Goal: Task Accomplishment & Management: Manage account settings

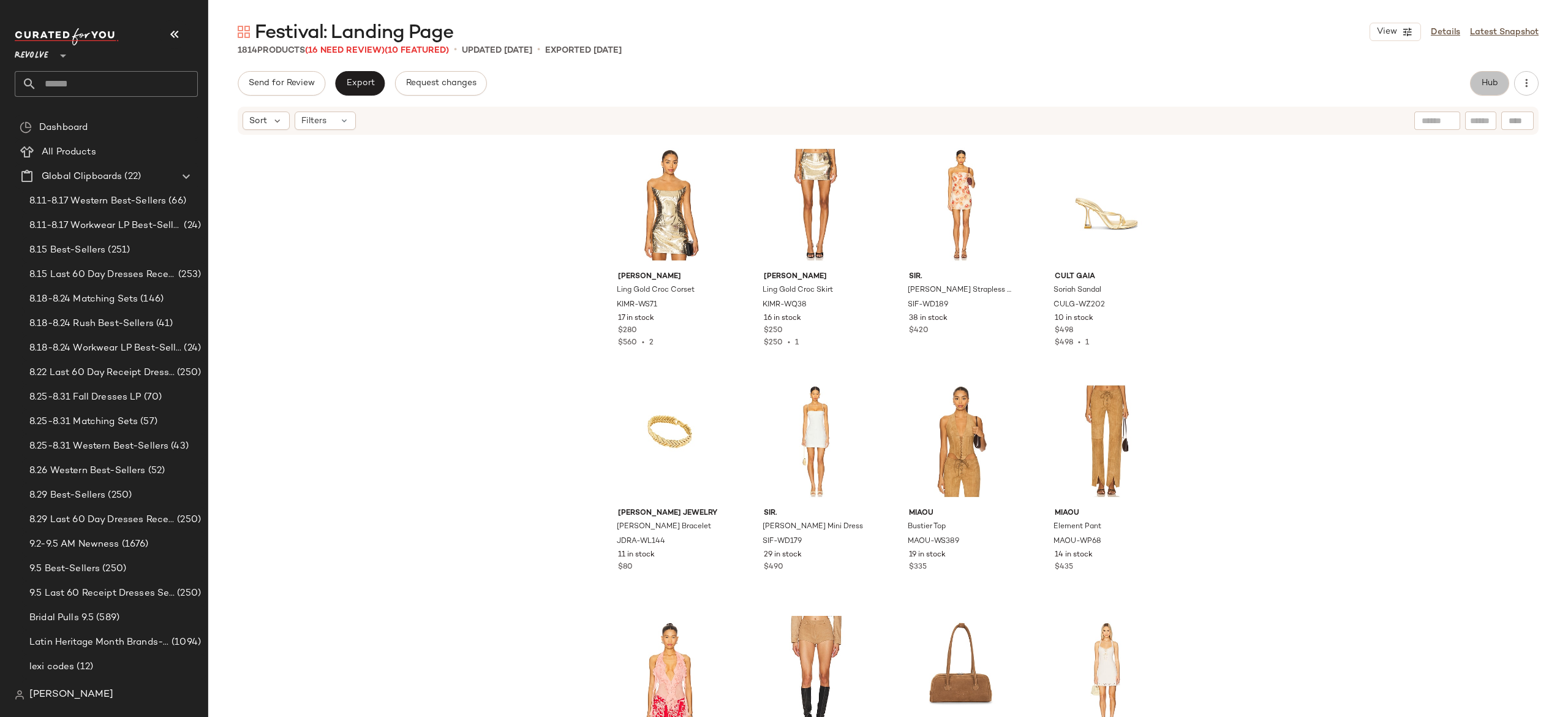
click at [1488, 83] on span "Hub" at bounding box center [1490, 83] width 17 height 10
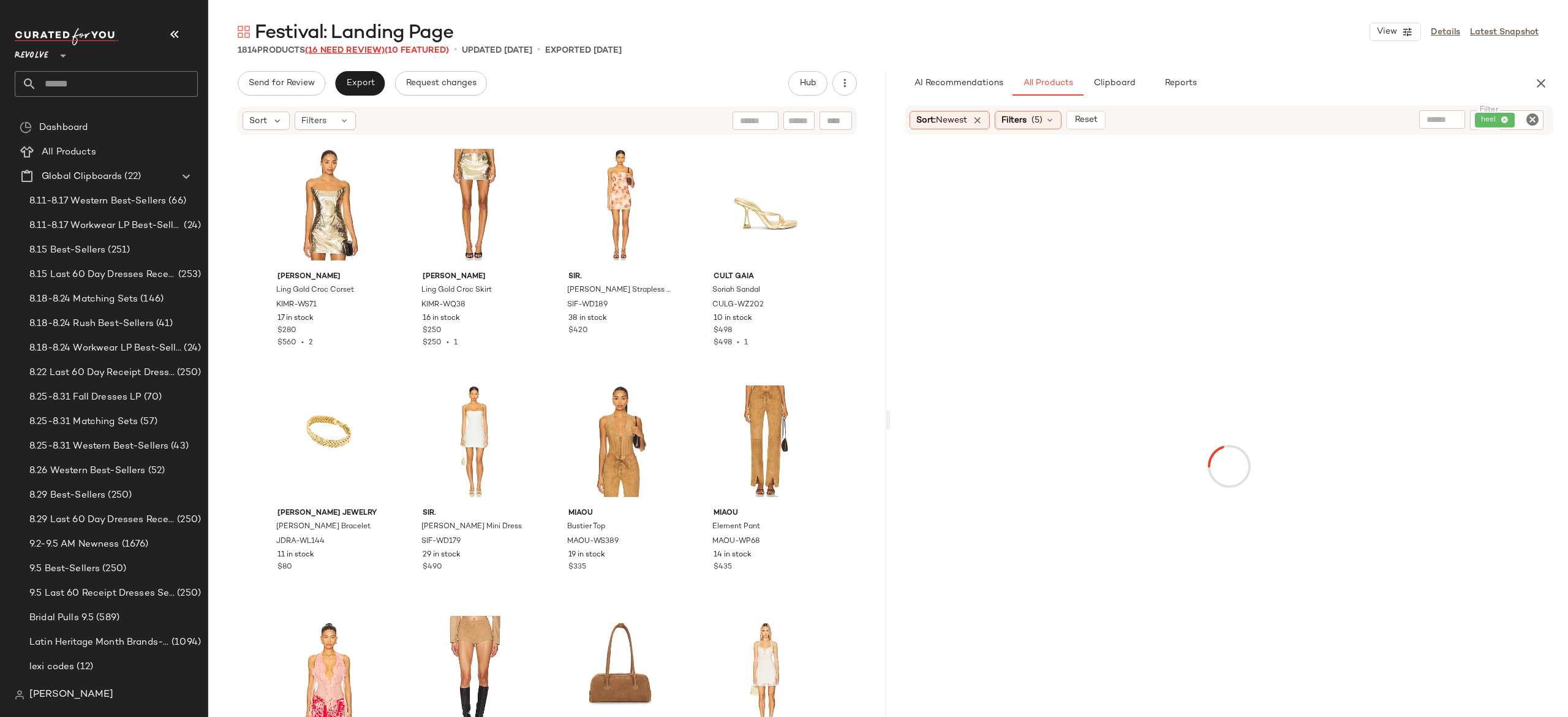
click at [381, 51] on span "(16 Need Review)" at bounding box center [344, 51] width 79 height 10
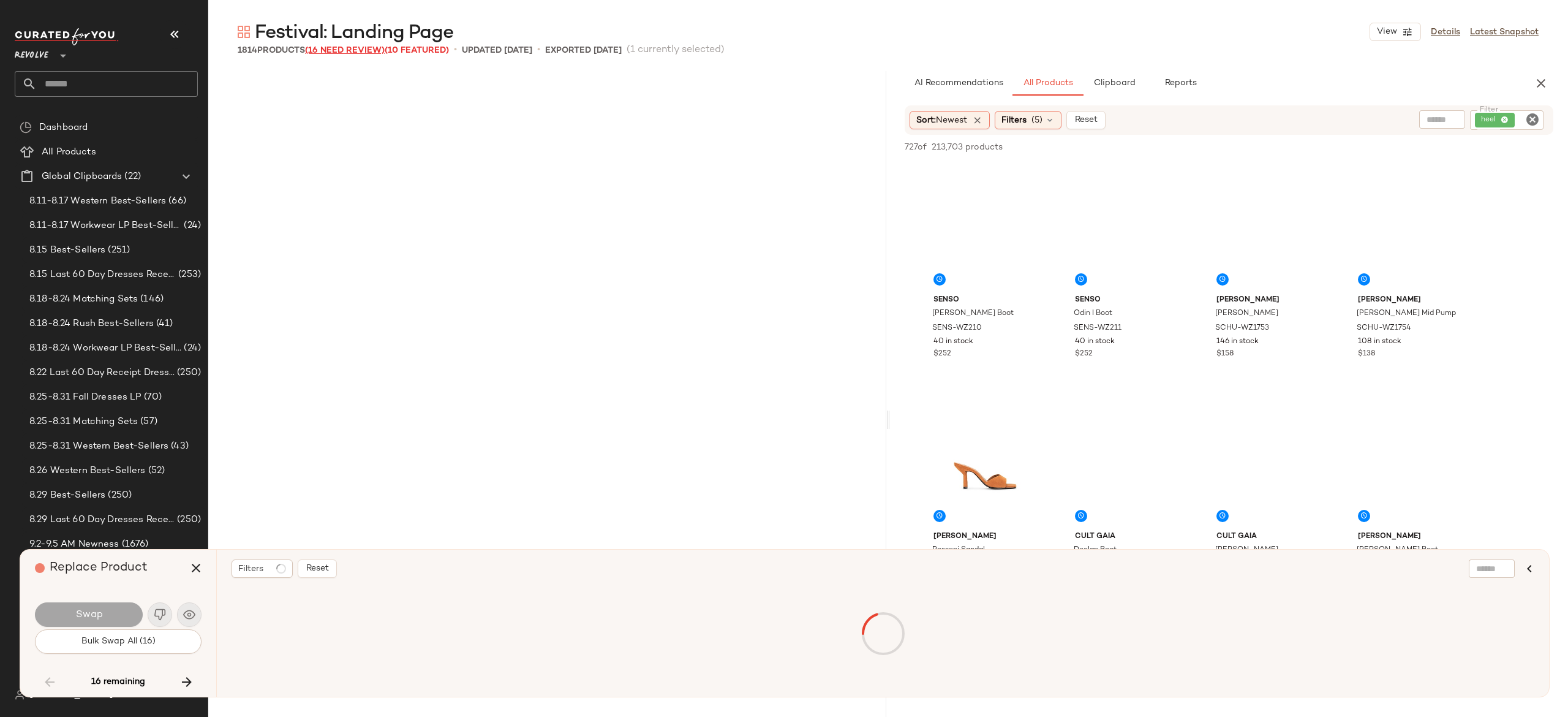
scroll to position [10412, 0]
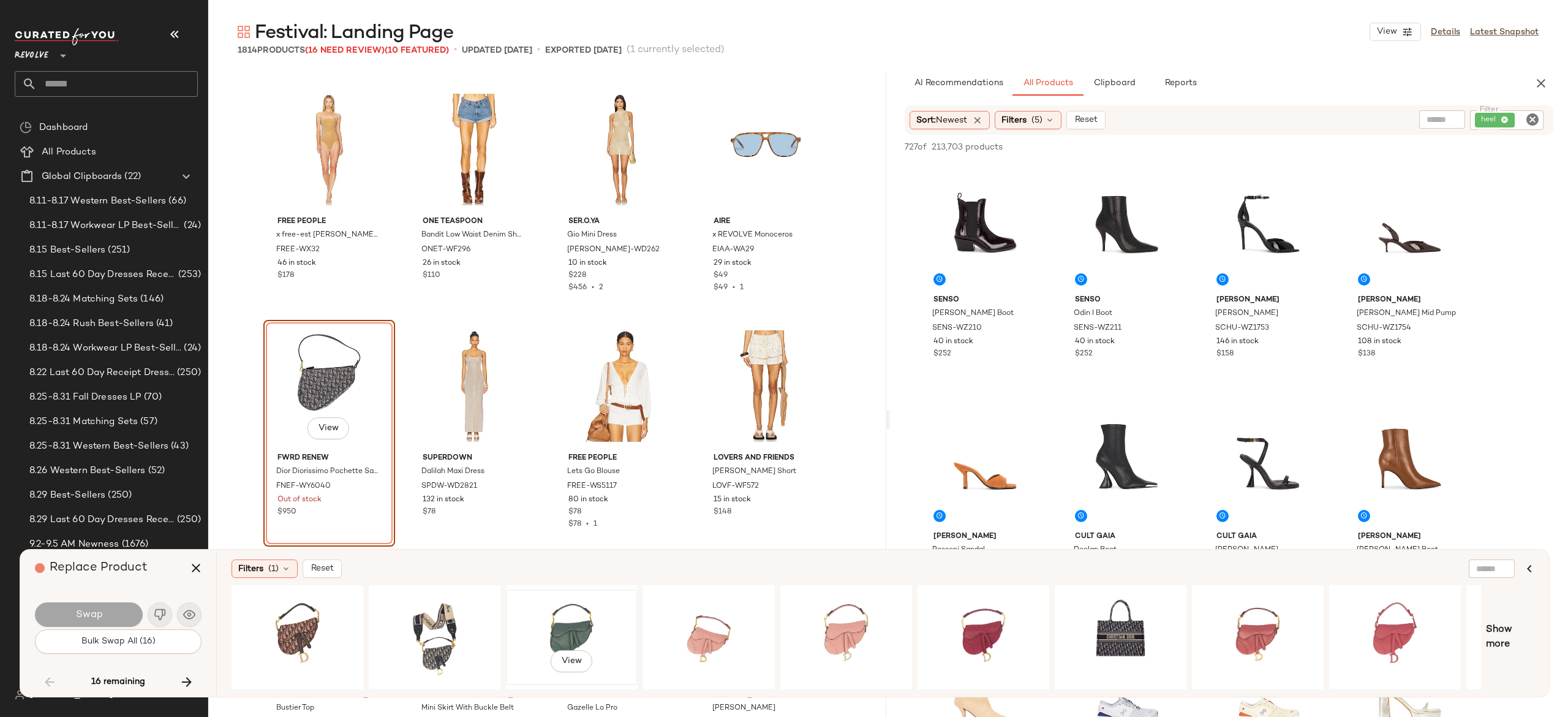
click at [578, 619] on div "View" at bounding box center [571, 638] width 123 height 87
click at [118, 618] on button "Swap" at bounding box center [89, 615] width 108 height 24
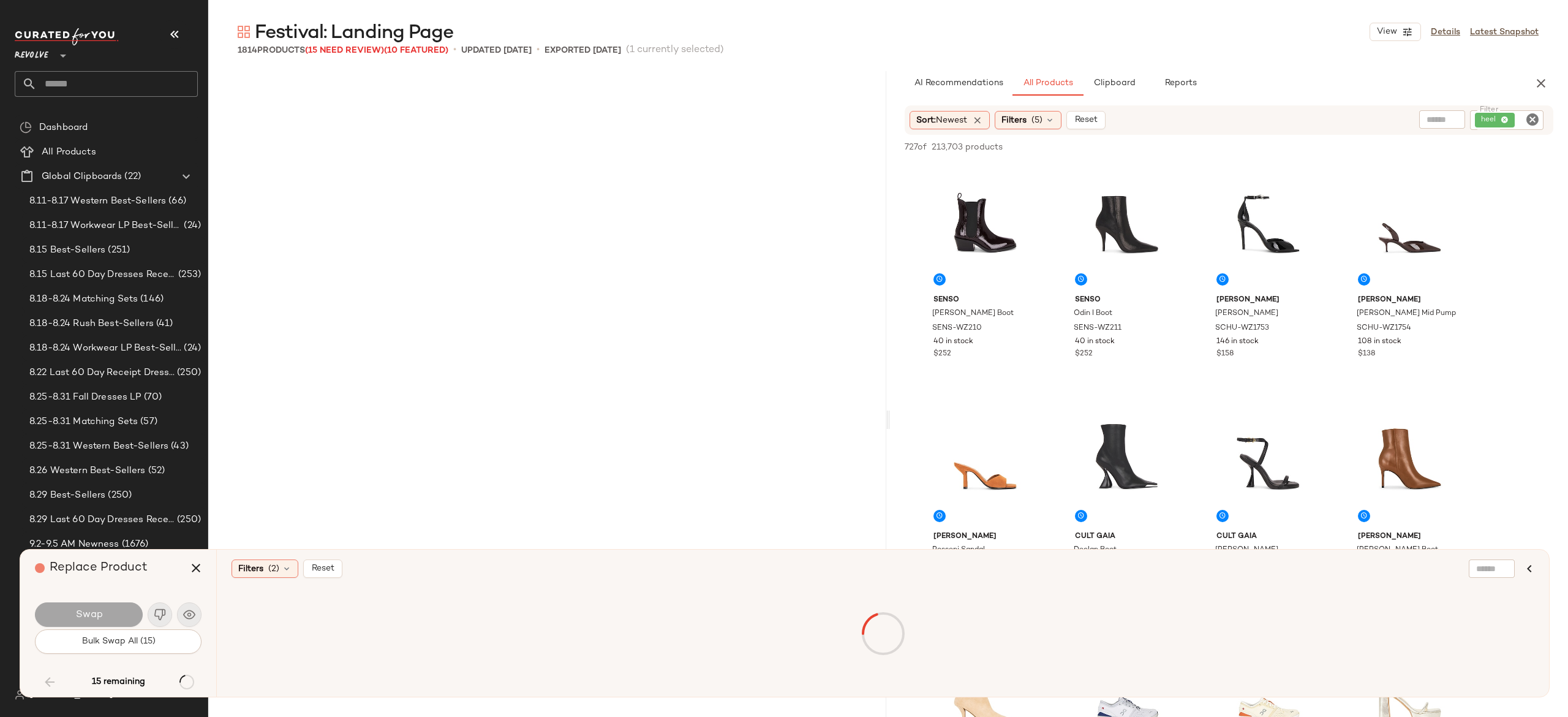
scroll to position [11359, 0]
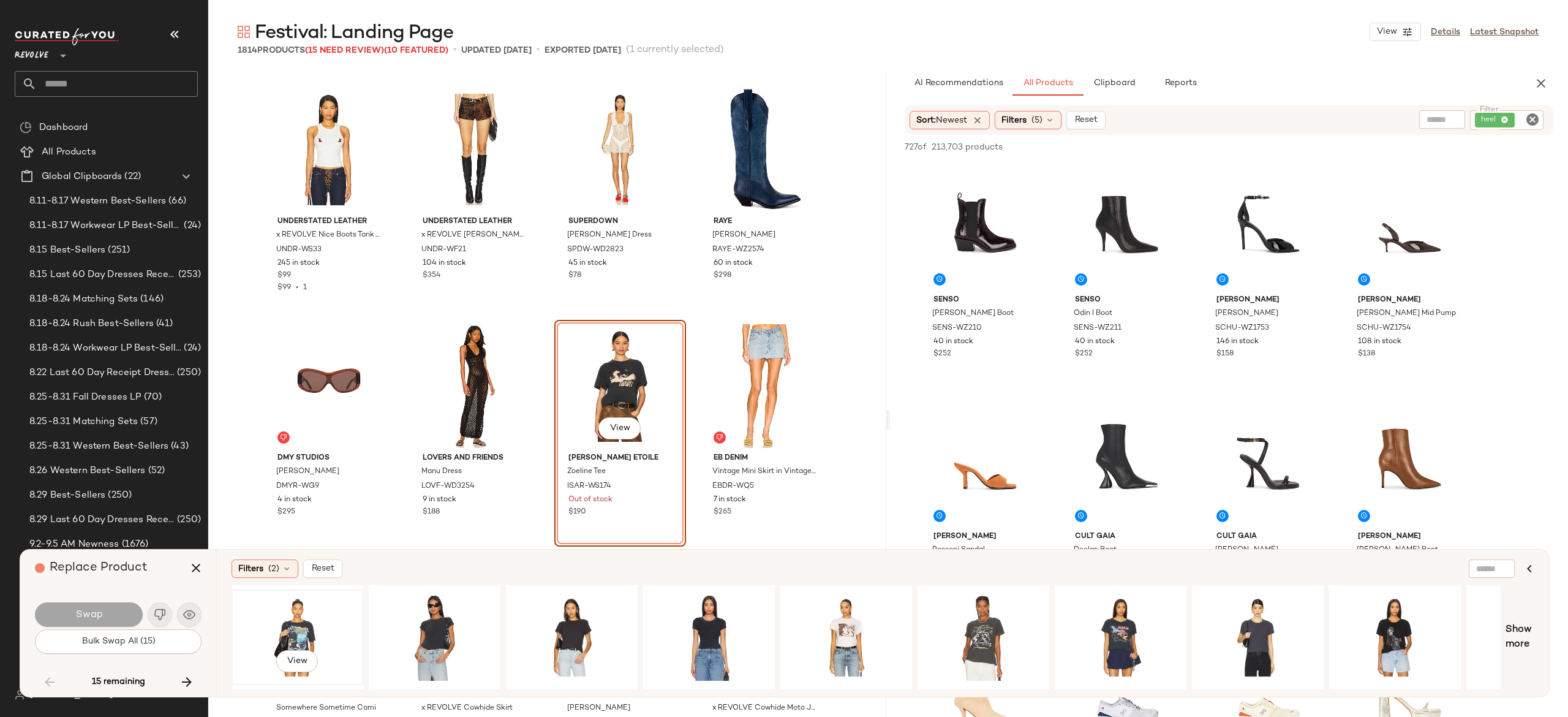
click at [304, 624] on div "View" at bounding box center [297, 638] width 123 height 87
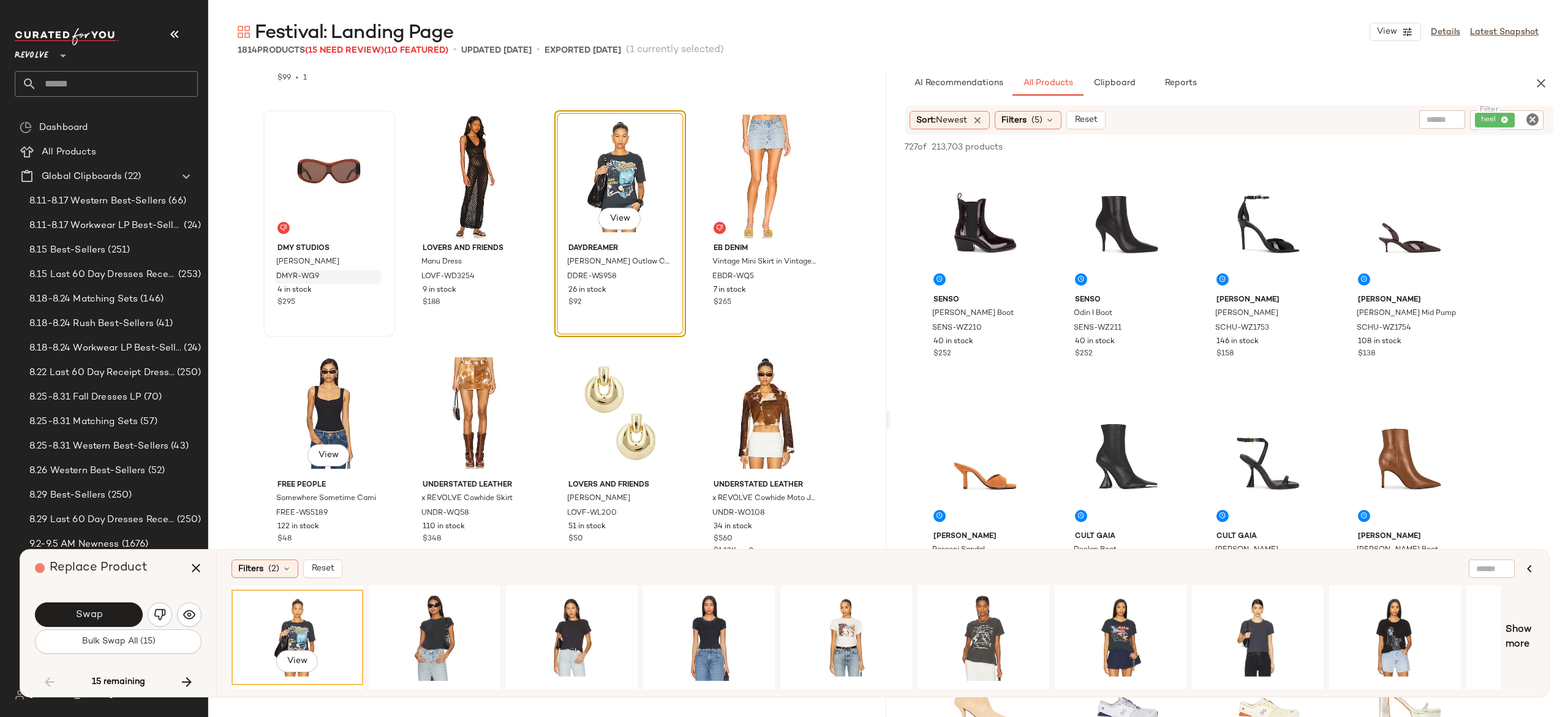
scroll to position [11574, 0]
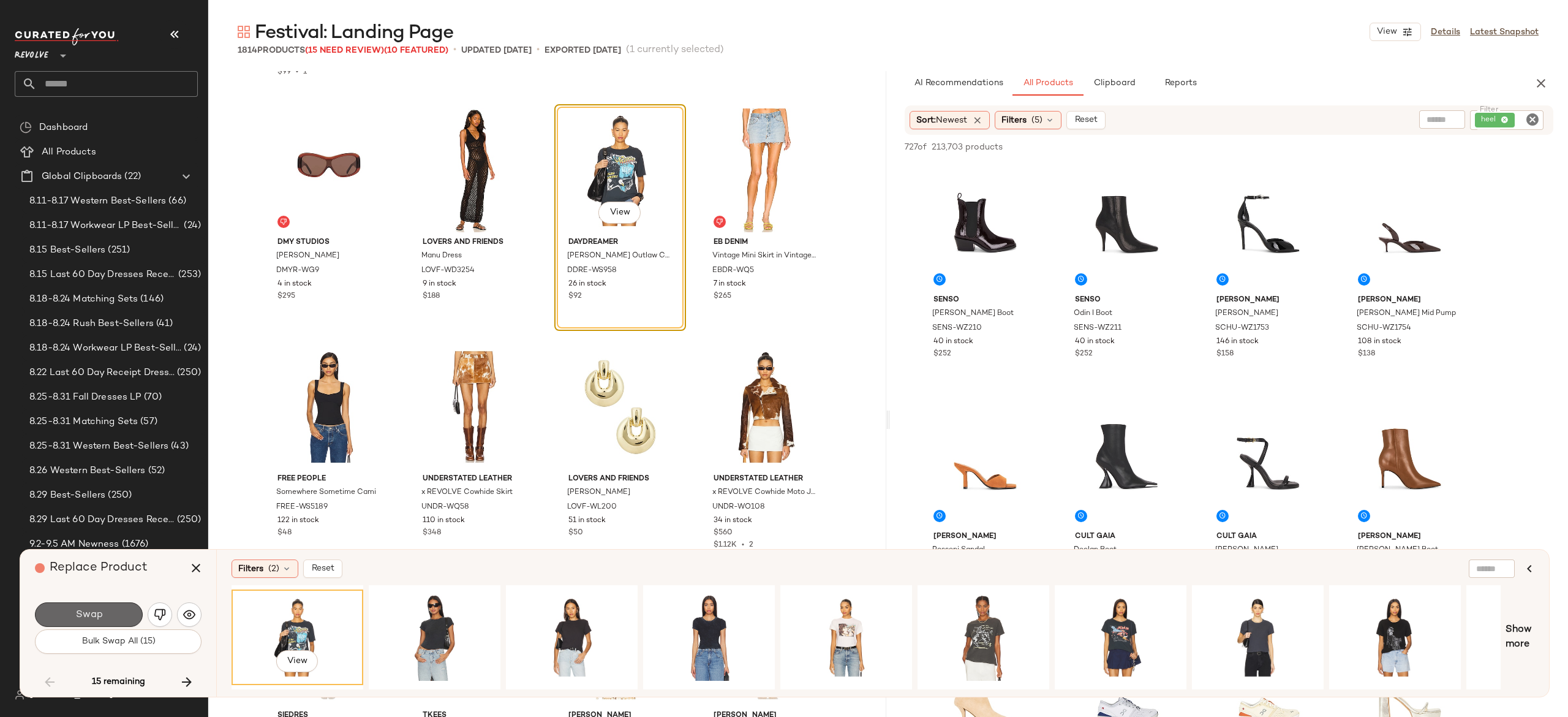
click at [120, 614] on button "Swap" at bounding box center [89, 615] width 108 height 24
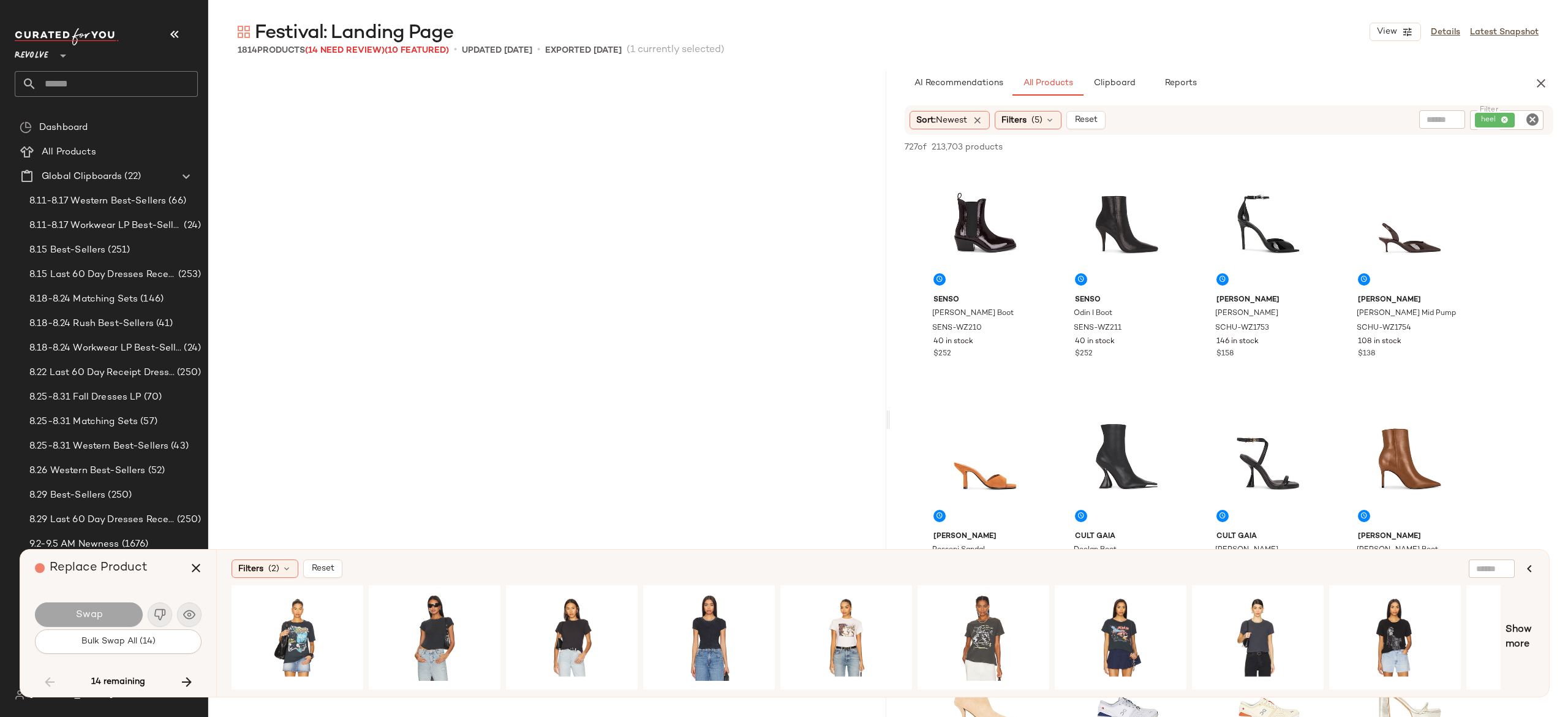
scroll to position [19404, 0]
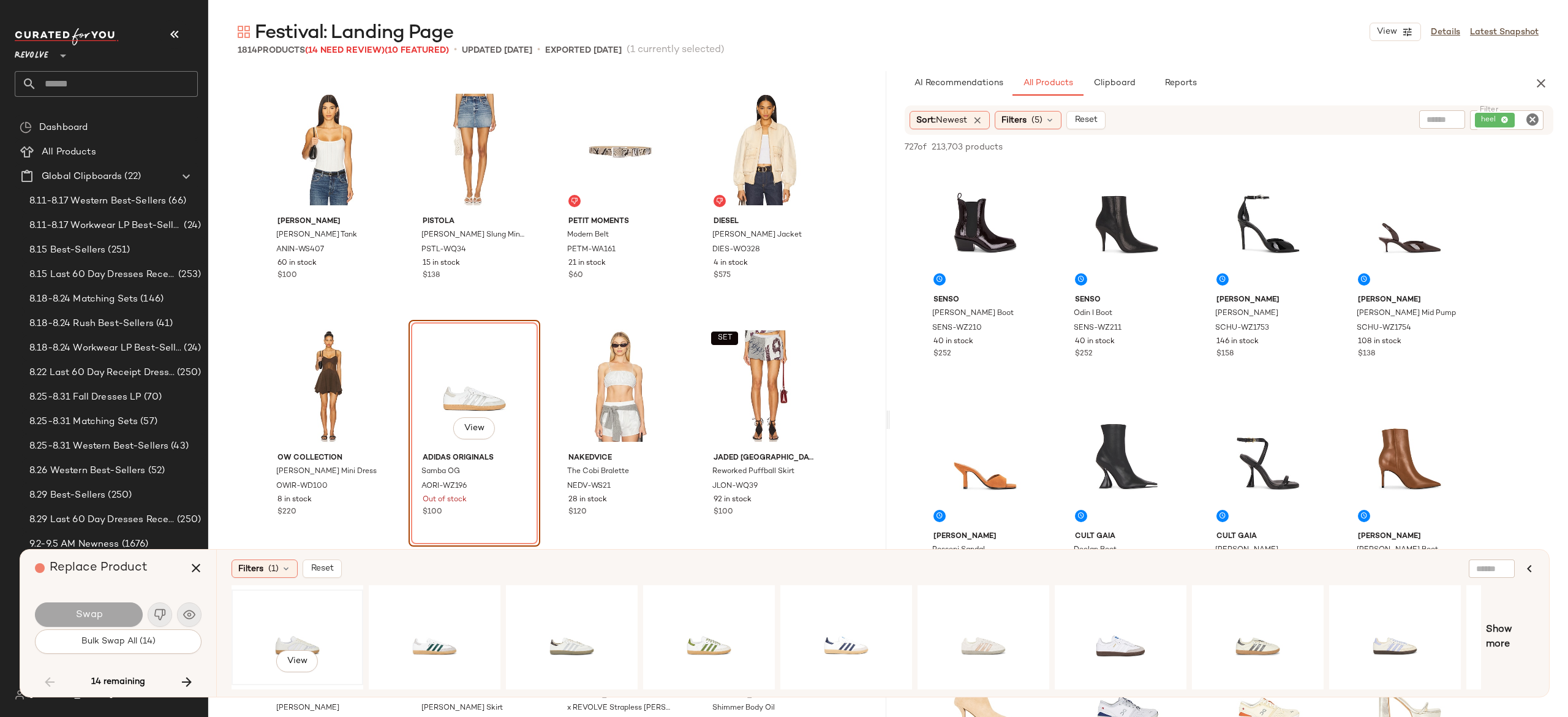
click at [293, 638] on div "View" at bounding box center [297, 638] width 123 height 87
click at [576, 630] on div "View" at bounding box center [571, 638] width 123 height 87
click at [120, 615] on button "Swap" at bounding box center [89, 615] width 108 height 24
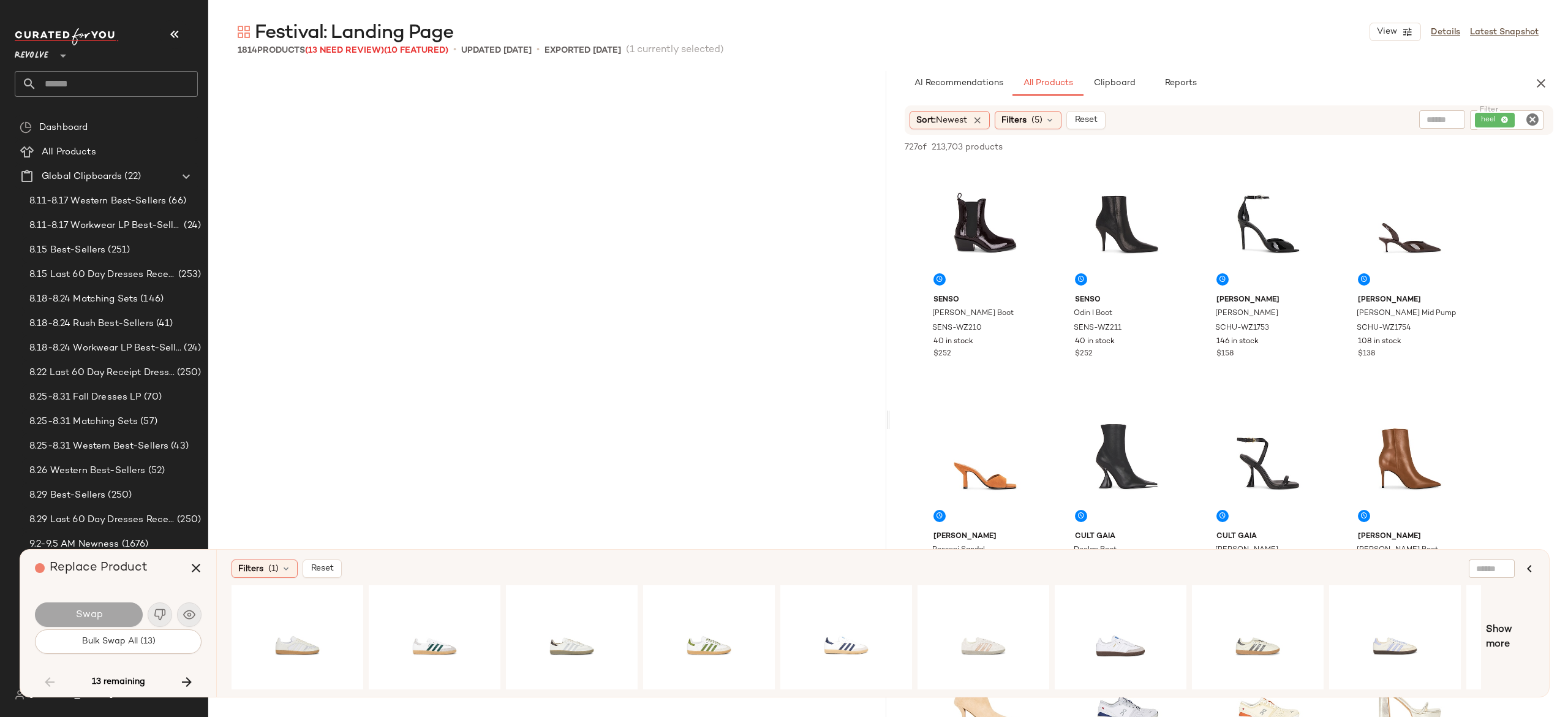
scroll to position [20114, 0]
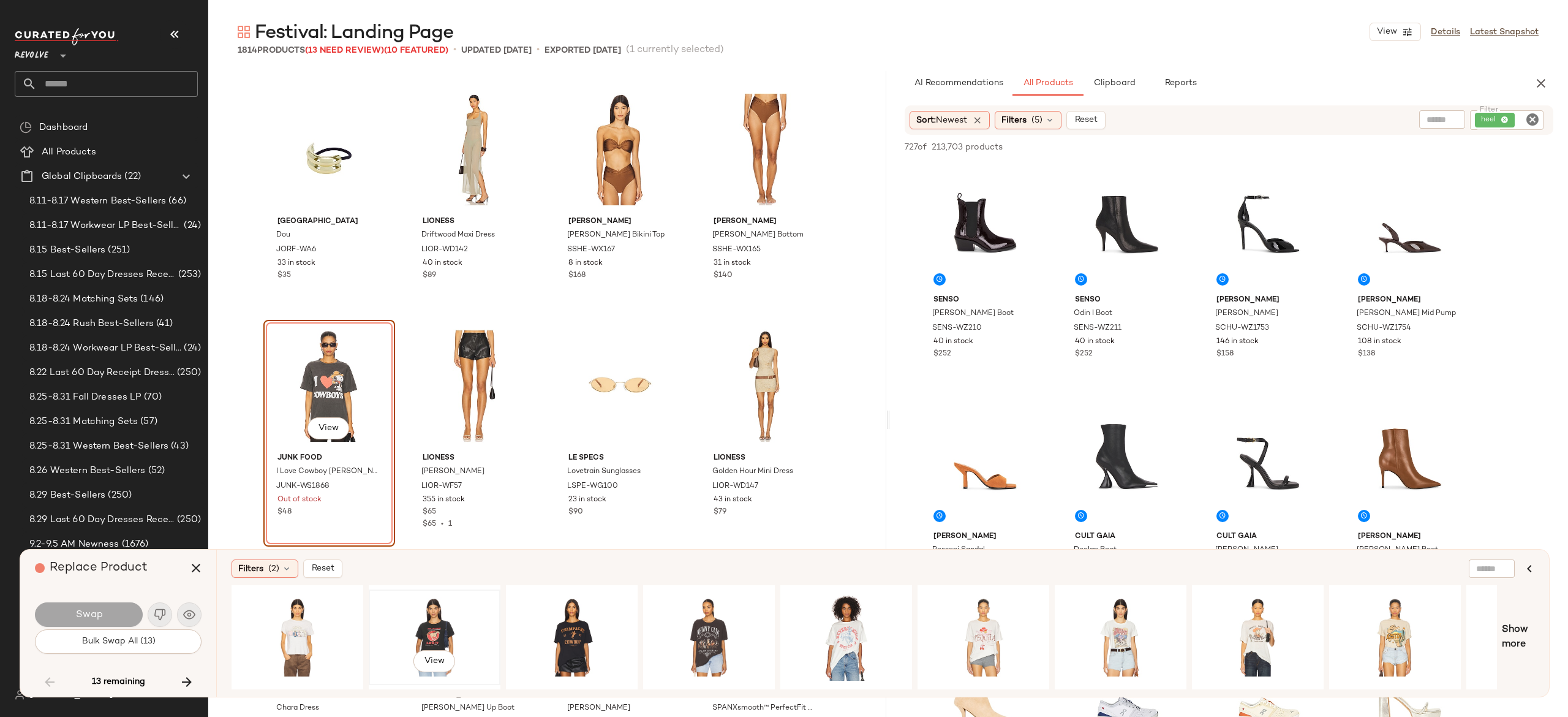
click at [436, 614] on div "View" at bounding box center [434, 638] width 123 height 87
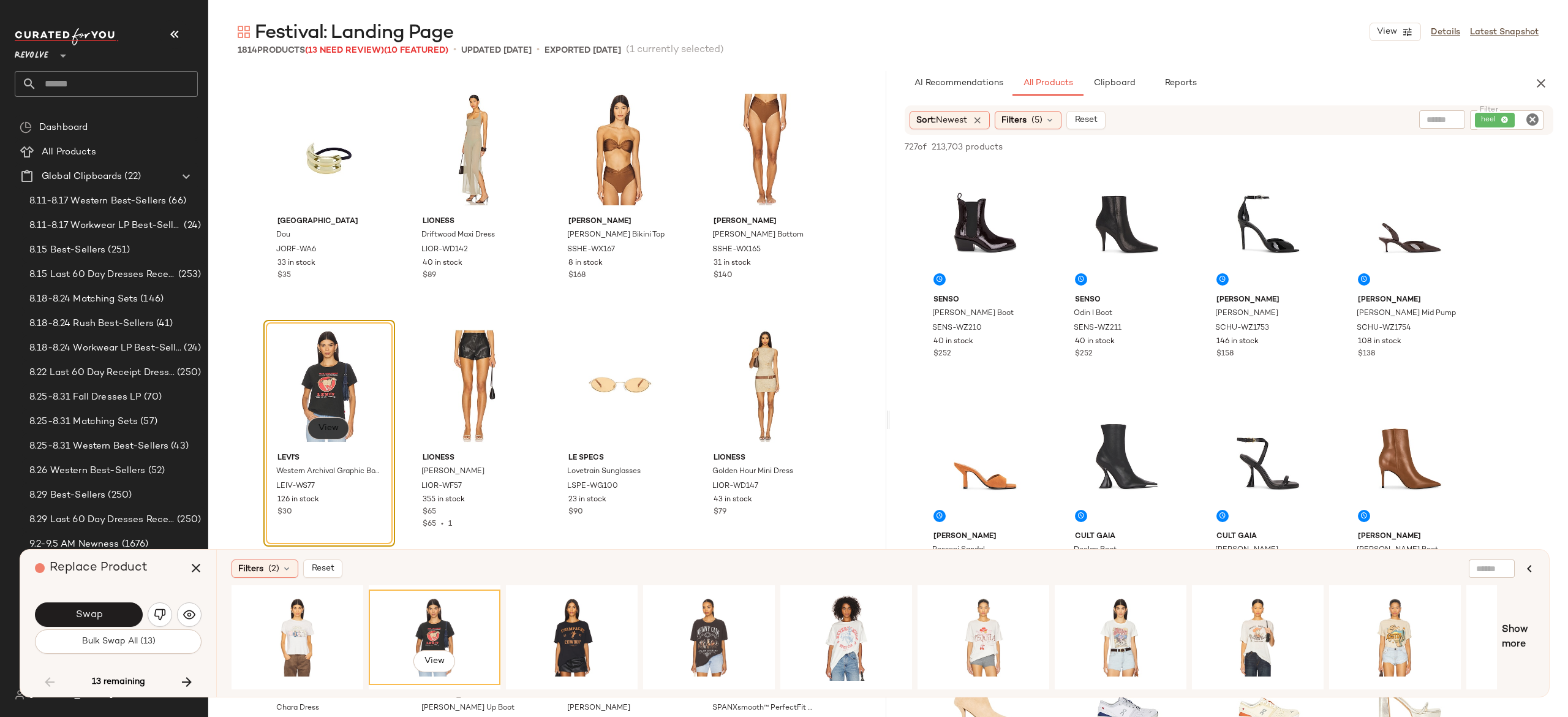
click at [334, 423] on span "View" at bounding box center [328, 428] width 21 height 10
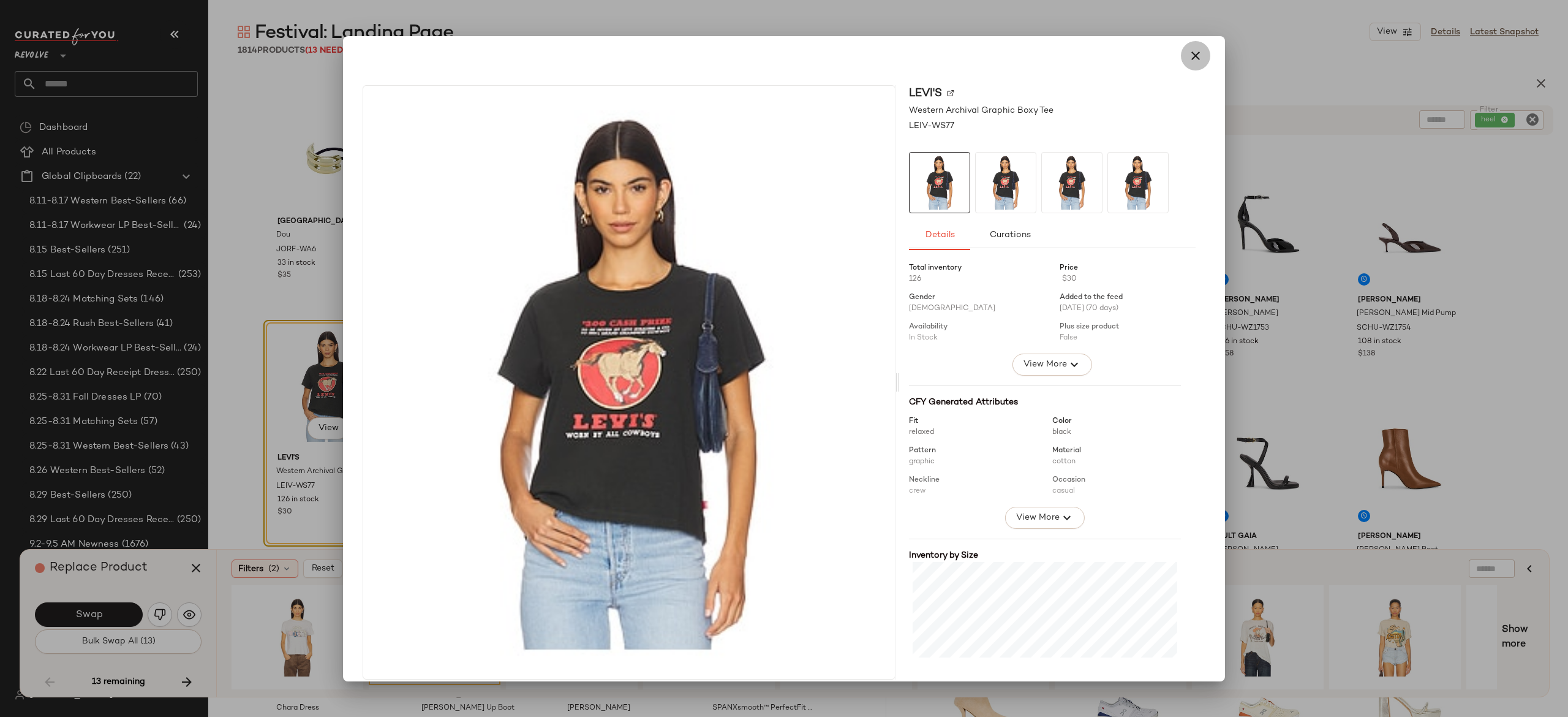
click at [1189, 61] on icon "button" at bounding box center [1195, 56] width 15 height 15
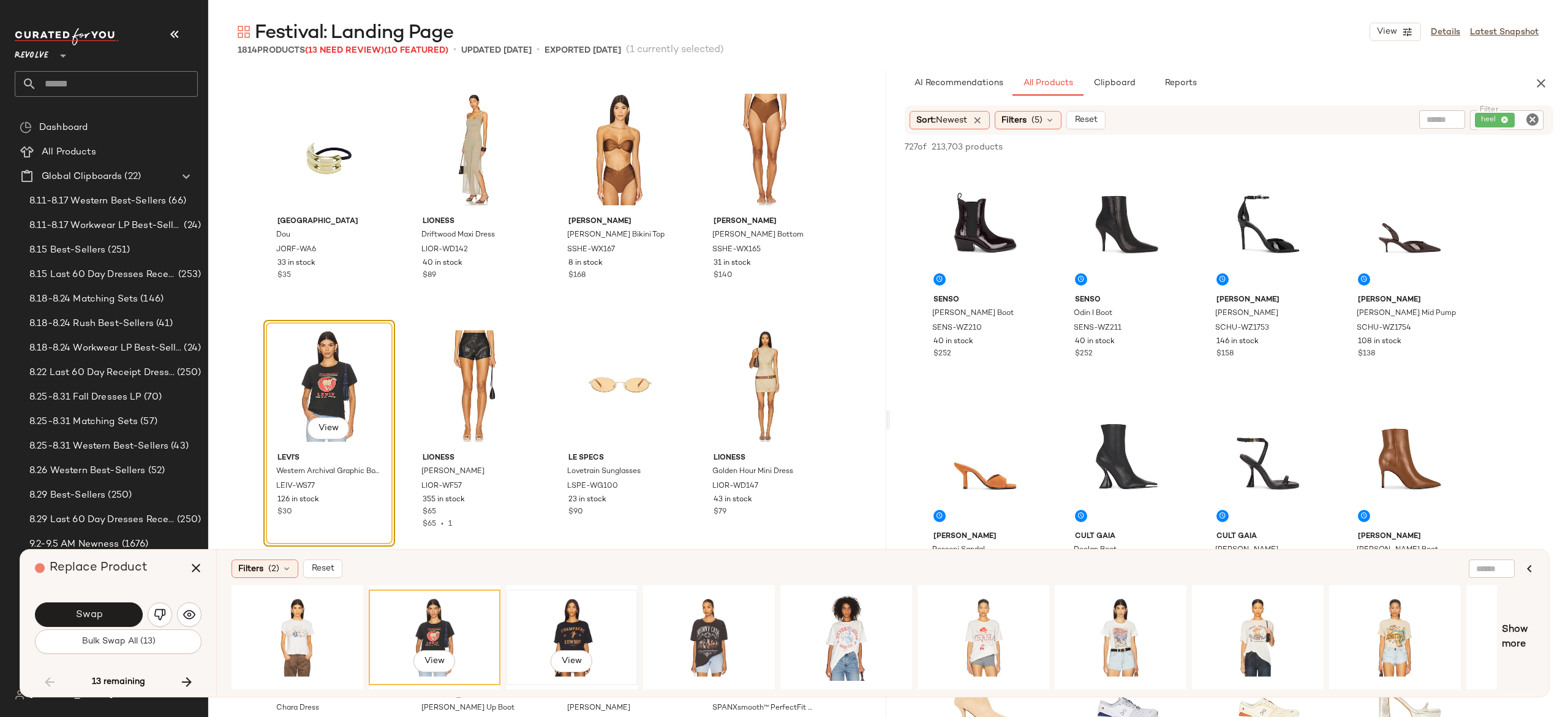
click at [574, 609] on div "View" at bounding box center [571, 638] width 123 height 87
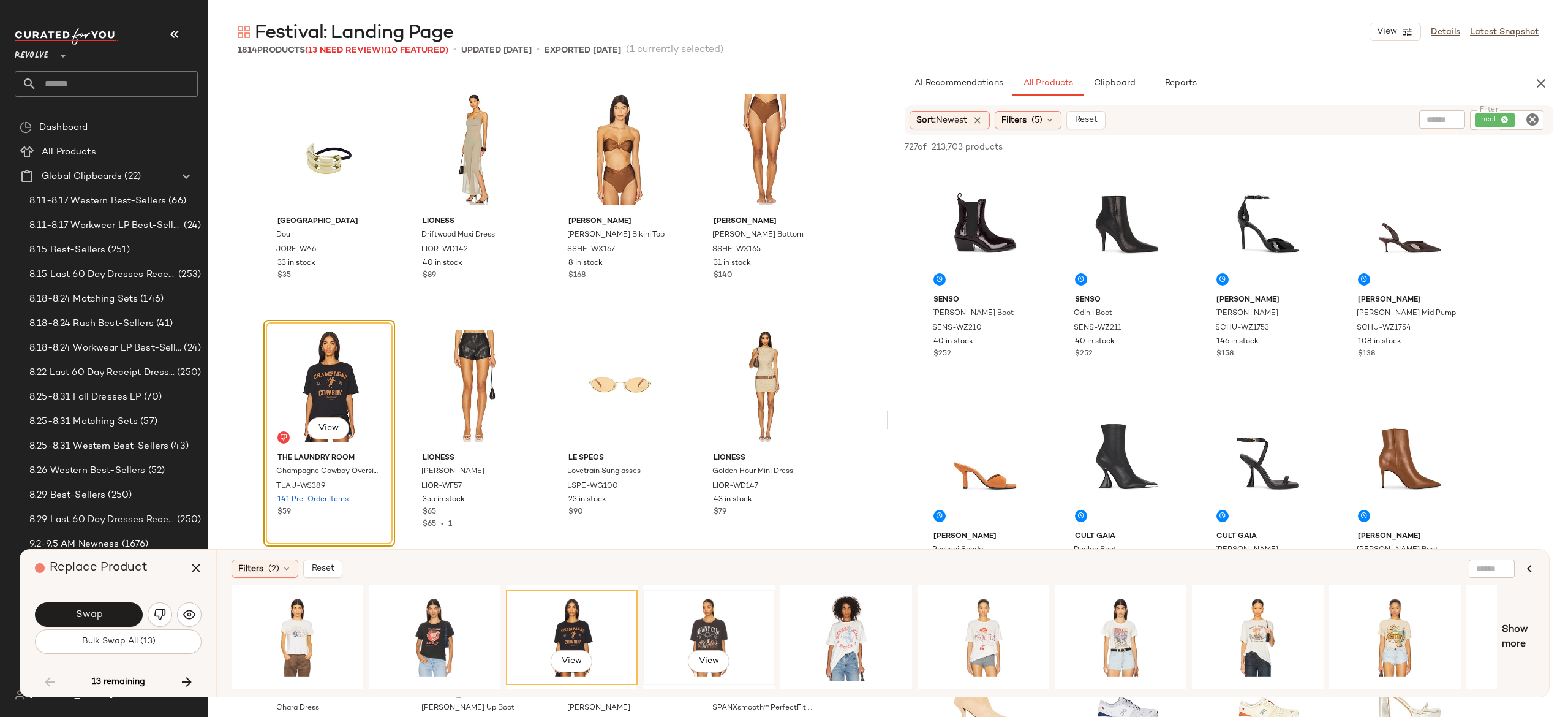
click at [713, 612] on div "View" at bounding box center [709, 638] width 123 height 87
click at [576, 614] on div "View" at bounding box center [571, 638] width 123 height 87
click at [326, 424] on span "View" at bounding box center [328, 428] width 21 height 10
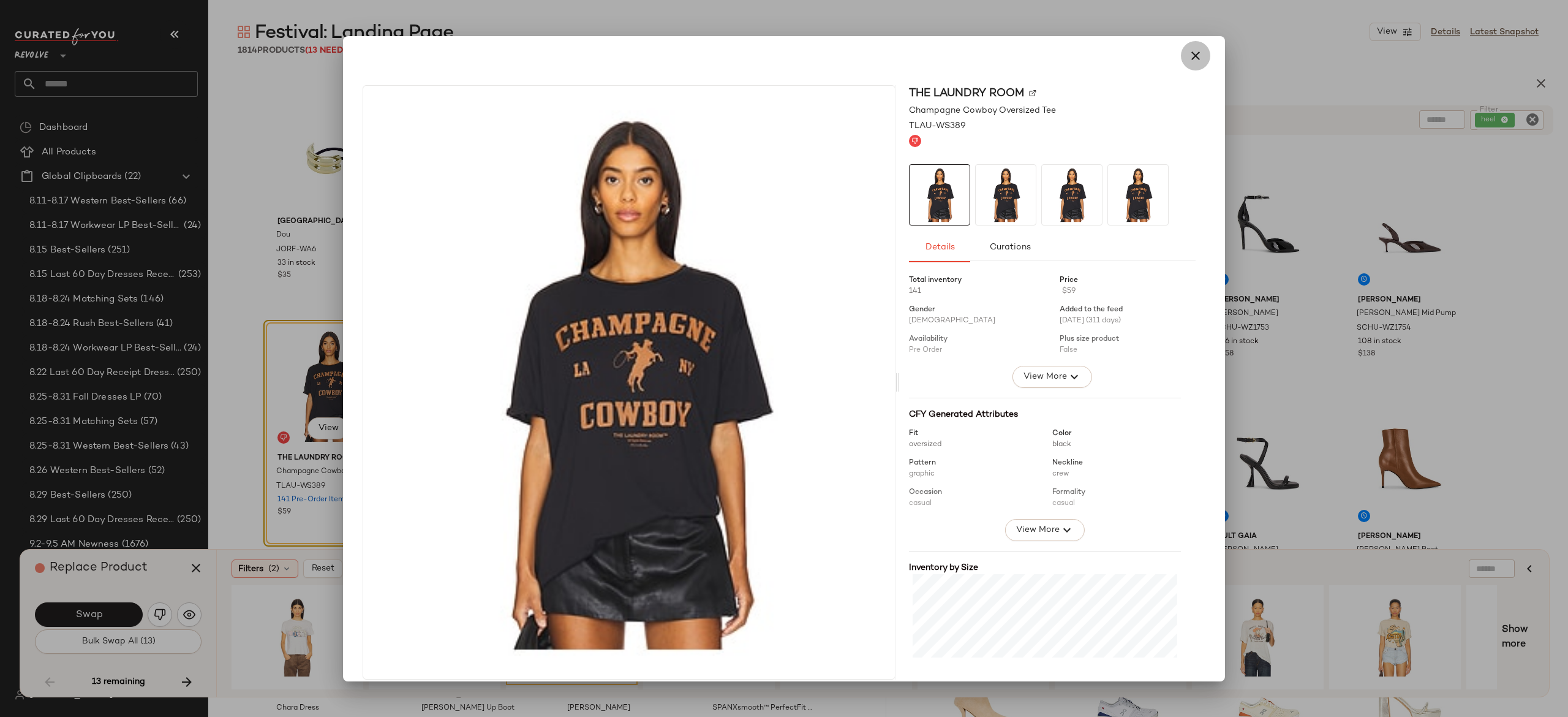
click at [1195, 55] on icon "button" at bounding box center [1195, 56] width 15 height 15
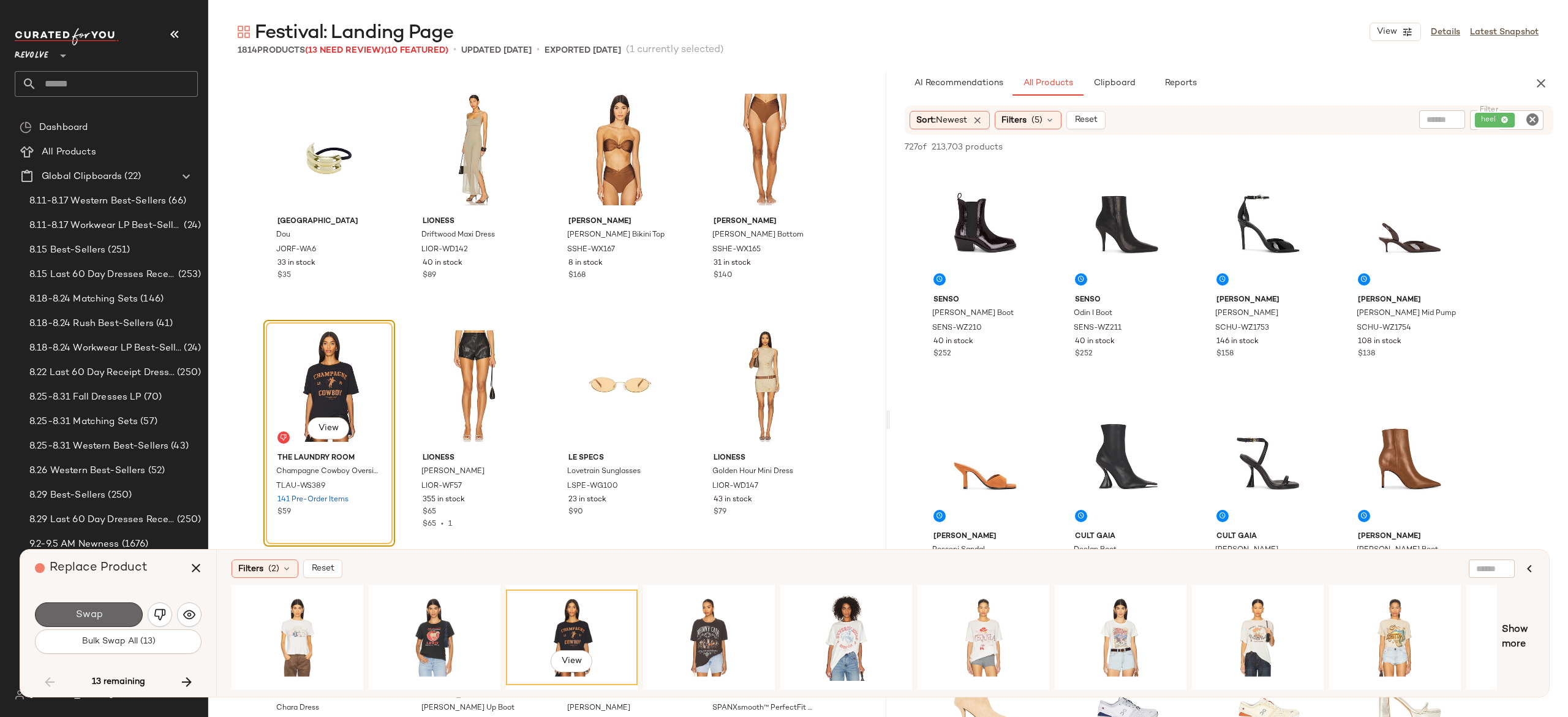
click at [118, 613] on button "Swap" at bounding box center [89, 615] width 108 height 24
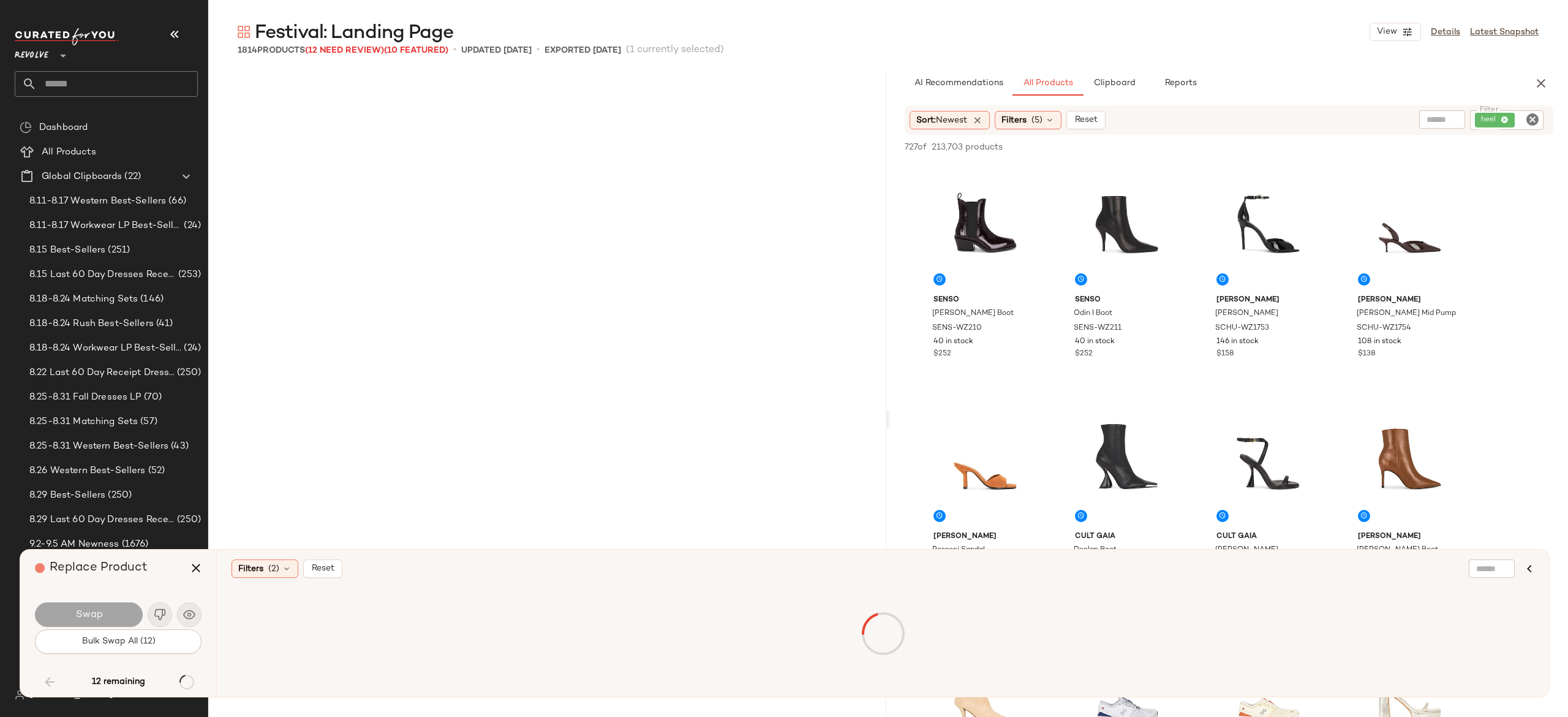
scroll to position [21060, 0]
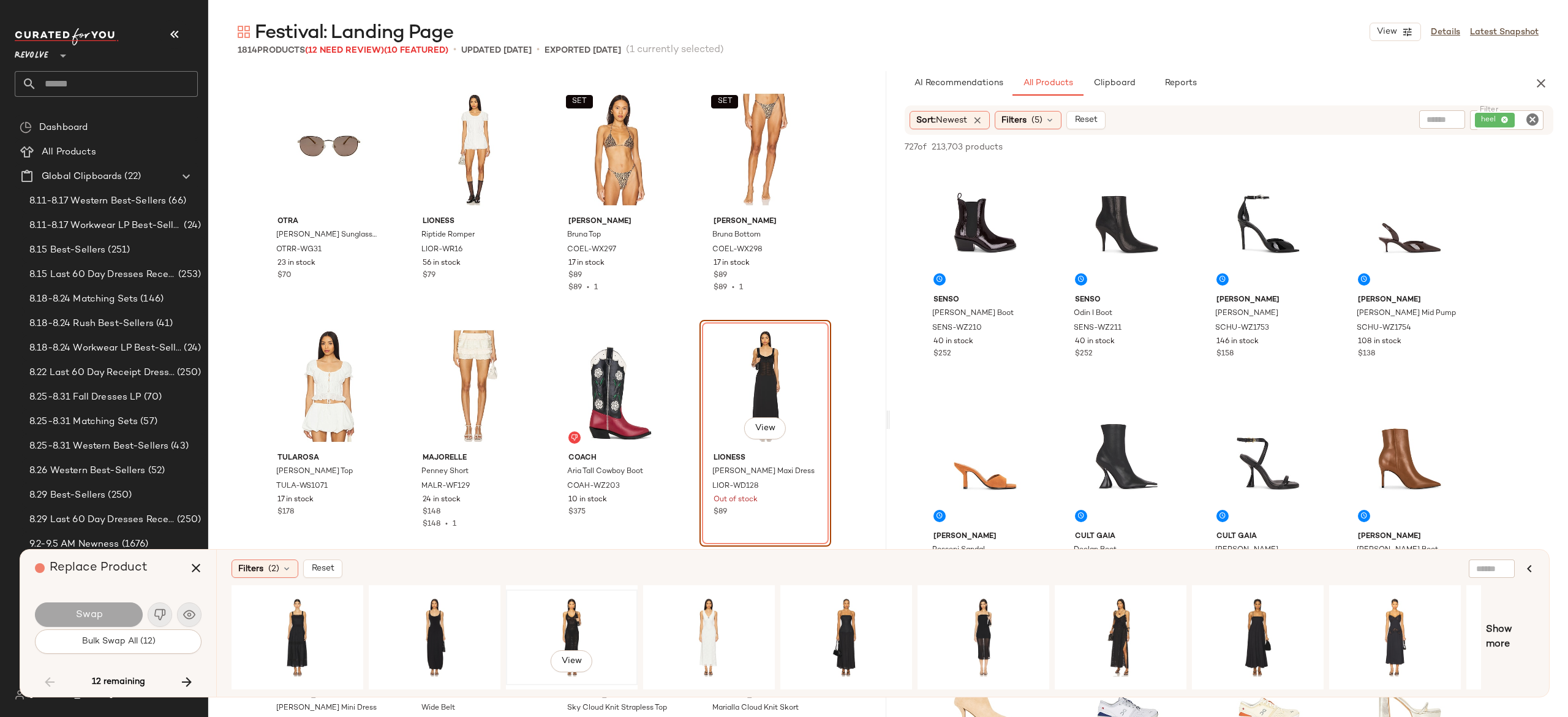
click at [575, 603] on div "View" at bounding box center [571, 638] width 123 height 87
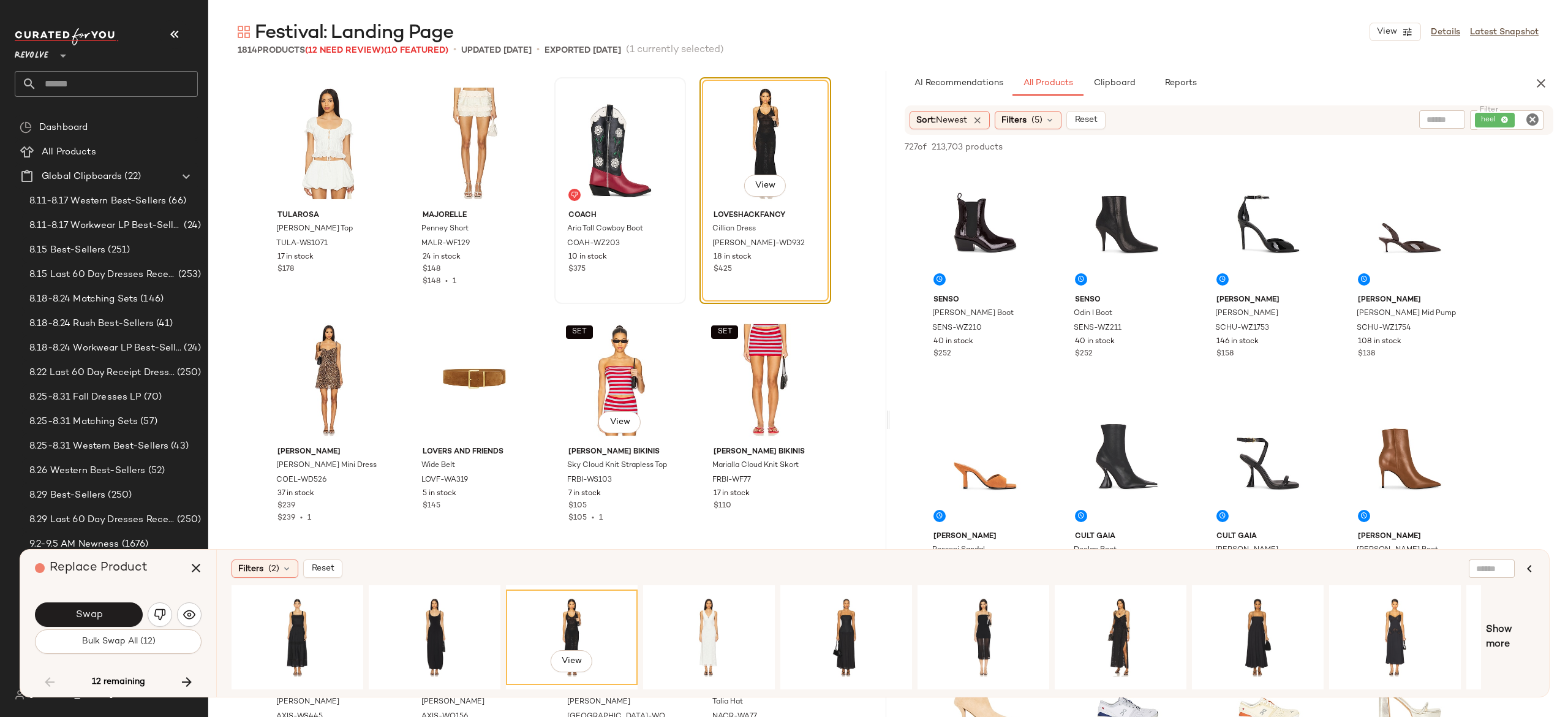
scroll to position [21310, 0]
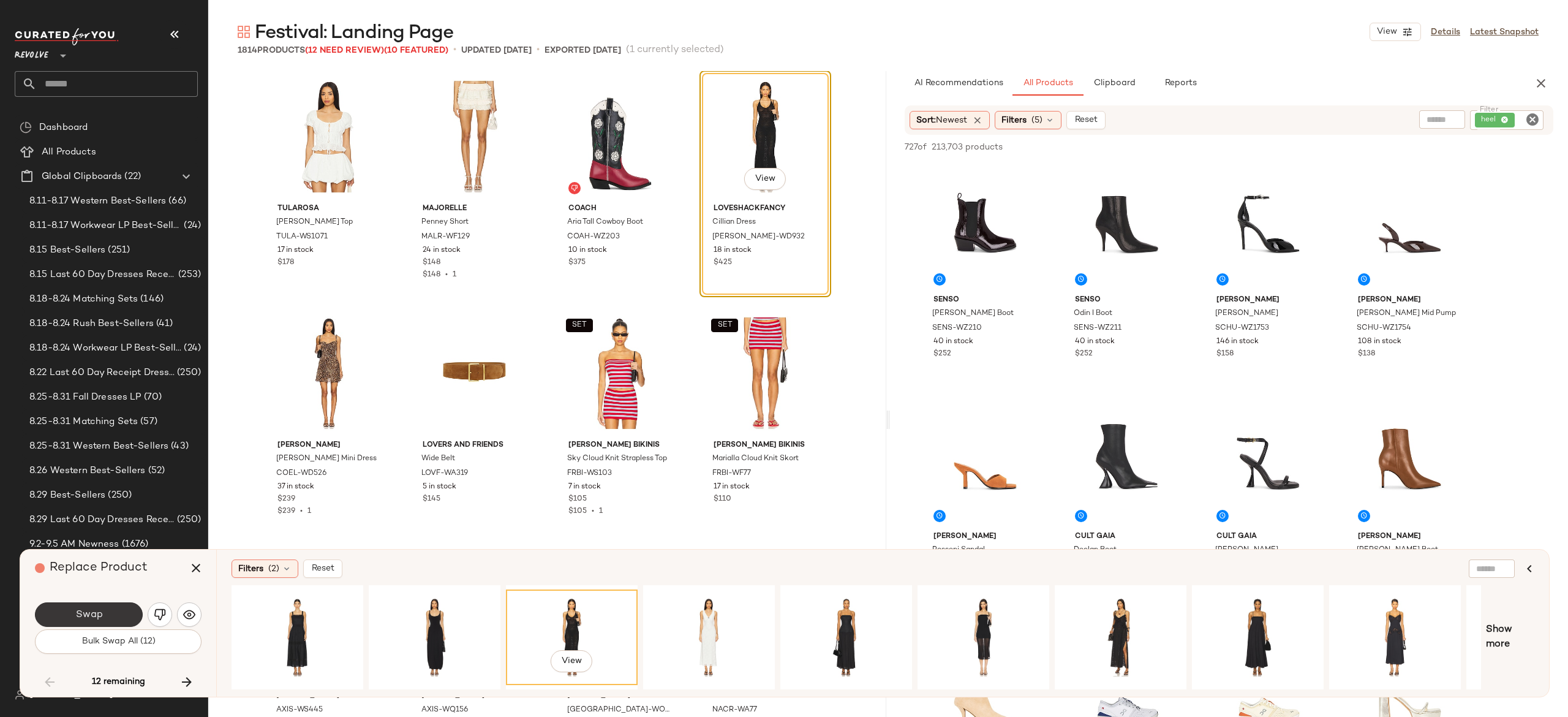
click at [121, 612] on button "Swap" at bounding box center [89, 615] width 108 height 24
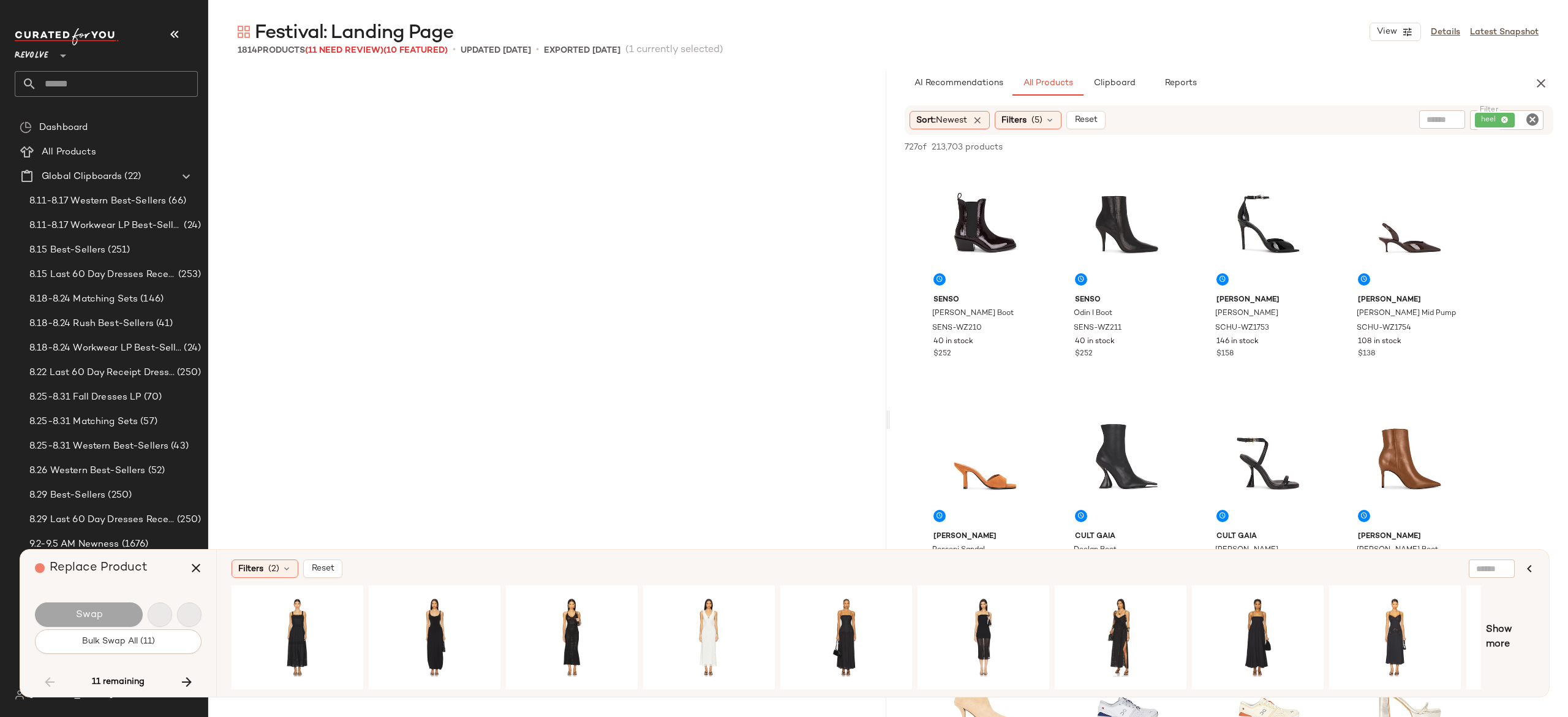
scroll to position [28160, 0]
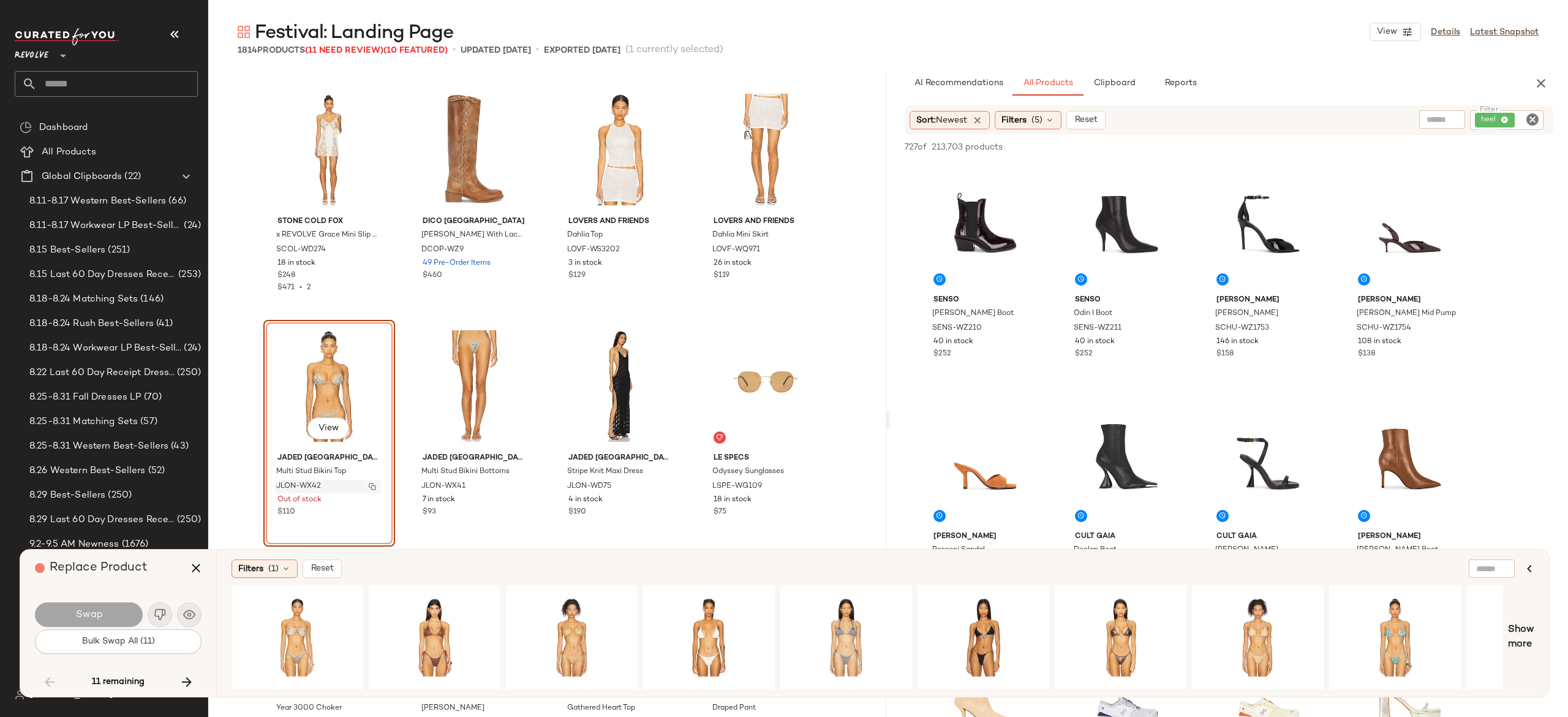
click at [364, 490] on button "button" at bounding box center [373, 486] width 17 height 11
click at [189, 676] on icon "button" at bounding box center [186, 682] width 15 height 15
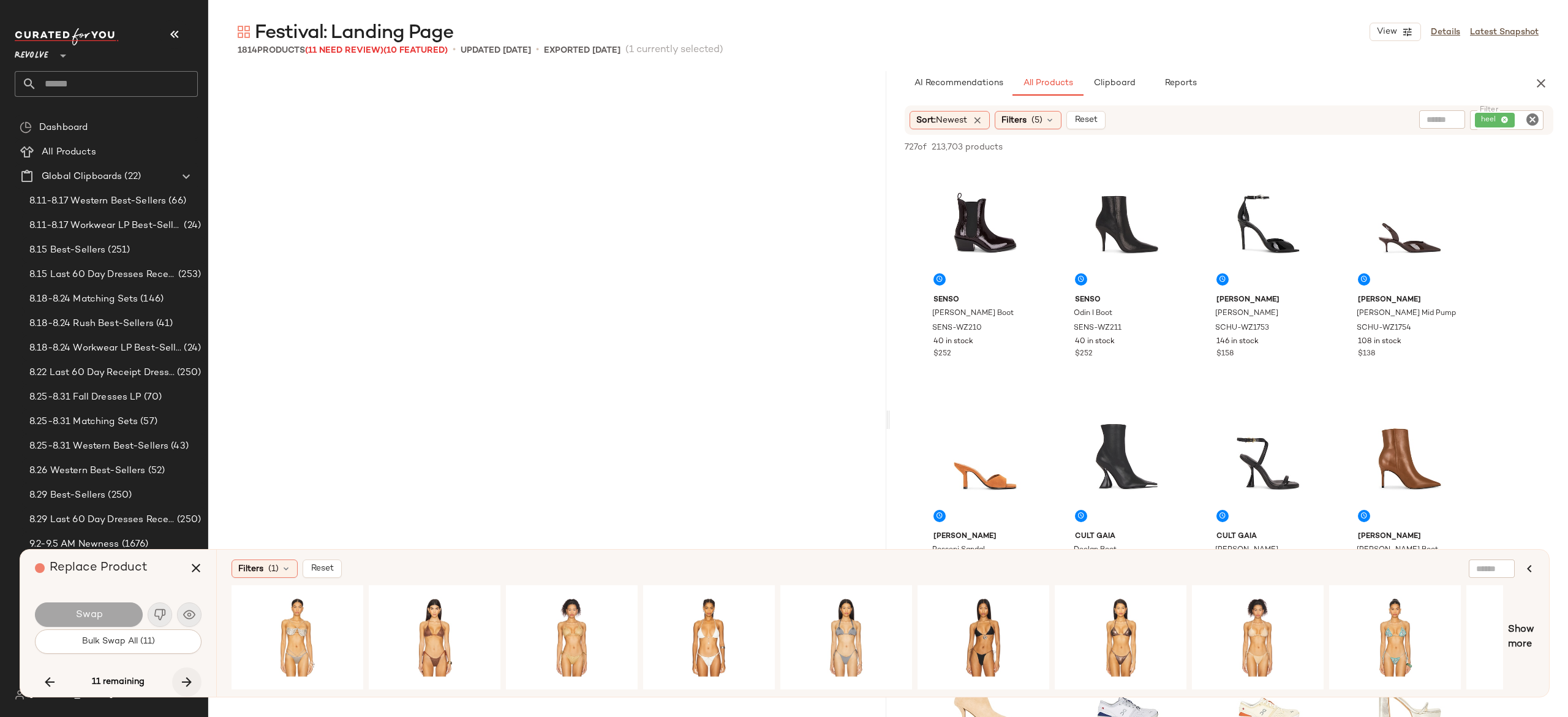
scroll to position [42831, 0]
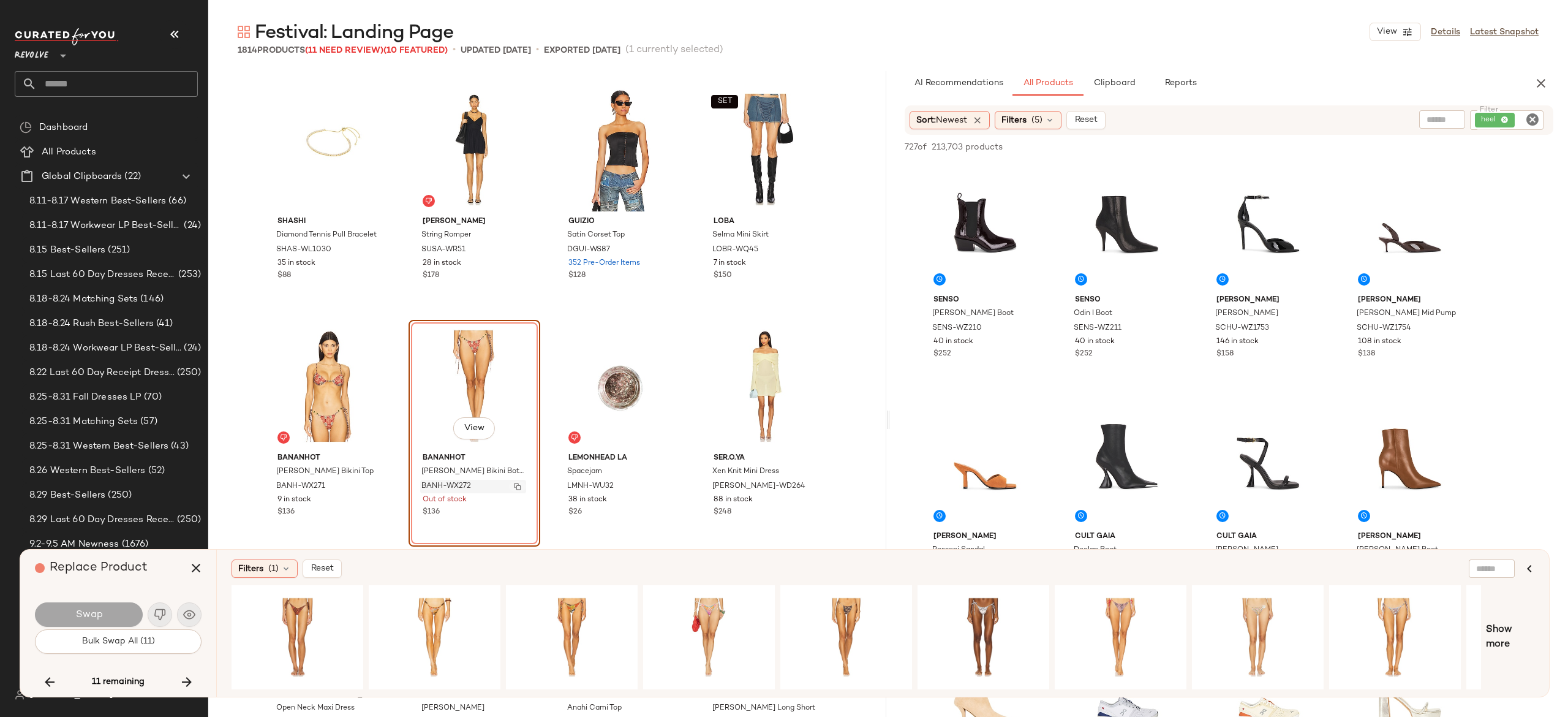
click at [515, 485] on img "button" at bounding box center [517, 486] width 7 height 7
click at [1097, 121] on span "Reset" at bounding box center [1086, 119] width 24 height 10
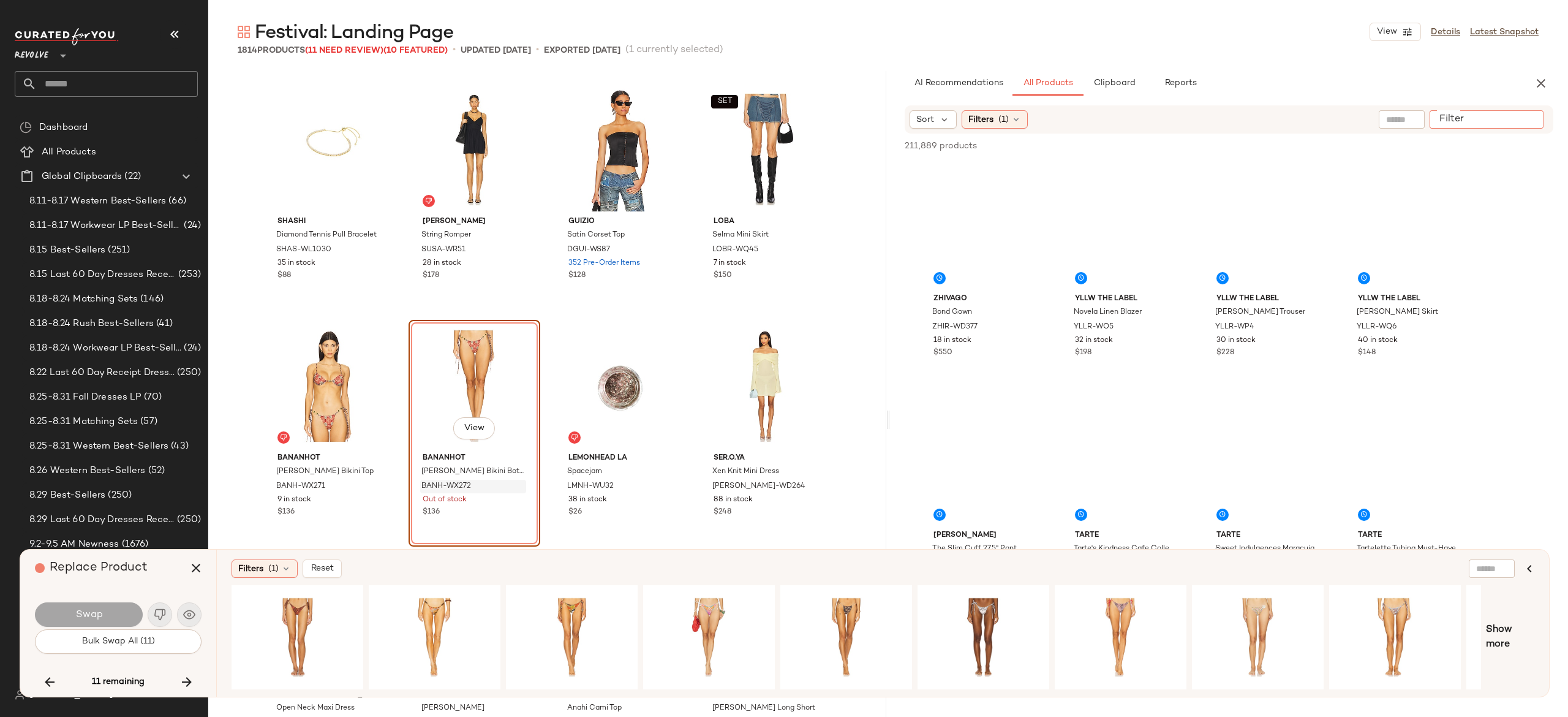
click at [1530, 117] on input "Filter" at bounding box center [1487, 119] width 104 height 13
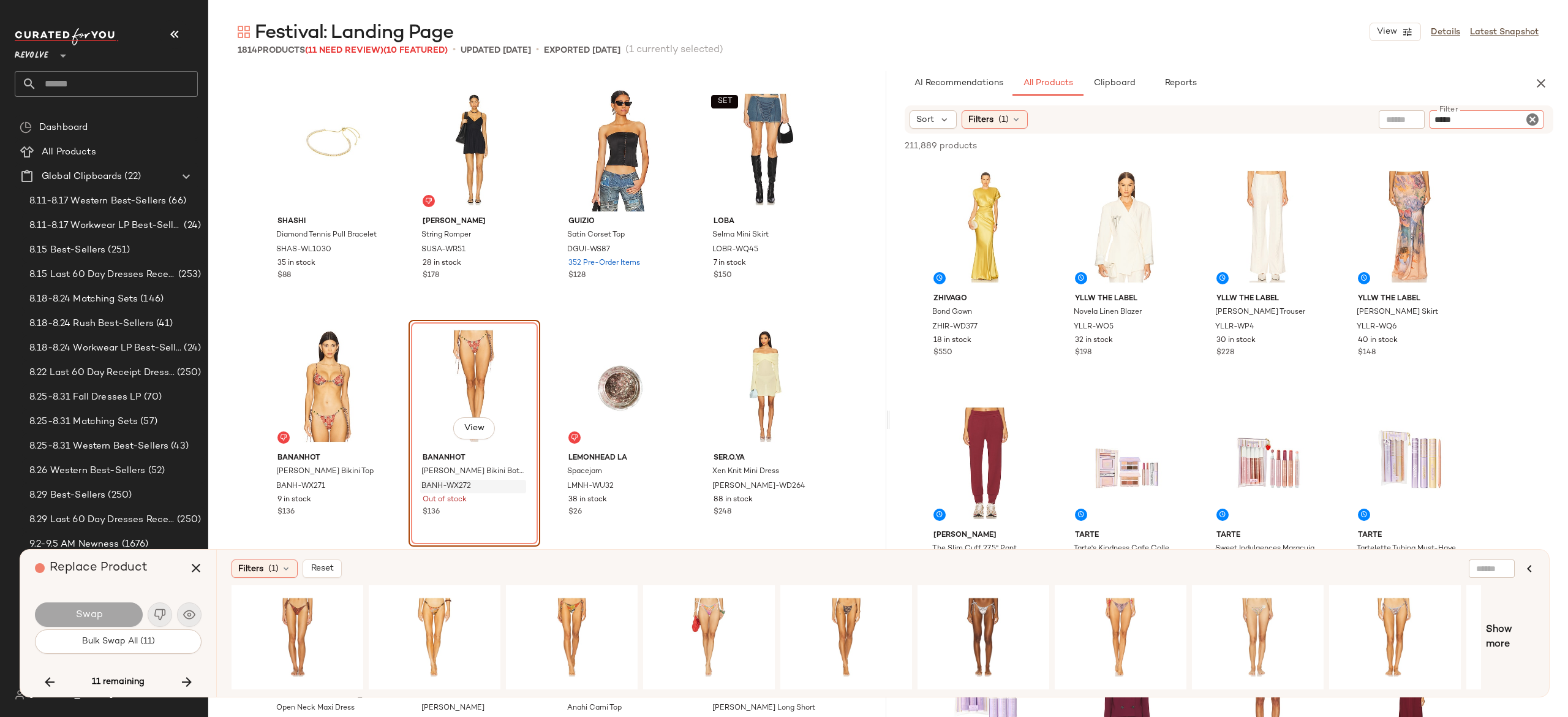
type input "******"
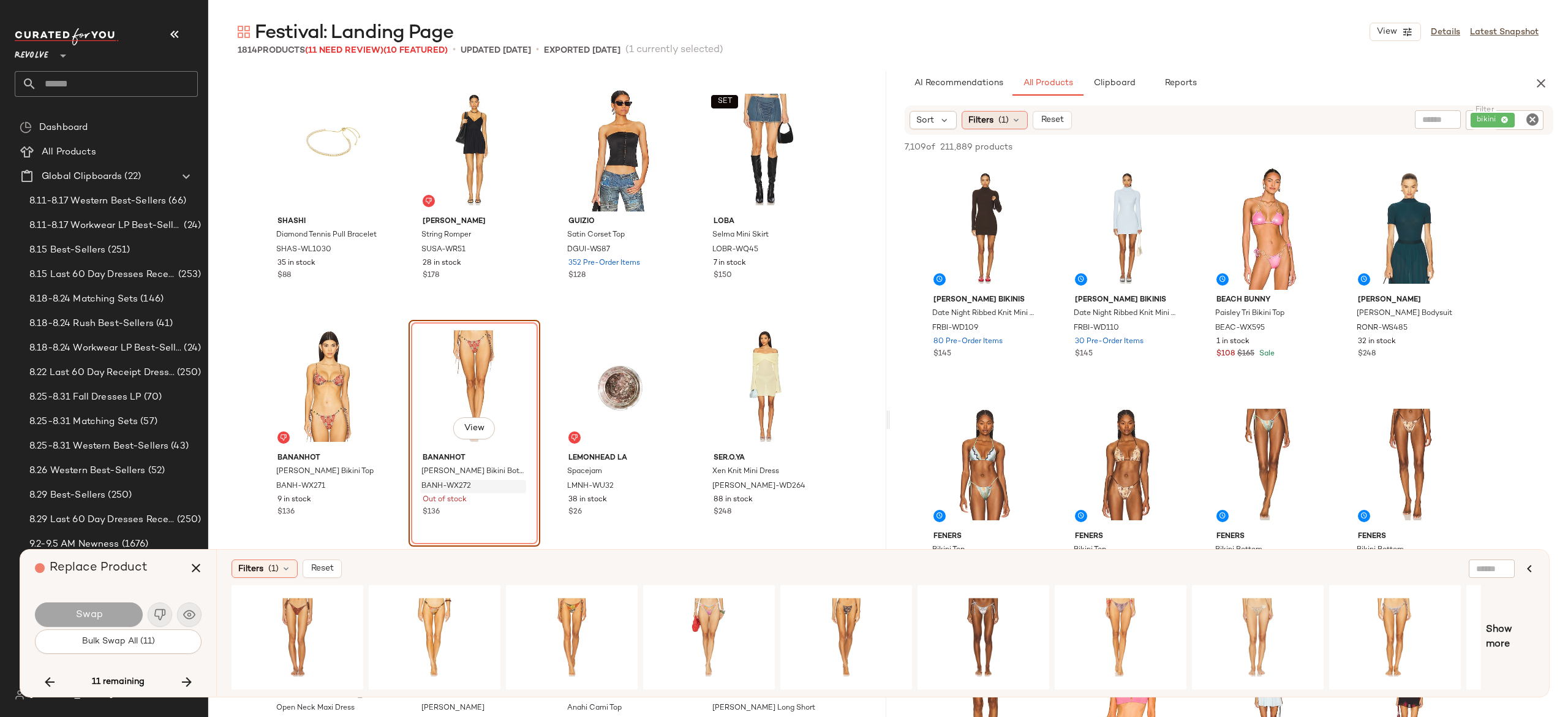
click at [1016, 117] on icon at bounding box center [1016, 119] width 10 height 10
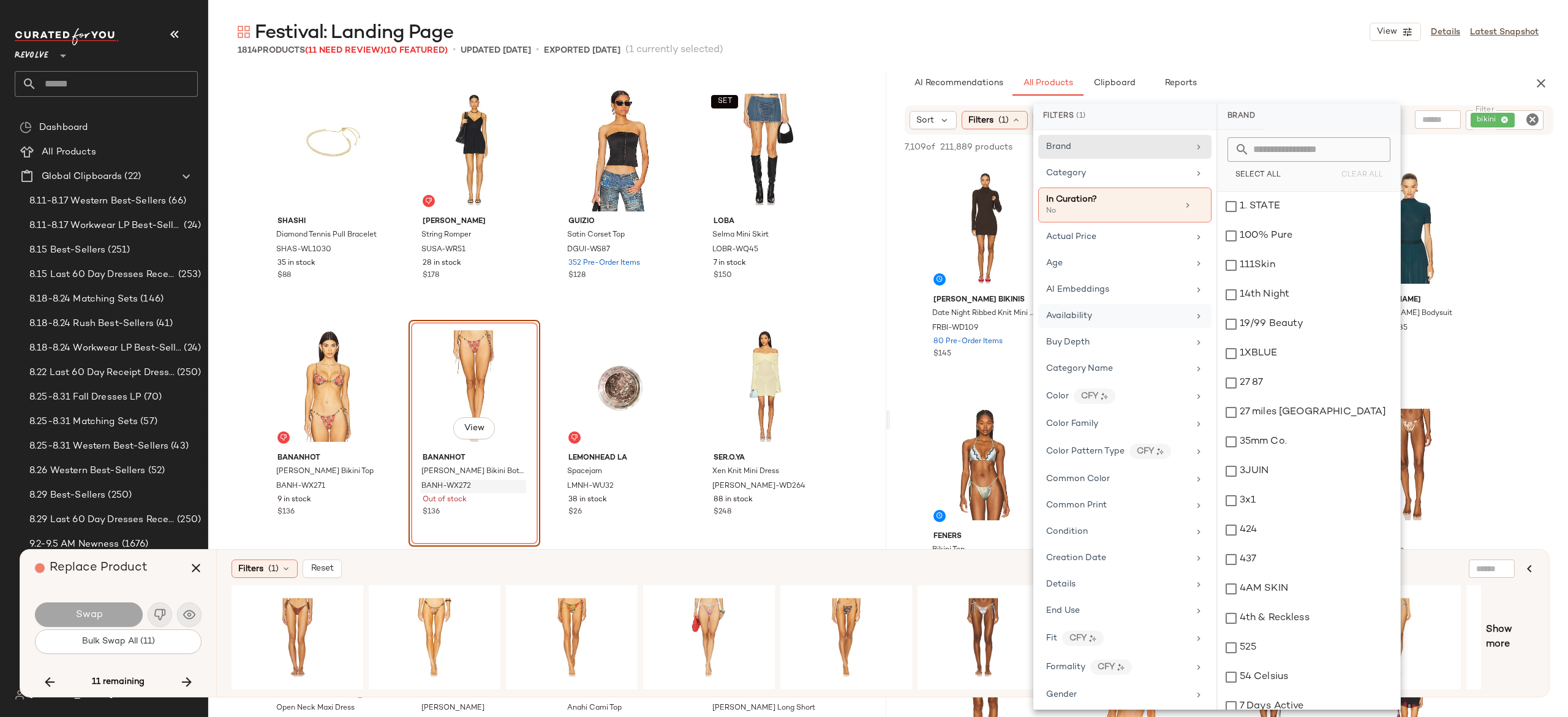
click at [1099, 315] on div "Availability" at bounding box center [1118, 315] width 143 height 13
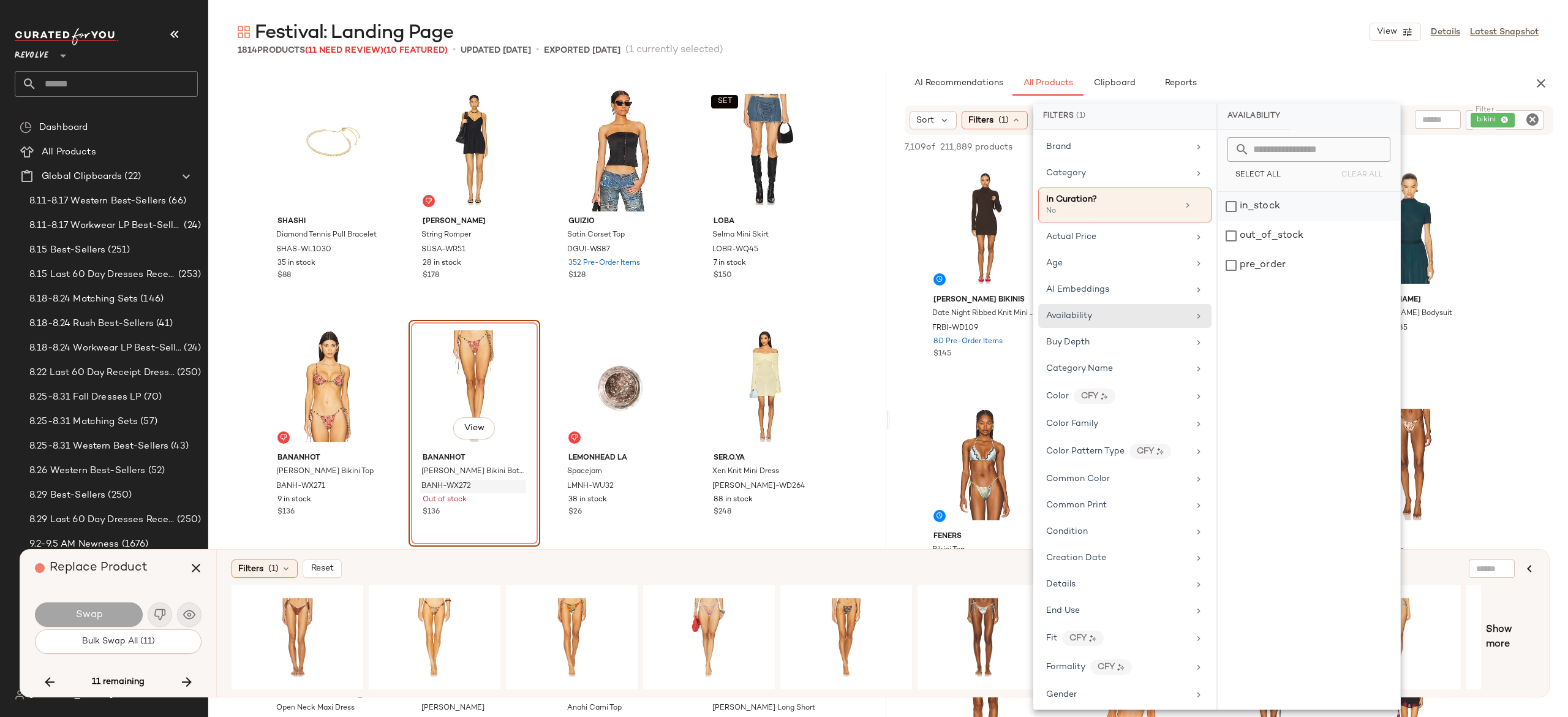
click at [1256, 206] on div "in_stock" at bounding box center [1309, 206] width 183 height 30
click at [1254, 269] on div "pre_order" at bounding box center [1309, 266] width 183 height 30
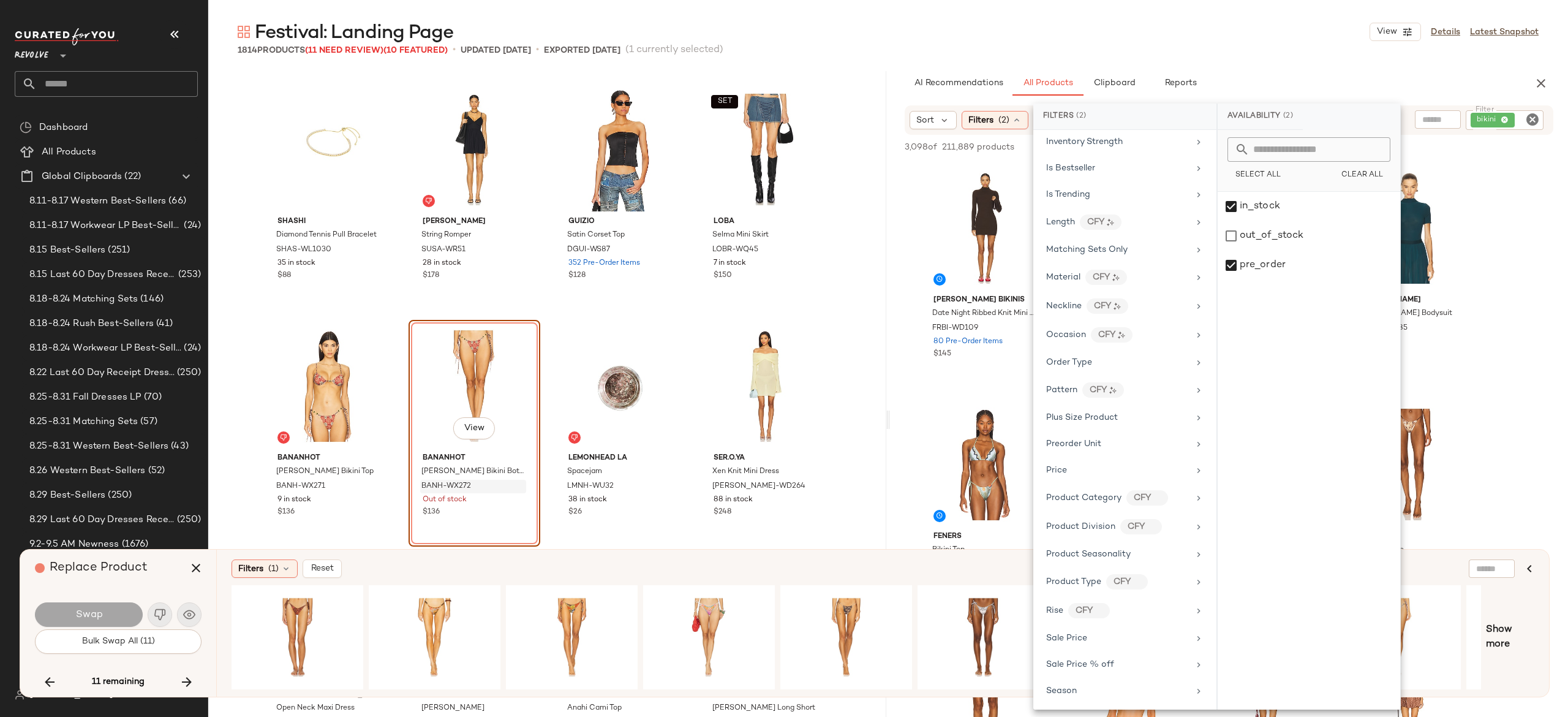
scroll to position [917, 0]
click at [1101, 421] on div "Sale Price" at bounding box center [1118, 419] width 143 height 13
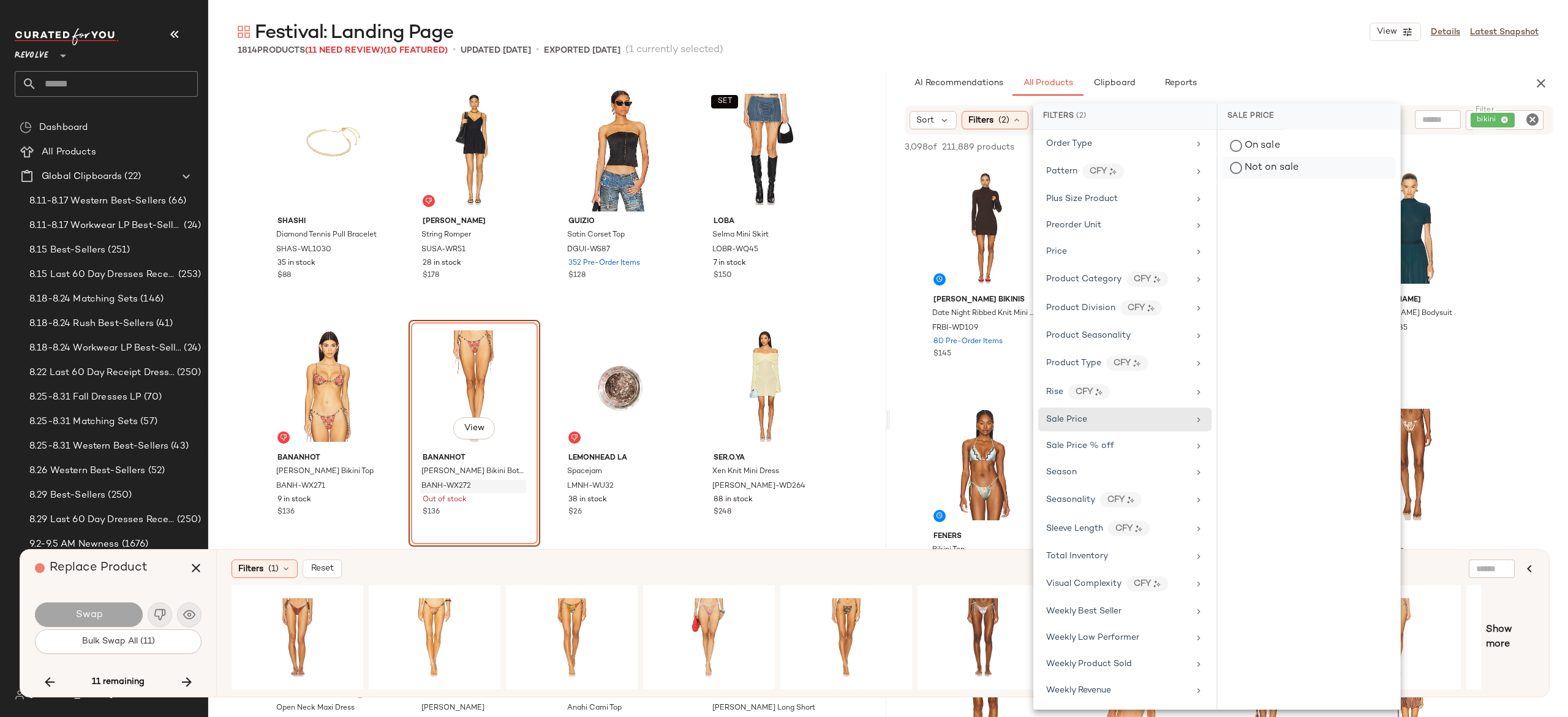
click at [1285, 175] on div "Not on sale" at bounding box center [1309, 167] width 172 height 22
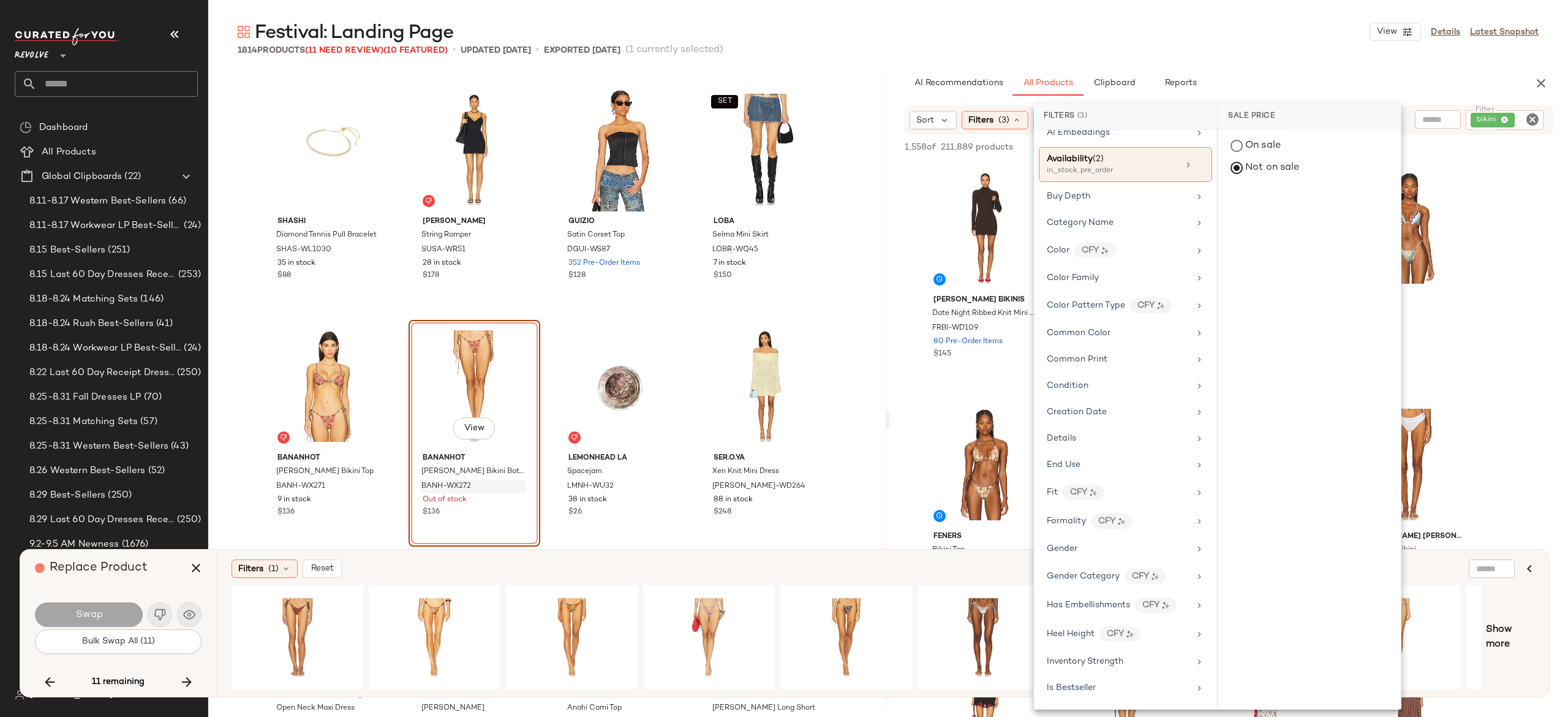
scroll to position [0, 0]
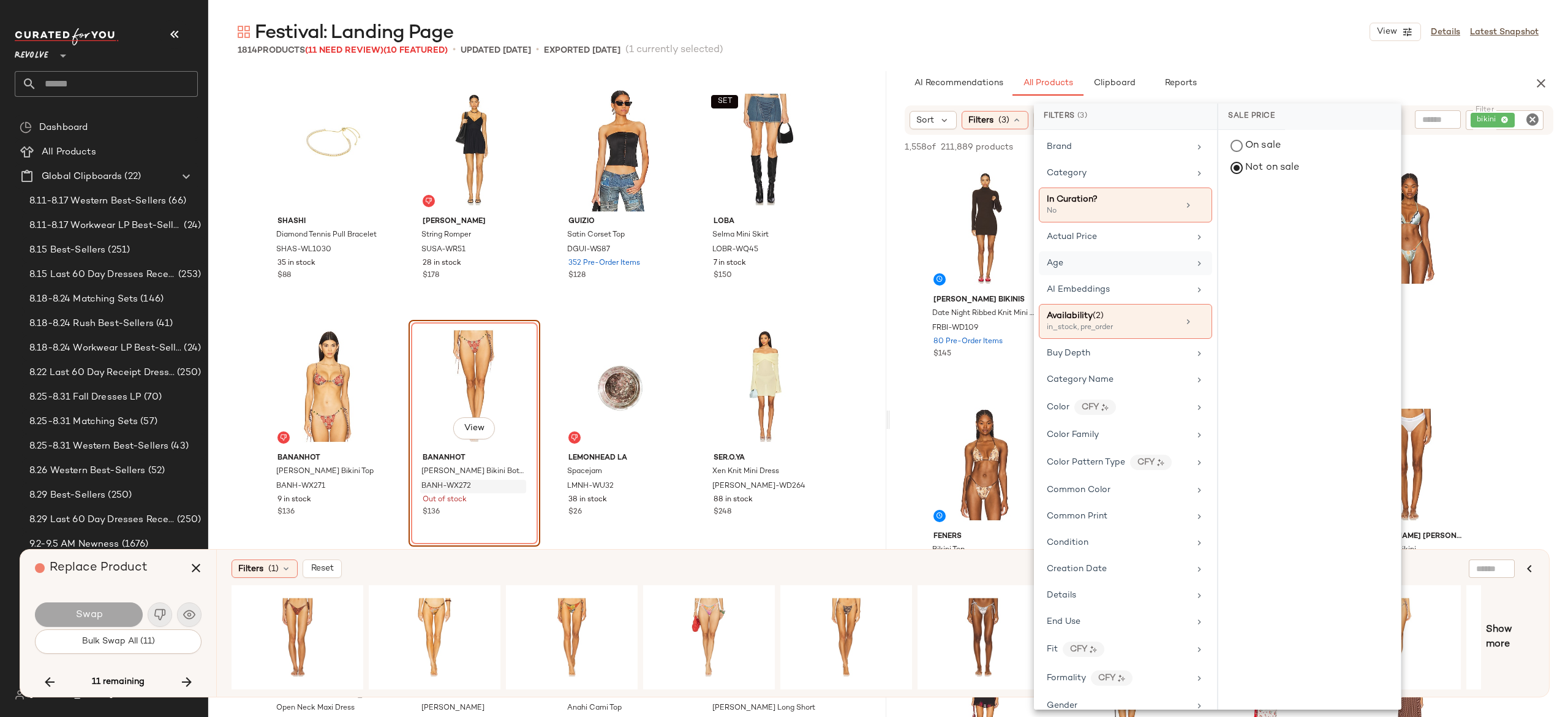
click at [1104, 265] on div "Age" at bounding box center [1119, 263] width 143 height 13
click at [1234, 207] on div "adult" at bounding box center [1310, 206] width 183 height 30
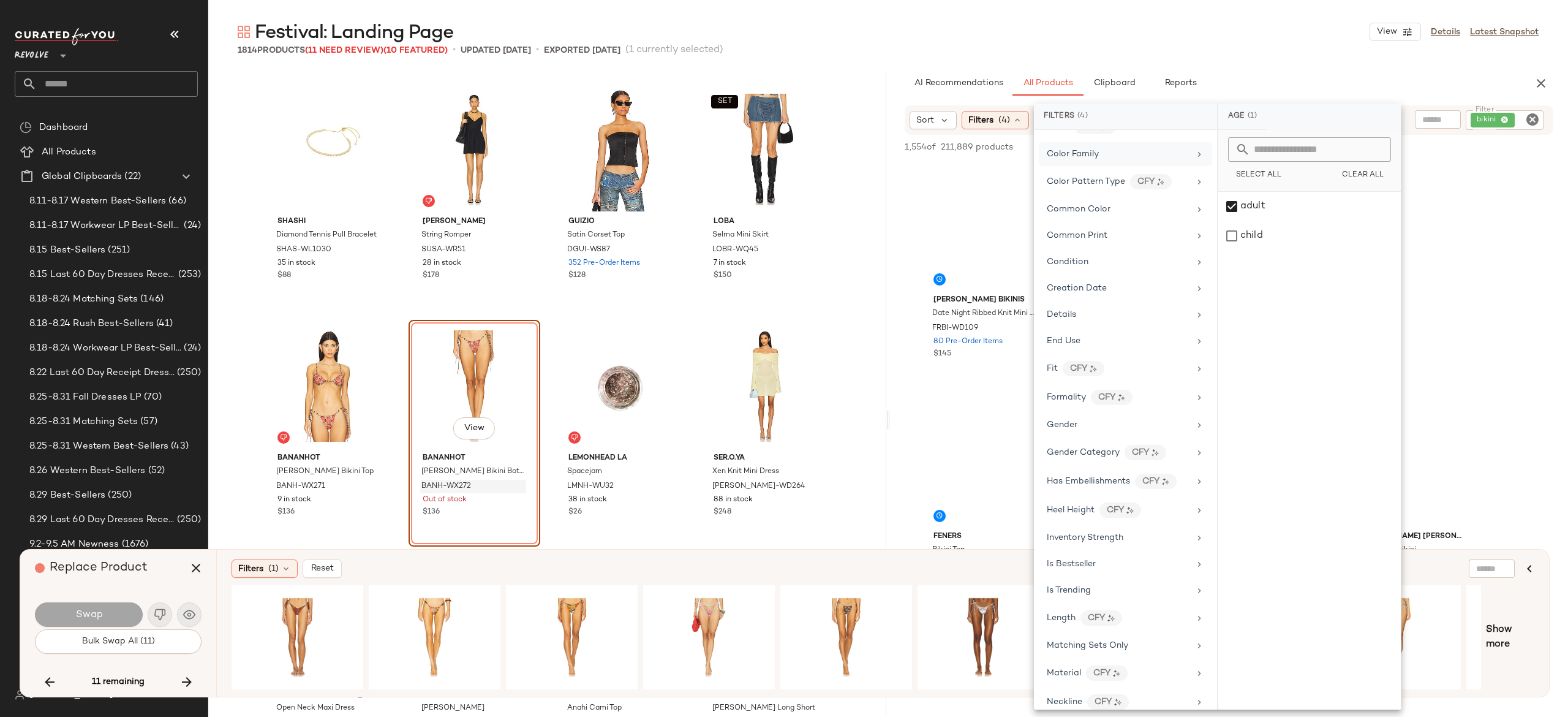
scroll to position [293, 0]
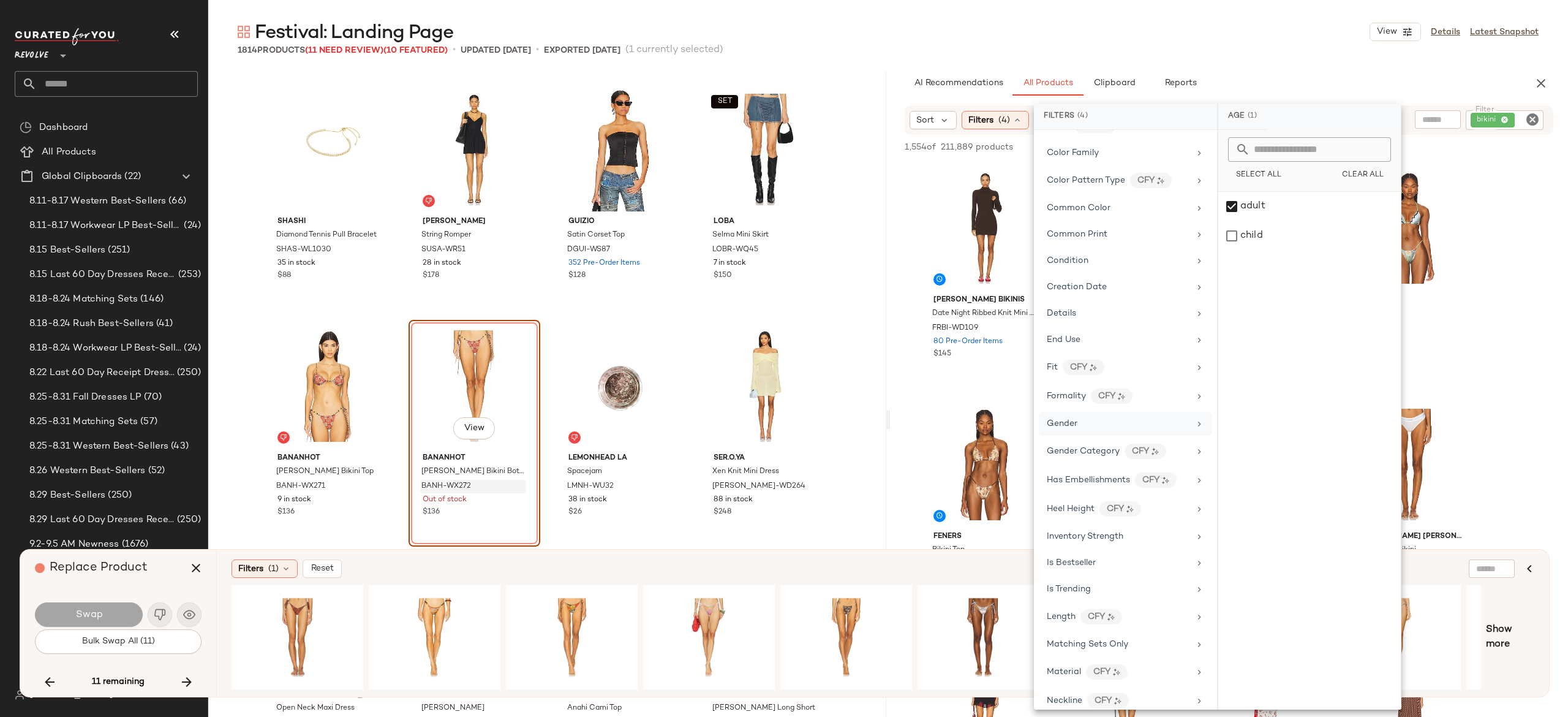
click at [1088, 430] on div "Gender" at bounding box center [1119, 423] width 143 height 13
click at [1257, 206] on div "female" at bounding box center [1310, 206] width 183 height 30
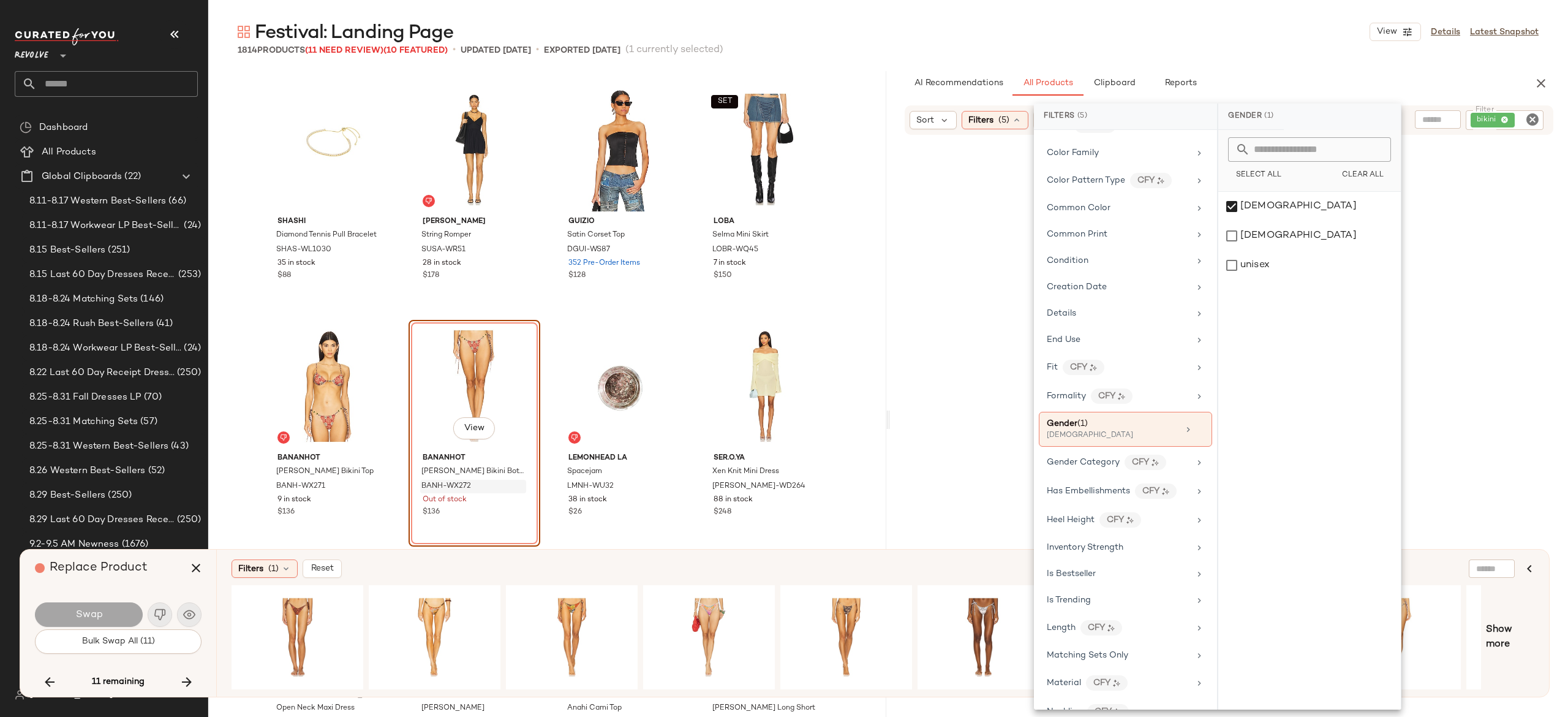
click at [1312, 57] on div "Festival: Landing Page View Details Latest Snapshot 1814 Products (11 Need Revi…" at bounding box center [888, 369] width 1360 height 698
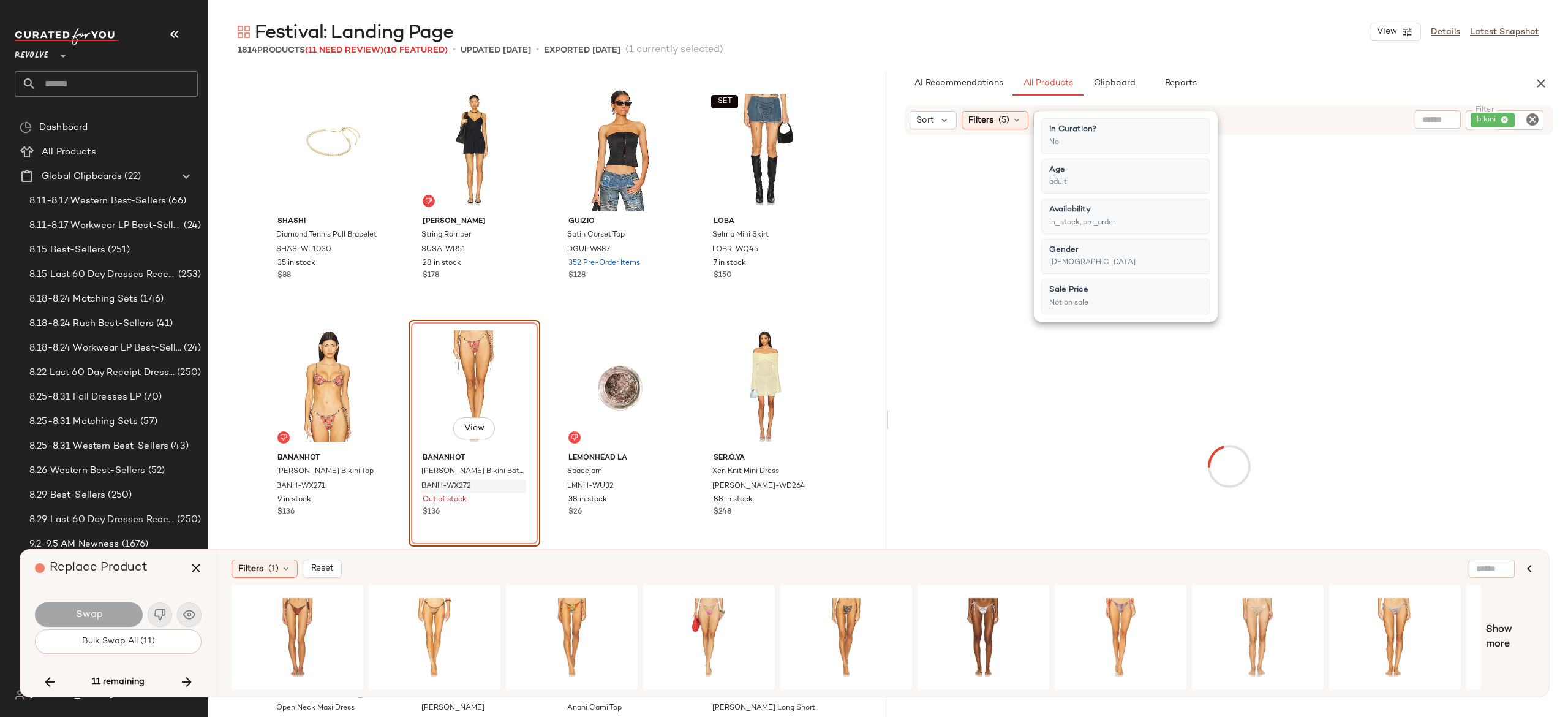
click at [1312, 57] on div "Festival: Landing Page View Details Latest Snapshot 1814 Products (11 Need Revi…" at bounding box center [888, 369] width 1360 height 698
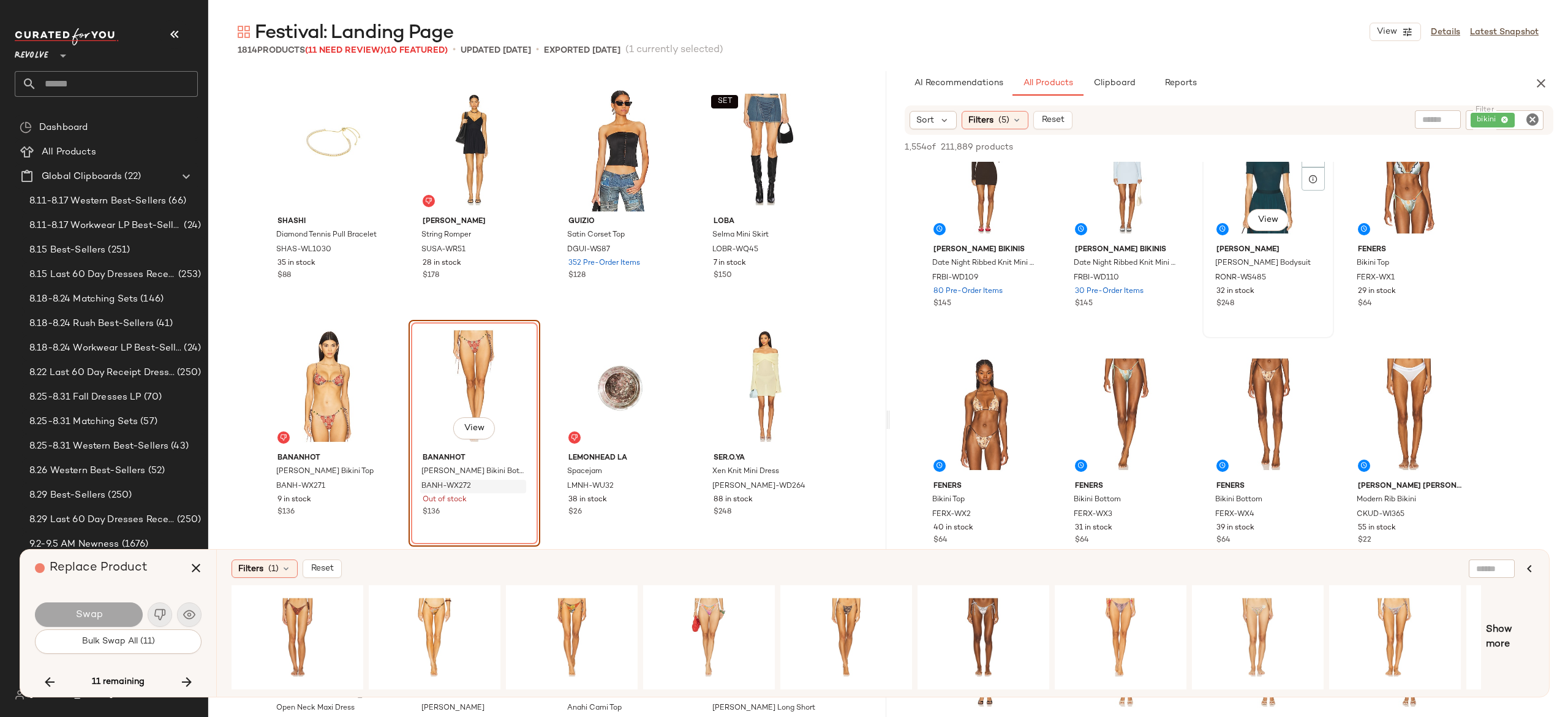
scroll to position [51, 0]
click at [197, 568] on icon "button" at bounding box center [196, 568] width 15 height 15
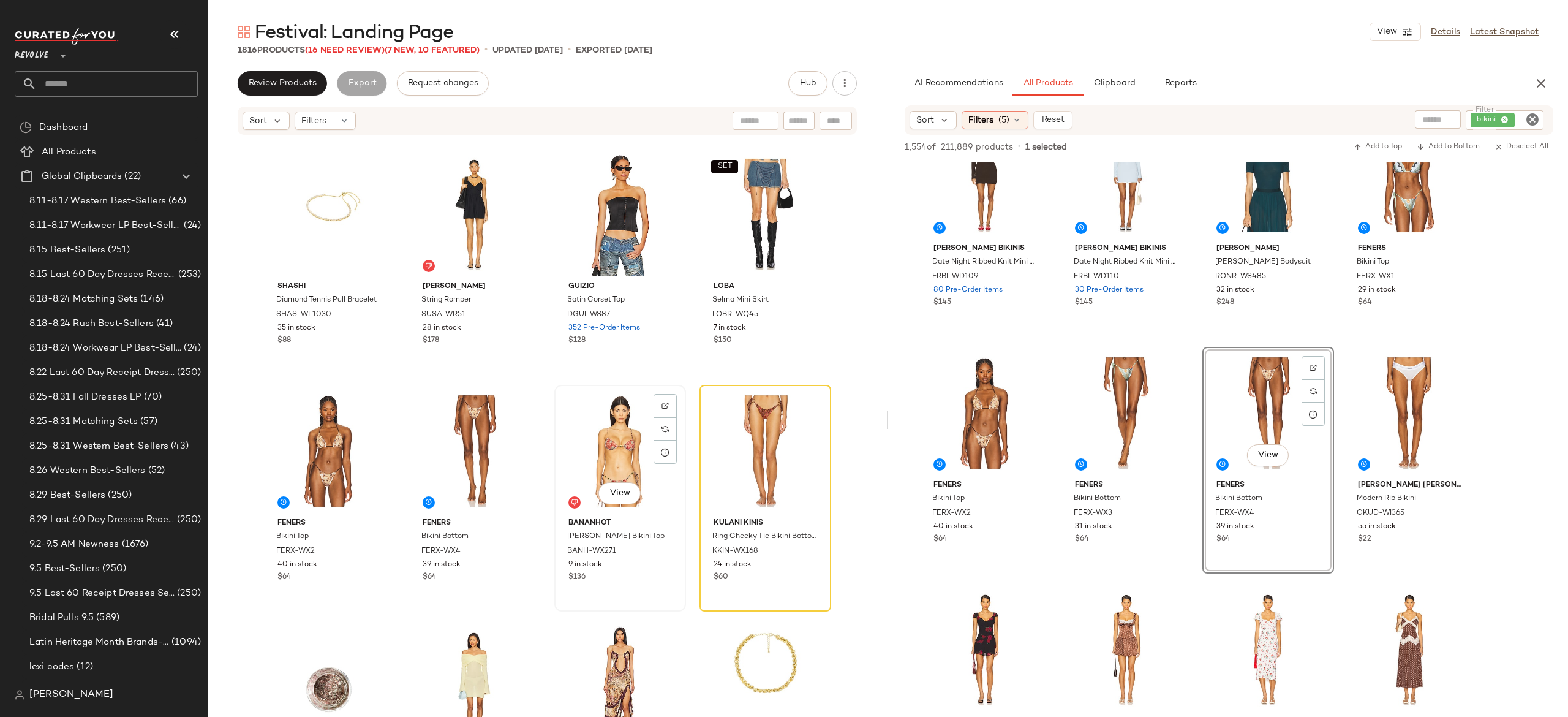
click at [618, 446] on div "View" at bounding box center [620, 451] width 123 height 124
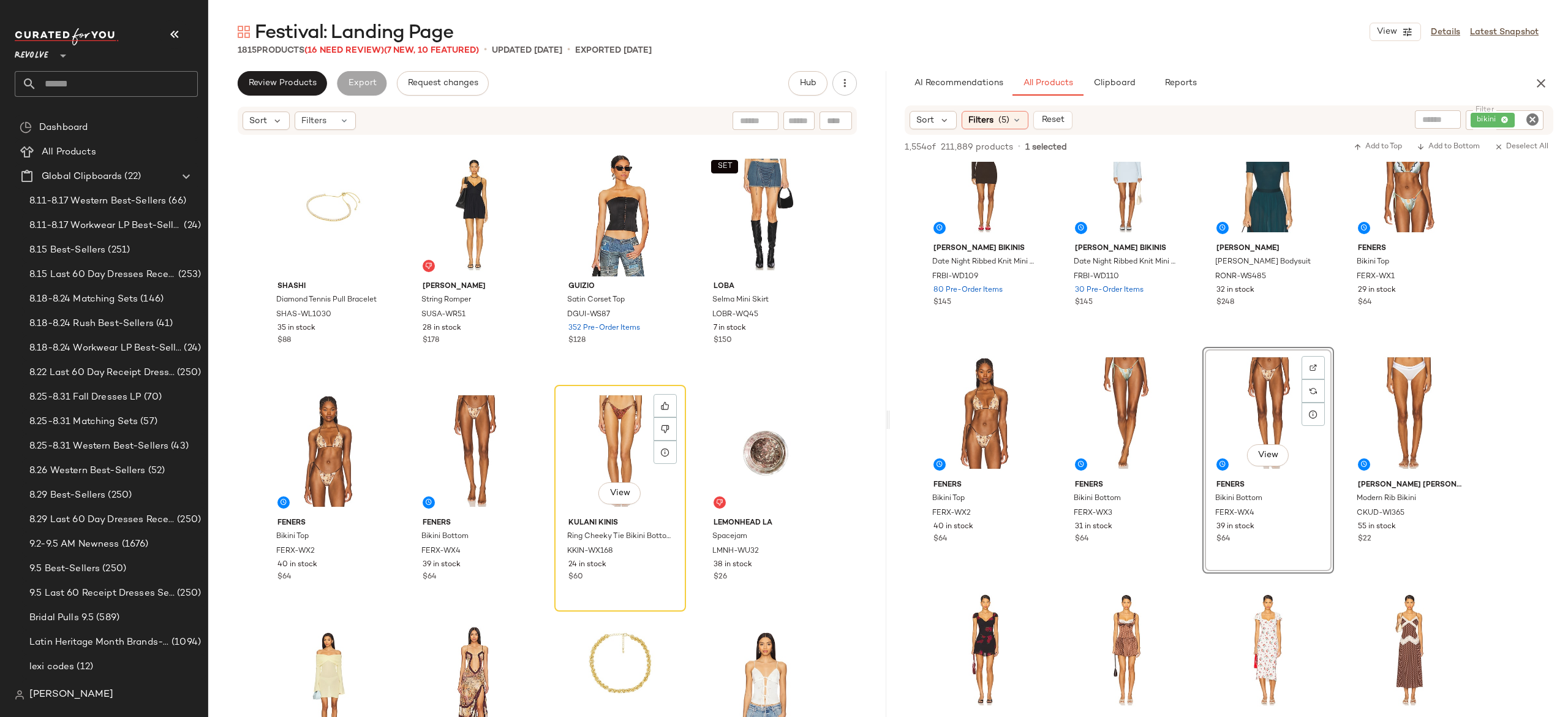
click at [618, 446] on div "View" at bounding box center [620, 451] width 123 height 124
click at [661, 427] on icon at bounding box center [665, 430] width 9 height 9
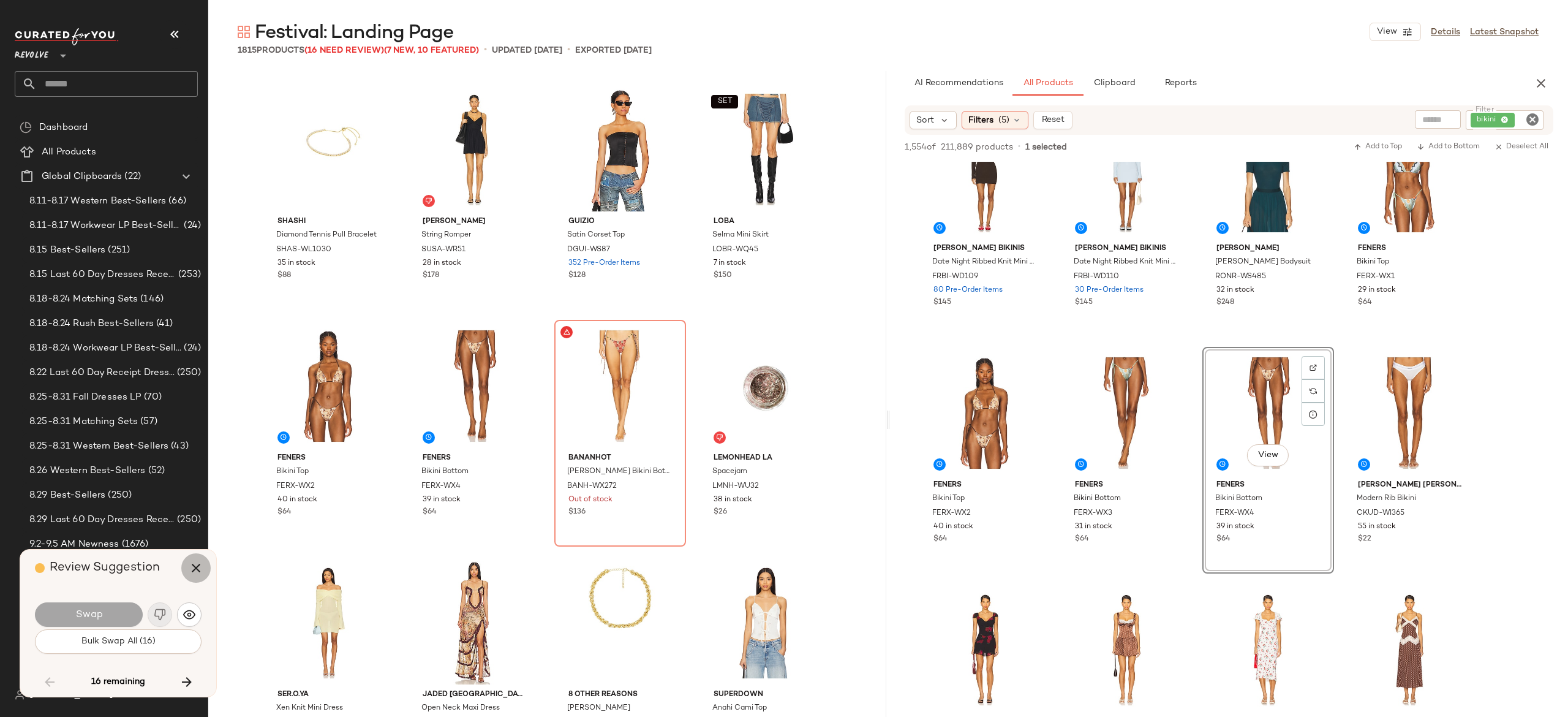
click at [187, 564] on button "button" at bounding box center [196, 568] width 30 height 30
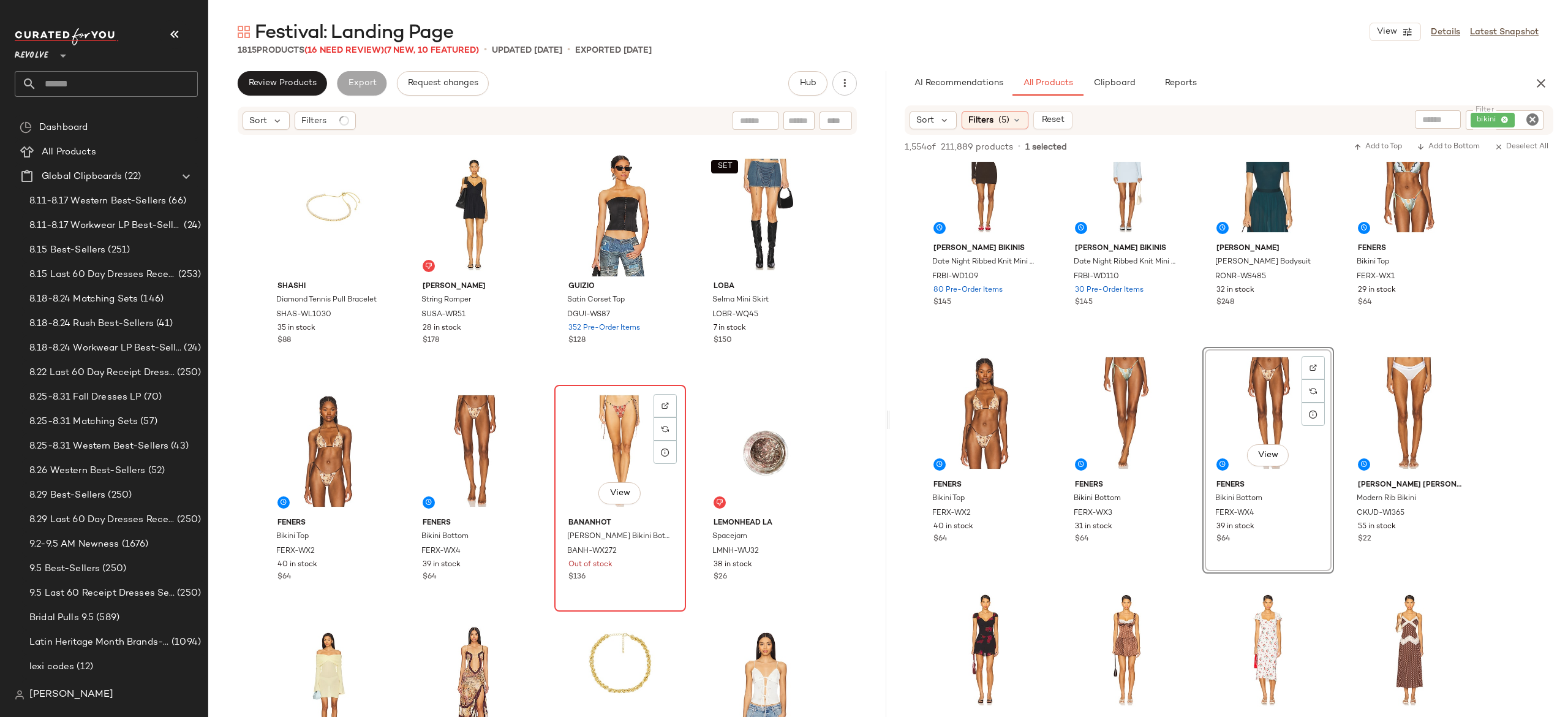
click at [609, 442] on div "View" at bounding box center [620, 451] width 123 height 124
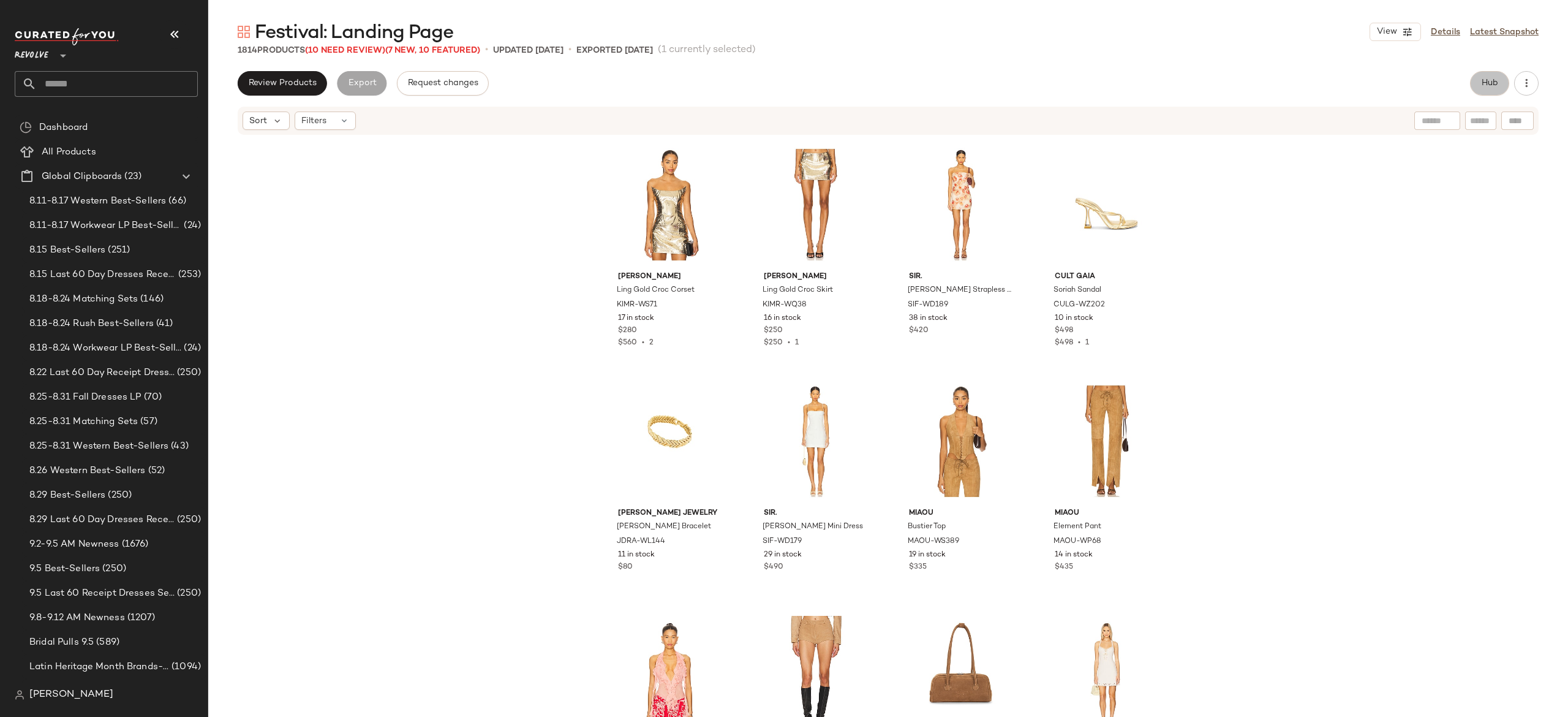
click at [1481, 80] on span "Hub" at bounding box center [1490, 83] width 17 height 10
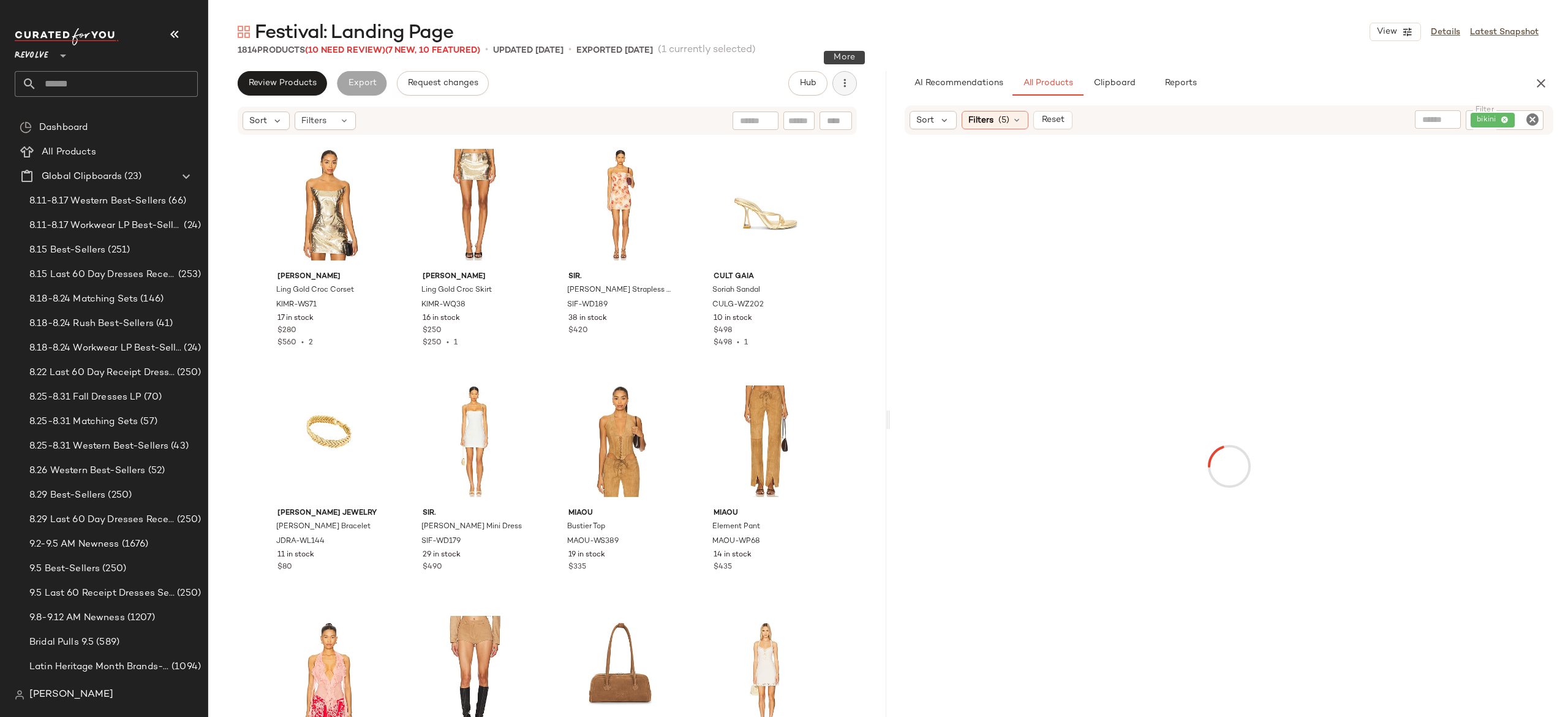
click at [844, 86] on icon "button" at bounding box center [845, 84] width 12 height 12
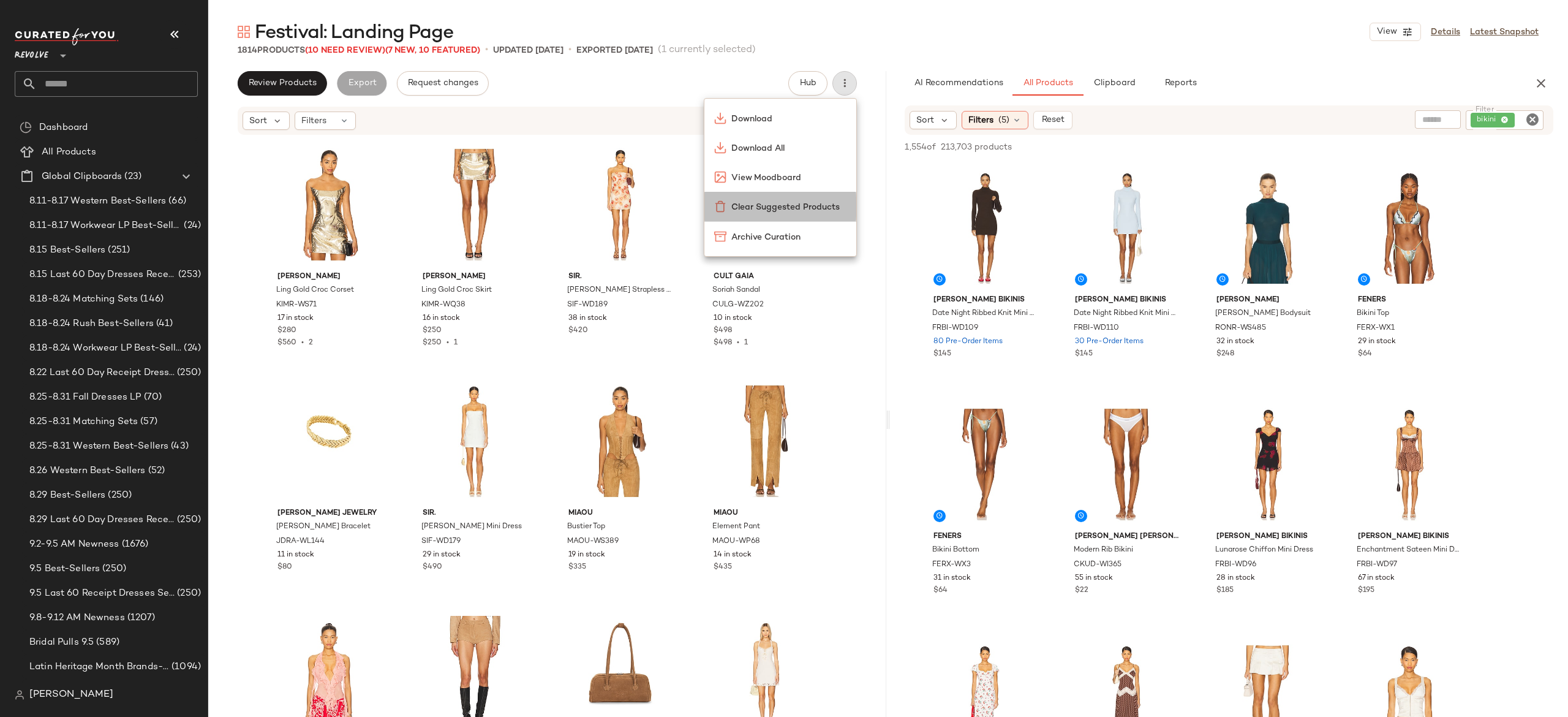
click at [801, 215] on div "Clear Suggested Products" at bounding box center [780, 206] width 152 height 30
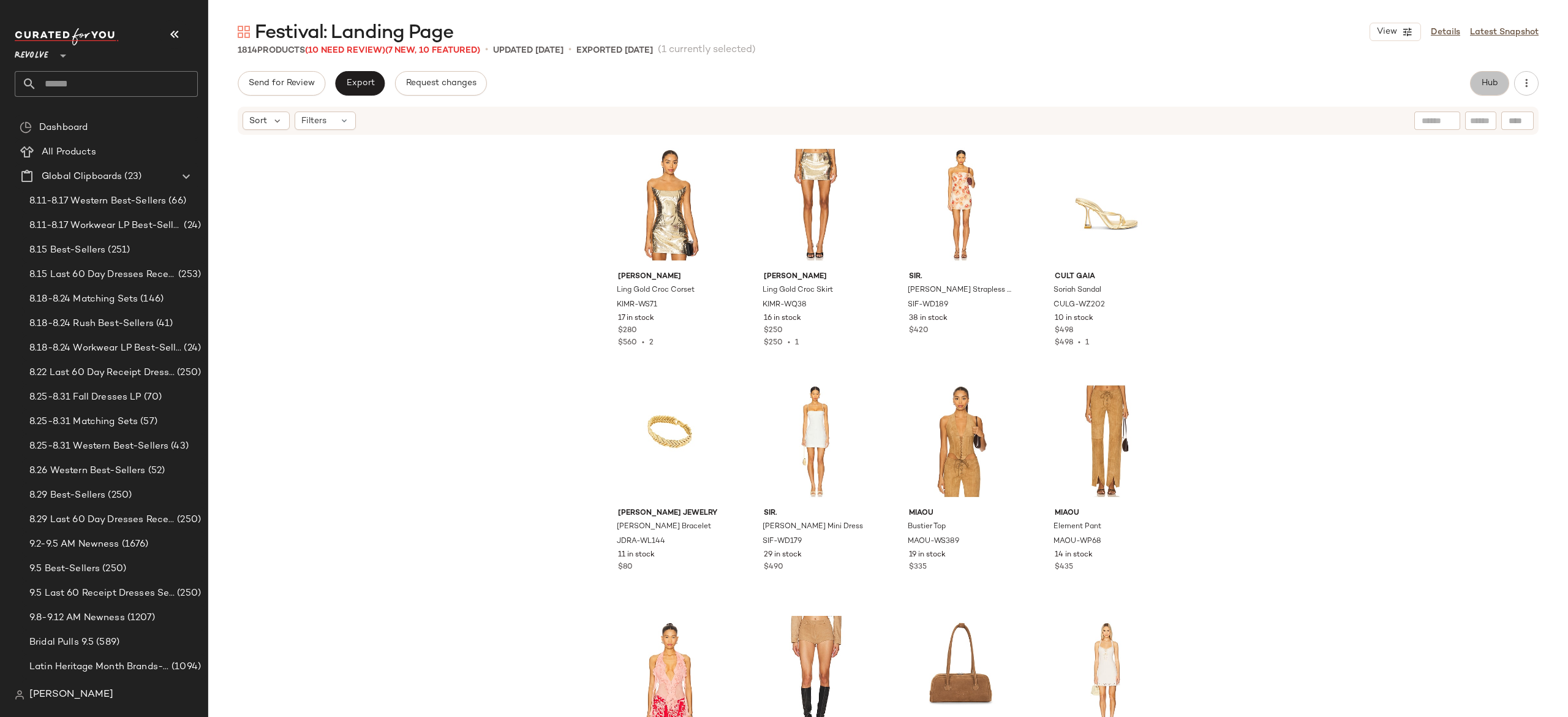
click at [1484, 78] on span "Hub" at bounding box center [1490, 83] width 17 height 10
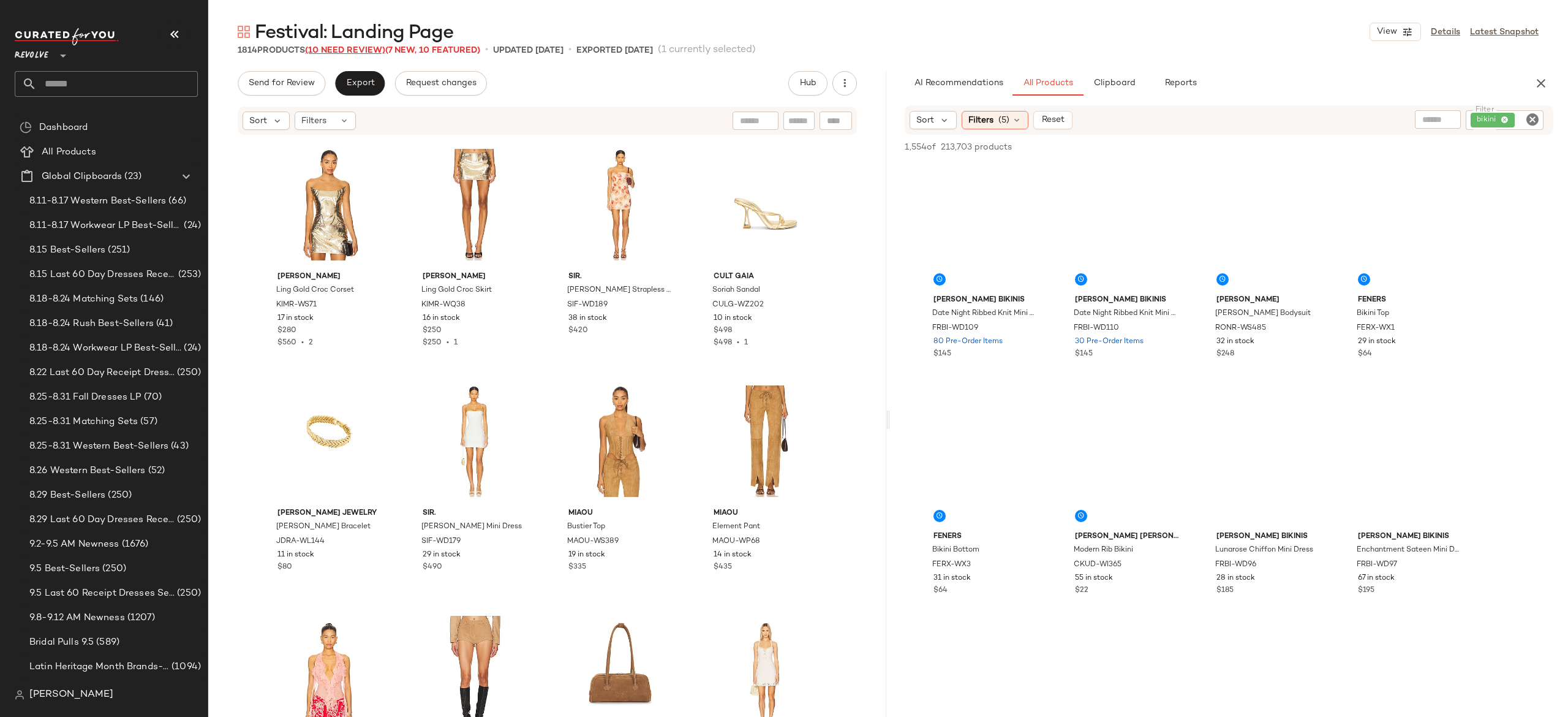
click at [379, 49] on span "(10 Need Review)" at bounding box center [345, 51] width 80 height 10
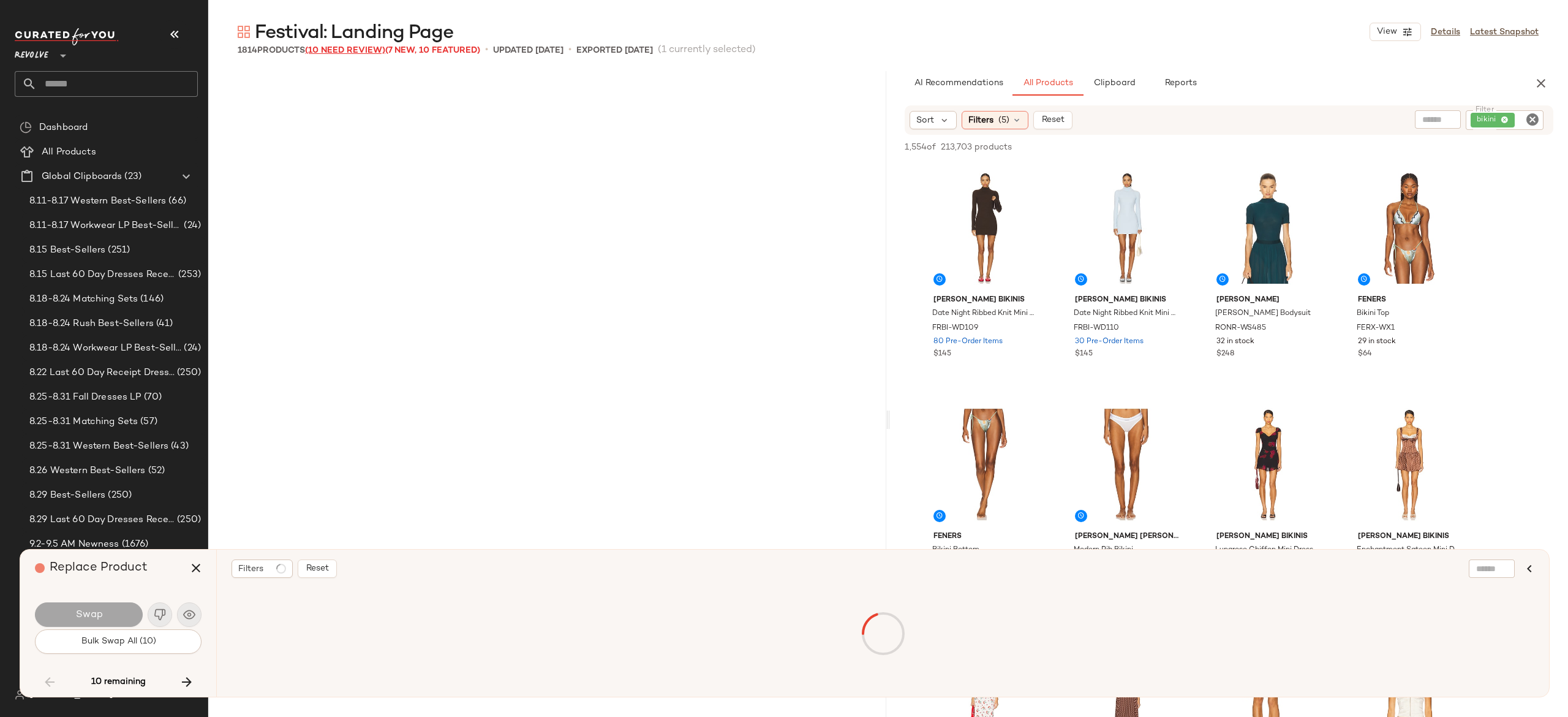
scroll to position [28160, 0]
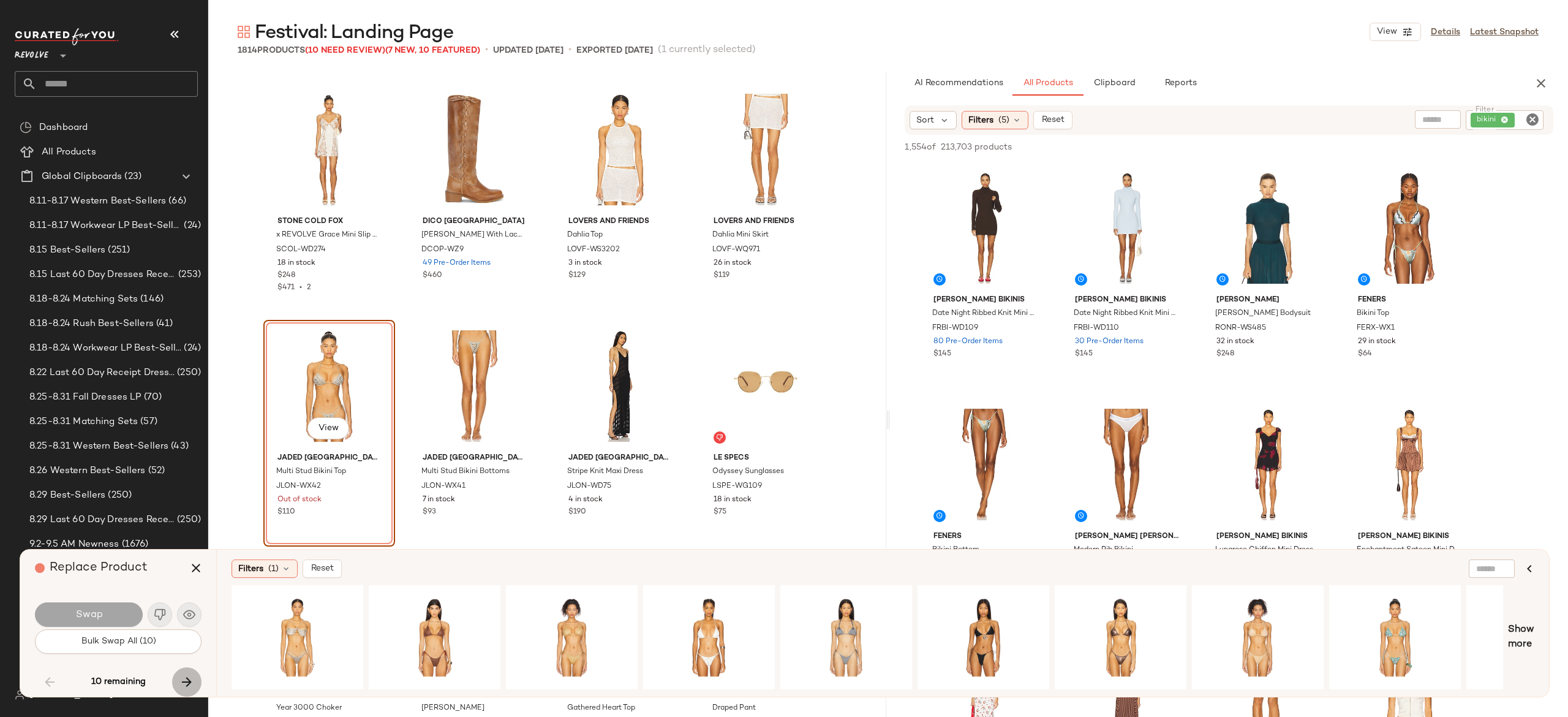
click at [185, 676] on icon "button" at bounding box center [186, 682] width 15 height 15
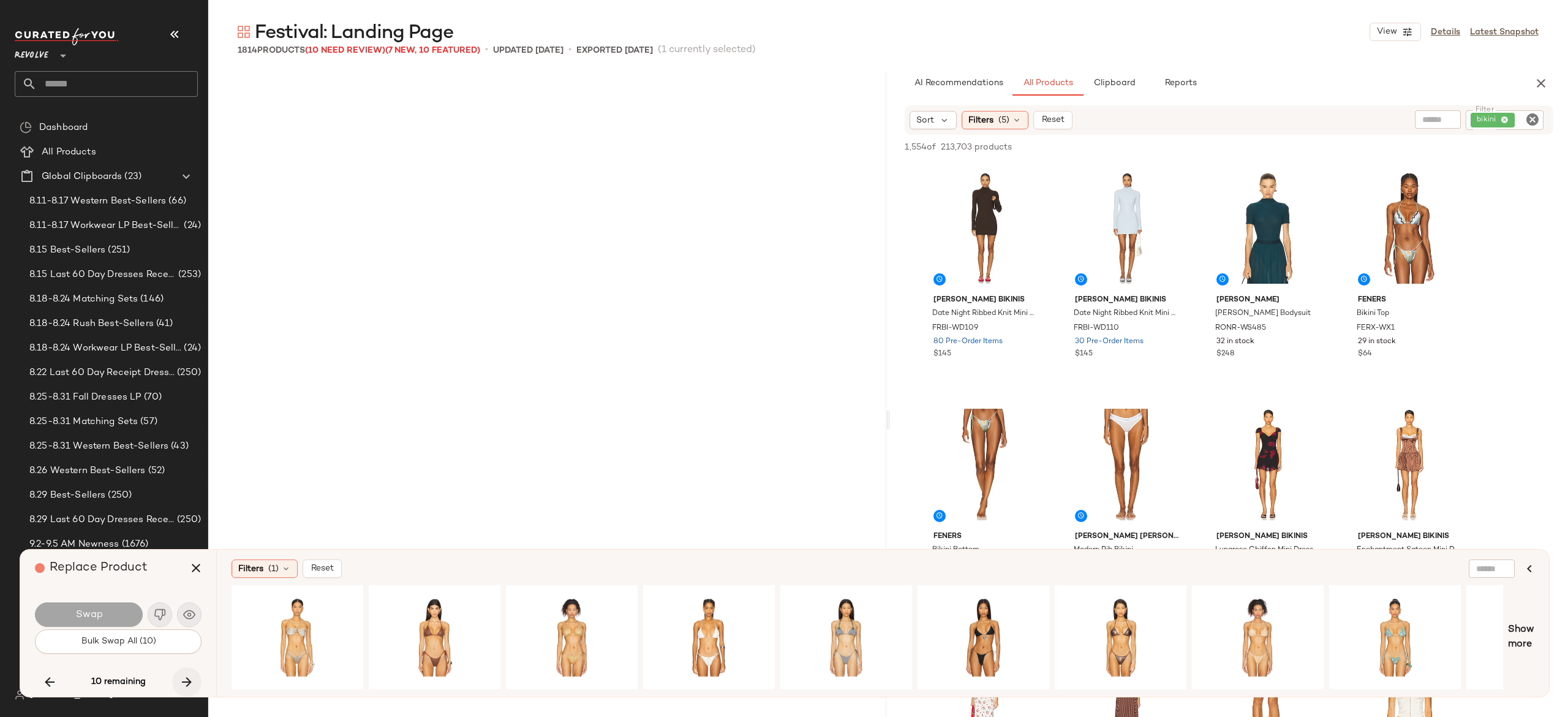
scroll to position [43541, 0]
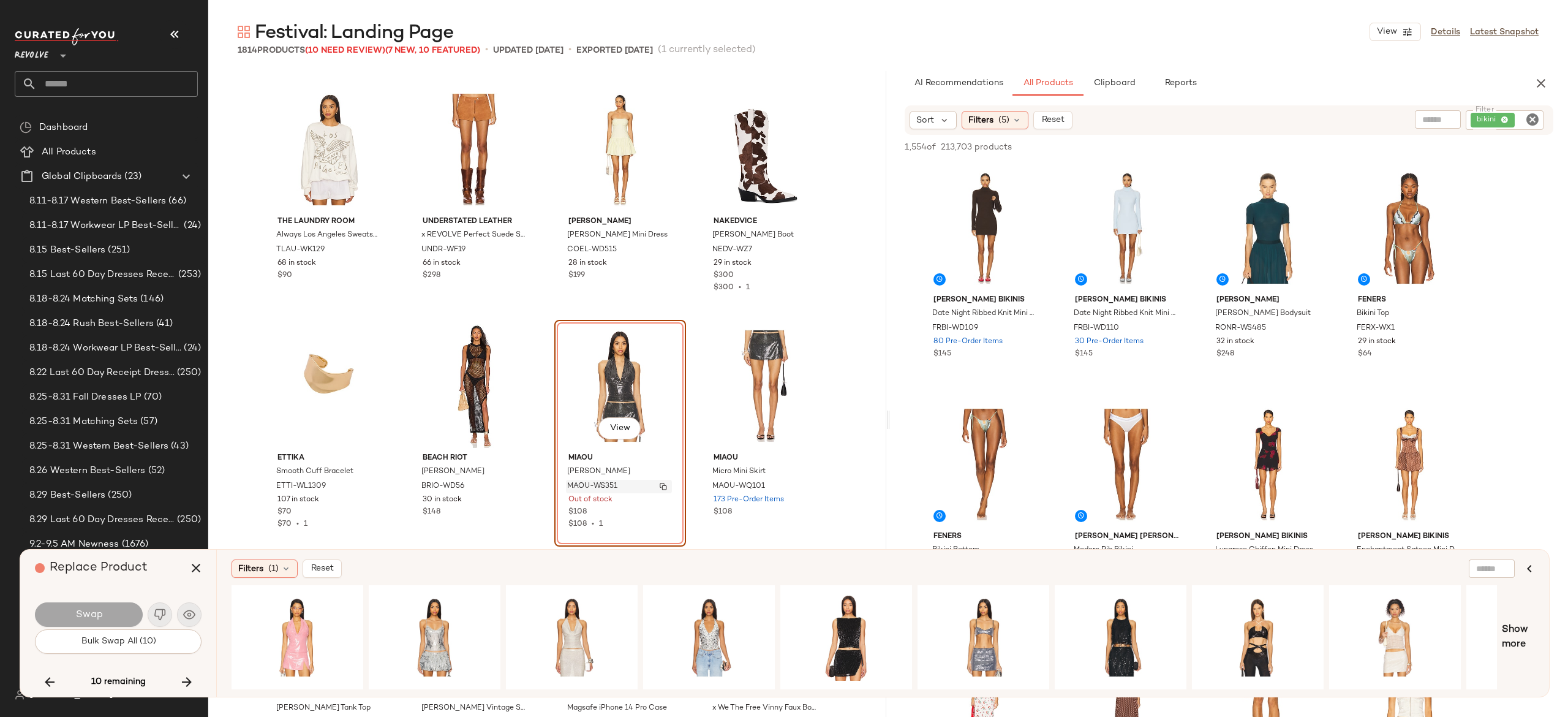
click at [664, 485] on button "button" at bounding box center [663, 486] width 17 height 11
click at [185, 677] on icon "button" at bounding box center [186, 682] width 15 height 15
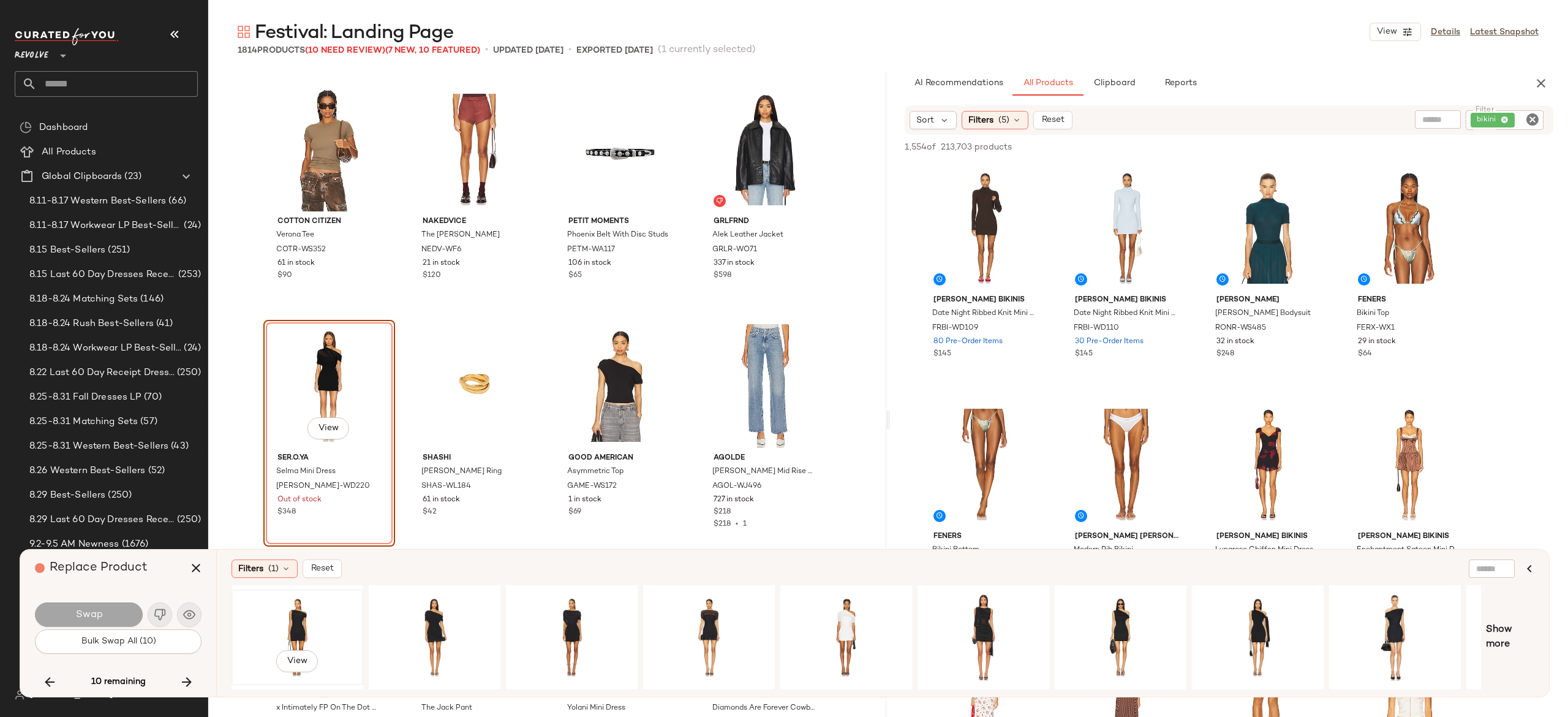
click at [299, 615] on div "View" at bounding box center [297, 638] width 123 height 87
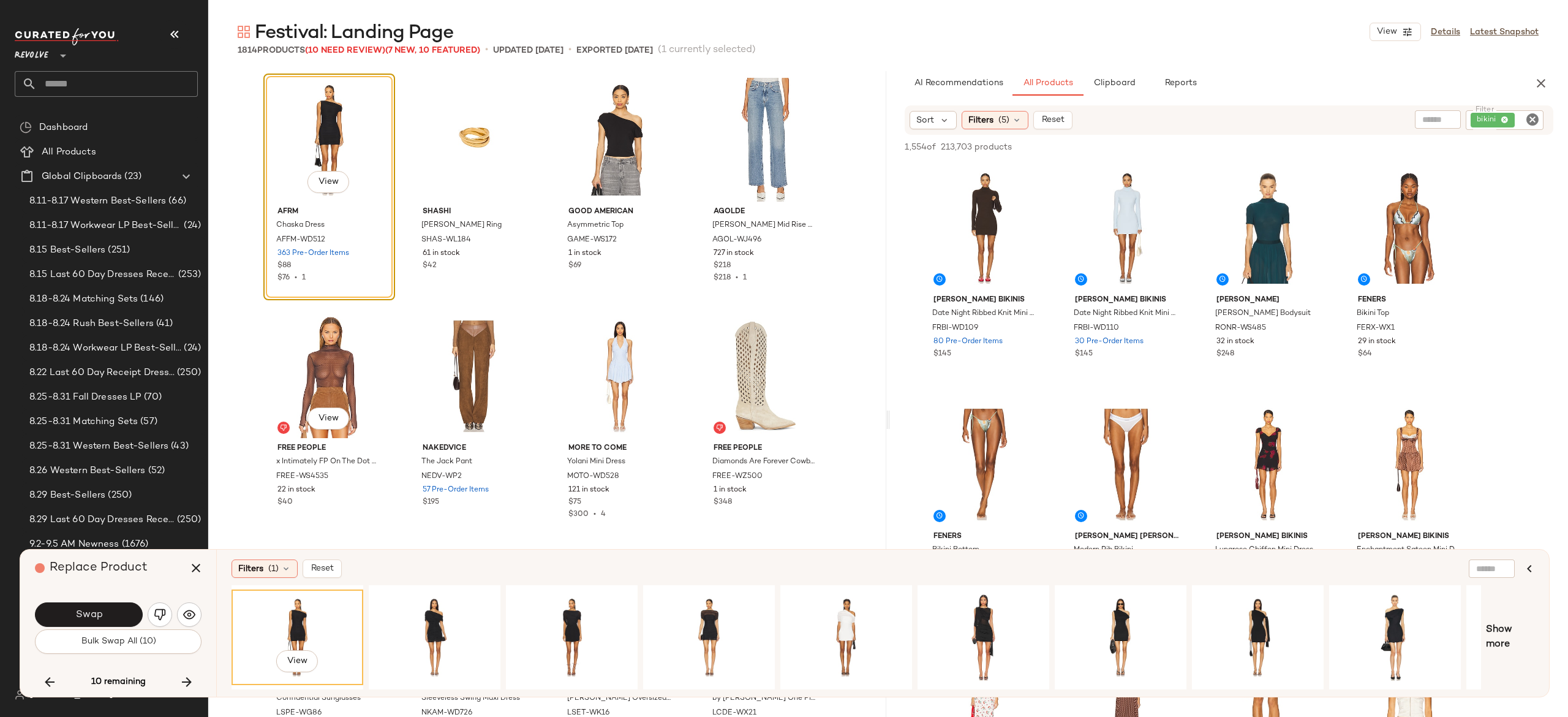
scroll to position [48995, 0]
click at [118, 618] on button "Swap" at bounding box center [89, 615] width 108 height 24
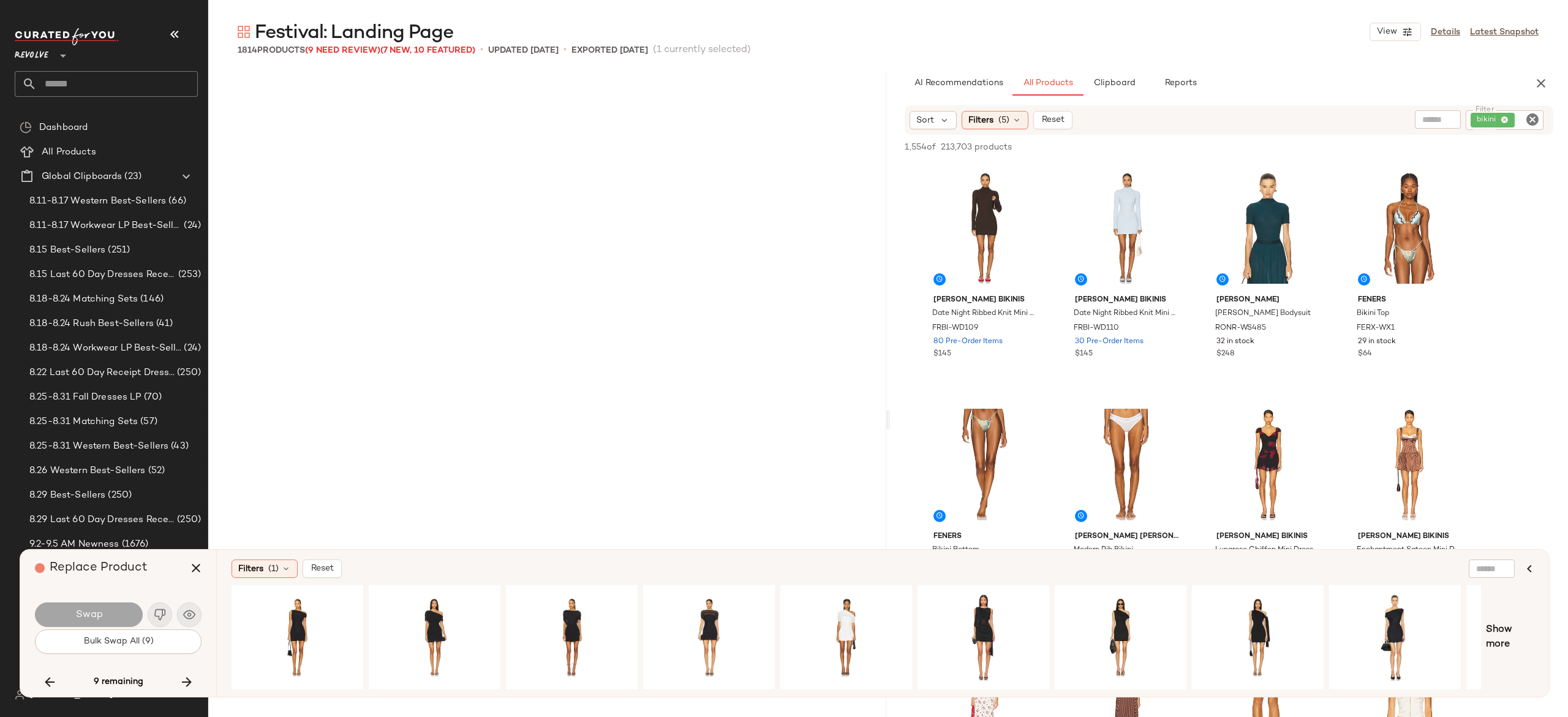
scroll to position [50403, 0]
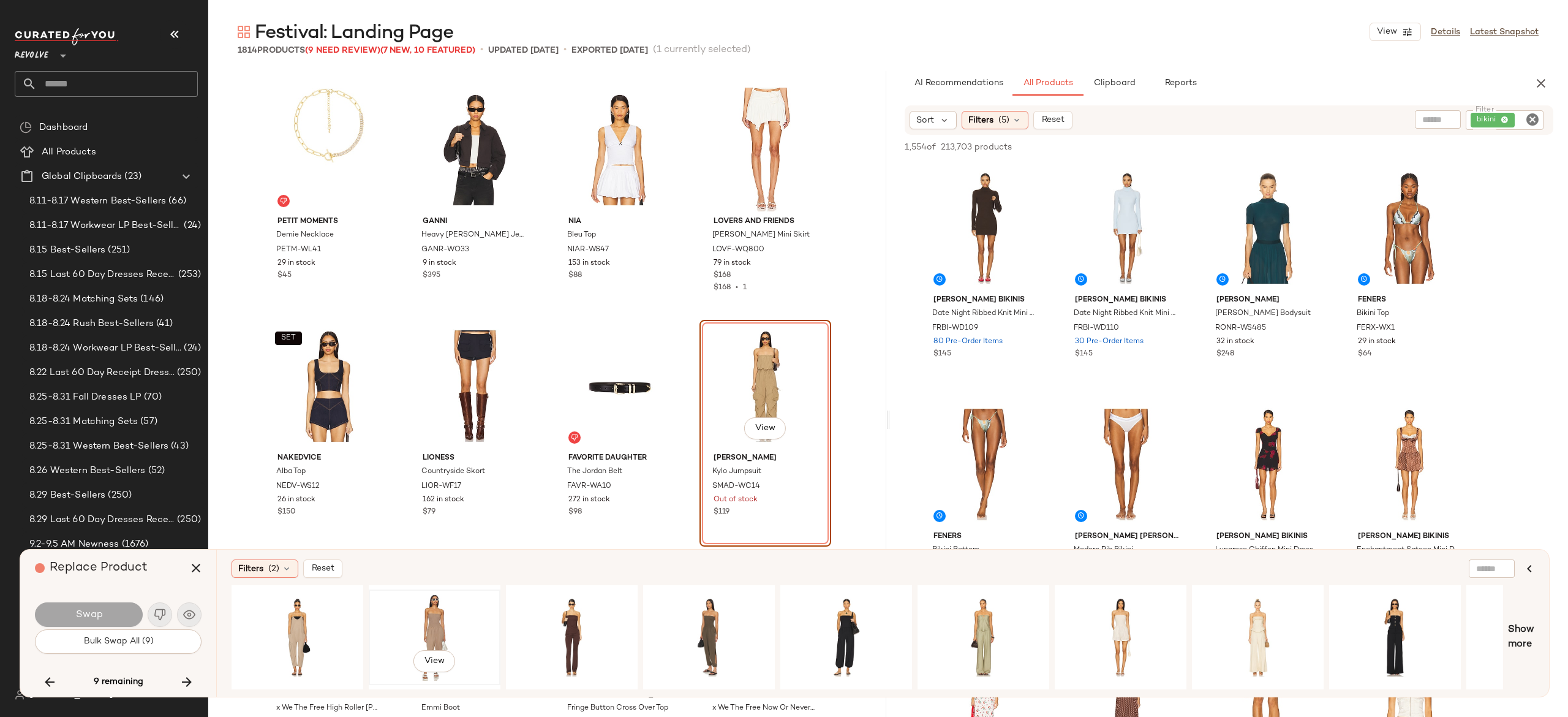
click at [435, 605] on div "View" at bounding box center [434, 638] width 123 height 87
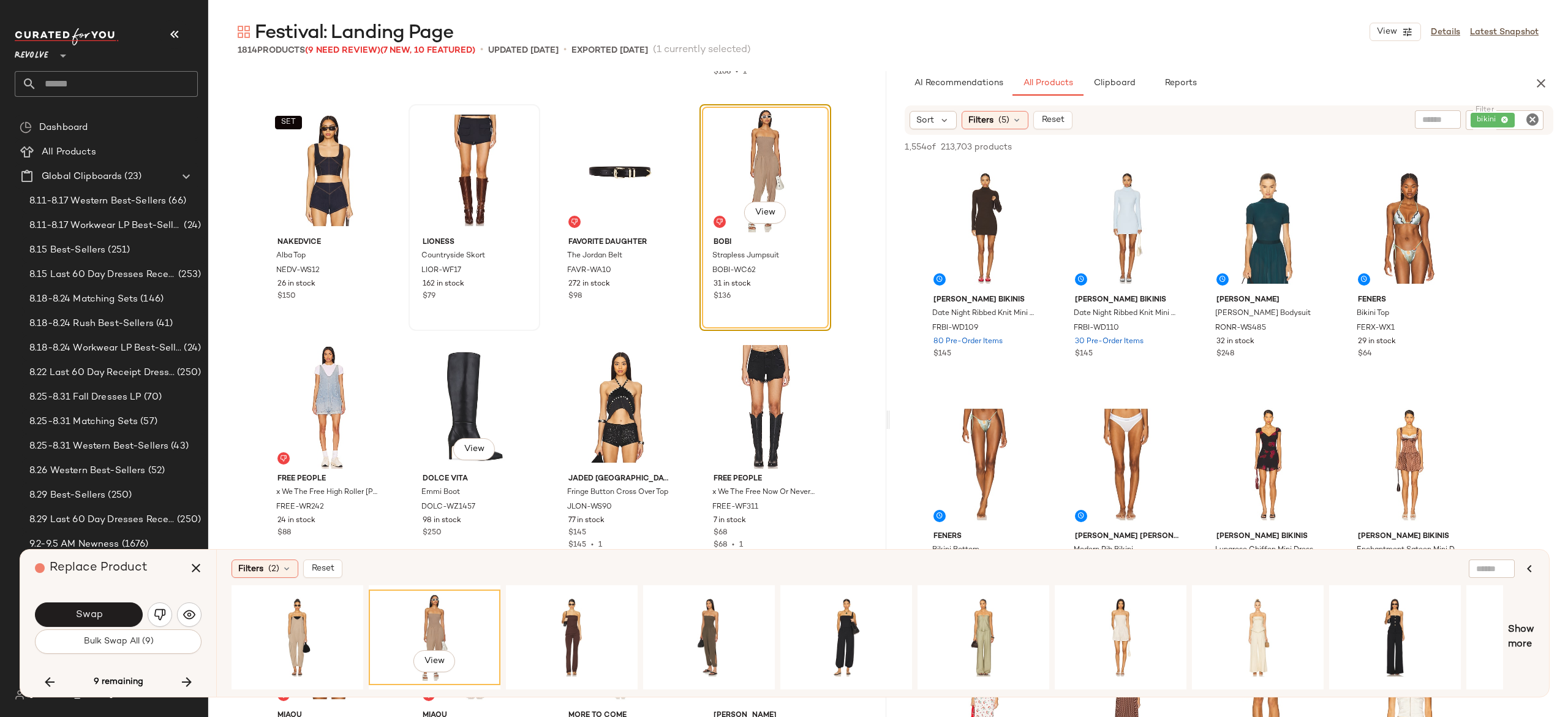
scroll to position [50621, 0]
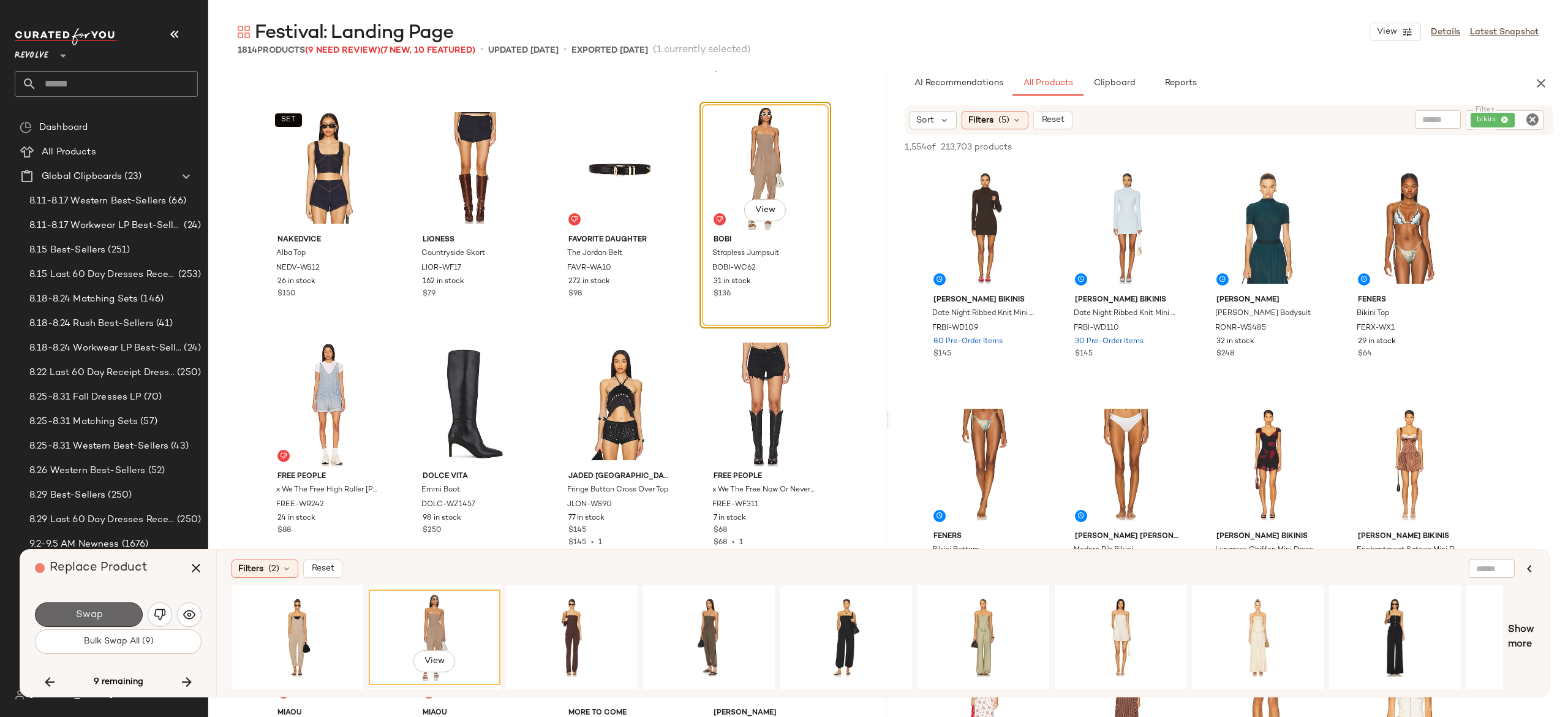
click at [135, 613] on button "Swap" at bounding box center [89, 615] width 108 height 24
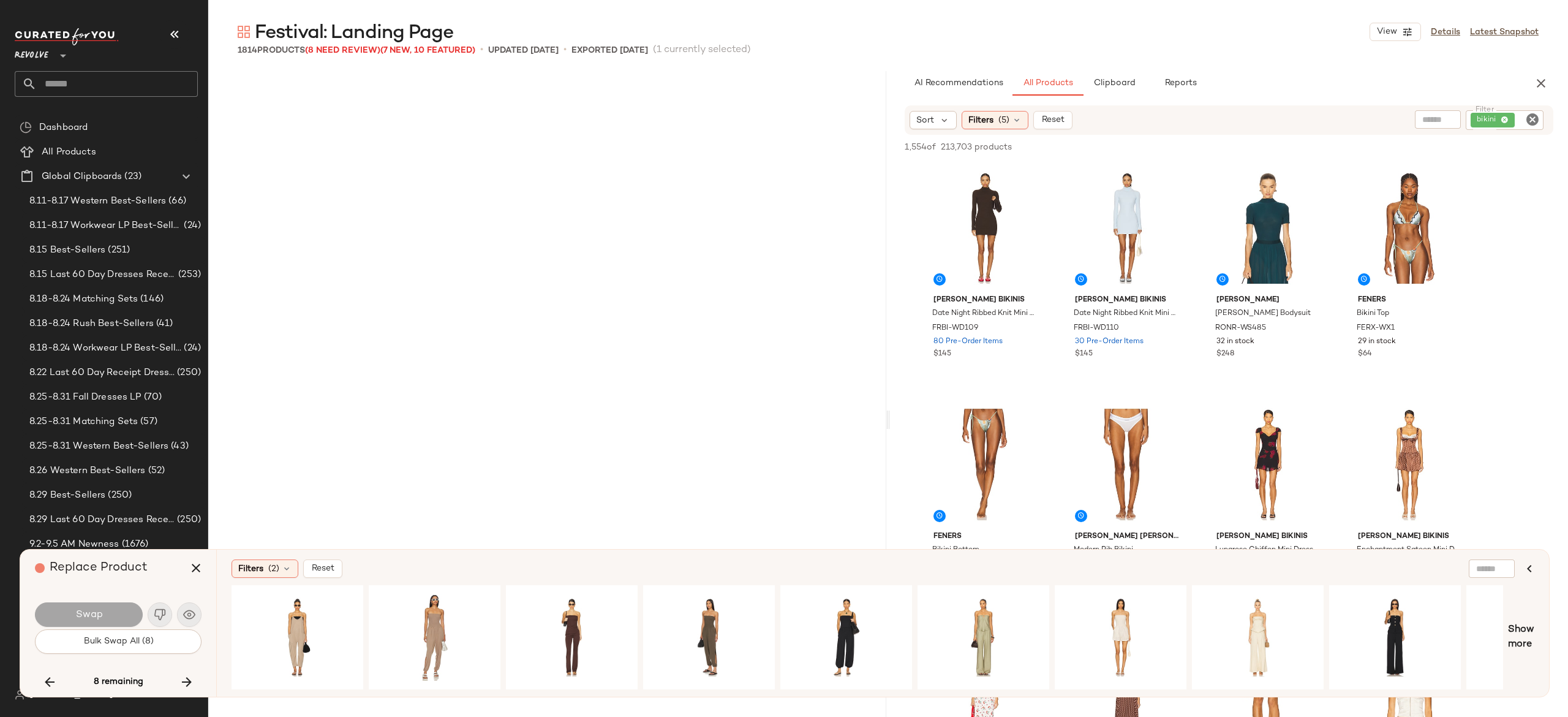
scroll to position [73120, 0]
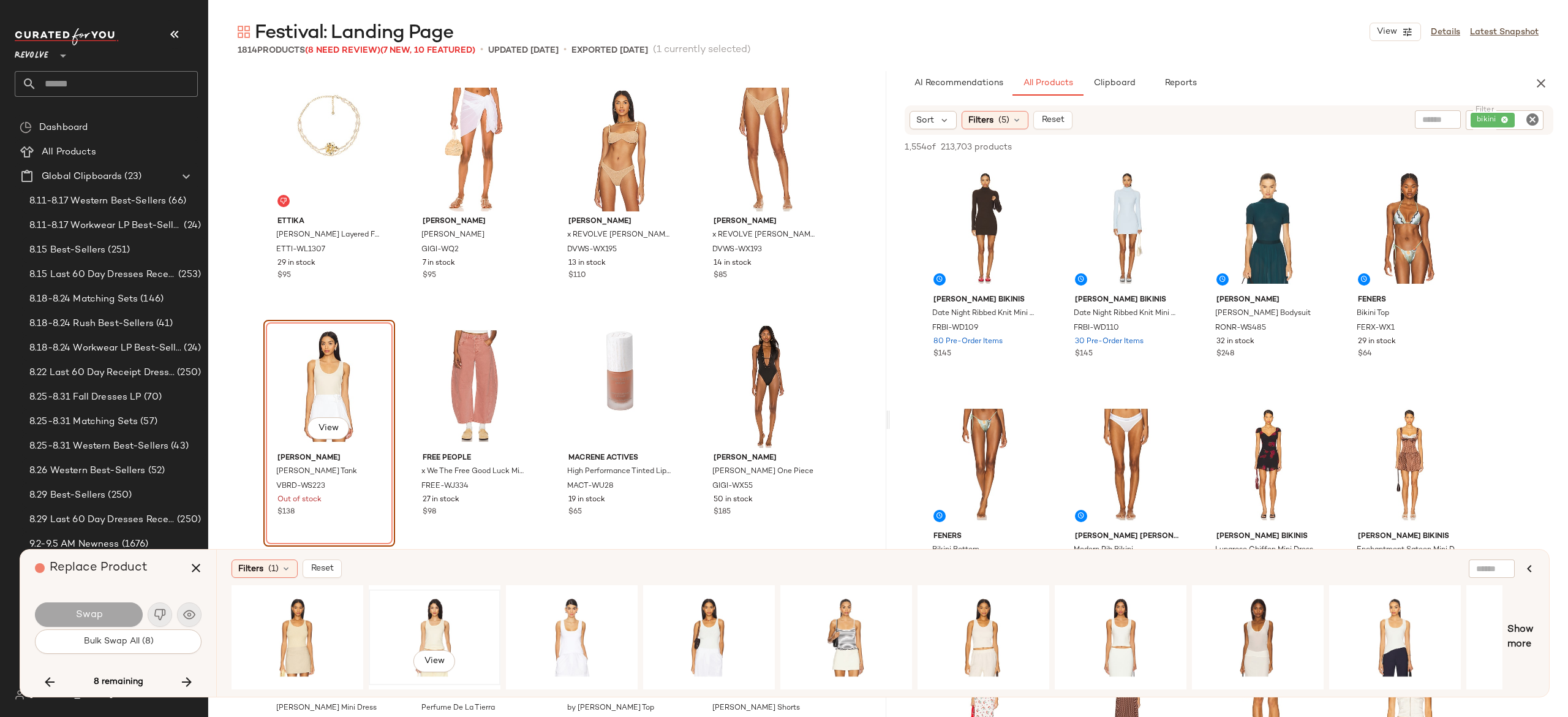
click at [437, 622] on div "View" at bounding box center [434, 638] width 123 height 87
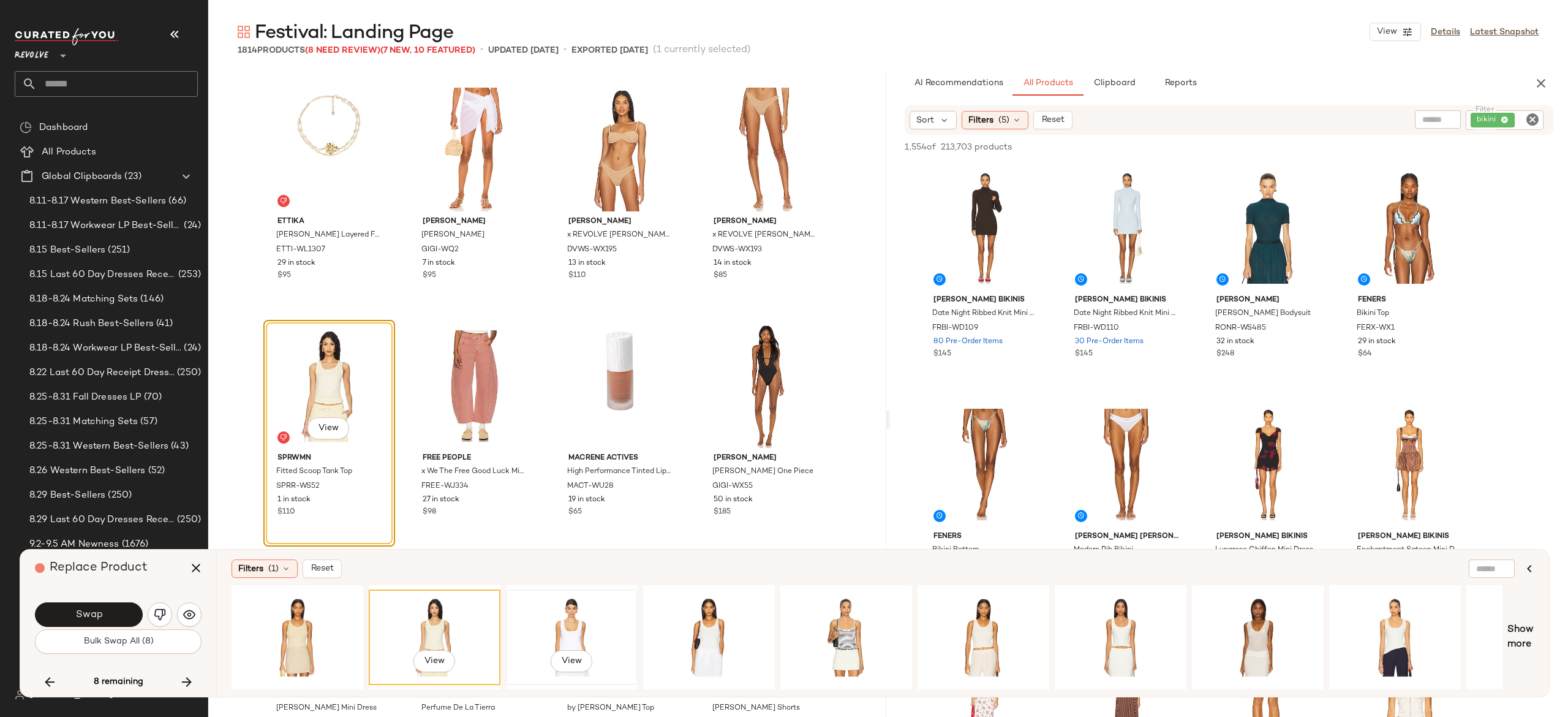
click at [568, 612] on div "View" at bounding box center [571, 638] width 123 height 87
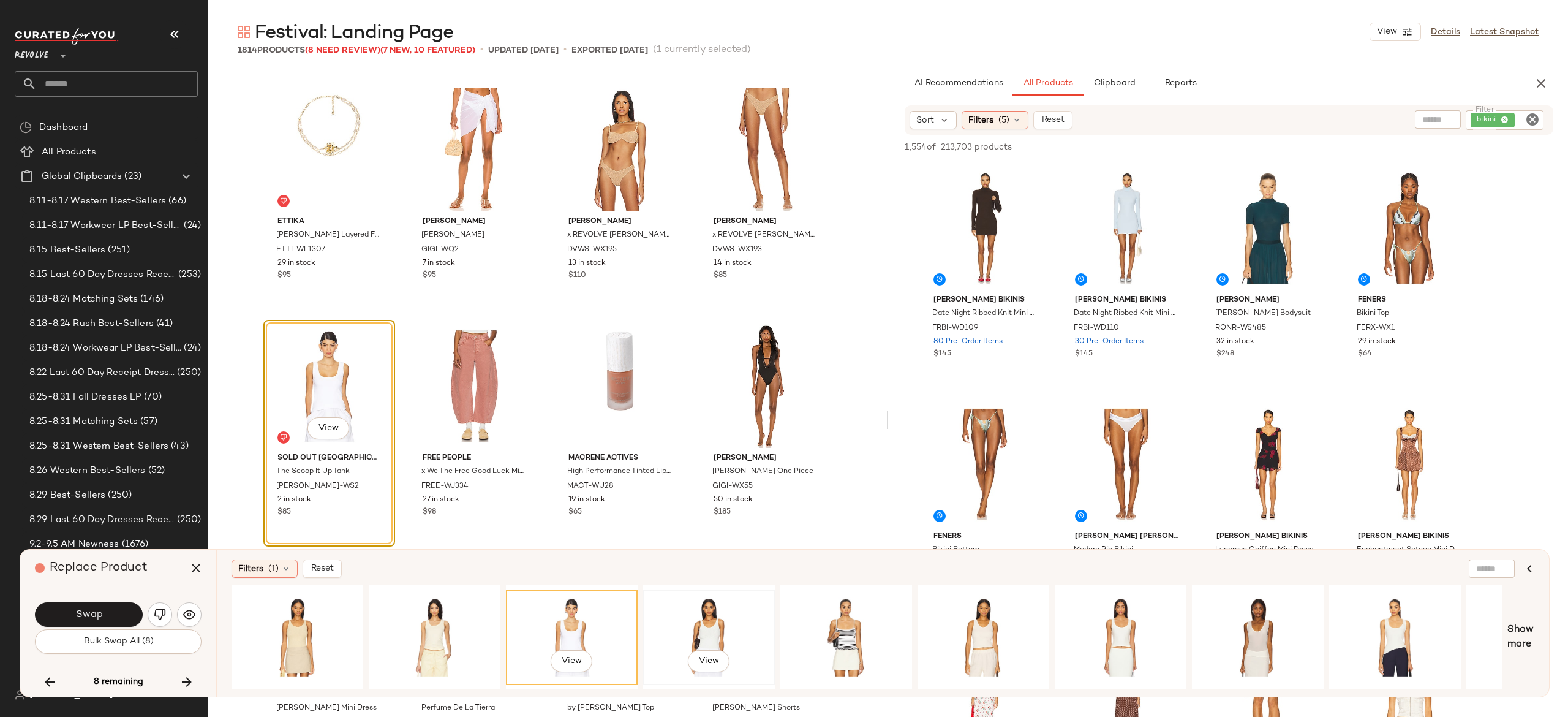
click at [702, 610] on div "View" at bounding box center [709, 638] width 123 height 87
click at [437, 626] on div "View" at bounding box center [434, 638] width 123 height 87
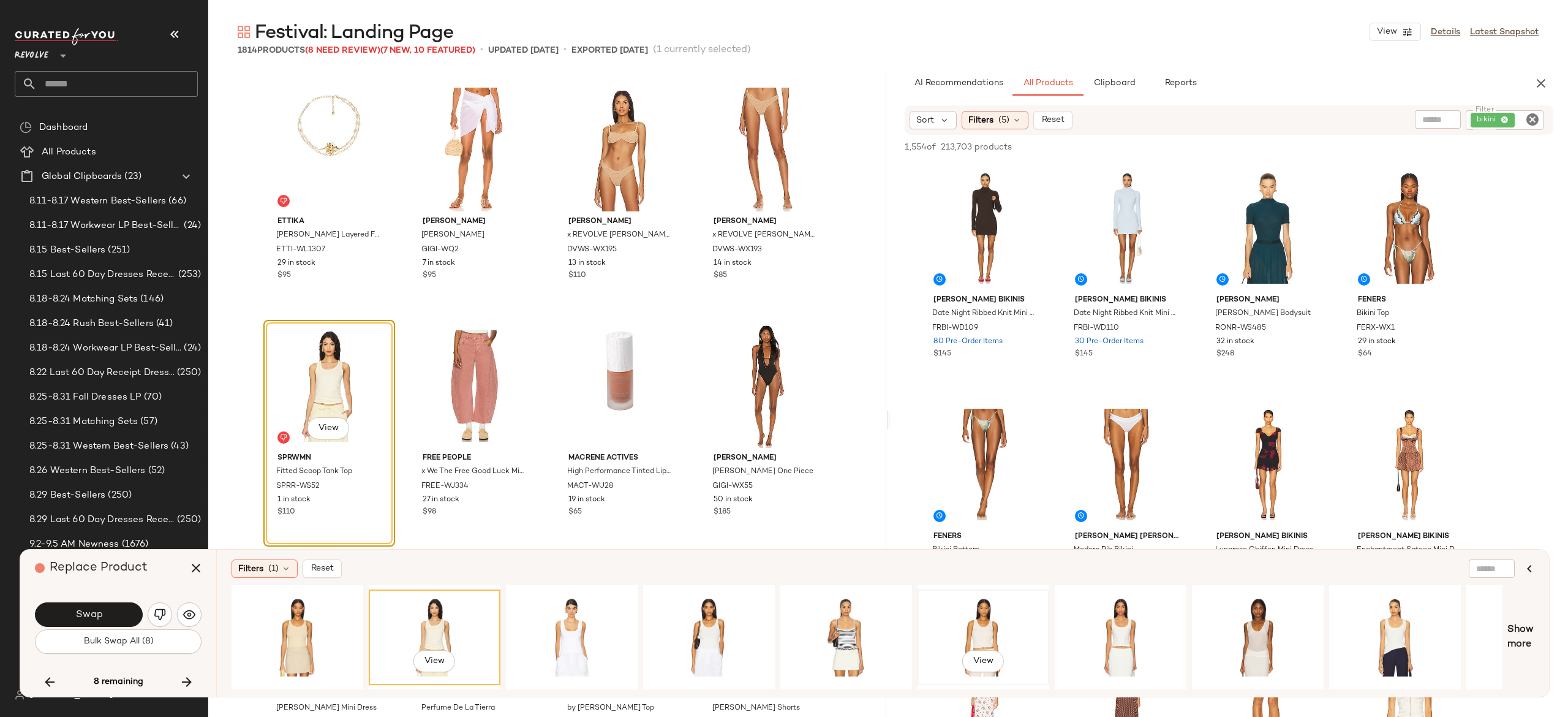
click at [983, 614] on div "View" at bounding box center [983, 638] width 123 height 87
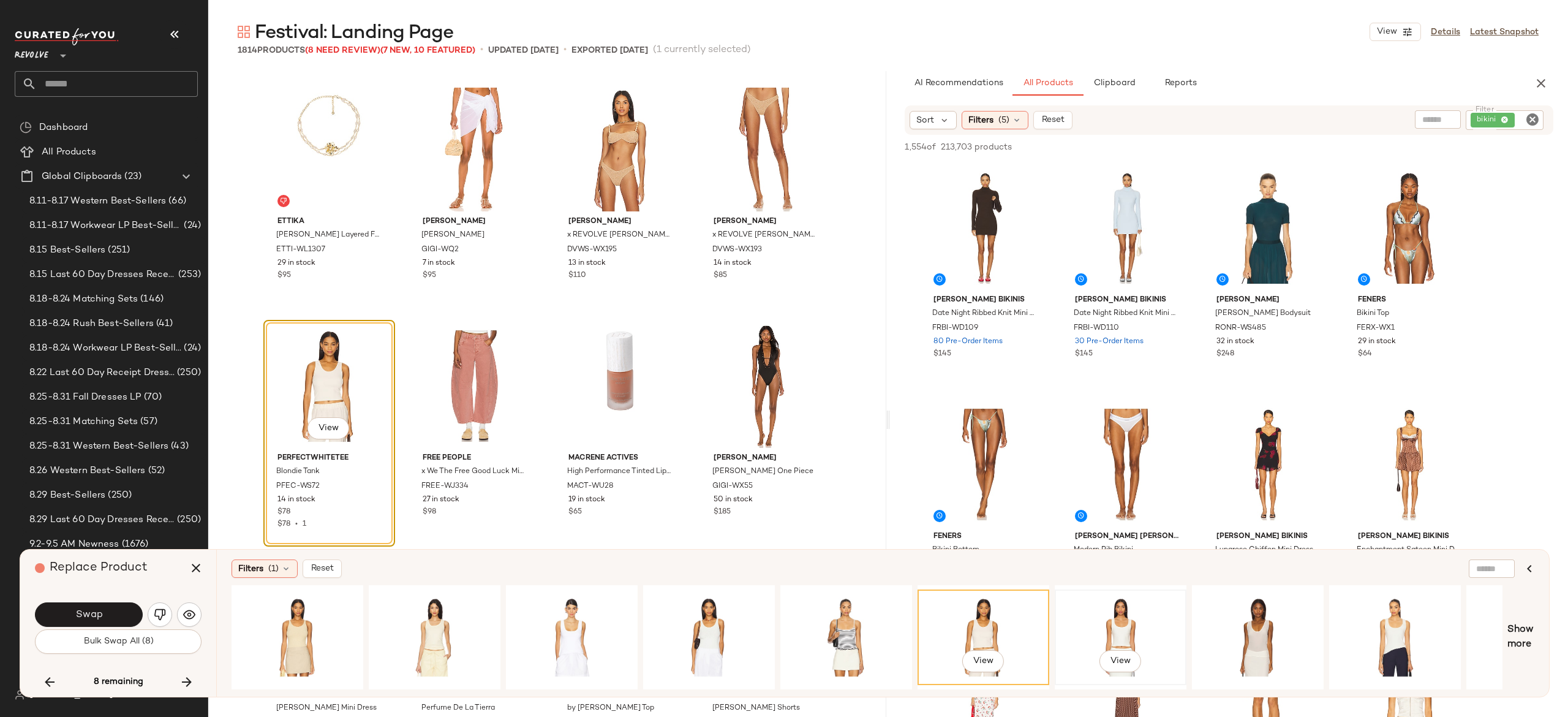
click at [1116, 629] on div "View" at bounding box center [1120, 638] width 123 height 87
click at [986, 628] on div "View" at bounding box center [983, 638] width 123 height 87
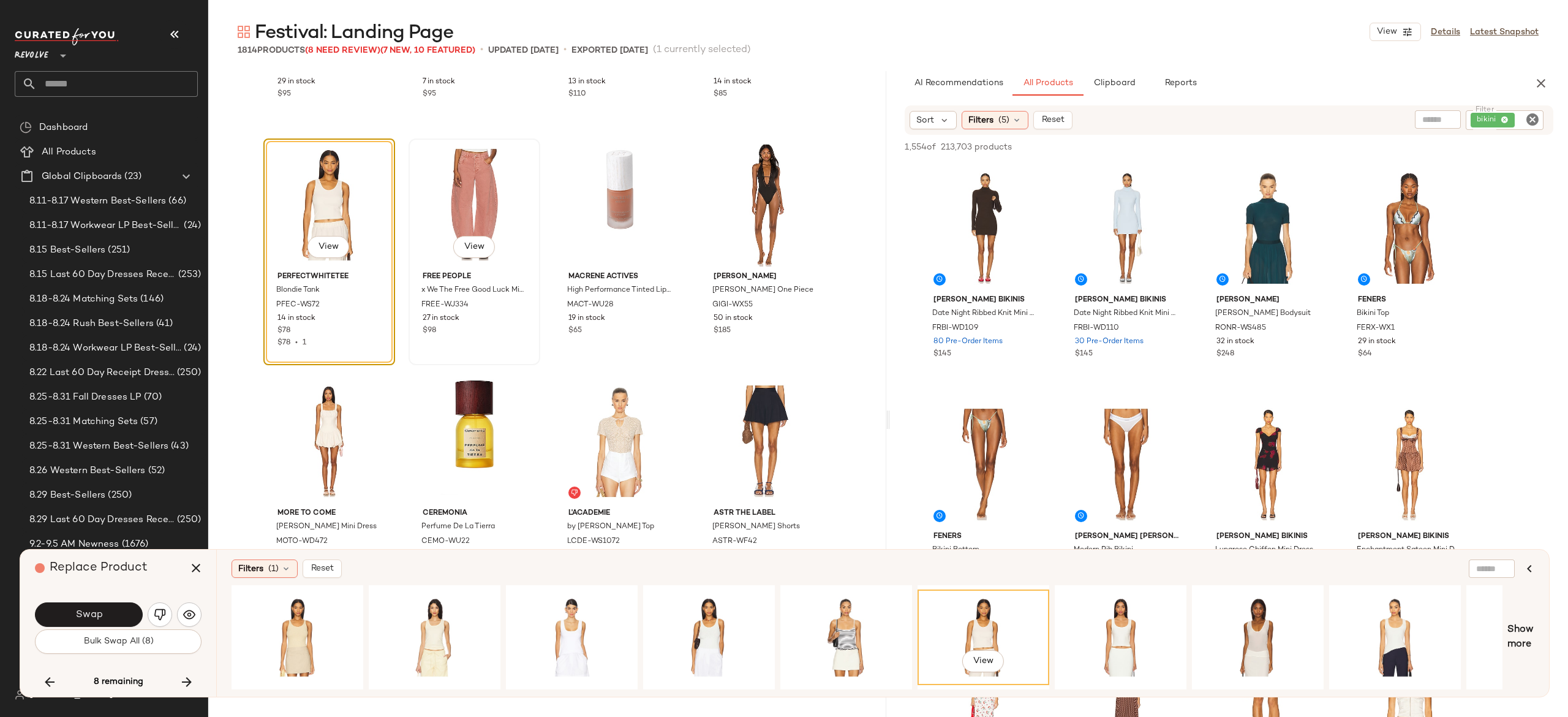
scroll to position [73305, 0]
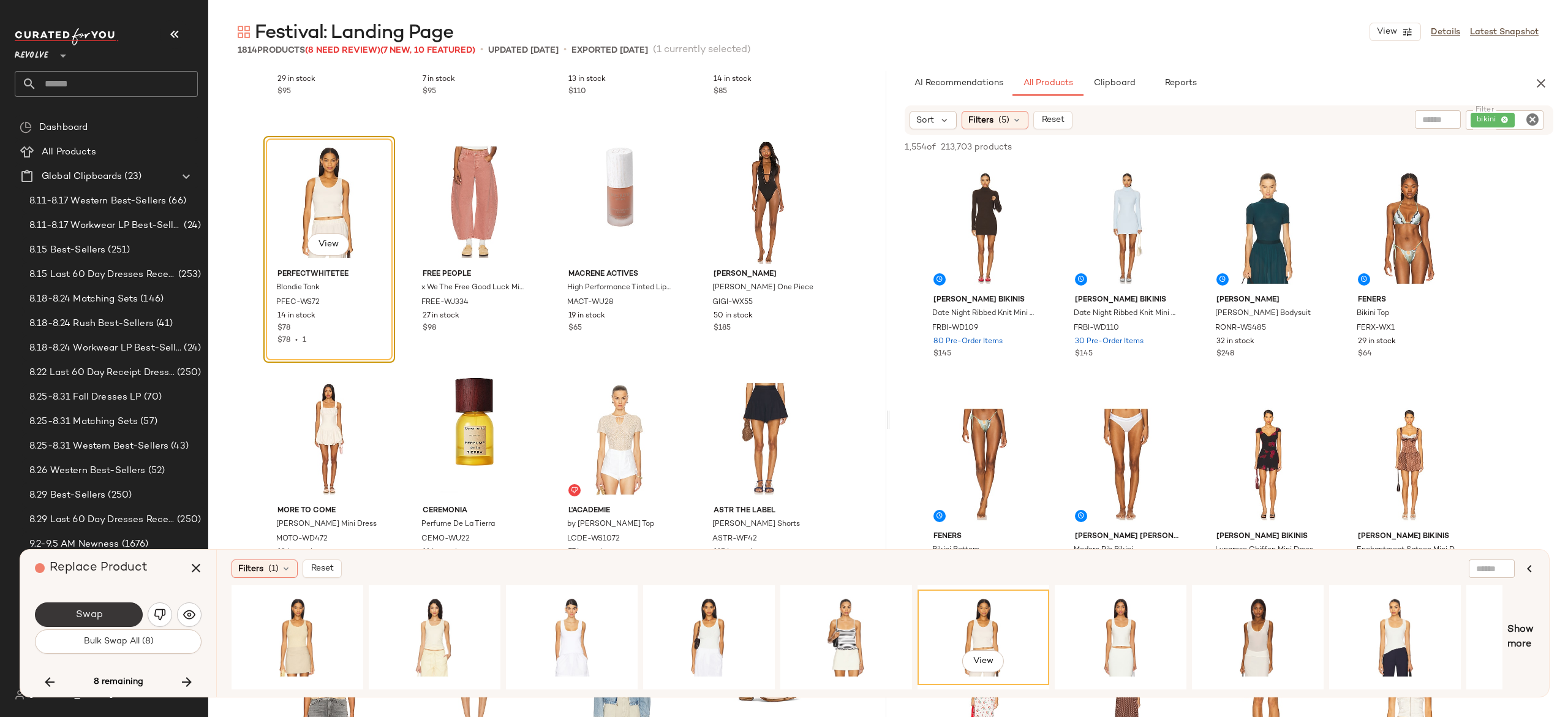
click at [121, 607] on button "Swap" at bounding box center [89, 615] width 108 height 24
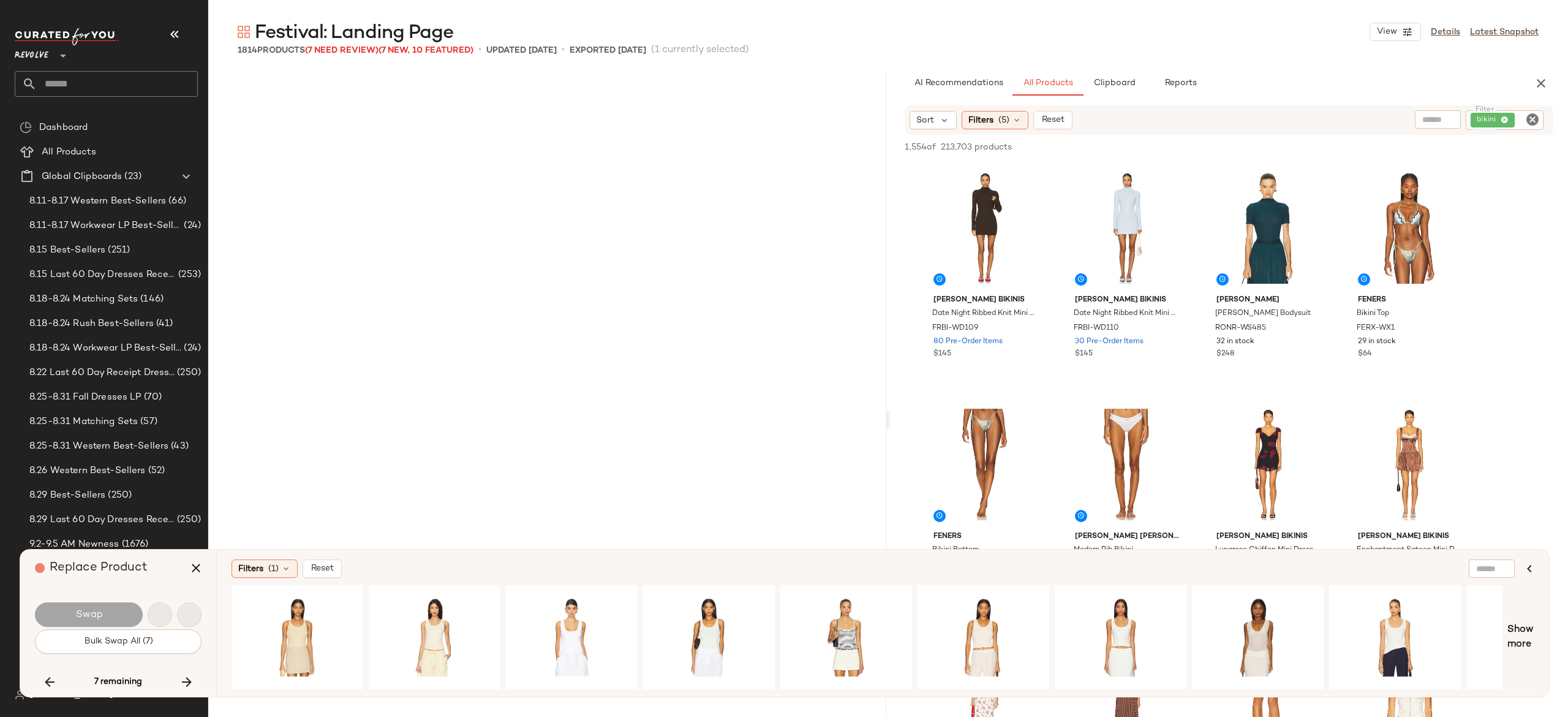
scroll to position [81876, 0]
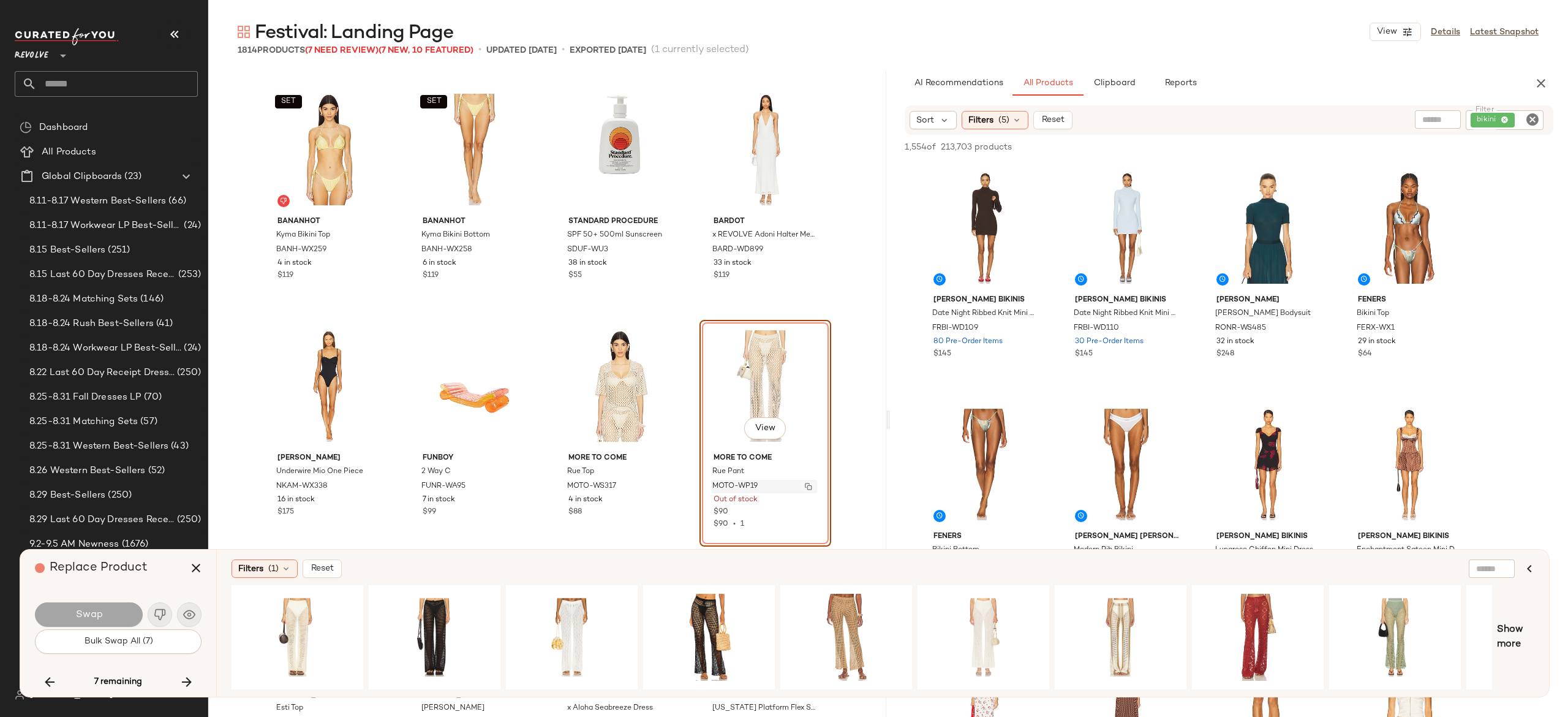
click at [807, 490] on button "button" at bounding box center [809, 486] width 17 height 11
click at [183, 684] on icon "button" at bounding box center [186, 682] width 15 height 15
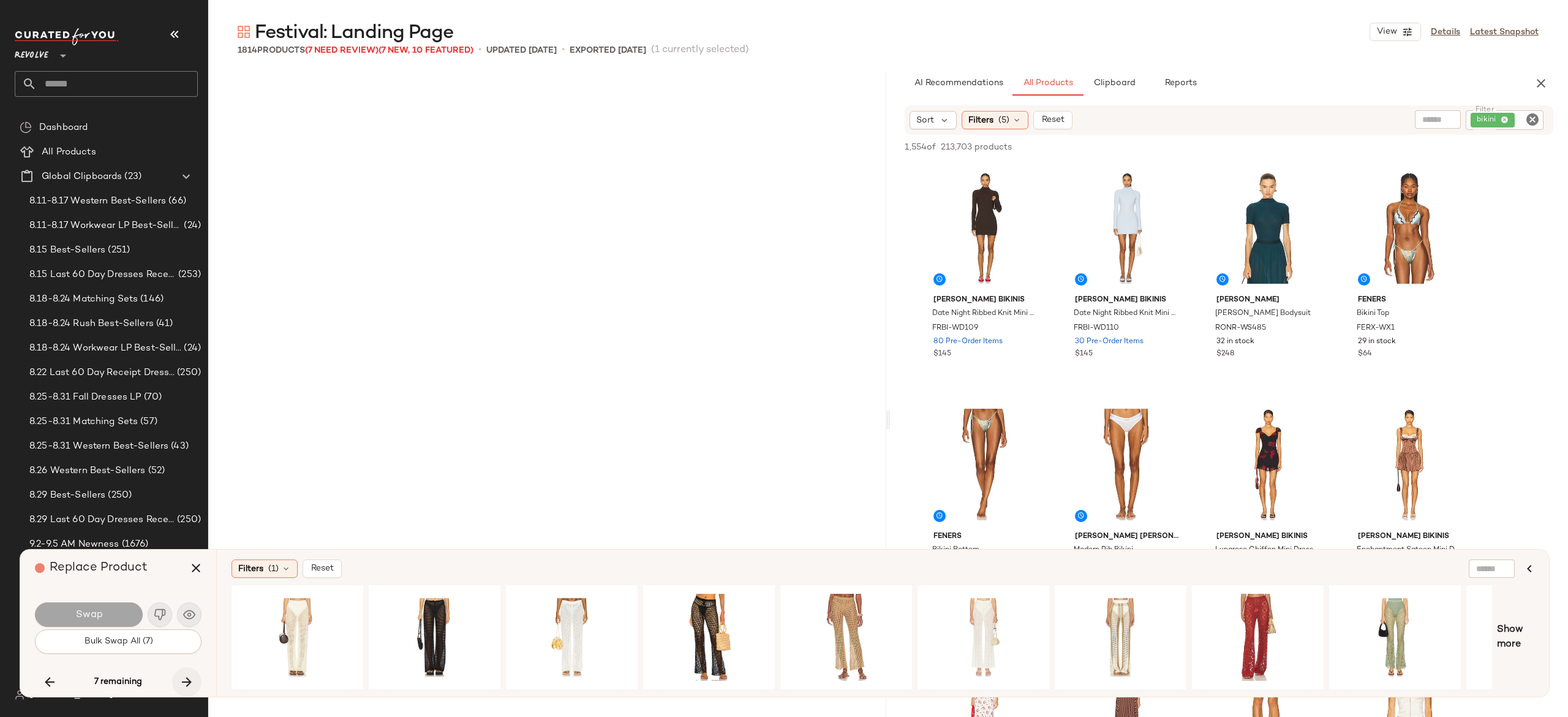
scroll to position [85662, 0]
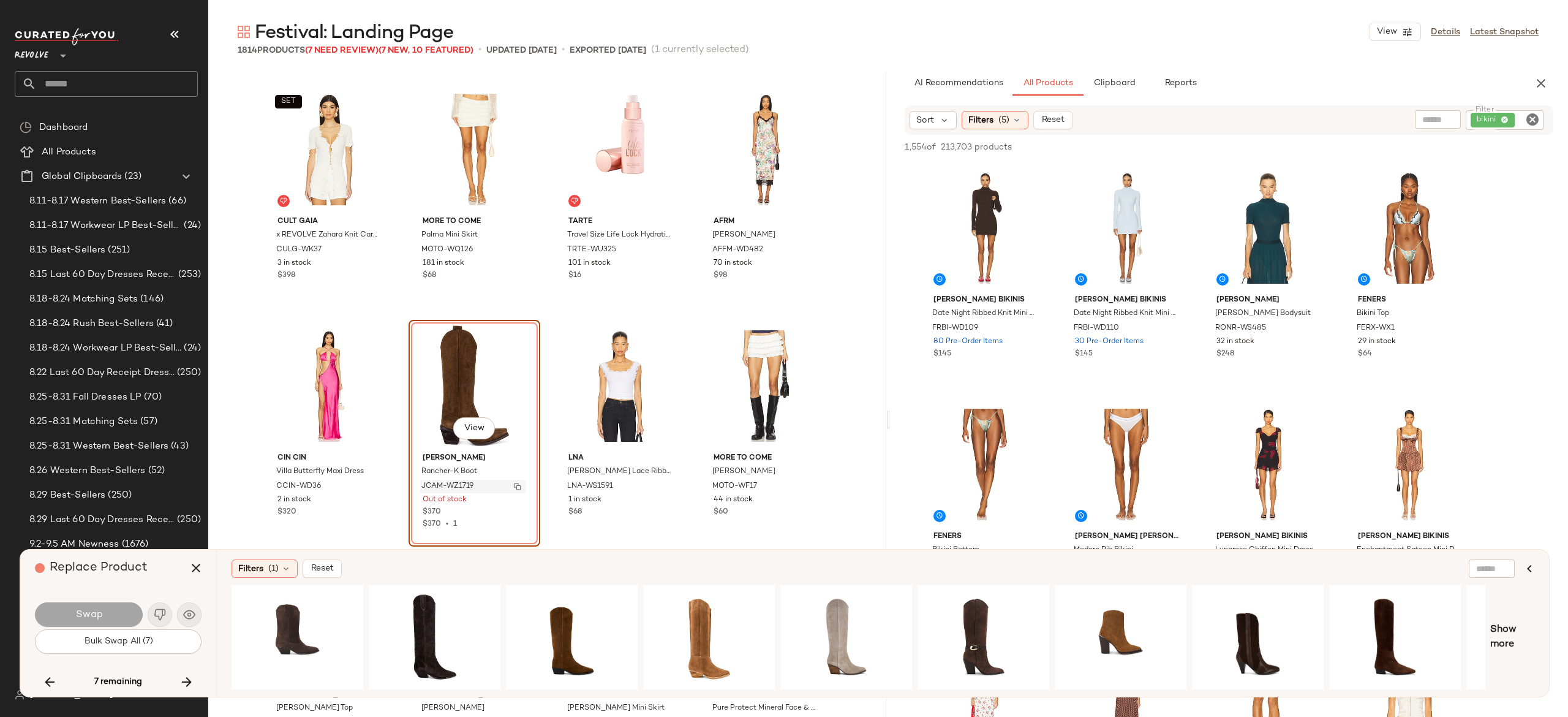
click at [514, 488] on img "button" at bounding box center [517, 486] width 7 height 7
click at [695, 626] on div "View" at bounding box center [709, 638] width 123 height 87
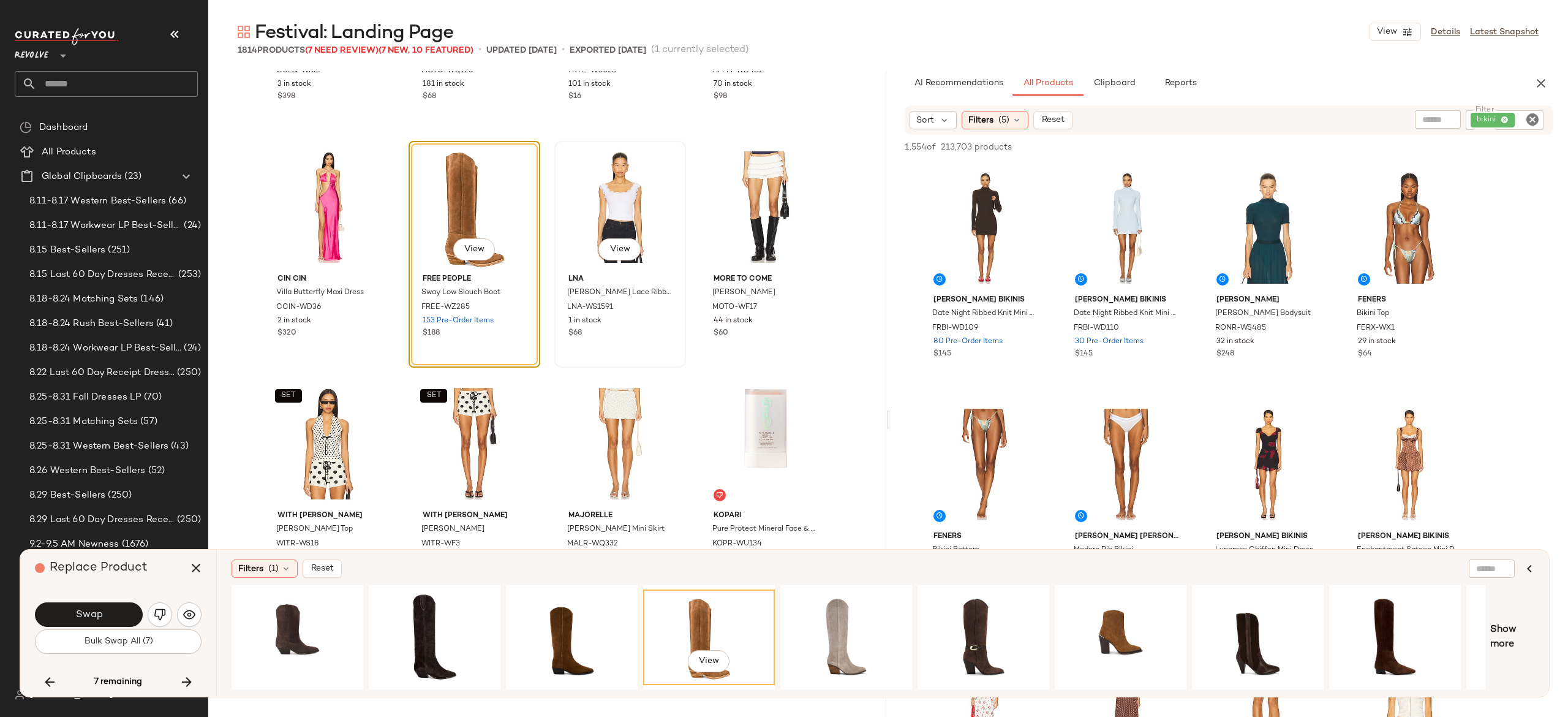
scroll to position [85852, 0]
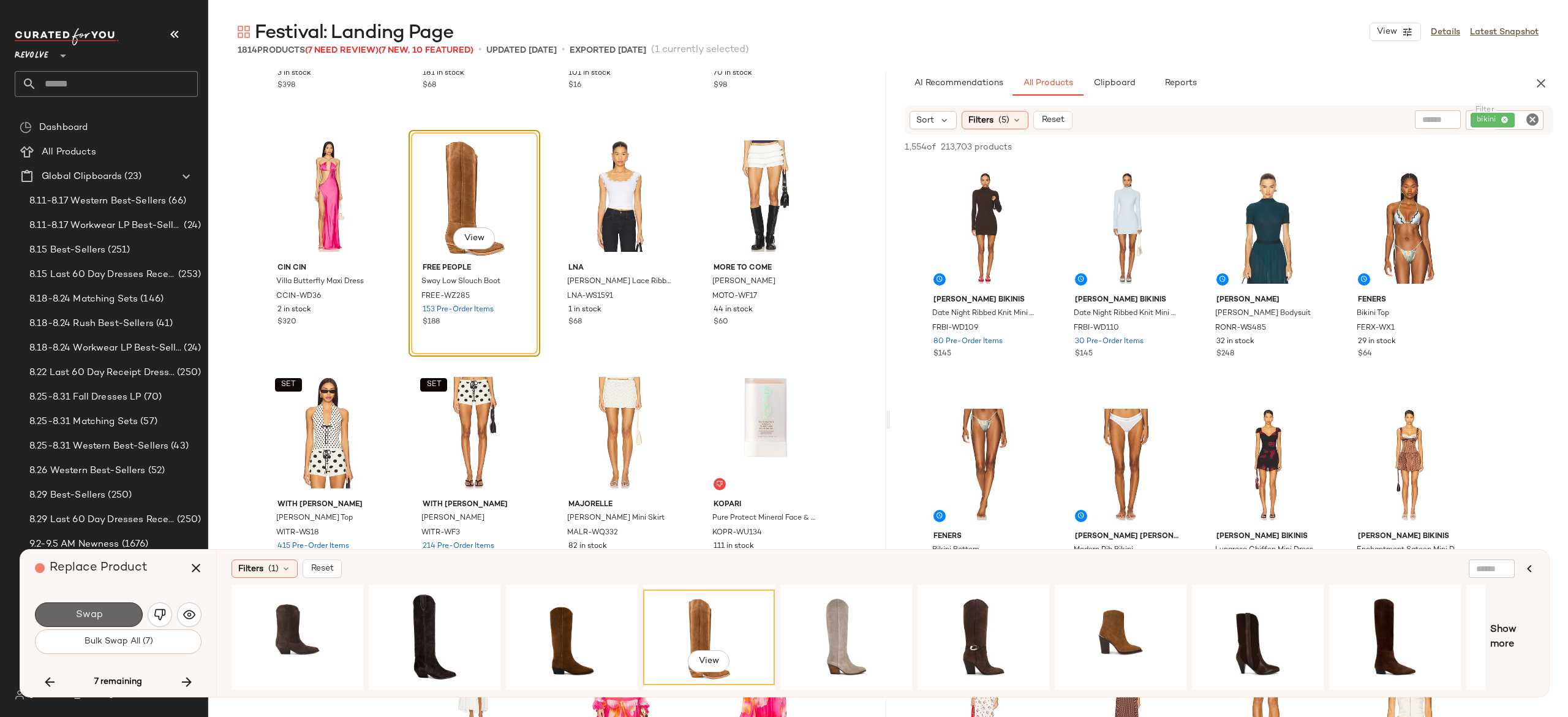
click at [119, 615] on button "Swap" at bounding box center [89, 615] width 108 height 24
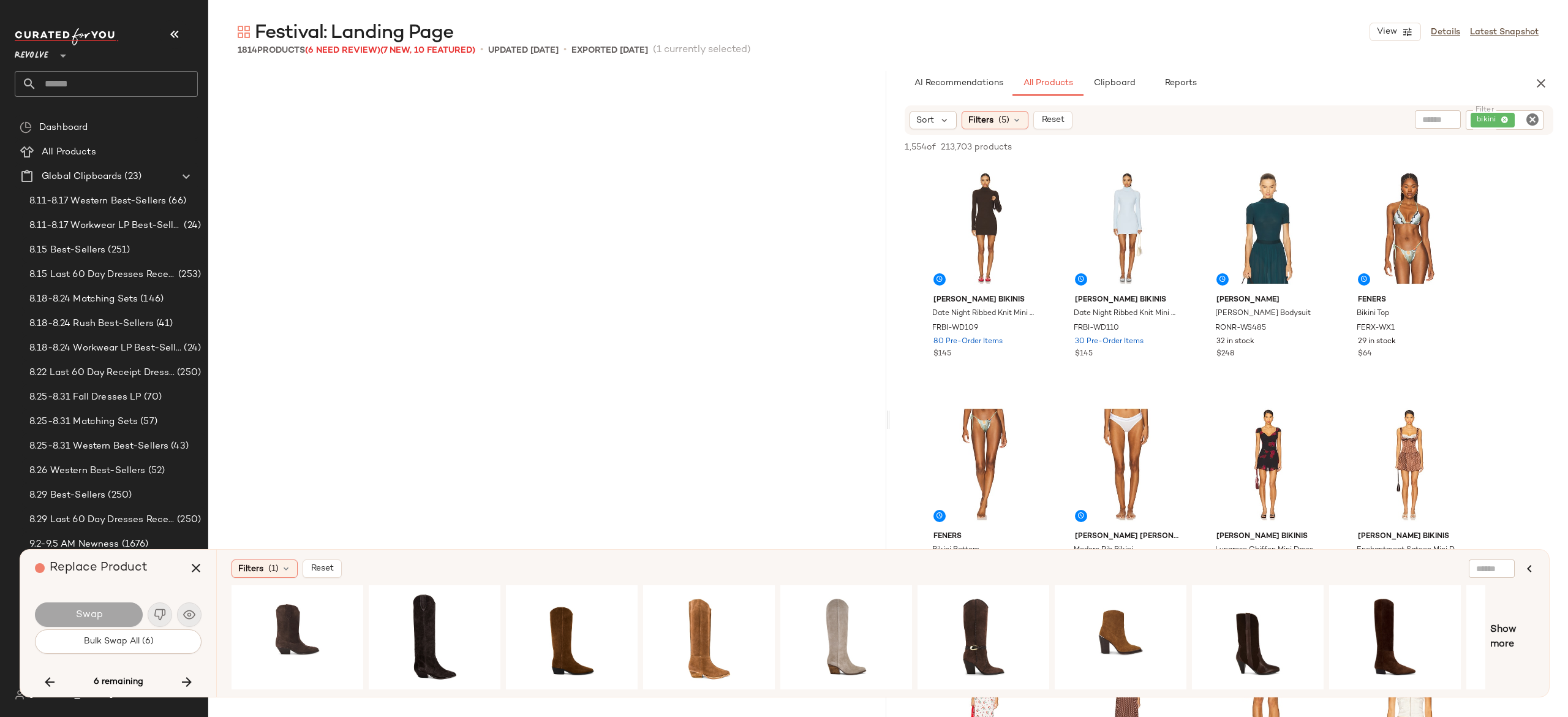
scroll to position [91578, 0]
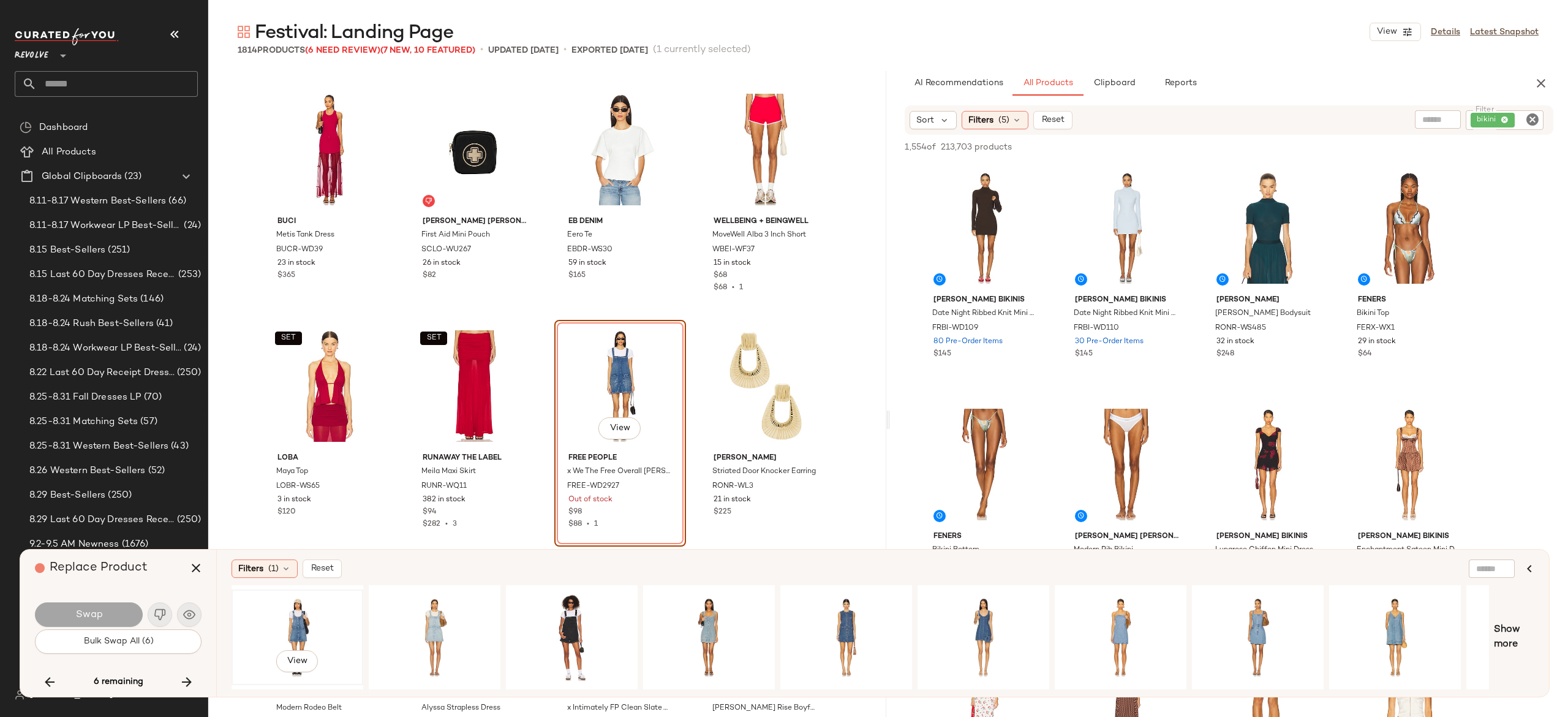
click at [289, 614] on div "View" at bounding box center [297, 638] width 123 height 87
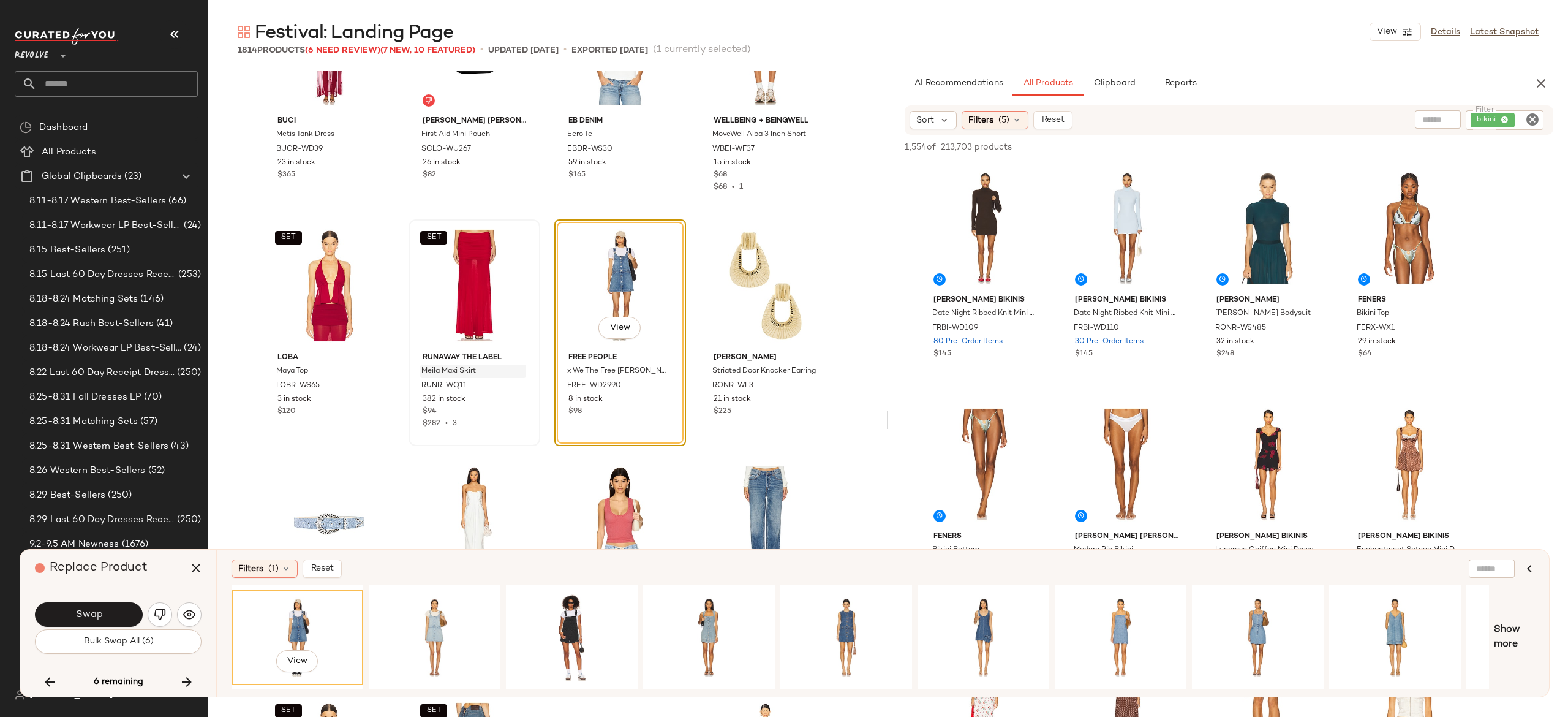
scroll to position [91678, 0]
click at [441, 618] on div "View" at bounding box center [434, 638] width 123 height 87
click at [581, 607] on div "View" at bounding box center [571, 638] width 123 height 87
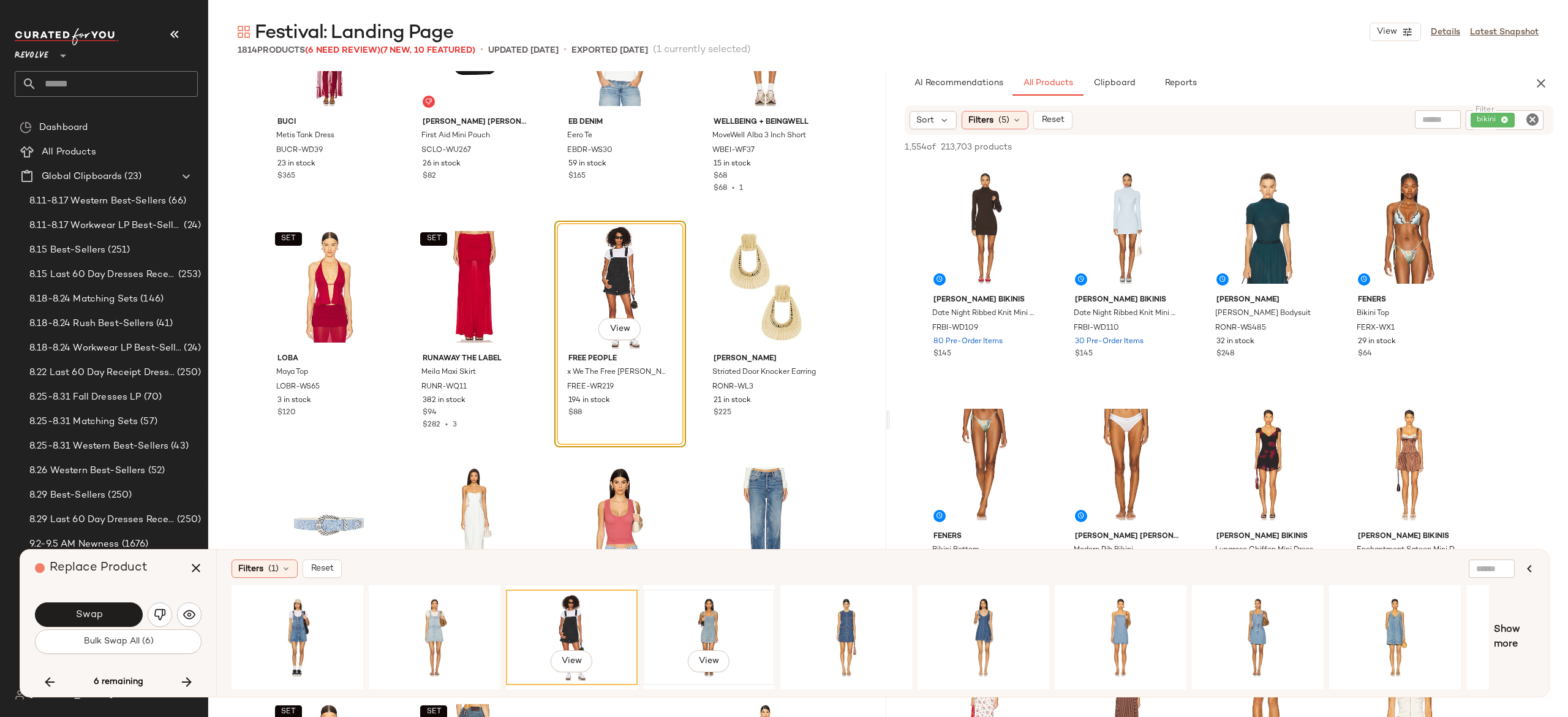
click at [711, 622] on div "View" at bounding box center [709, 638] width 123 height 87
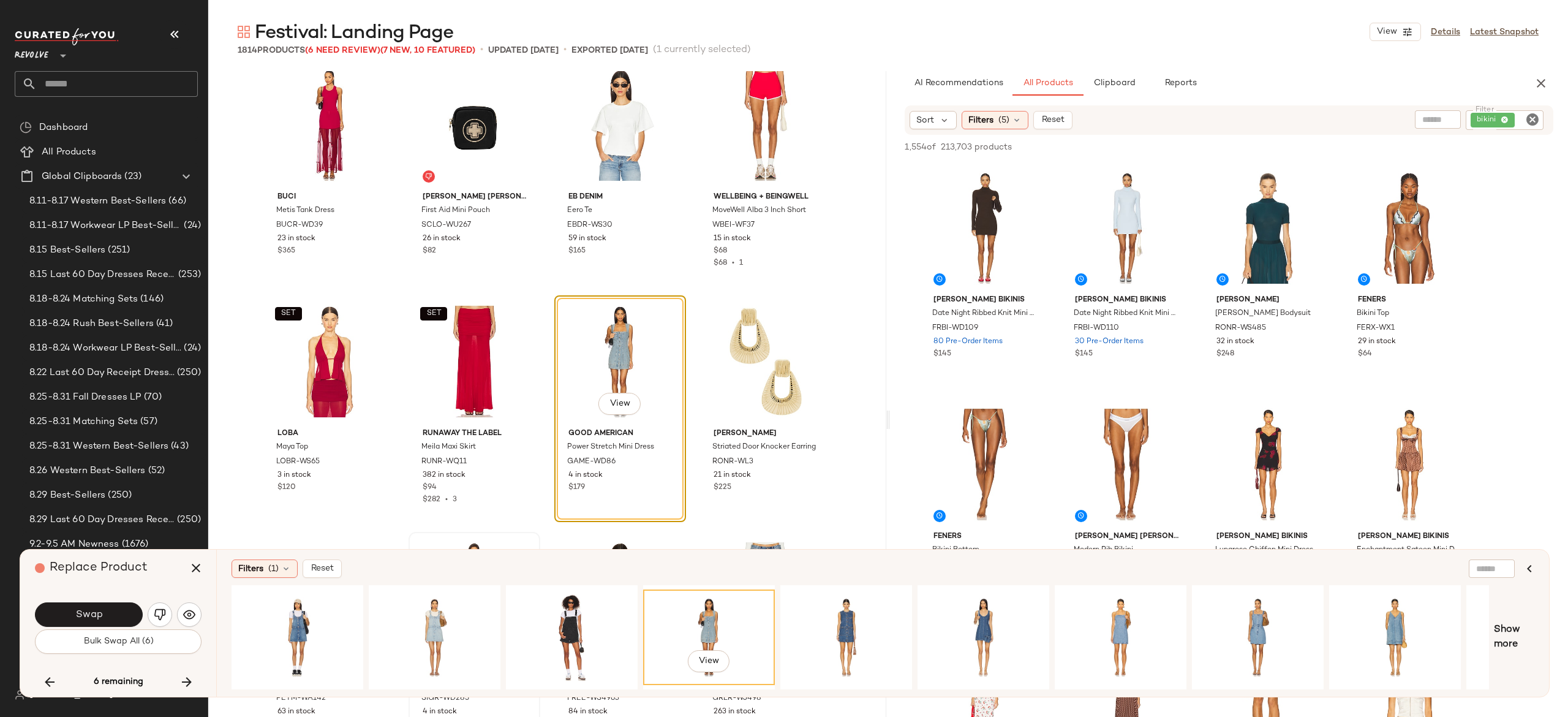
scroll to position [91602, 0]
click at [121, 615] on button "Swap" at bounding box center [89, 615] width 108 height 24
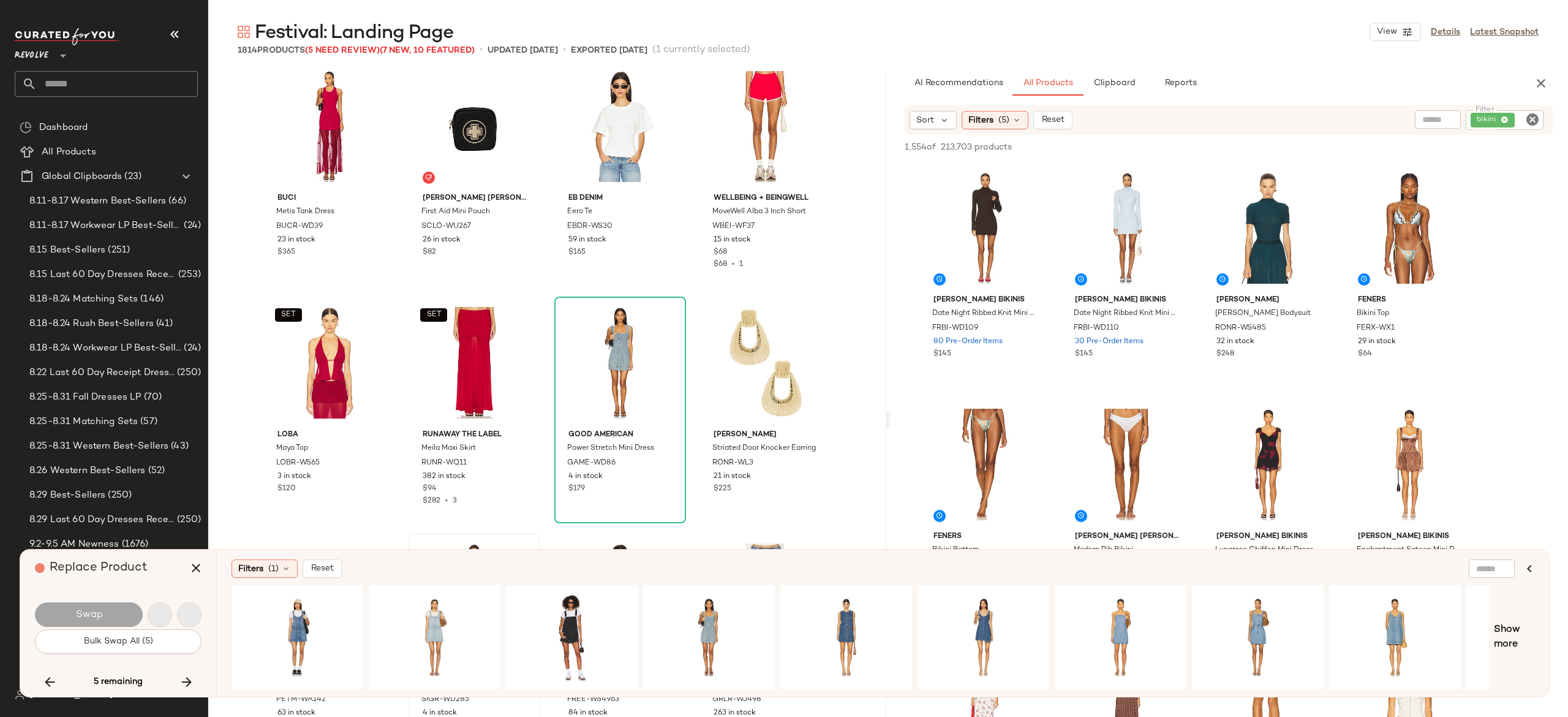
scroll to position [95601, 0]
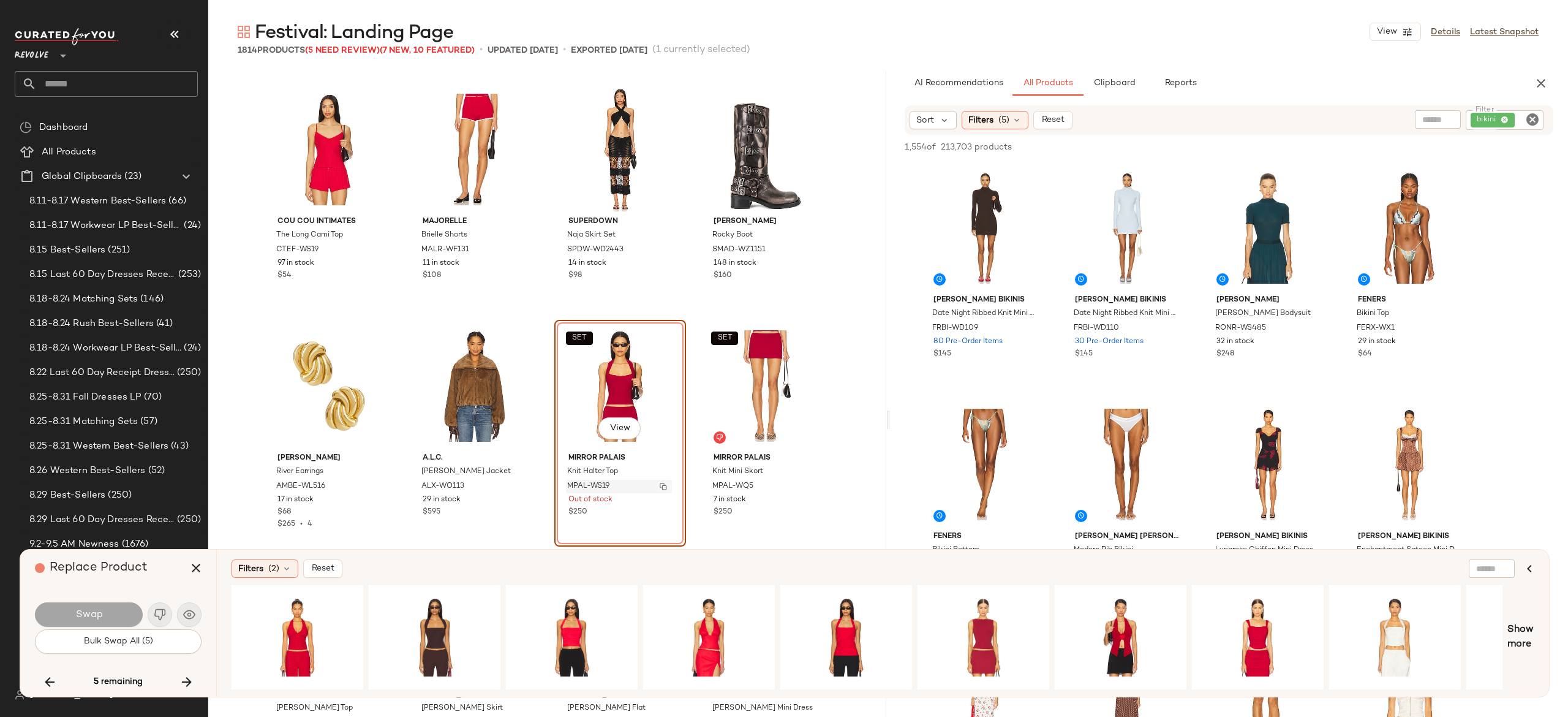
click at [663, 487] on img "button" at bounding box center [663, 486] width 7 height 7
click at [187, 678] on icon "button" at bounding box center [186, 682] width 15 height 15
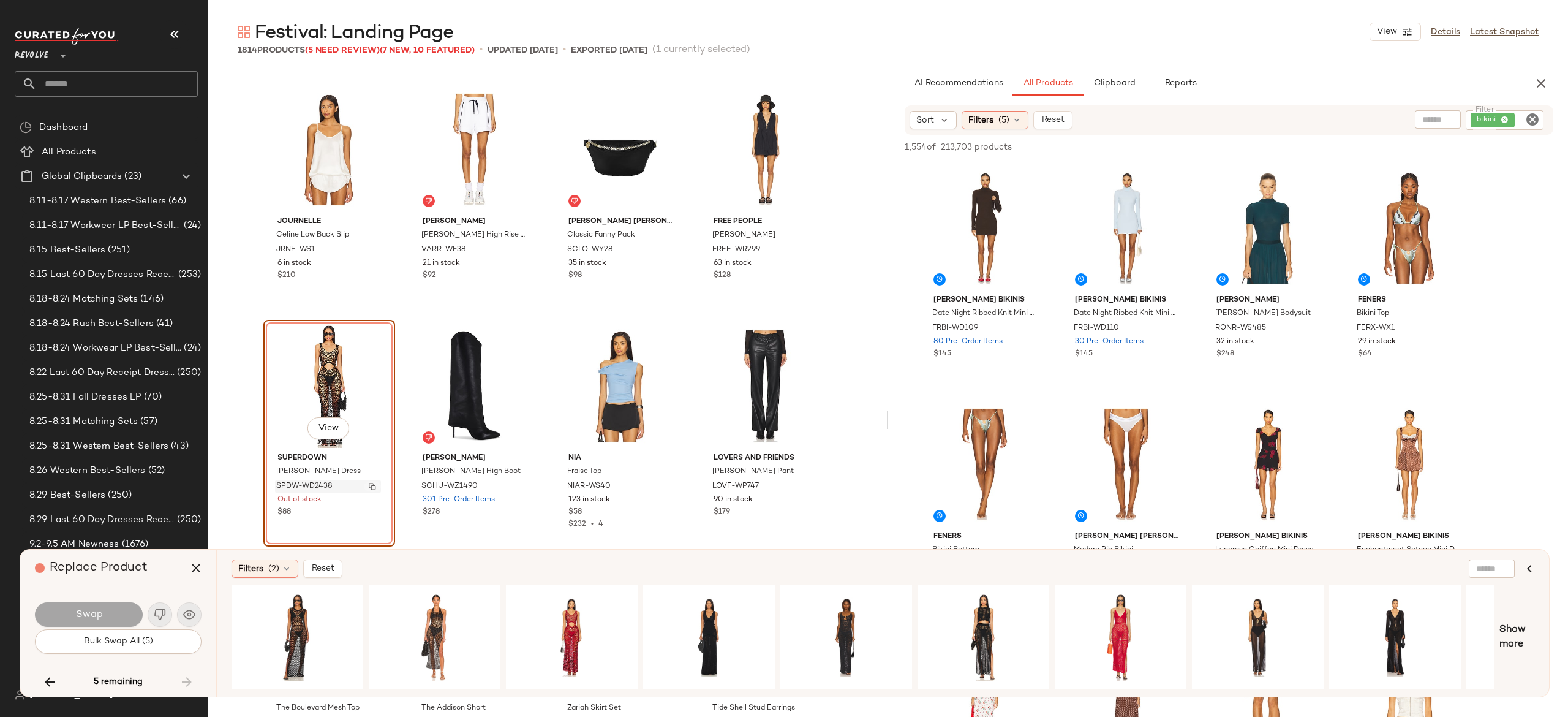
click at [369, 485] on img "button" at bounding box center [373, 486] width 7 height 7
click at [50, 678] on icon "button" at bounding box center [50, 682] width 15 height 15
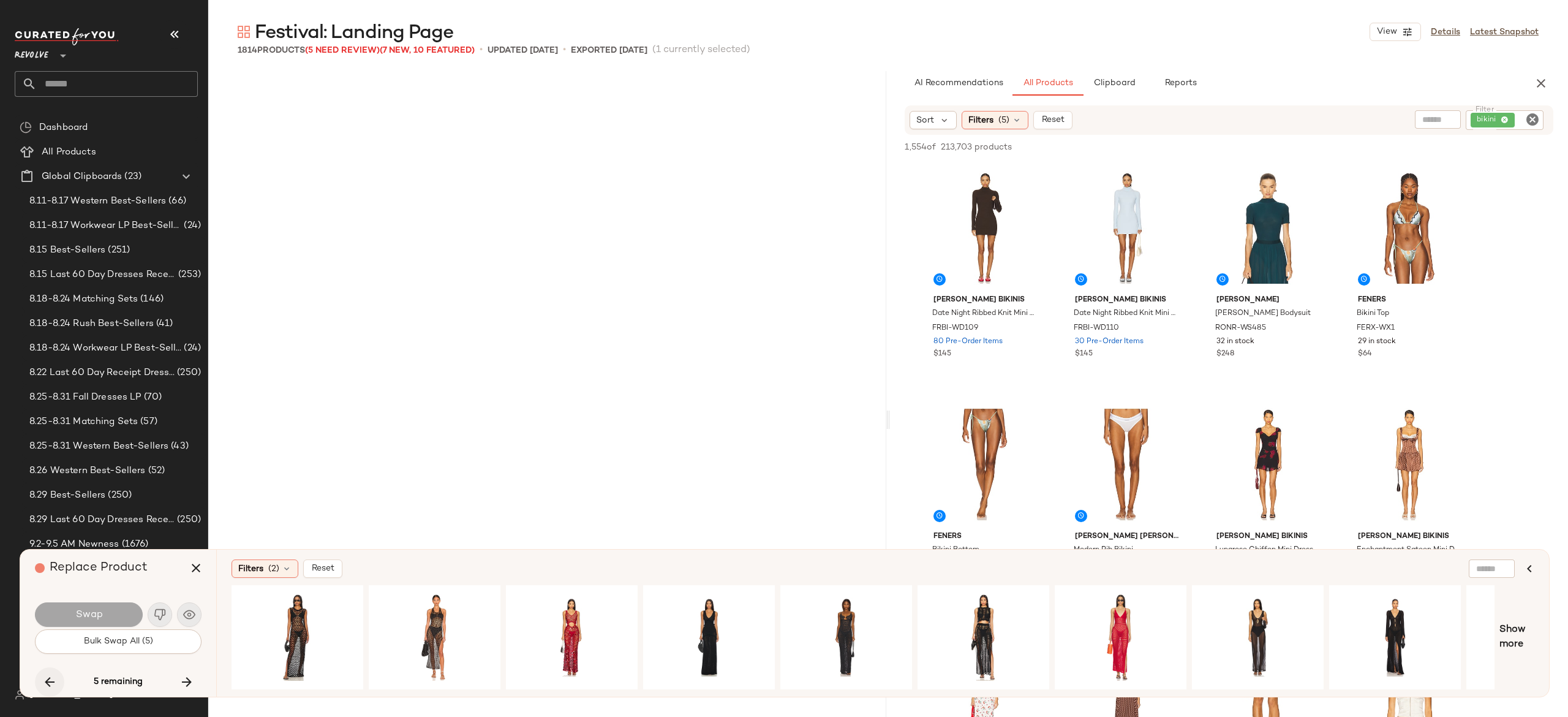
scroll to position [95601, 0]
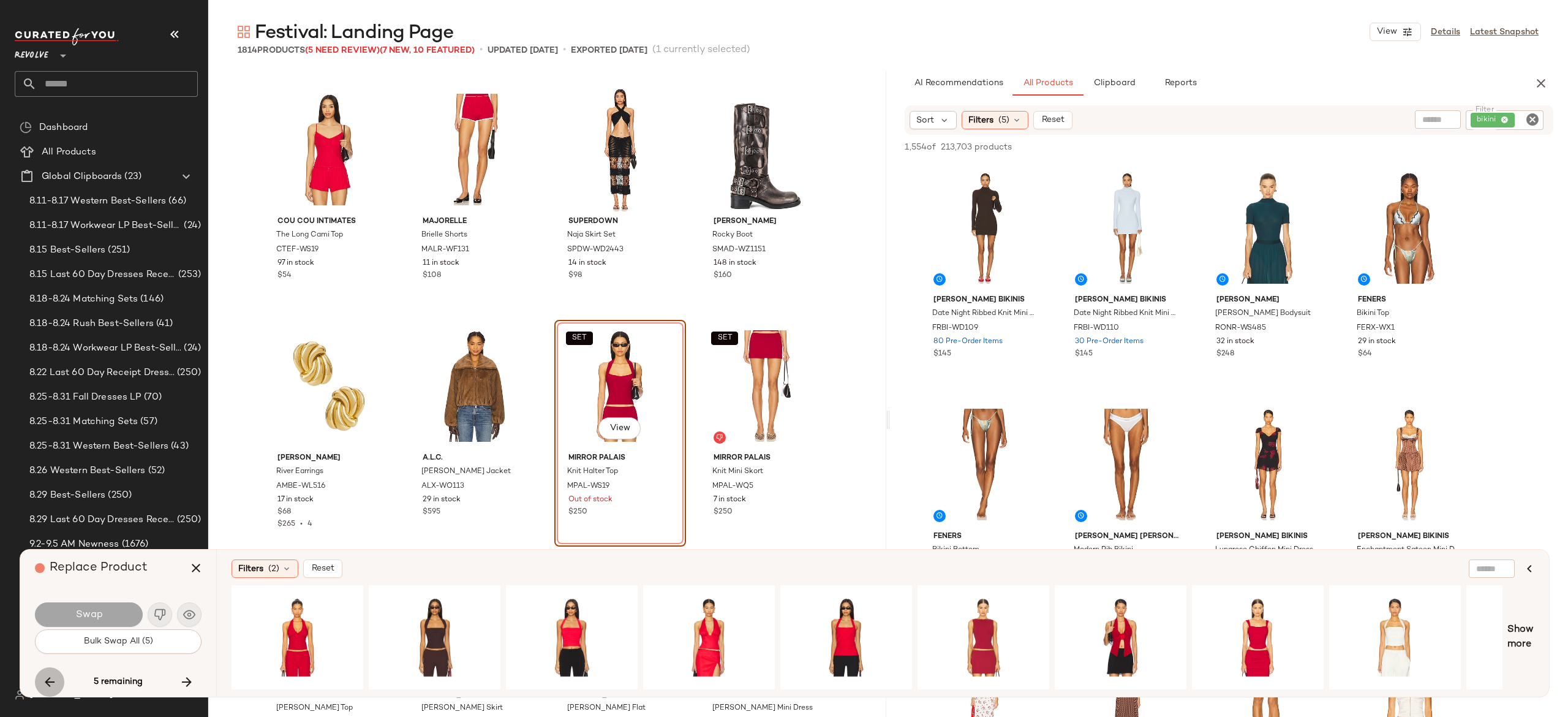
click at [50, 678] on icon "button" at bounding box center [50, 682] width 15 height 15
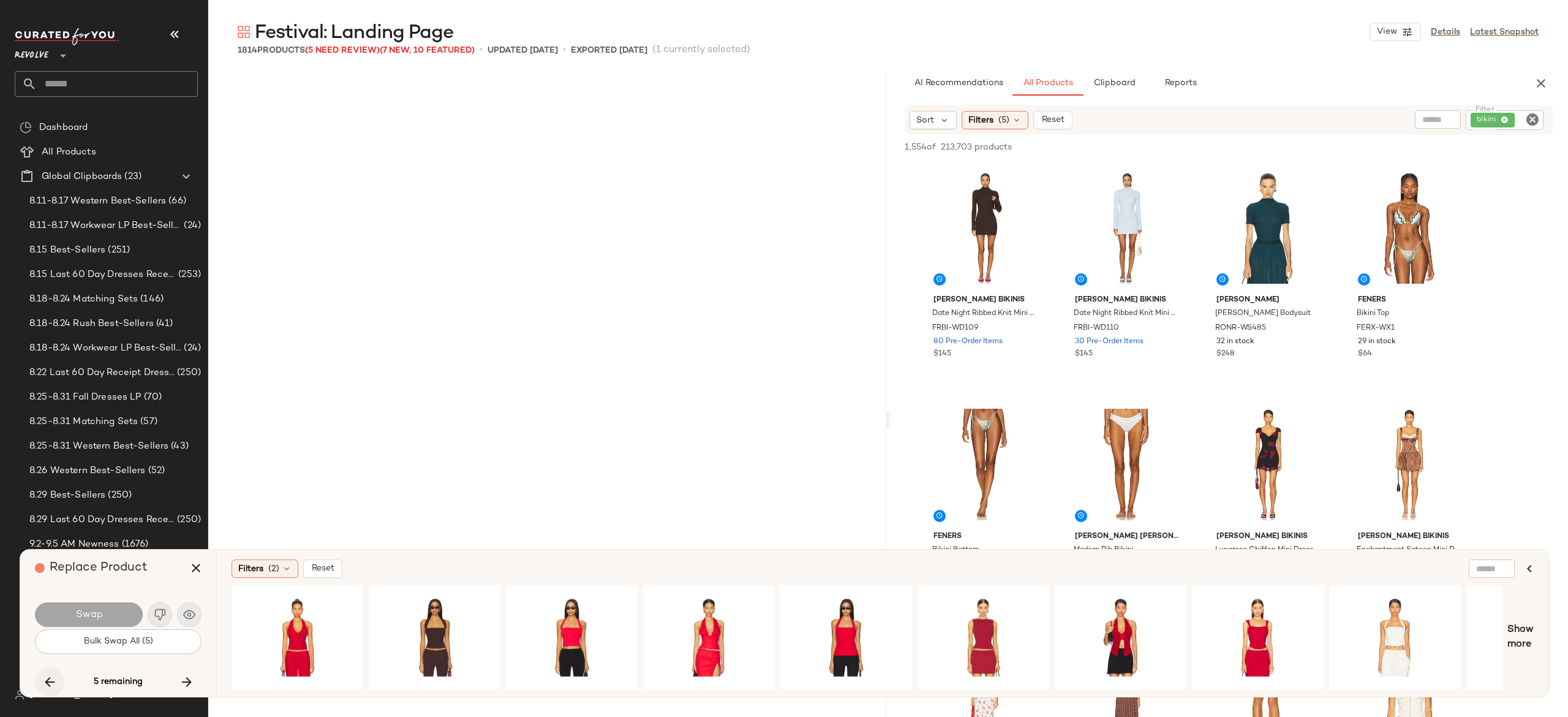
scroll to position [81876, 0]
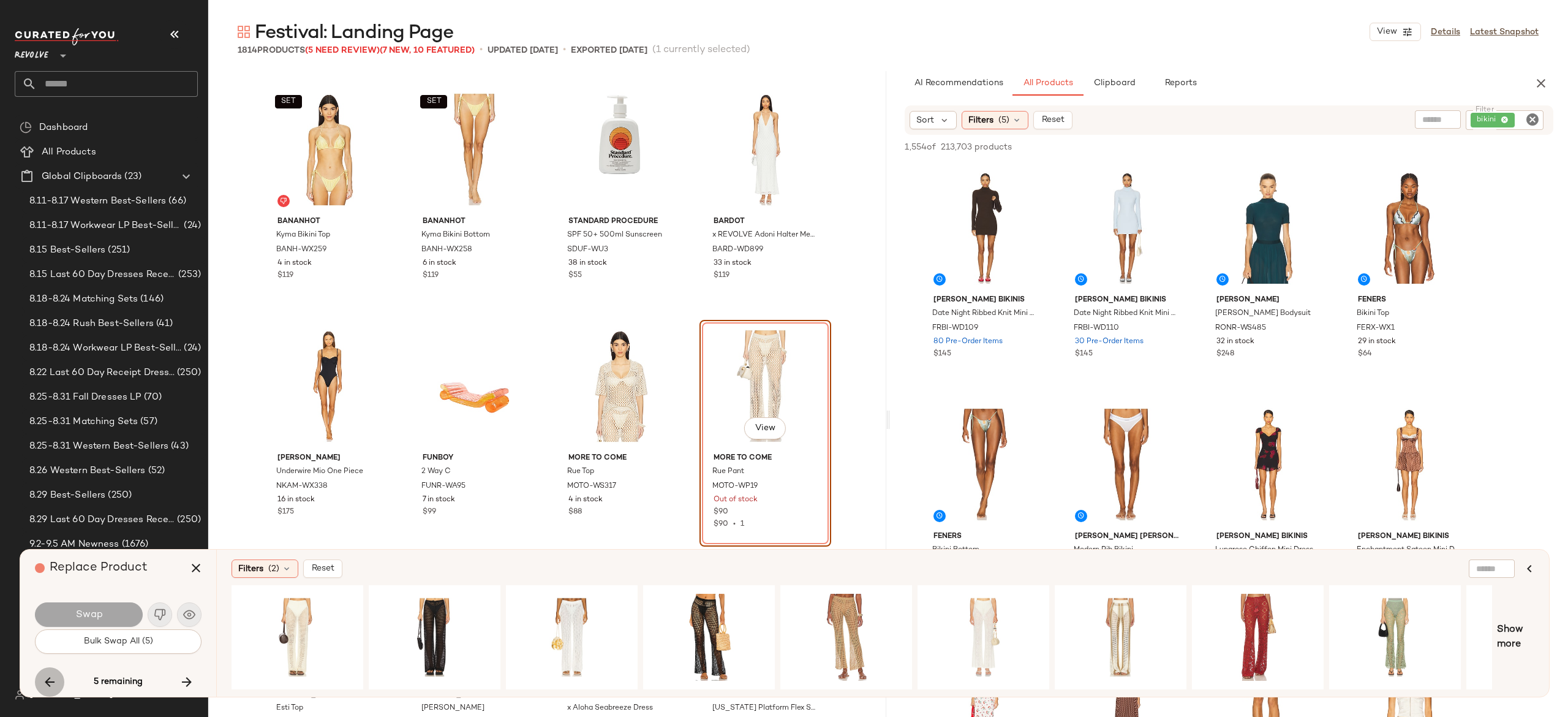
click at [50, 678] on icon "button" at bounding box center [50, 682] width 15 height 15
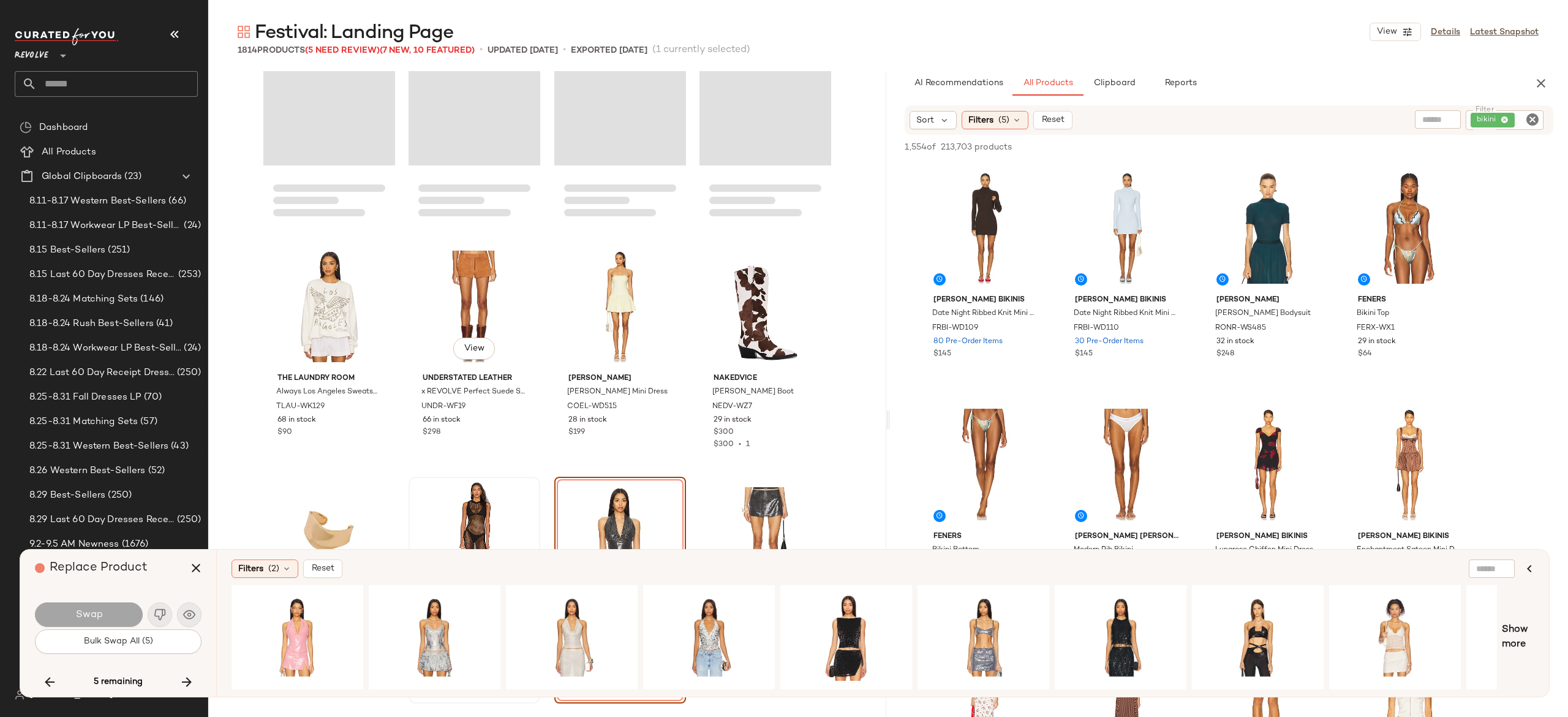
scroll to position [43382, 0]
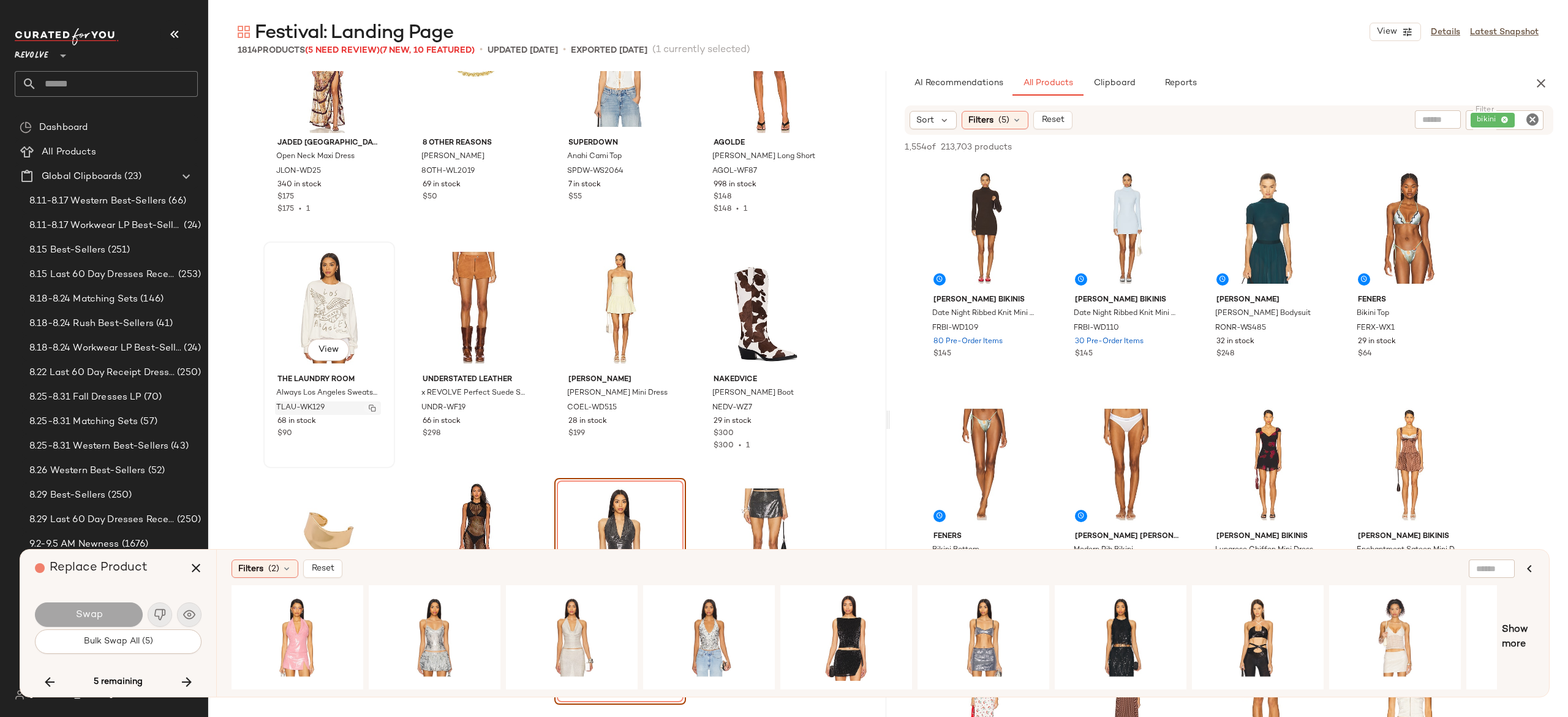
click at [370, 407] on img "button" at bounding box center [373, 408] width 7 height 7
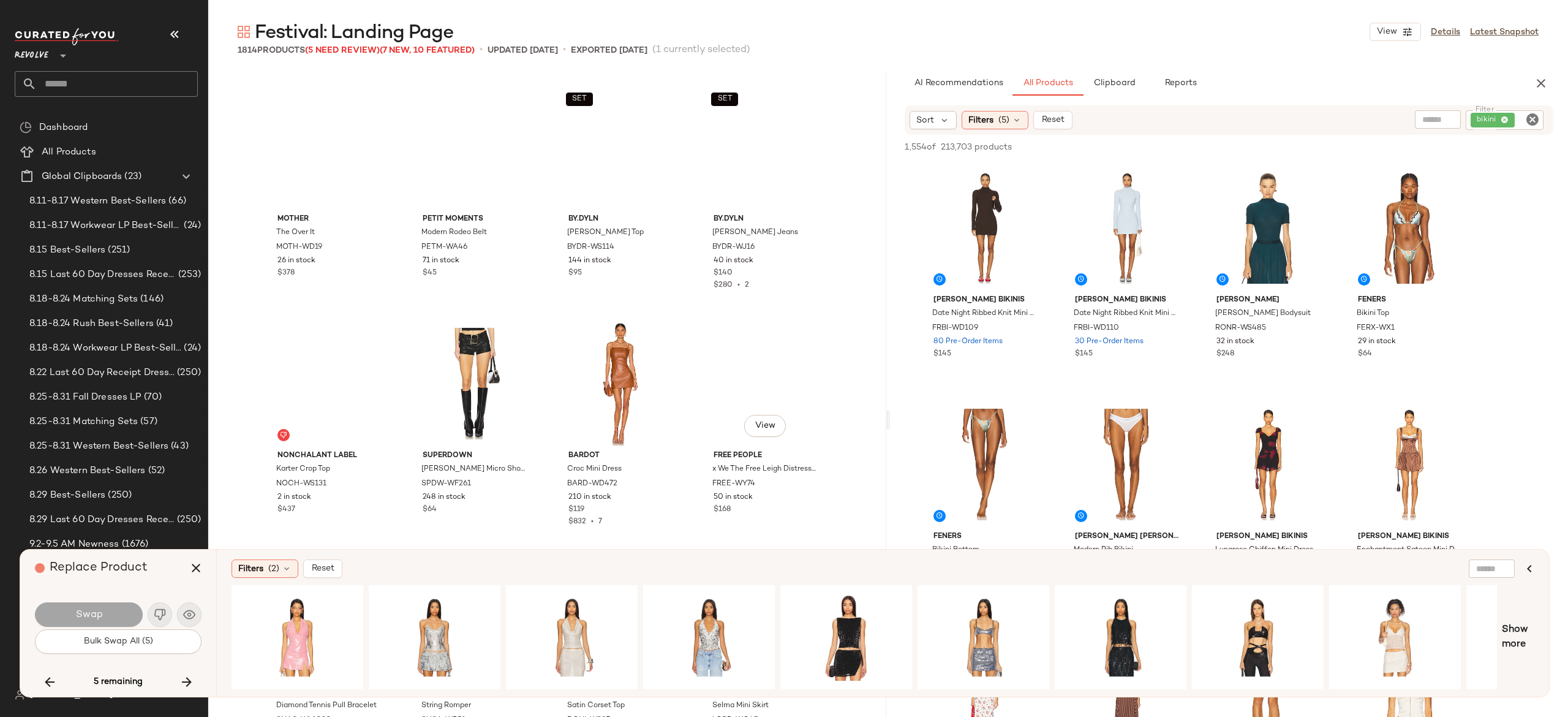
scroll to position [42246, 0]
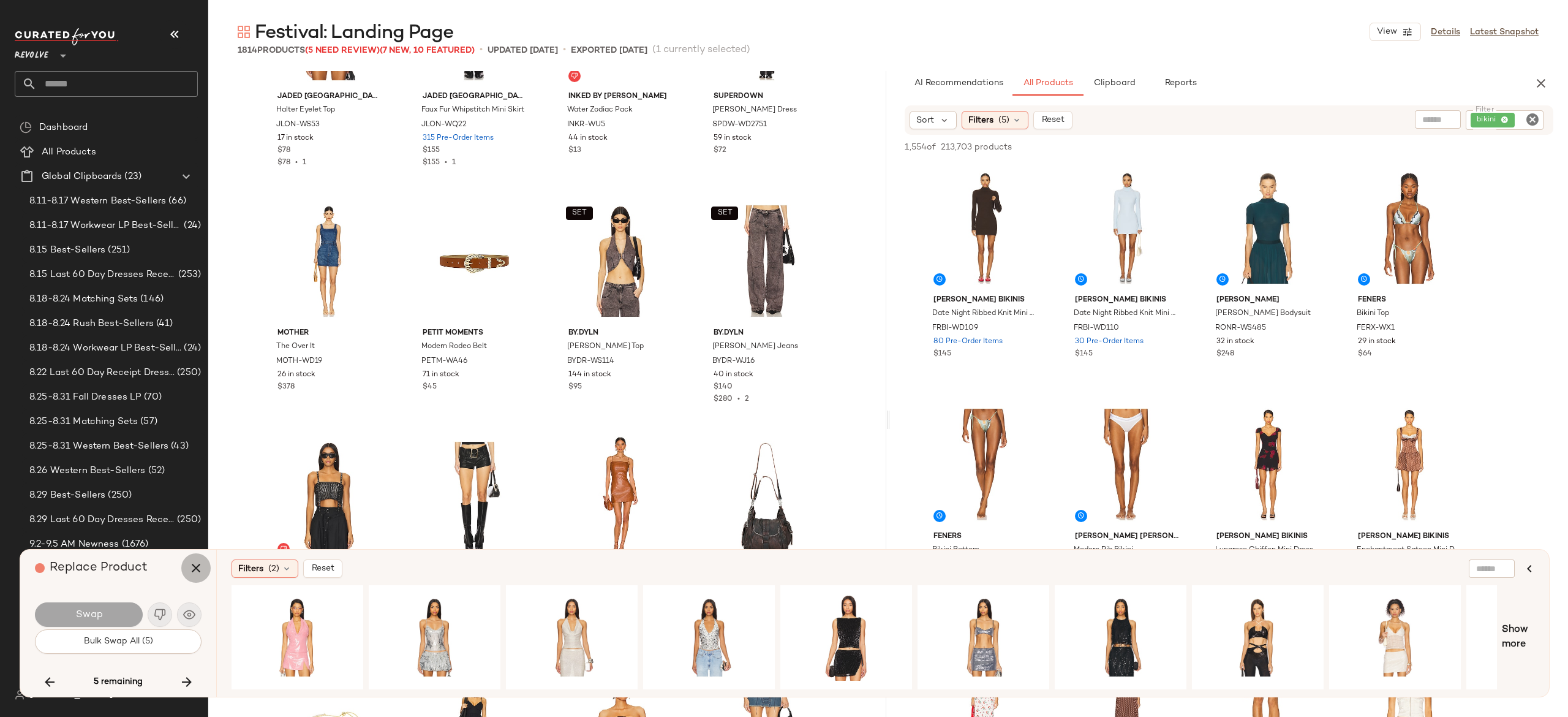
click at [195, 565] on icon "button" at bounding box center [196, 568] width 15 height 15
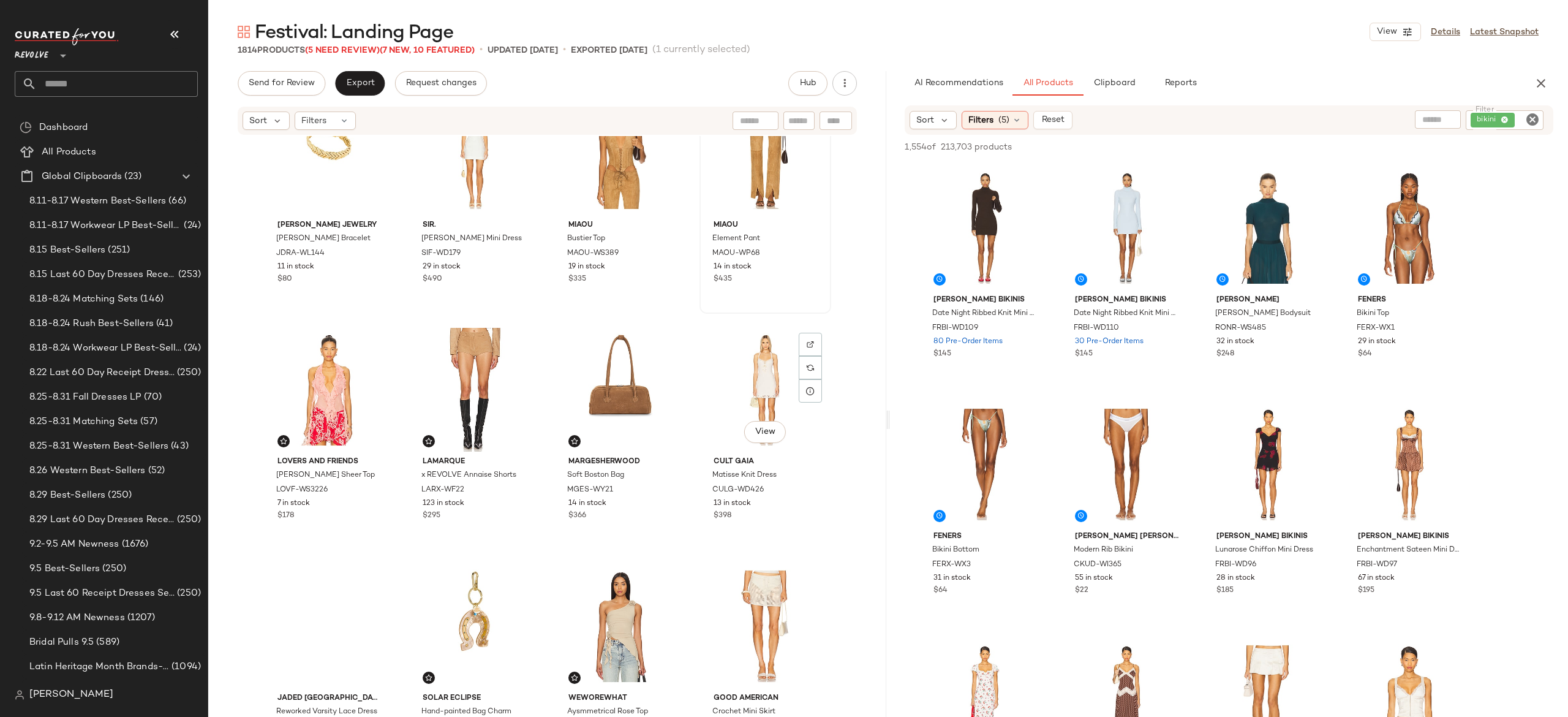
scroll to position [358, 0]
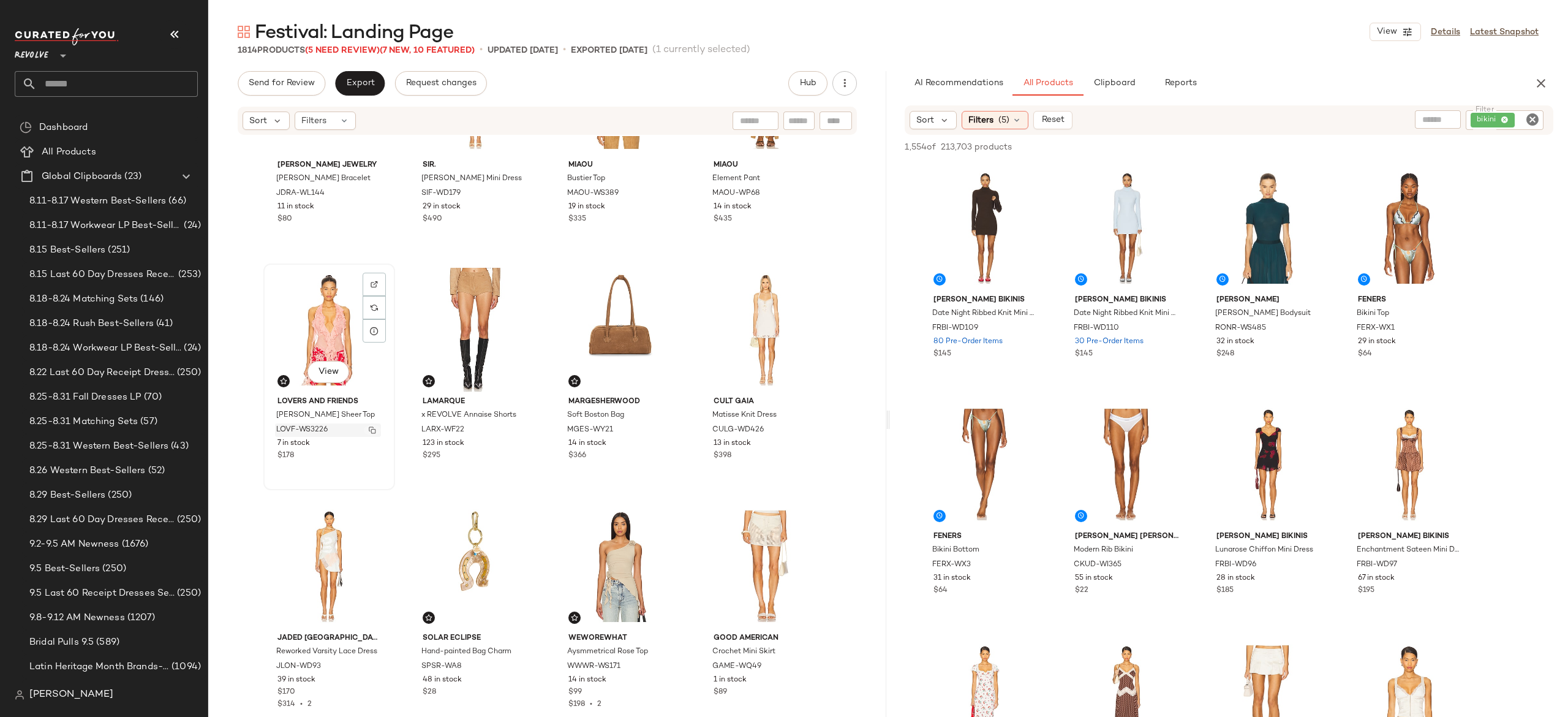
click at [375, 428] on button "button" at bounding box center [373, 430] width 17 height 11
click at [1538, 117] on icon "Clear Filter" at bounding box center [1532, 119] width 15 height 15
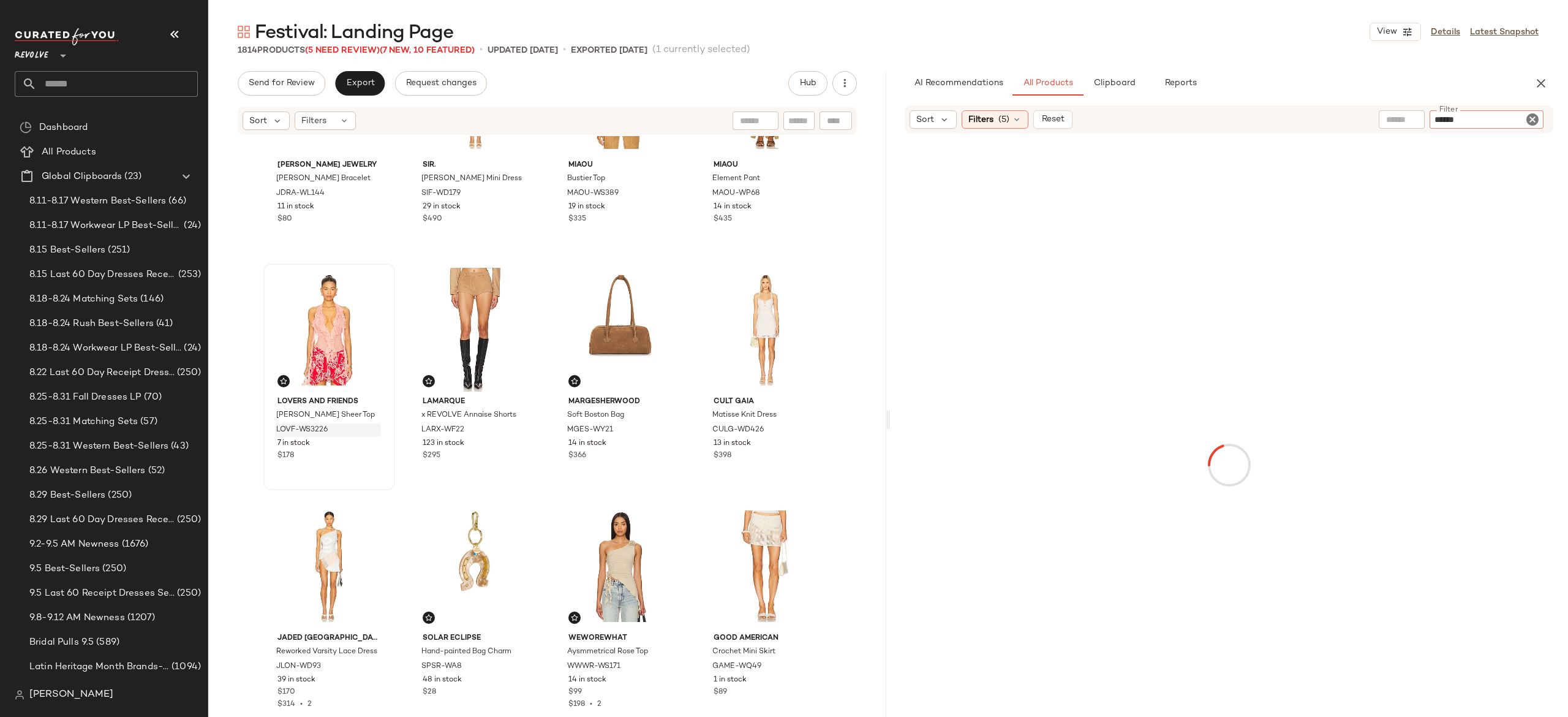
type input "******"
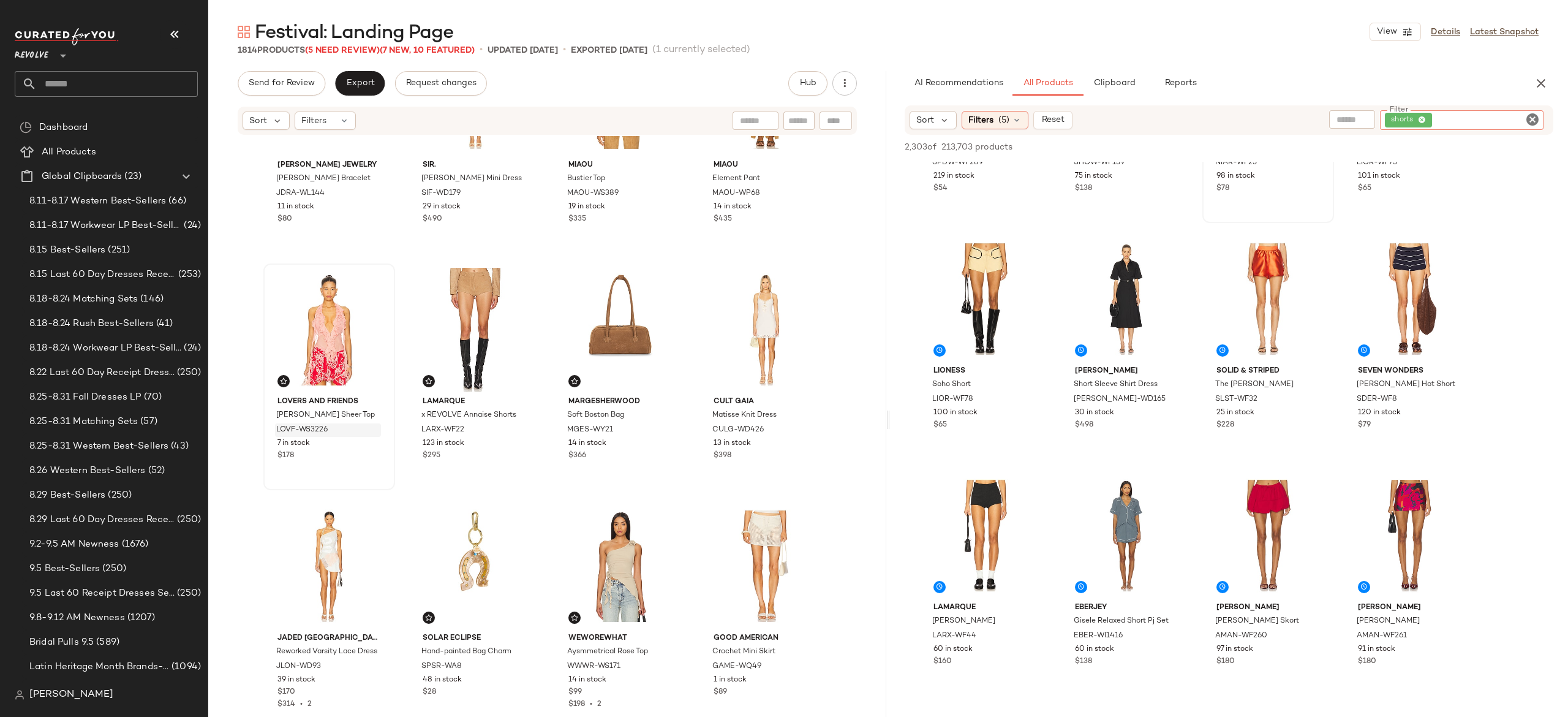
scroll to position [175, 0]
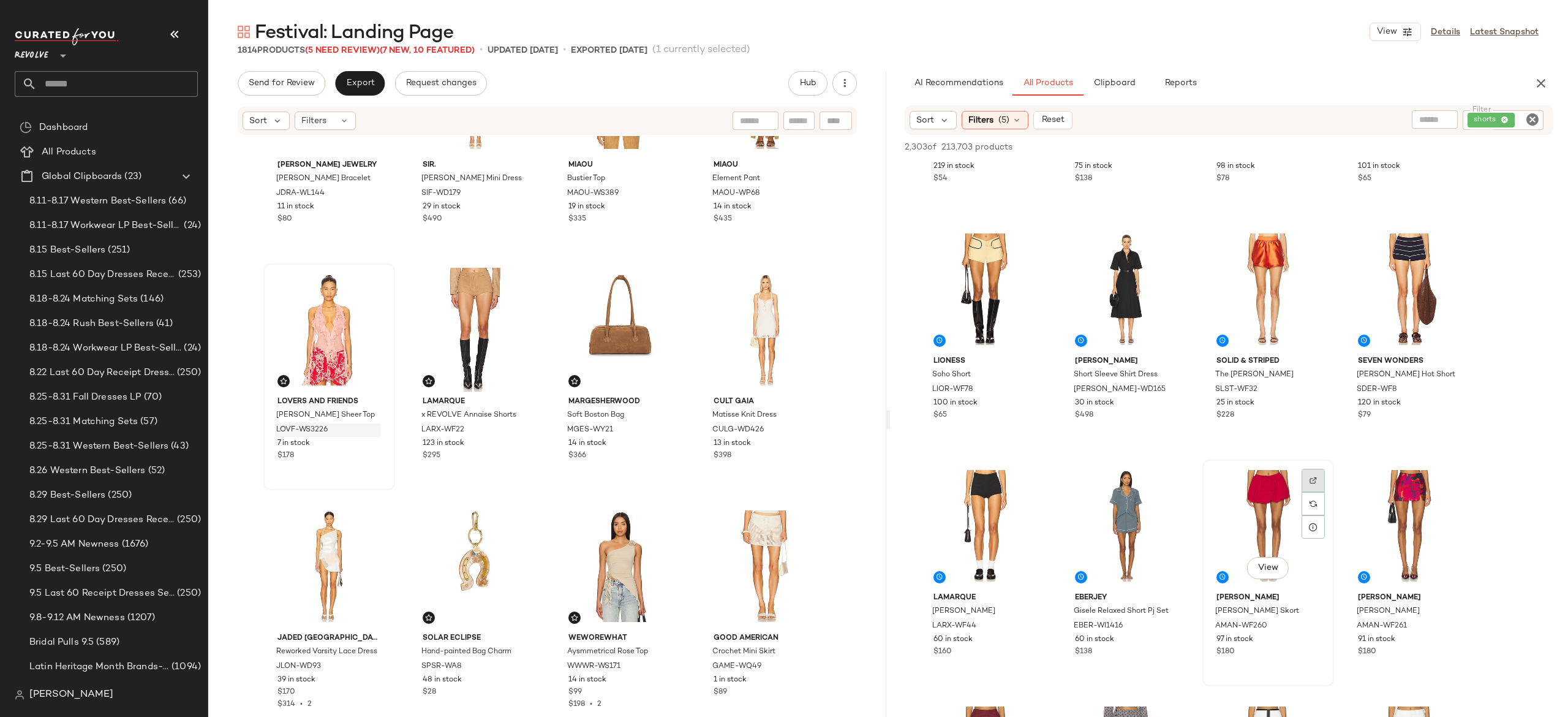
click at [1314, 483] on img at bounding box center [1313, 480] width 7 height 7
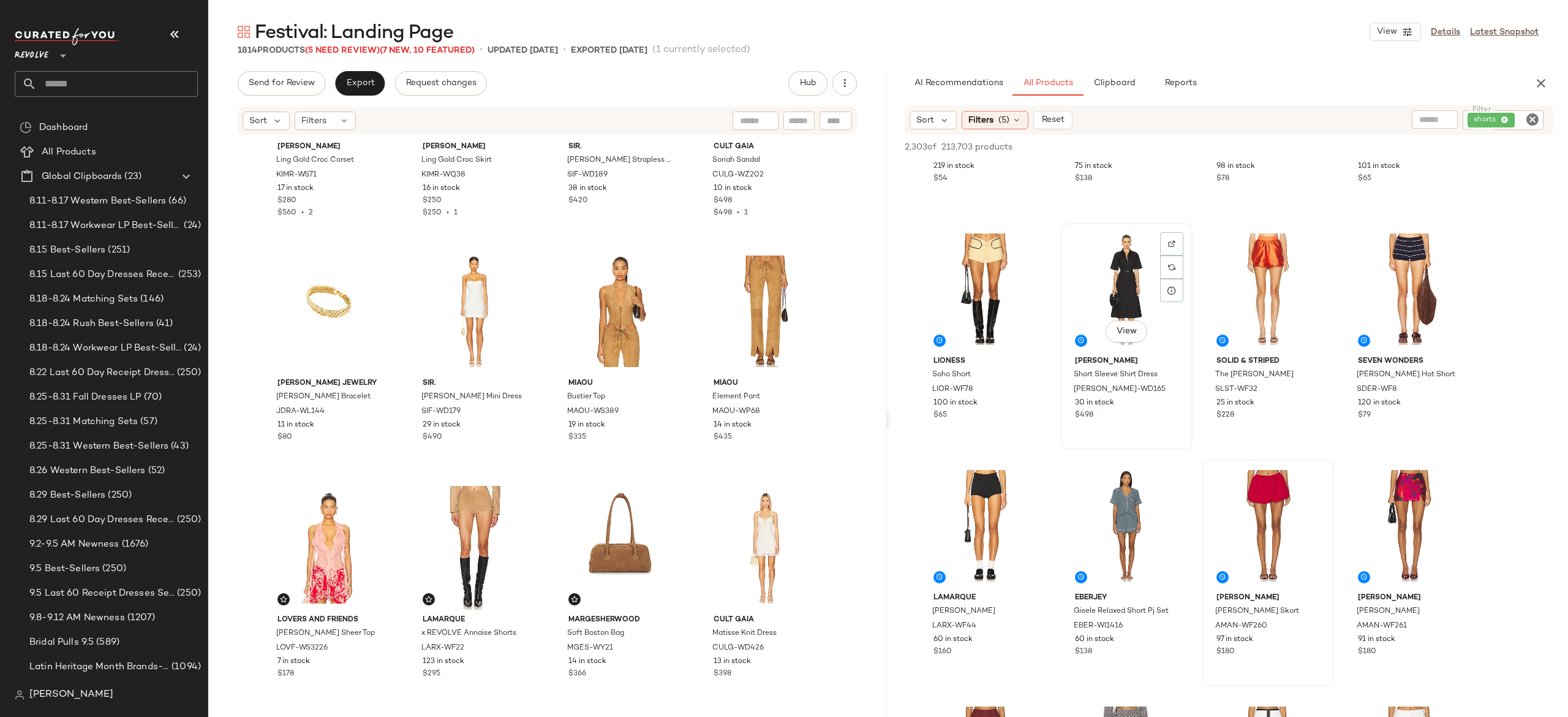
scroll to position [0, 0]
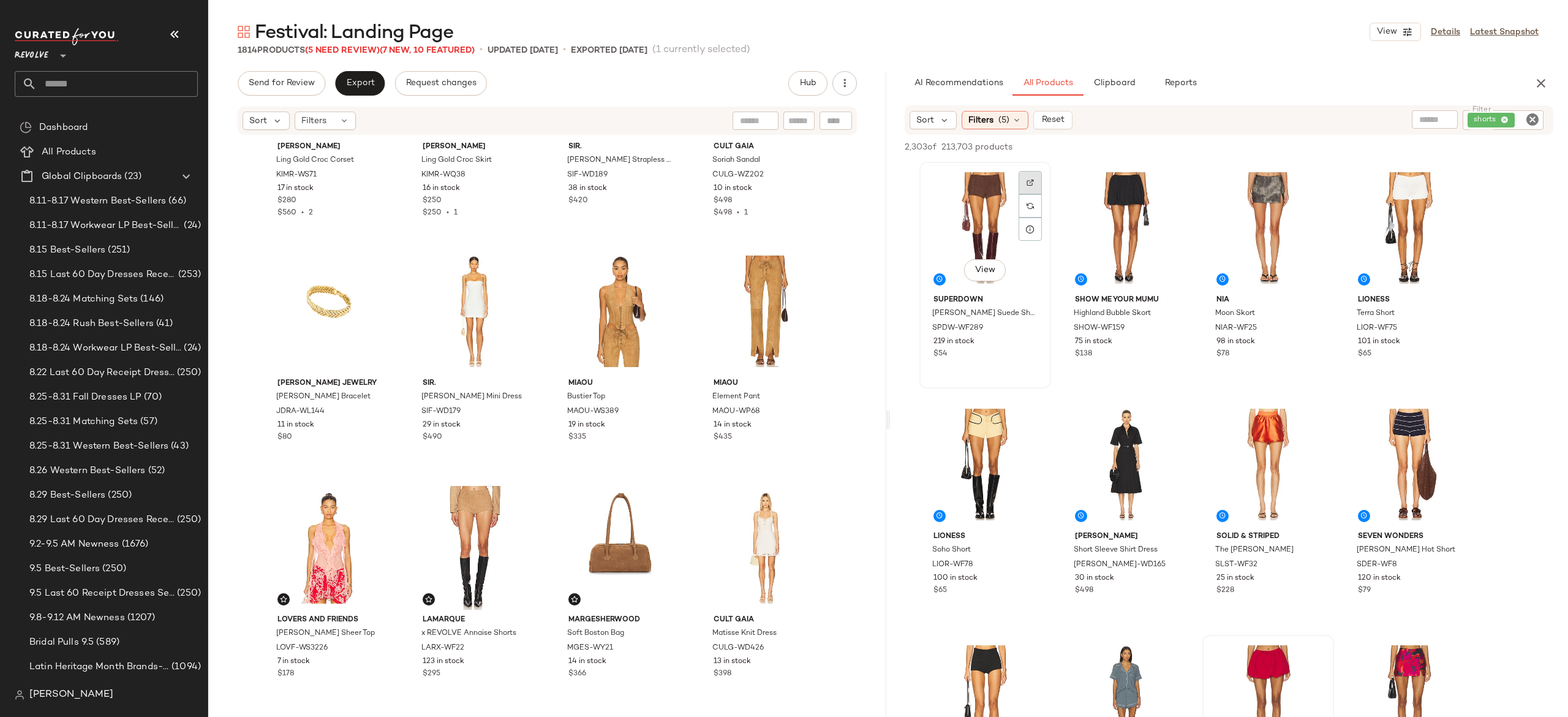
click at [1030, 183] on img at bounding box center [1030, 182] width 7 height 7
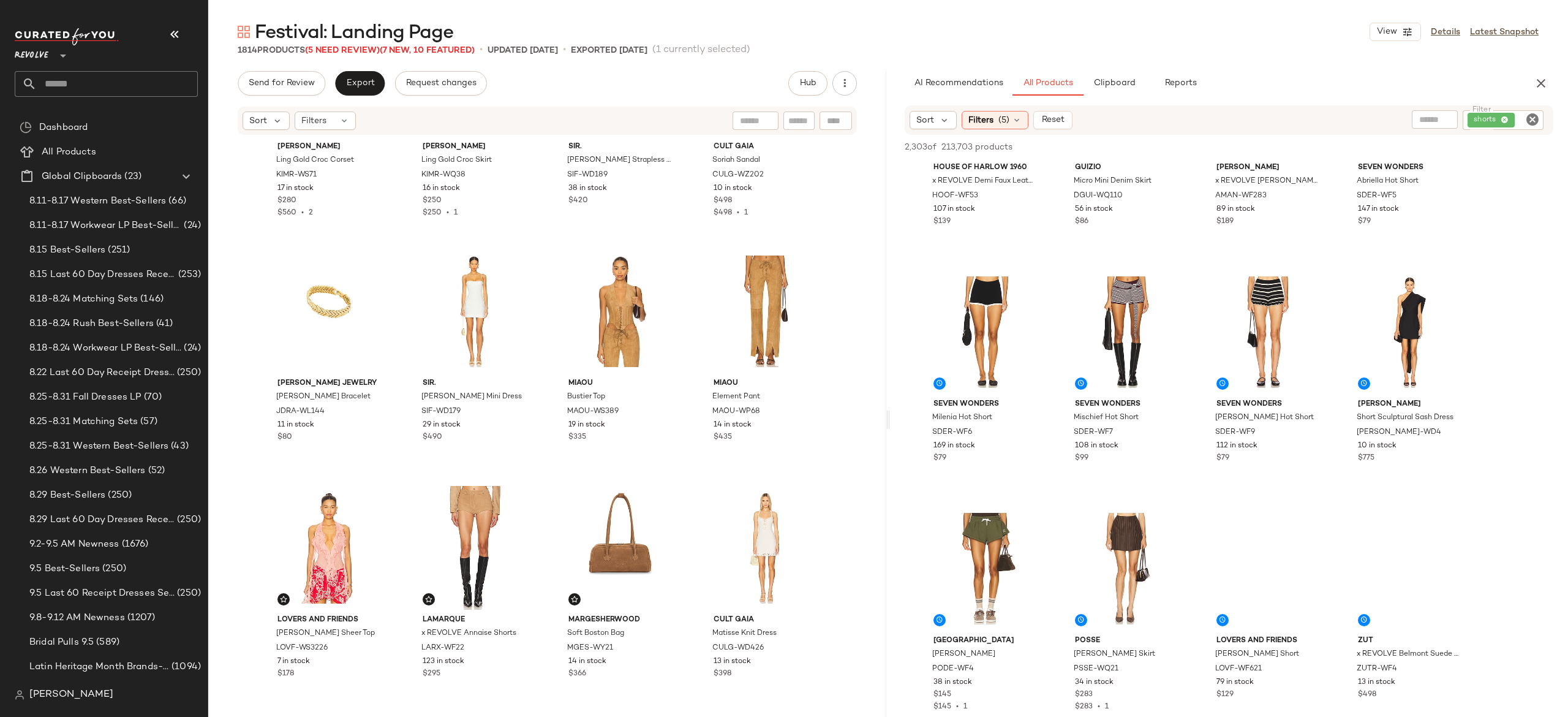
scroll to position [2037, 0]
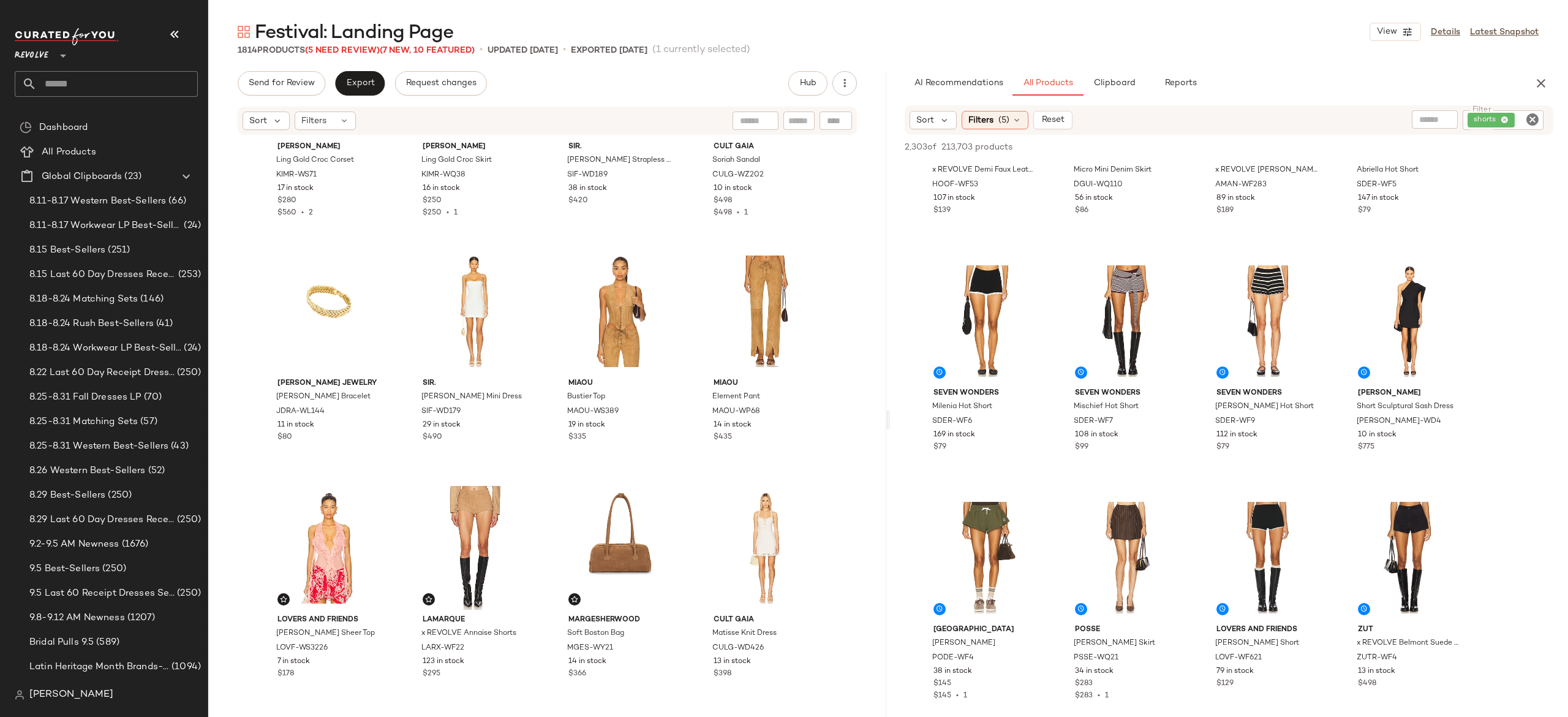
click at [1488, 112] on div "shorts" at bounding box center [1503, 120] width 81 height 20
paste input "**********"
type input "**********"
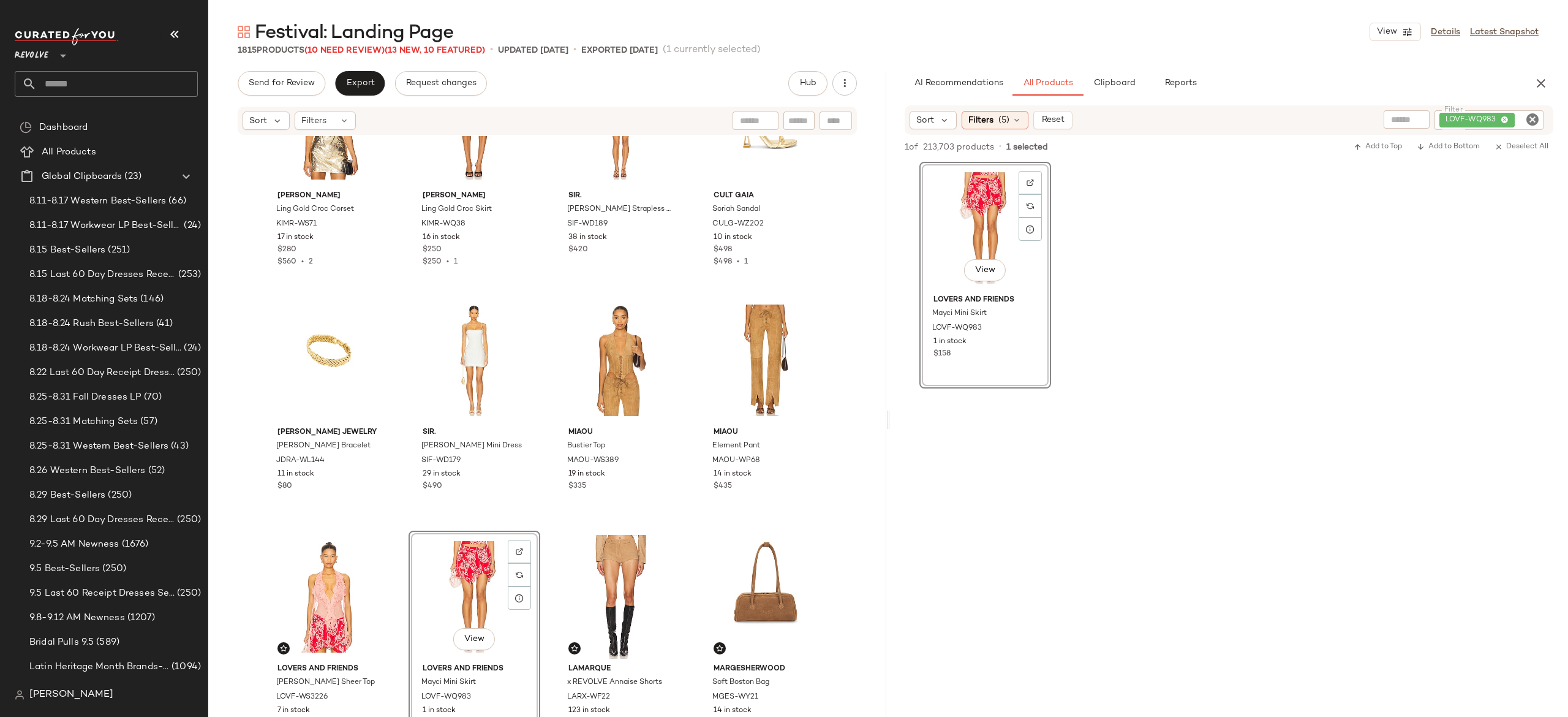
scroll to position [79, 0]
click at [659, 547] on div at bounding box center [665, 552] width 24 height 24
click at [467, 587] on div "View" at bounding box center [474, 599] width 123 height 124
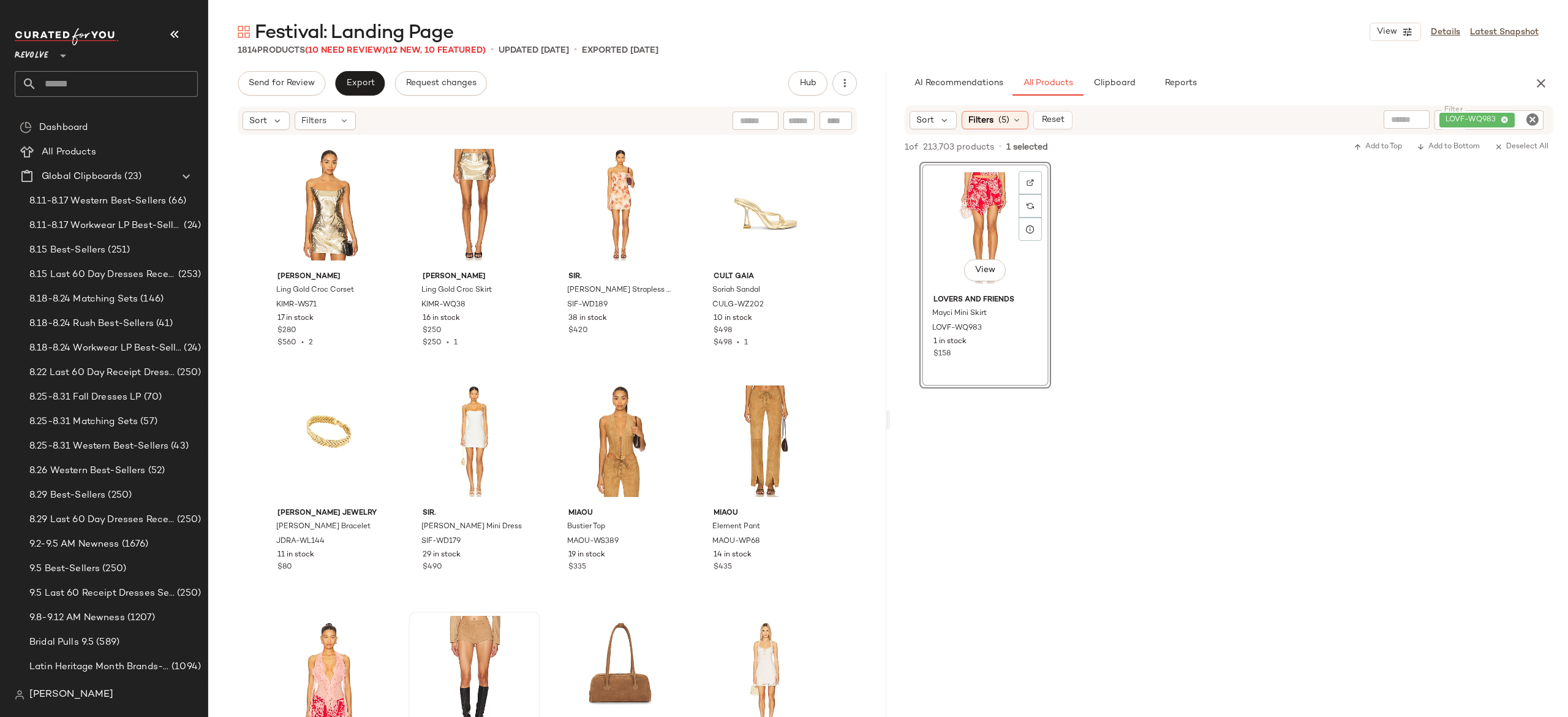
click at [1530, 115] on icon "Clear Filter" at bounding box center [1532, 119] width 15 height 15
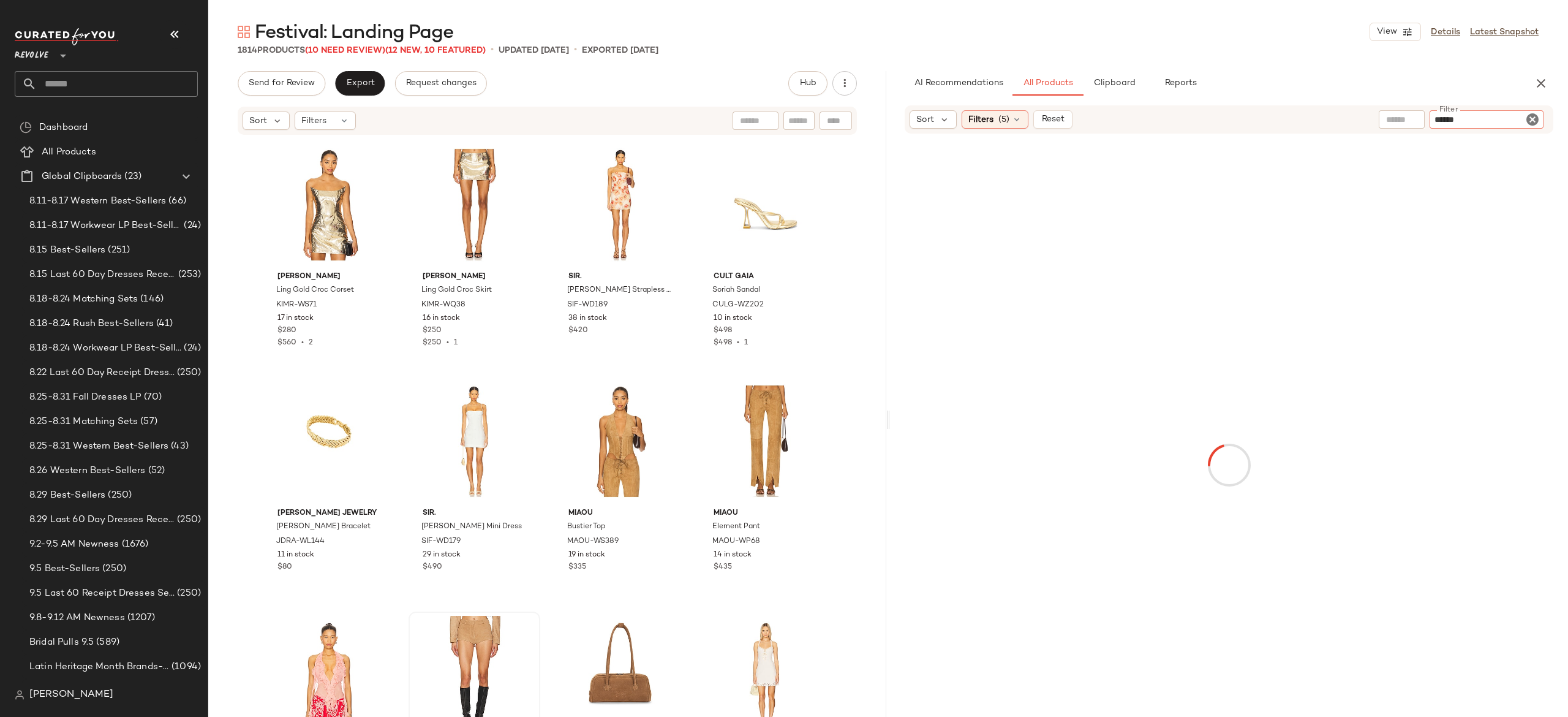
type input "******"
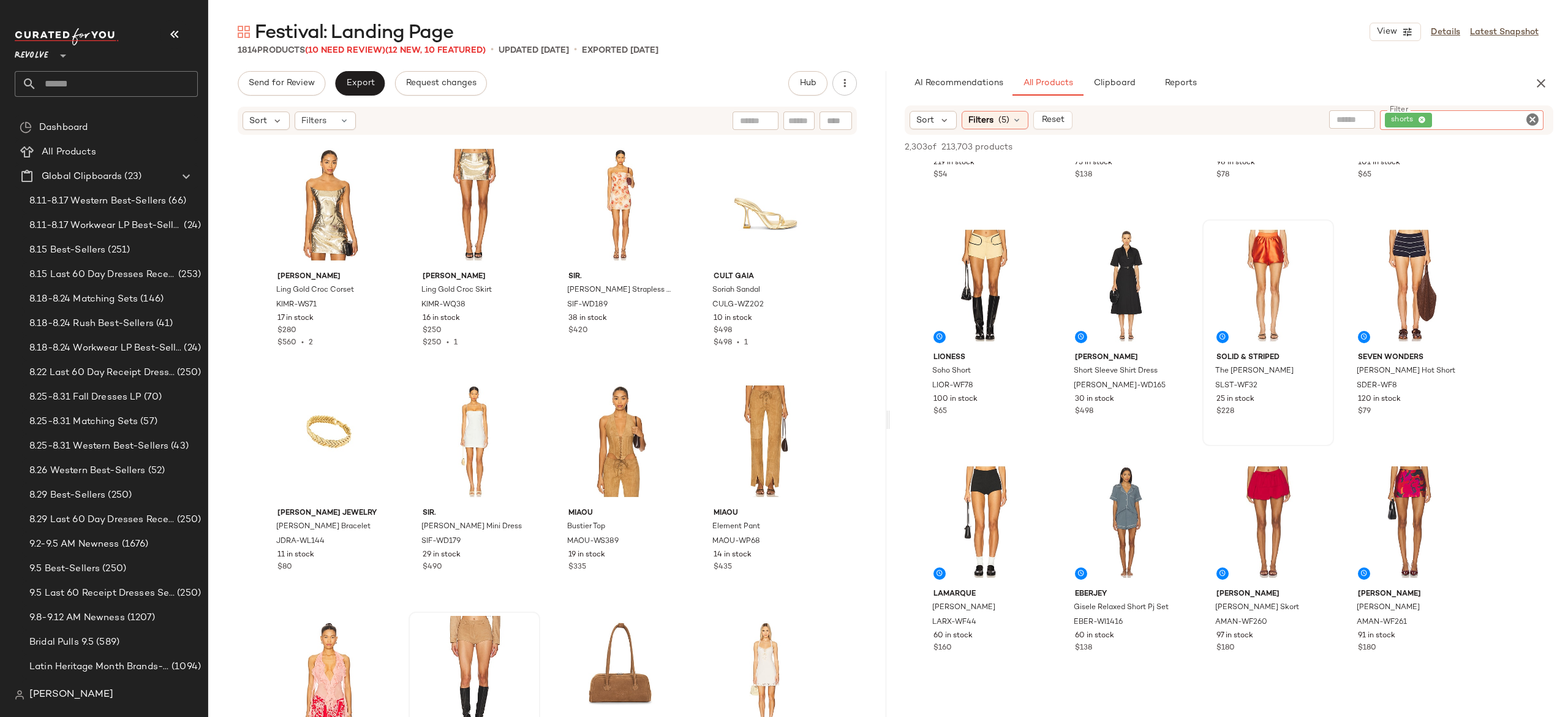
scroll to position [201, 0]
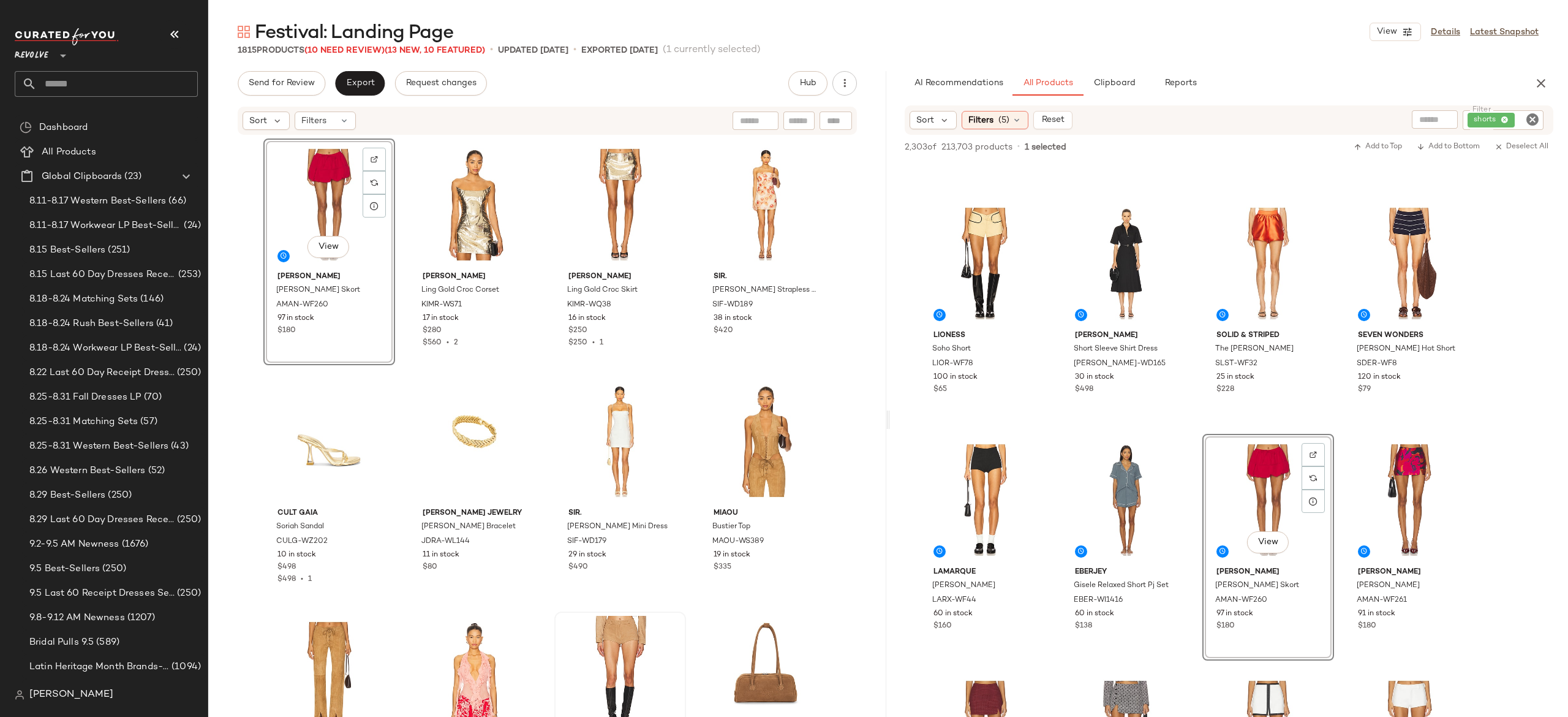
click at [1537, 118] on icon "Clear Filter" at bounding box center [1532, 119] width 15 height 15
paste input "**********"
type input "**********"
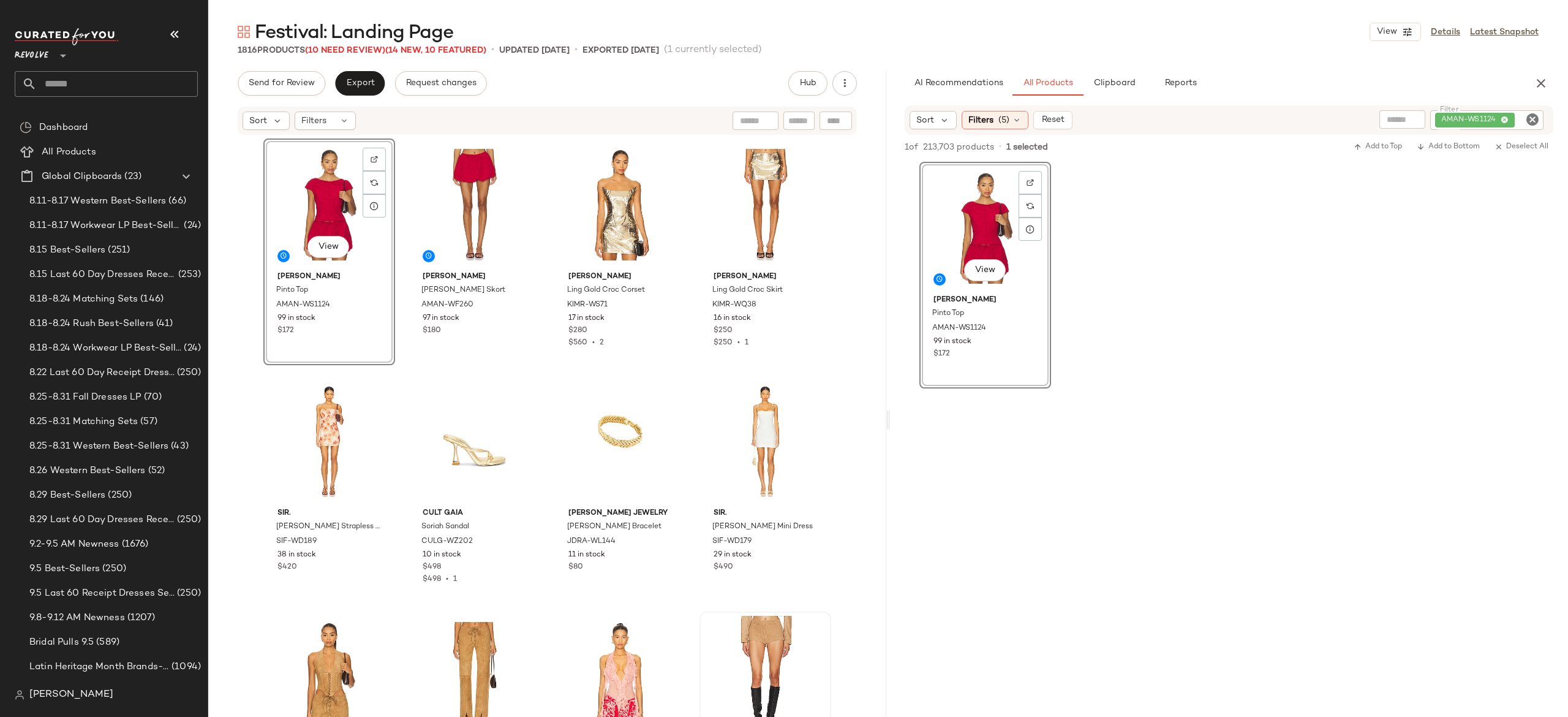
click at [1532, 119] on icon "Clear Filter" at bounding box center [1532, 119] width 15 height 15
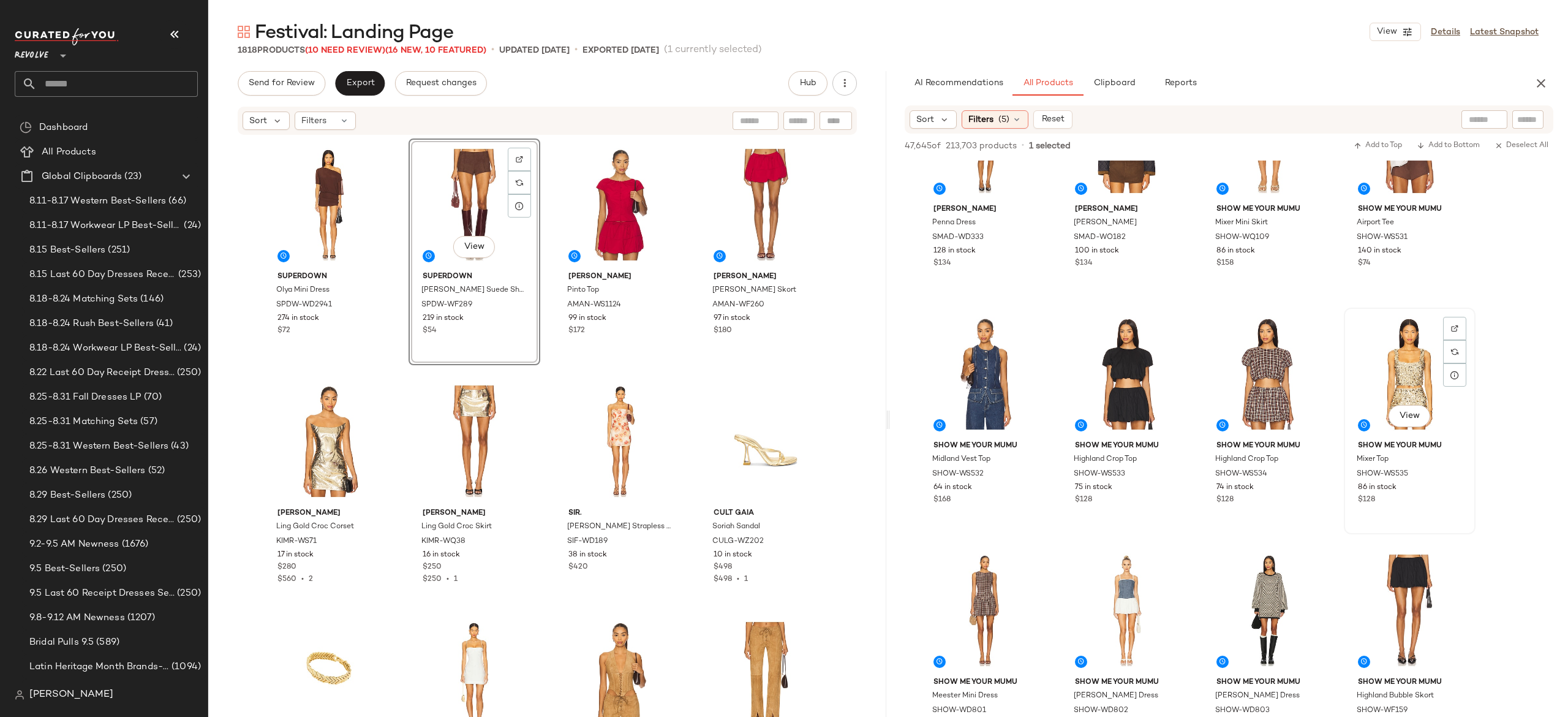
scroll to position [1984, 0]
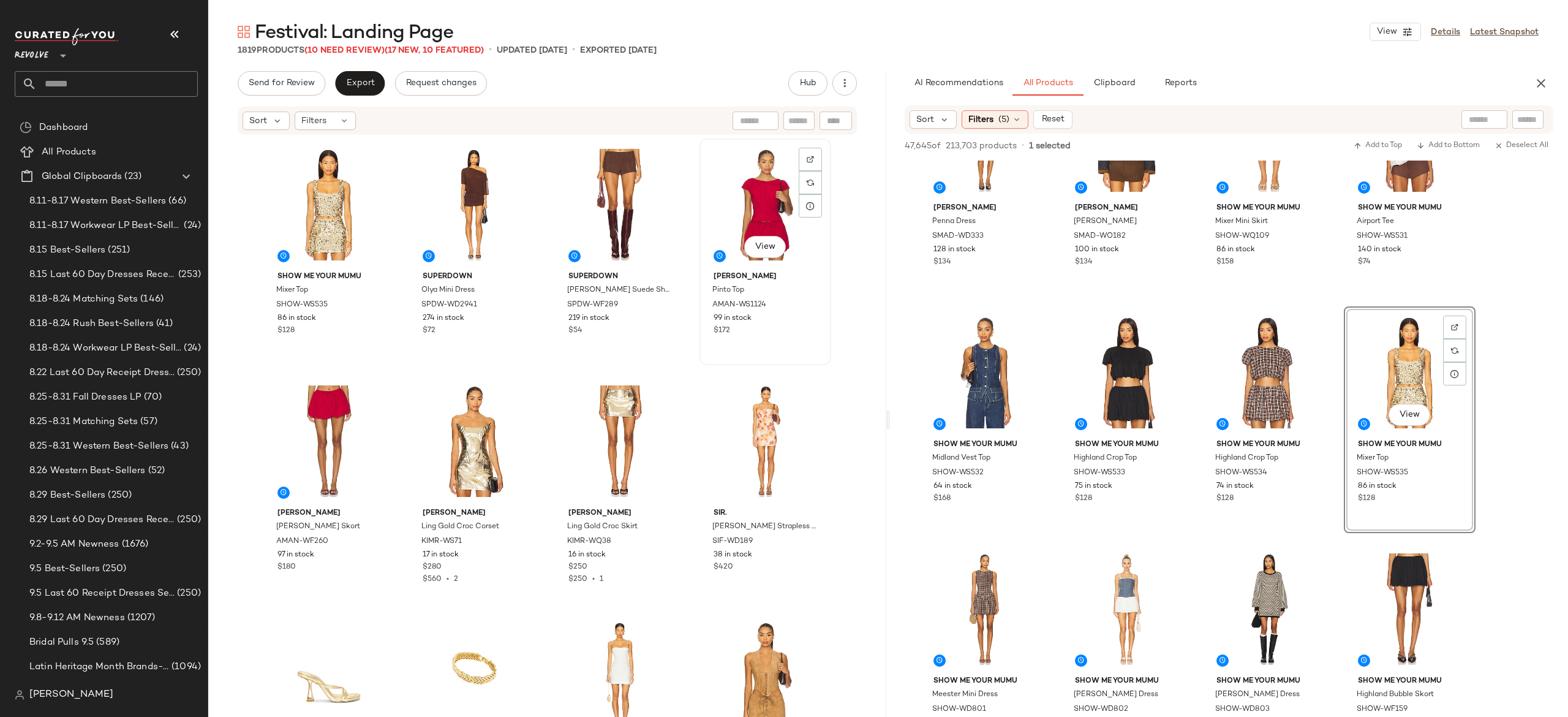
click at [764, 201] on div "View" at bounding box center [765, 205] width 123 height 124
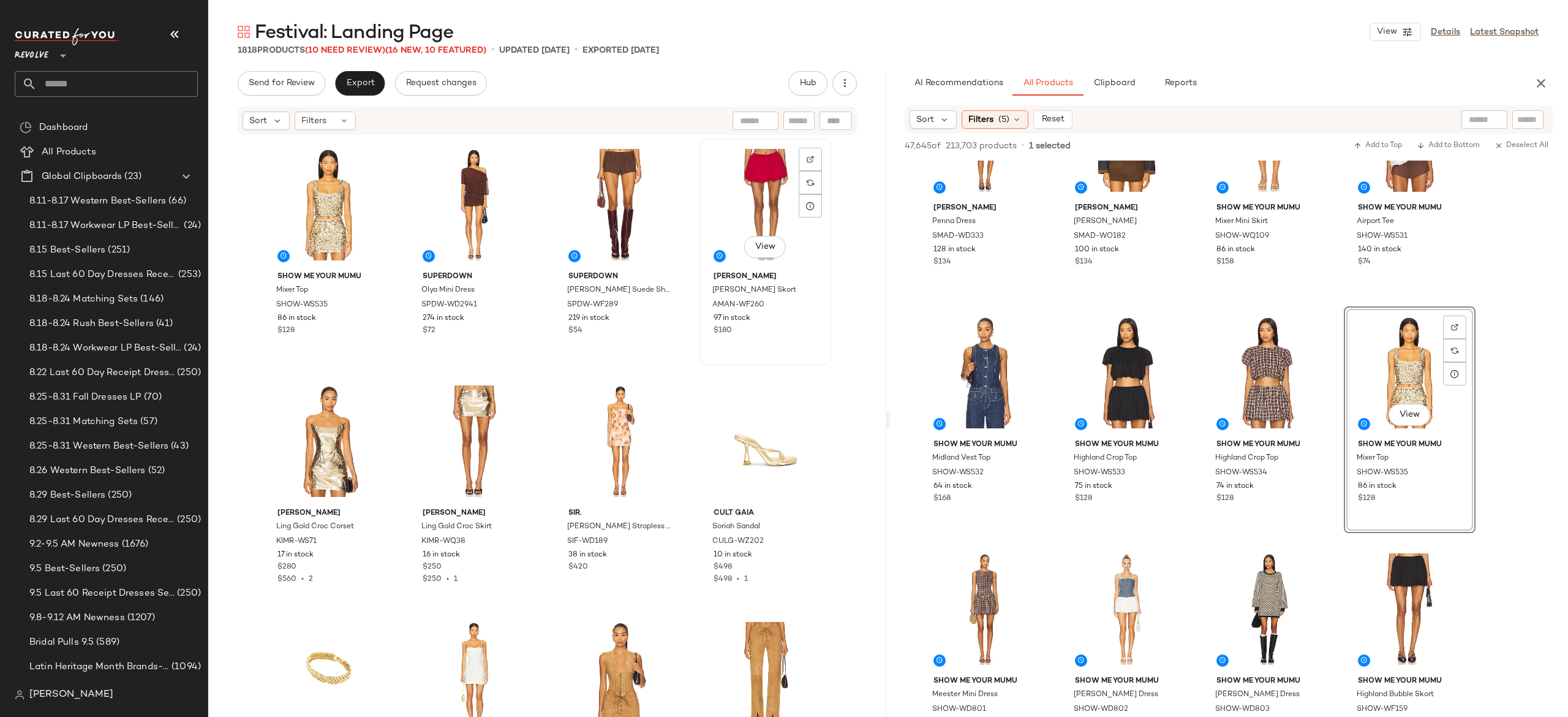
click at [771, 173] on div "View" at bounding box center [765, 205] width 123 height 124
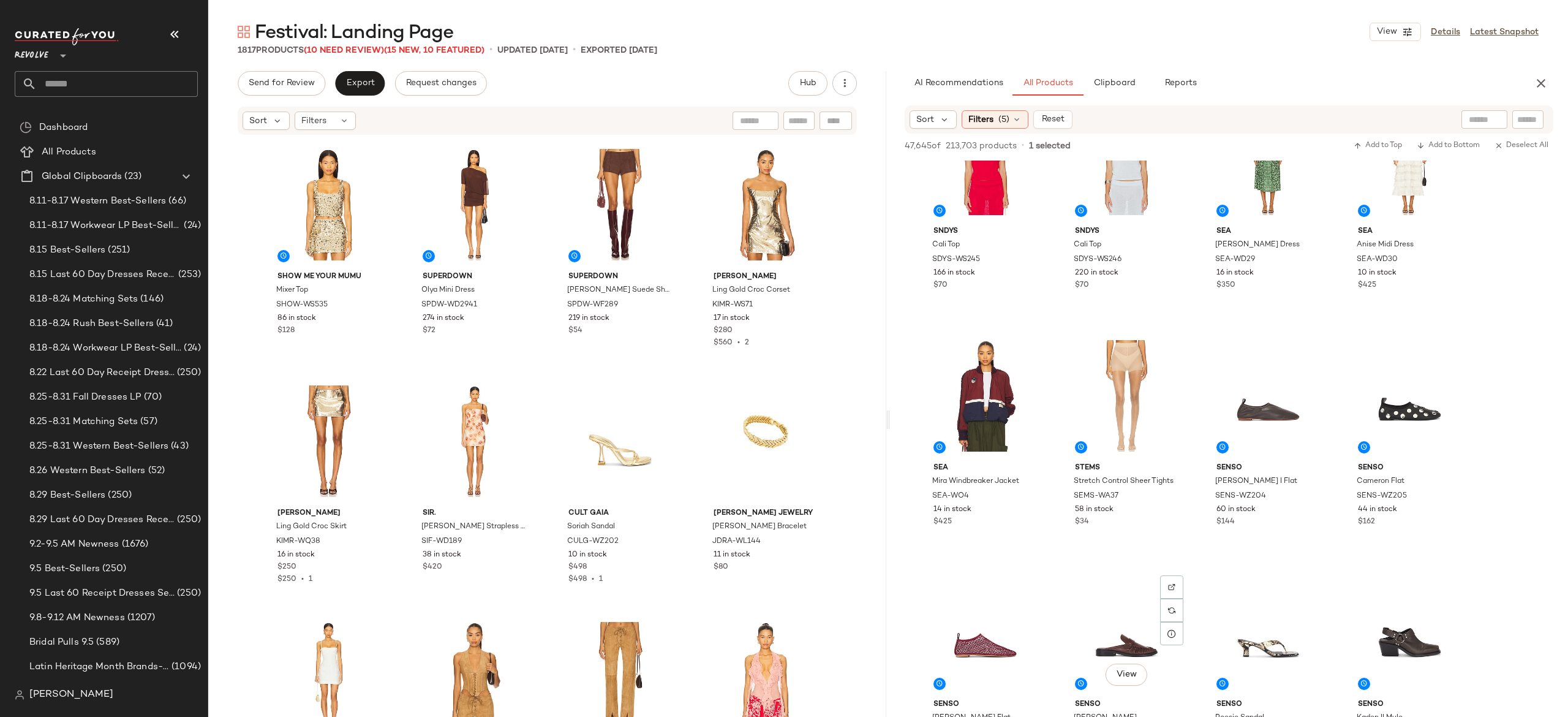
scroll to position [3142, 0]
click at [369, 288] on img "button" at bounding box center [373, 290] width 7 height 7
click at [363, 154] on div at bounding box center [374, 159] width 24 height 24
click at [1525, 120] on input "Filter" at bounding box center [1487, 119] width 104 height 13
paste input "**********"
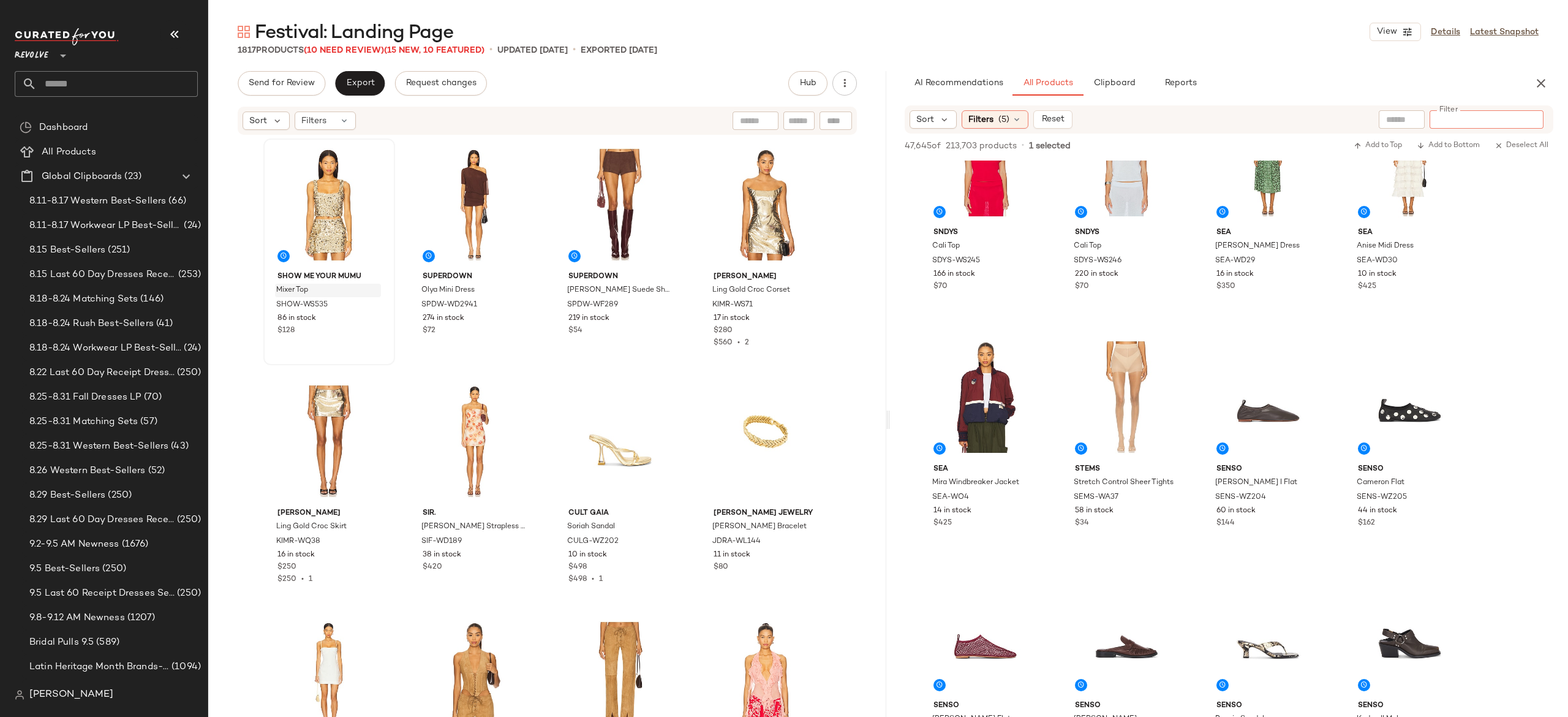
type input "**********"
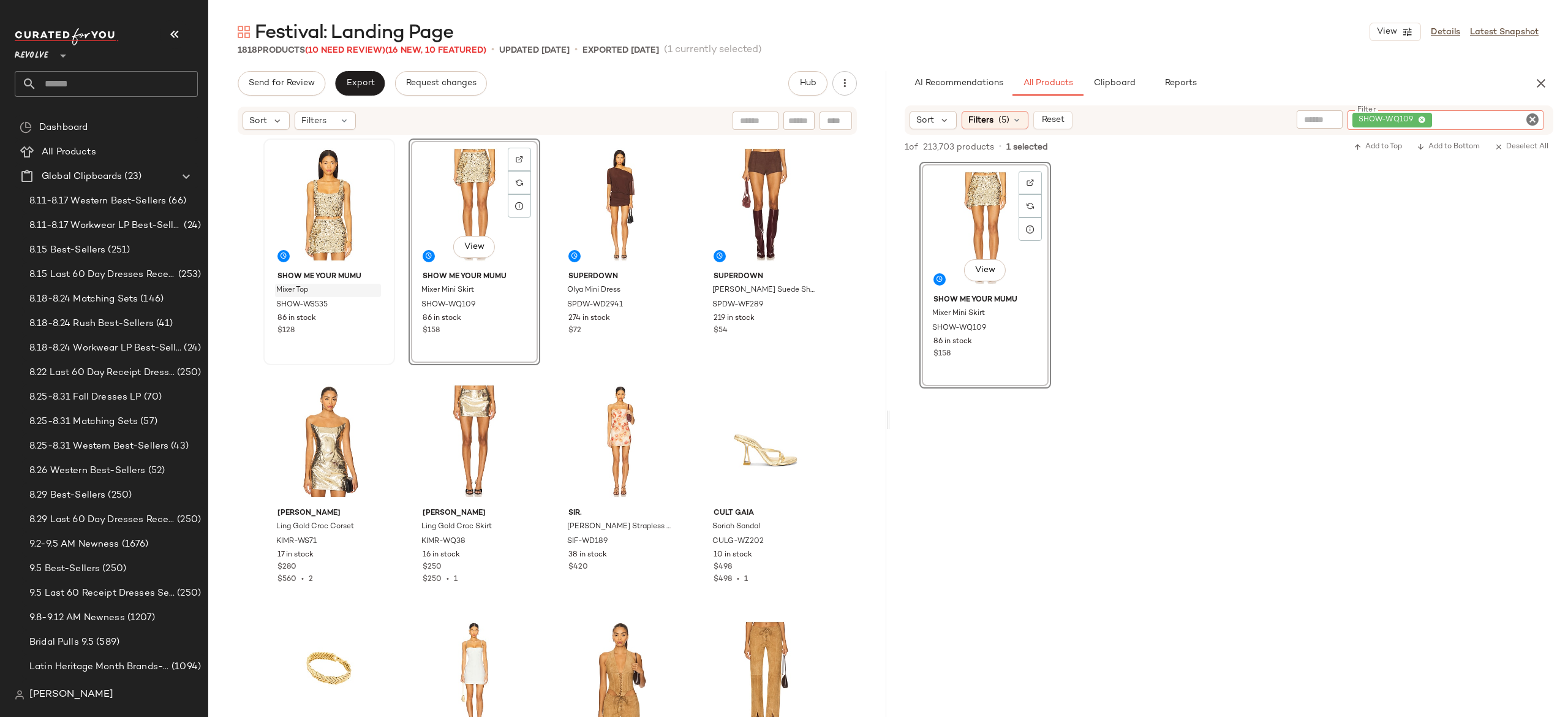
click at [1485, 114] on div "SHOW-WQ109" at bounding box center [1445, 120] width 196 height 20
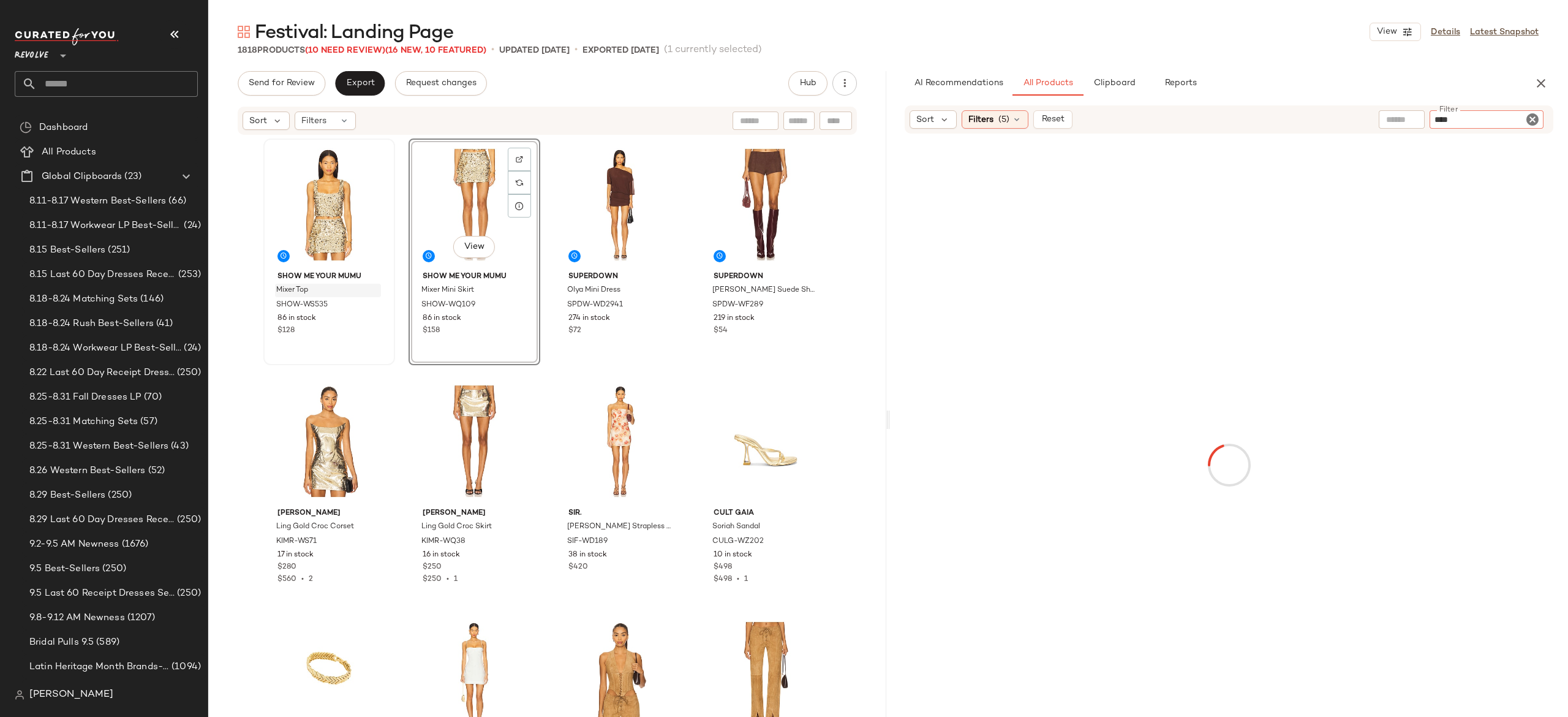
type input "*****"
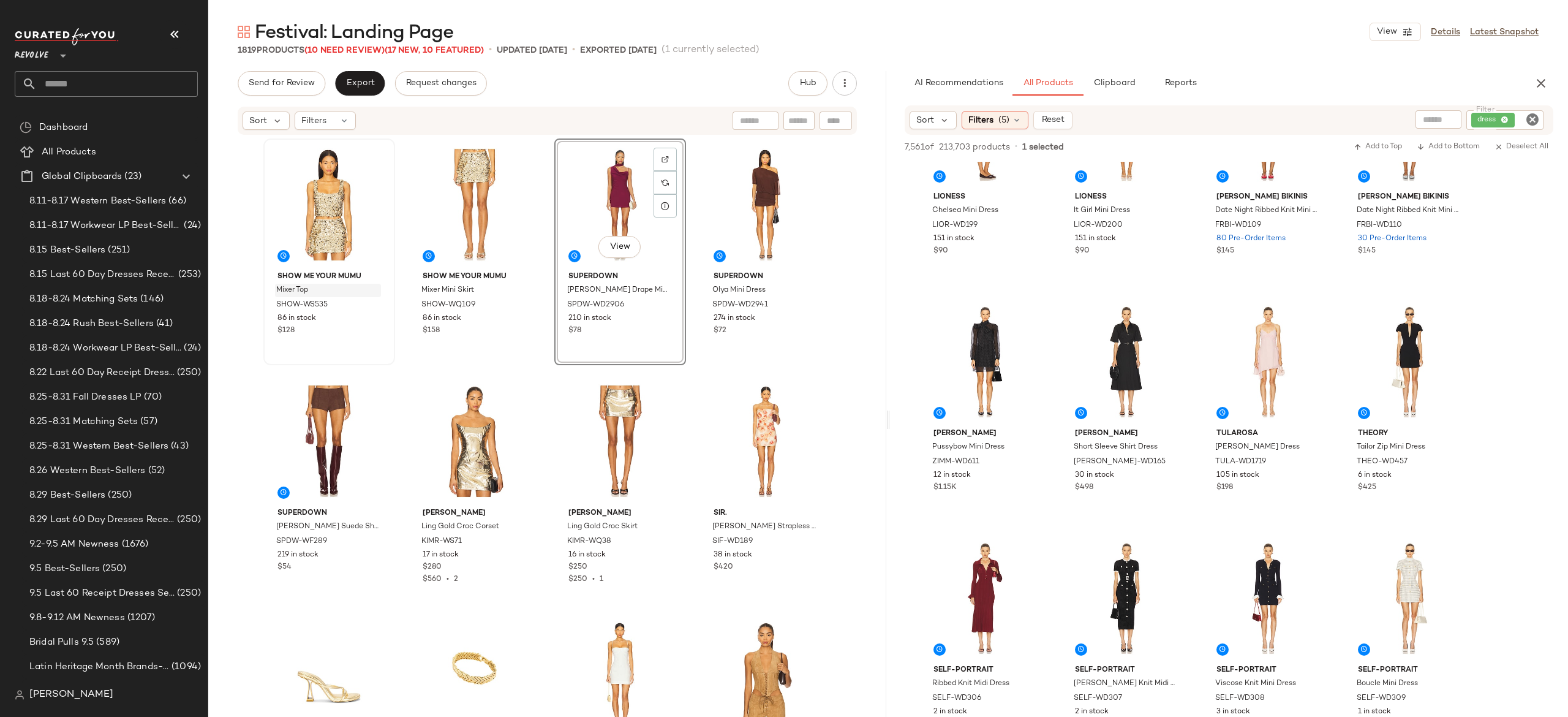
scroll to position [1998, 0]
click at [1277, 398] on span "View" at bounding box center [1269, 402] width 21 height 10
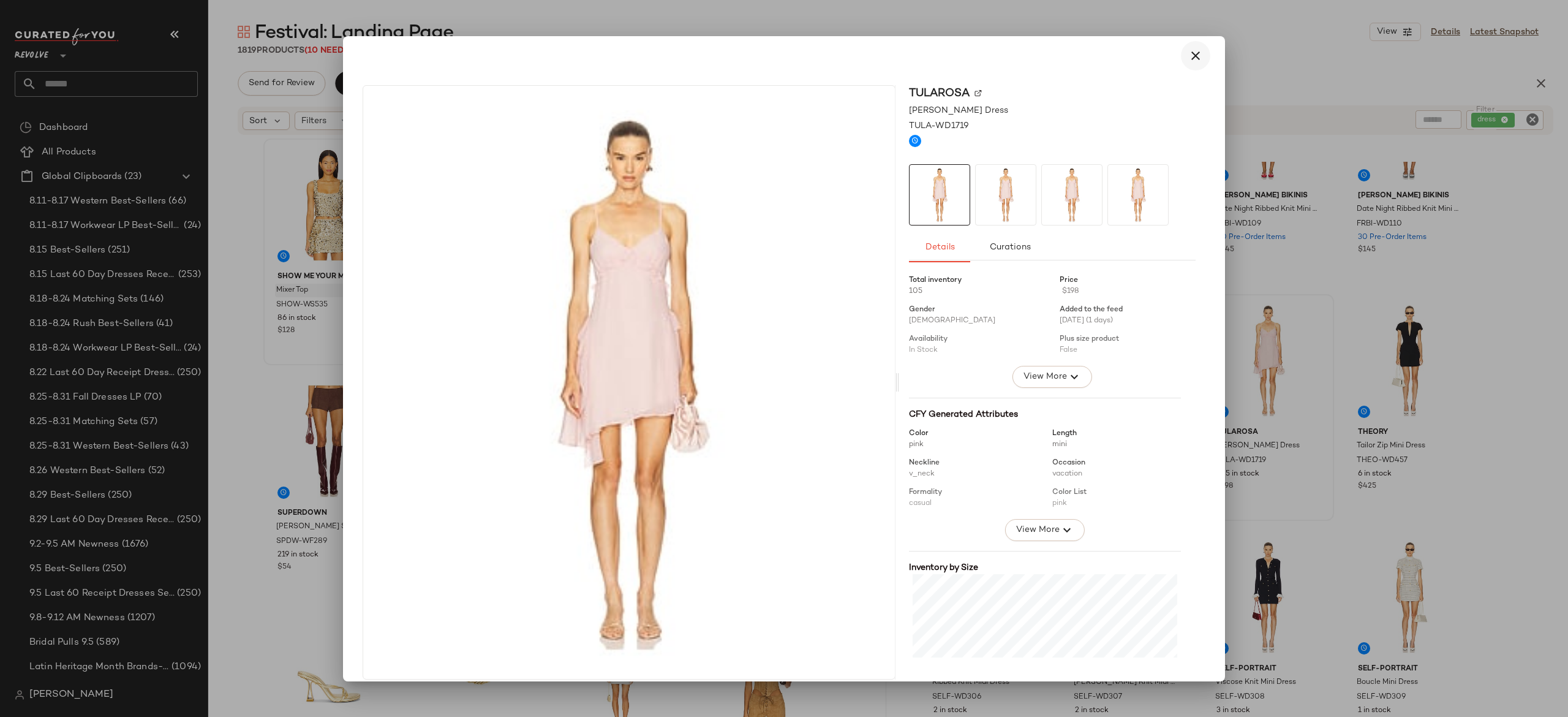
click at [1191, 51] on icon "button" at bounding box center [1195, 56] width 15 height 15
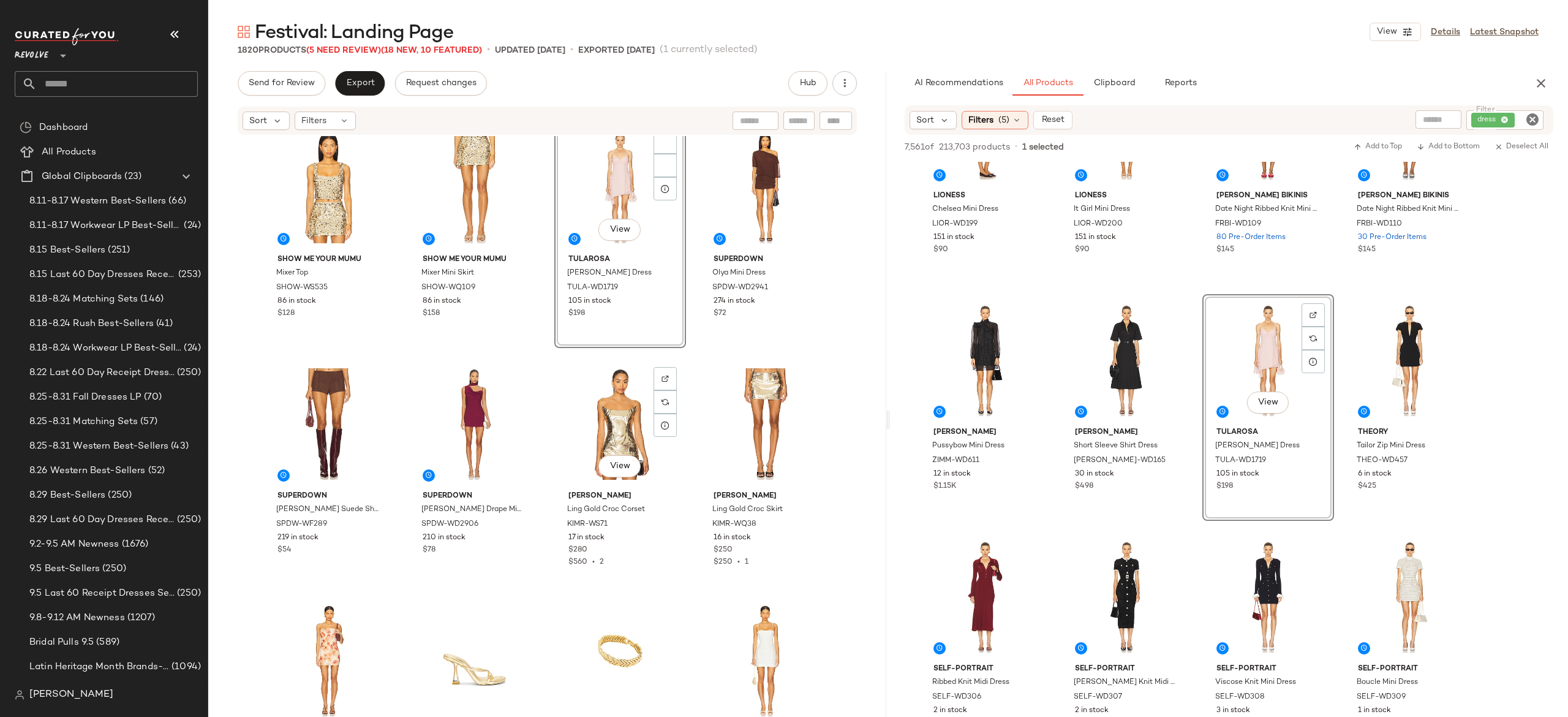
scroll to position [15, 0]
click at [1507, 119] on div "dress" at bounding box center [1464, 120] width 160 height 20
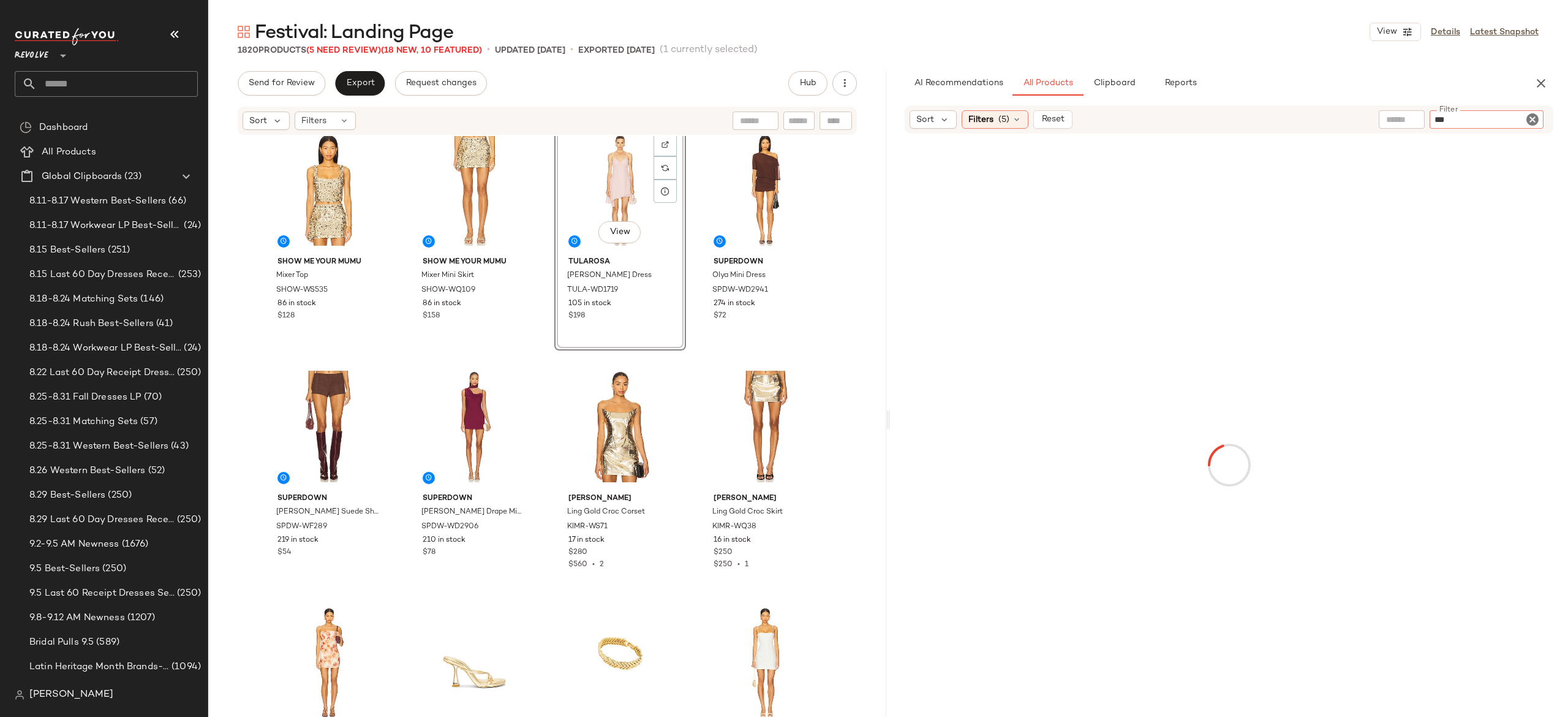
type input "***"
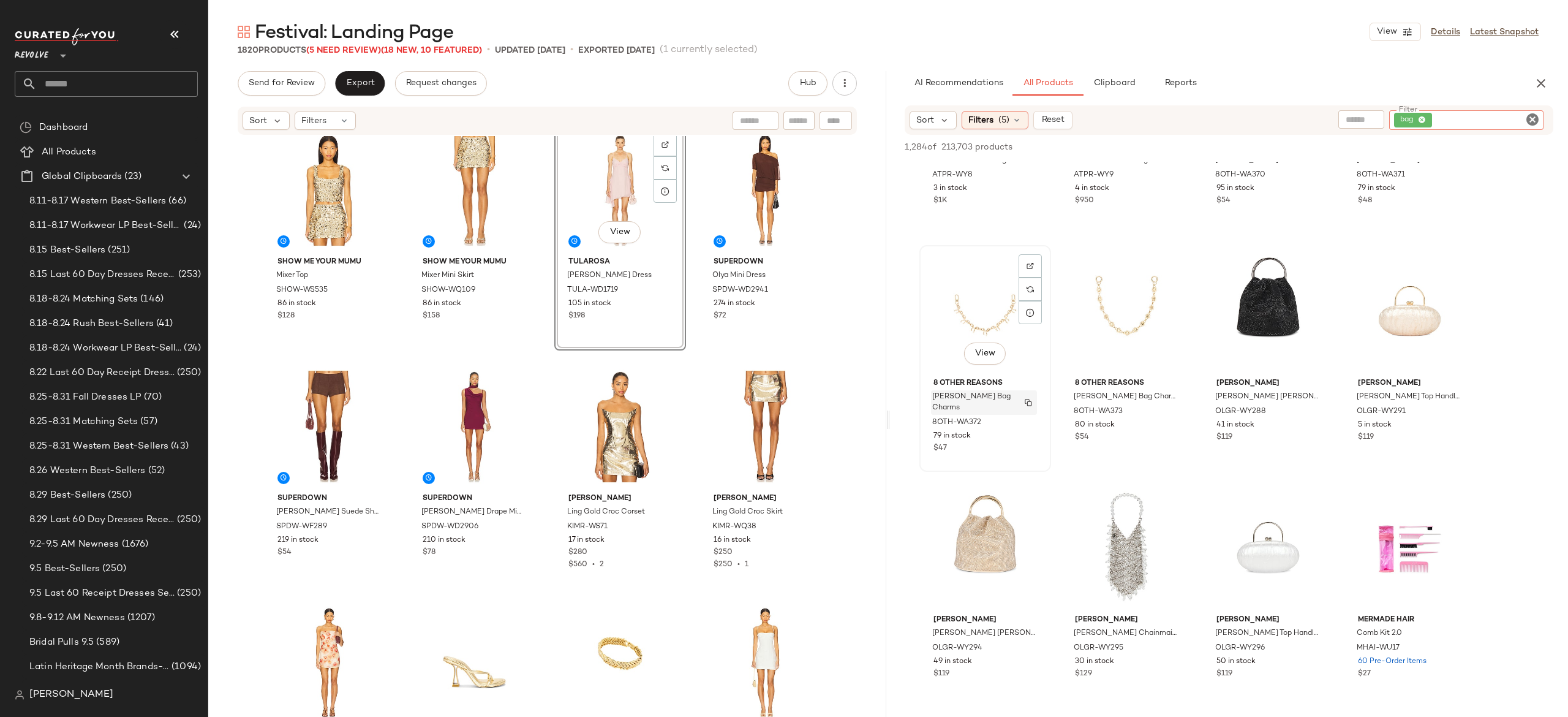
scroll to position [1812, 0]
click at [1120, 577] on button "View" at bounding box center [1127, 587] width 42 height 22
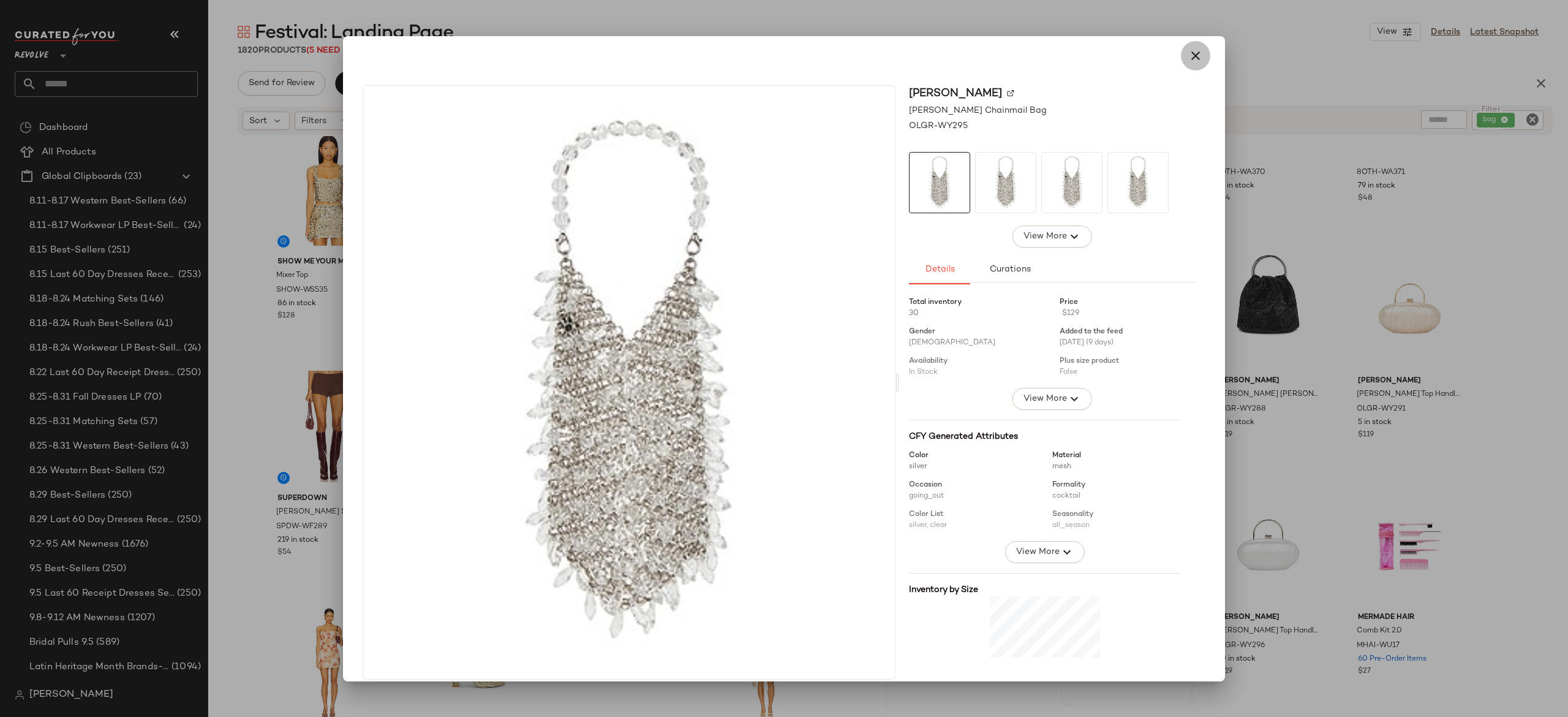
click at [1188, 61] on icon "button" at bounding box center [1195, 56] width 15 height 15
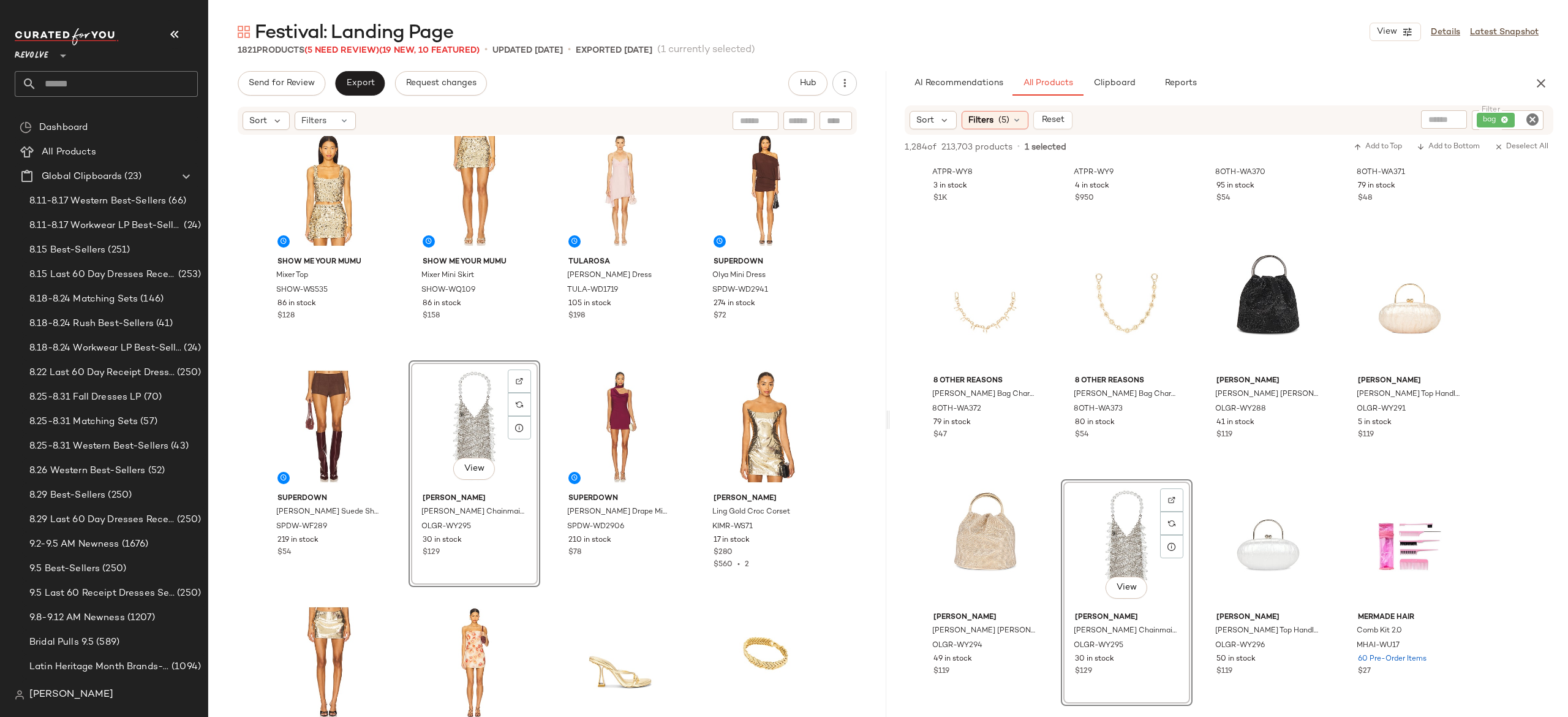
click at [1531, 117] on icon "Clear Filter" at bounding box center [1532, 119] width 15 height 15
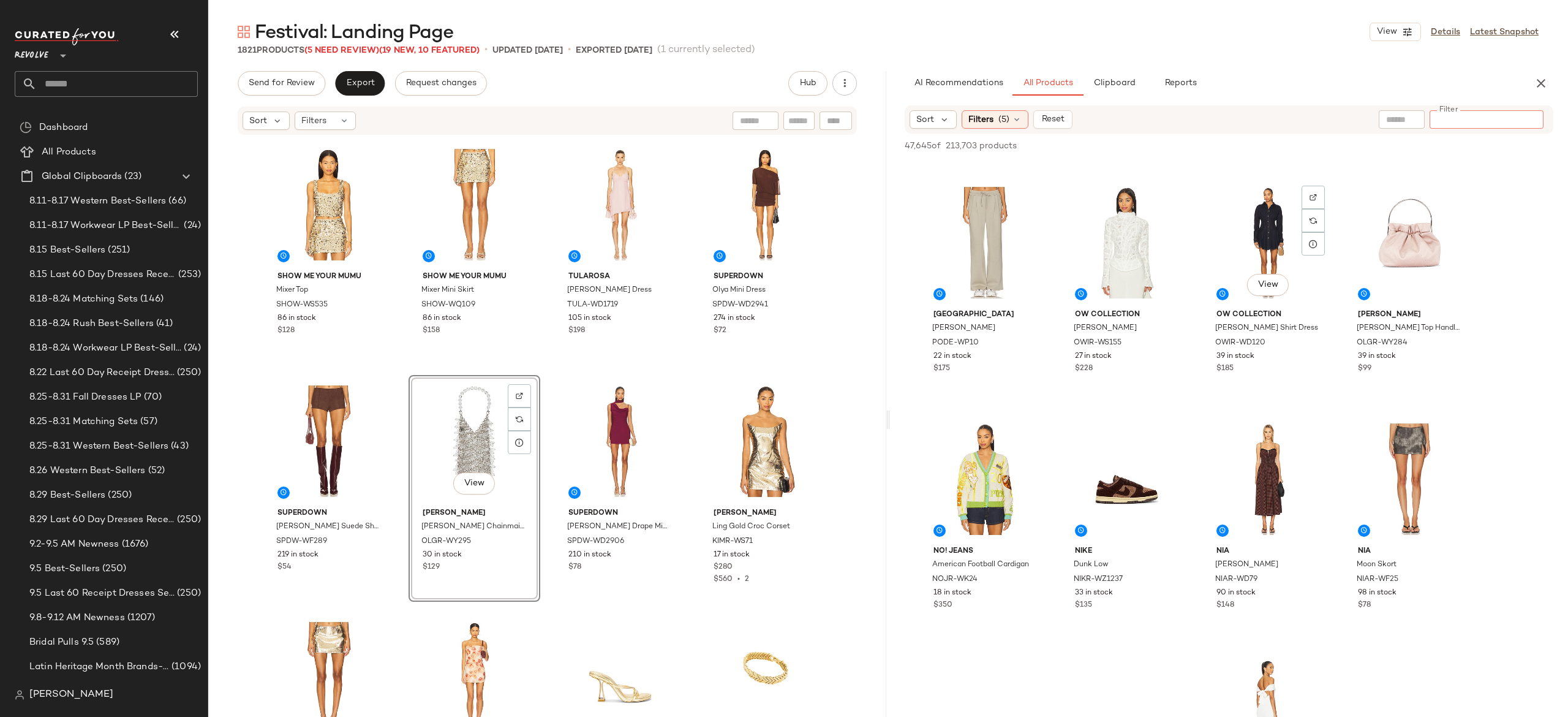
scroll to position [5191, 0]
click at [1413, 279] on span "View" at bounding box center [1410, 283] width 21 height 10
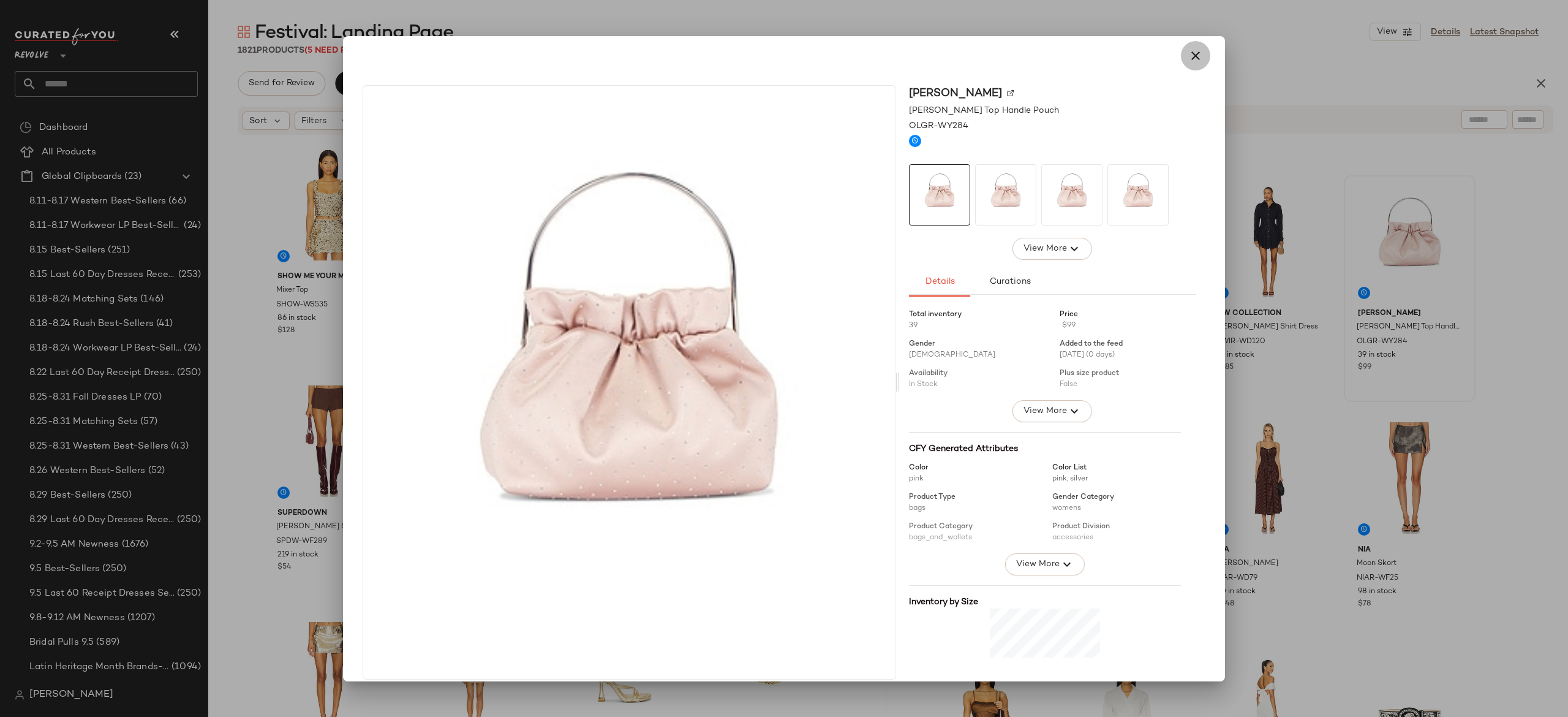
click at [1192, 51] on icon "button" at bounding box center [1195, 56] width 15 height 15
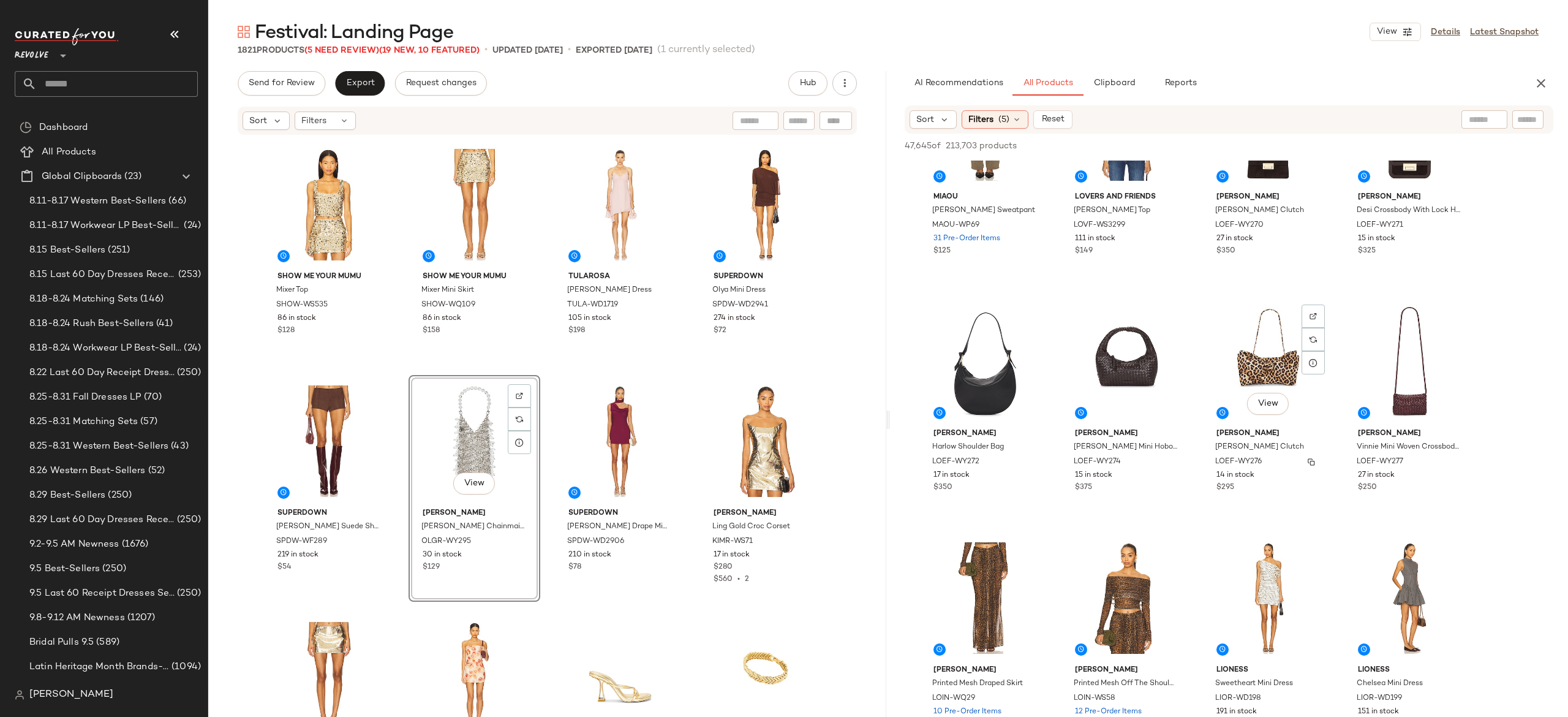
scroll to position [6255, 0]
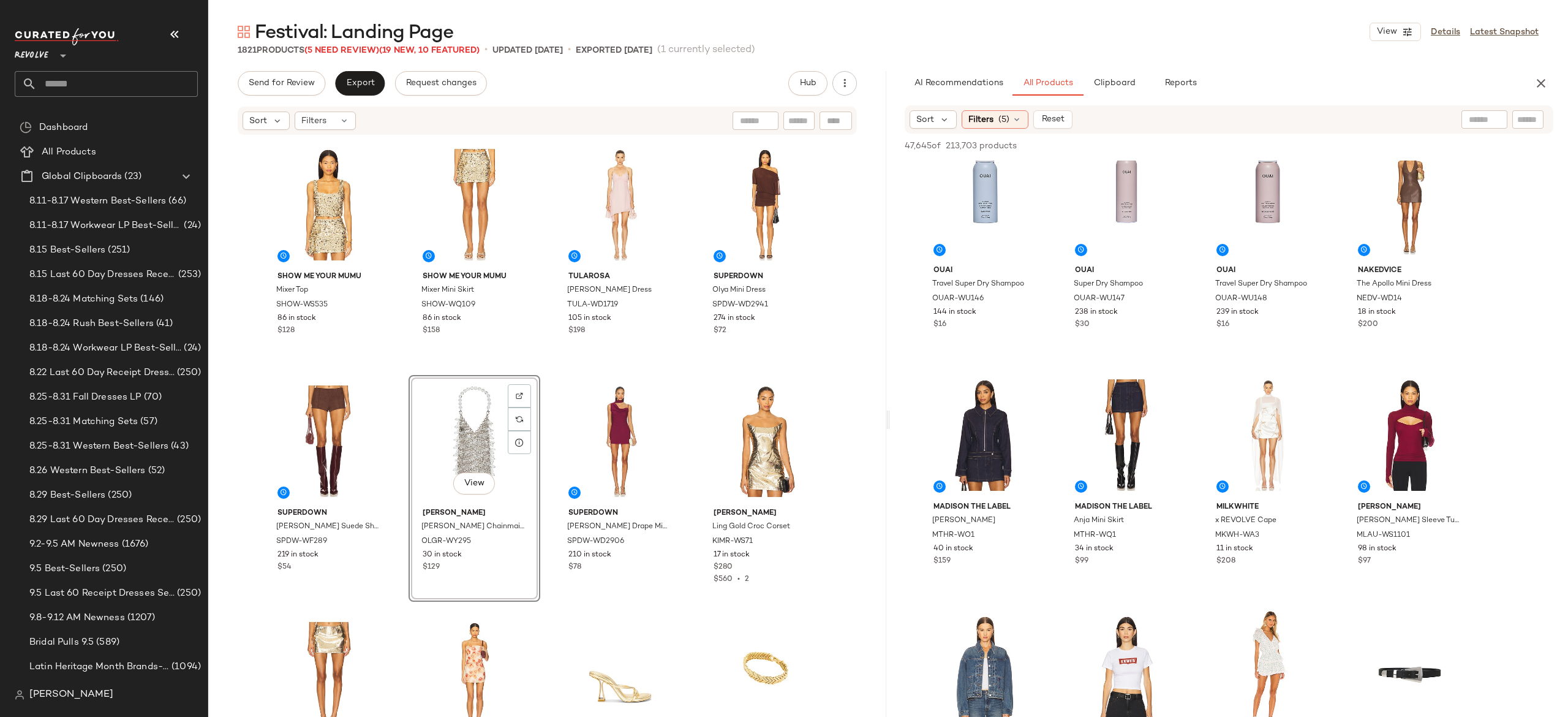
scroll to position [10914, 0]
click at [1476, 115] on input "text" at bounding box center [1431, 119] width 106 height 13
type input "********"
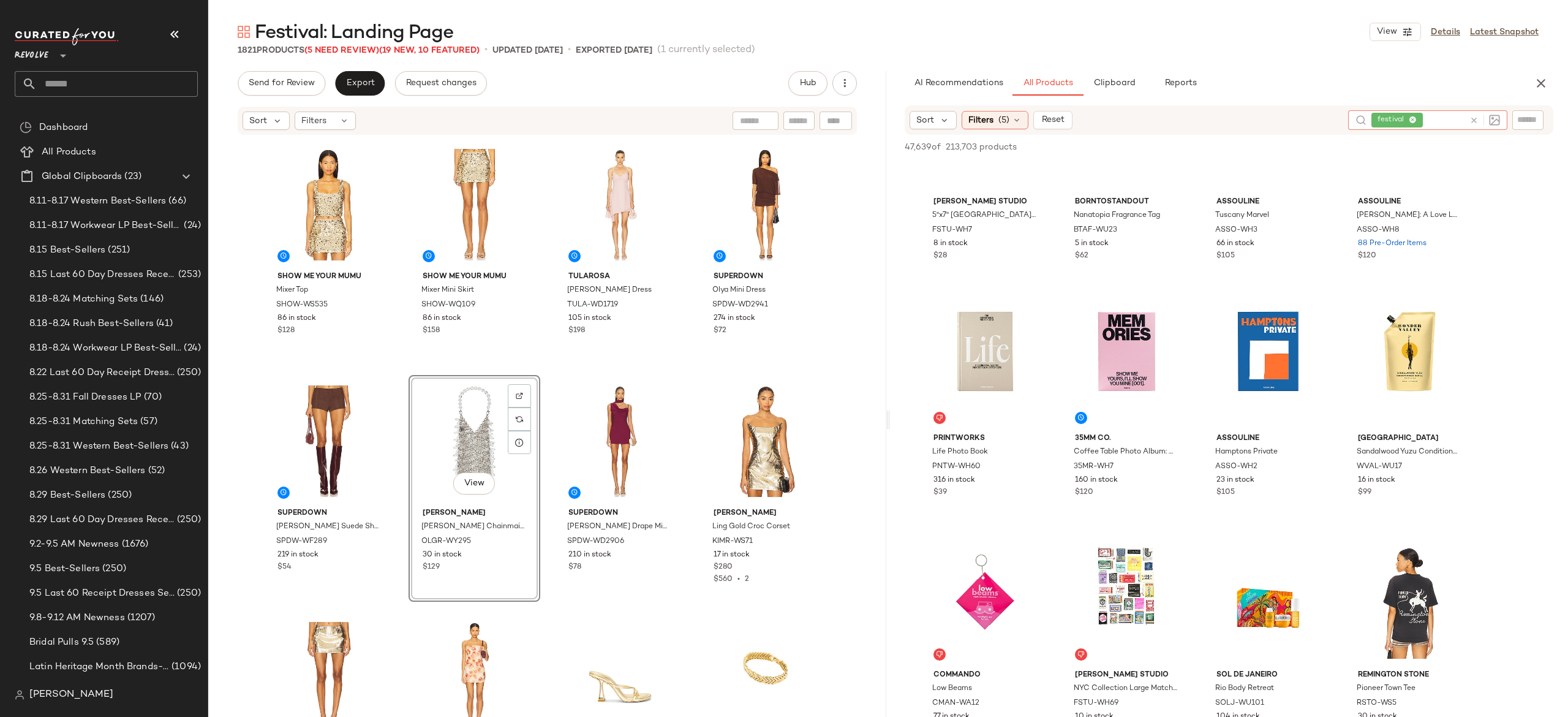
scroll to position [1911, 0]
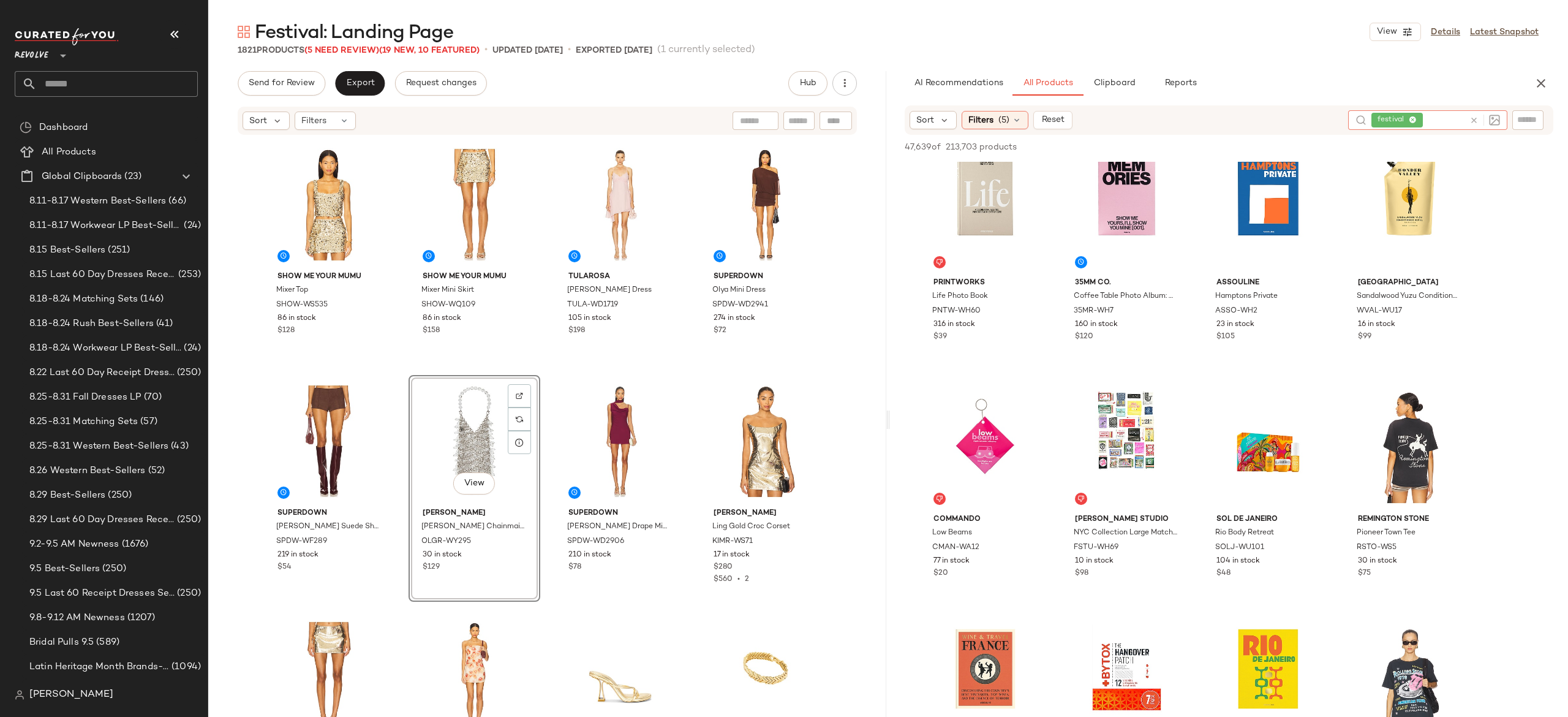
click at [1434, 121] on input "text" at bounding box center [1444, 120] width 39 height 13
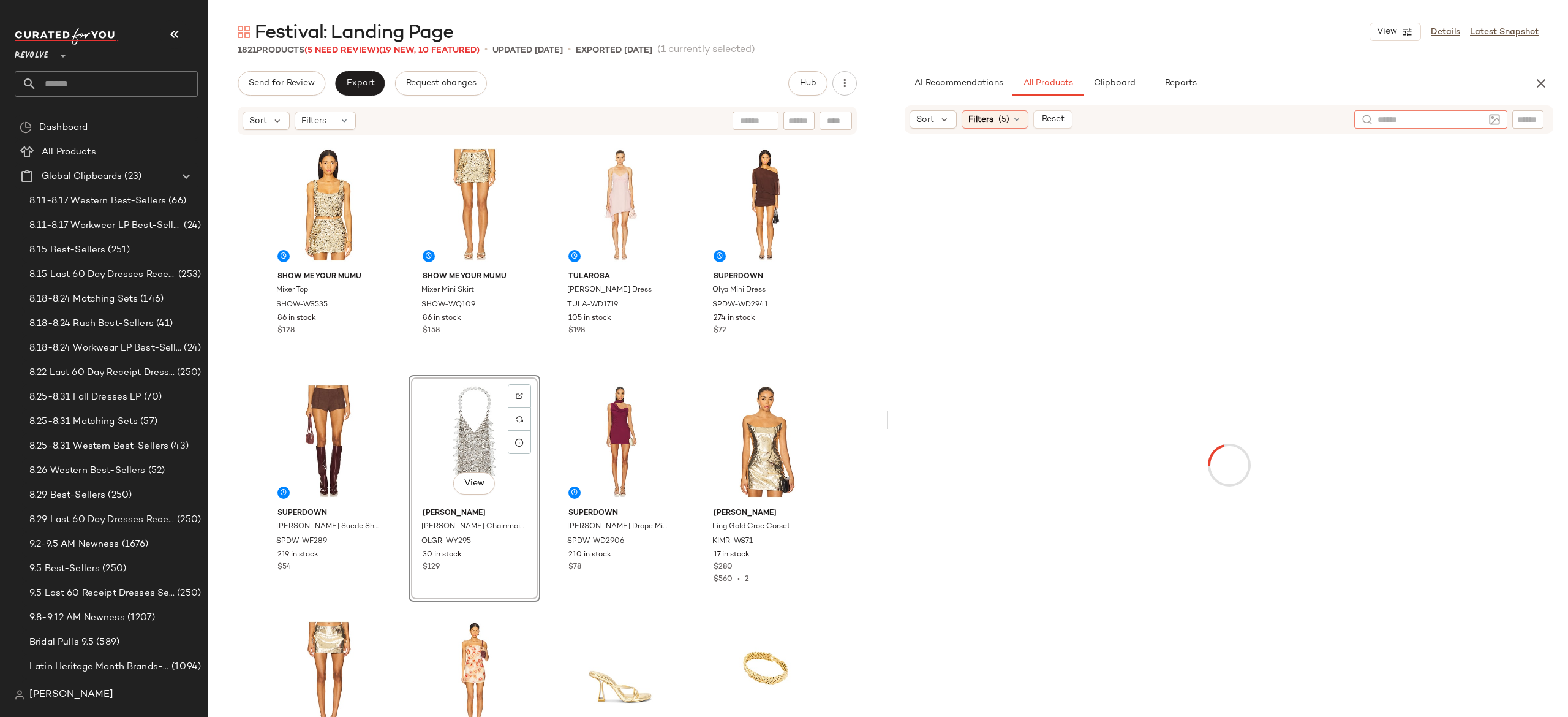
click at [1525, 121] on input "text" at bounding box center [1528, 119] width 22 height 13
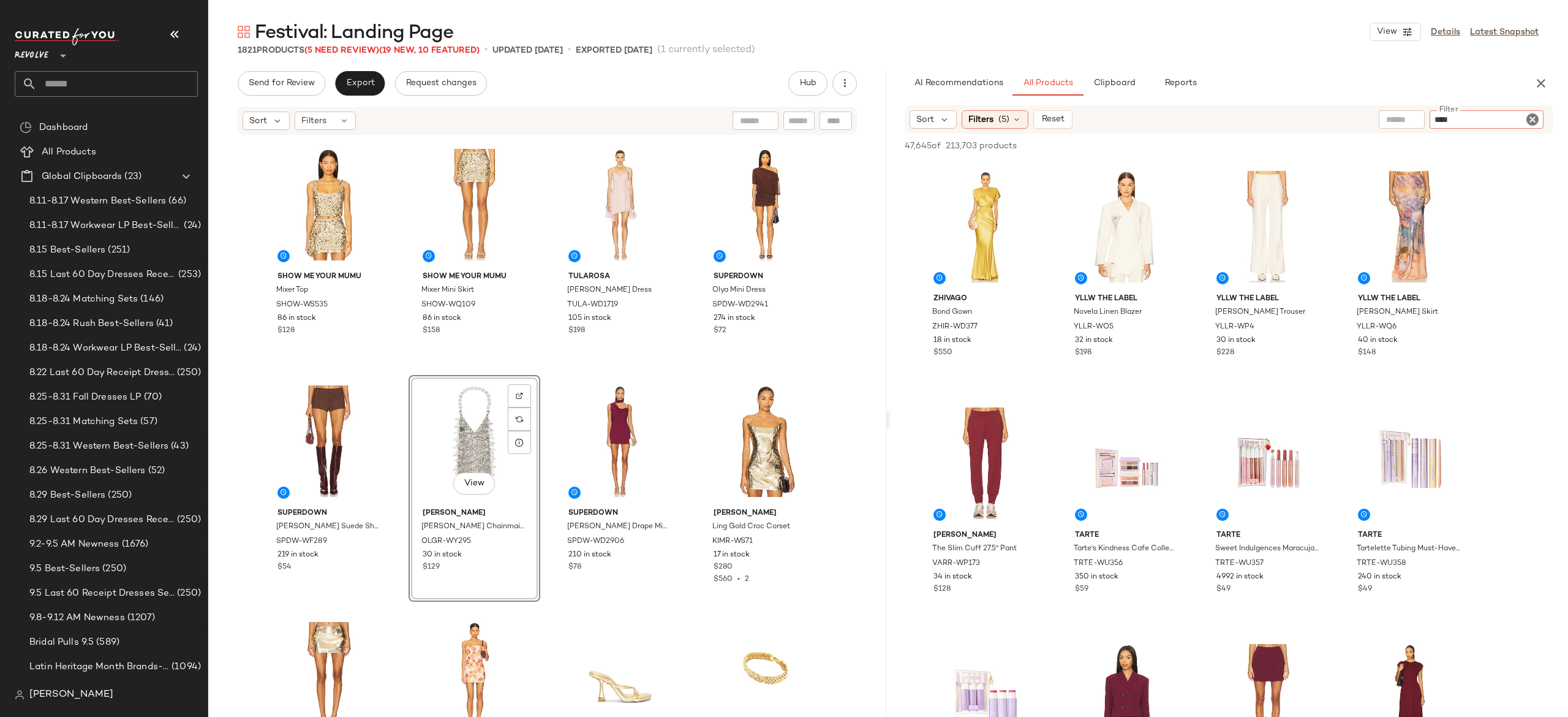
type input "****"
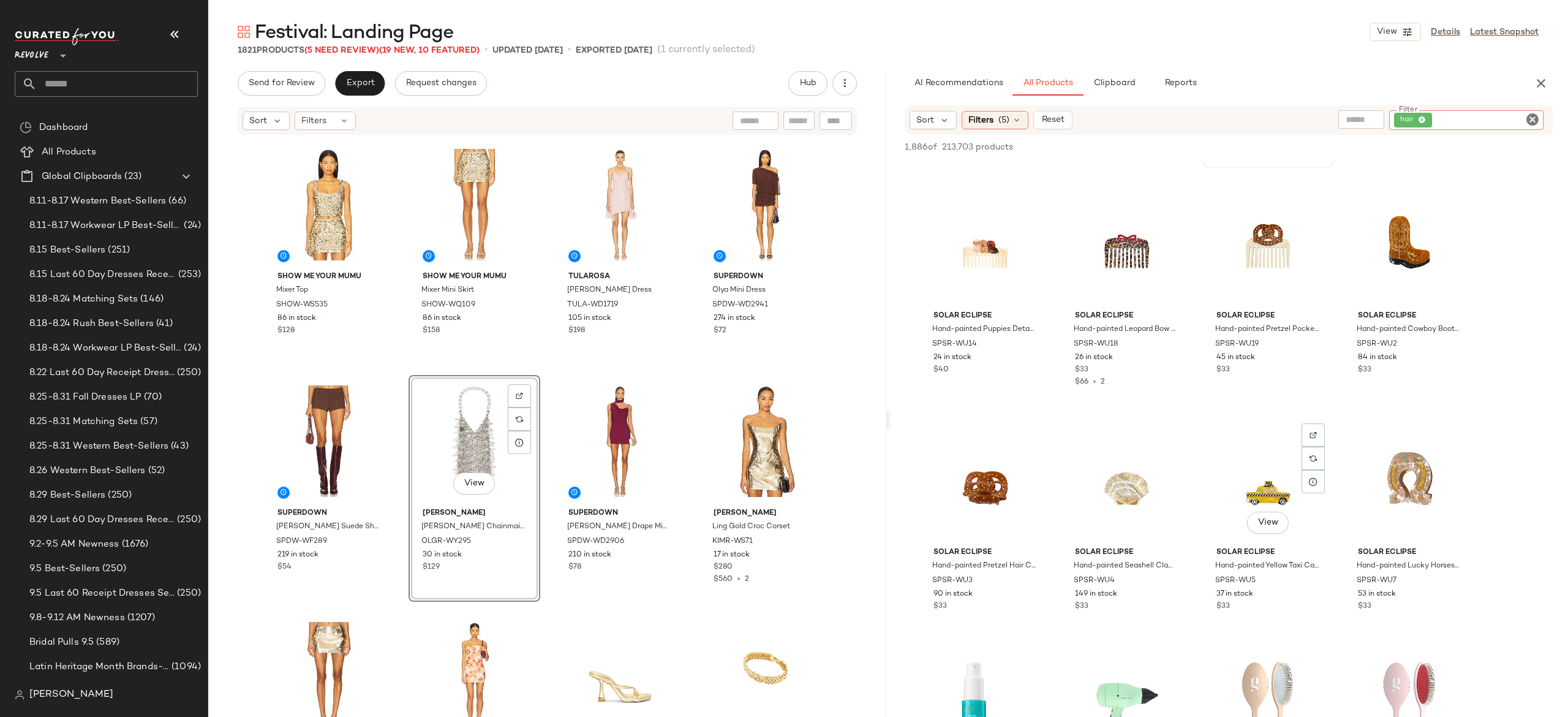
scroll to position [6617, 0]
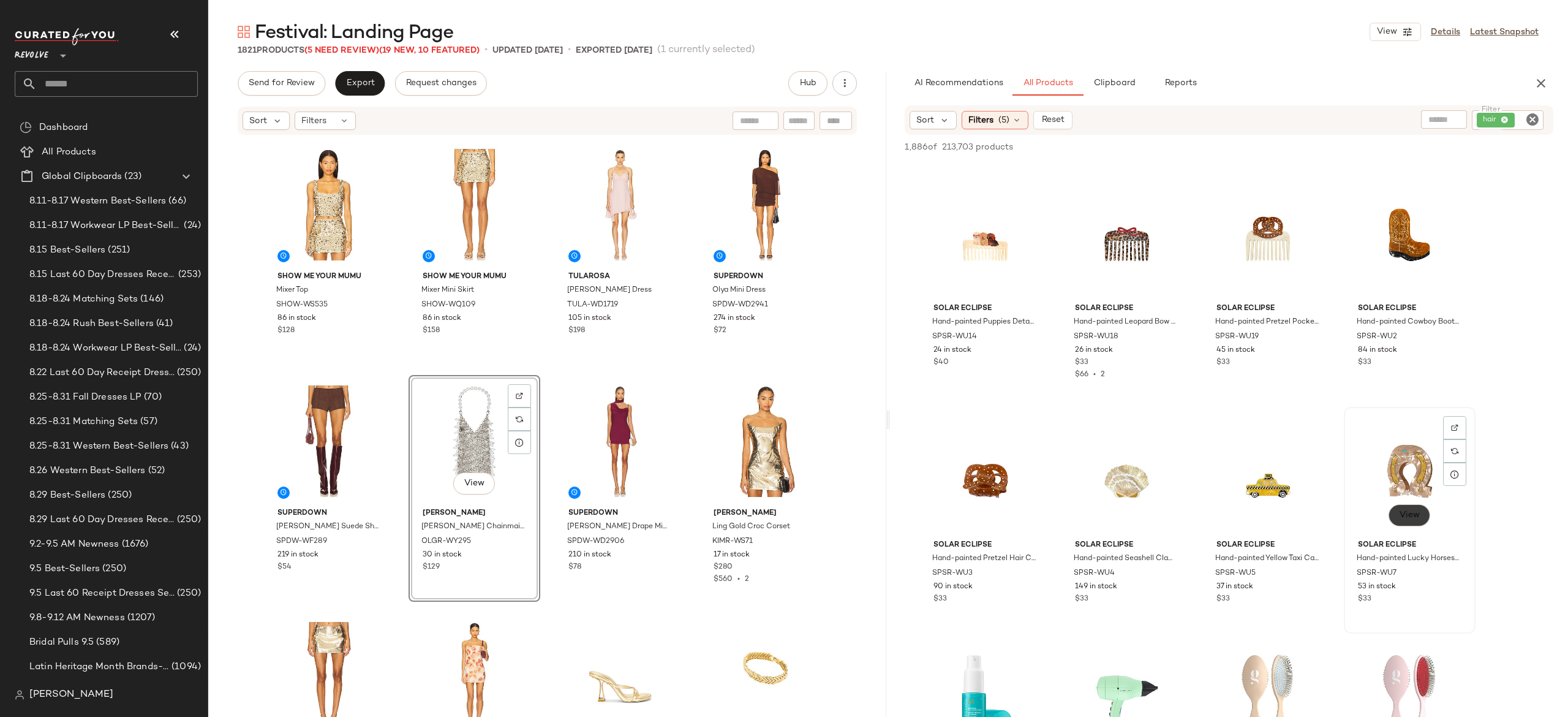
click at [1417, 519] on span "View" at bounding box center [1410, 515] width 21 height 10
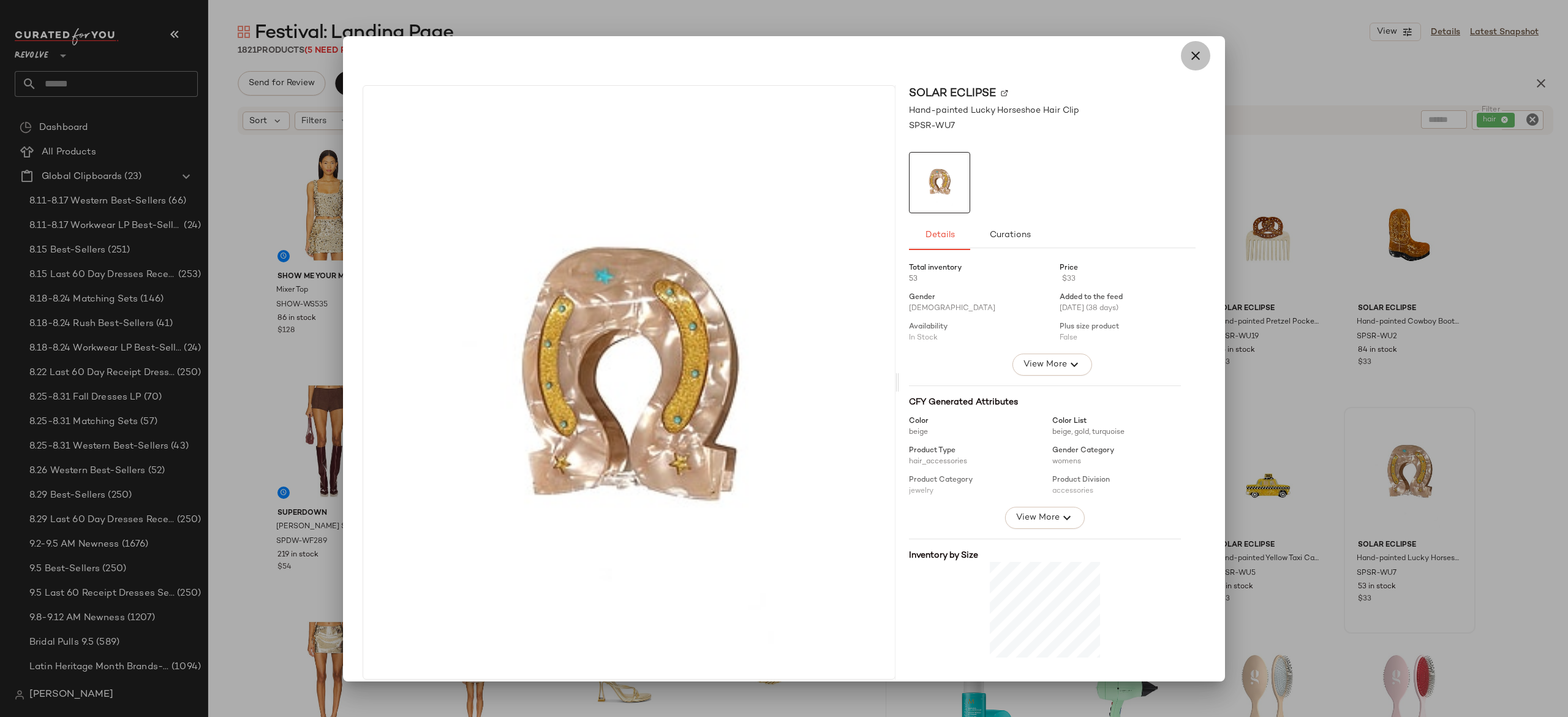
click at [1188, 59] on icon "button" at bounding box center [1195, 56] width 15 height 15
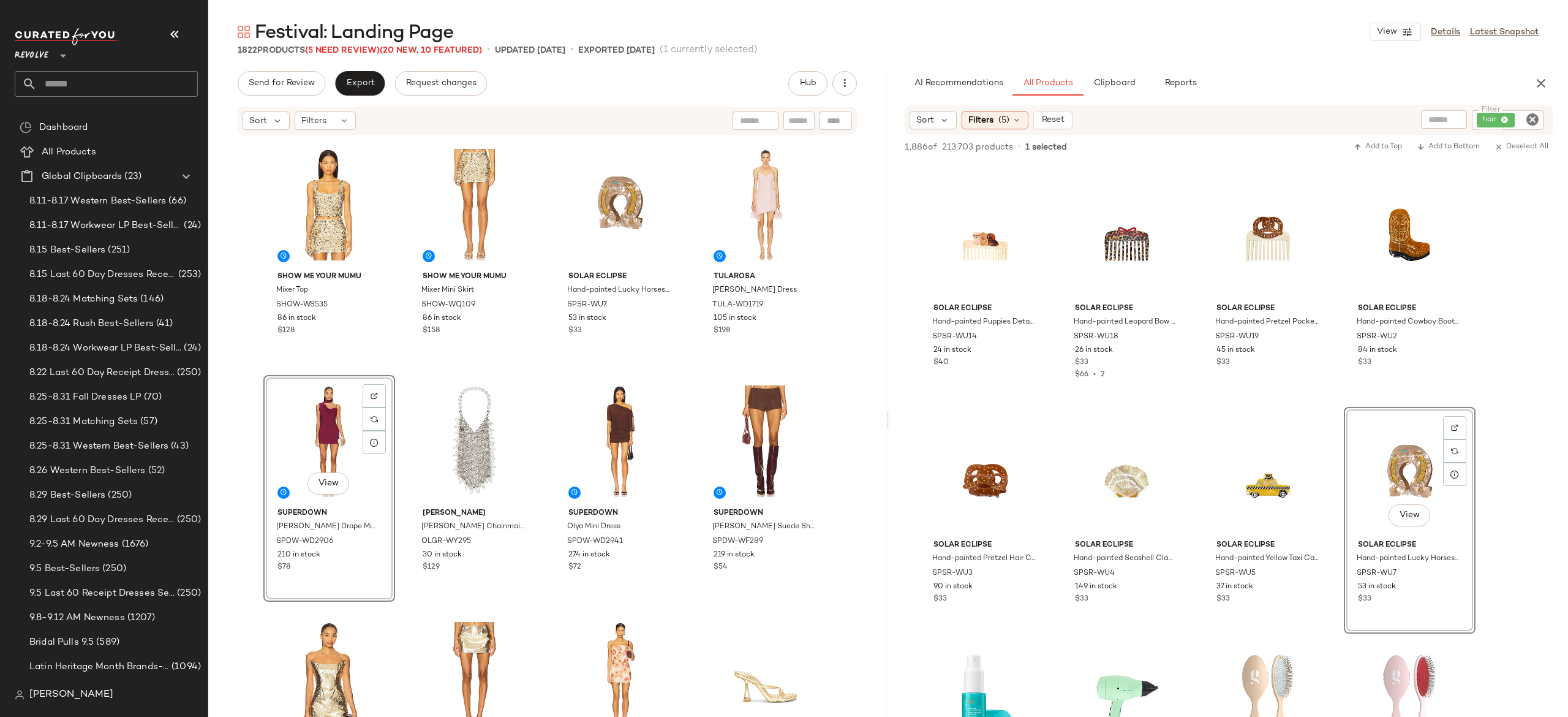
click at [538, 362] on div "Show Me Your Mumu Mixer Top SHOW-WS535 86 in stock $128 Show Me Your Mumu Mixer…" at bounding box center [548, 446] width 569 height 615
click at [360, 84] on span "Export" at bounding box center [360, 83] width 29 height 10
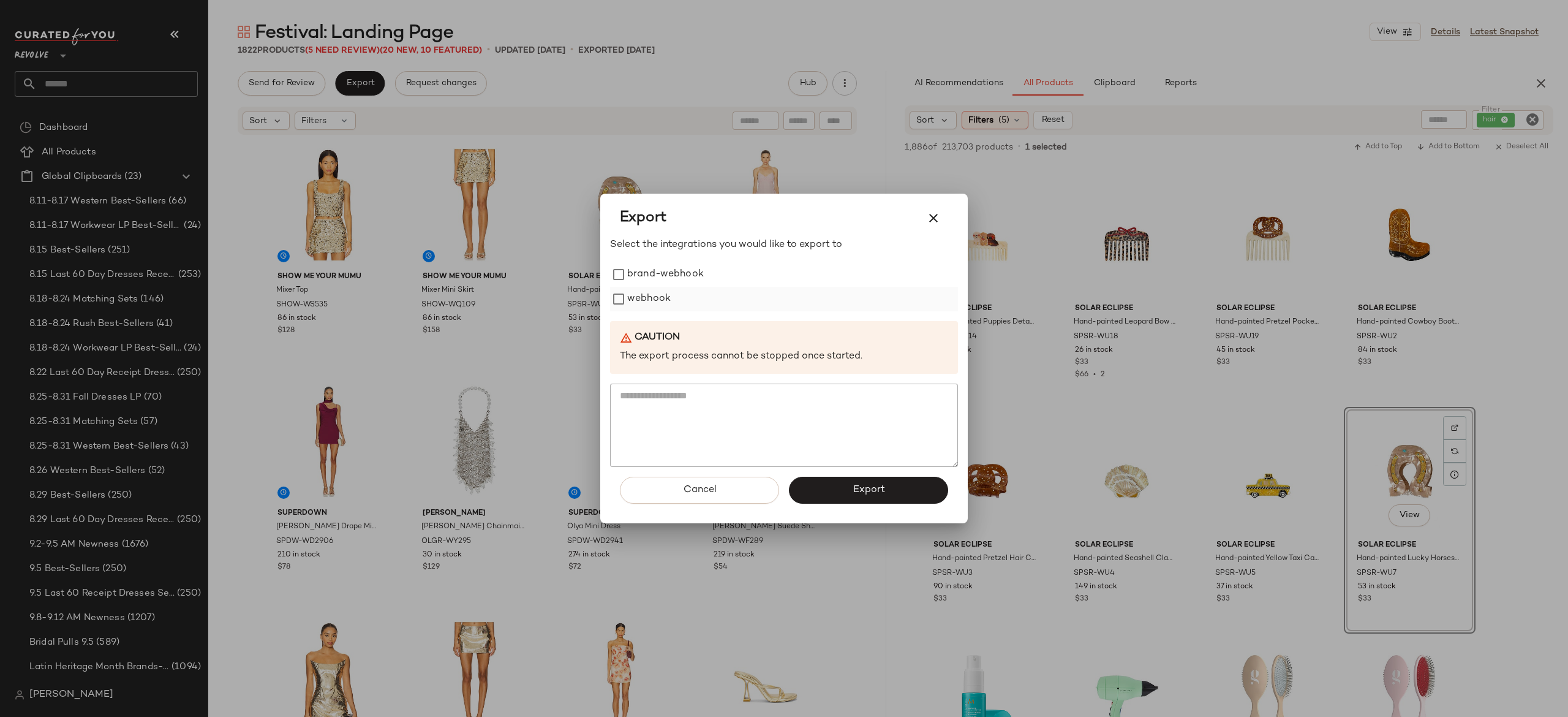
click at [658, 295] on label "webhook" at bounding box center [649, 299] width 44 height 24
click at [822, 493] on button "Export" at bounding box center [868, 490] width 159 height 27
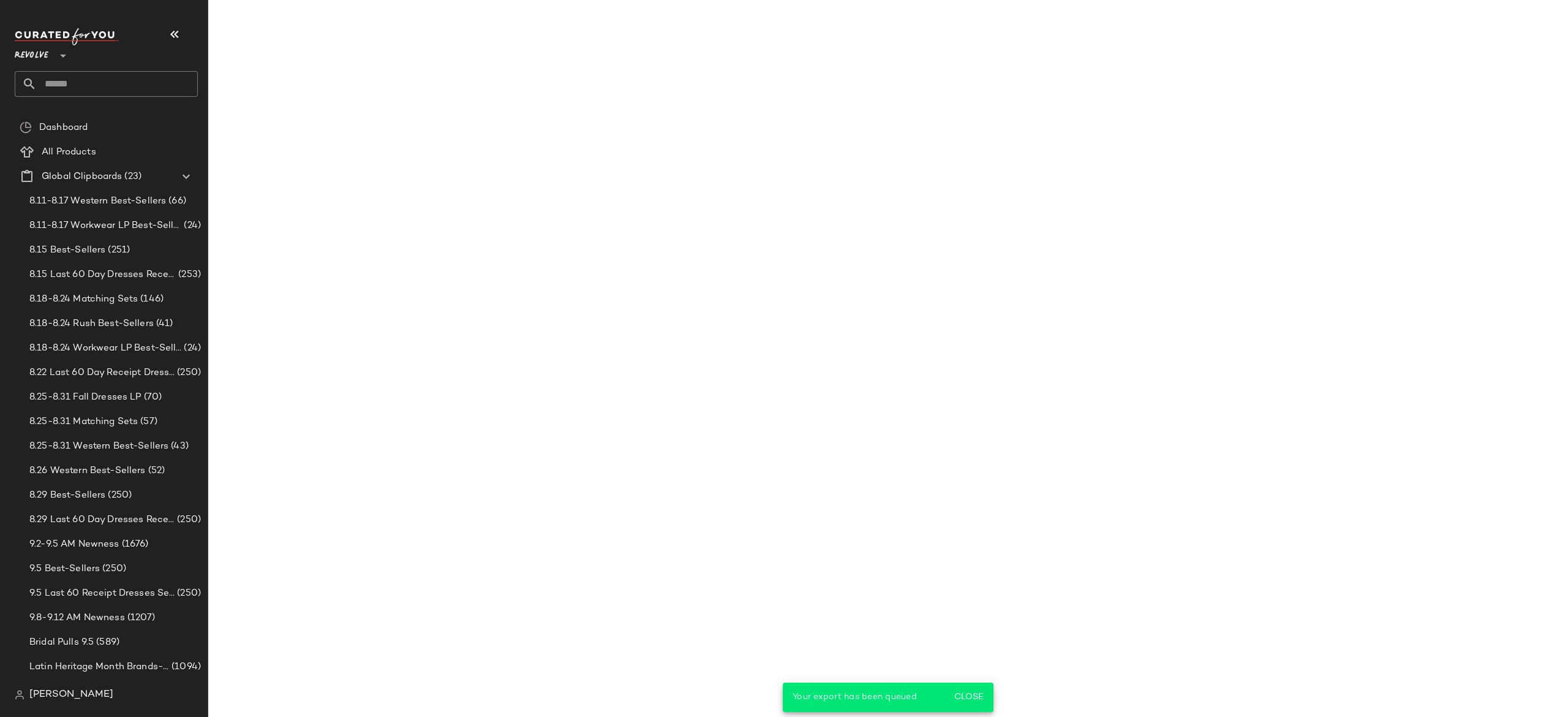
scroll to position [8748, 0]
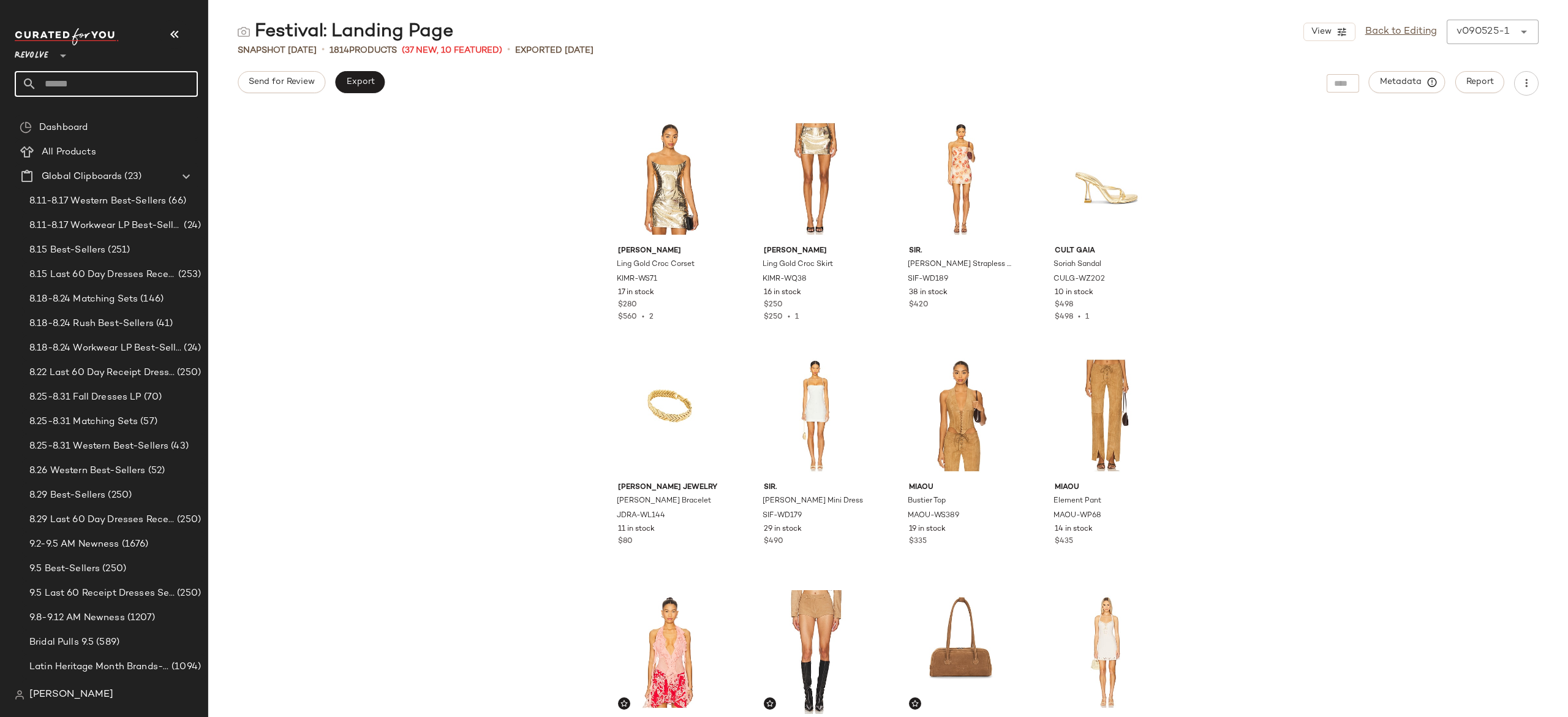
click at [160, 91] on input "text" at bounding box center [117, 85] width 161 height 26
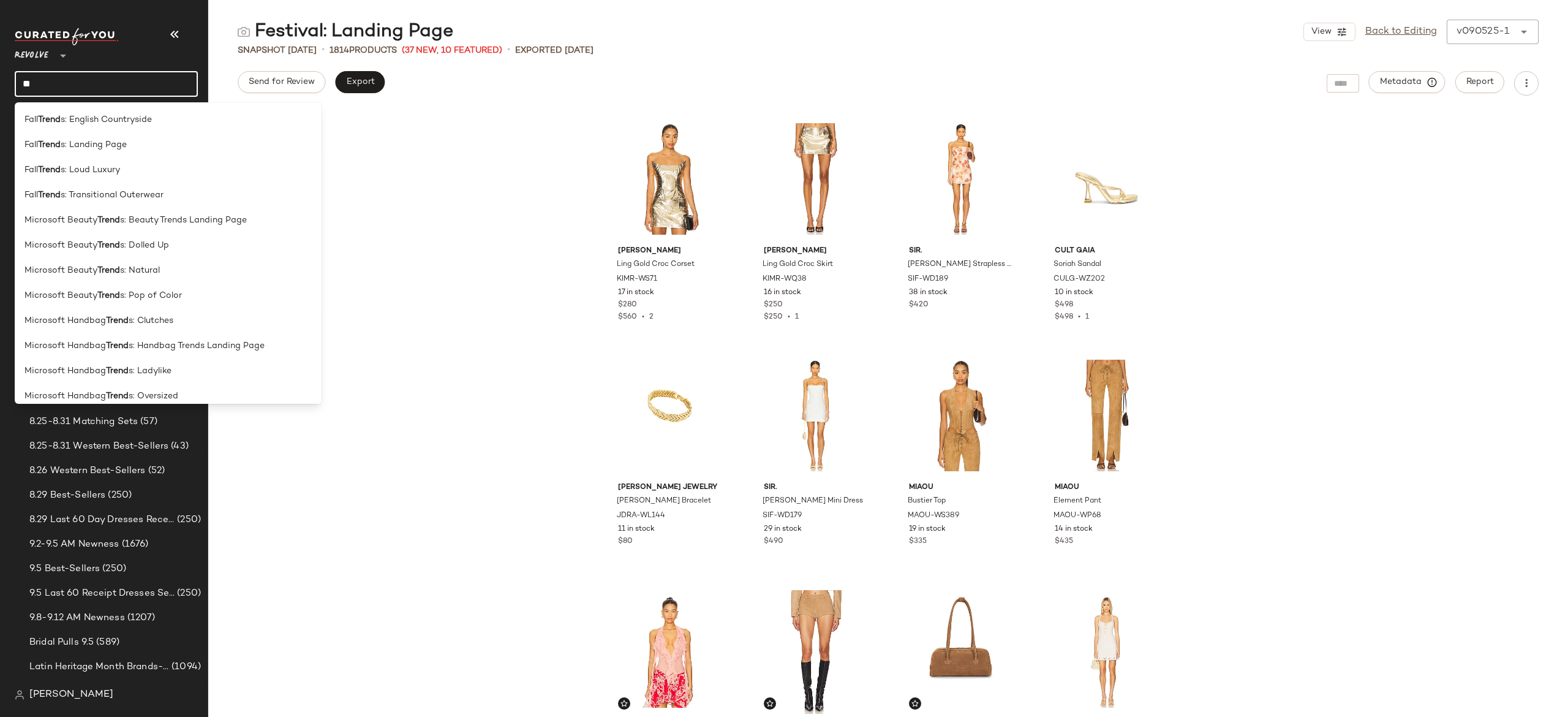
type input "*"
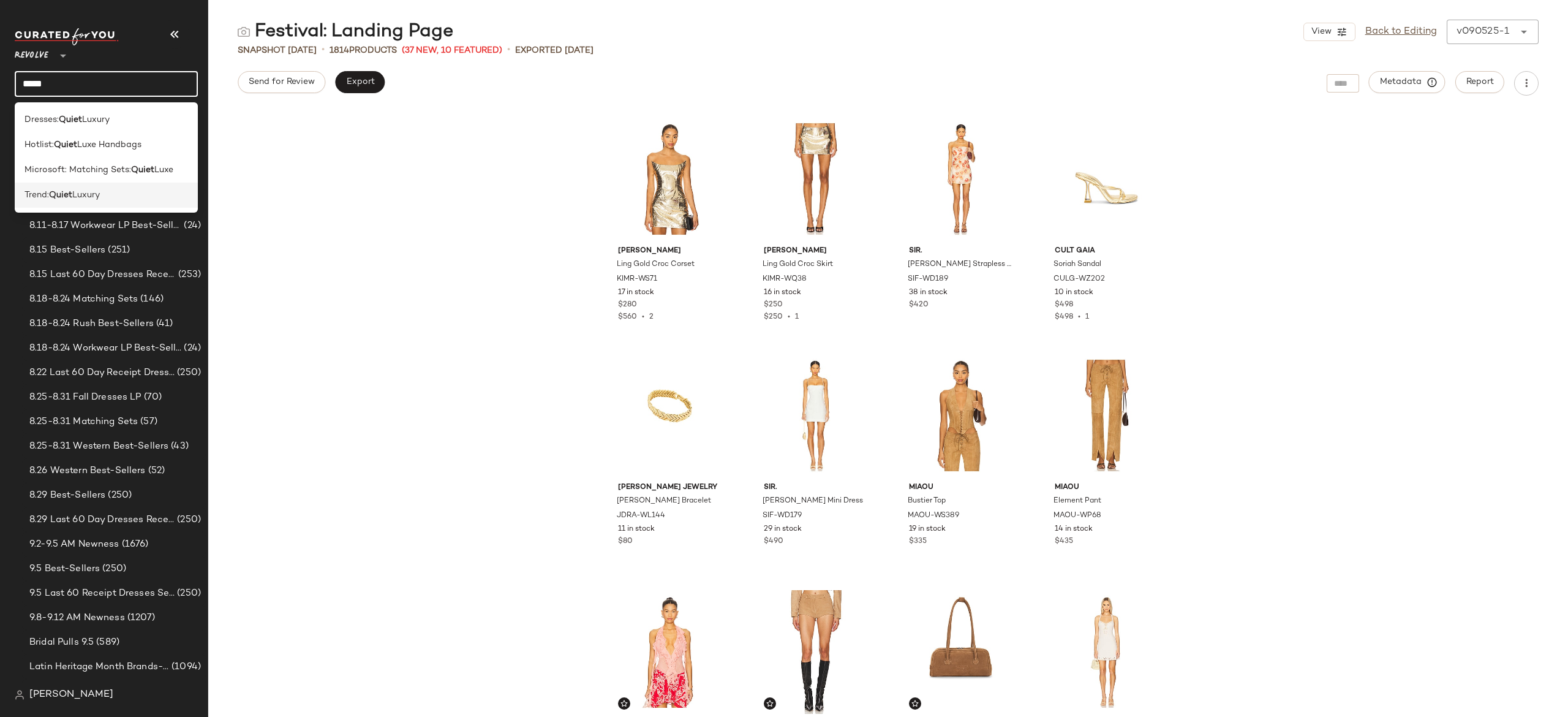
type input "*****"
click at [89, 200] on span "Luxury" at bounding box center [86, 195] width 28 height 13
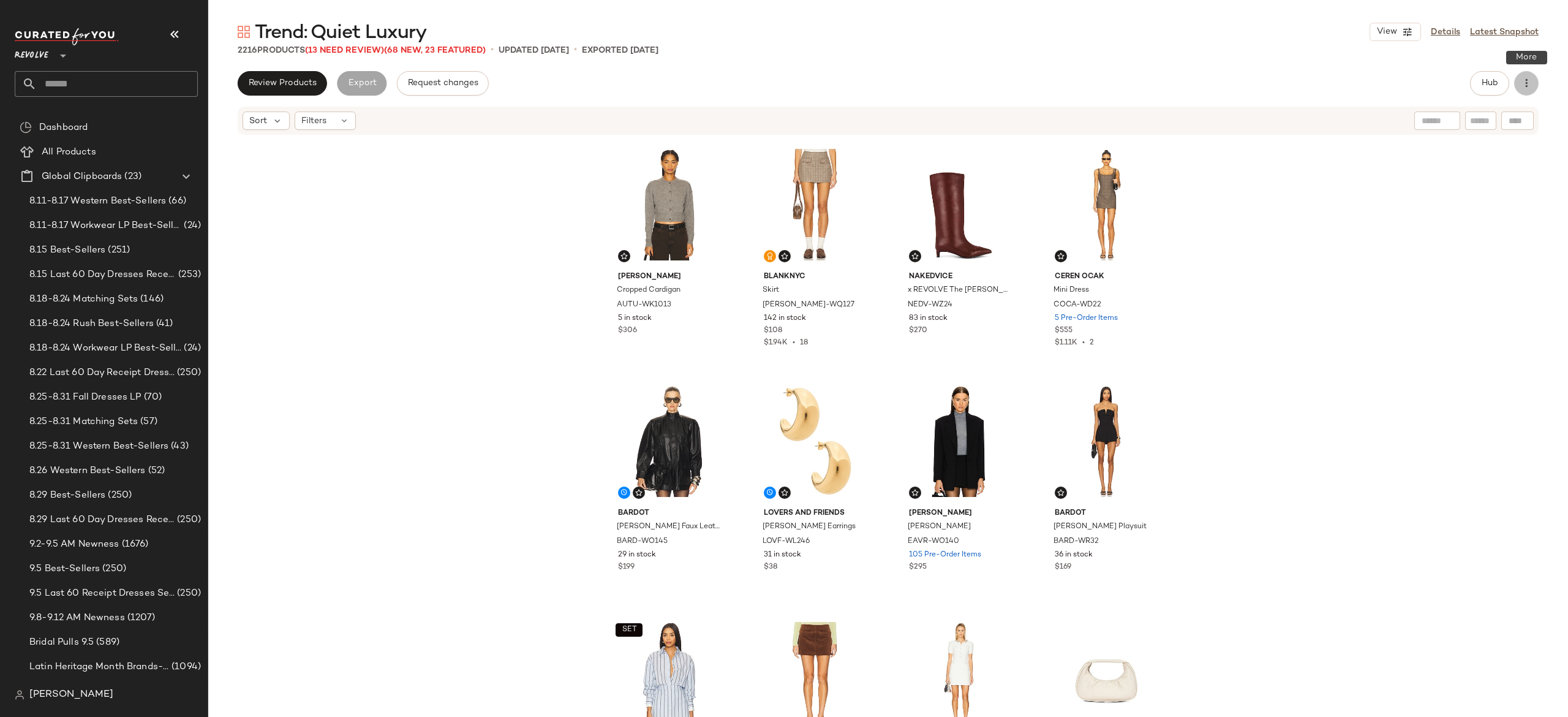
click at [1531, 90] on button "button" at bounding box center [1526, 84] width 24 height 24
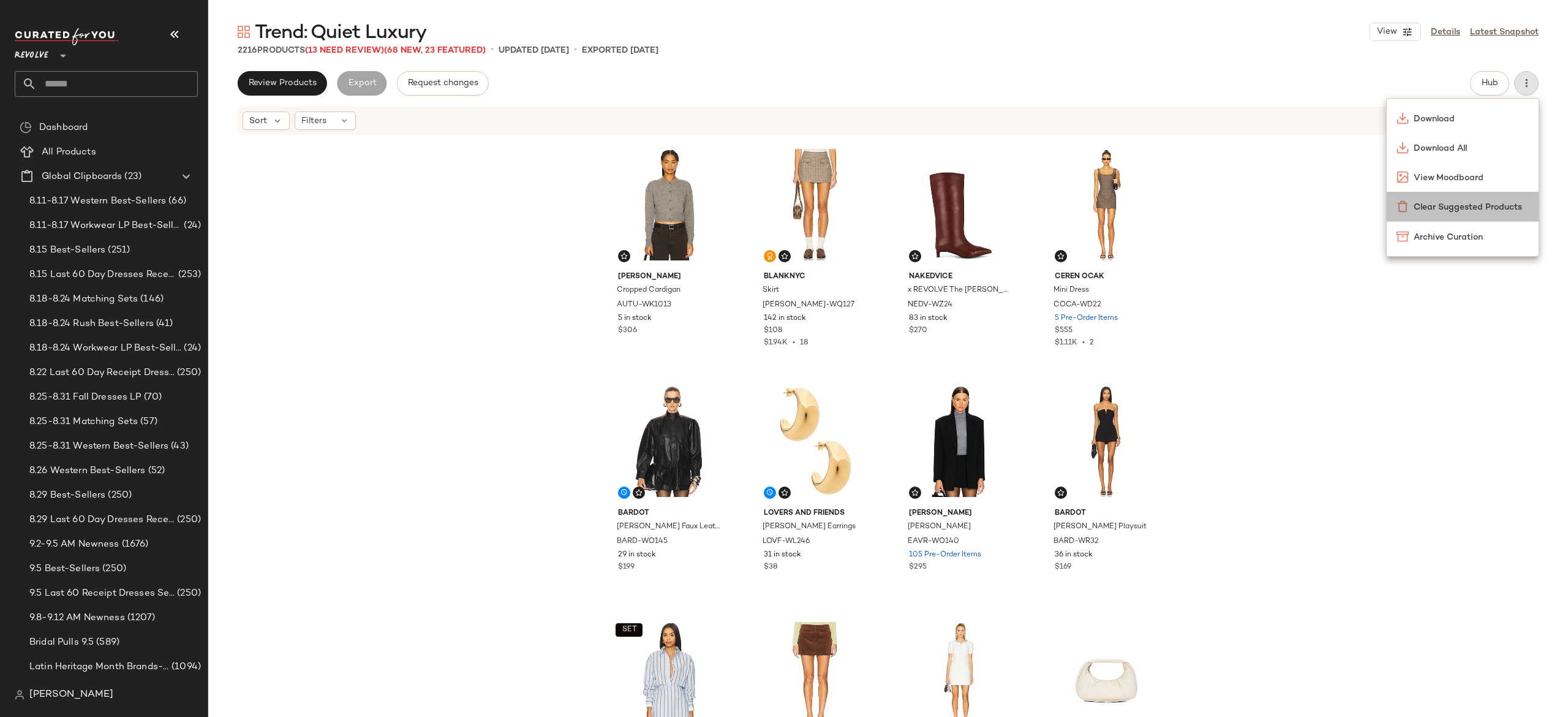
click at [1479, 206] on span "Clear Suggested Products" at bounding box center [1471, 207] width 115 height 13
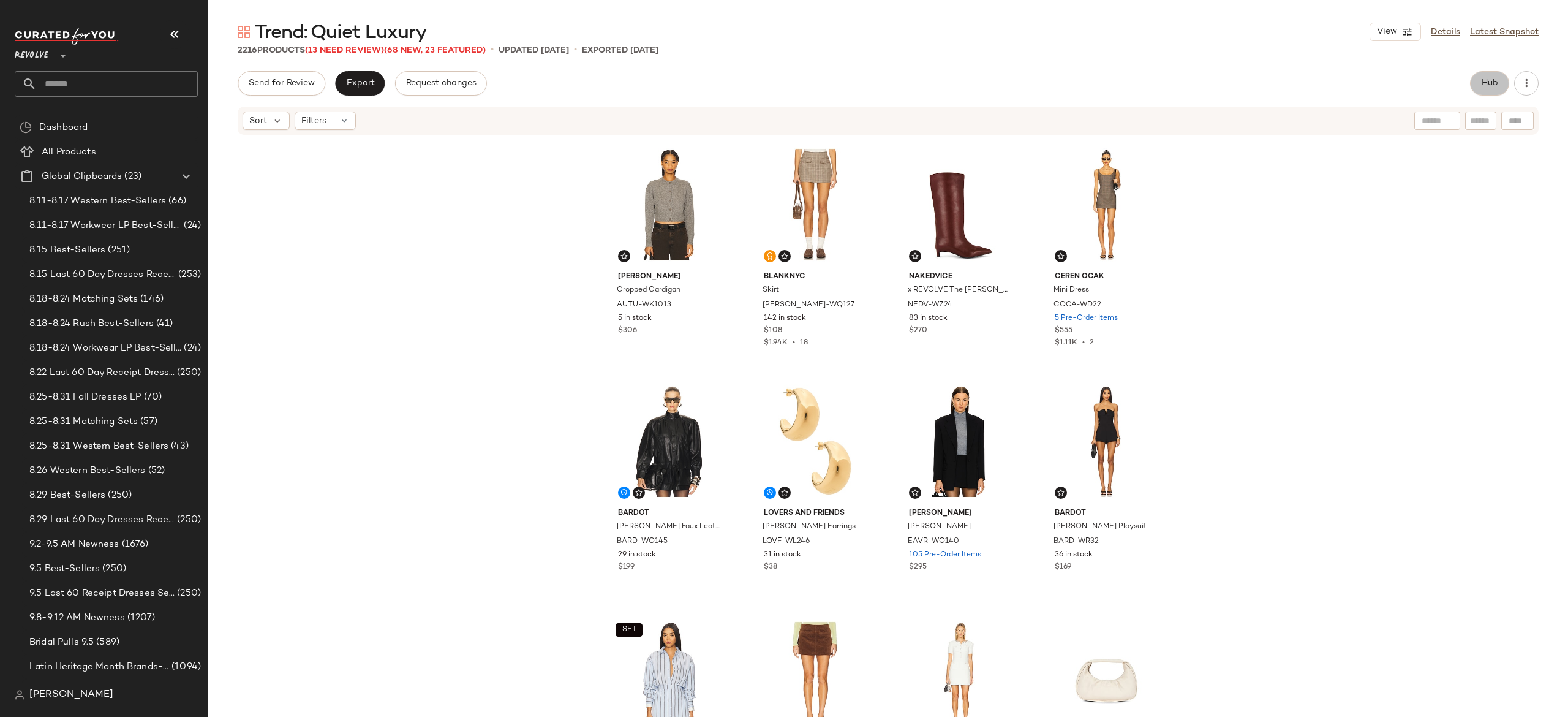
click at [1488, 83] on span "Hub" at bounding box center [1490, 83] width 17 height 10
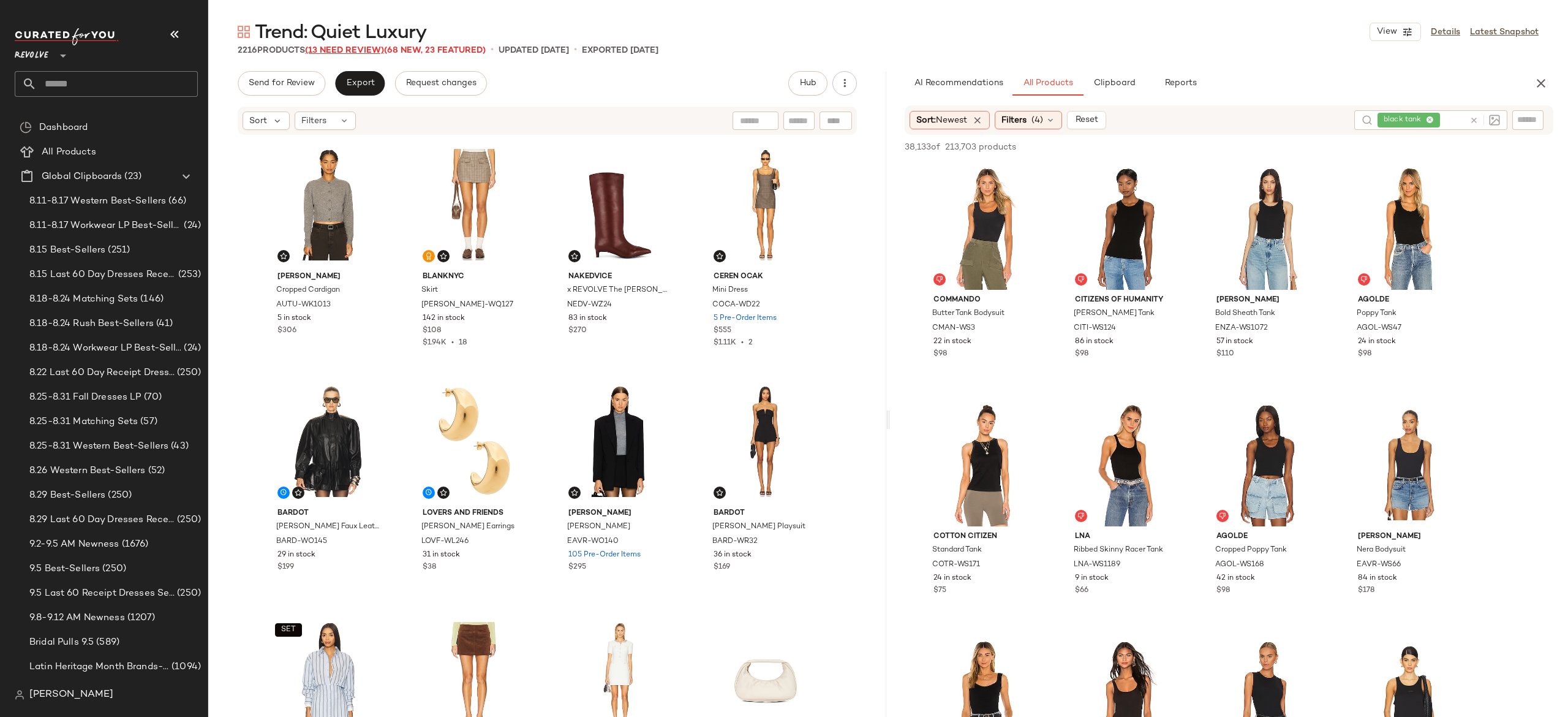
click at [373, 53] on span "(13 Need Review)" at bounding box center [344, 51] width 79 height 10
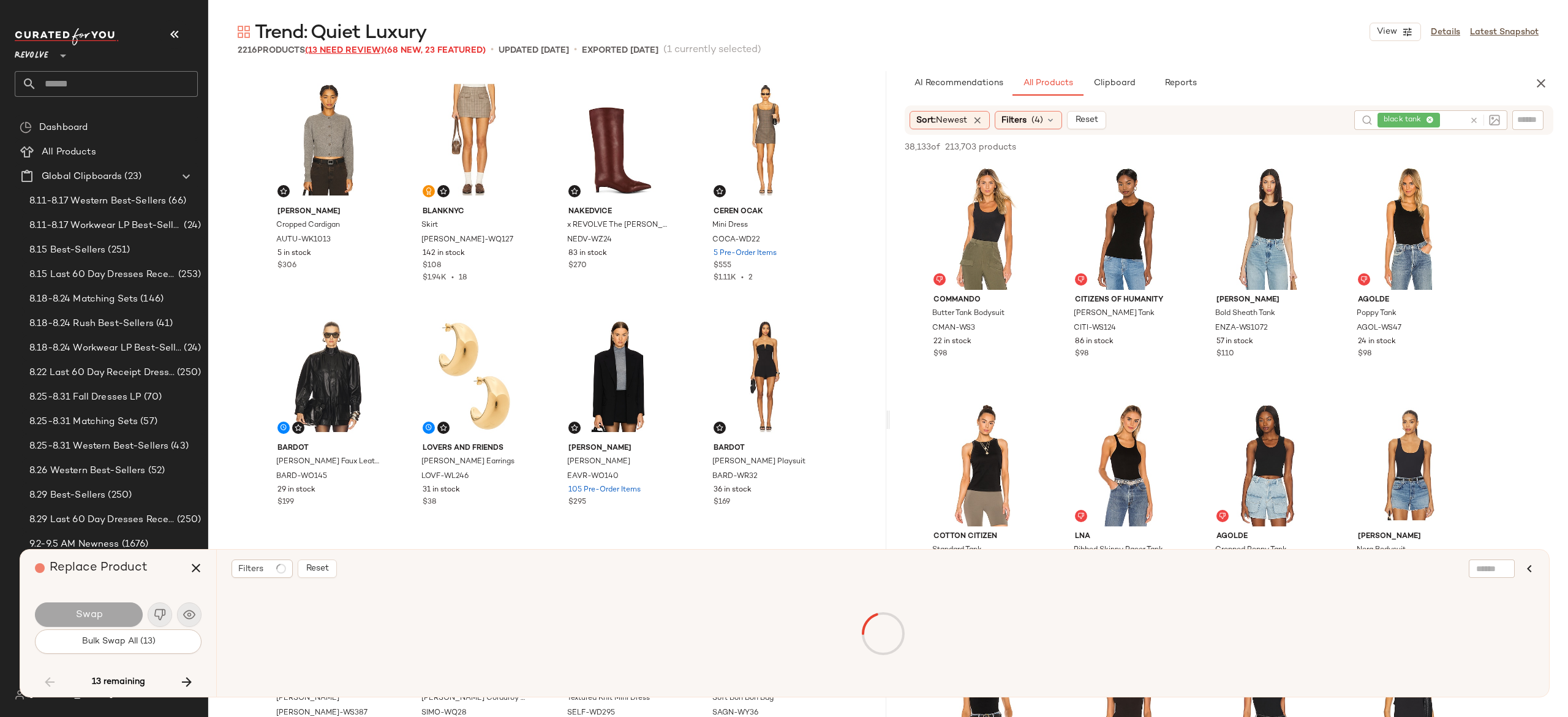
scroll to position [6389, 0]
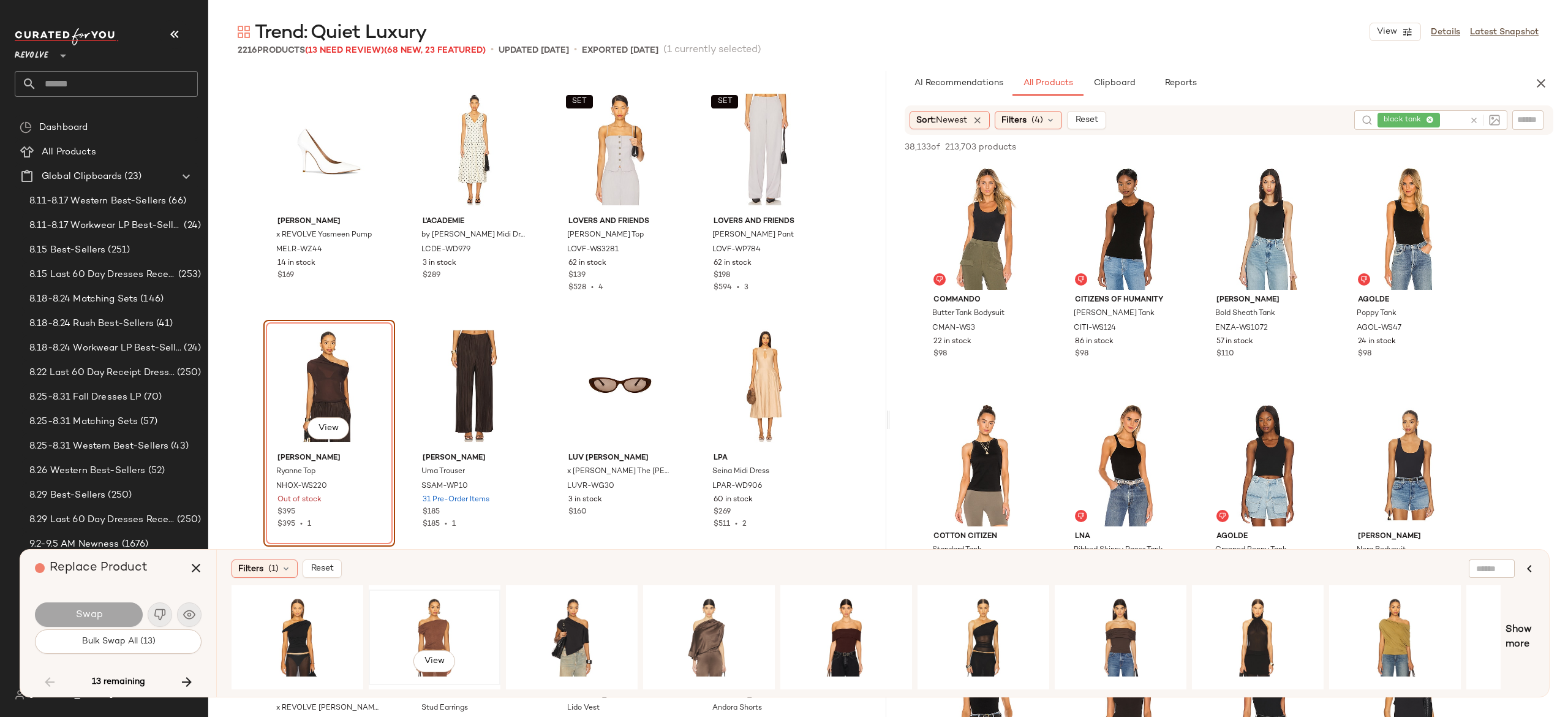
click at [427, 619] on div "View" at bounding box center [434, 638] width 123 height 87
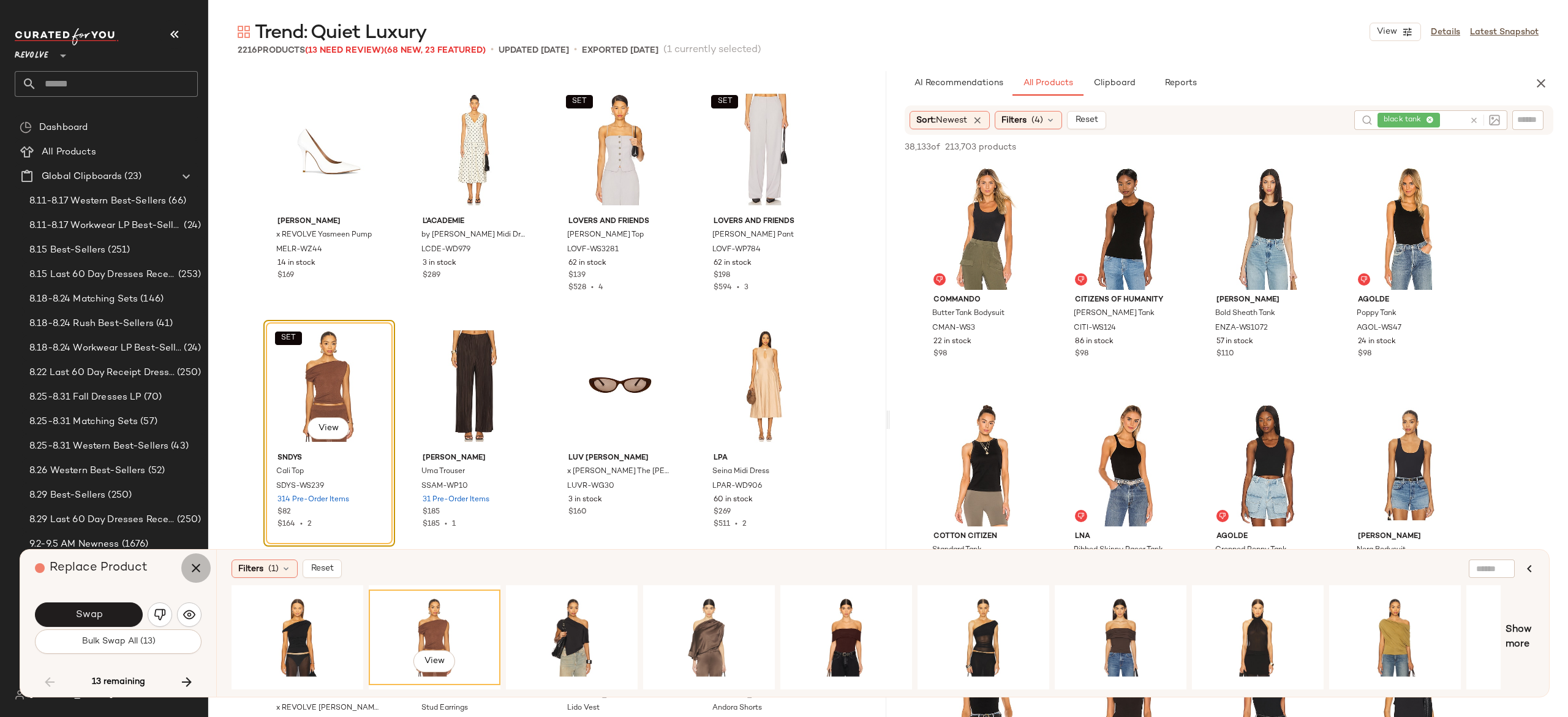
click at [198, 571] on icon "button" at bounding box center [196, 568] width 15 height 15
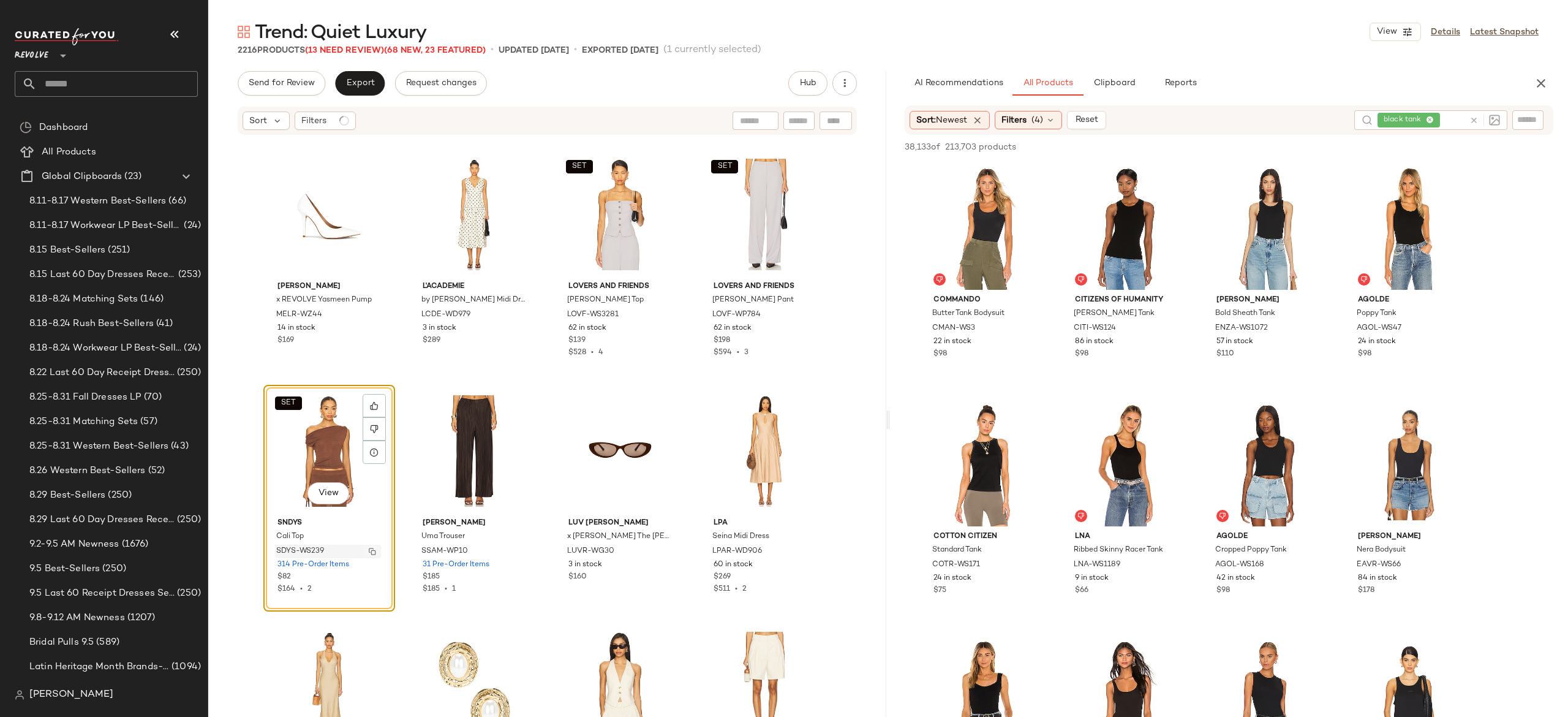
click at [369, 551] on img "button" at bounding box center [373, 551] width 7 height 7
click at [1405, 117] on span "black tank" at bounding box center [1388, 120] width 43 height 11
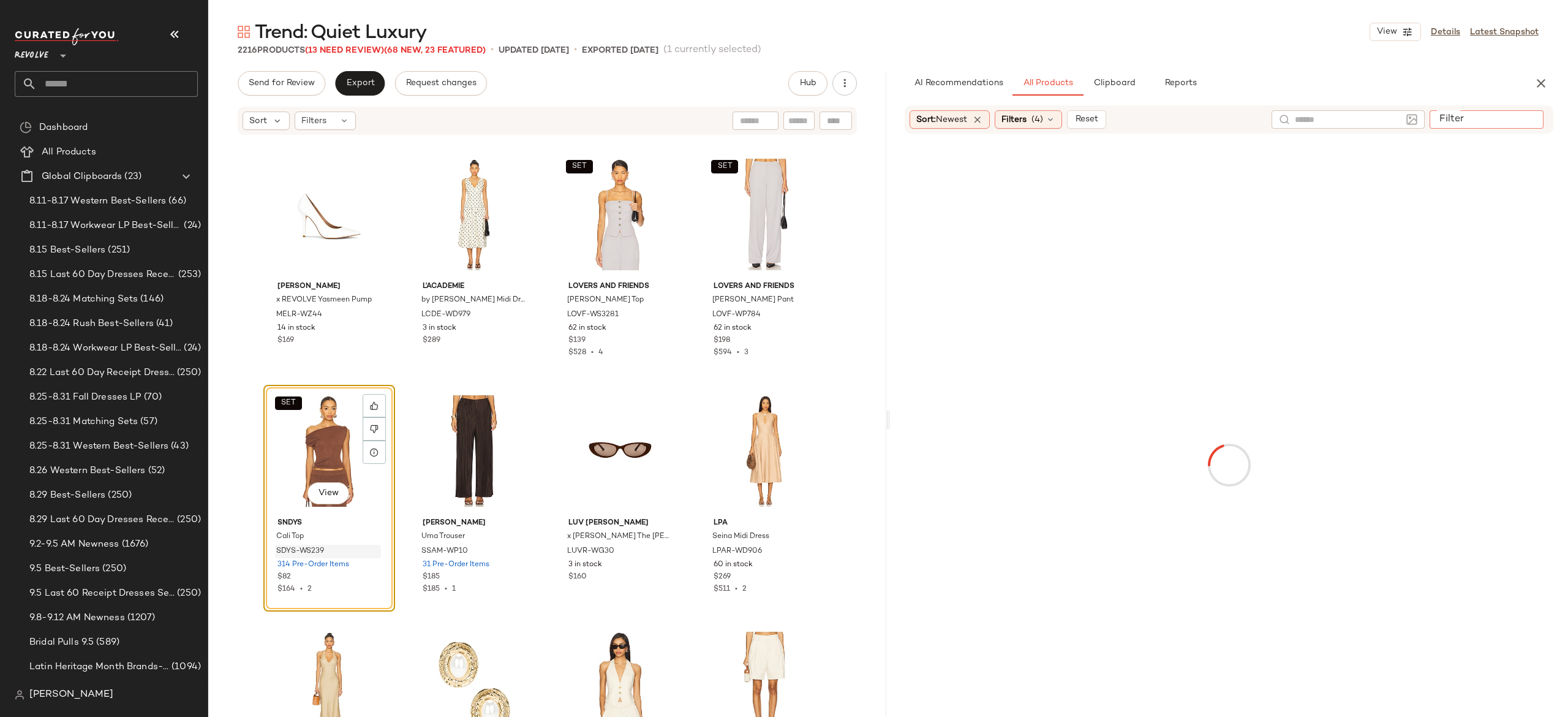
click at [1533, 120] on input "Filter" at bounding box center [1487, 119] width 104 height 13
paste input "*********"
type input "*********"
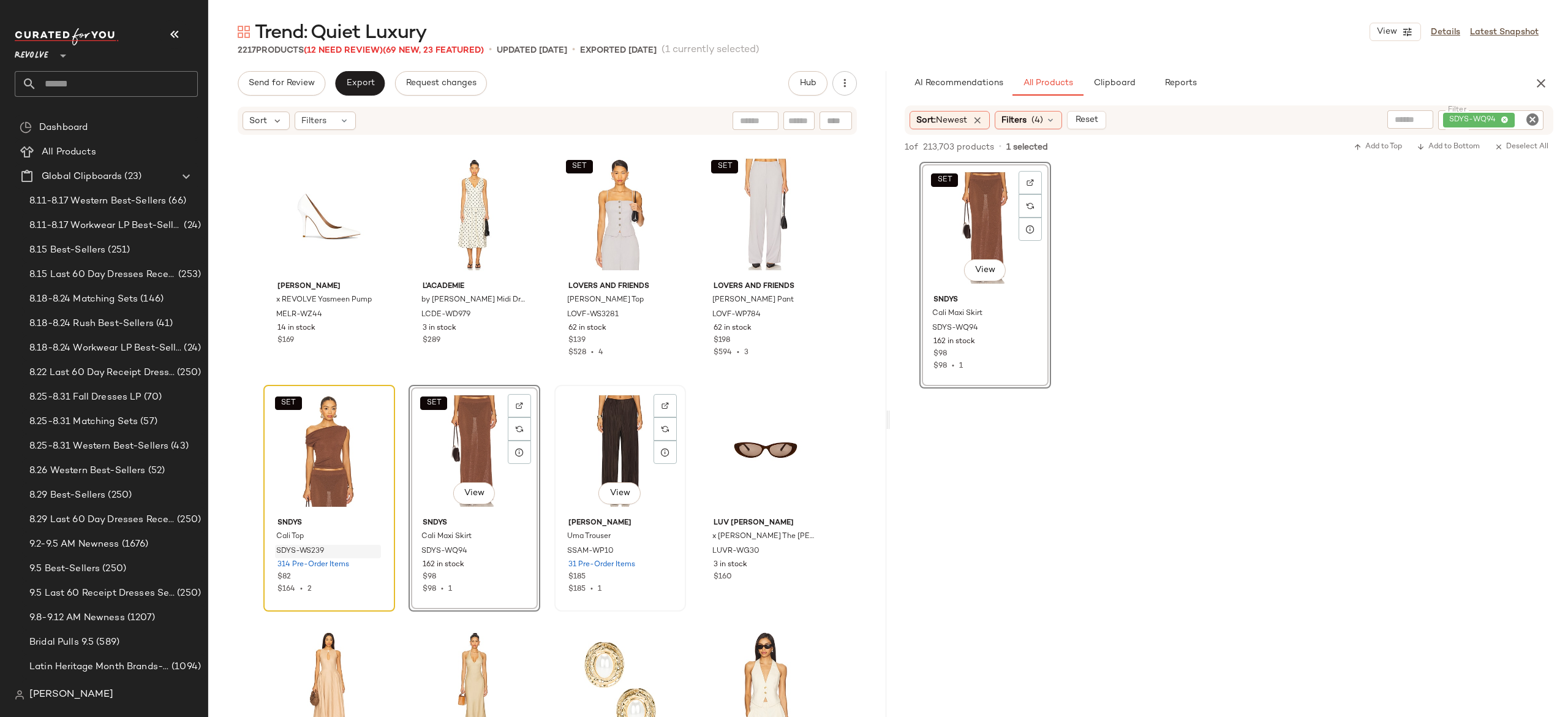
click at [610, 428] on div "View" at bounding box center [620, 451] width 123 height 124
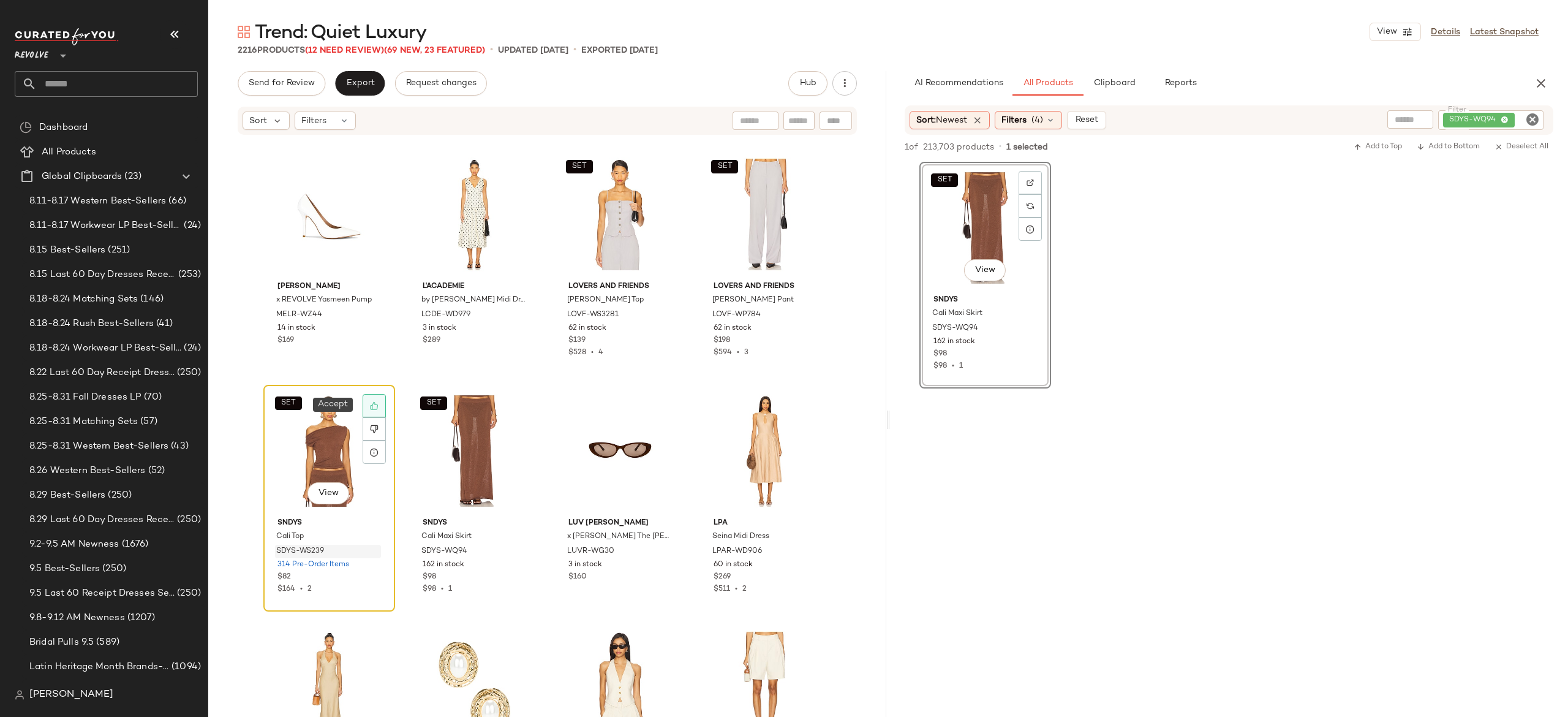
click at [371, 404] on icon at bounding box center [374, 406] width 9 height 9
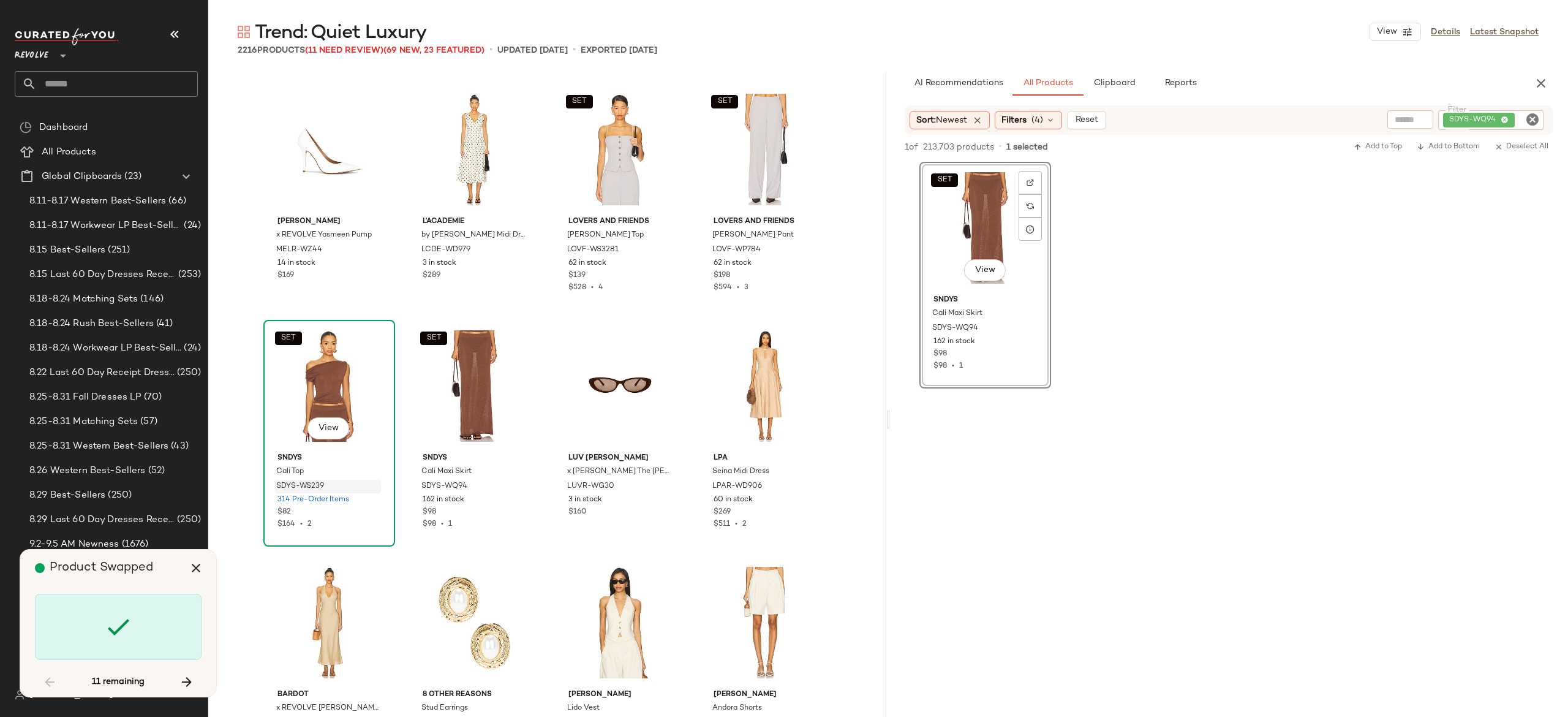
scroll to position [29816, 0]
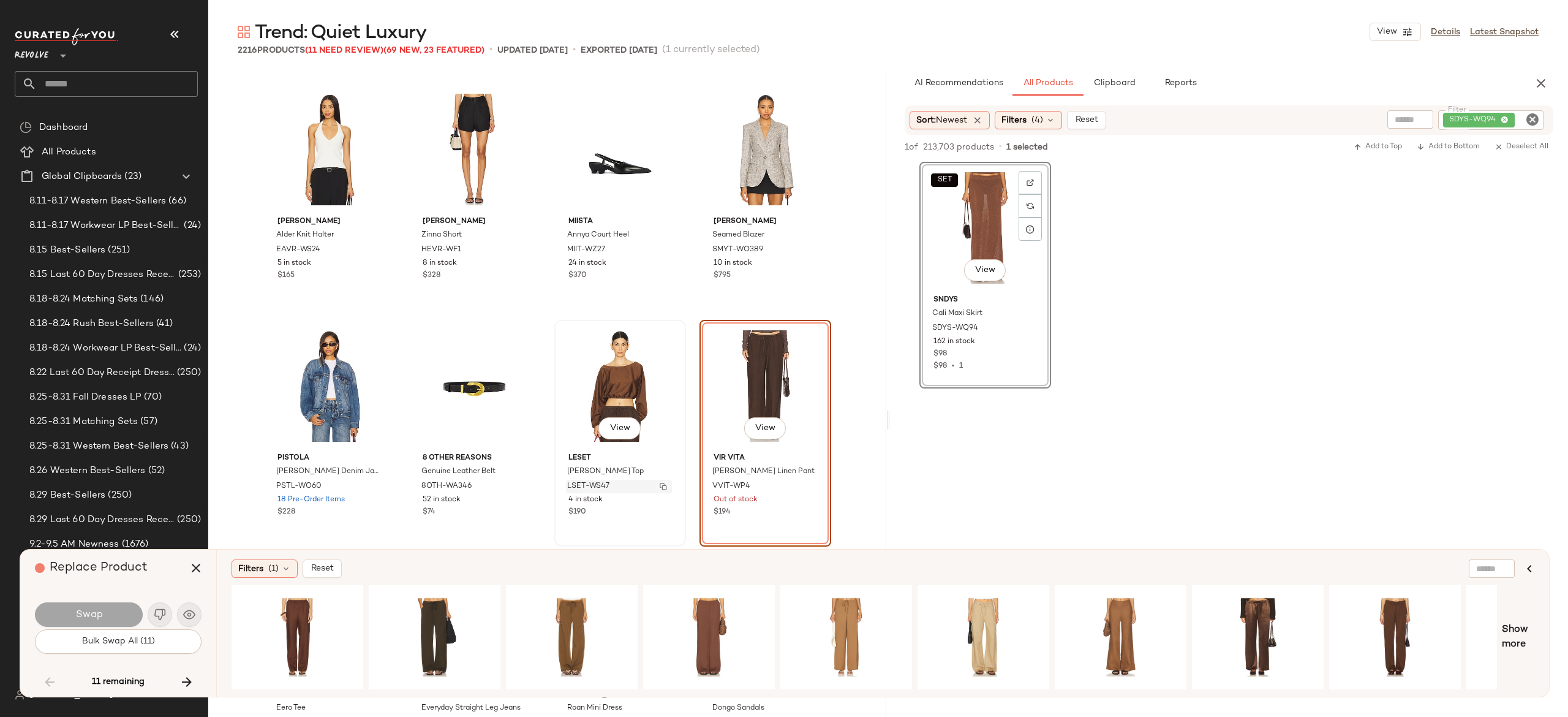
click at [661, 485] on img "button" at bounding box center [663, 486] width 7 height 7
click at [807, 484] on img "button" at bounding box center [809, 486] width 7 height 7
click at [182, 680] on icon "button" at bounding box center [186, 682] width 15 height 15
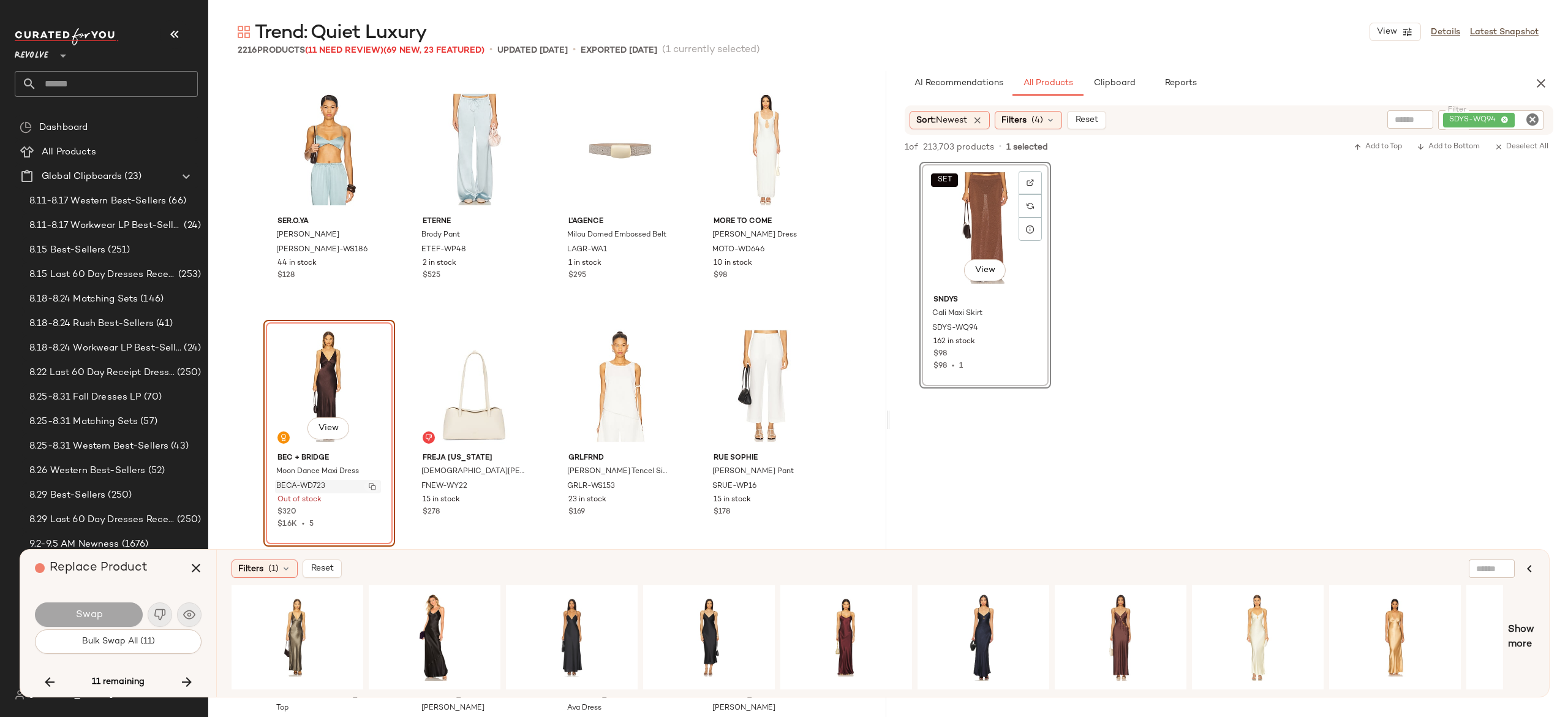
click at [371, 485] on img "button" at bounding box center [373, 486] width 7 height 7
click at [185, 680] on icon "button" at bounding box center [186, 682] width 15 height 15
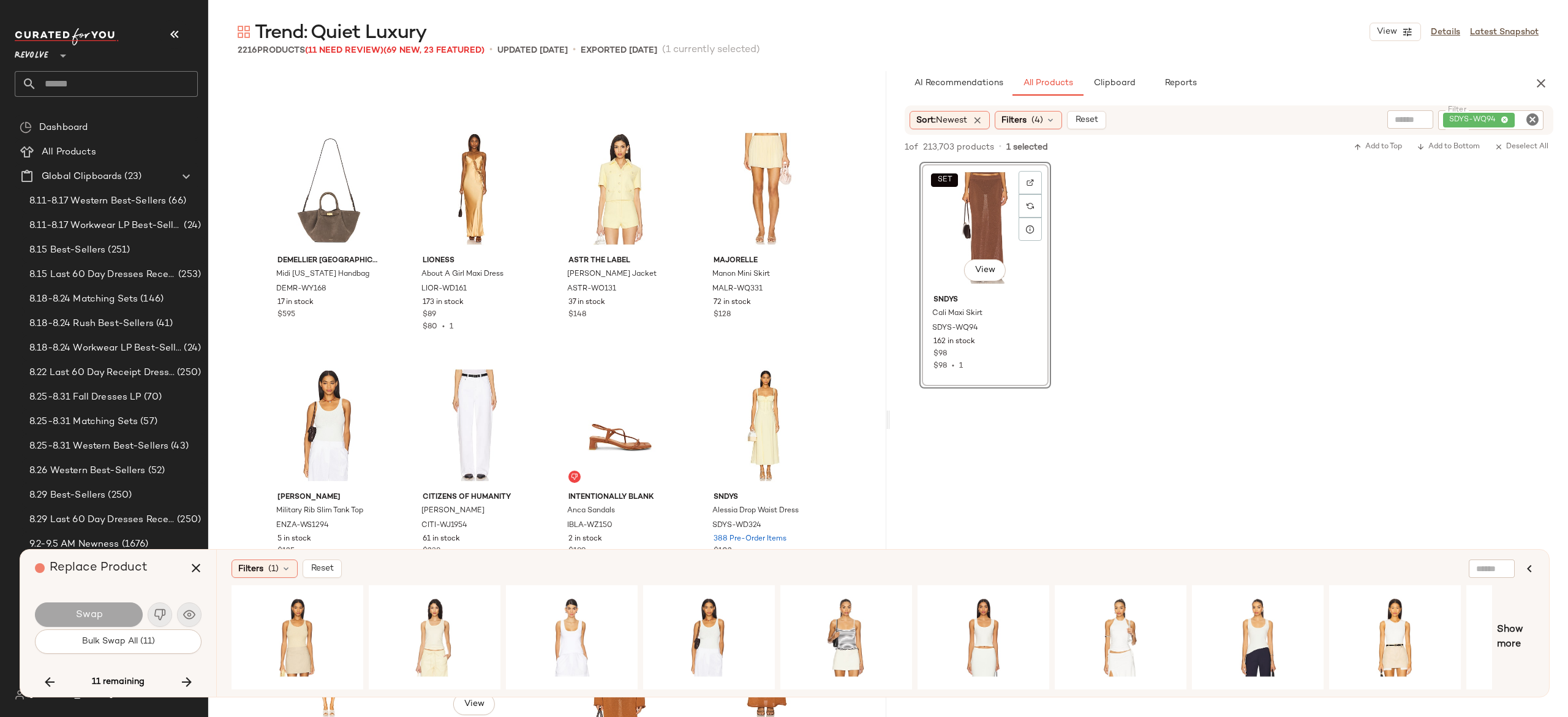
scroll to position [65507, 0]
click at [52, 679] on icon "button" at bounding box center [50, 682] width 15 height 15
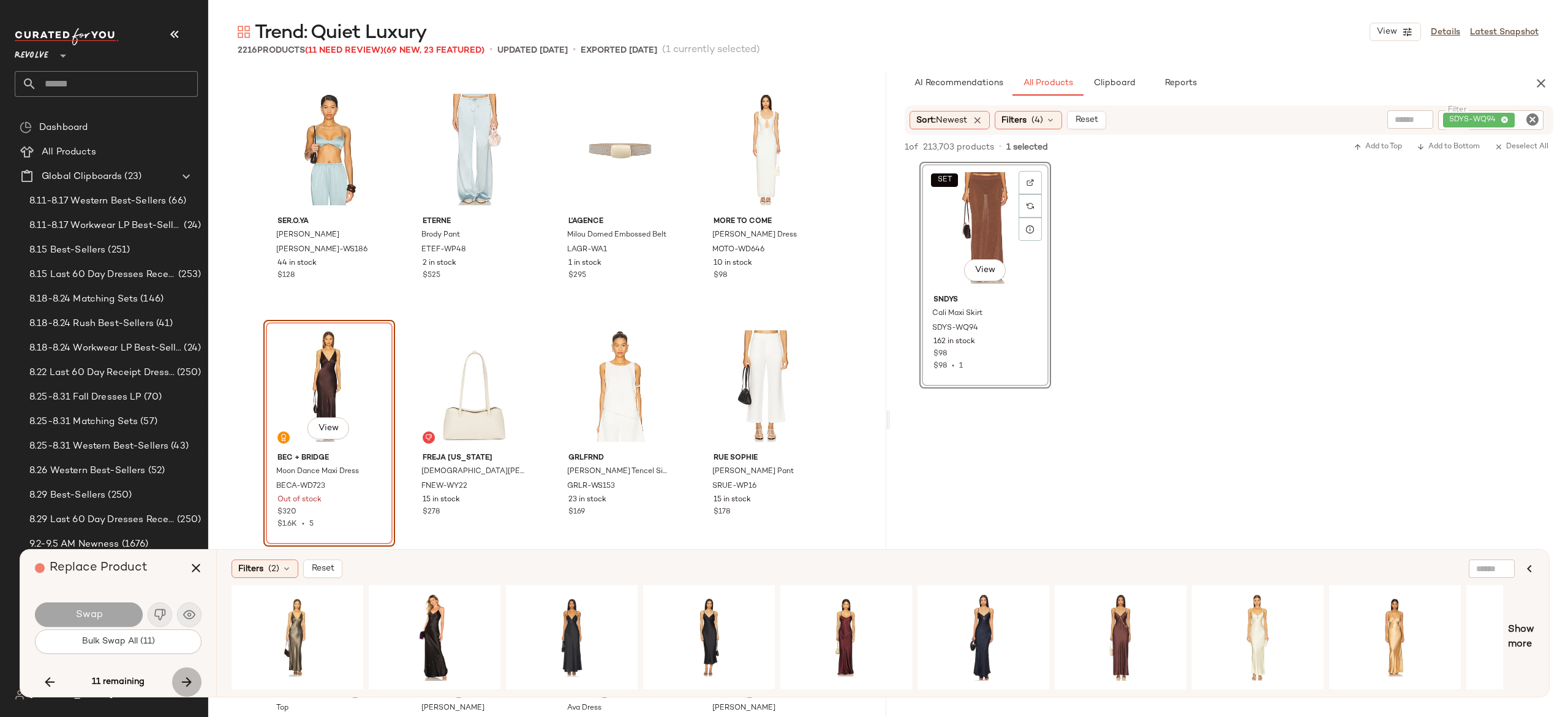
click at [187, 680] on icon "button" at bounding box center [186, 682] width 15 height 15
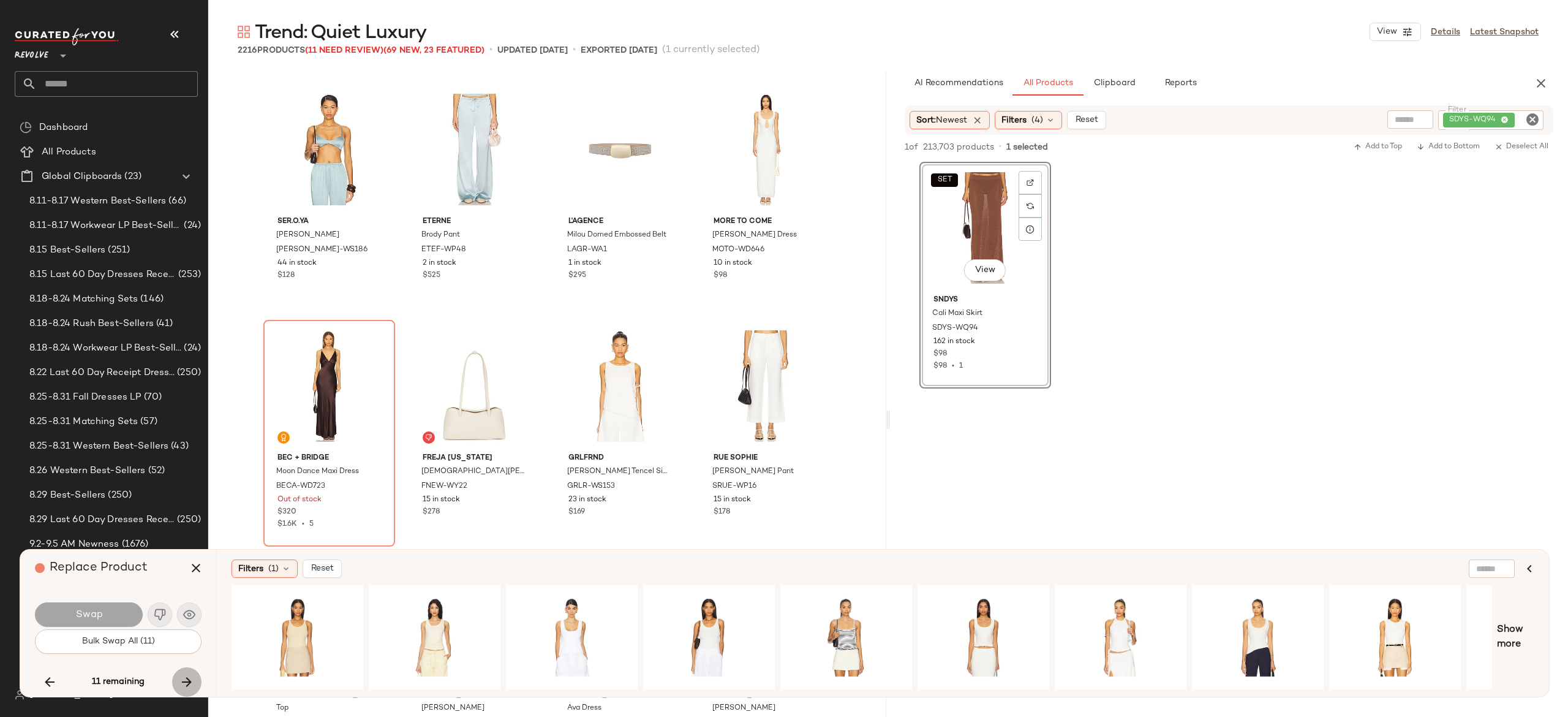
click at [187, 680] on icon "button" at bounding box center [186, 682] width 15 height 15
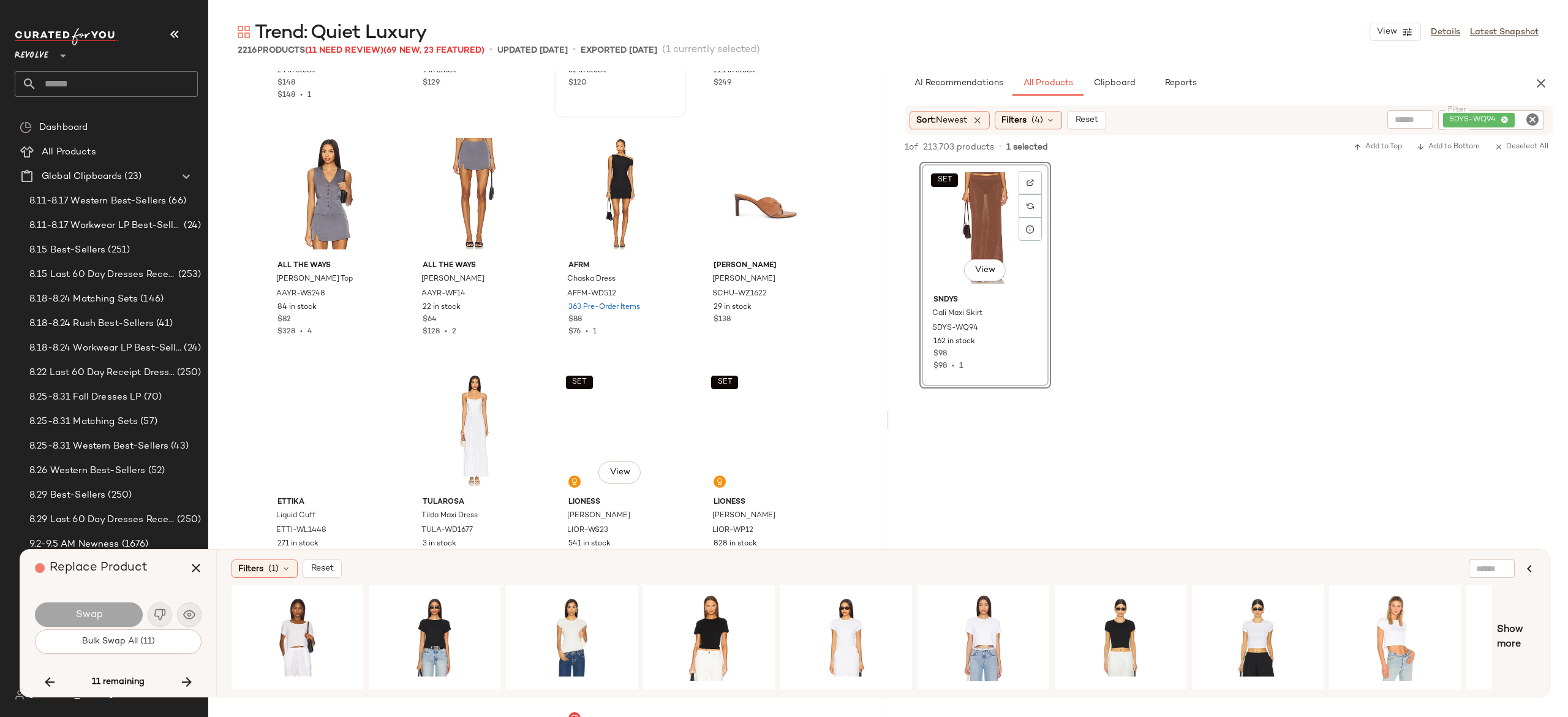
scroll to position [77101, 0]
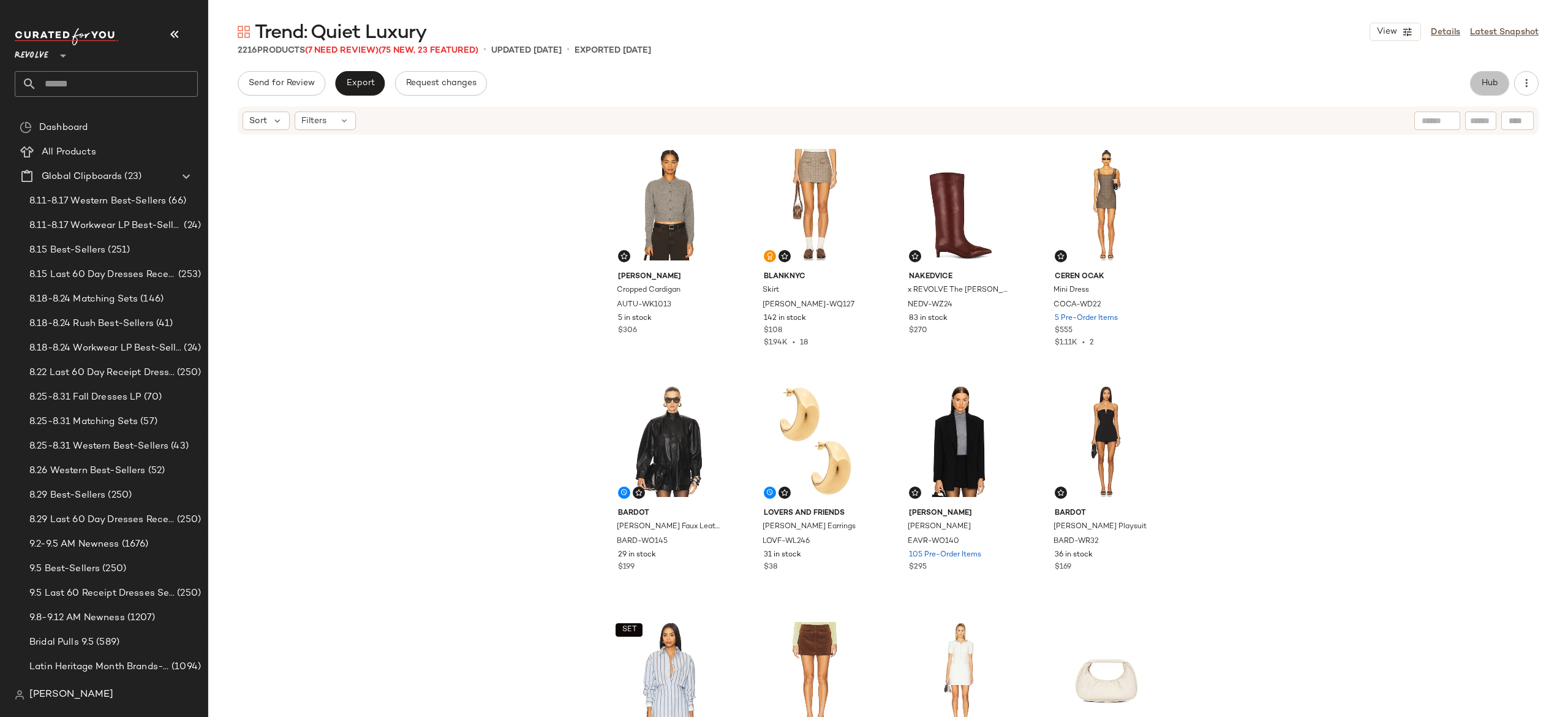
click at [1496, 81] on span "Hub" at bounding box center [1490, 83] width 17 height 10
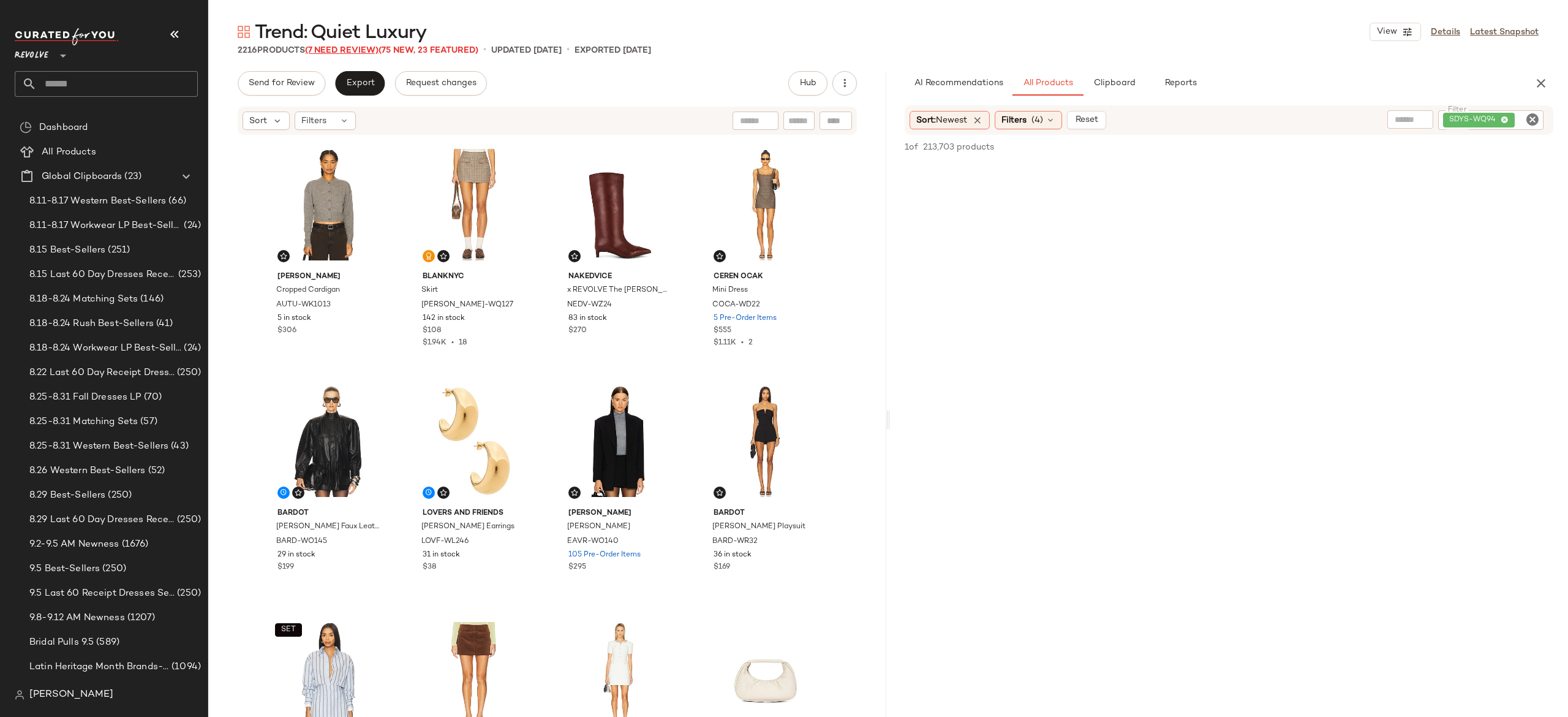
click at [360, 45] on span "Trend: Quiet Luxury" at bounding box center [340, 33] width 172 height 24
click at [368, 53] on span "(7 Need Review)" at bounding box center [341, 51] width 73 height 10
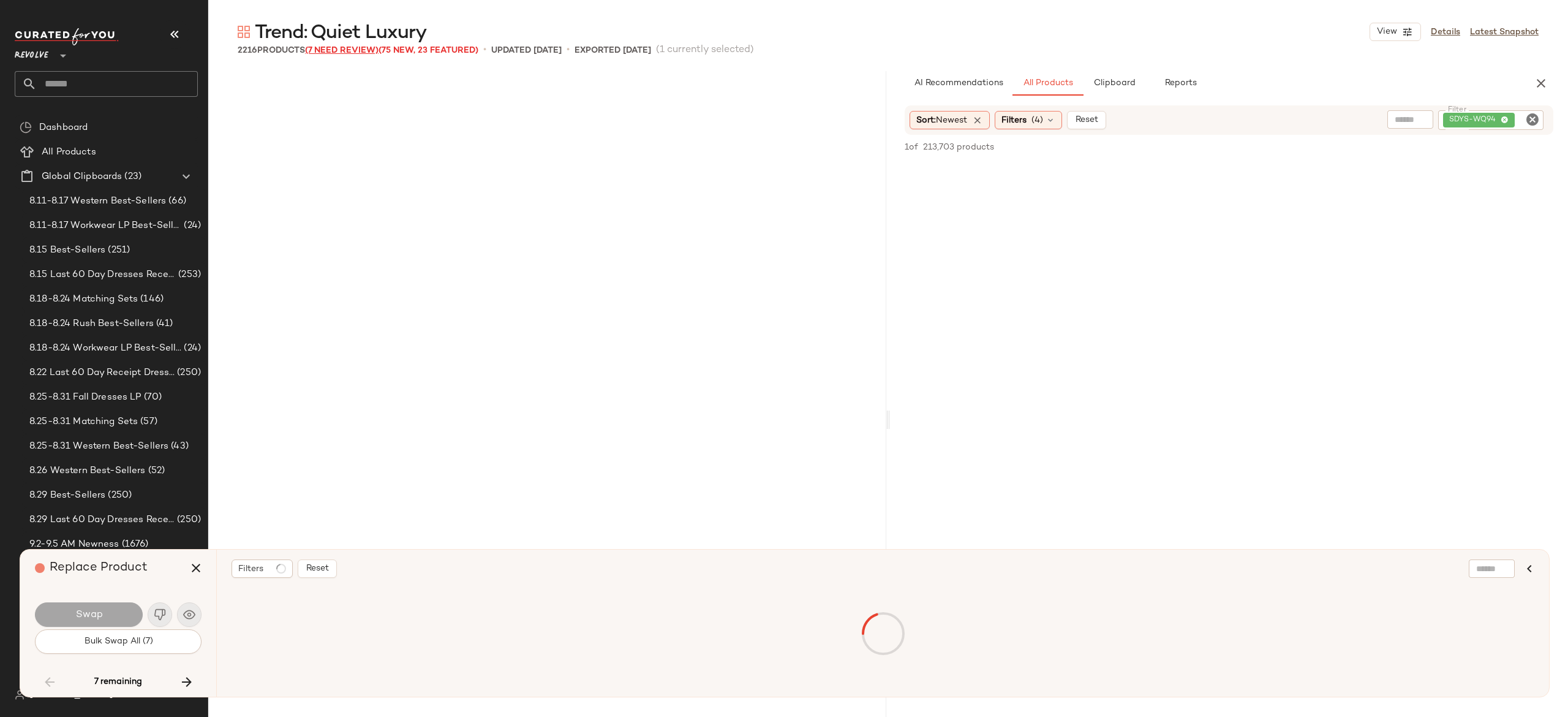
scroll to position [29816, 0]
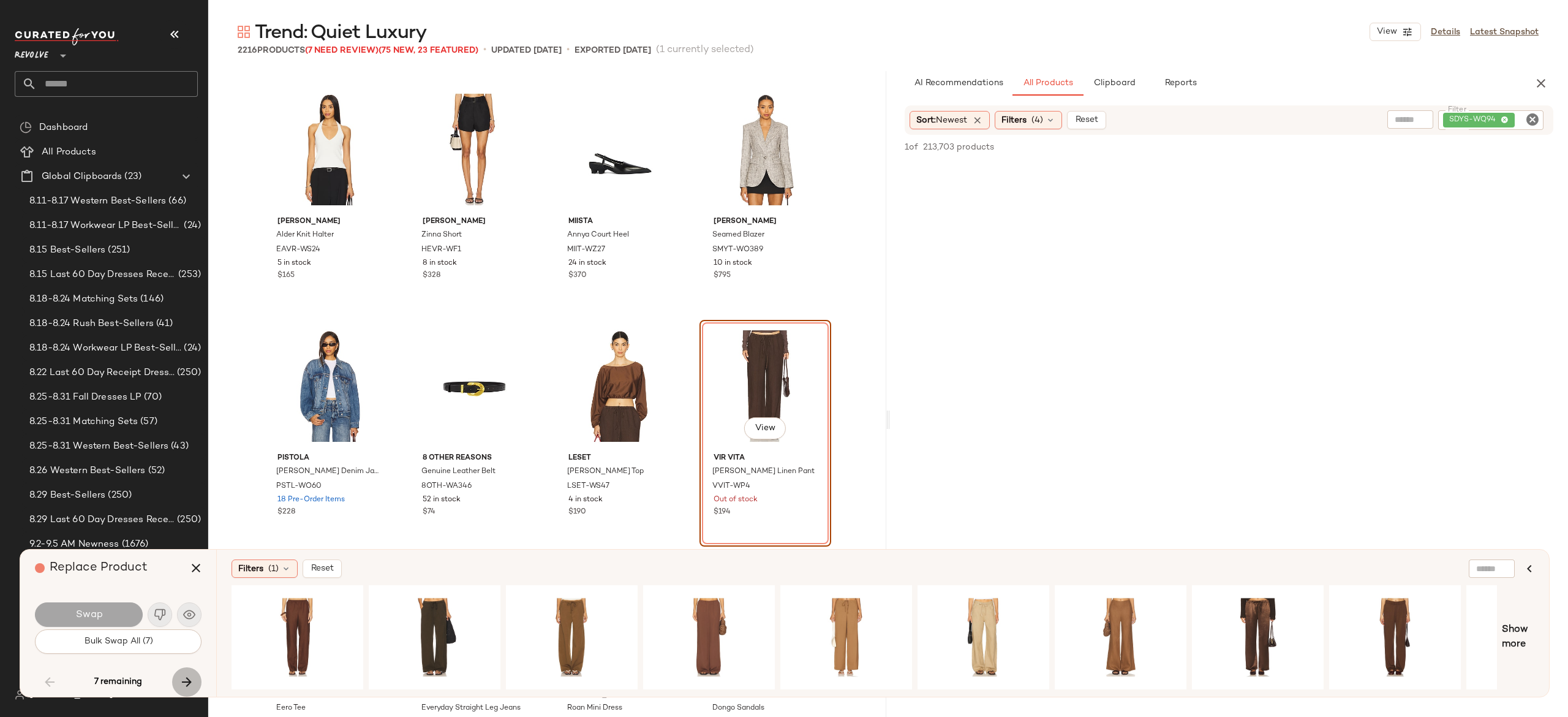
click at [187, 680] on icon "button" at bounding box center [186, 682] width 15 height 15
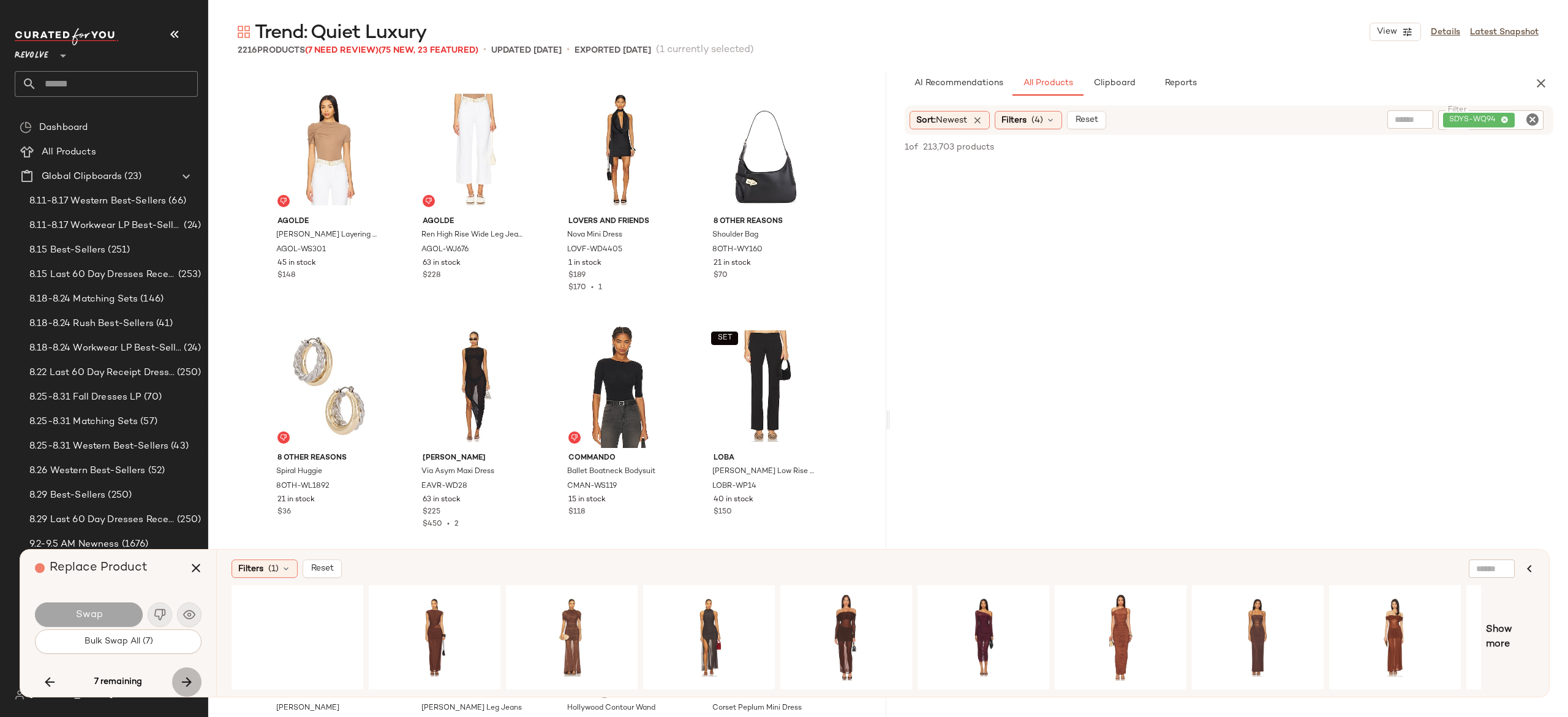
click at [187, 680] on icon "button" at bounding box center [186, 682] width 15 height 15
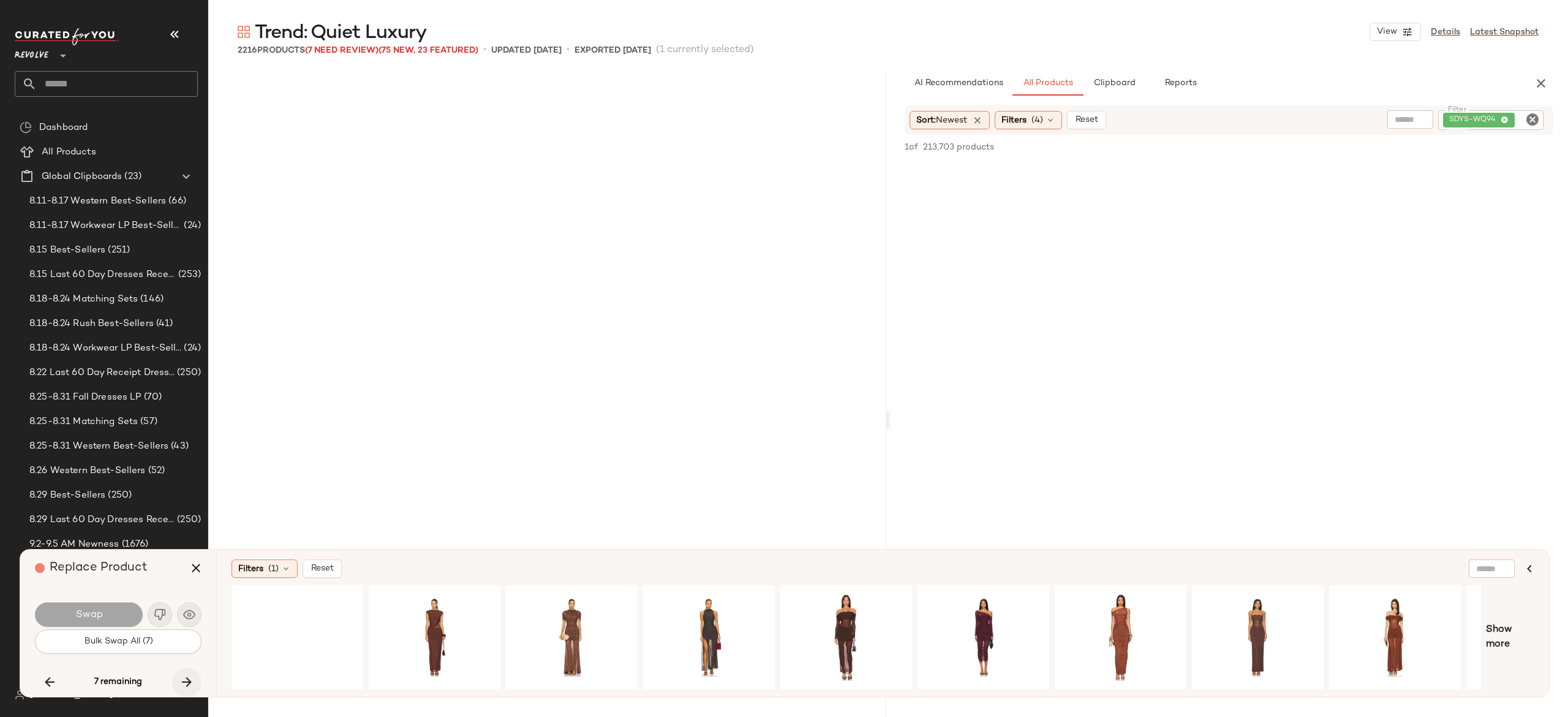
scroll to position [96075, 0]
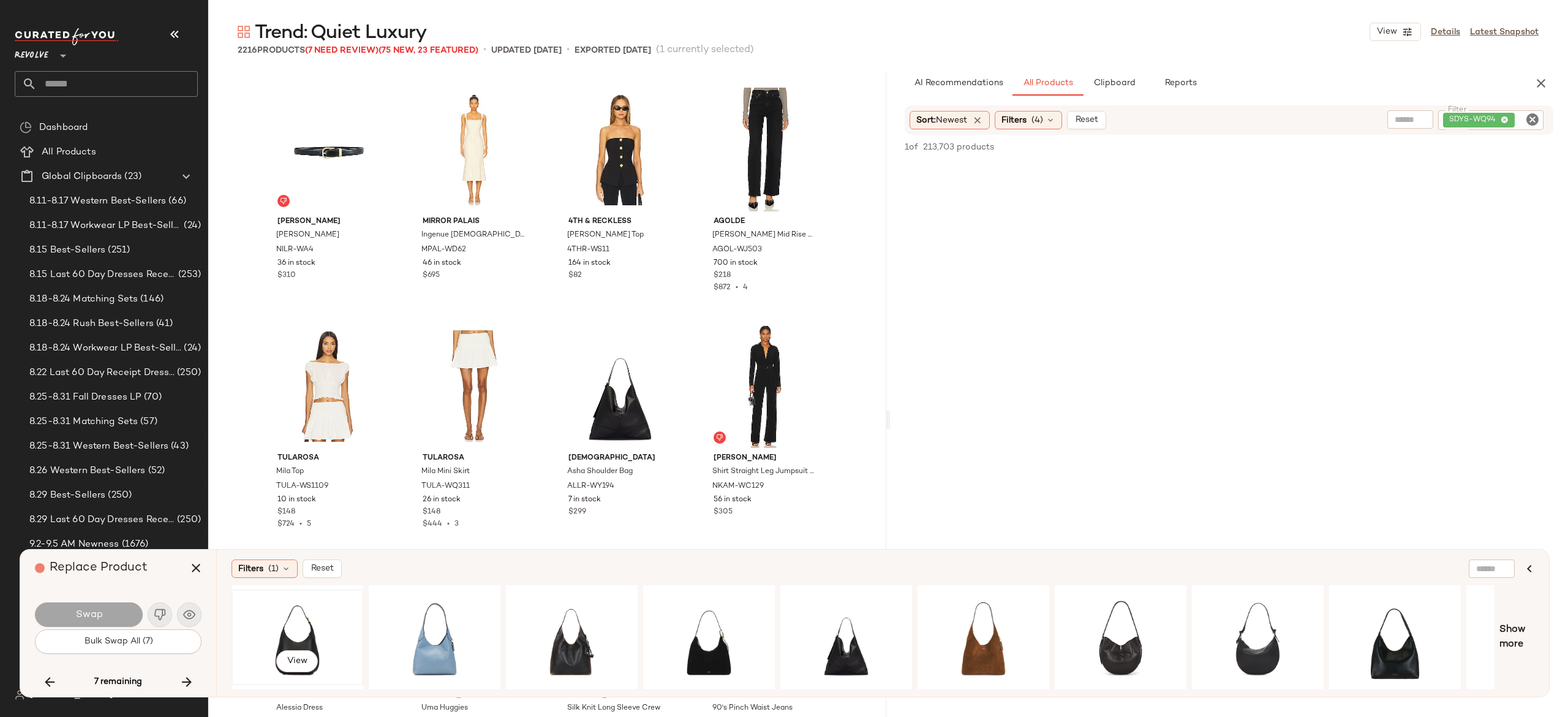
click at [304, 628] on div "View" at bounding box center [297, 638] width 123 height 87
click at [158, 618] on img "button" at bounding box center [160, 615] width 12 height 12
click at [197, 569] on icon "button" at bounding box center [196, 568] width 15 height 15
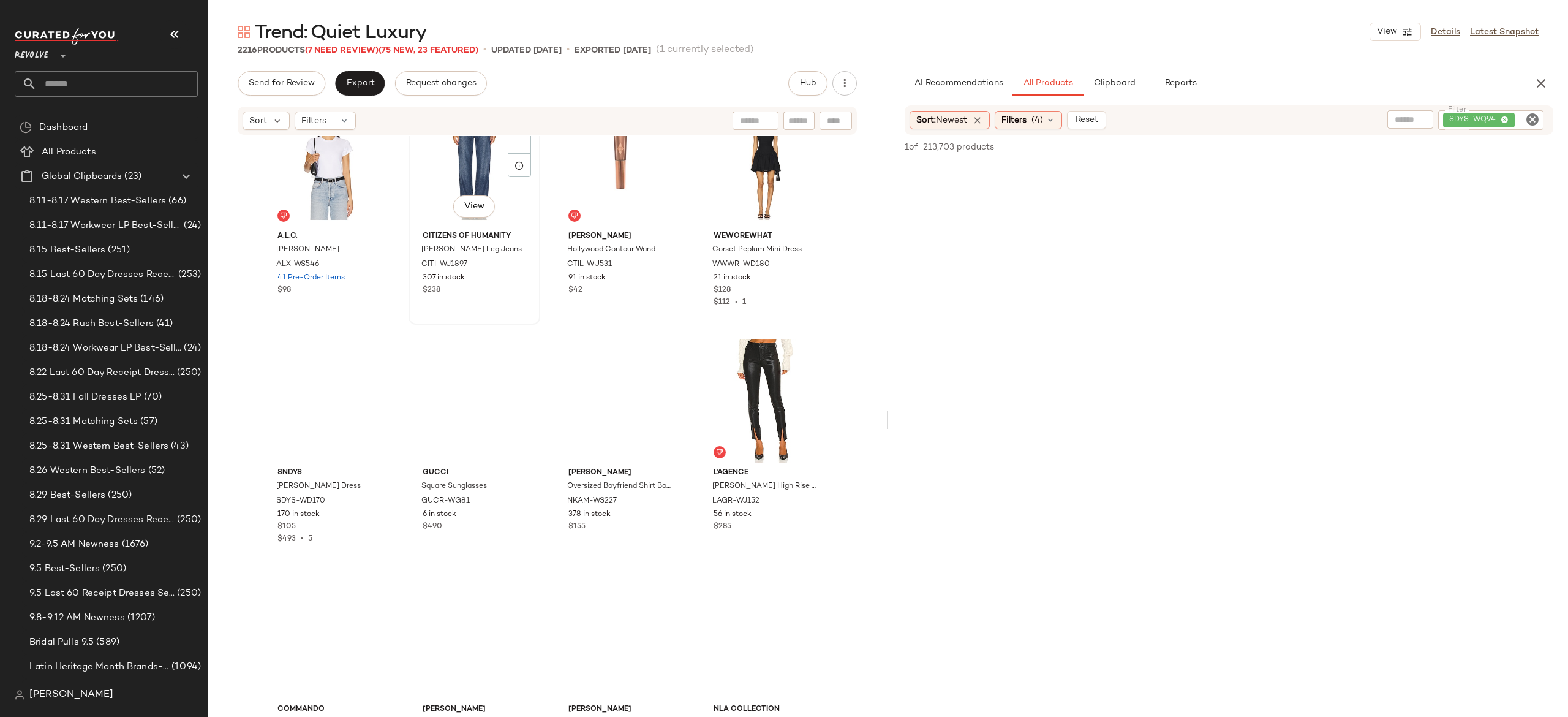
scroll to position [92496, 0]
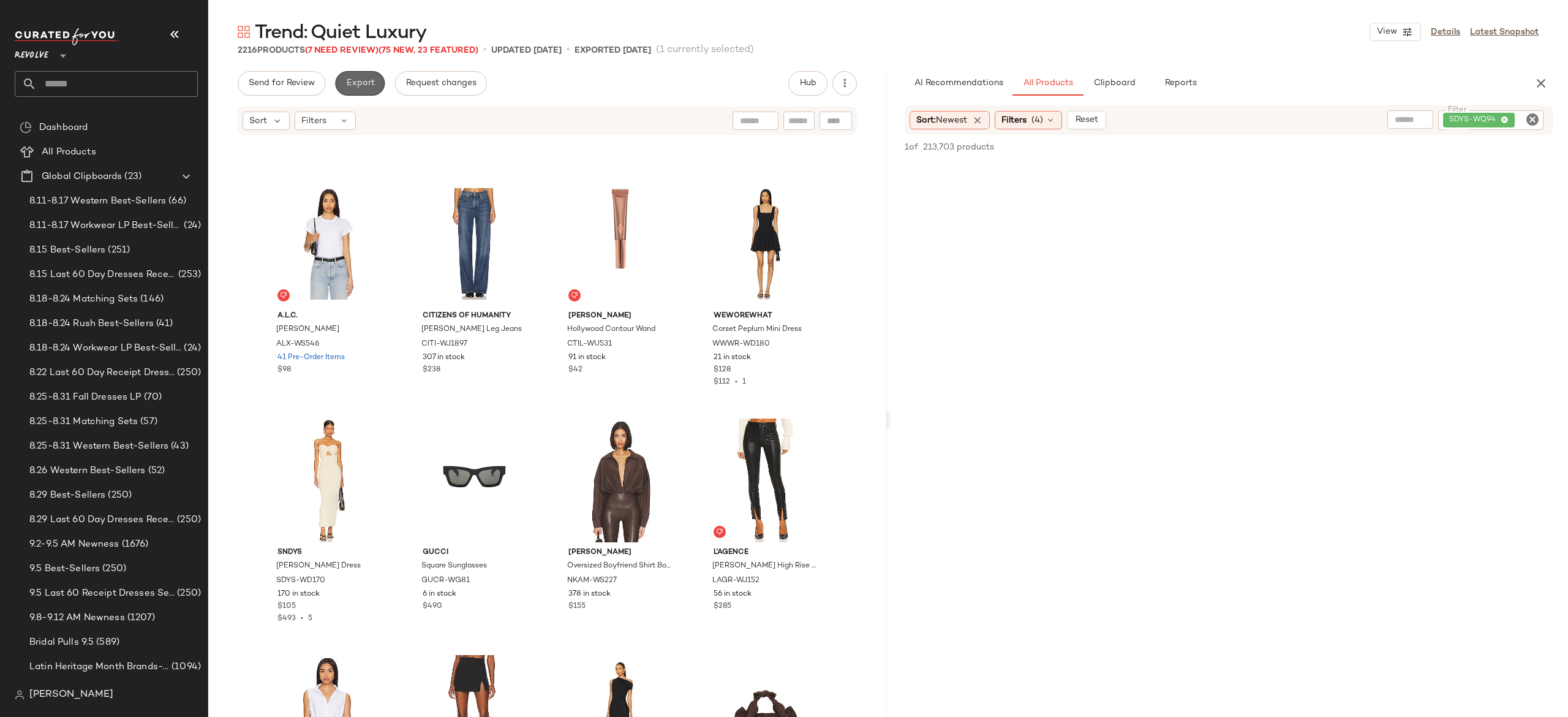
click at [367, 90] on button "Export" at bounding box center [360, 84] width 50 height 24
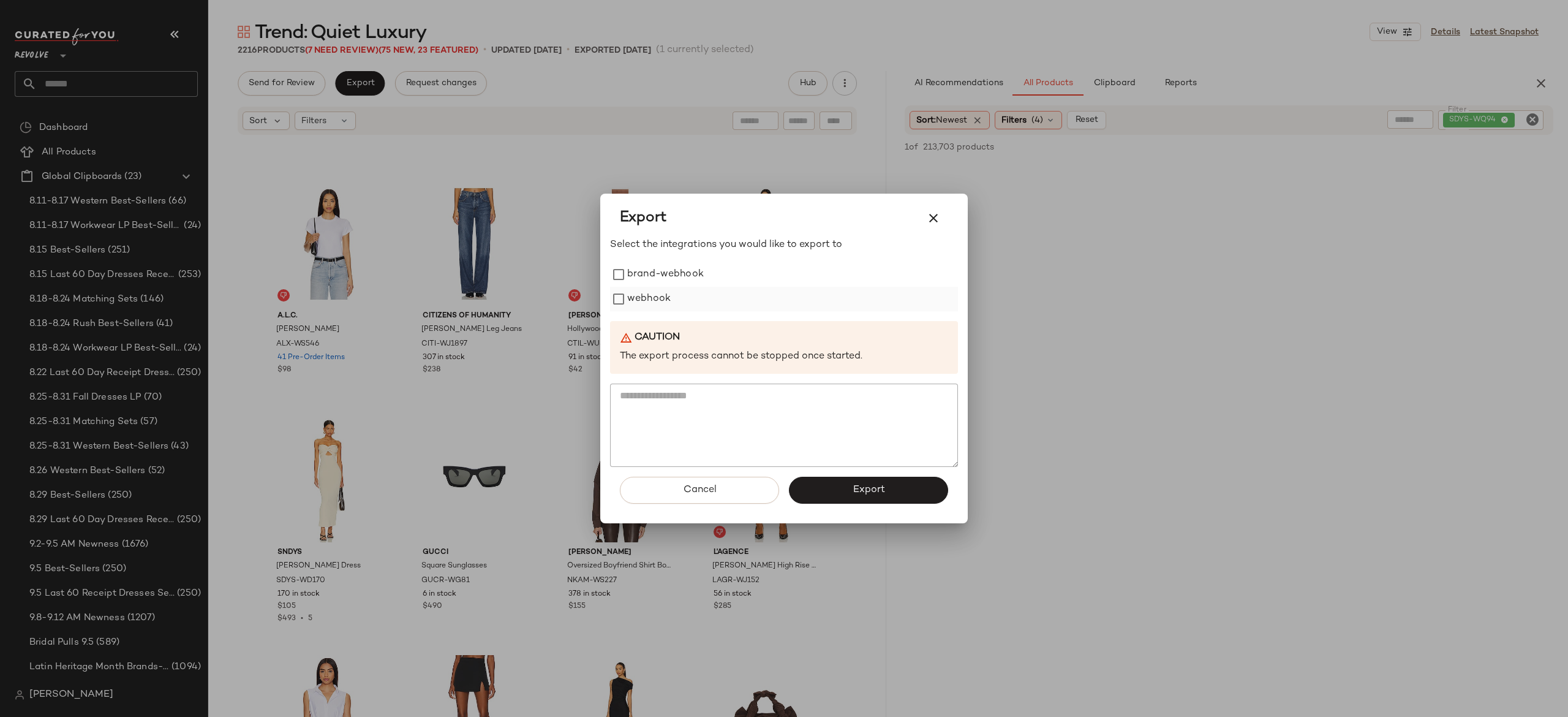
click at [640, 297] on label "webhook" at bounding box center [649, 299] width 44 height 24
click at [816, 502] on button "Export" at bounding box center [868, 490] width 159 height 27
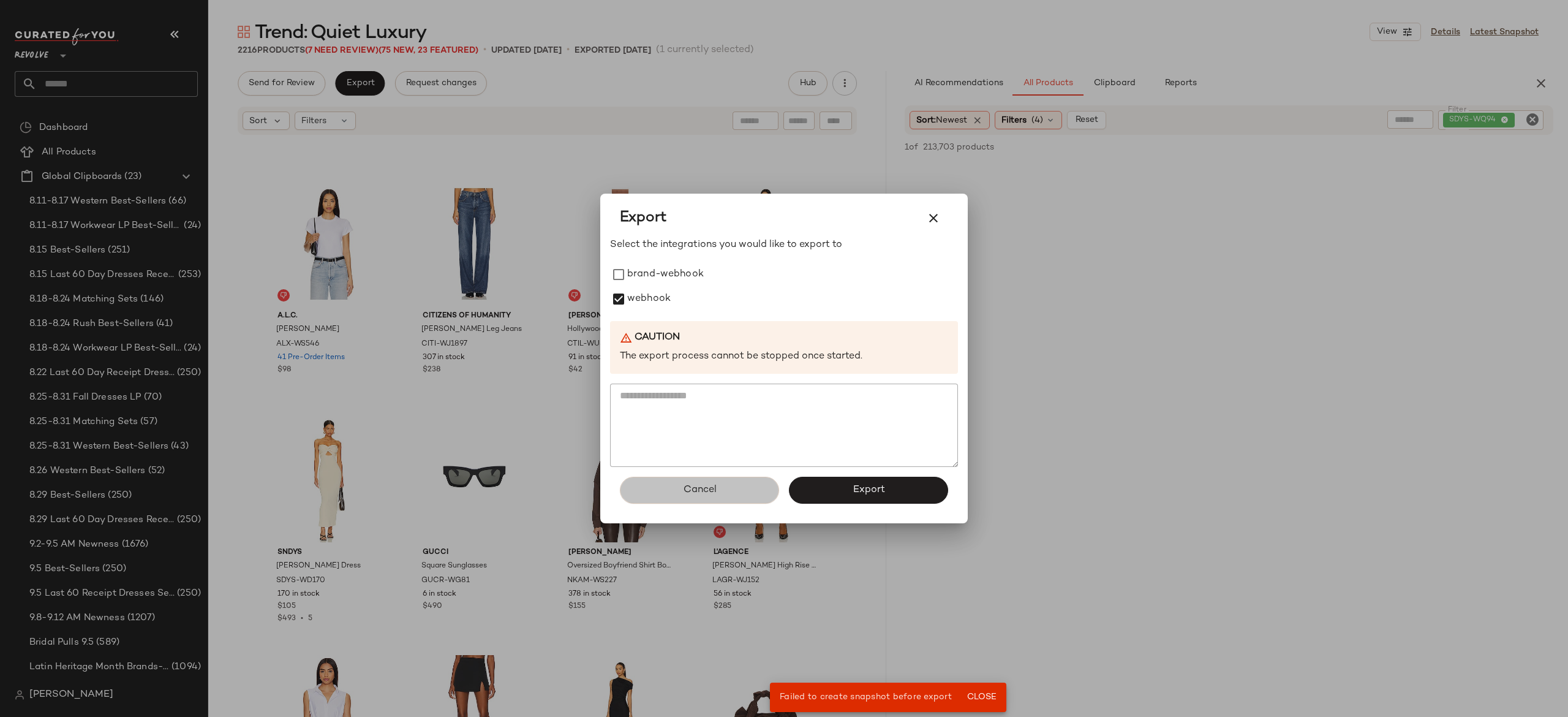
click at [697, 488] on span "Cancel" at bounding box center [699, 490] width 34 height 11
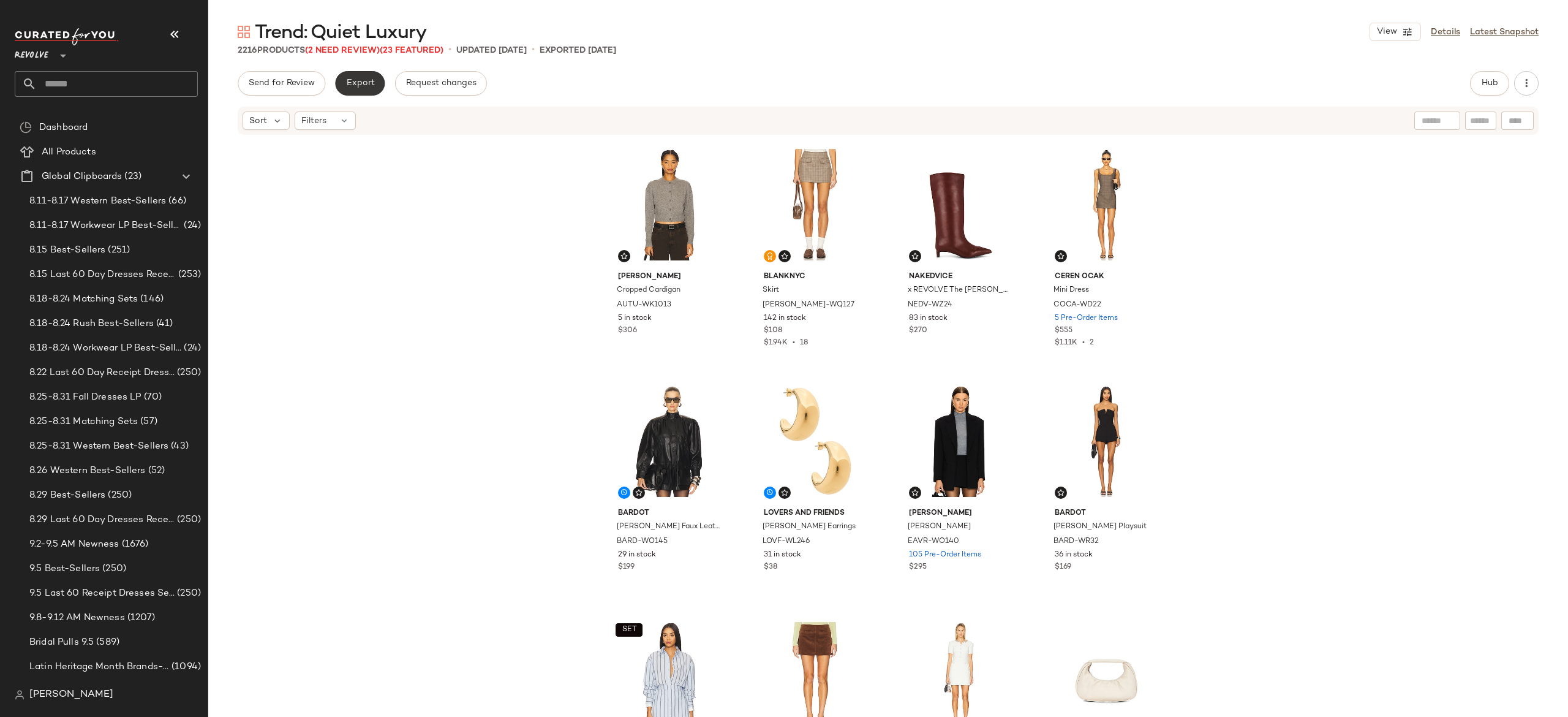
click at [371, 78] on span "Export" at bounding box center [360, 83] width 29 height 10
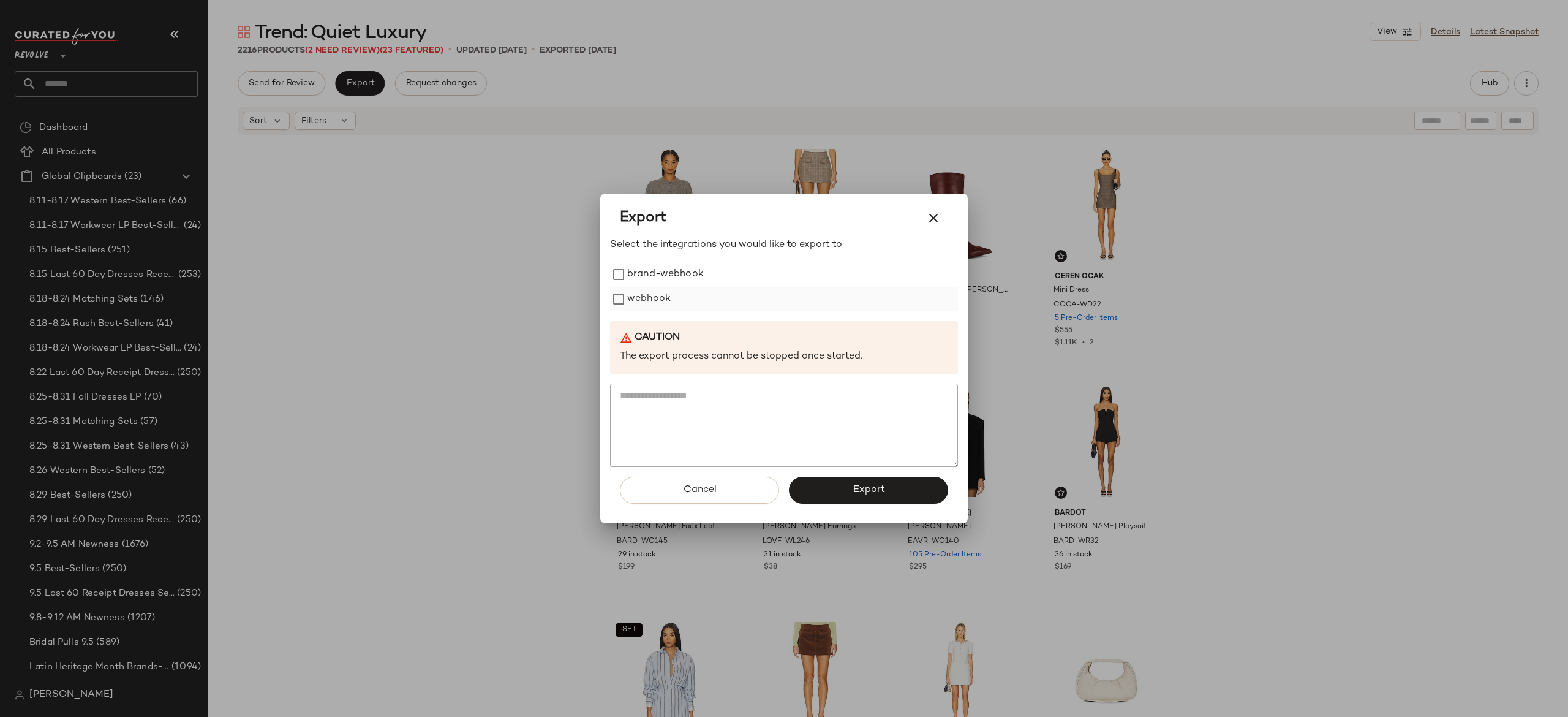
click at [663, 294] on label "webhook" at bounding box center [649, 299] width 44 height 24
click at [824, 487] on button "Export" at bounding box center [868, 490] width 159 height 27
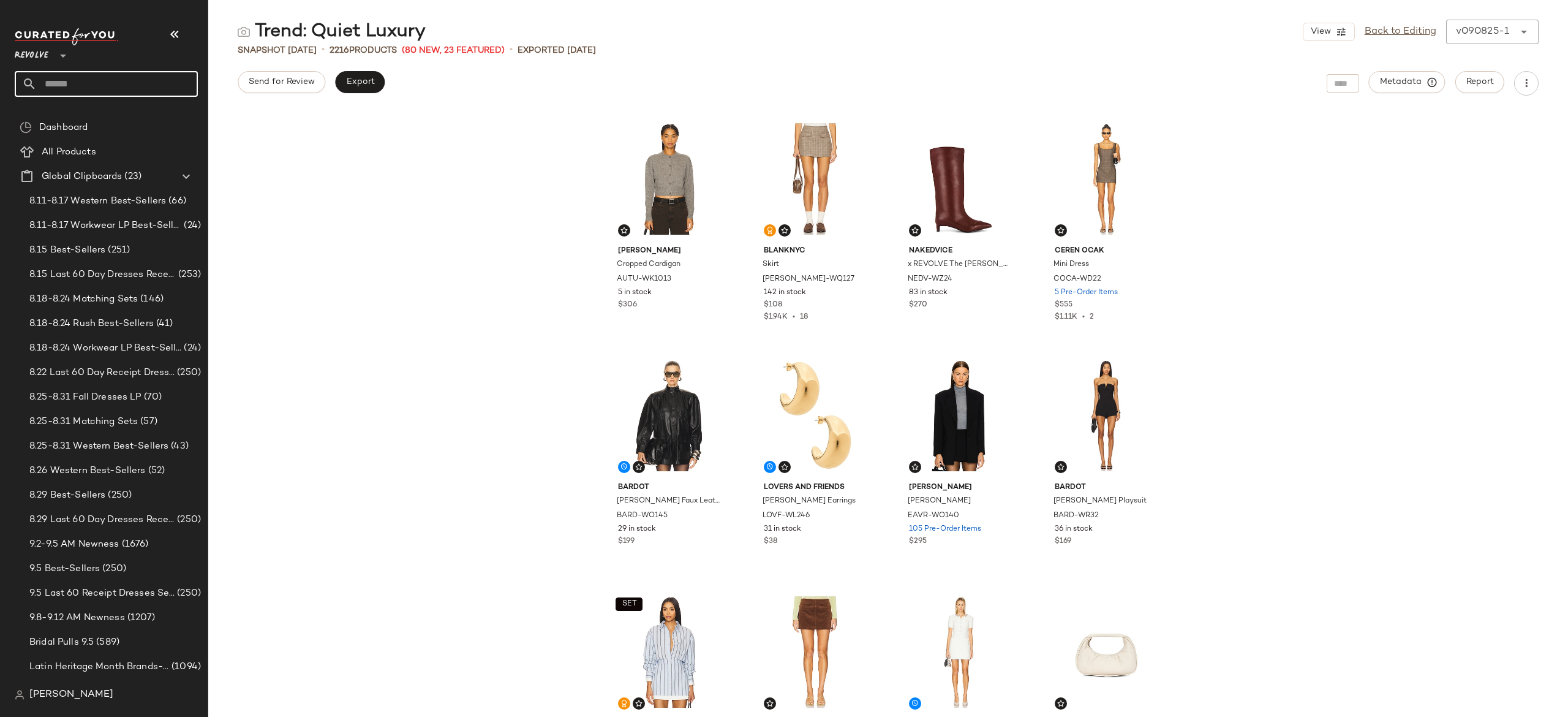
click at [165, 88] on input "text" at bounding box center [117, 85] width 161 height 26
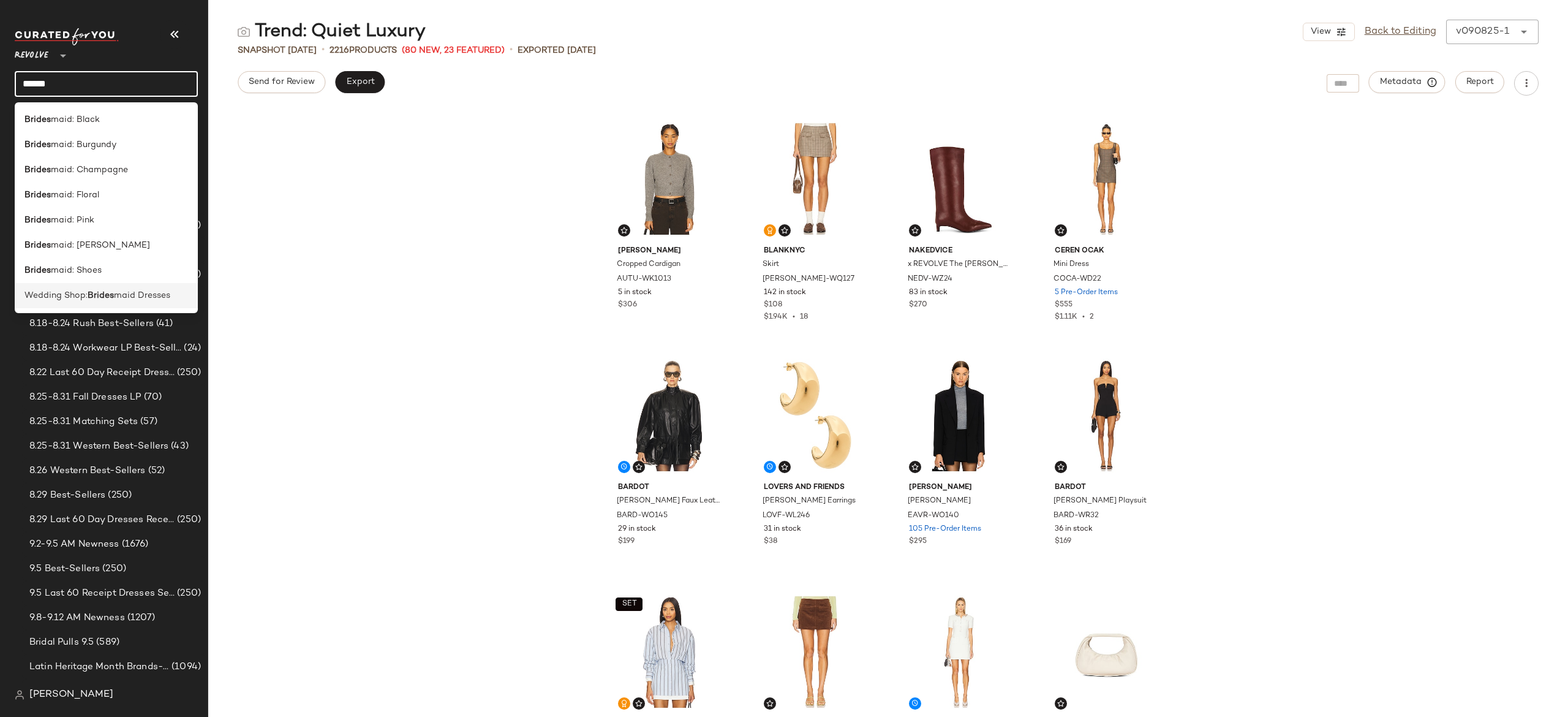
type input "******"
click at [115, 293] on span "maid Dresses" at bounding box center [142, 295] width 57 height 13
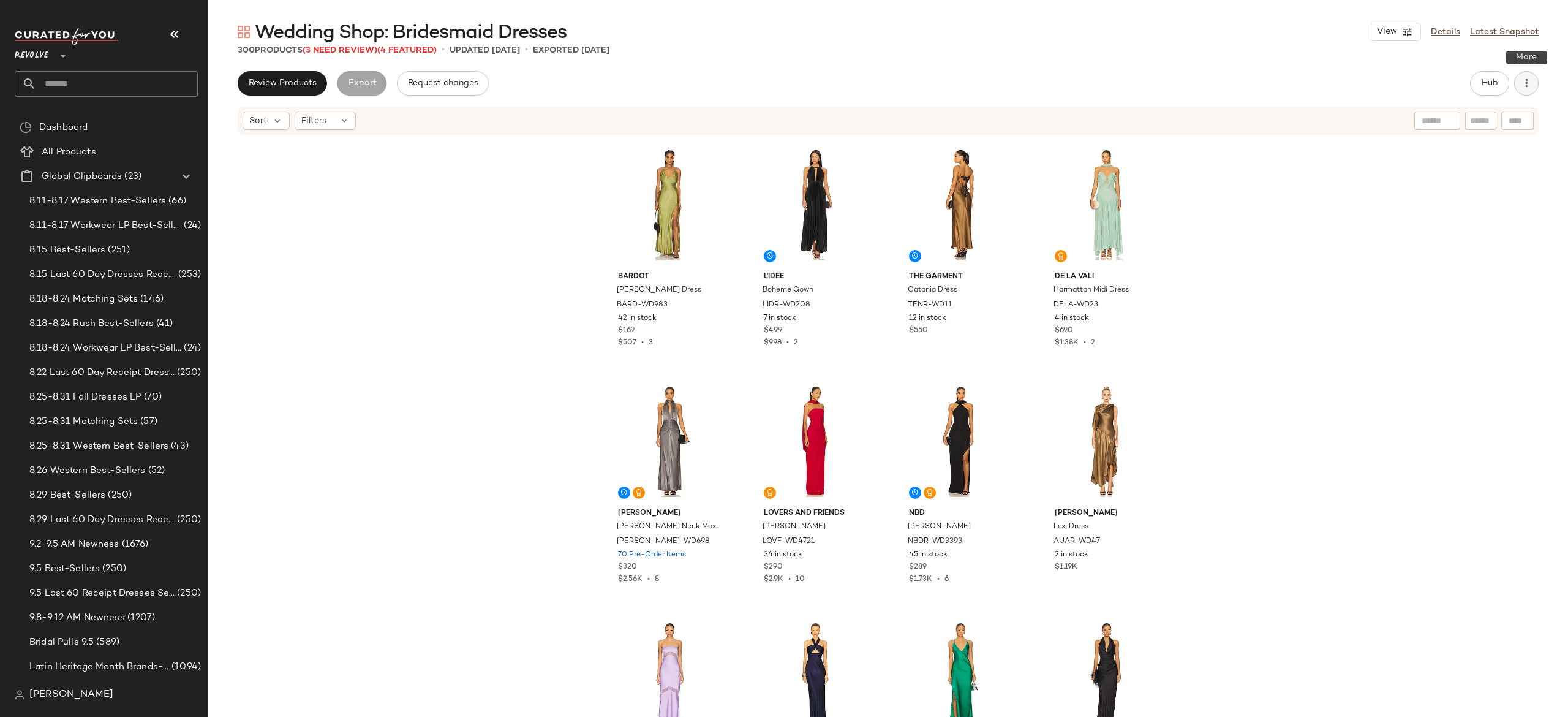
click at [1535, 84] on button "button" at bounding box center [1526, 84] width 24 height 24
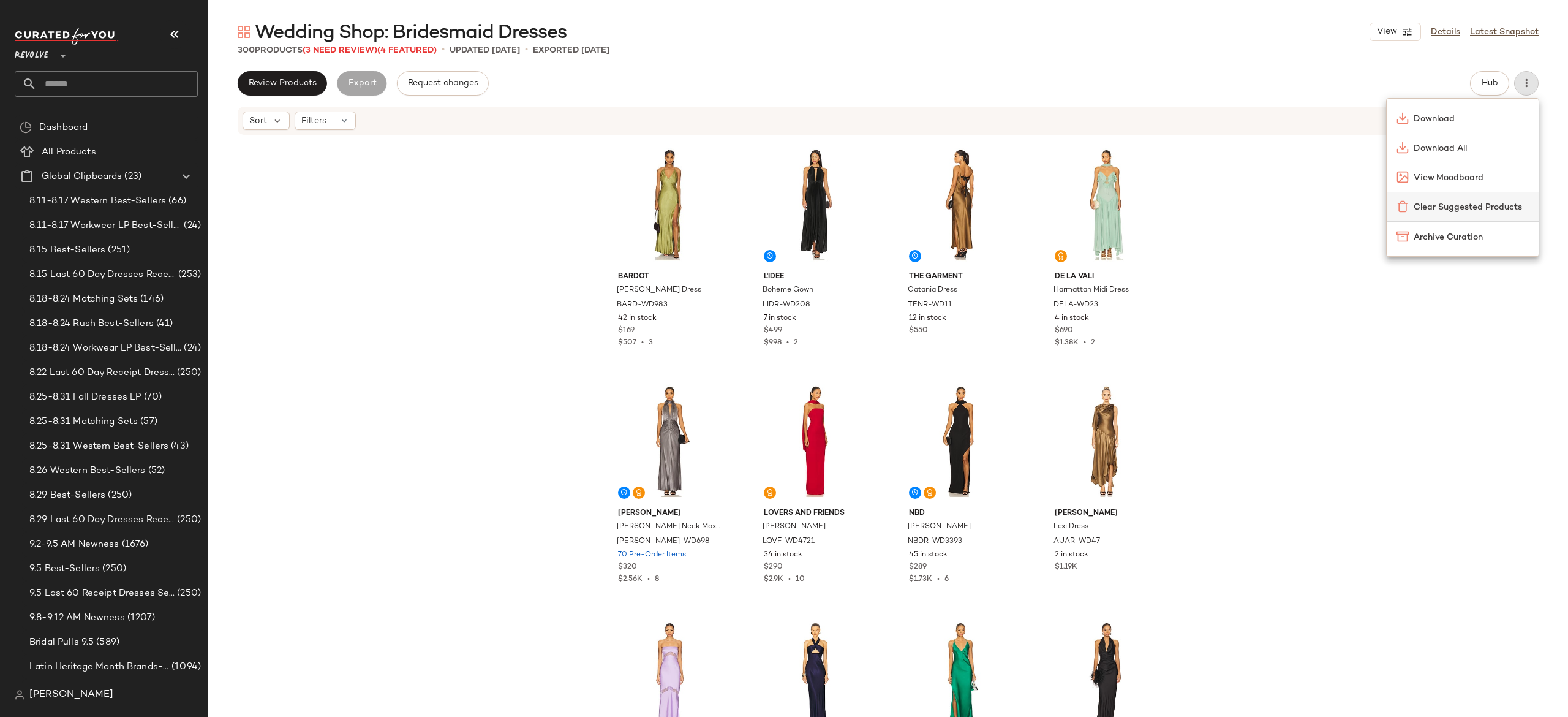
click at [1467, 206] on span "Clear Suggested Products" at bounding box center [1471, 207] width 115 height 13
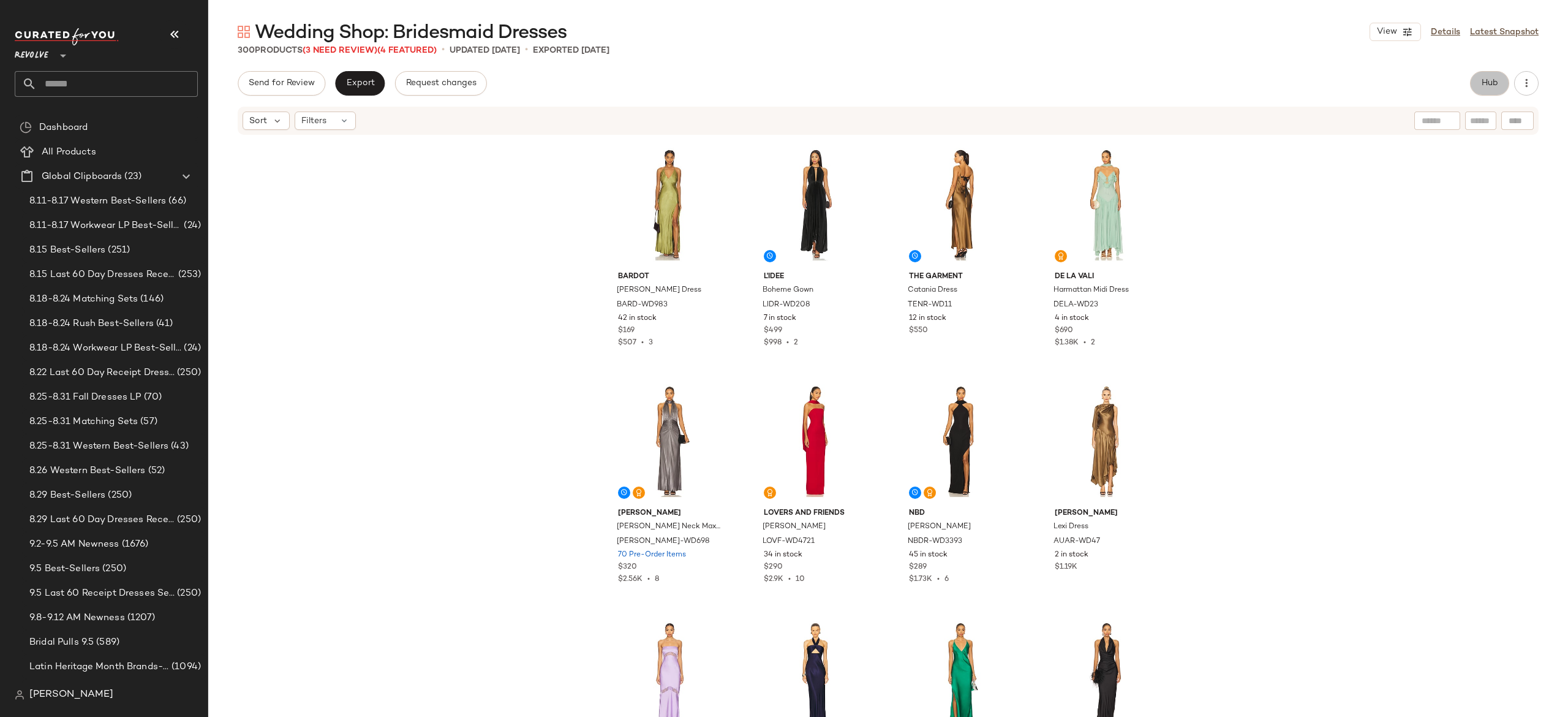
click at [1485, 78] on span "Hub" at bounding box center [1490, 83] width 17 height 10
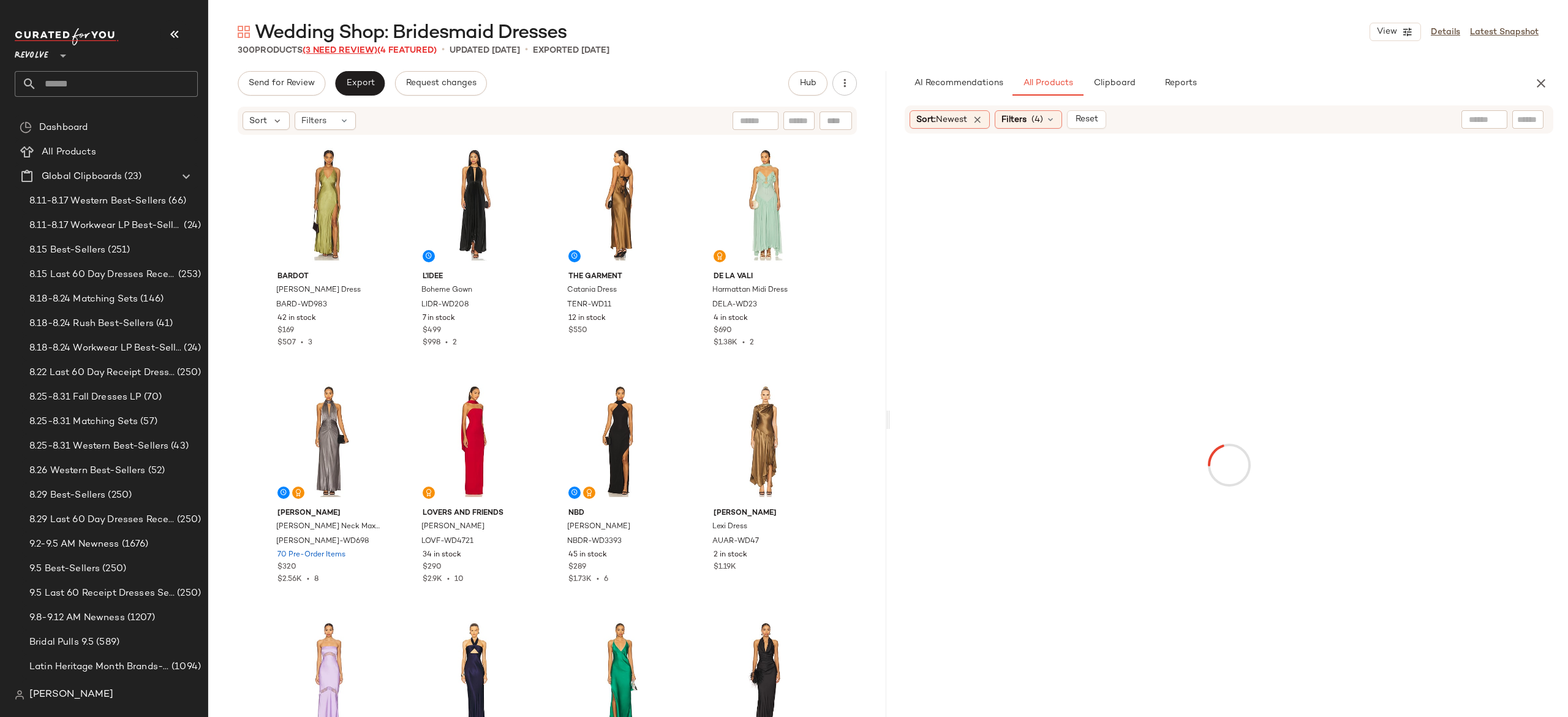
click at [366, 53] on span "(3 Need Review)" at bounding box center [340, 51] width 75 height 10
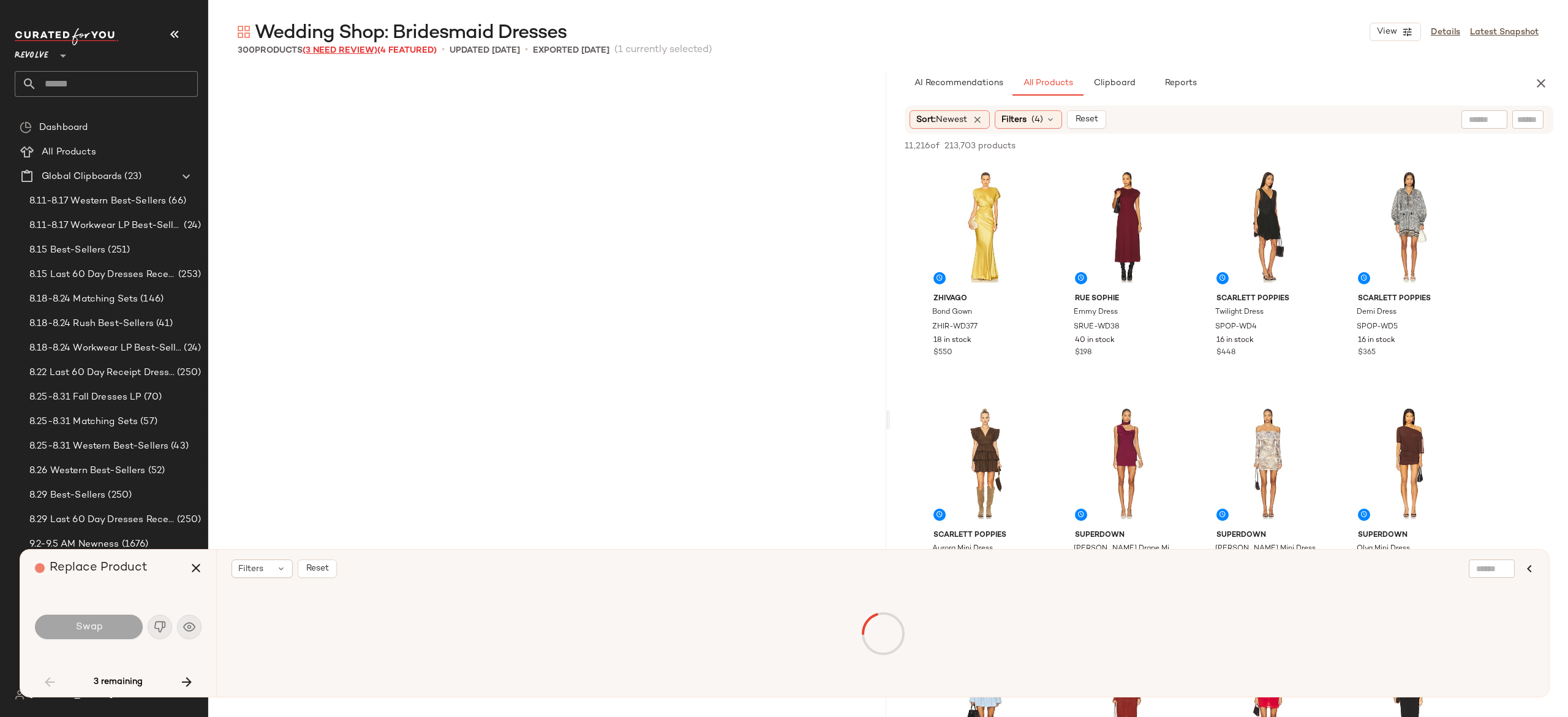
scroll to position [1893, 0]
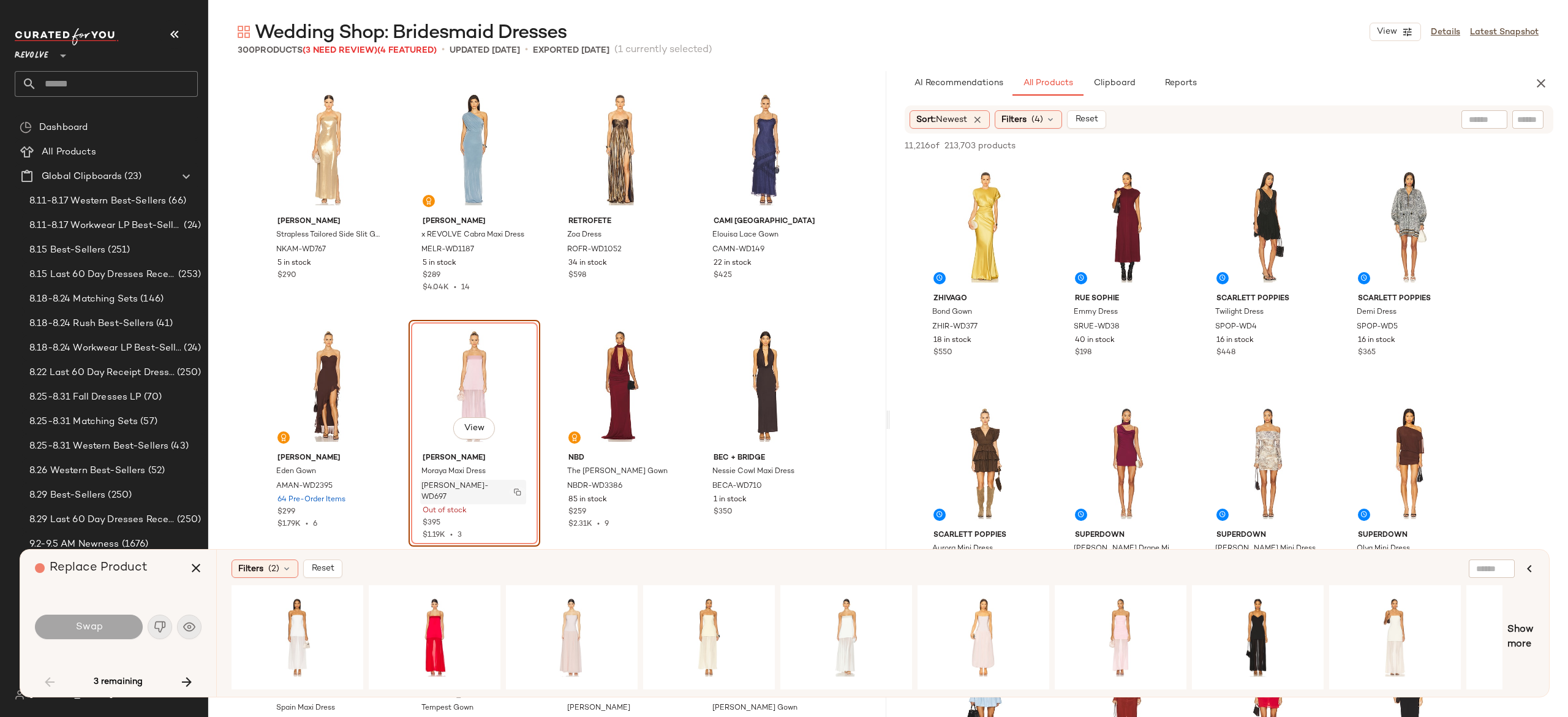
click at [514, 489] on img "button" at bounding box center [517, 492] width 7 height 7
click at [569, 628] on div "View" at bounding box center [571, 638] width 123 height 87
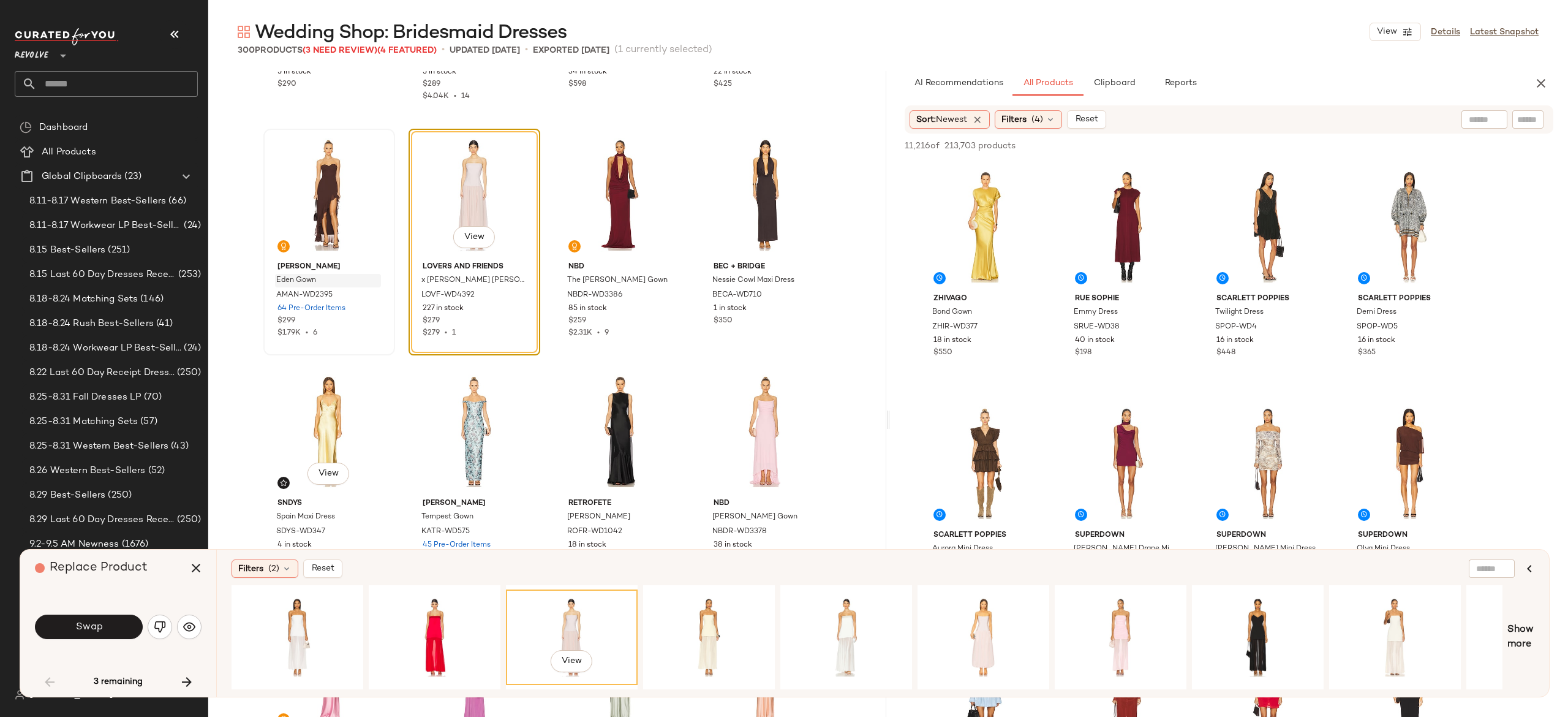
scroll to position [2089, 0]
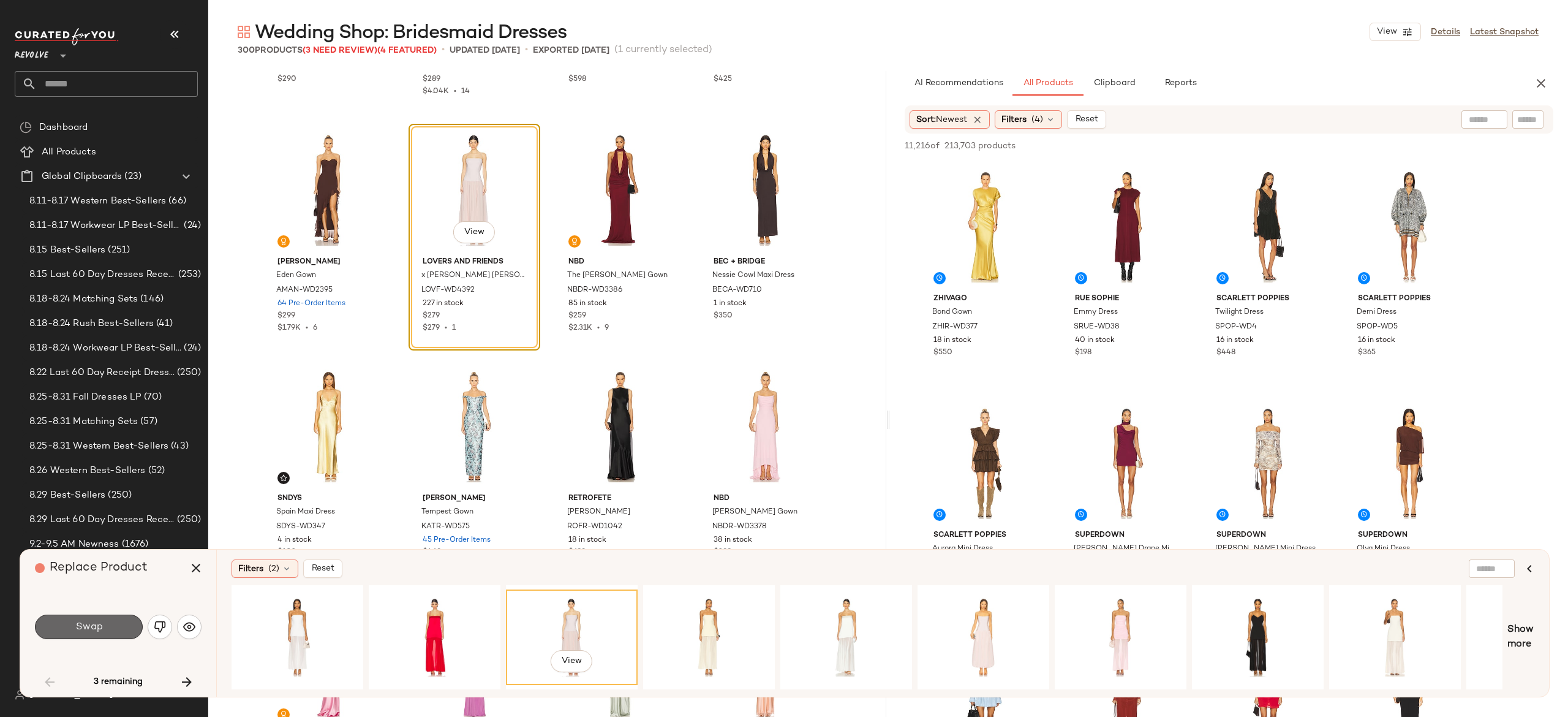
click at [106, 625] on button "Swap" at bounding box center [89, 627] width 108 height 24
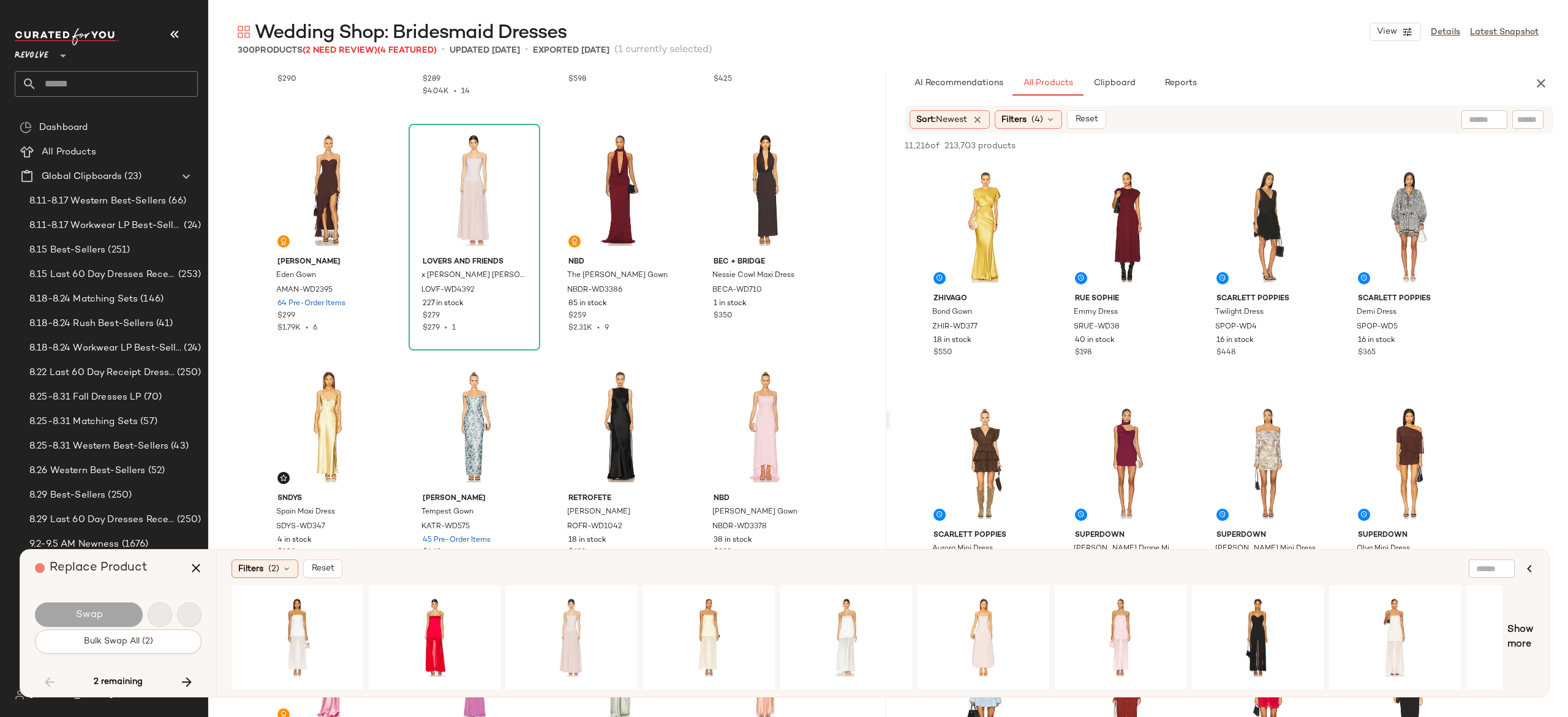
scroll to position [12542, 0]
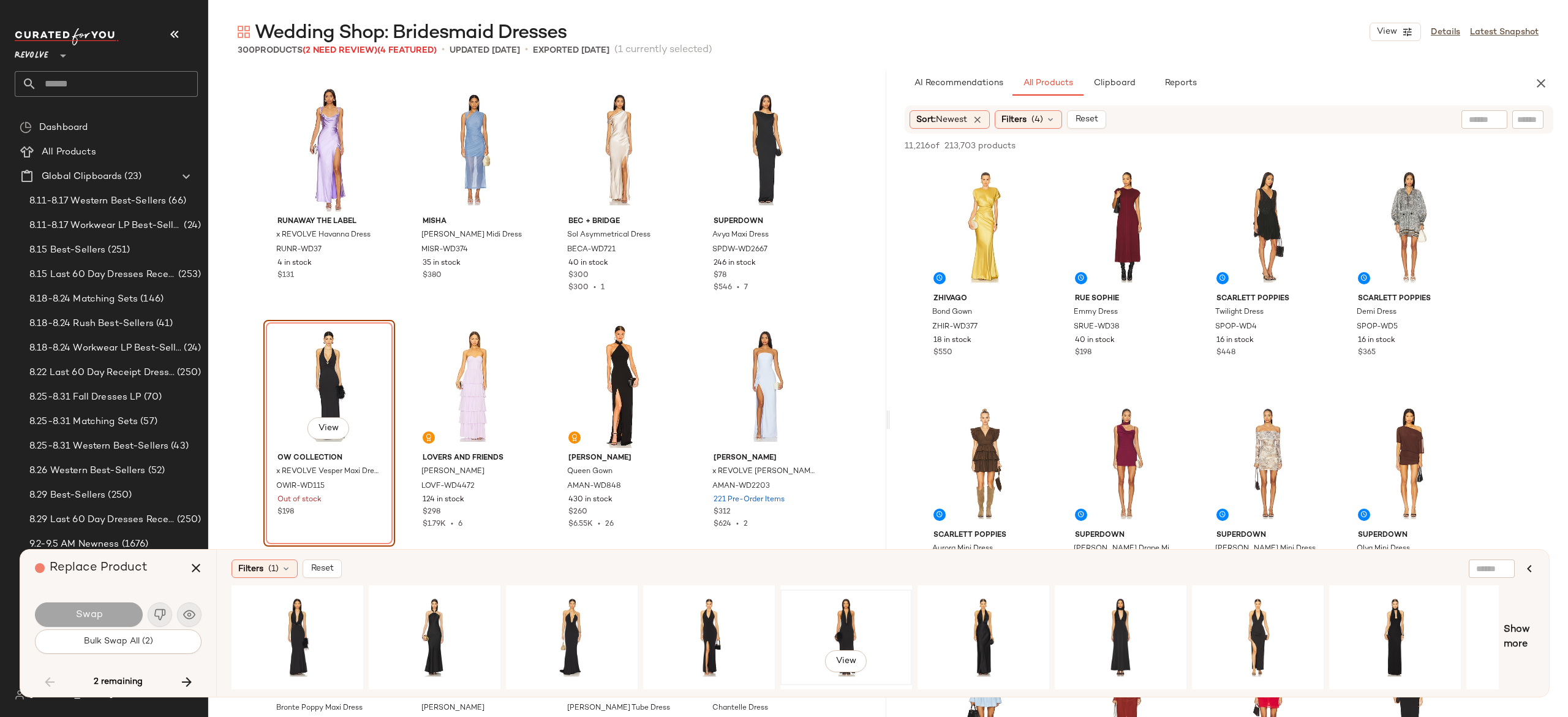
click at [837, 620] on div "View" at bounding box center [845, 638] width 123 height 87
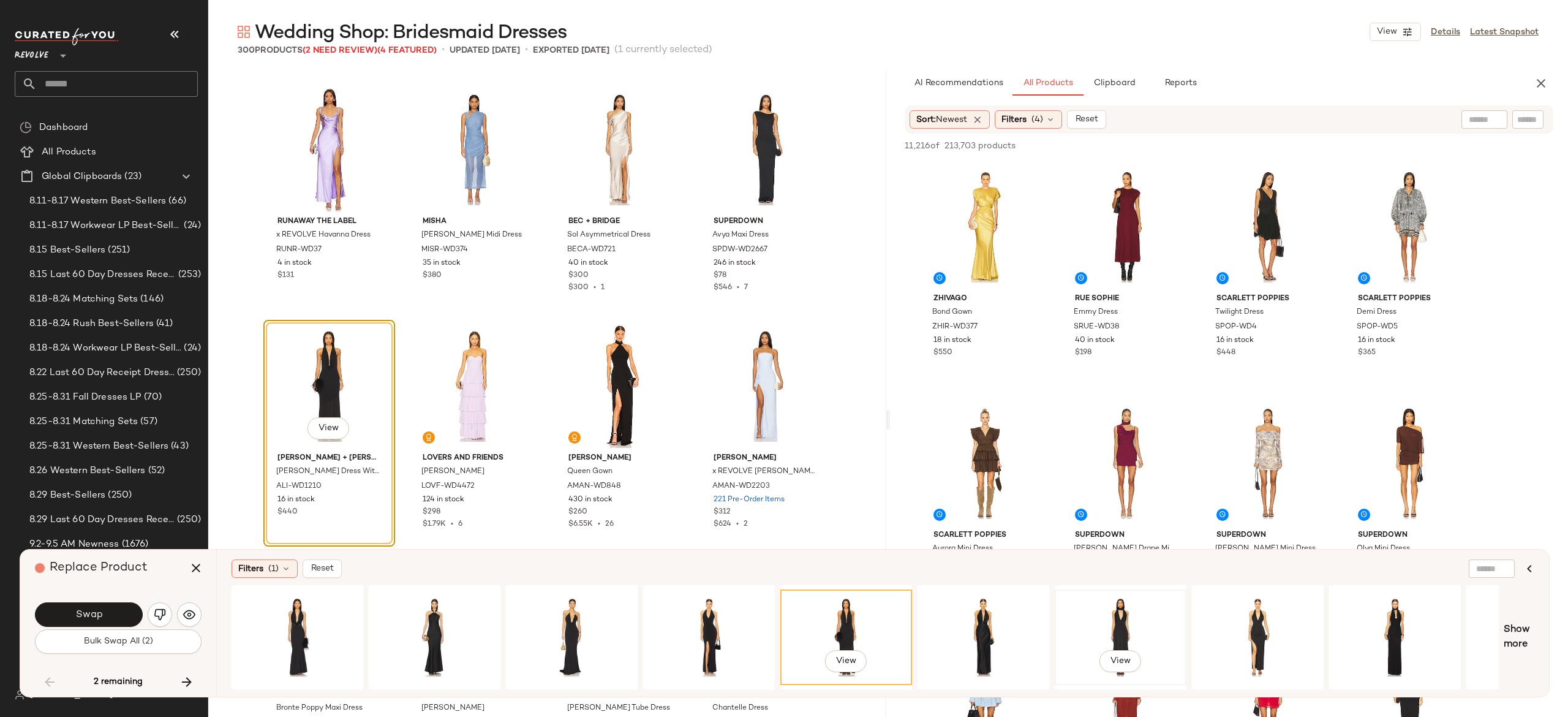
click at [1110, 612] on div "View" at bounding box center [1120, 638] width 123 height 87
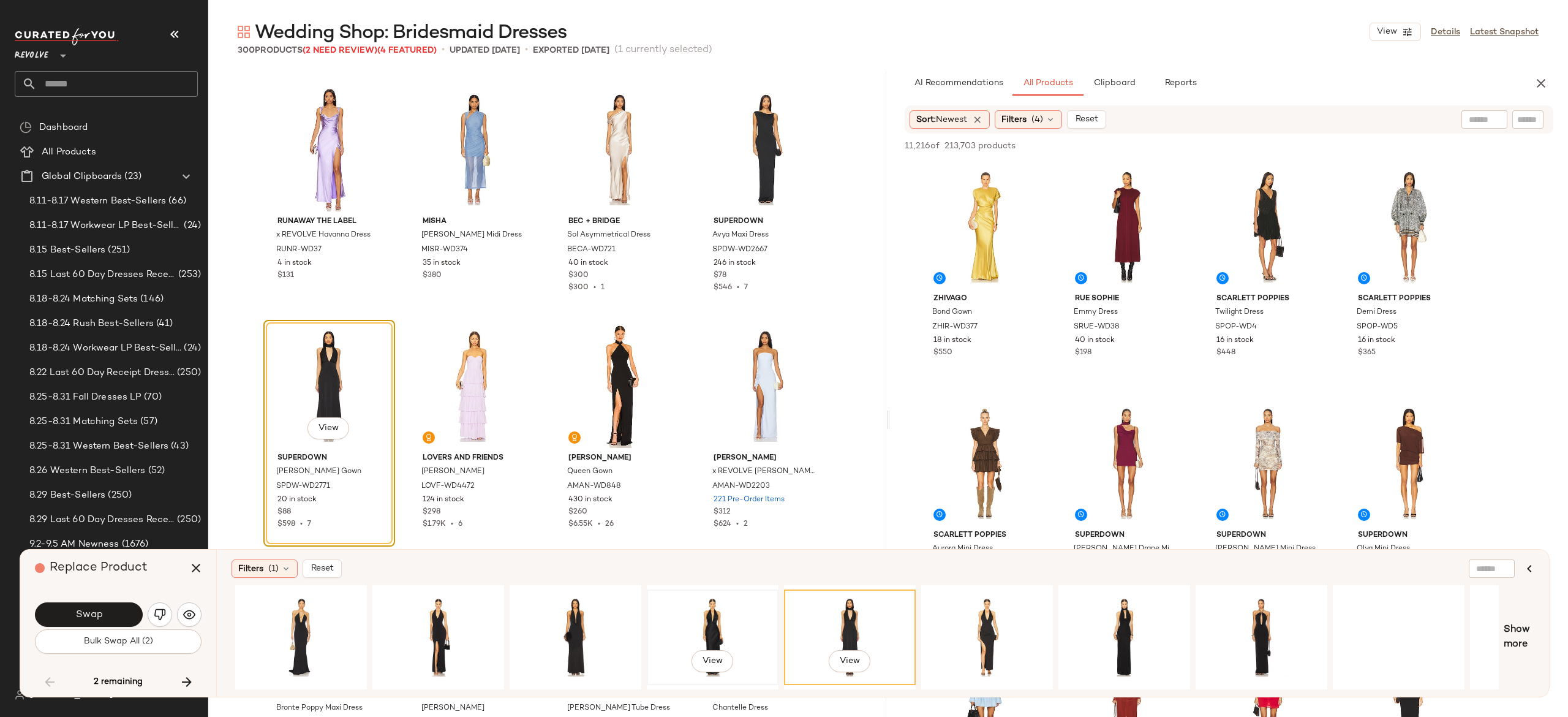
scroll to position [0, 272]
click at [1390, 623] on div "View" at bounding box center [1397, 638] width 123 height 87
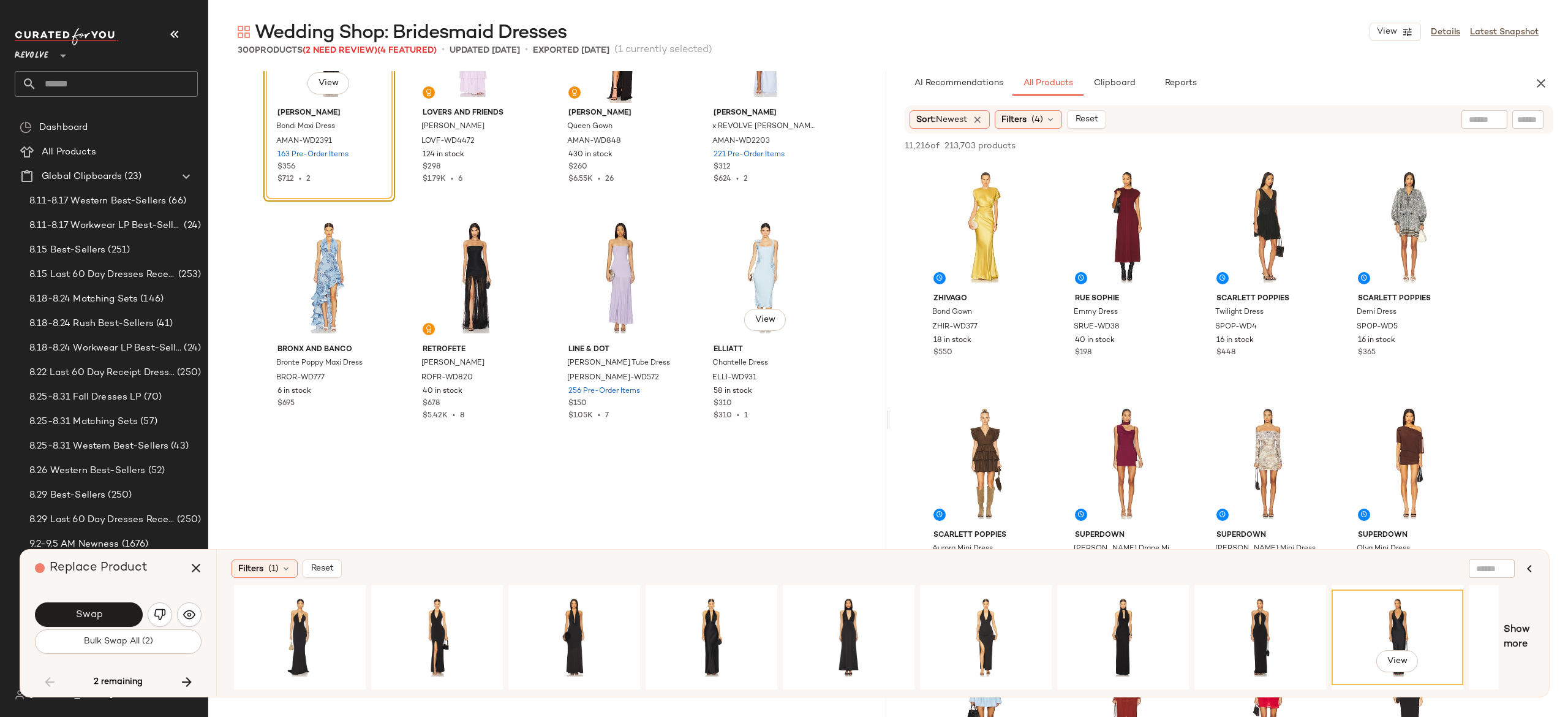
scroll to position [12888, 0]
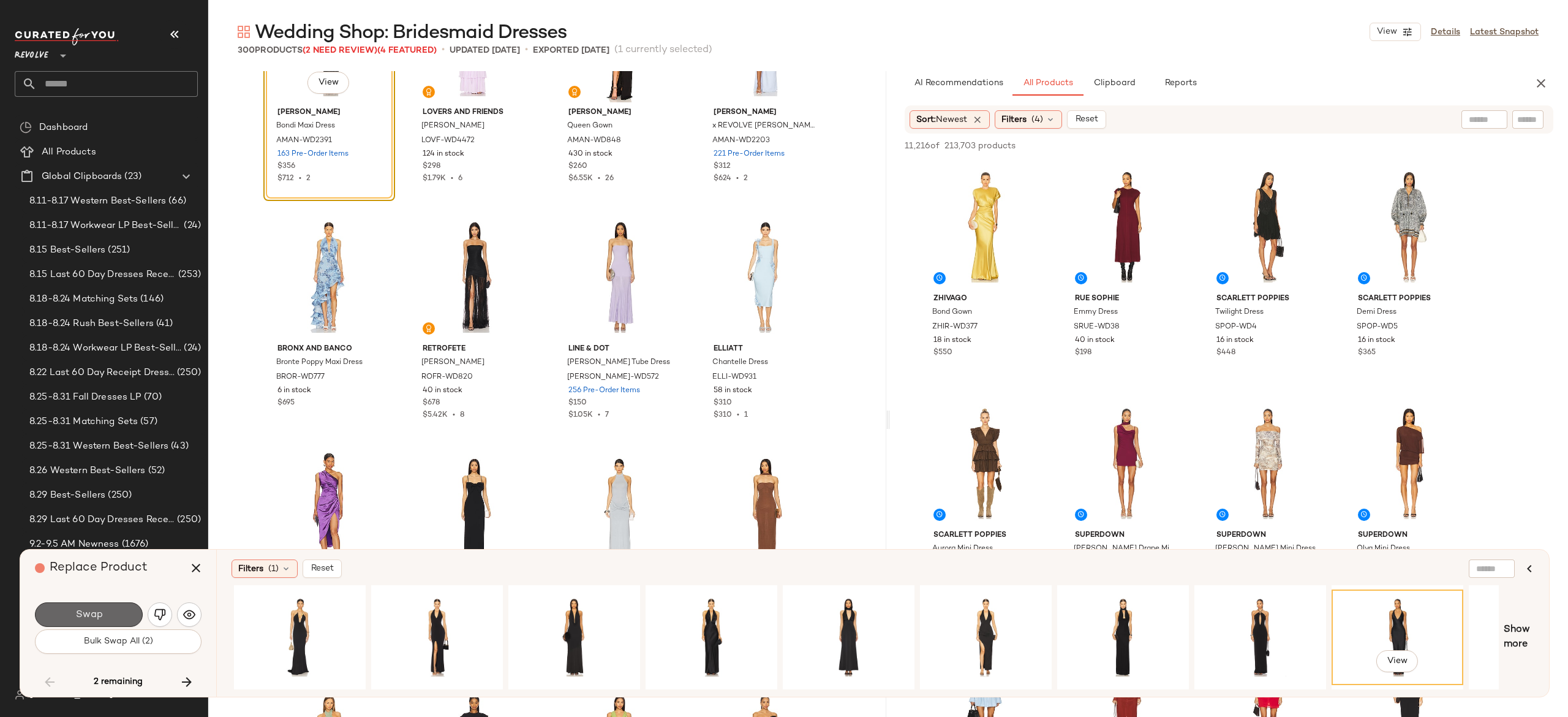
click at [121, 619] on button "Swap" at bounding box center [89, 615] width 108 height 24
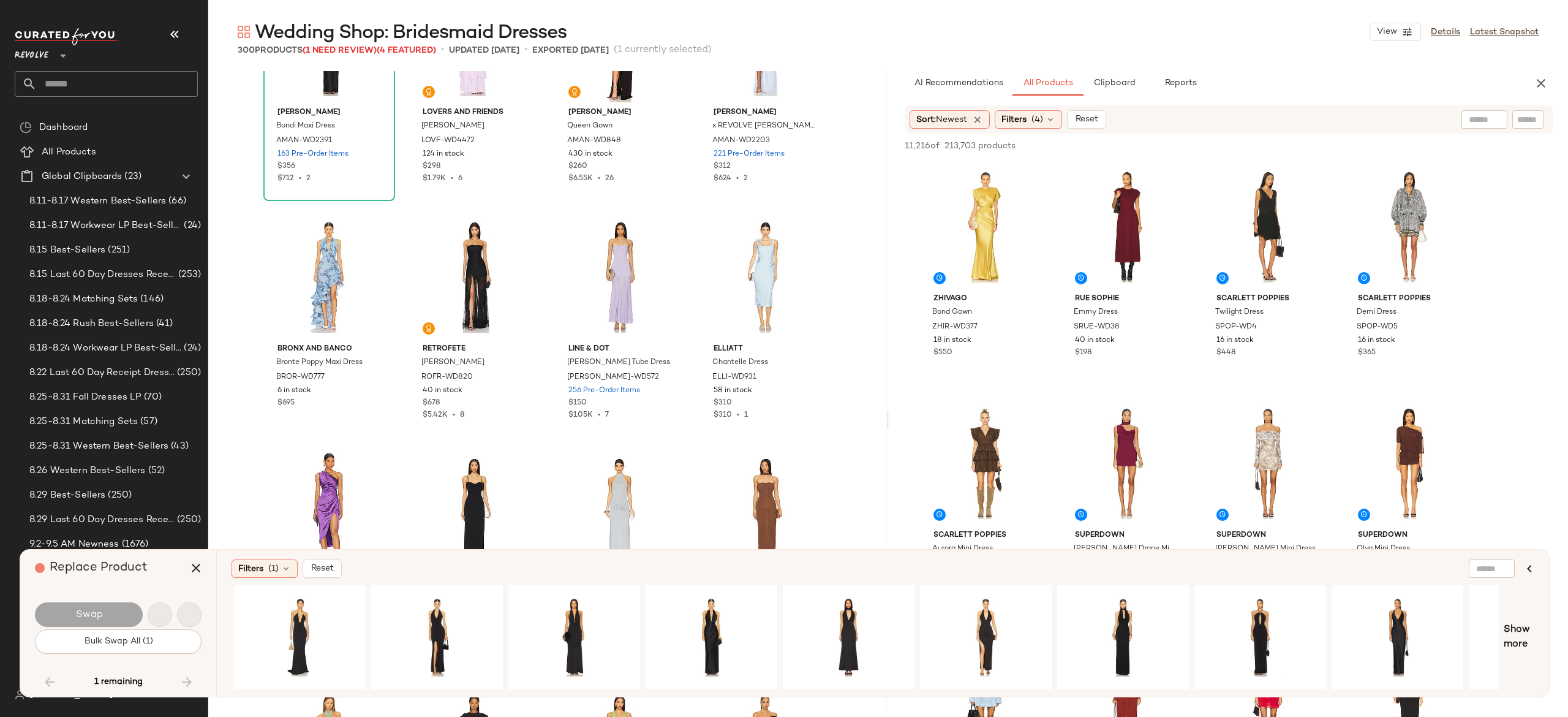
scroll to position [14198, 0]
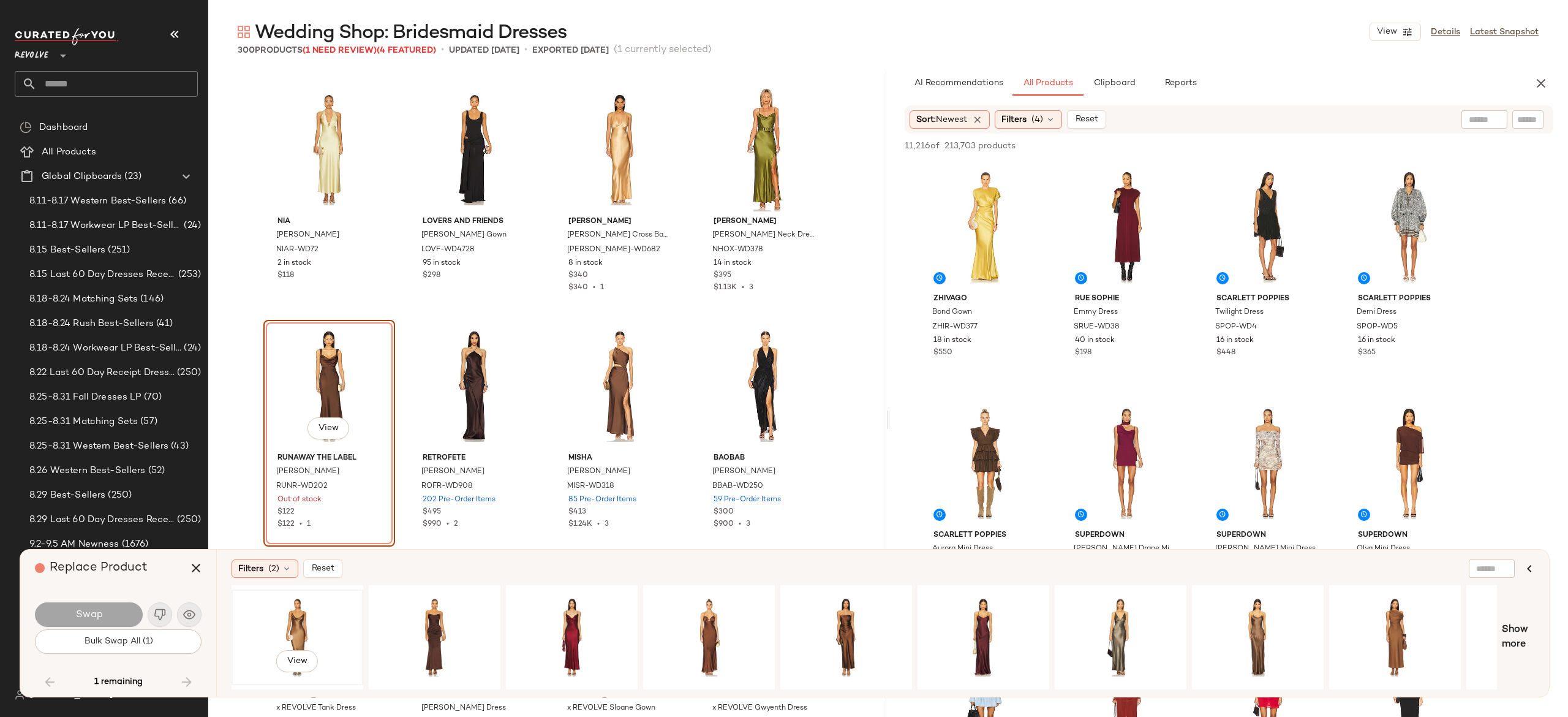
click at [301, 618] on div "View" at bounding box center [297, 638] width 123 height 87
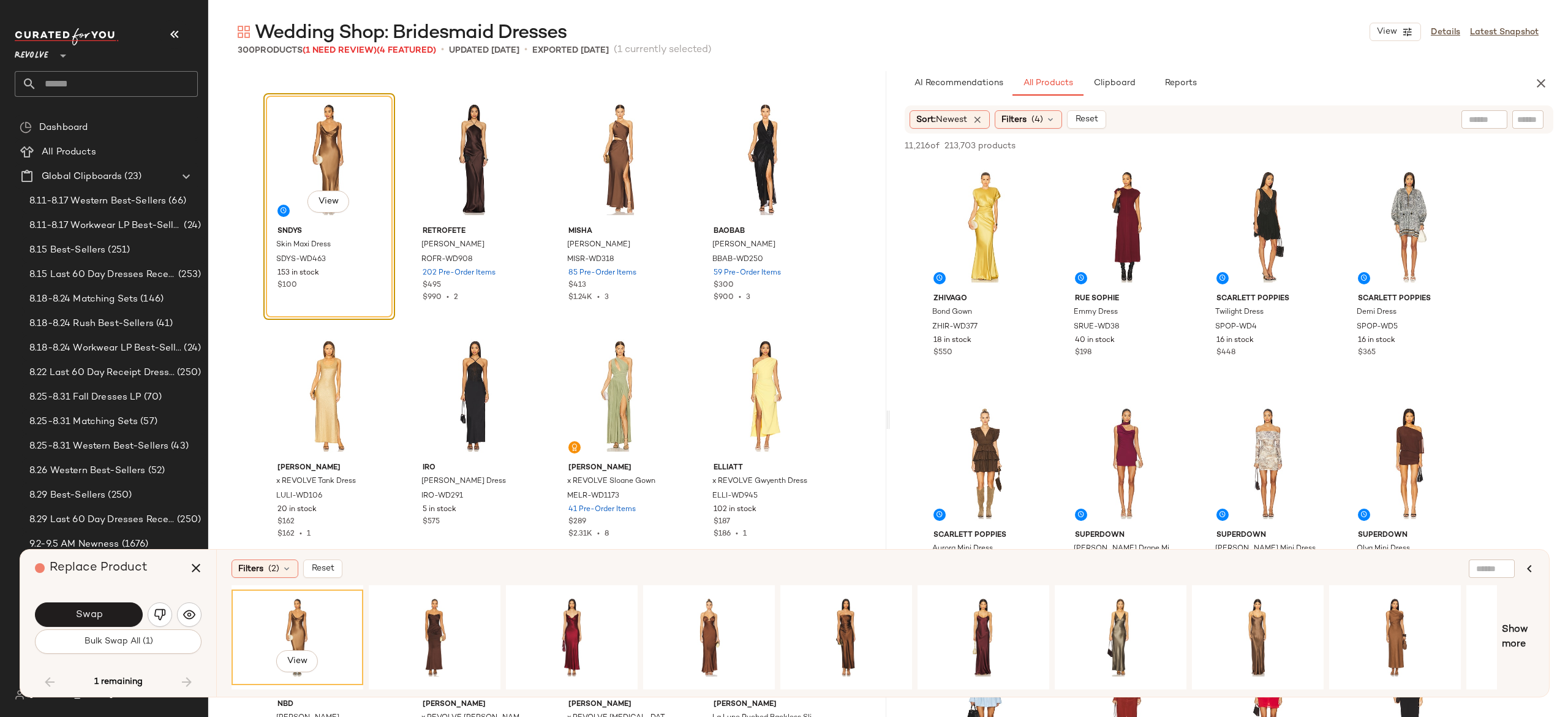
scroll to position [14429, 0]
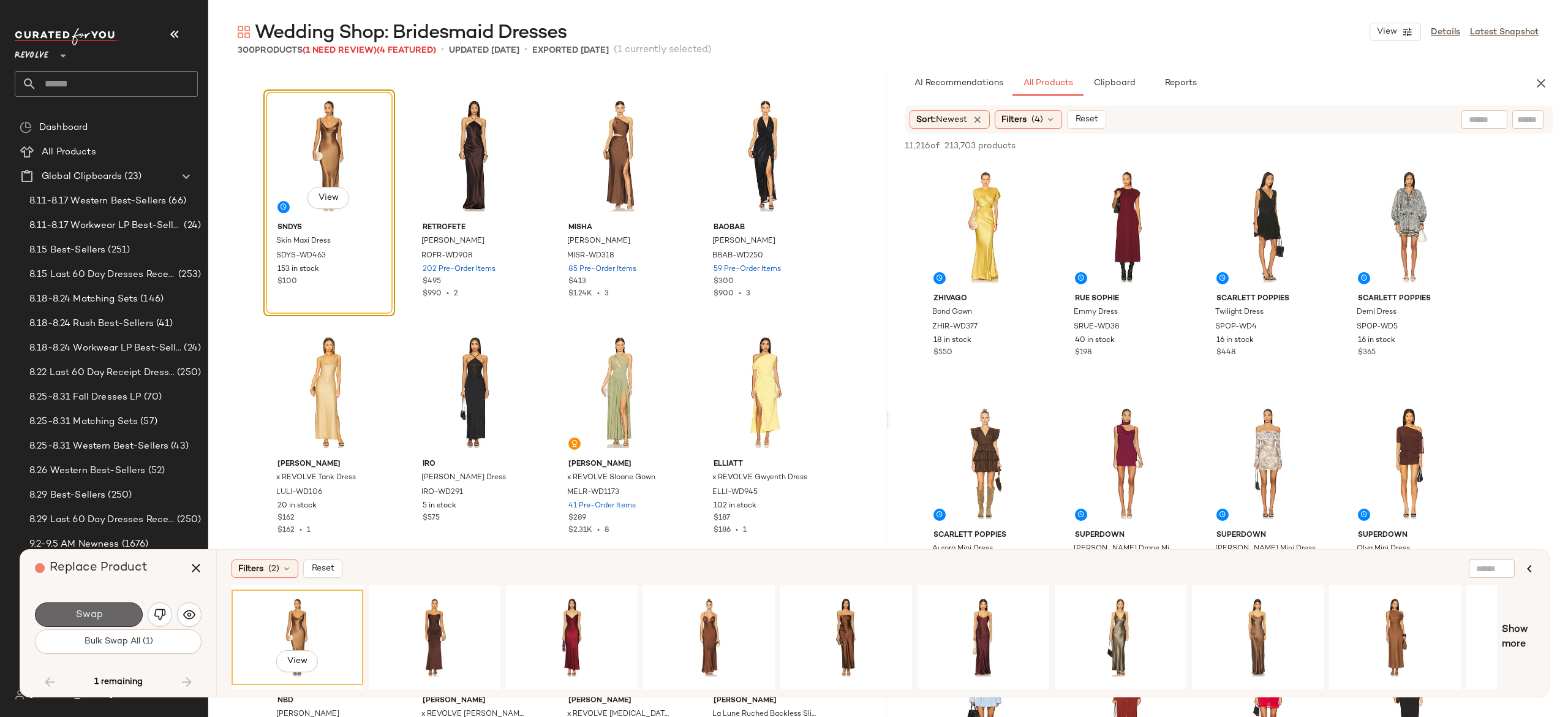
click at [130, 610] on button "Swap" at bounding box center [89, 615] width 108 height 24
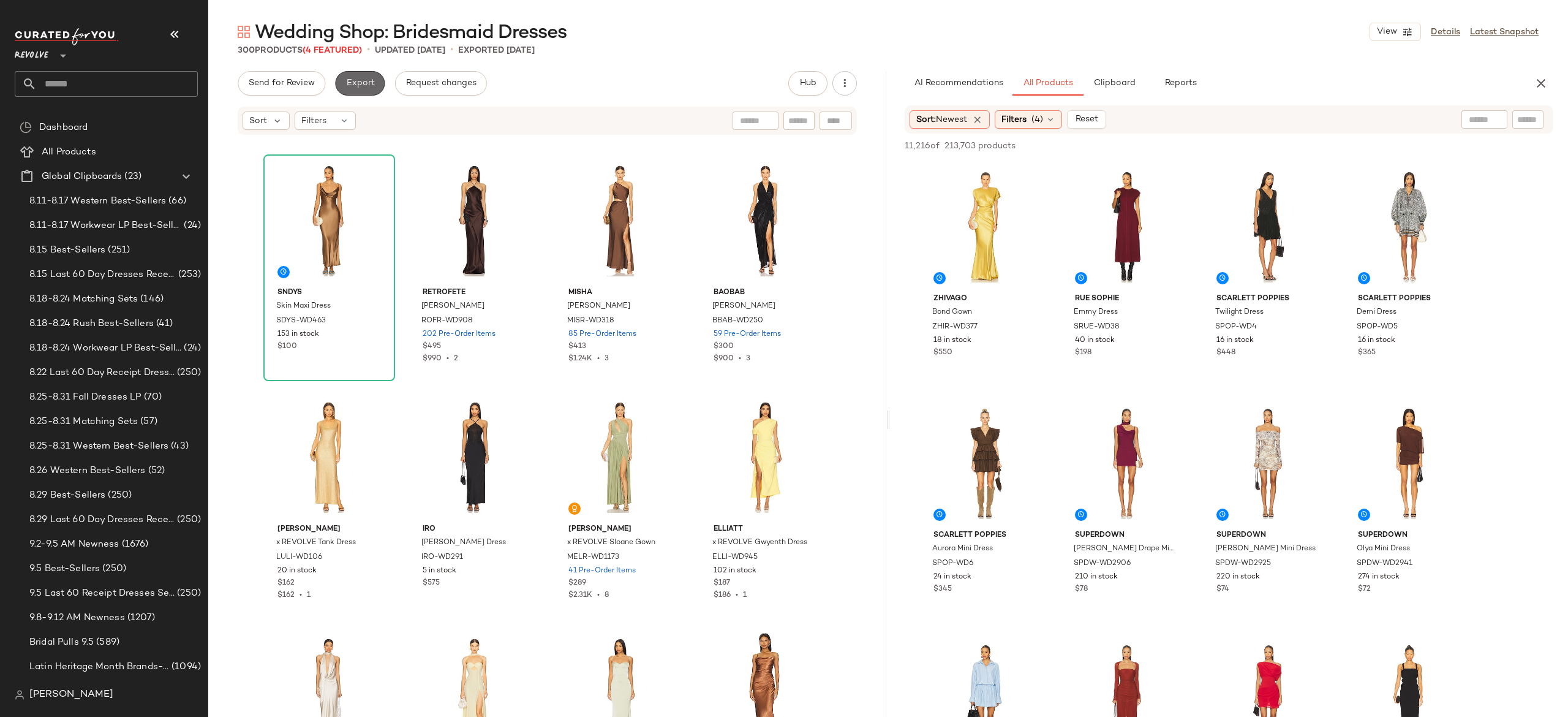
click at [370, 83] on span "Export" at bounding box center [360, 83] width 29 height 10
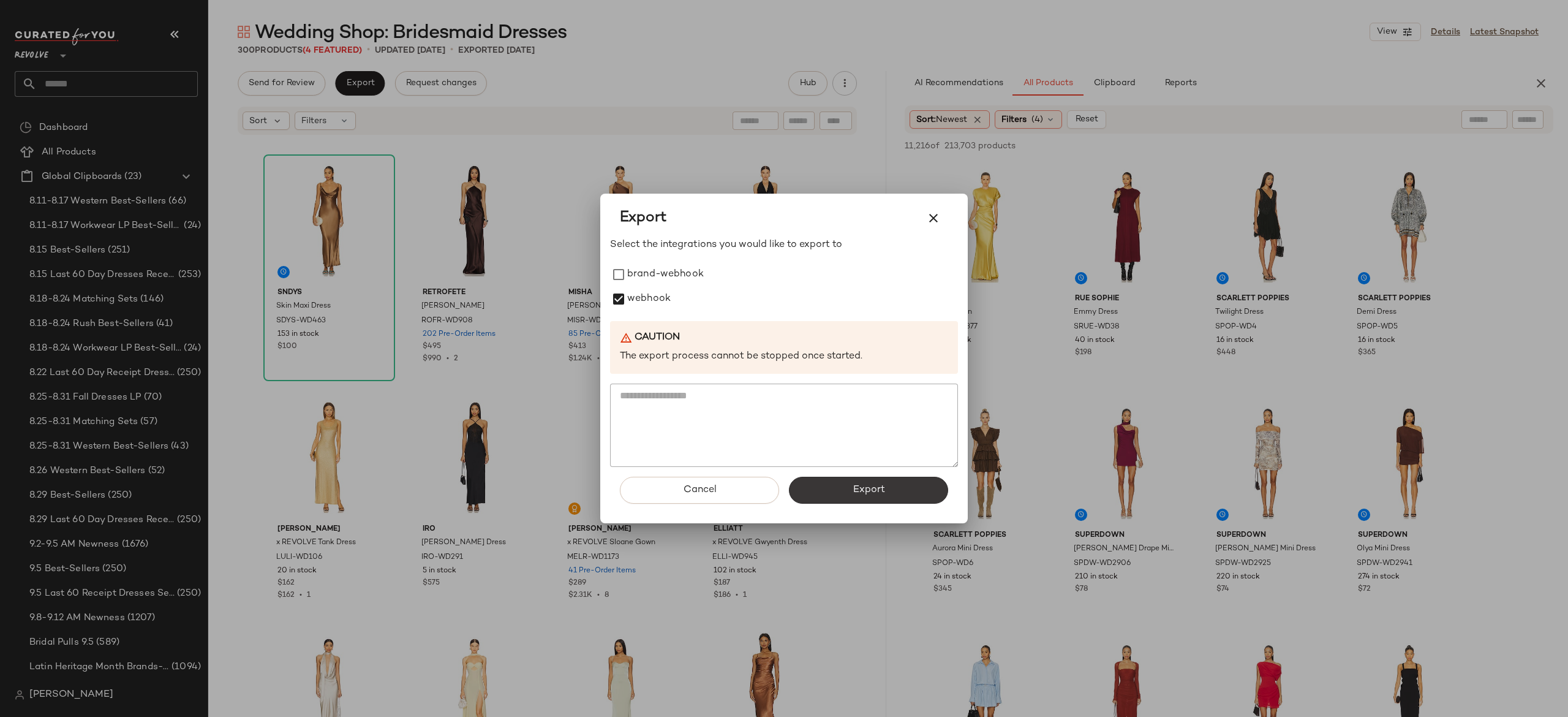
click at [819, 484] on button "Export" at bounding box center [868, 490] width 159 height 27
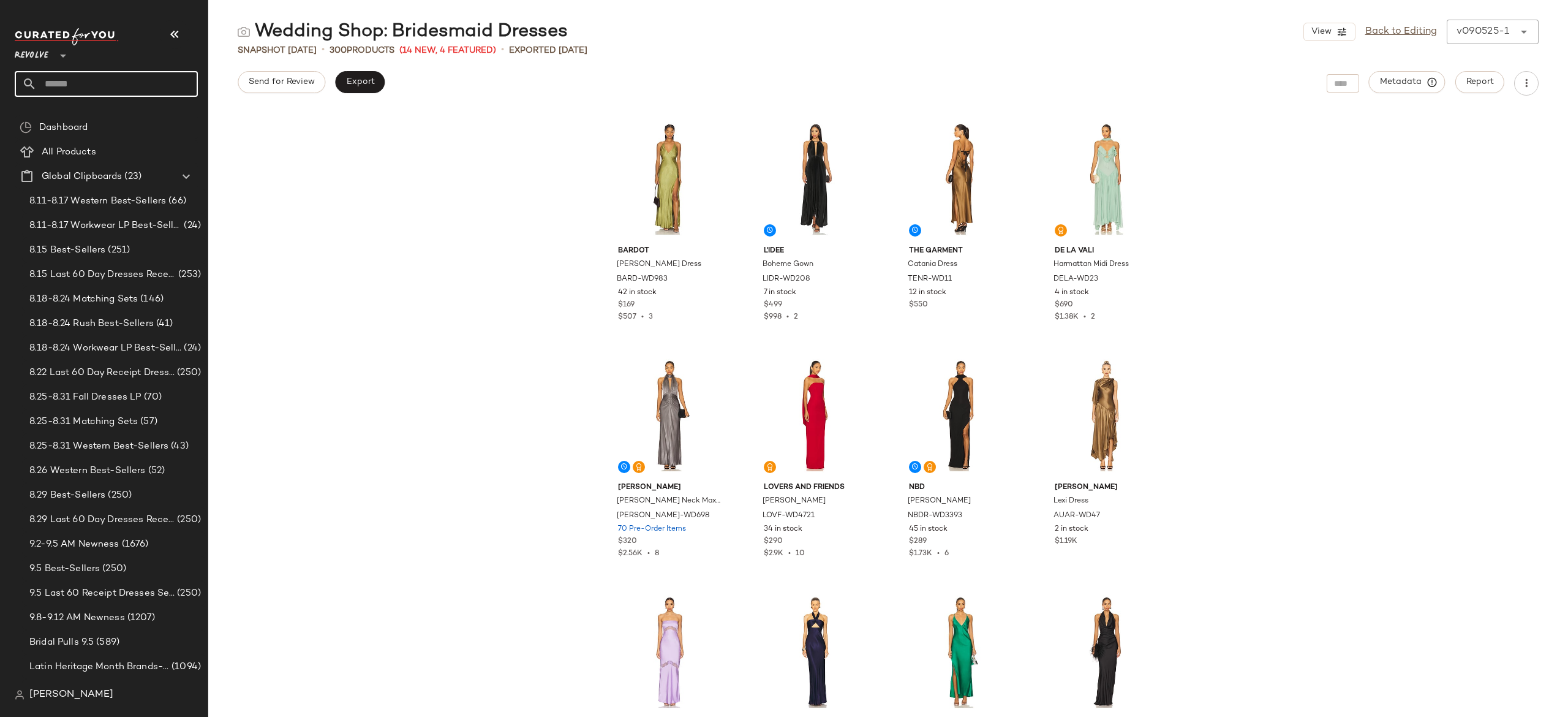
click at [169, 88] on input "text" at bounding box center [117, 85] width 161 height 26
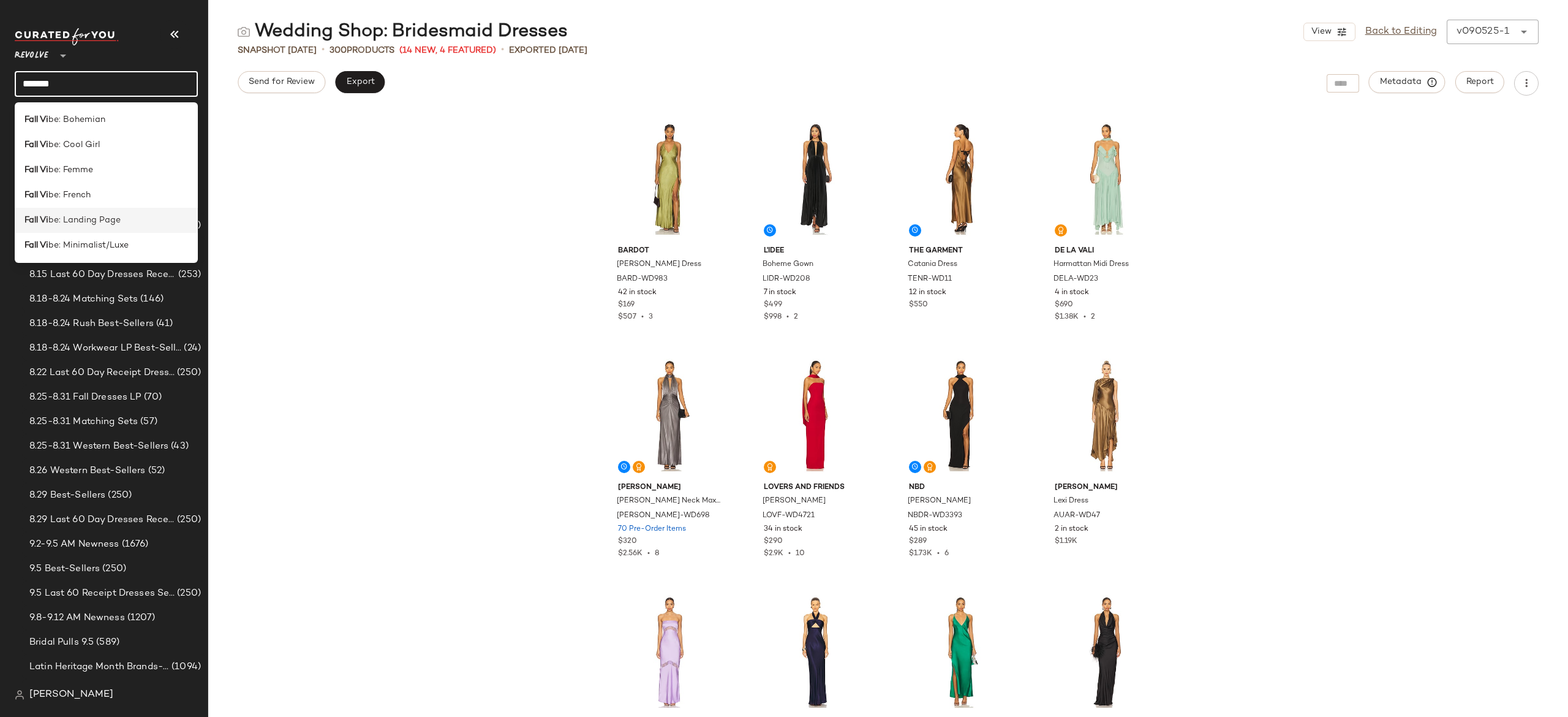
type input "*******"
click at [136, 228] on div "Fall Vi be: Landing Page" at bounding box center [106, 220] width 183 height 25
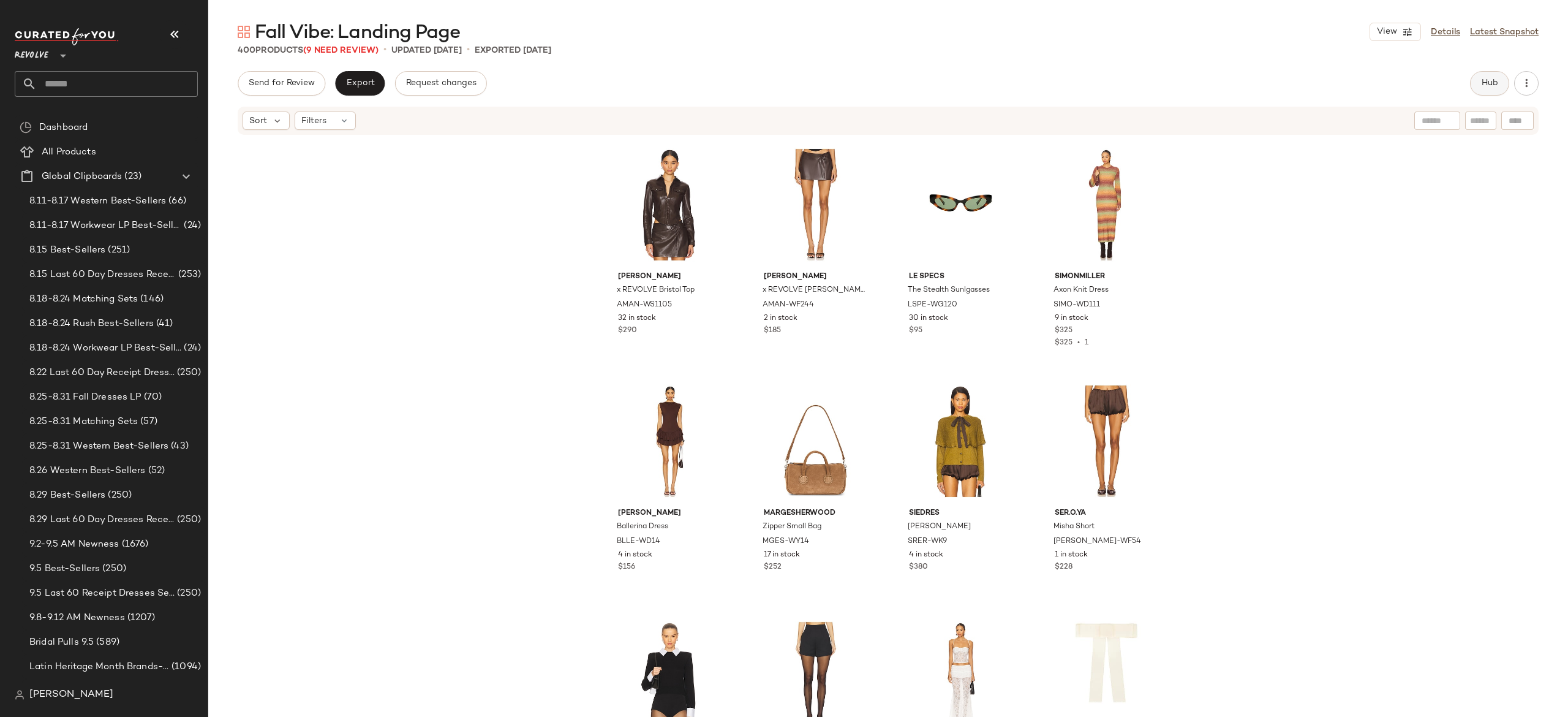
click at [1496, 84] on span "Hub" at bounding box center [1490, 83] width 17 height 10
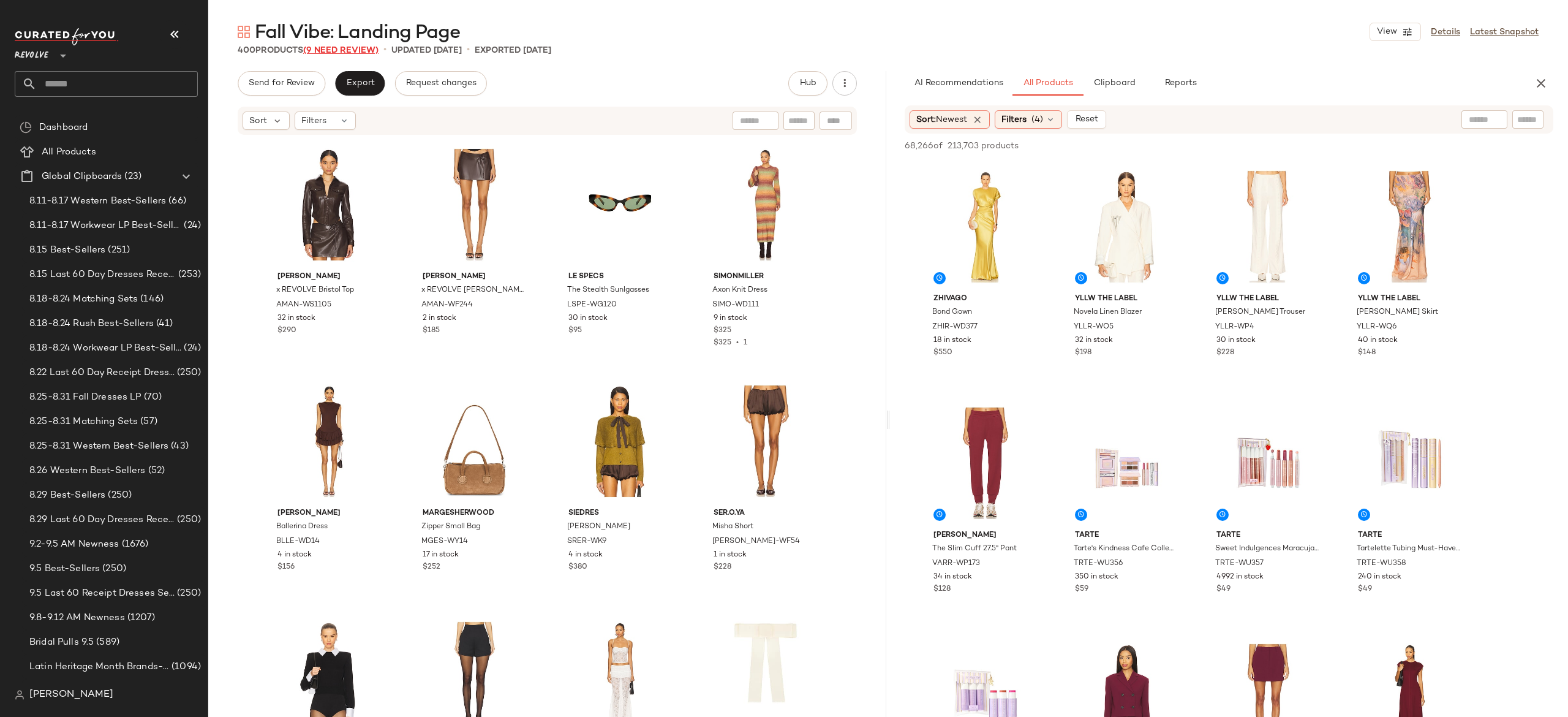
click at [368, 51] on span "(9 Need Review)" at bounding box center [340, 51] width 76 height 10
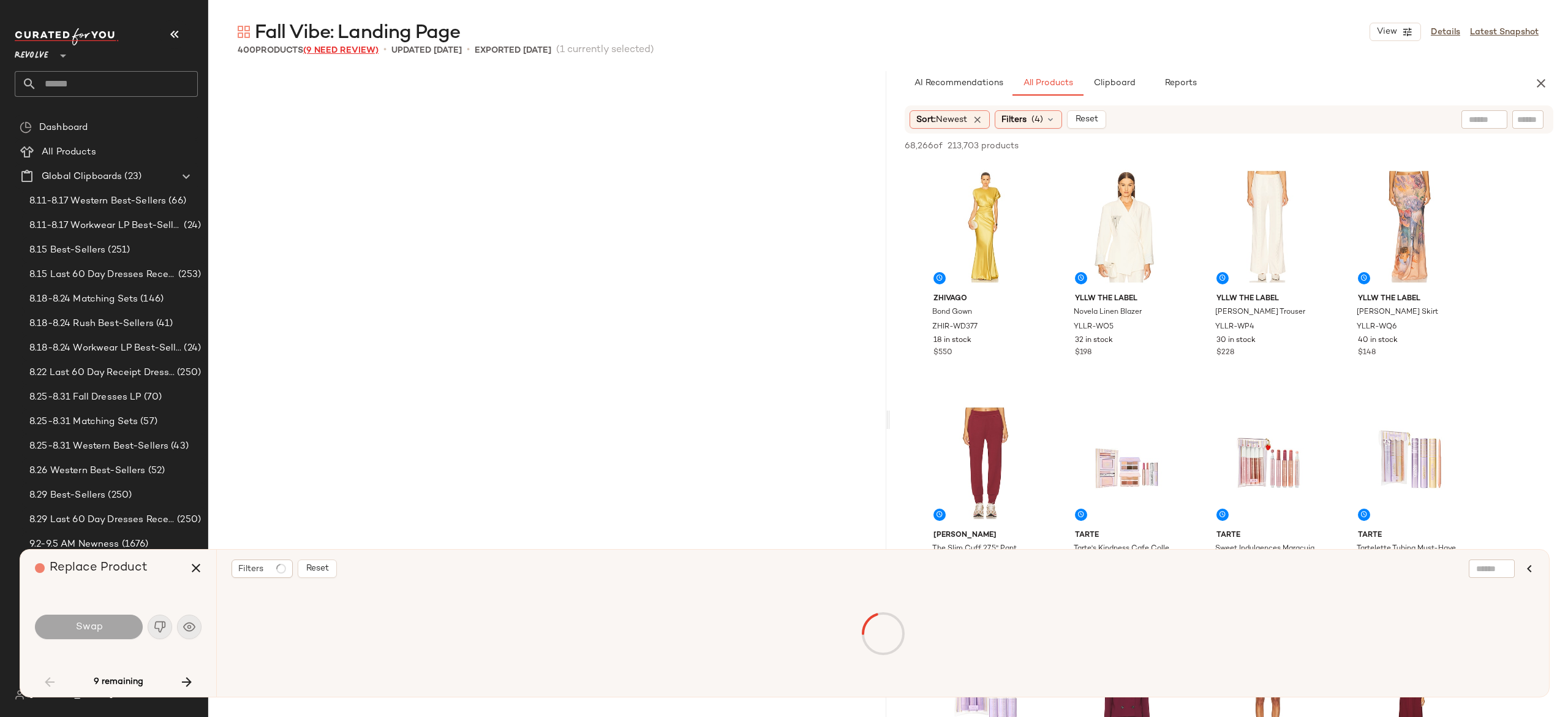
scroll to position [2130, 0]
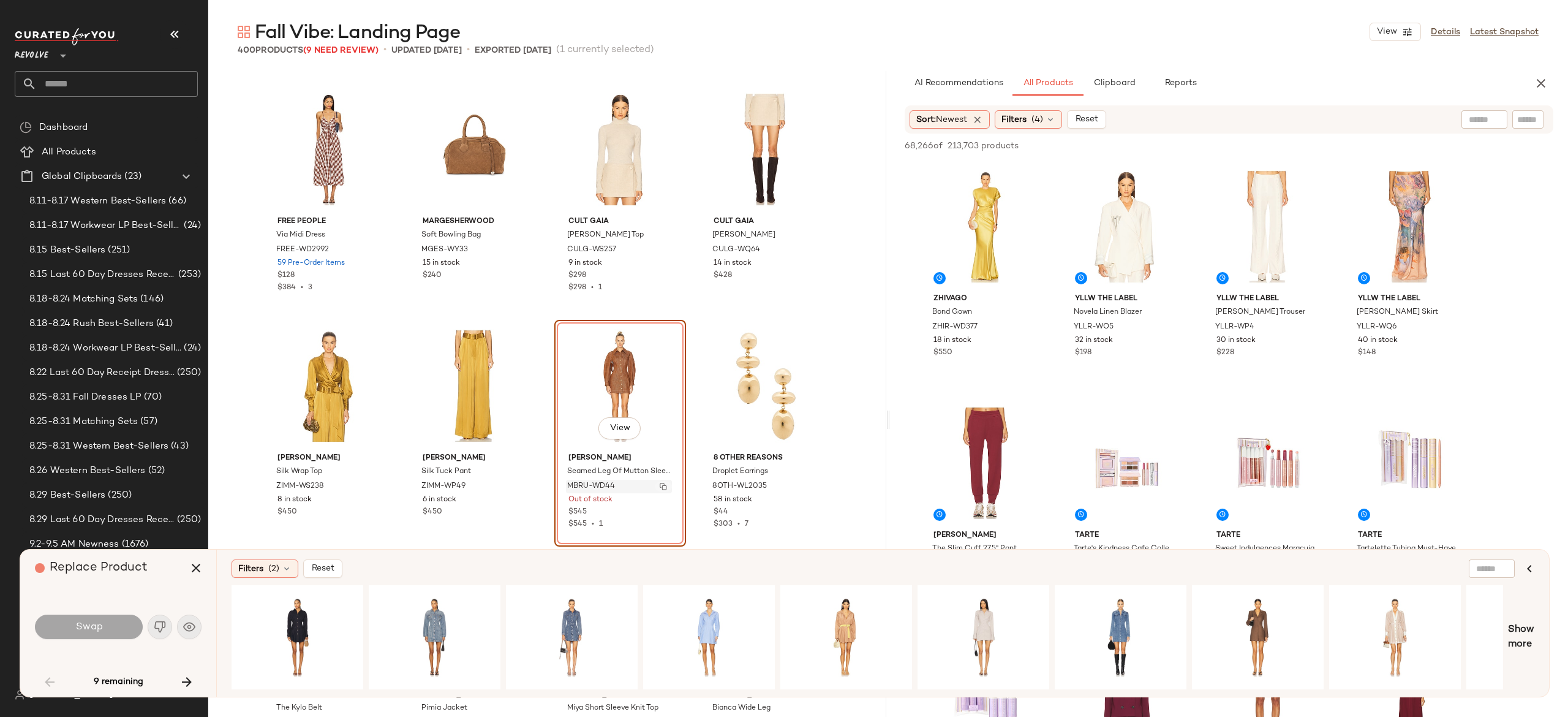
click at [664, 485] on button "button" at bounding box center [663, 486] width 17 height 11
click at [187, 672] on button "button" at bounding box center [187, 682] width 30 height 30
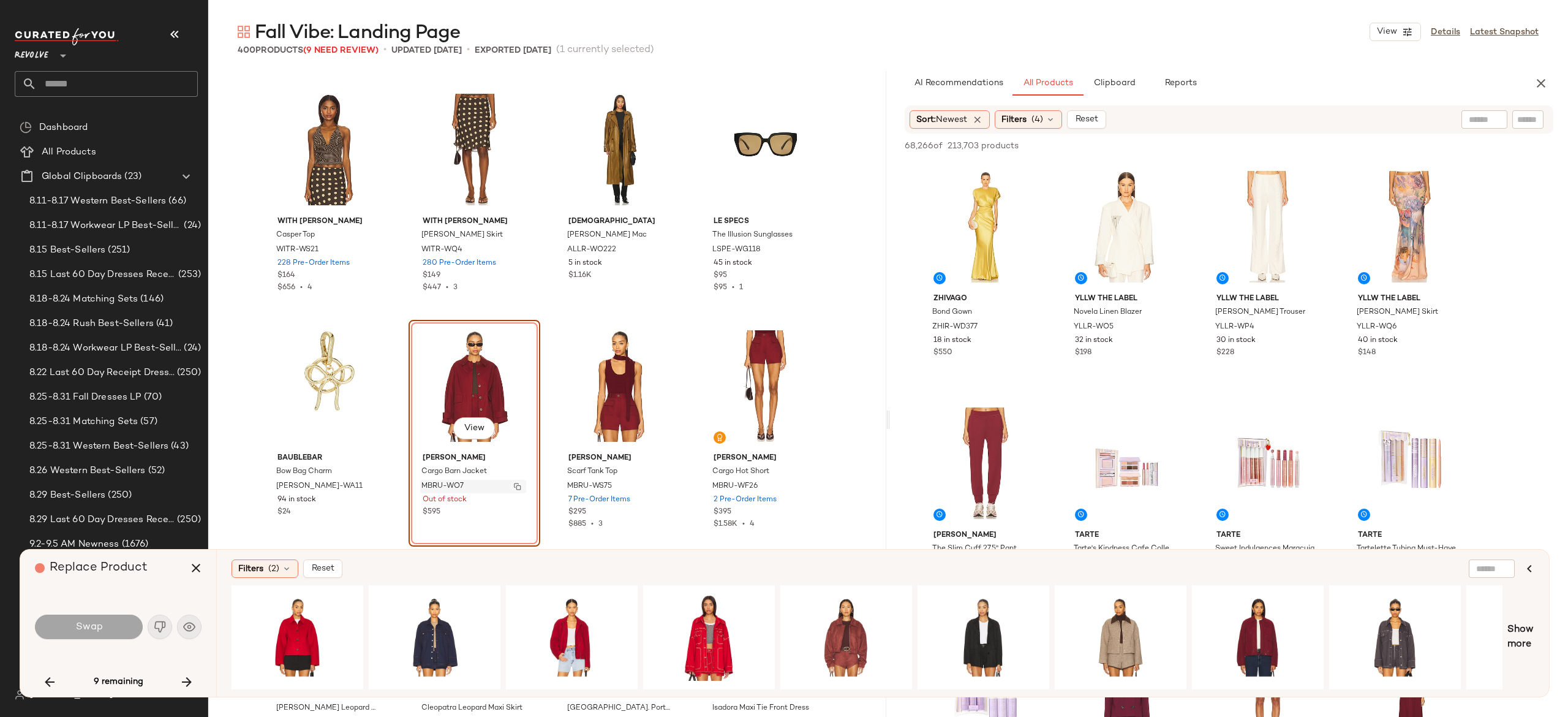
click at [515, 485] on img "button" at bounding box center [517, 486] width 7 height 7
click at [186, 677] on icon "button" at bounding box center [186, 682] width 15 height 15
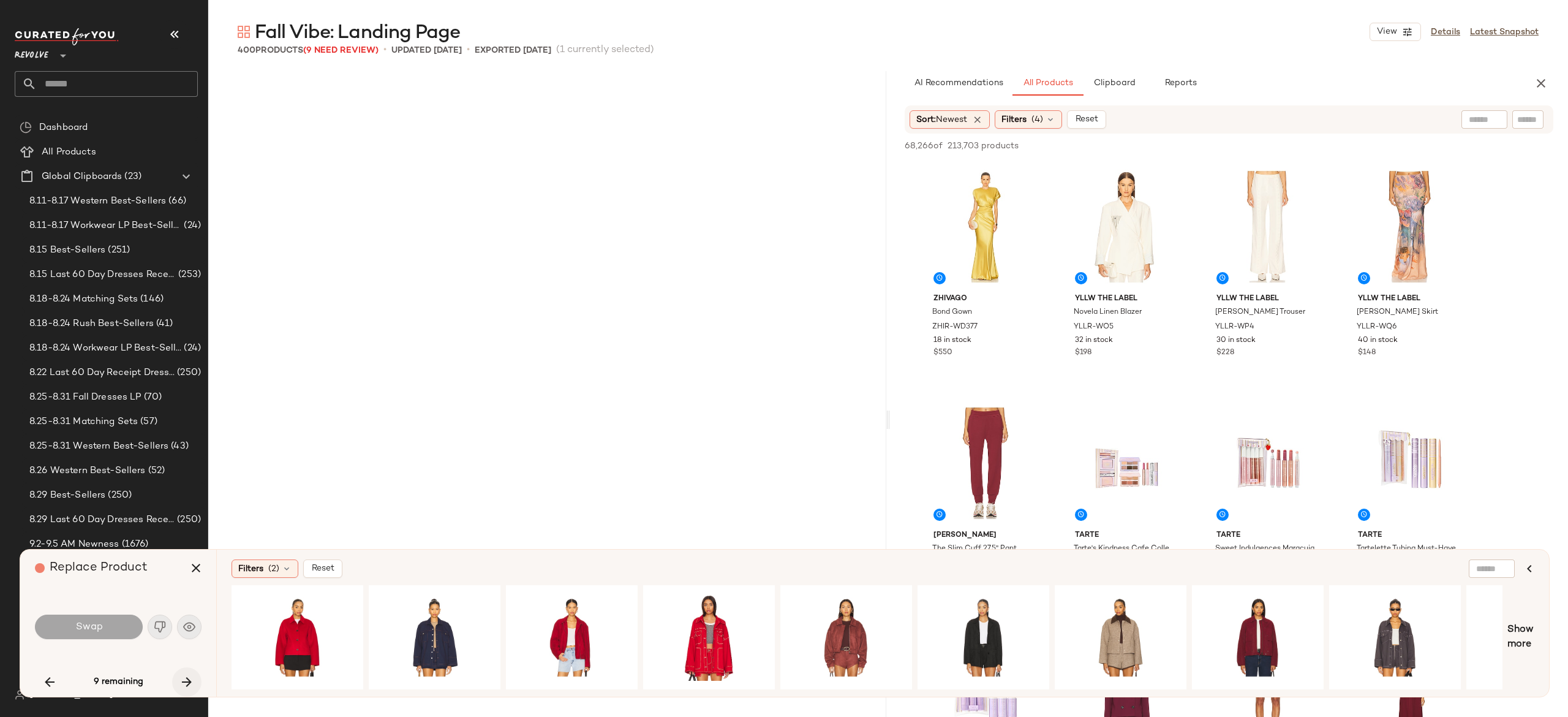
scroll to position [6389, 0]
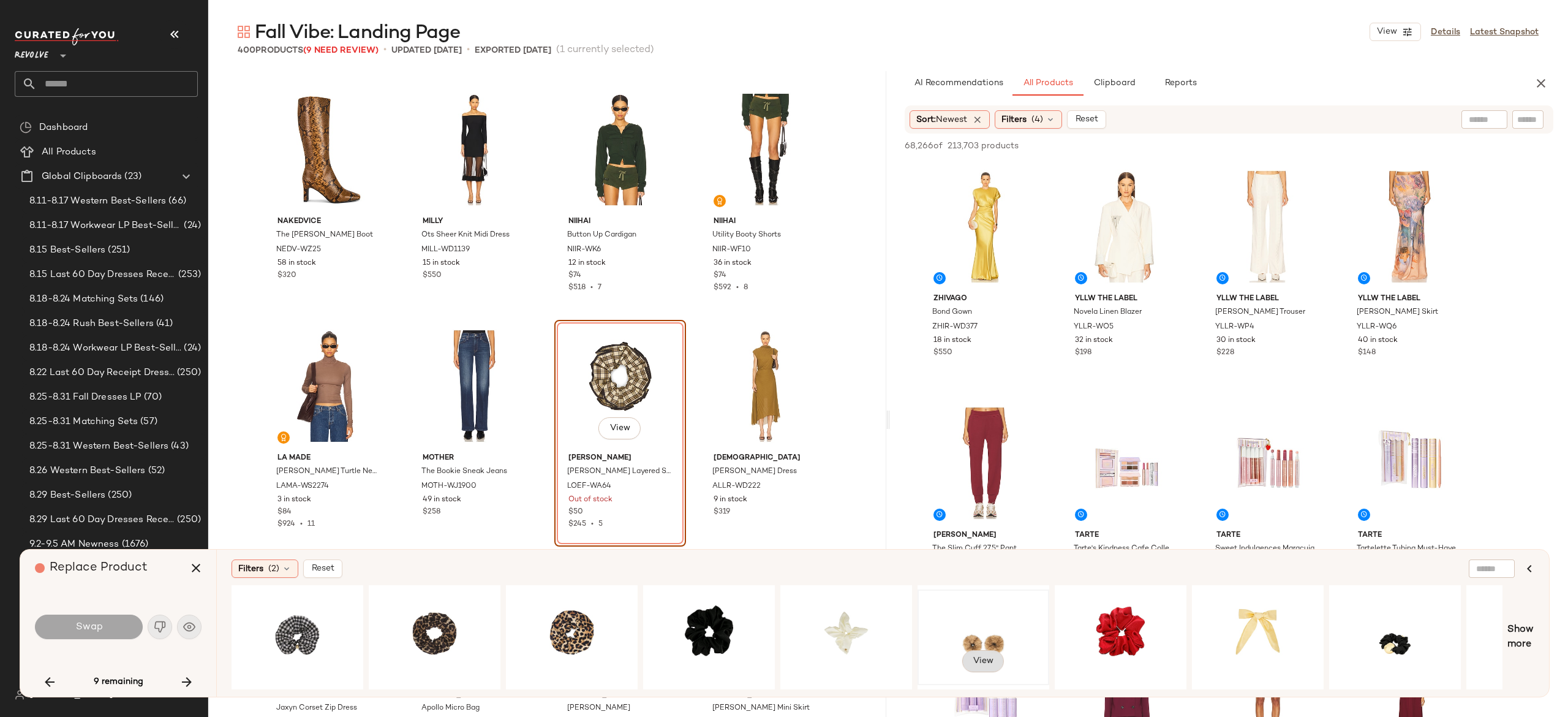
click at [990, 651] on button "View" at bounding box center [983, 661] width 42 height 22
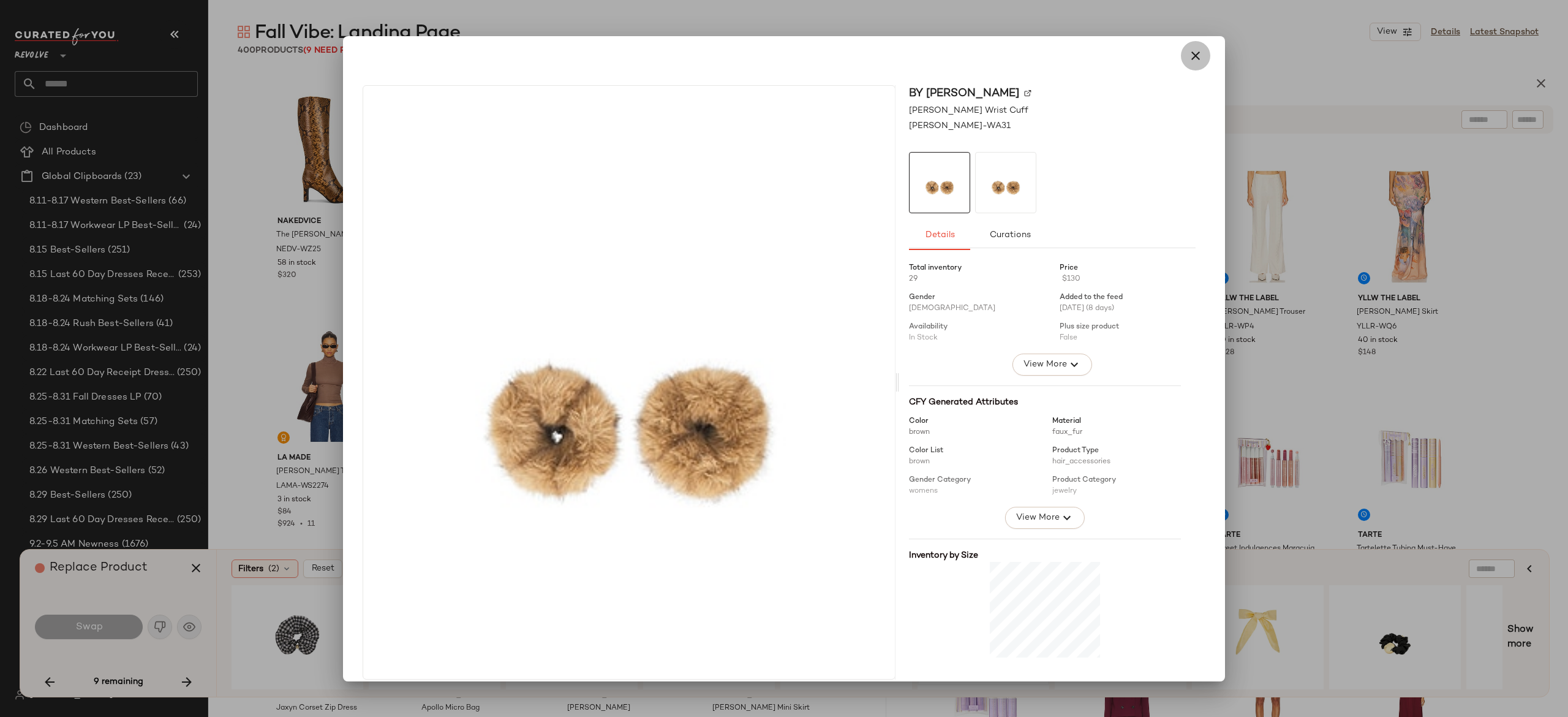
click at [1189, 54] on icon "button" at bounding box center [1195, 56] width 15 height 15
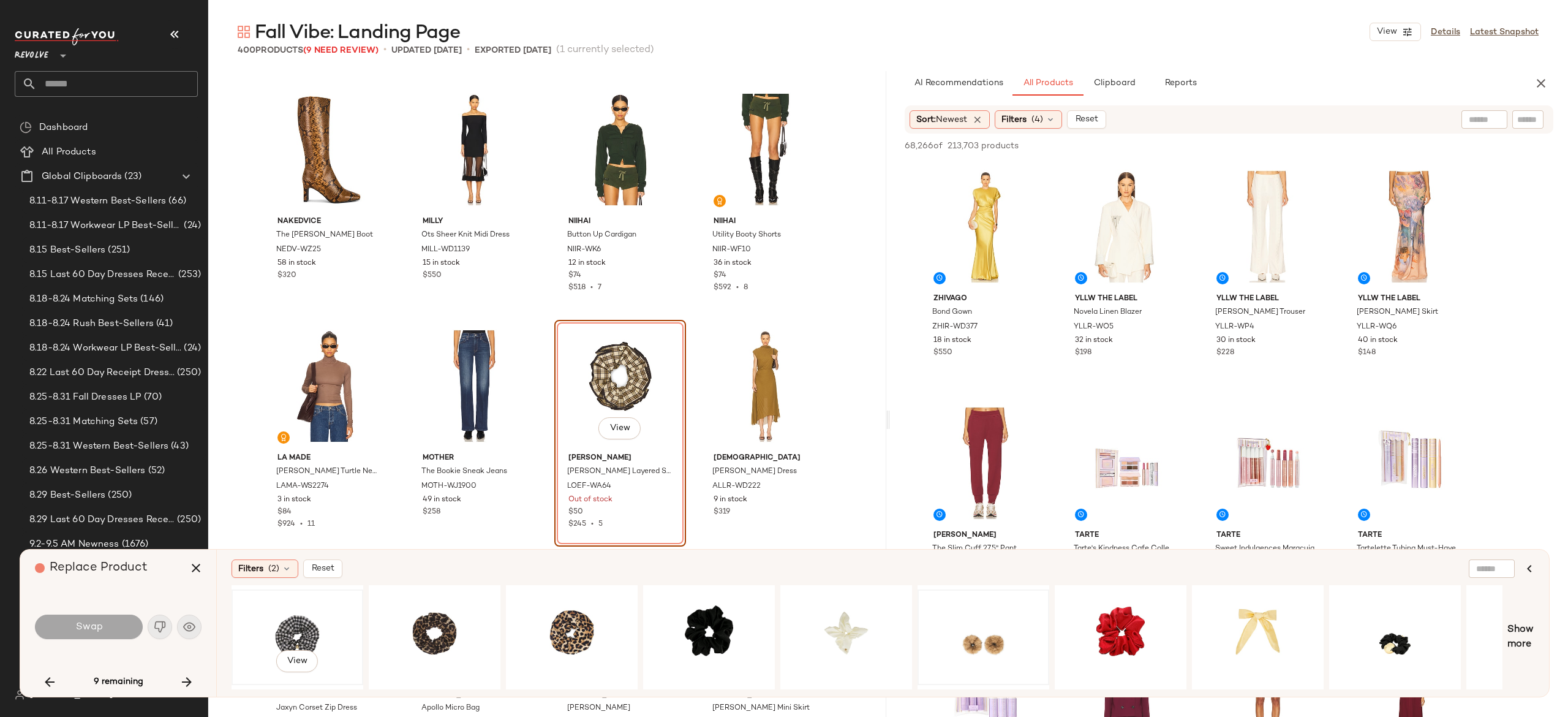
click at [282, 619] on div "View" at bounding box center [297, 638] width 123 height 87
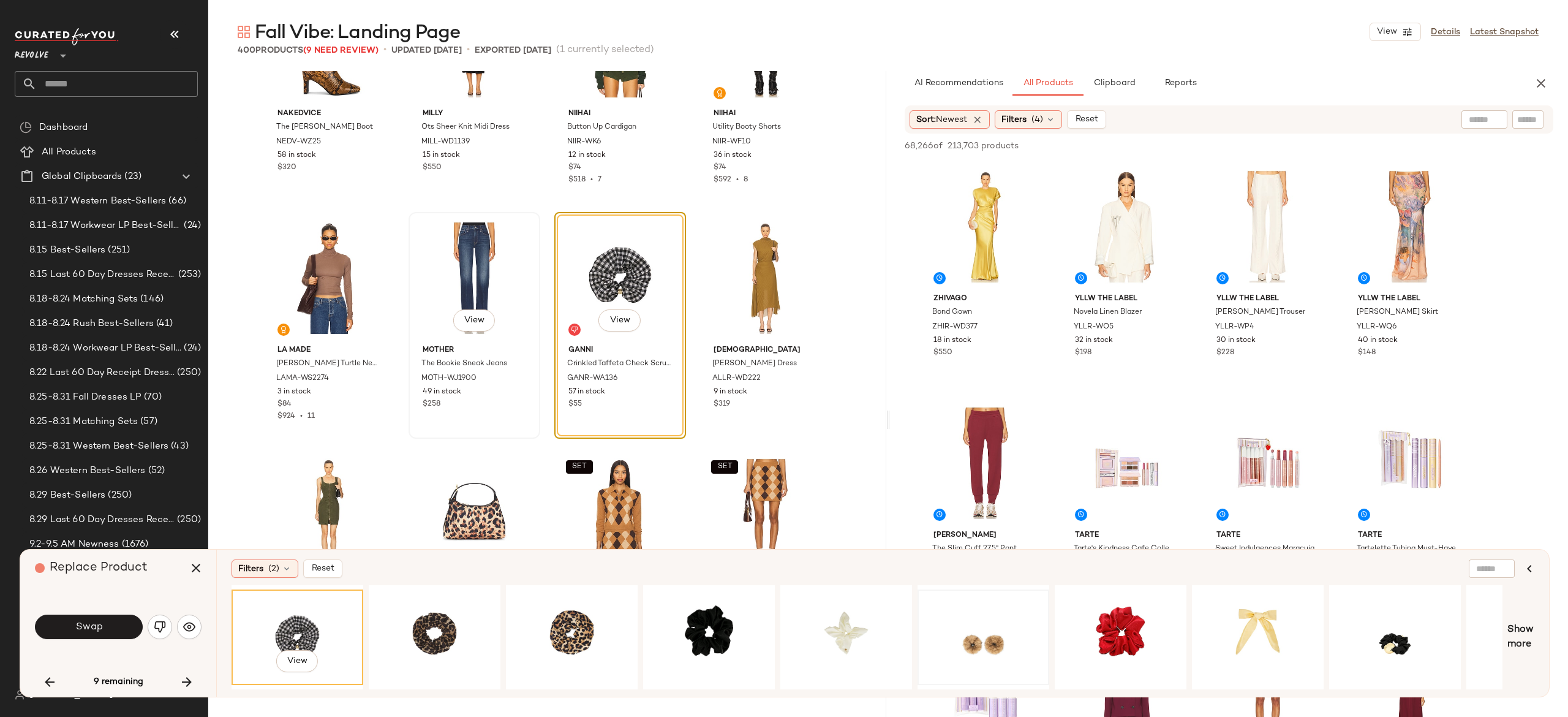
scroll to position [6610, 0]
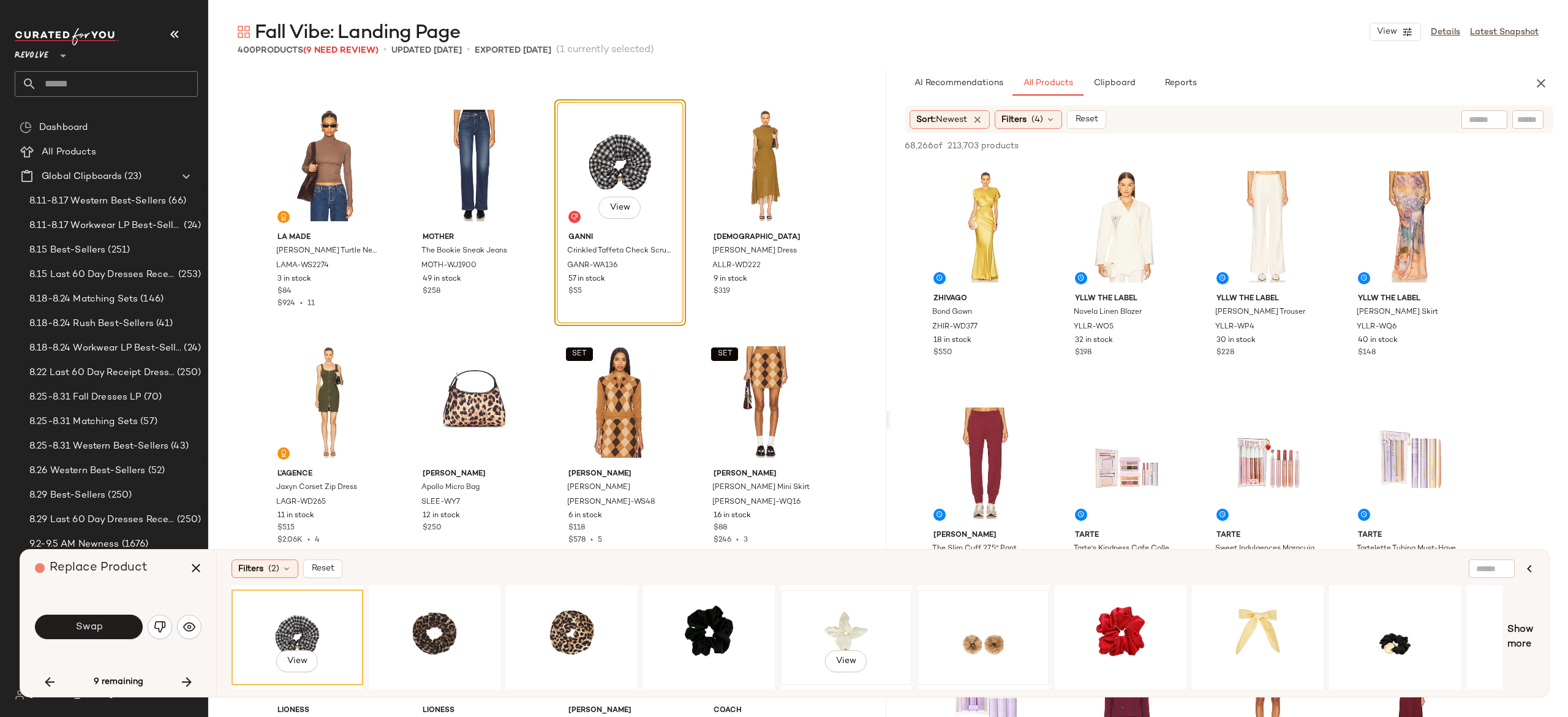
click at [845, 615] on div "View" at bounding box center [845, 638] width 123 height 87
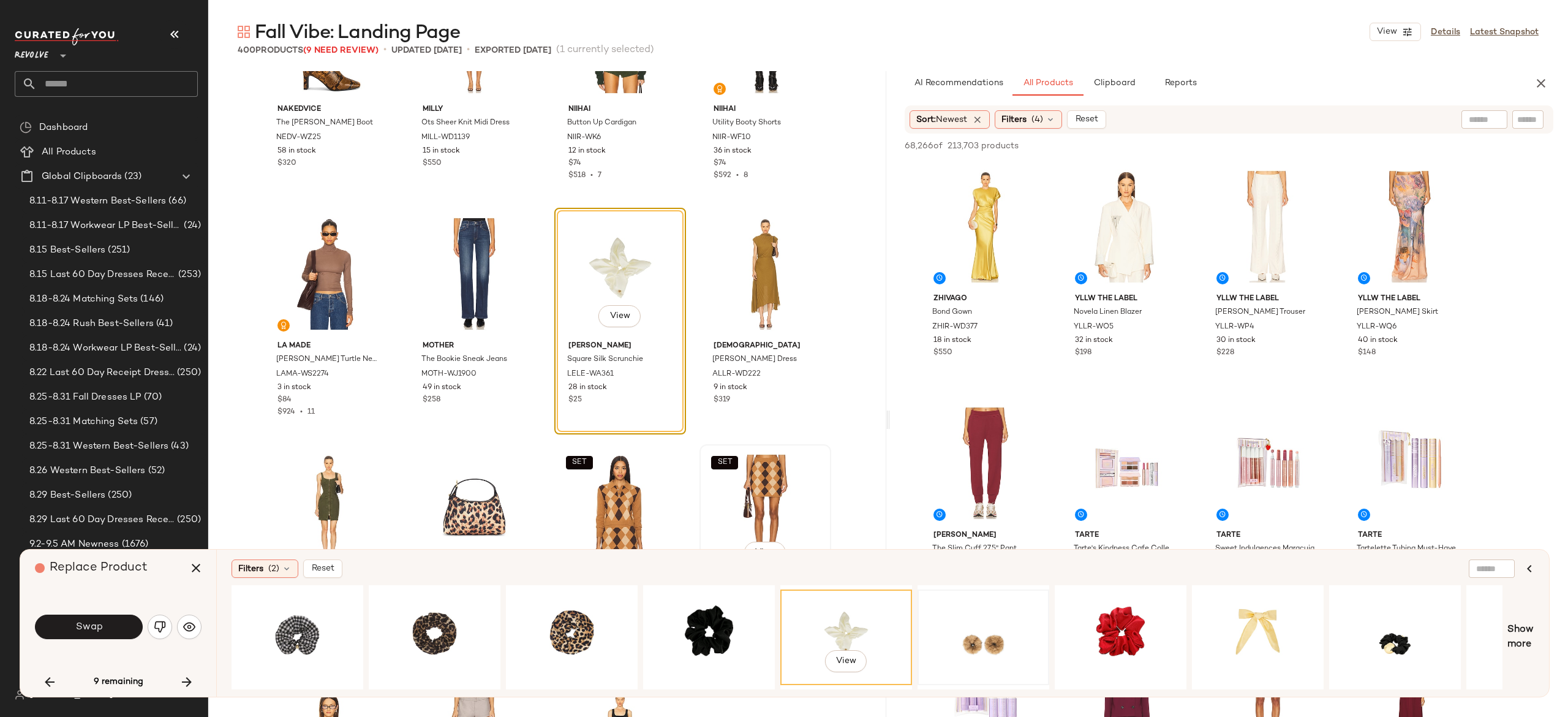
scroll to position [6499, 0]
click at [99, 624] on span "Swap" at bounding box center [89, 627] width 28 height 11
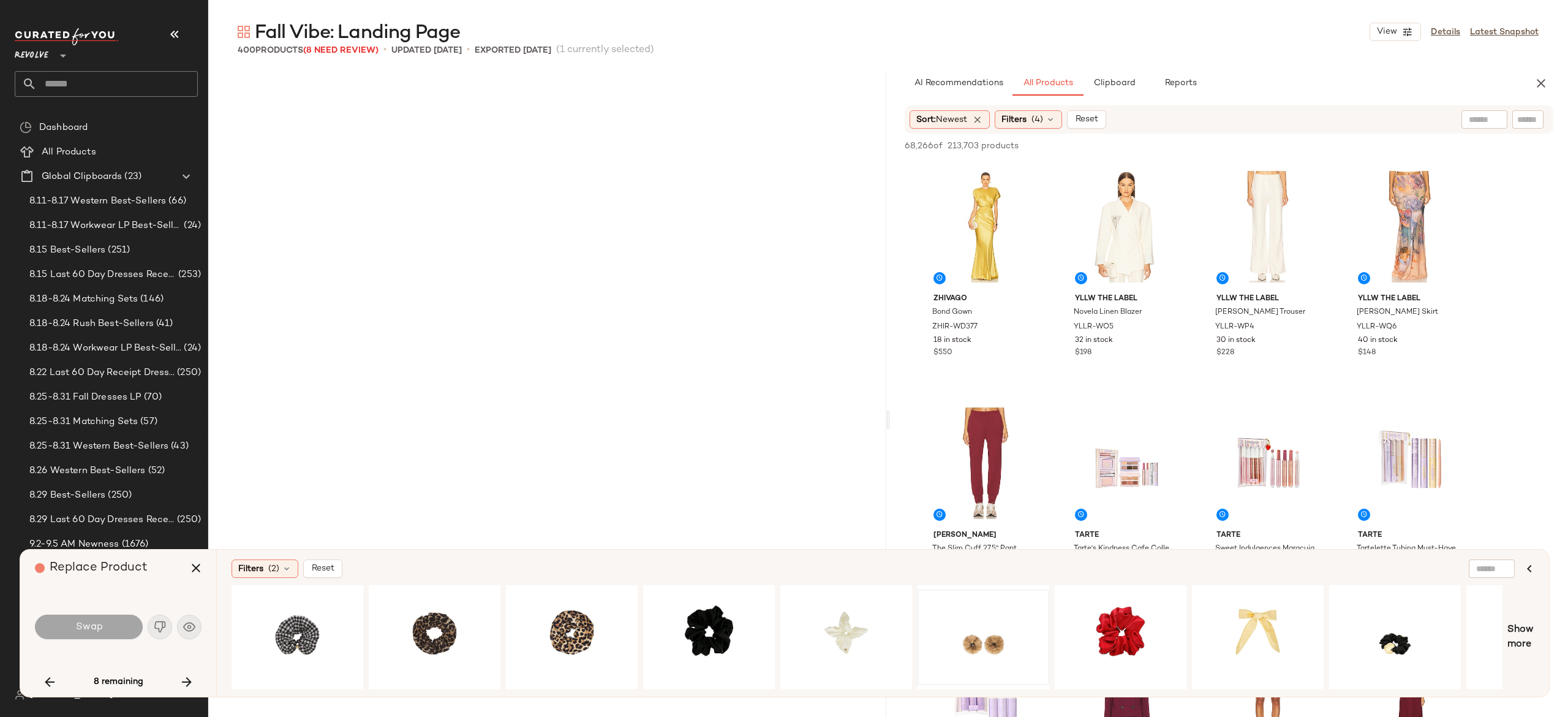
scroll to position [7572, 0]
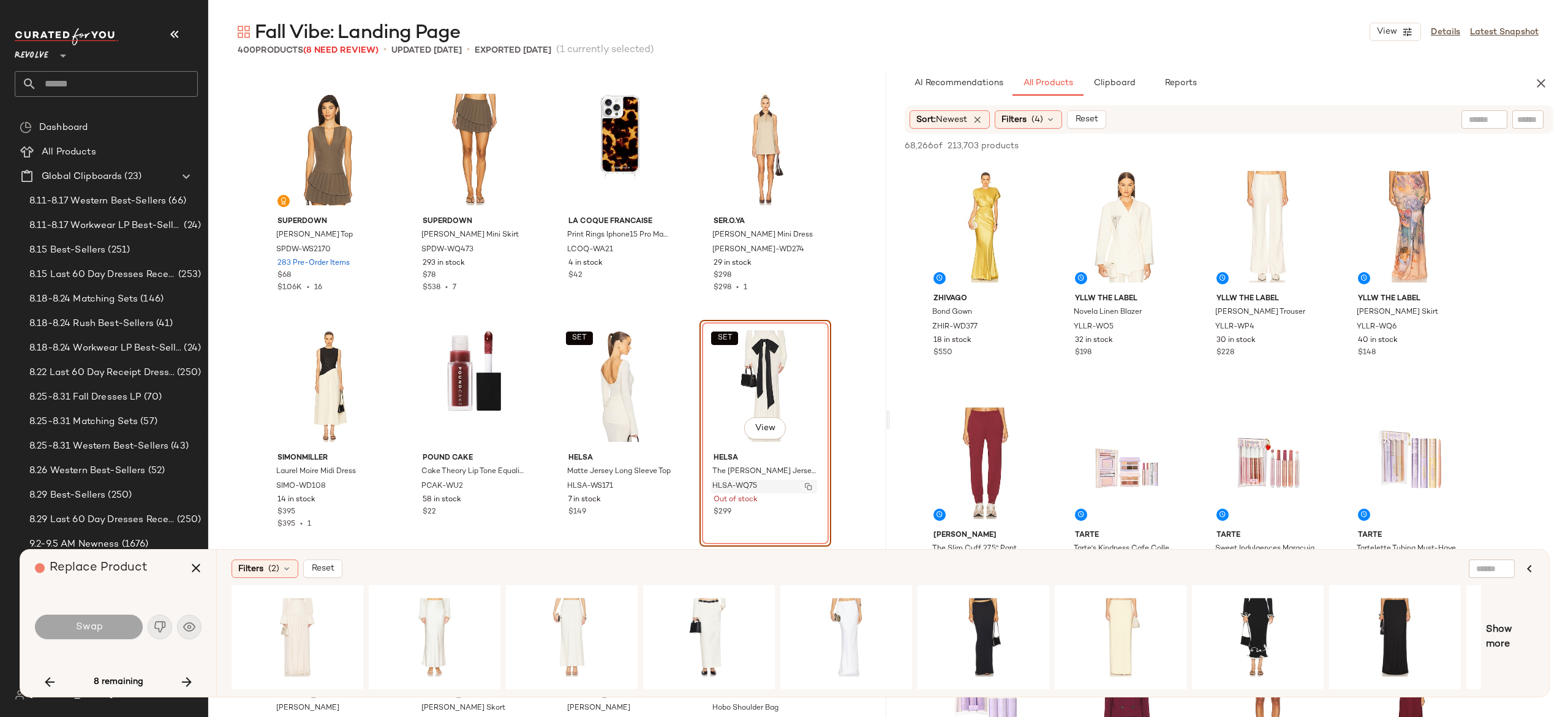
click at [807, 487] on img "button" at bounding box center [809, 486] width 7 height 7
click at [186, 678] on icon "button" at bounding box center [186, 682] width 15 height 15
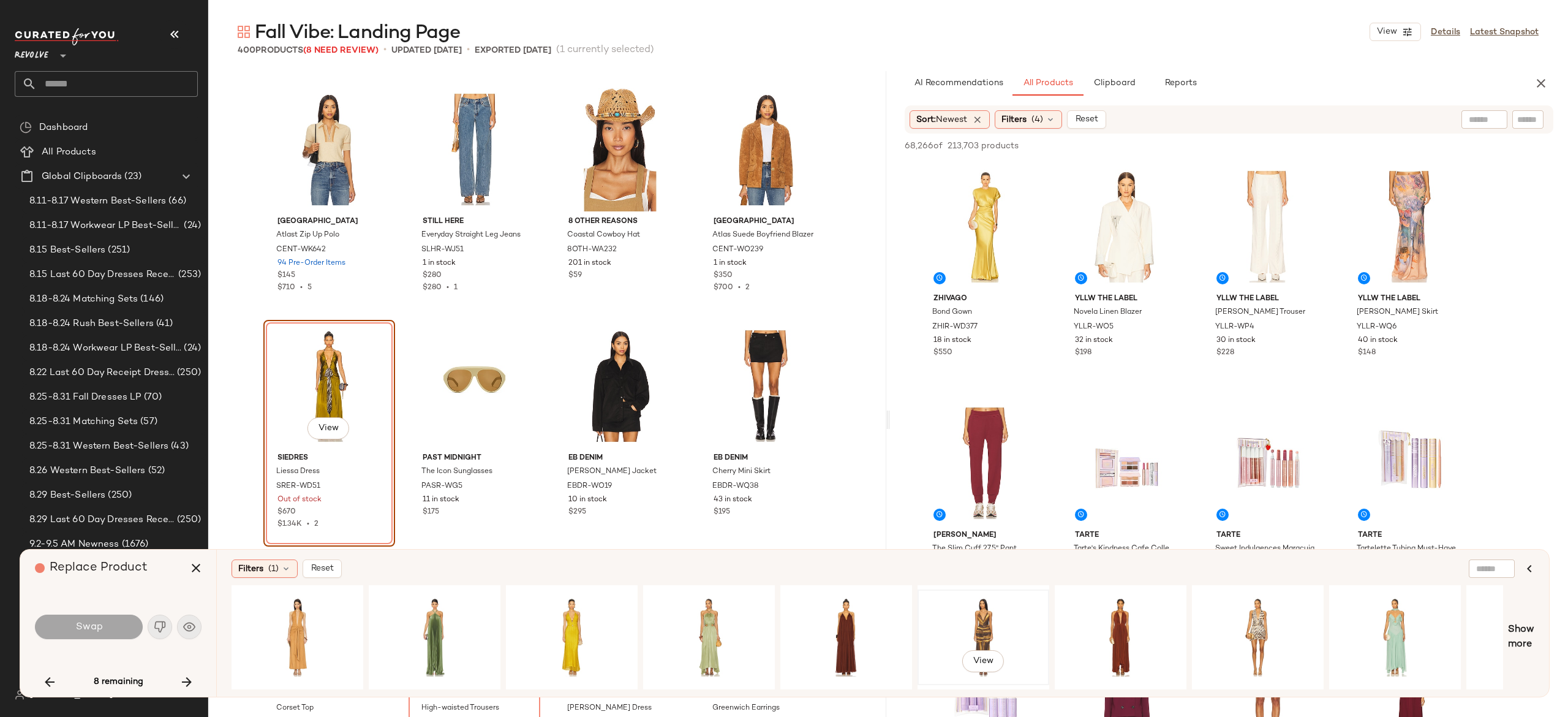
click at [981, 625] on div "View" at bounding box center [983, 638] width 123 height 87
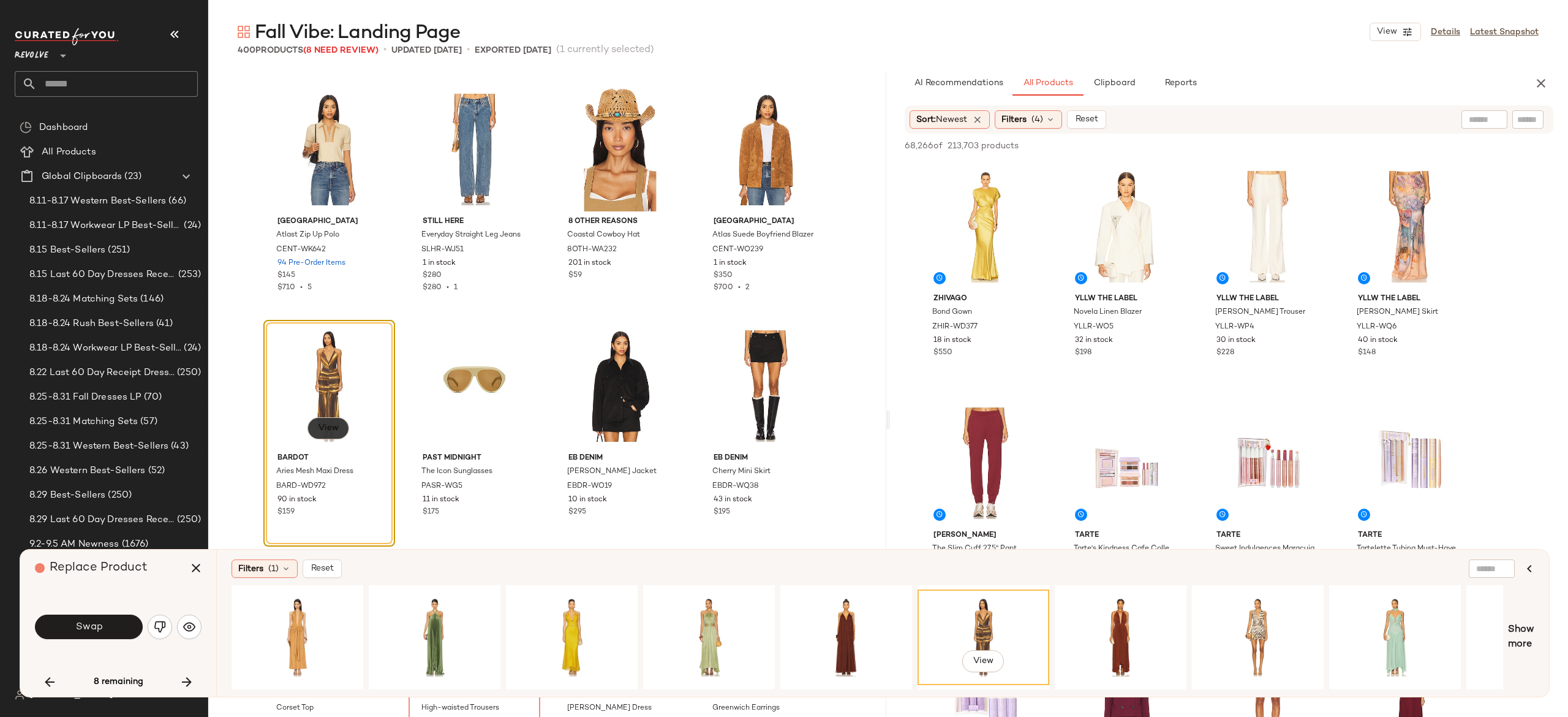
click at [327, 427] on span "View" at bounding box center [328, 428] width 21 height 10
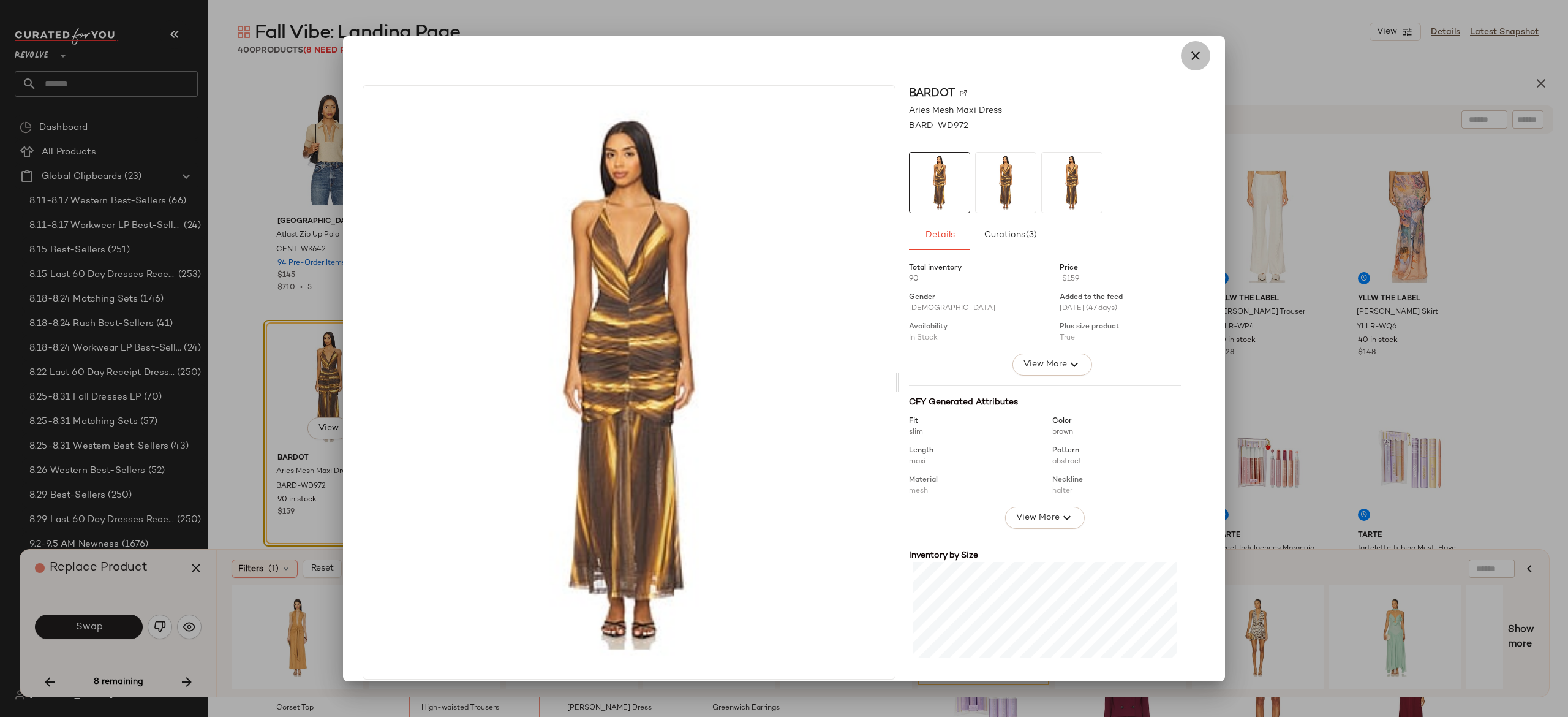
click at [1195, 61] on icon "button" at bounding box center [1195, 56] width 15 height 15
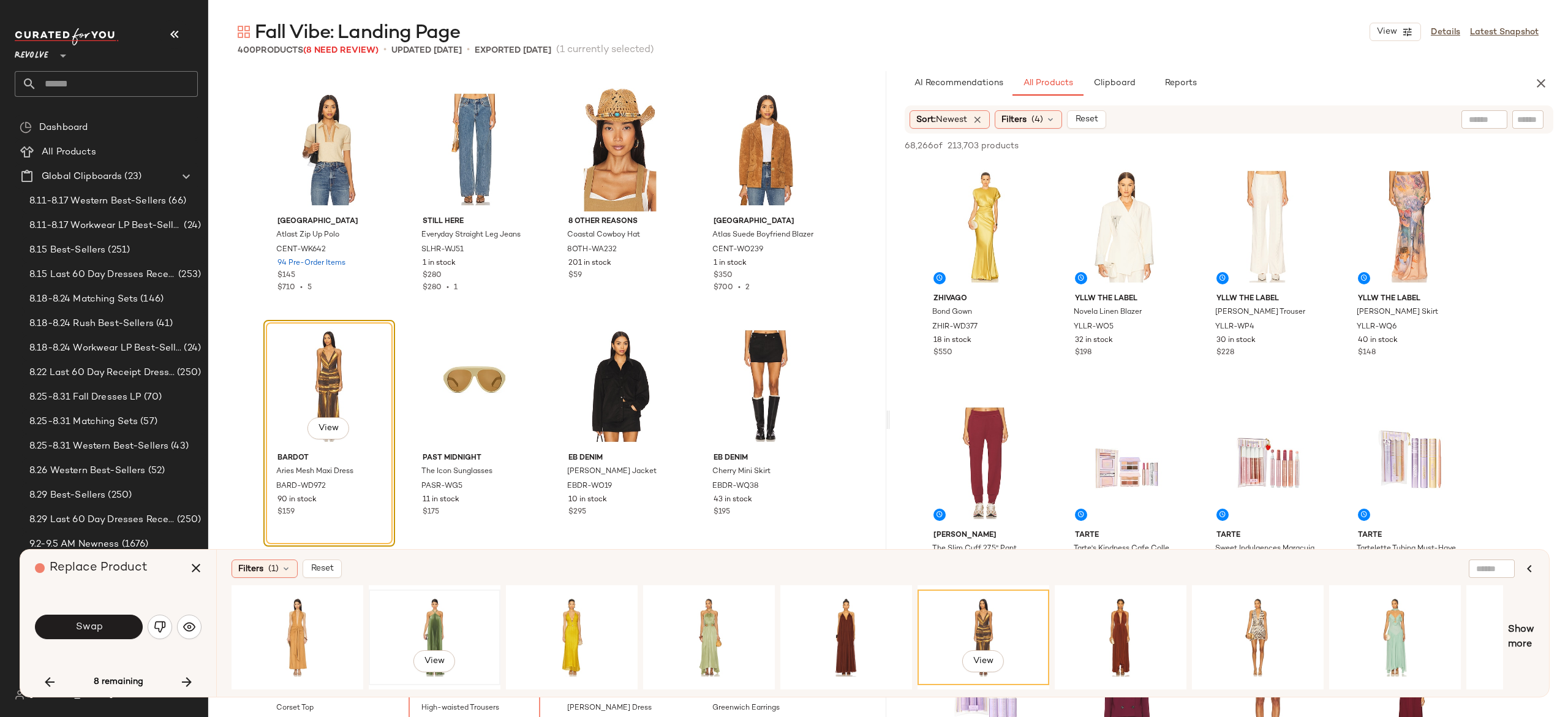
click at [433, 630] on div "View" at bounding box center [434, 638] width 123 height 87
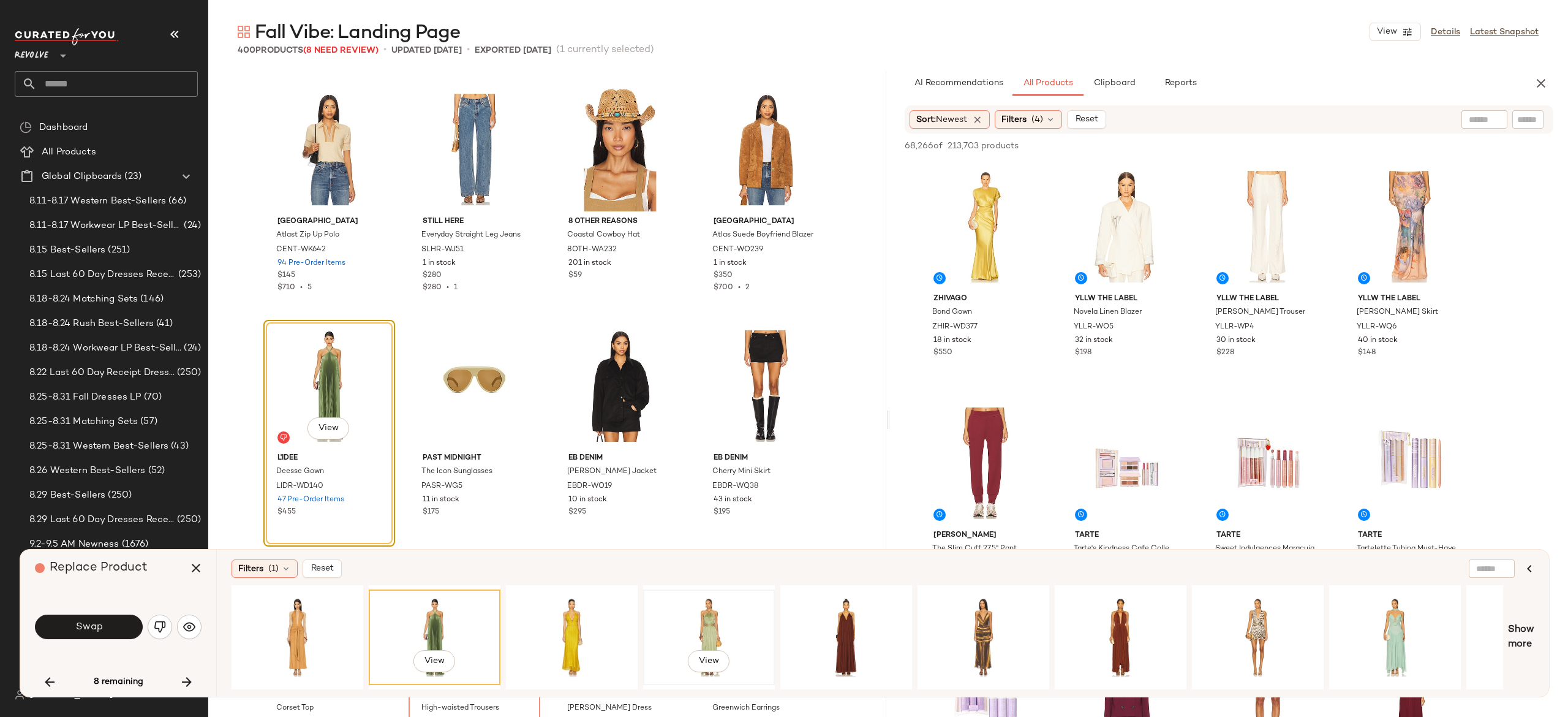
click at [702, 614] on div "View" at bounding box center [709, 638] width 123 height 87
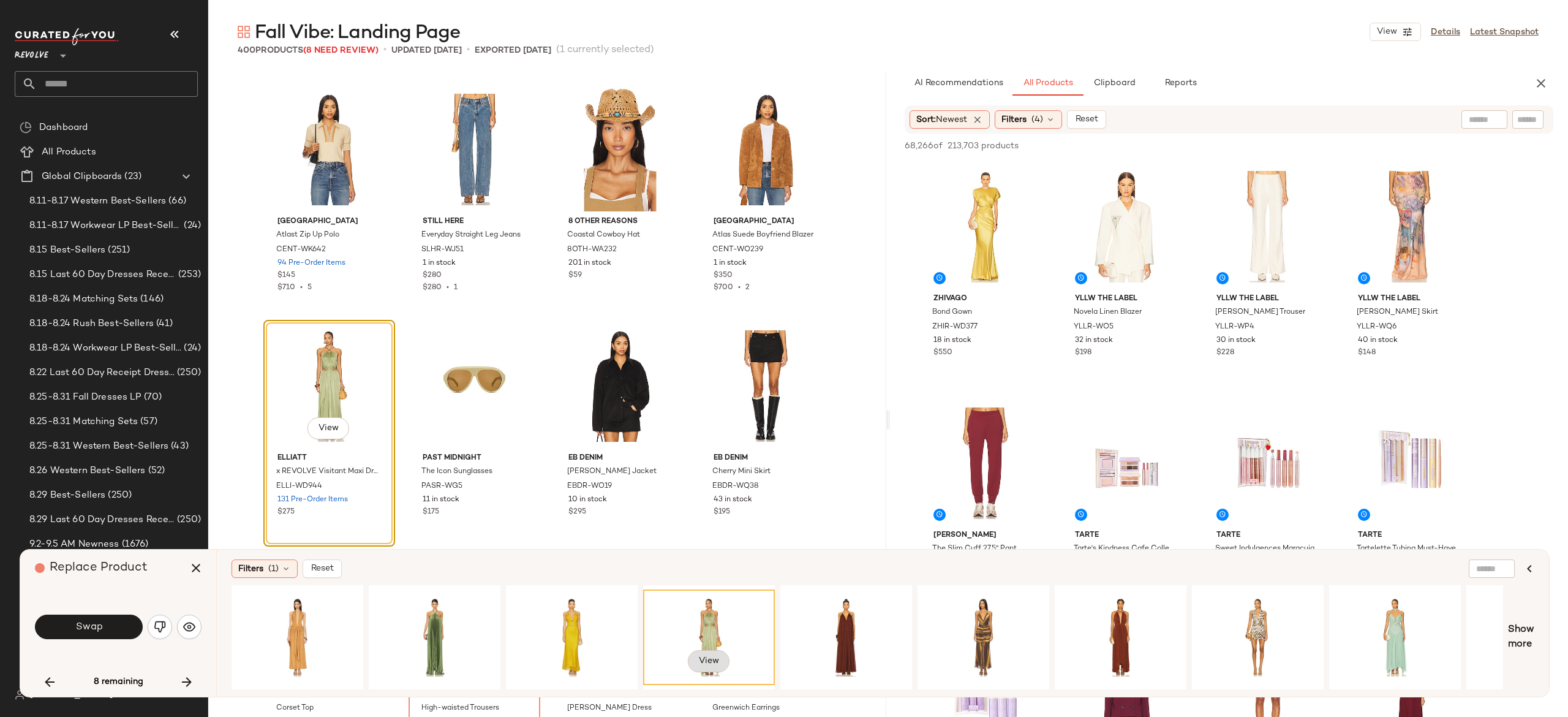
click at [706, 659] on span "View" at bounding box center [709, 661] width 21 height 10
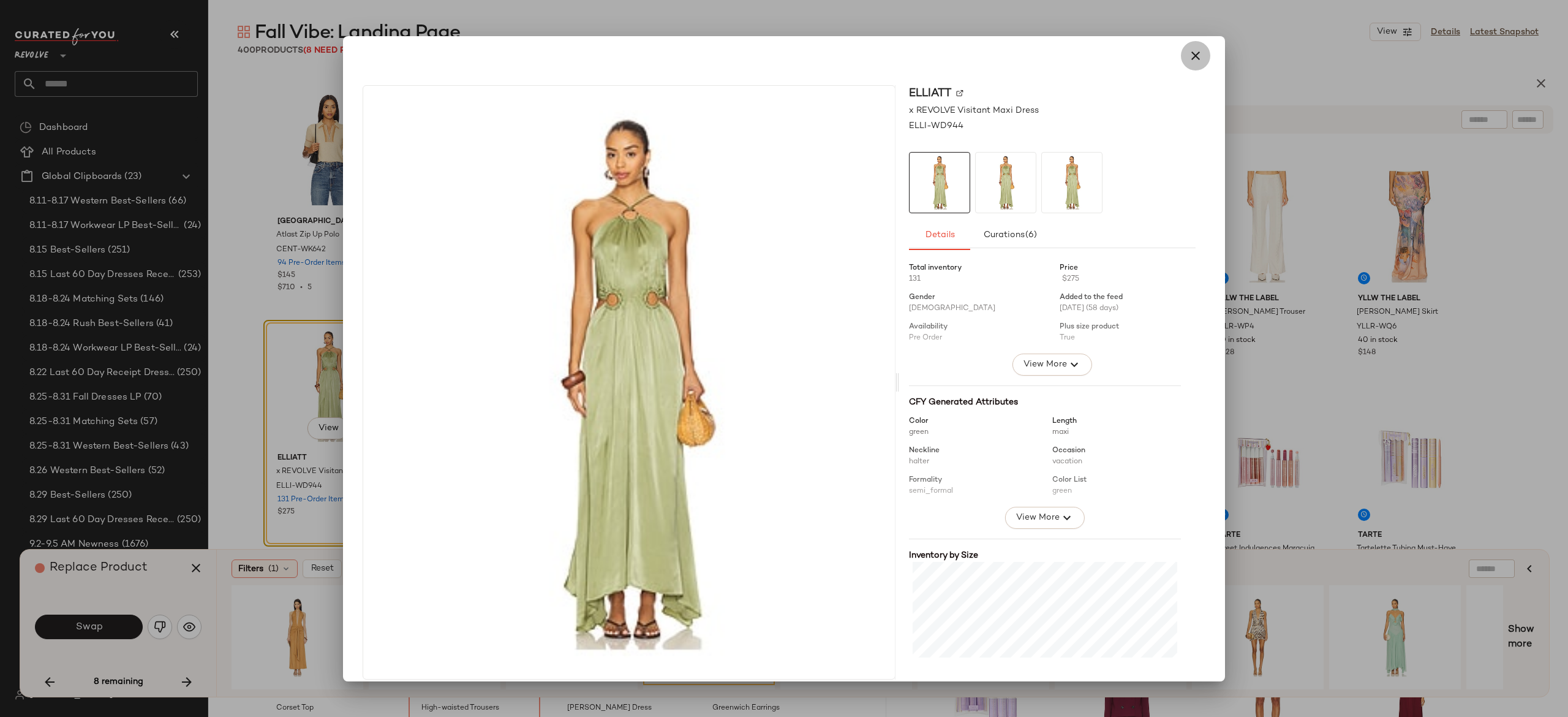
click at [1194, 57] on icon "button" at bounding box center [1195, 56] width 15 height 15
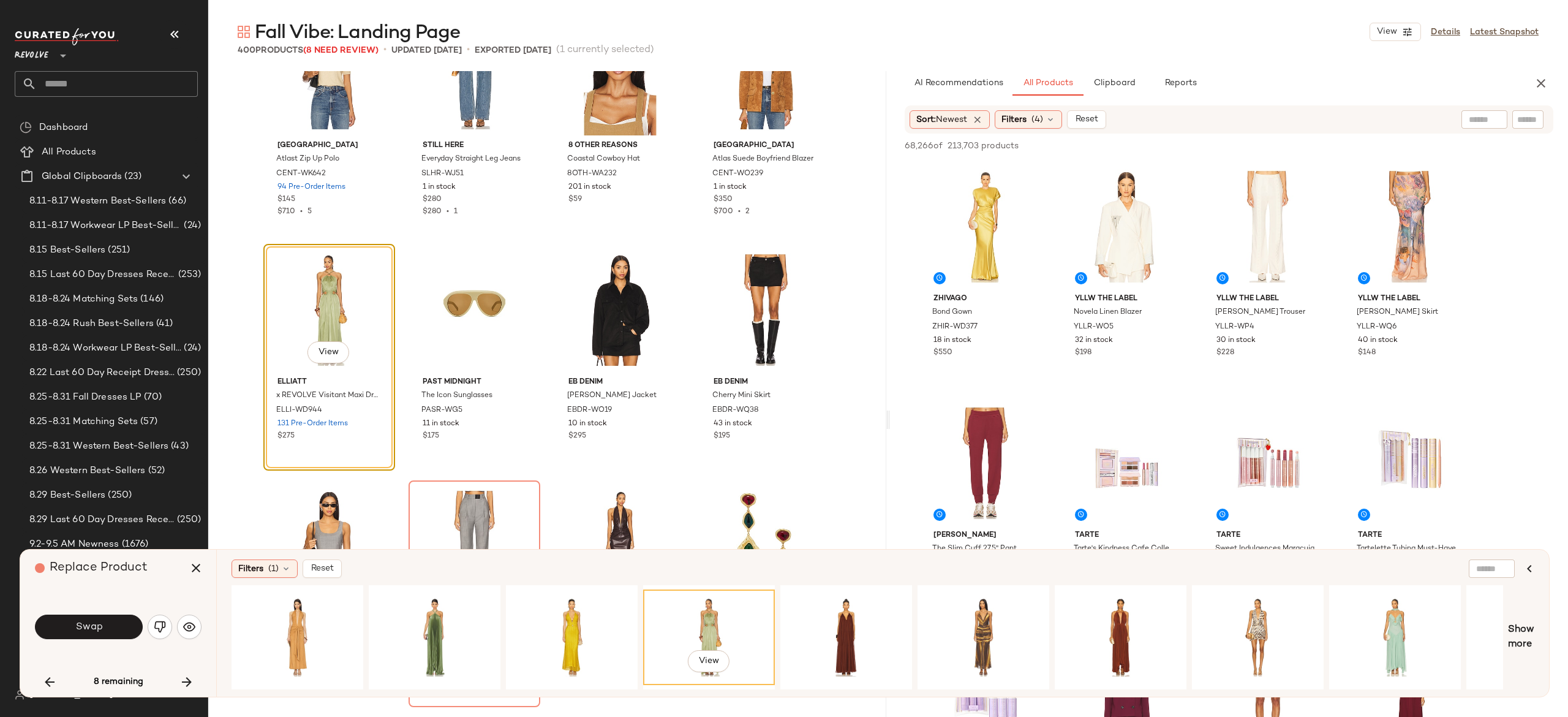
scroll to position [13325, 0]
click at [116, 615] on button "Swap" at bounding box center [89, 627] width 108 height 24
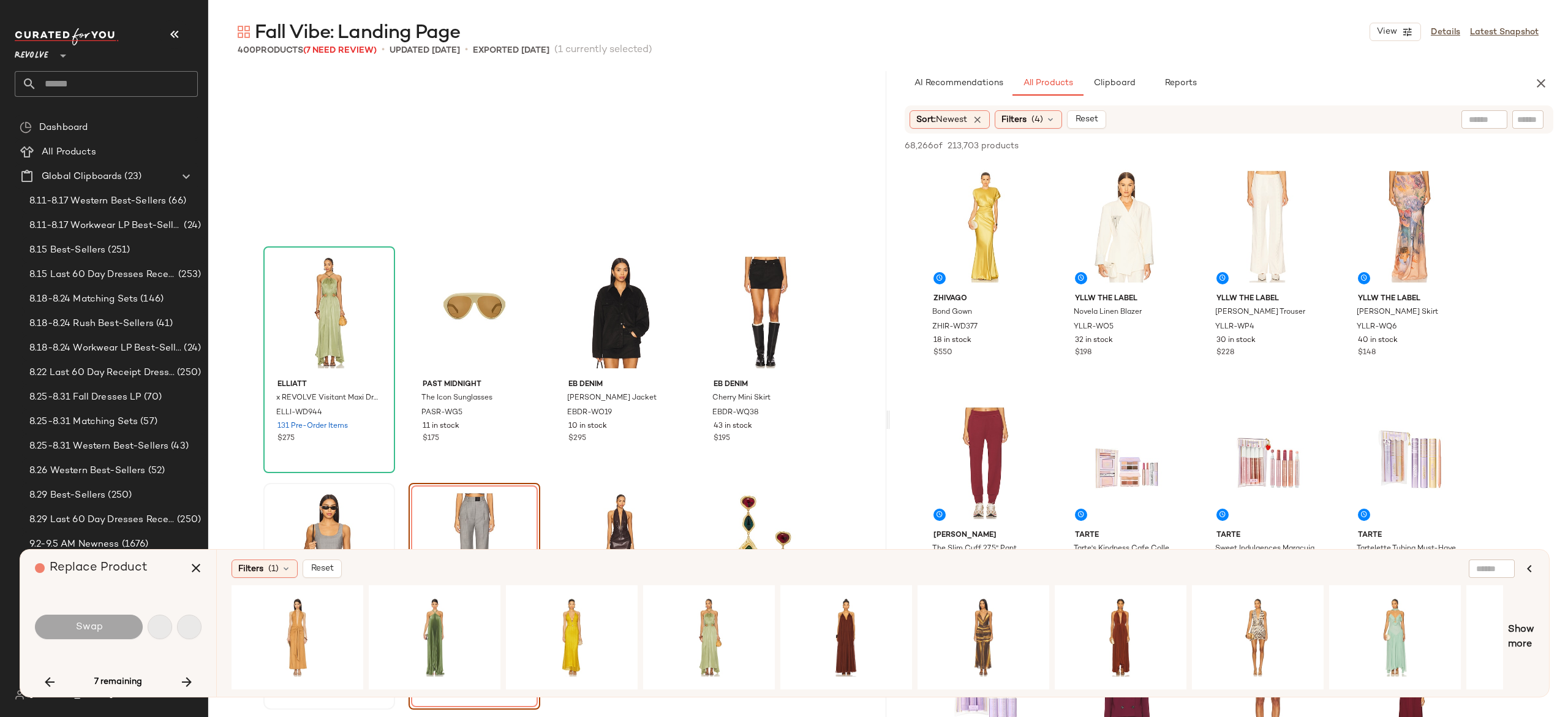
scroll to position [13488, 0]
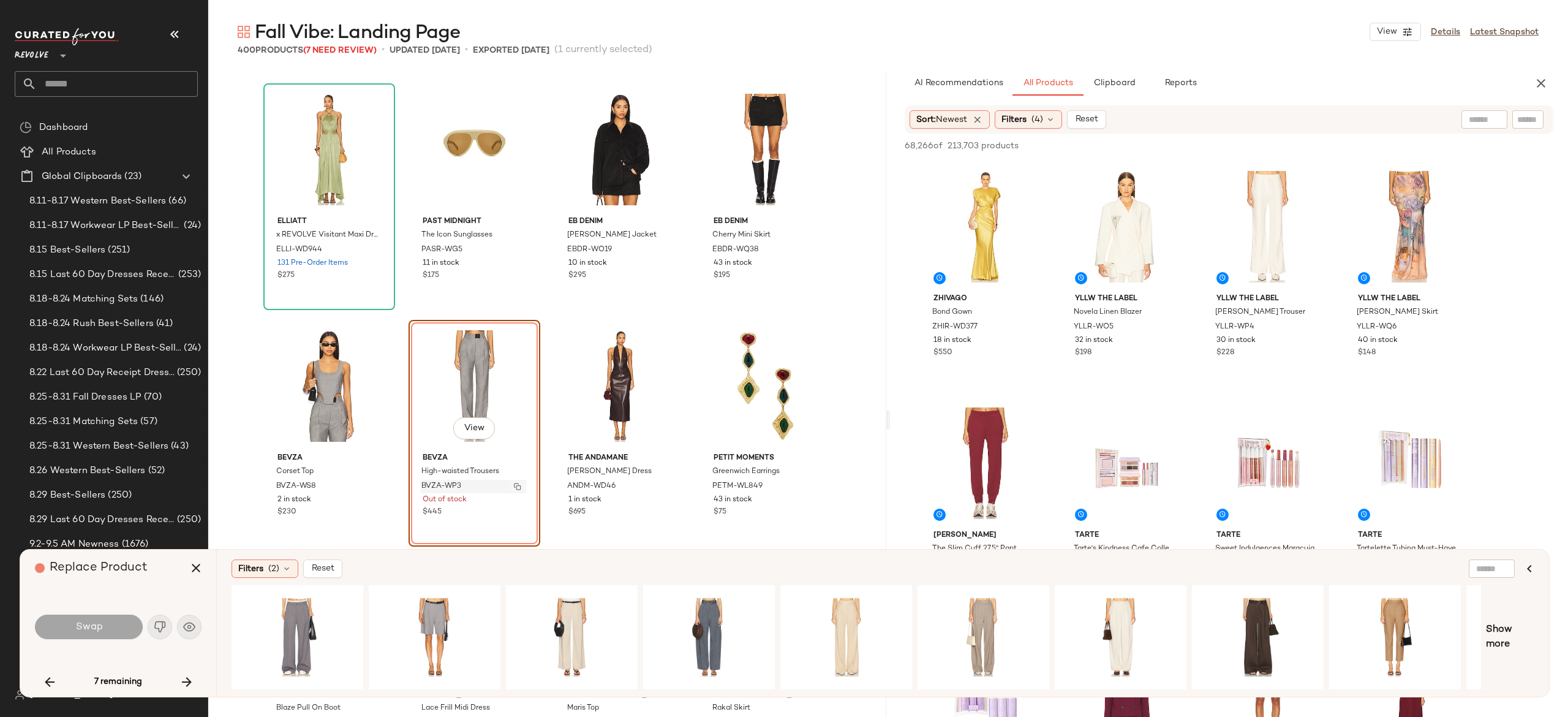
click at [518, 485] on button "button" at bounding box center [518, 486] width 17 height 11
click at [189, 681] on icon "button" at bounding box center [186, 682] width 15 height 15
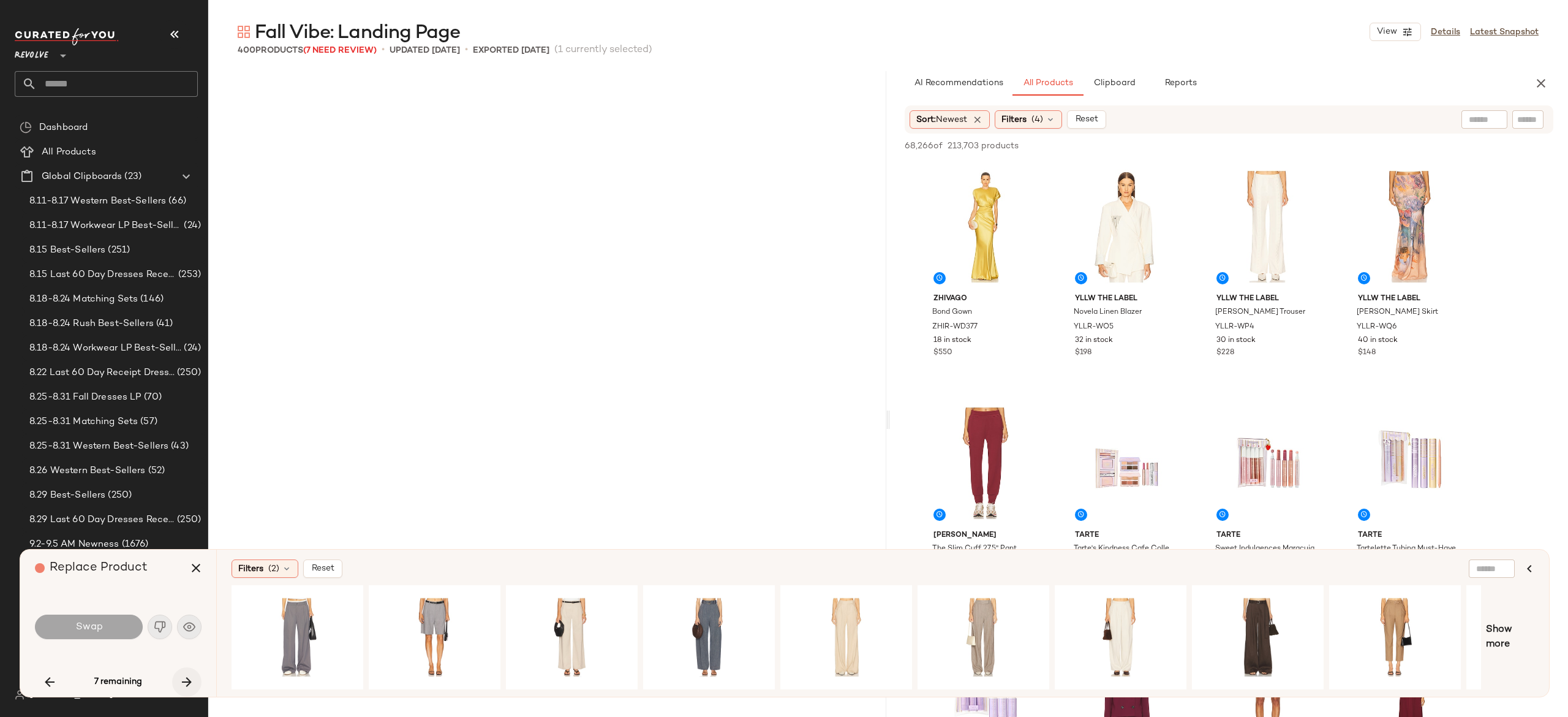
scroll to position [18457, 0]
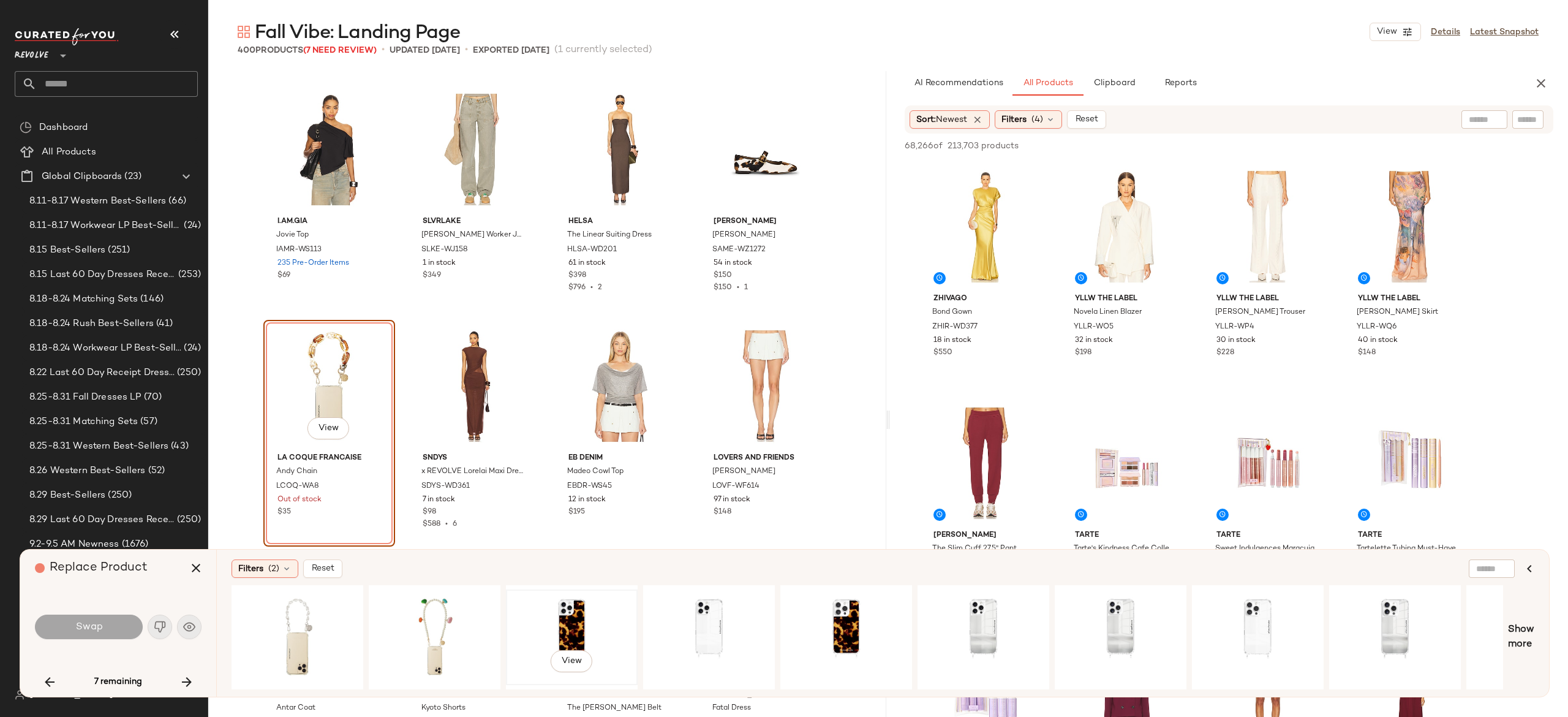
click at [577, 612] on div "View" at bounding box center [571, 638] width 123 height 87
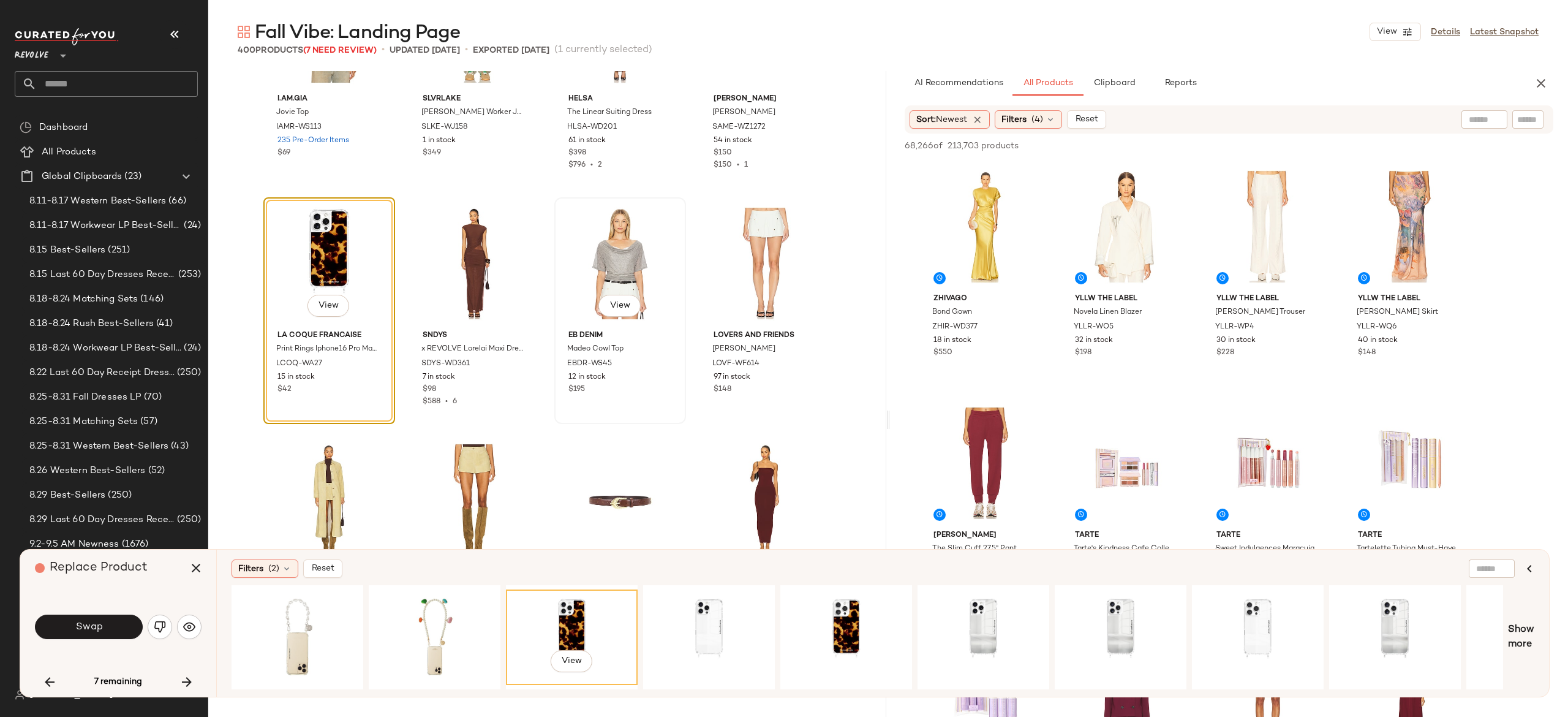
scroll to position [18594, 0]
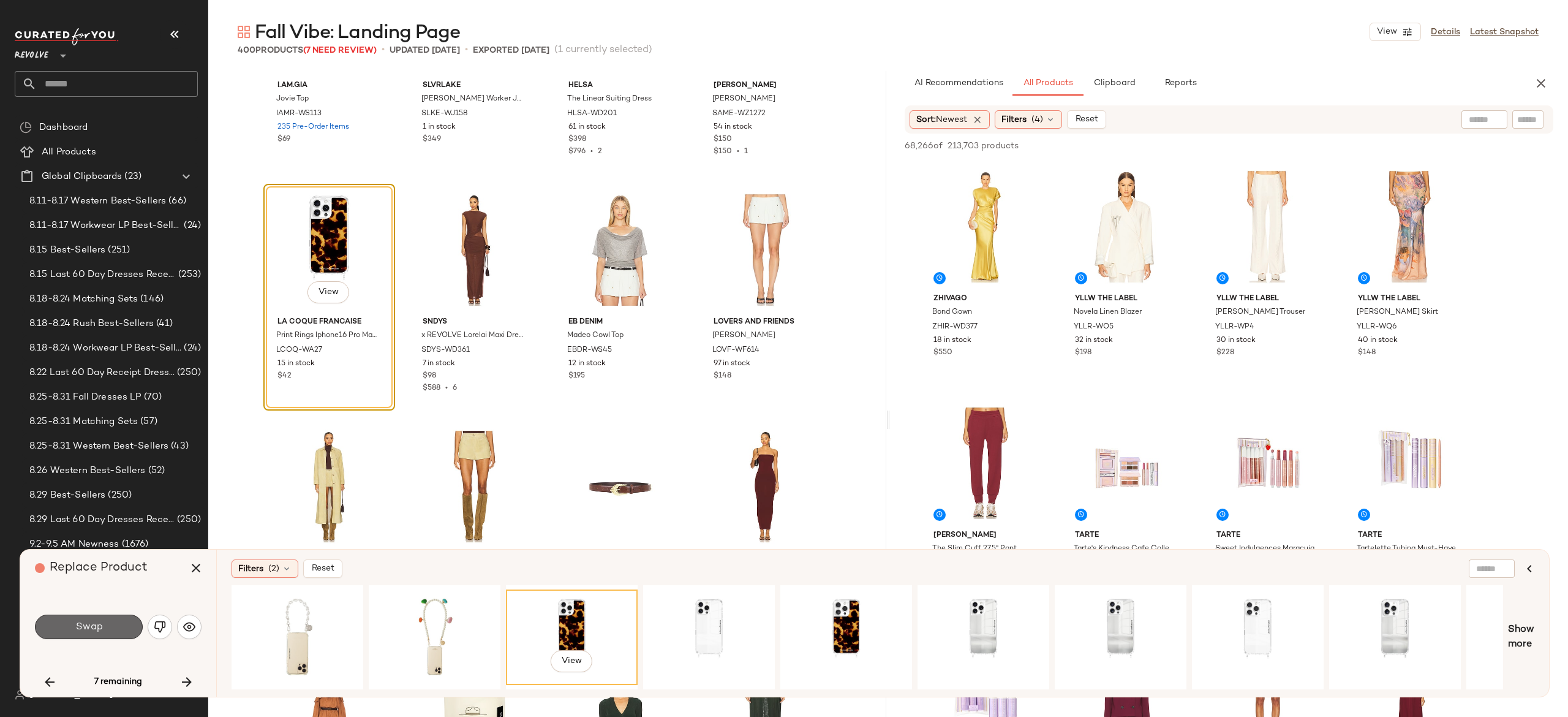
click at [125, 619] on button "Swap" at bounding box center [89, 627] width 108 height 24
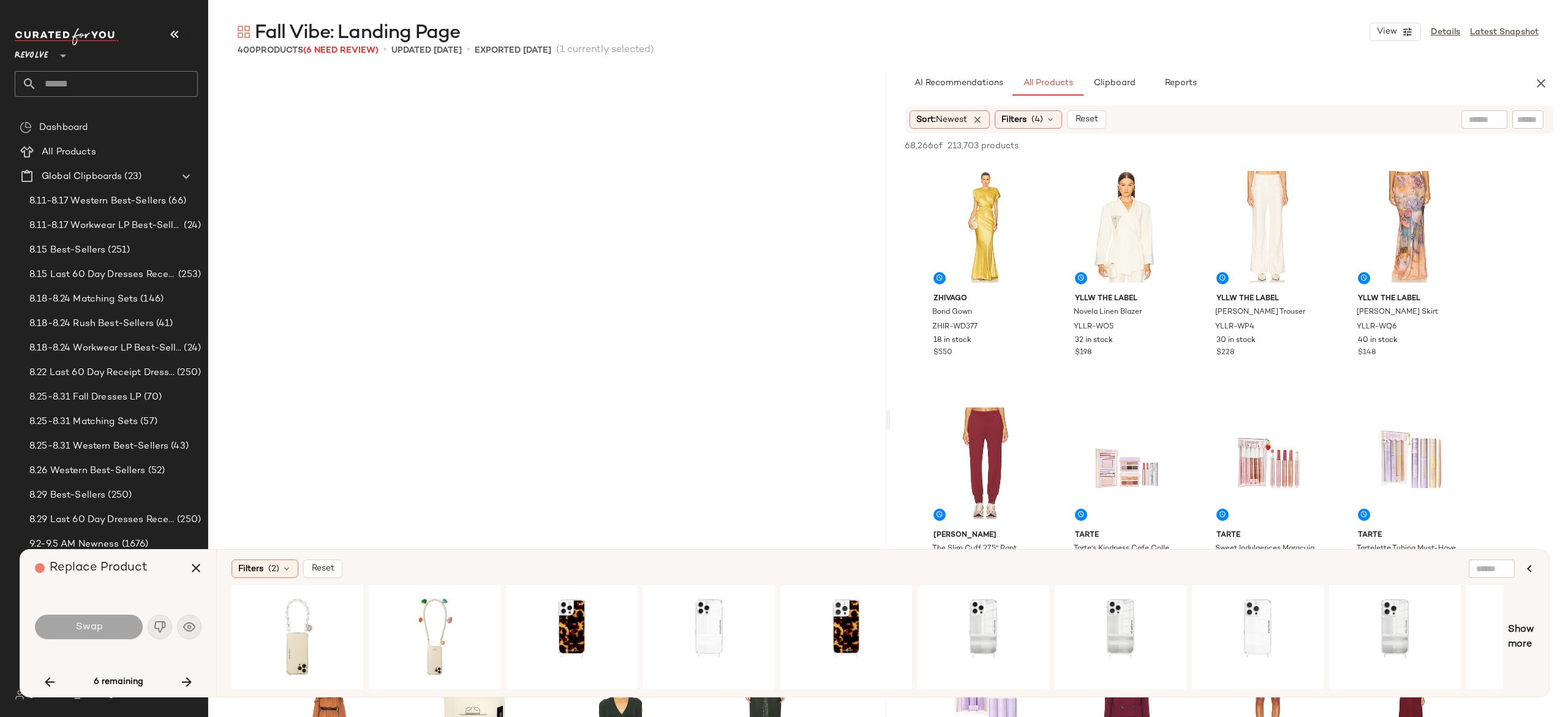
scroll to position [19167, 0]
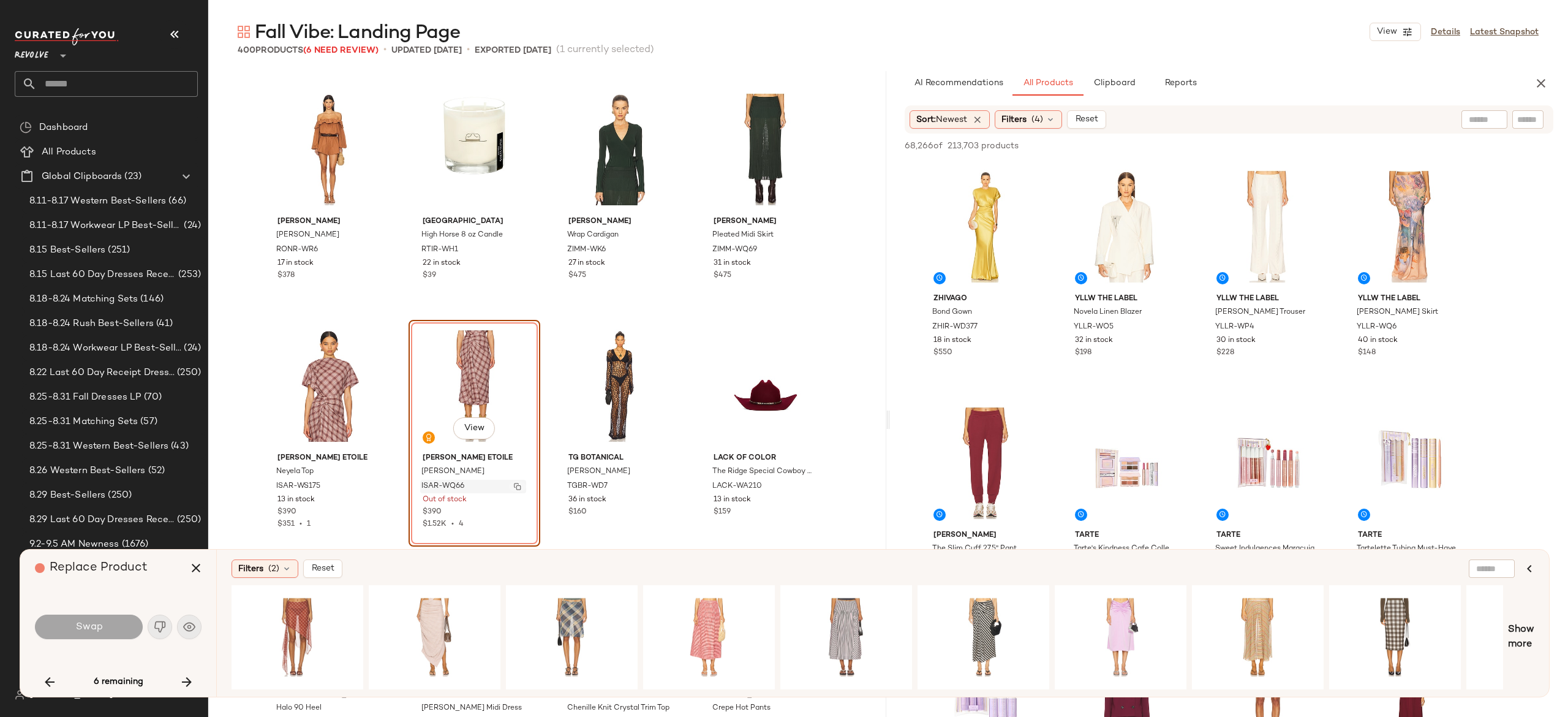
click at [515, 485] on img "button" at bounding box center [517, 486] width 7 height 7
click at [185, 678] on icon "button" at bounding box center [186, 682] width 15 height 15
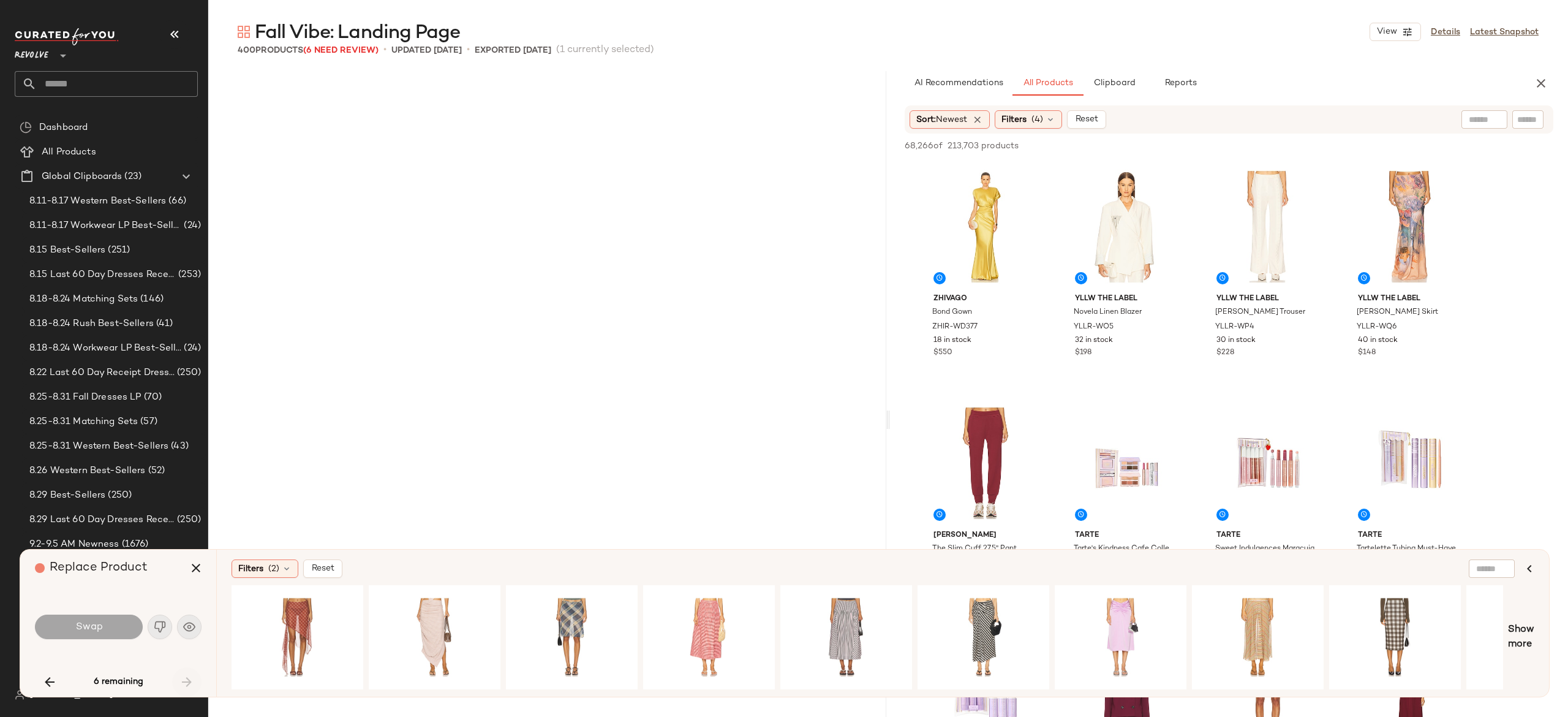
scroll to position [22244, 0]
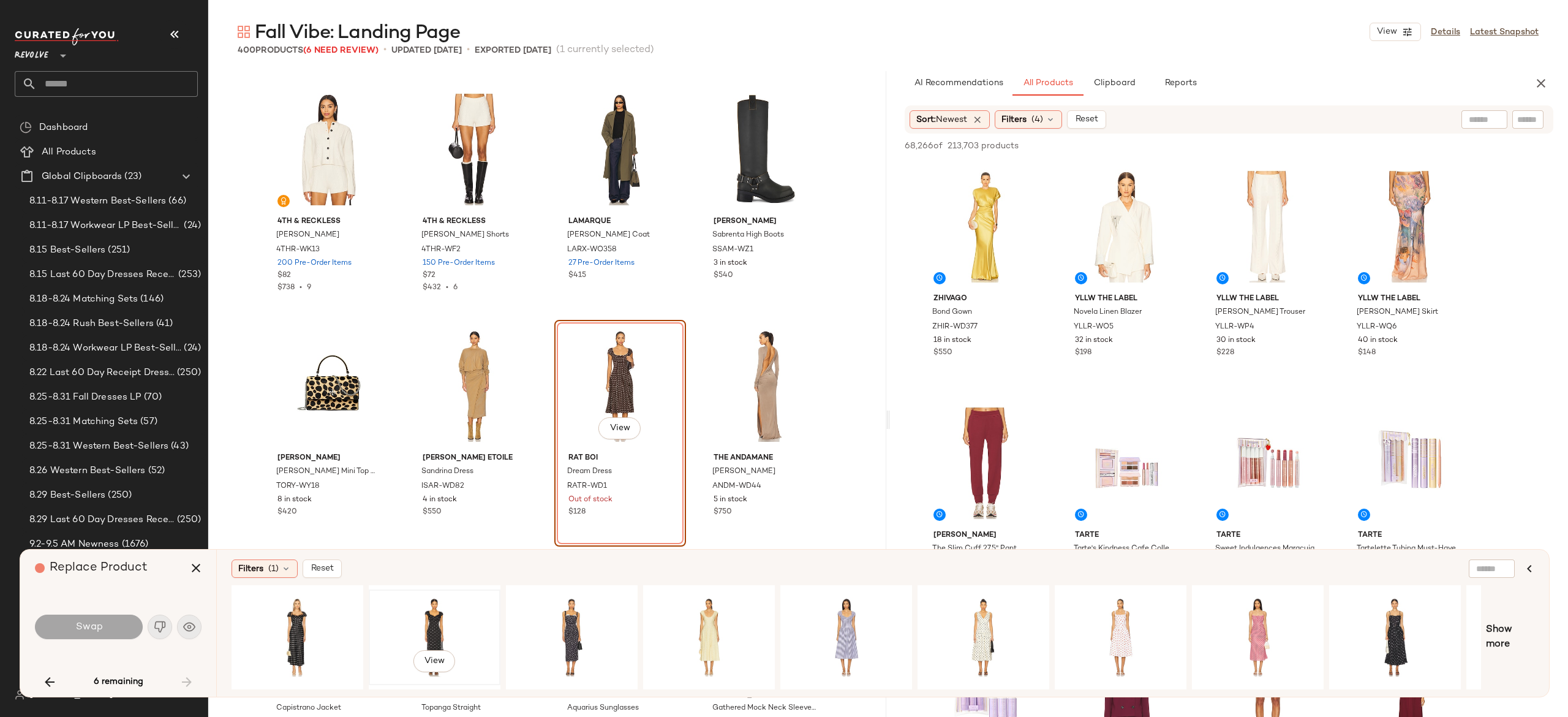
click at [439, 618] on div "View" at bounding box center [434, 638] width 123 height 87
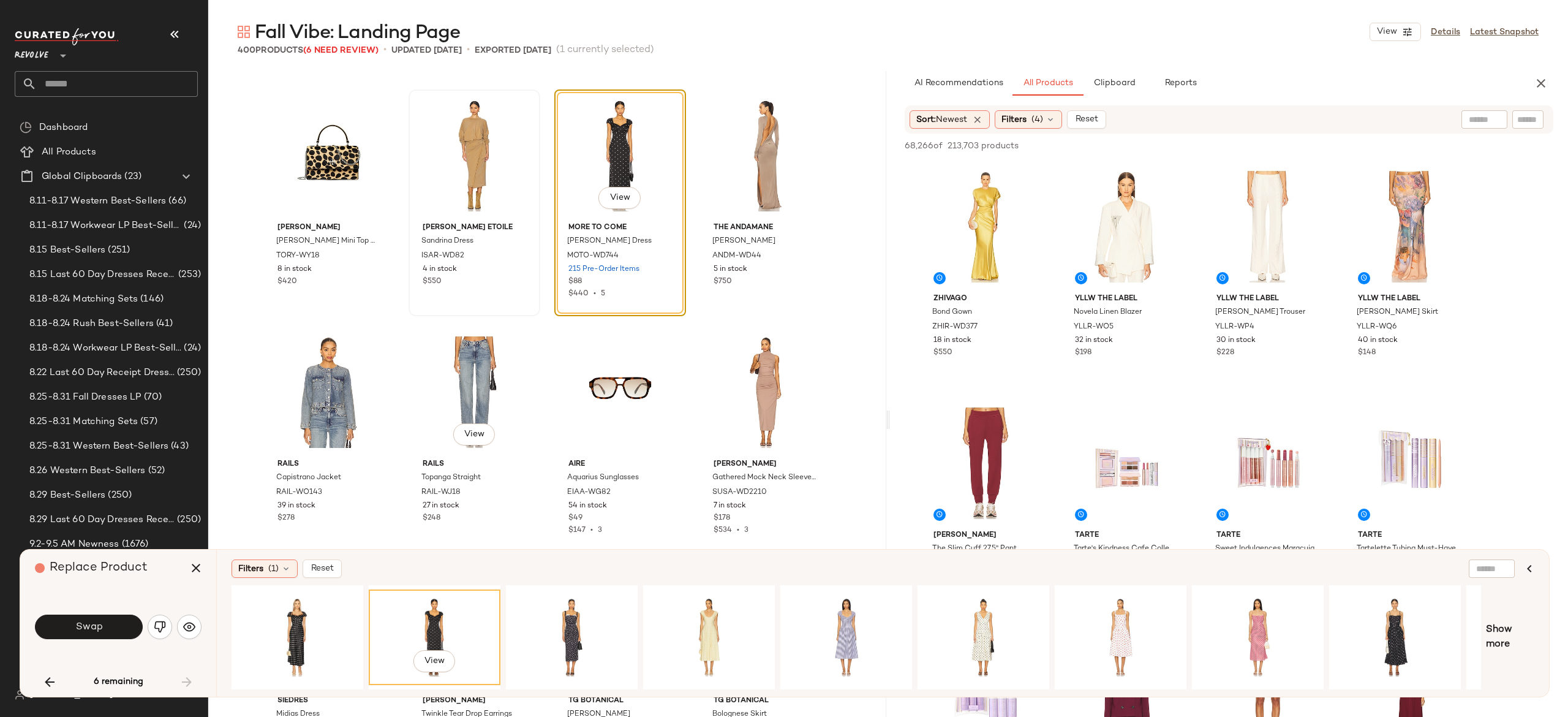
scroll to position [22479, 0]
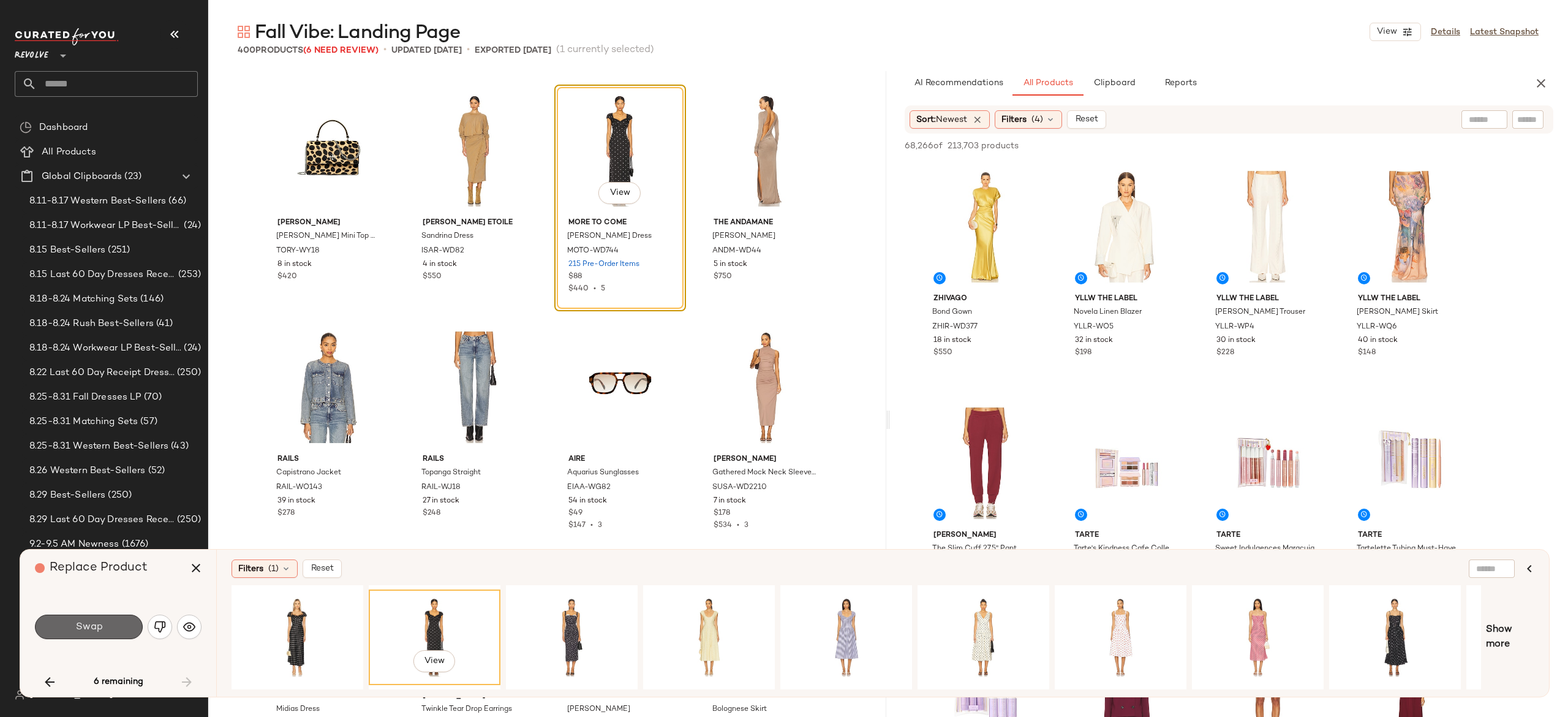
click at [118, 619] on button "Swap" at bounding box center [89, 627] width 108 height 24
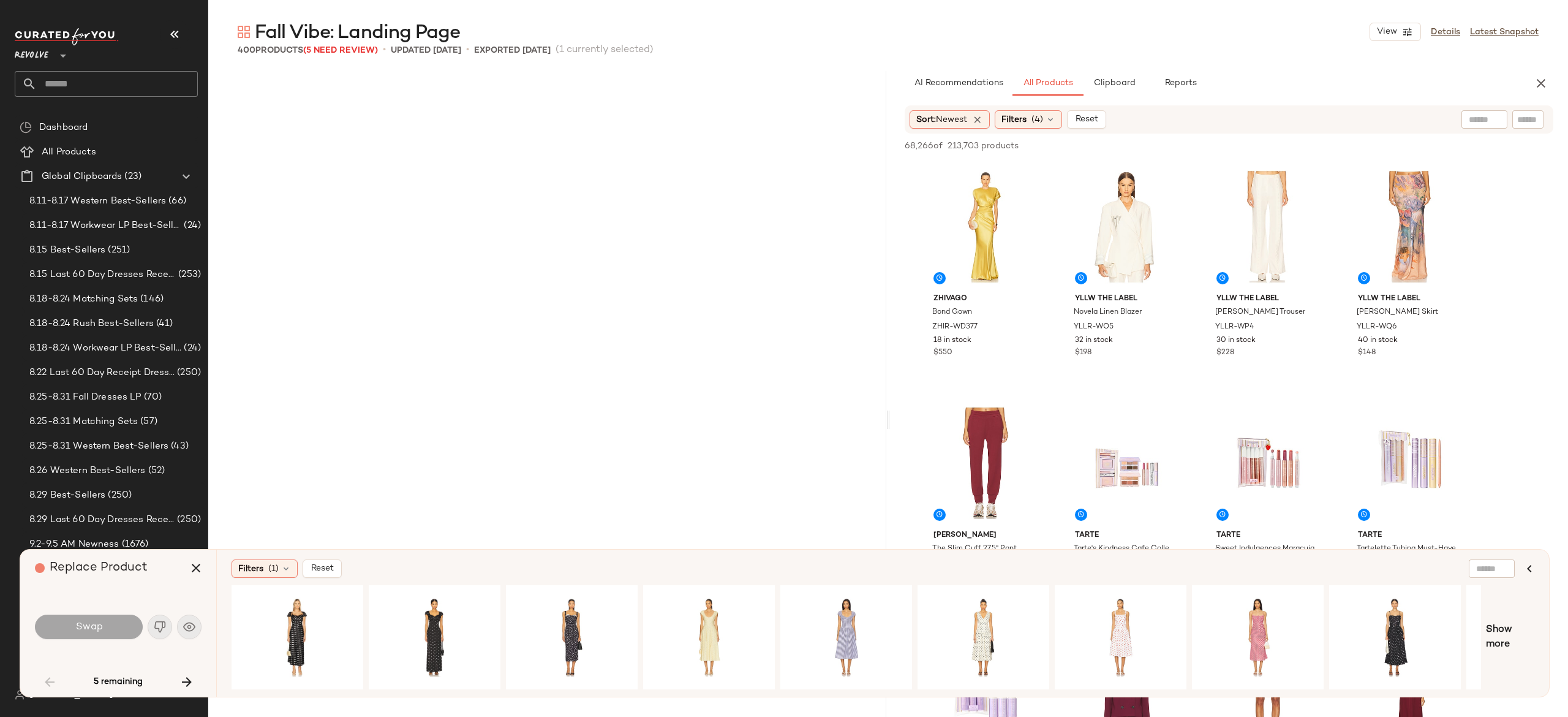
scroll to position [2130, 0]
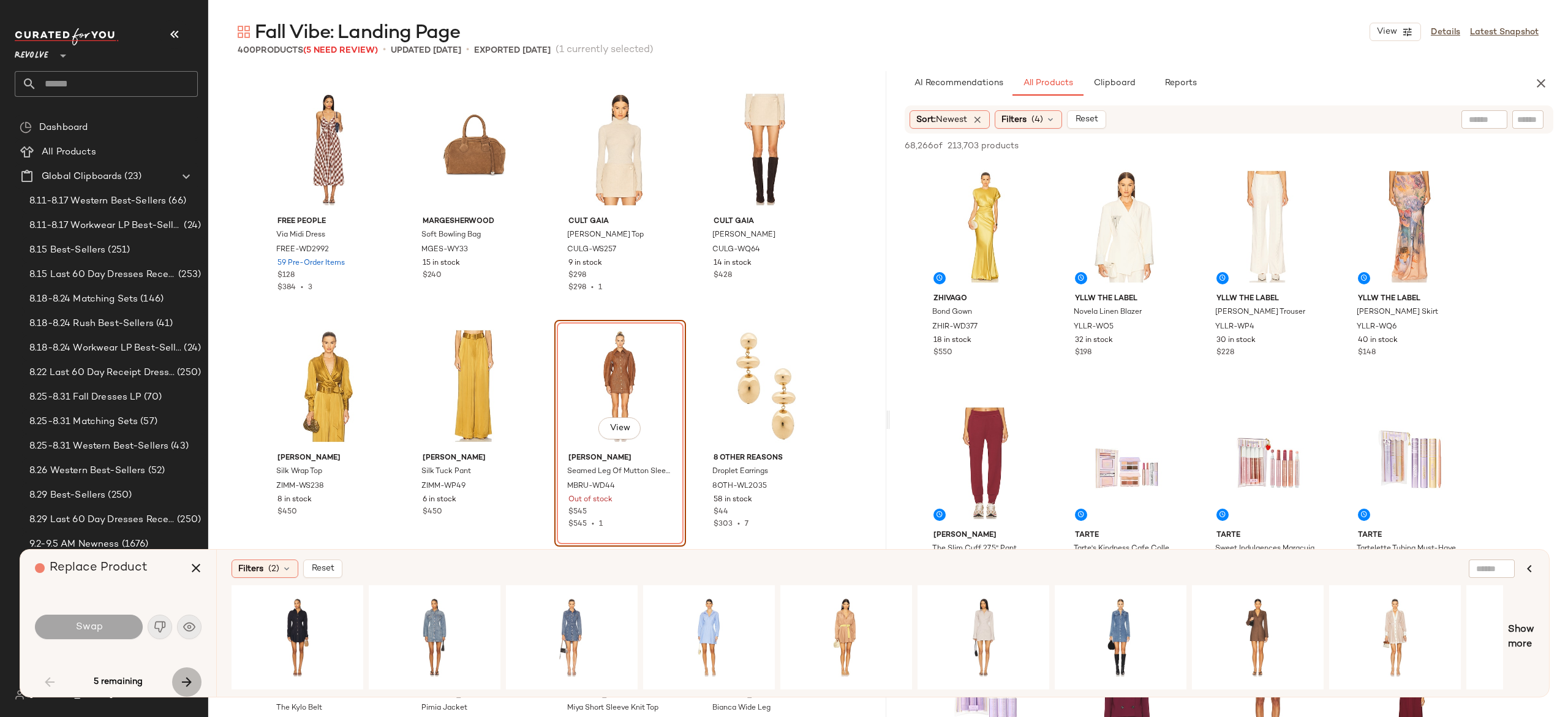
click at [185, 686] on icon "button" at bounding box center [186, 682] width 15 height 15
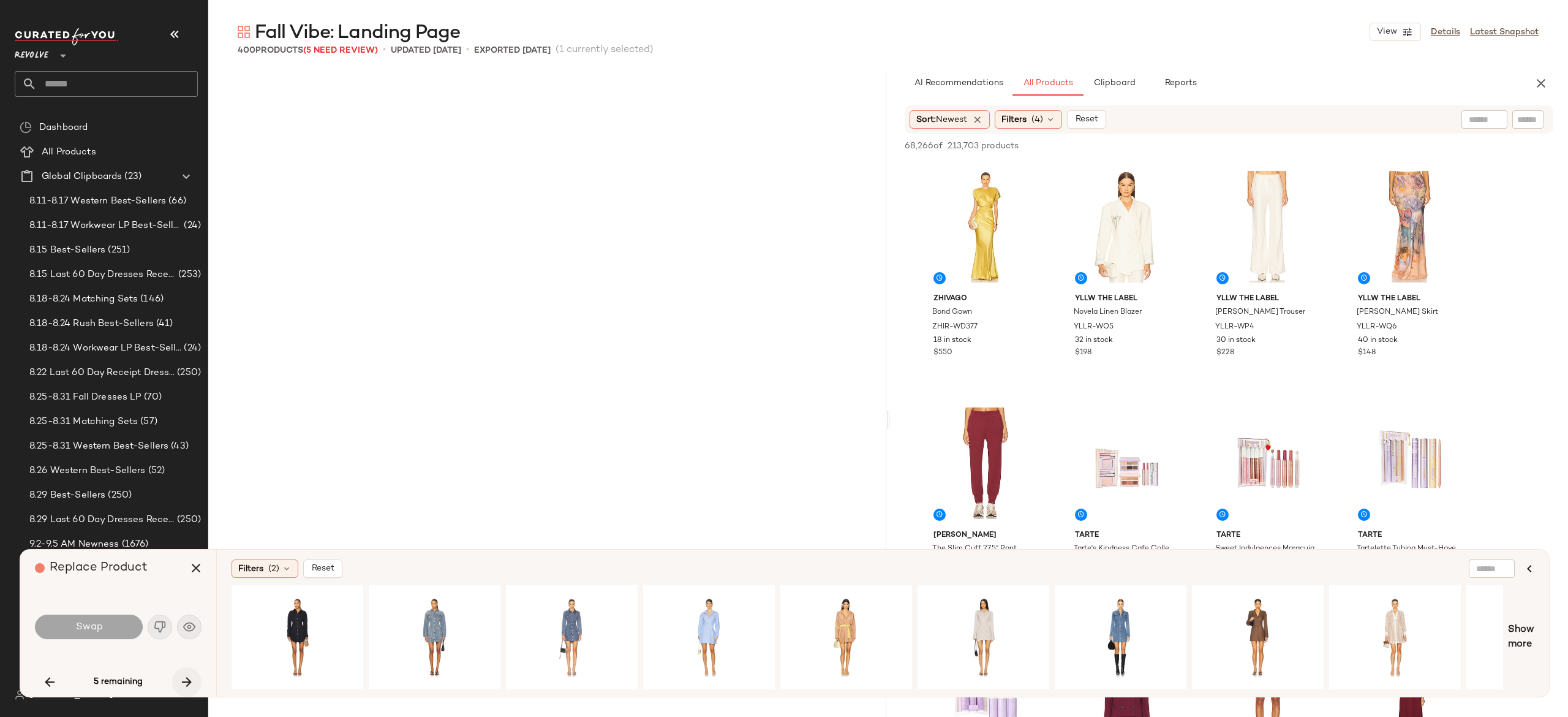
scroll to position [4259, 0]
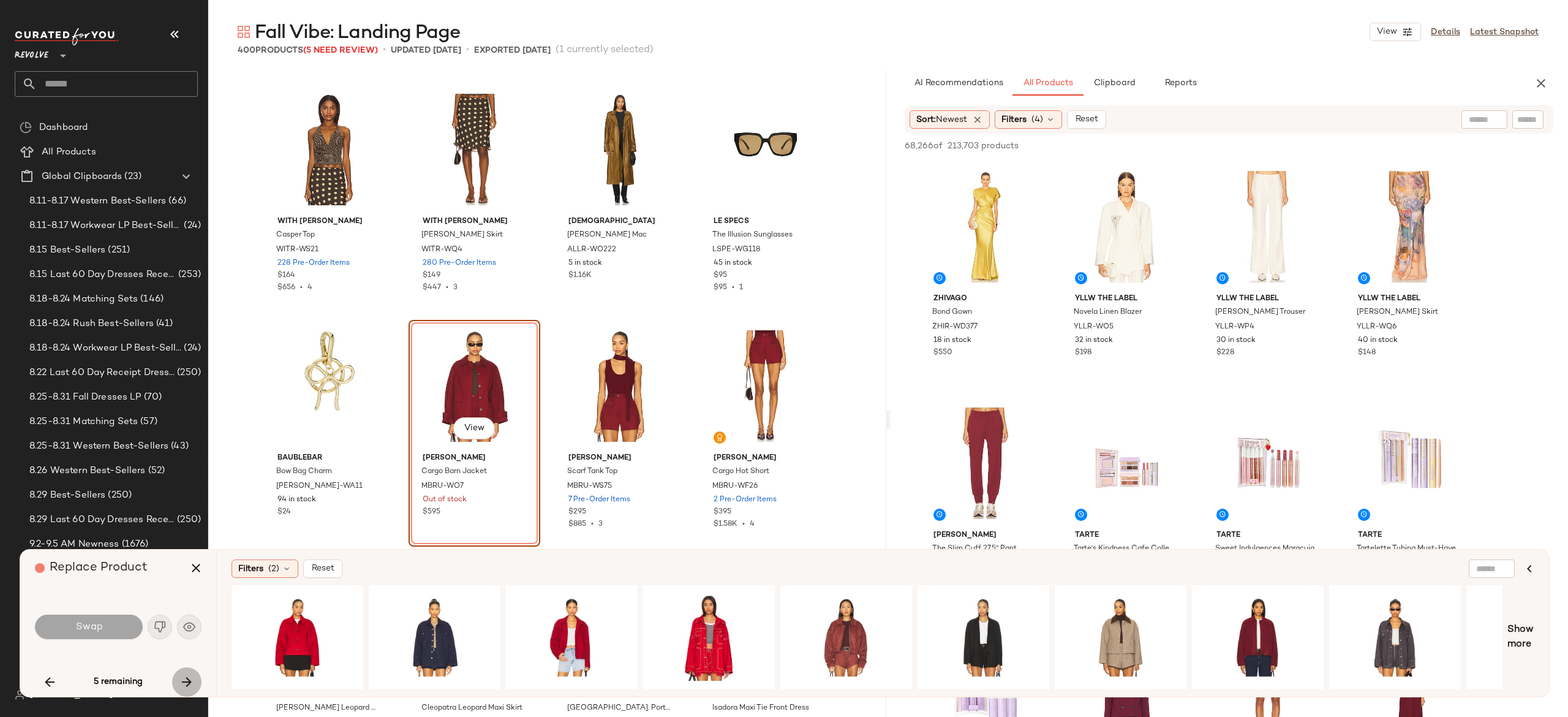
click at [185, 686] on icon "button" at bounding box center [186, 682] width 15 height 15
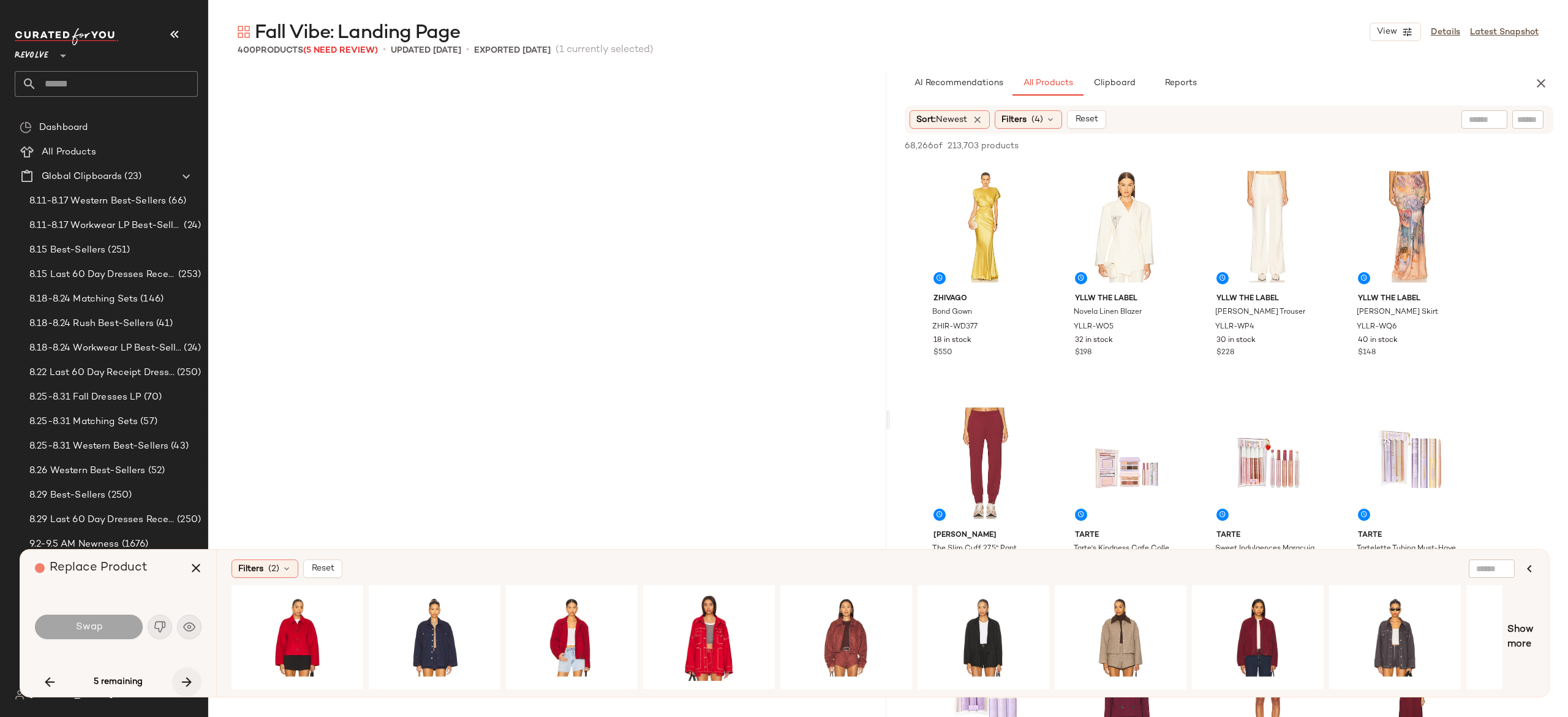
scroll to position [7572, 0]
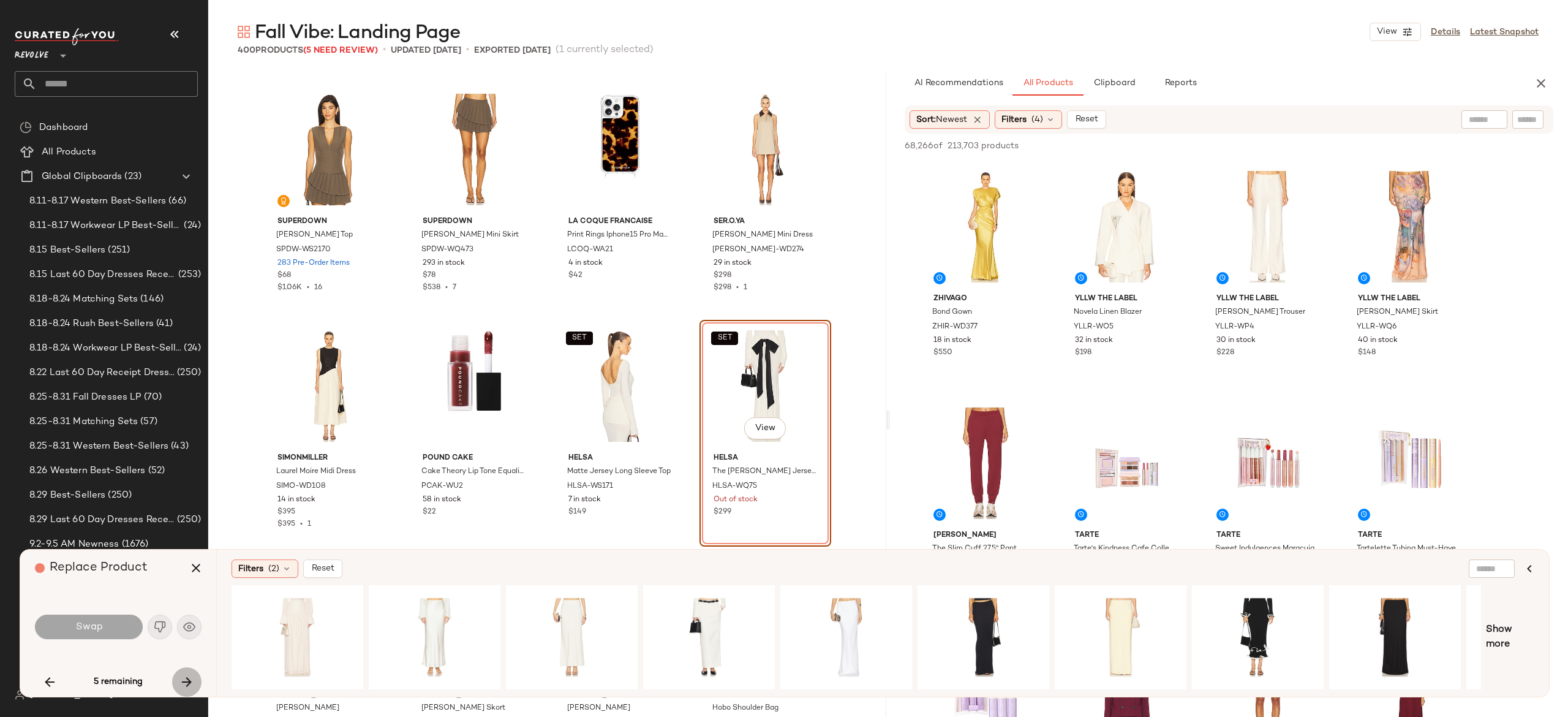
click at [185, 686] on icon "button" at bounding box center [186, 682] width 15 height 15
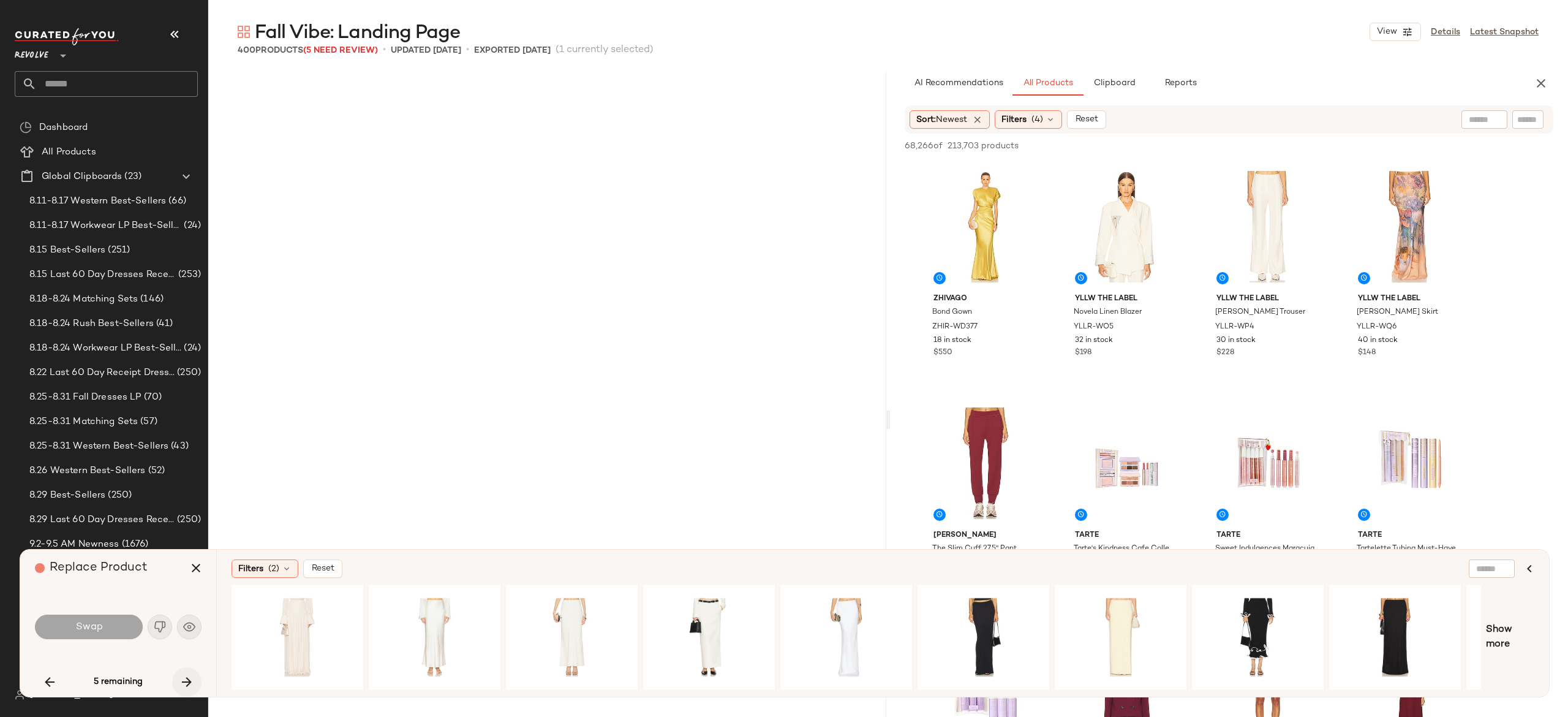
scroll to position [13488, 0]
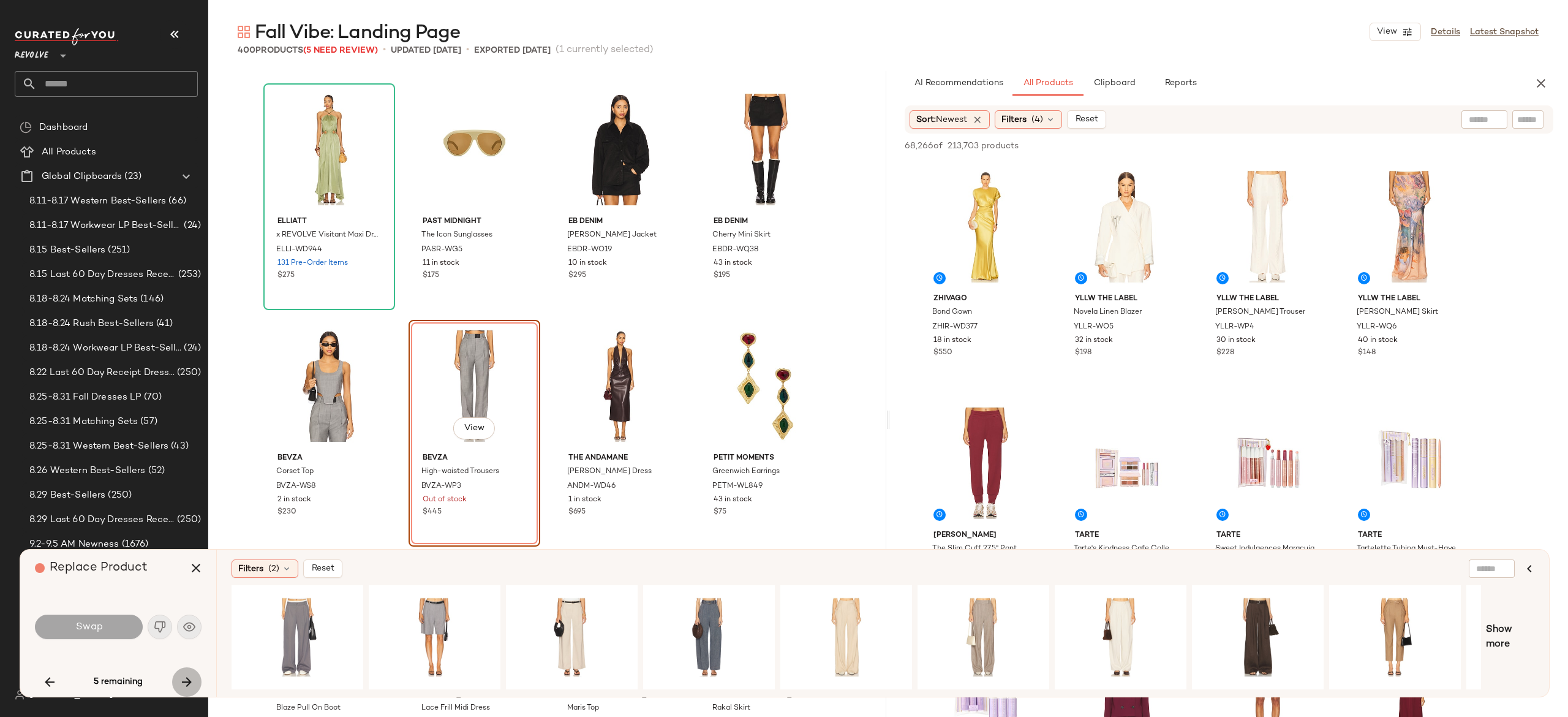
click at [185, 680] on icon "button" at bounding box center [186, 682] width 15 height 15
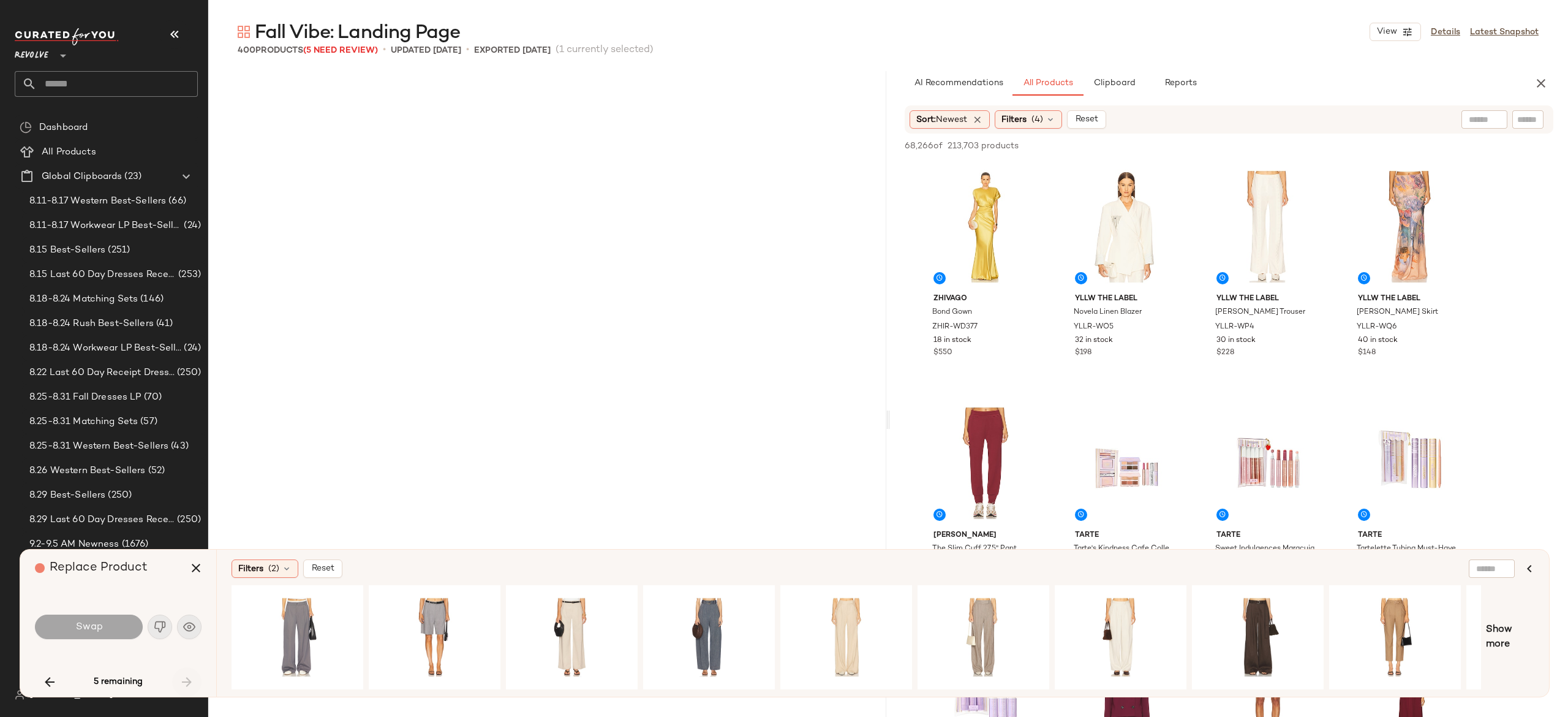
scroll to position [19167, 0]
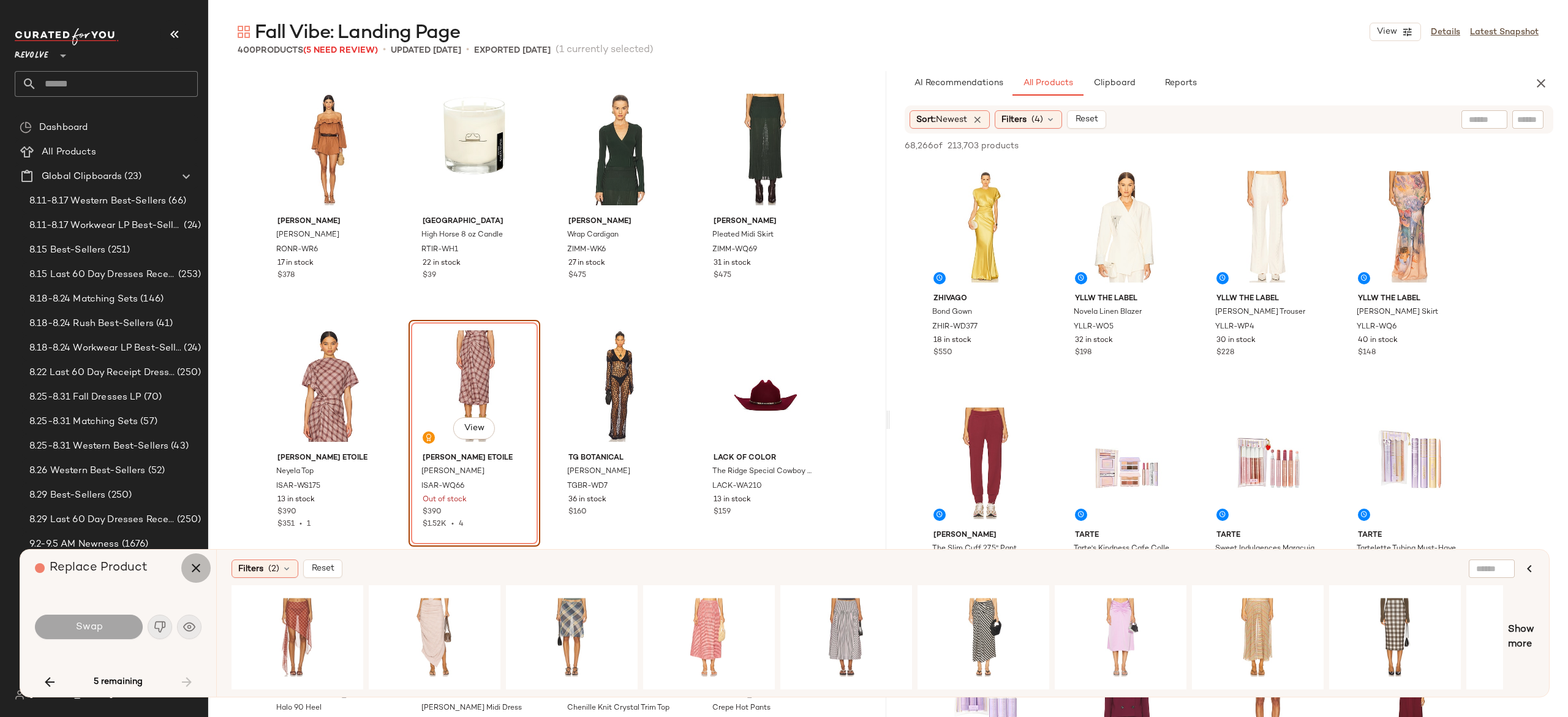
click at [199, 568] on icon "button" at bounding box center [196, 568] width 15 height 15
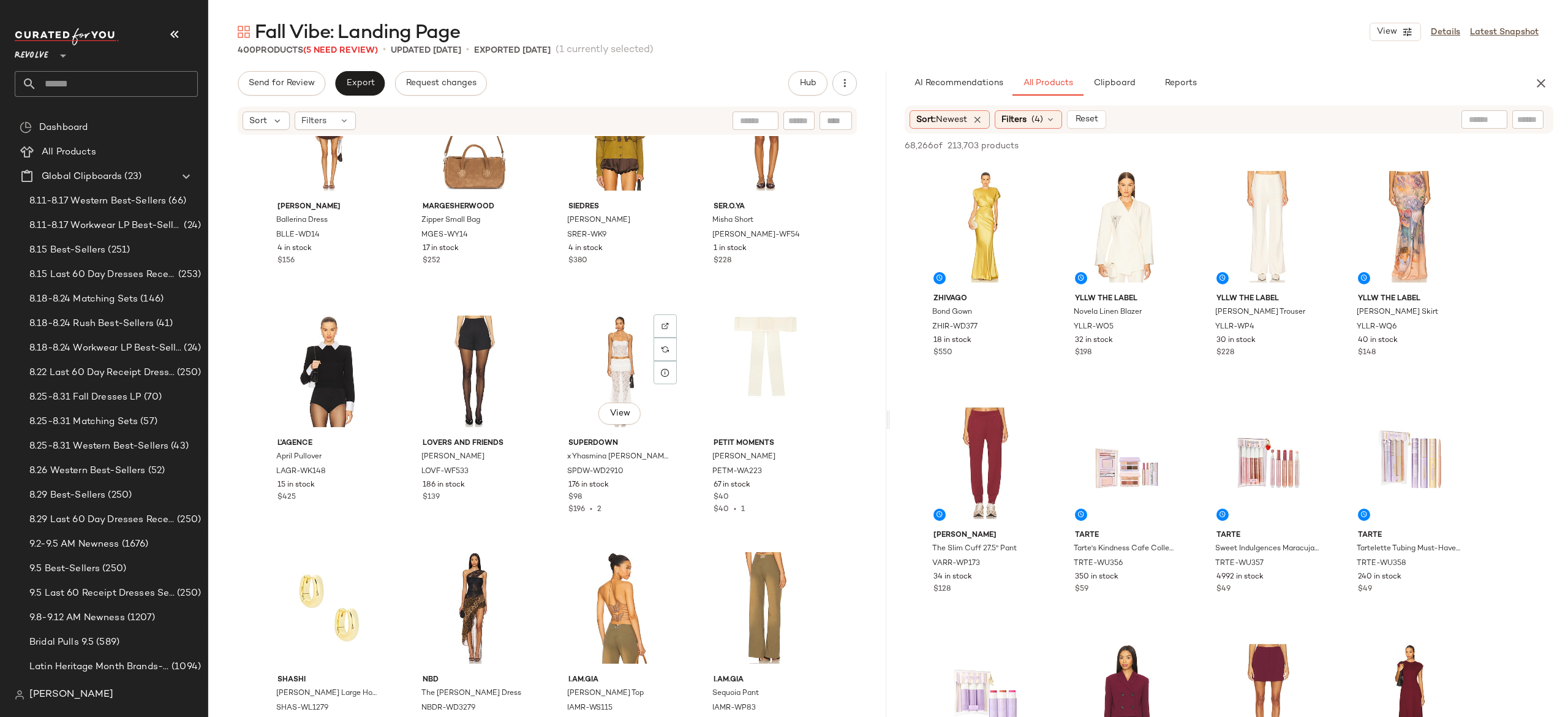
scroll to position [318, 0]
click at [369, 473] on img "button" at bounding box center [373, 470] width 7 height 7
click at [514, 456] on img "button" at bounding box center [517, 456] width 7 height 7
click at [514, 467] on img "button" at bounding box center [517, 470] width 7 height 7
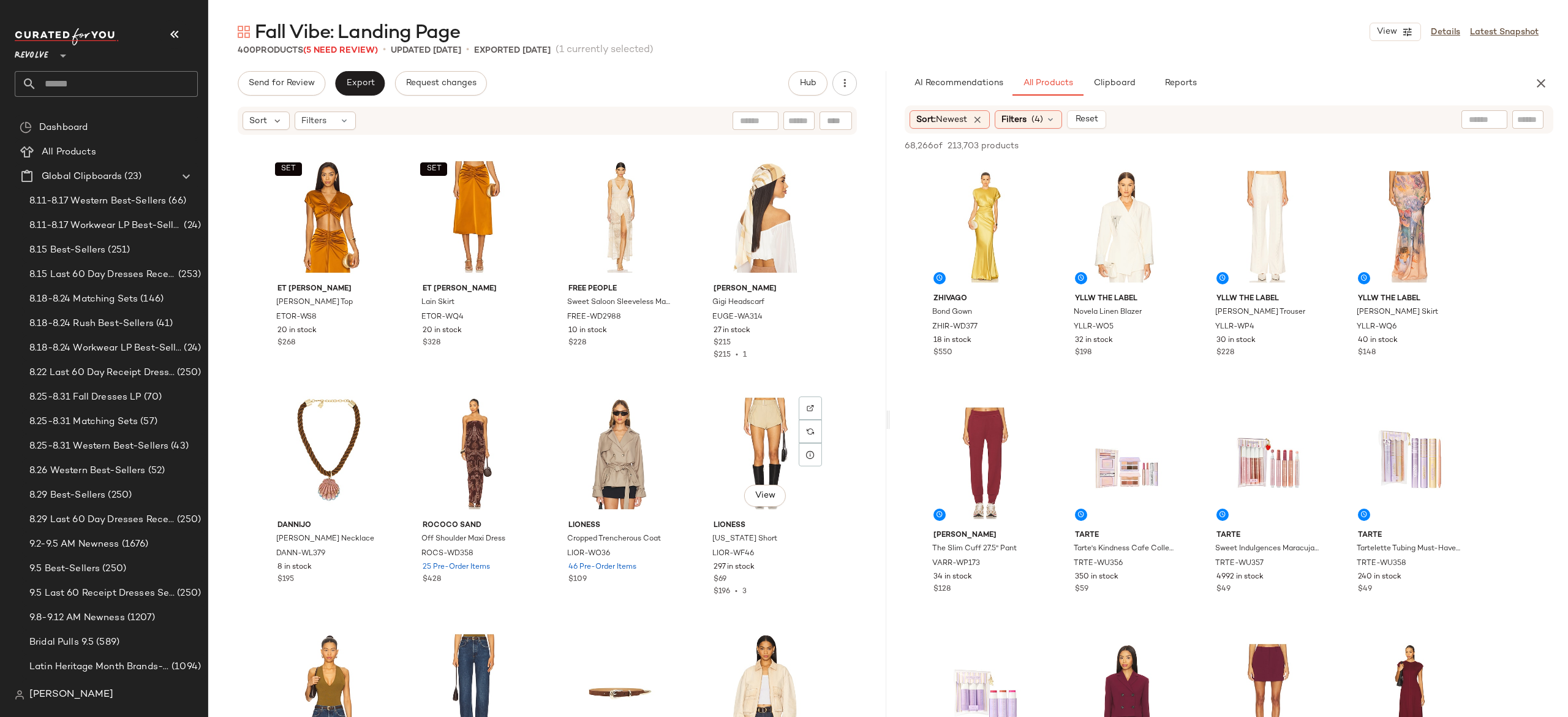
scroll to position [14665, 0]
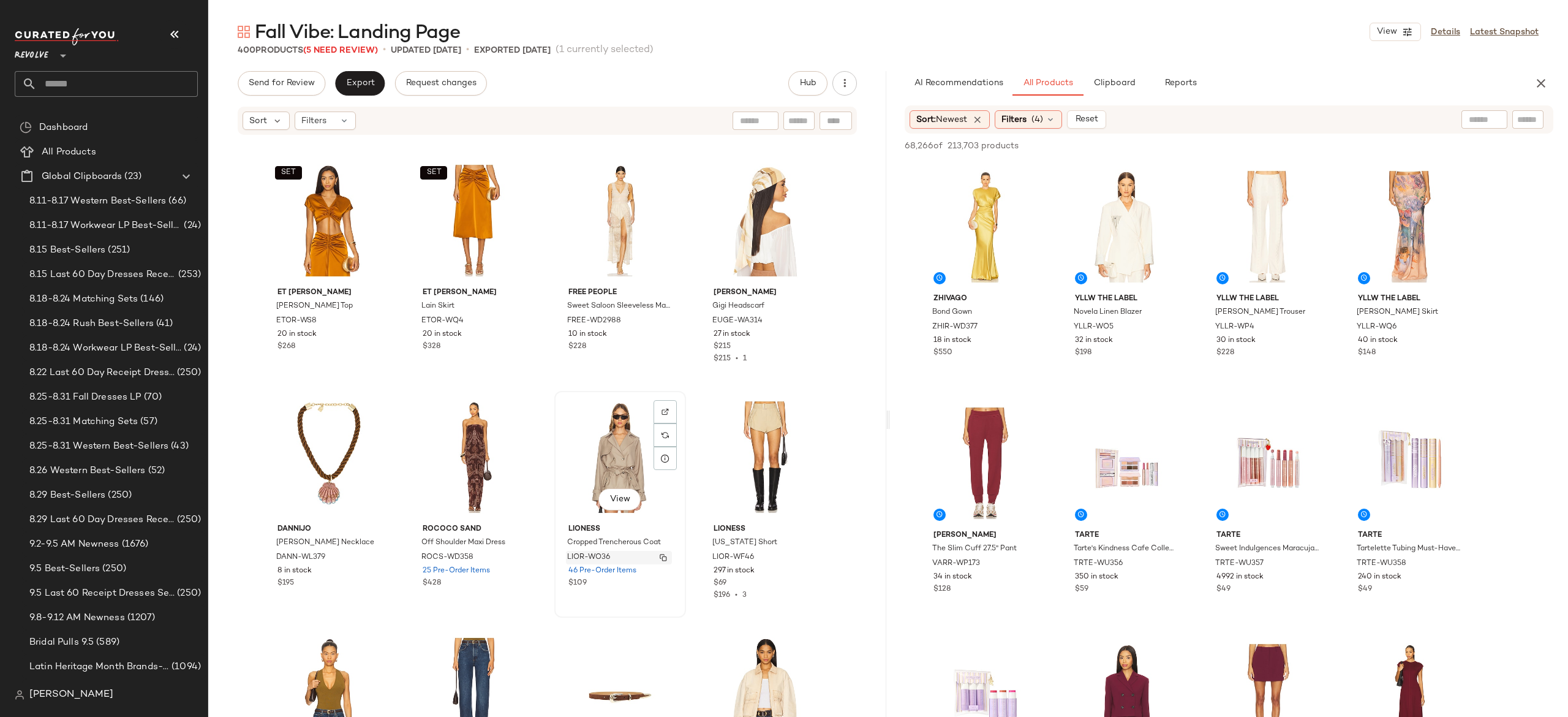
click at [660, 554] on img "button" at bounding box center [663, 558] width 7 height 7
click at [1527, 117] on input "Filter" at bounding box center [1487, 119] width 104 height 13
paste input "*********"
type input "*********"
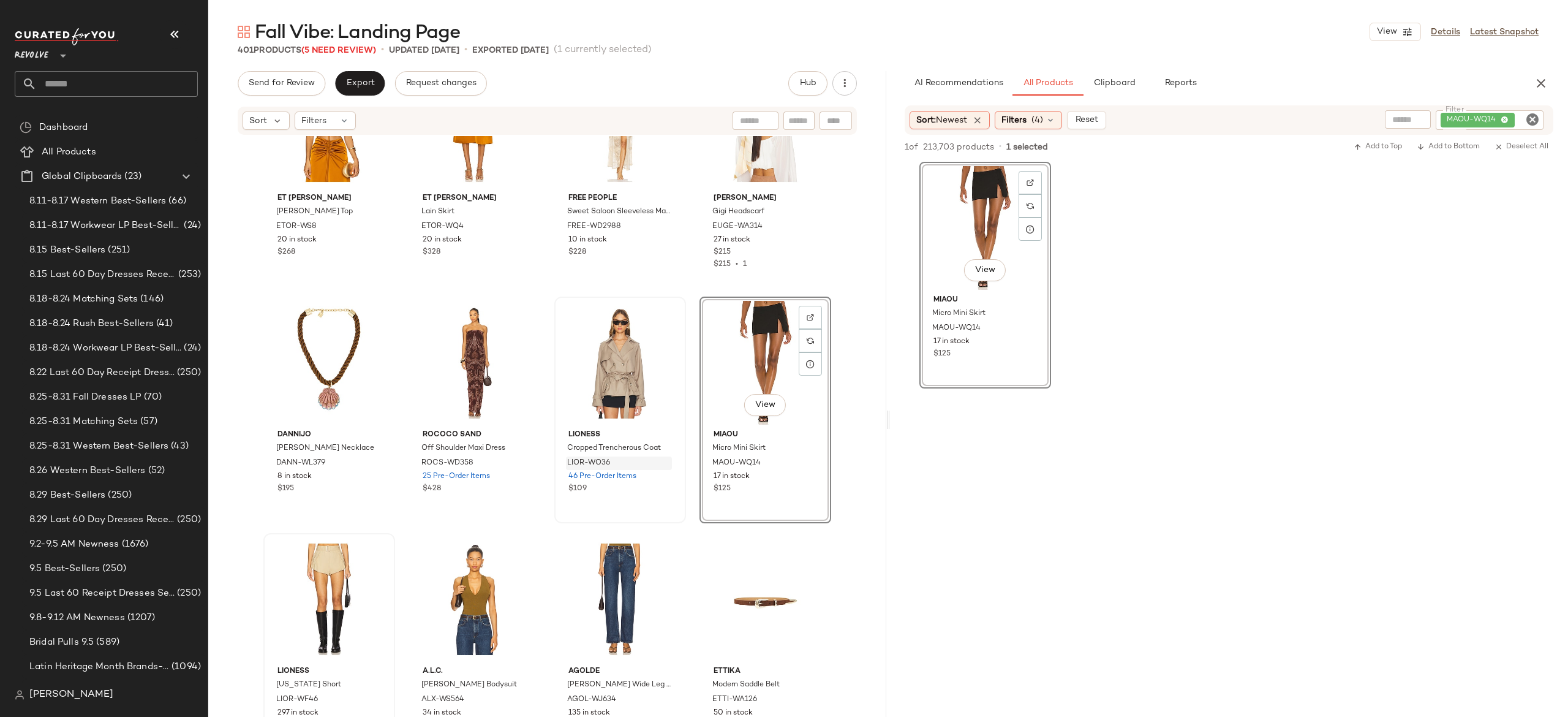
scroll to position [14764, 0]
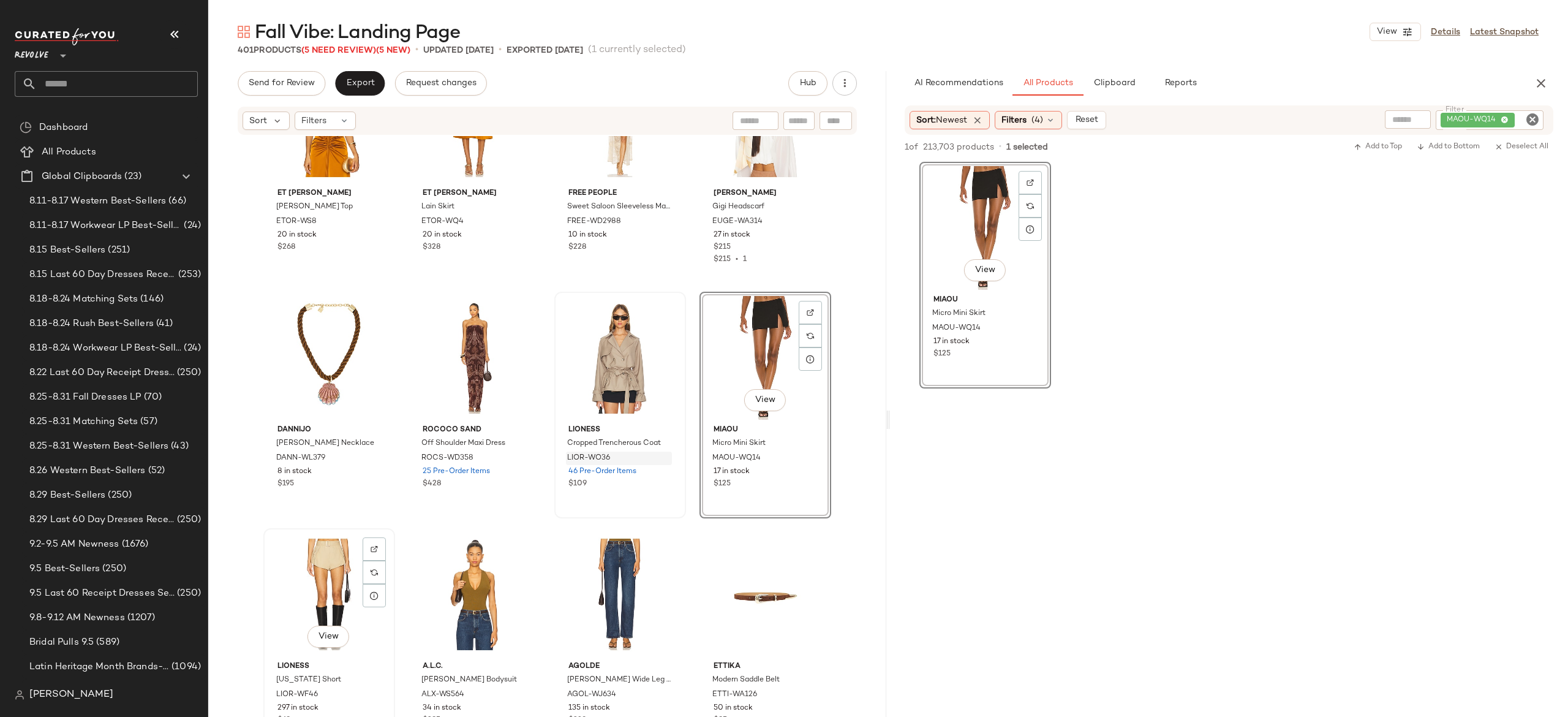
click at [336, 580] on div "View" at bounding box center [329, 594] width 123 height 124
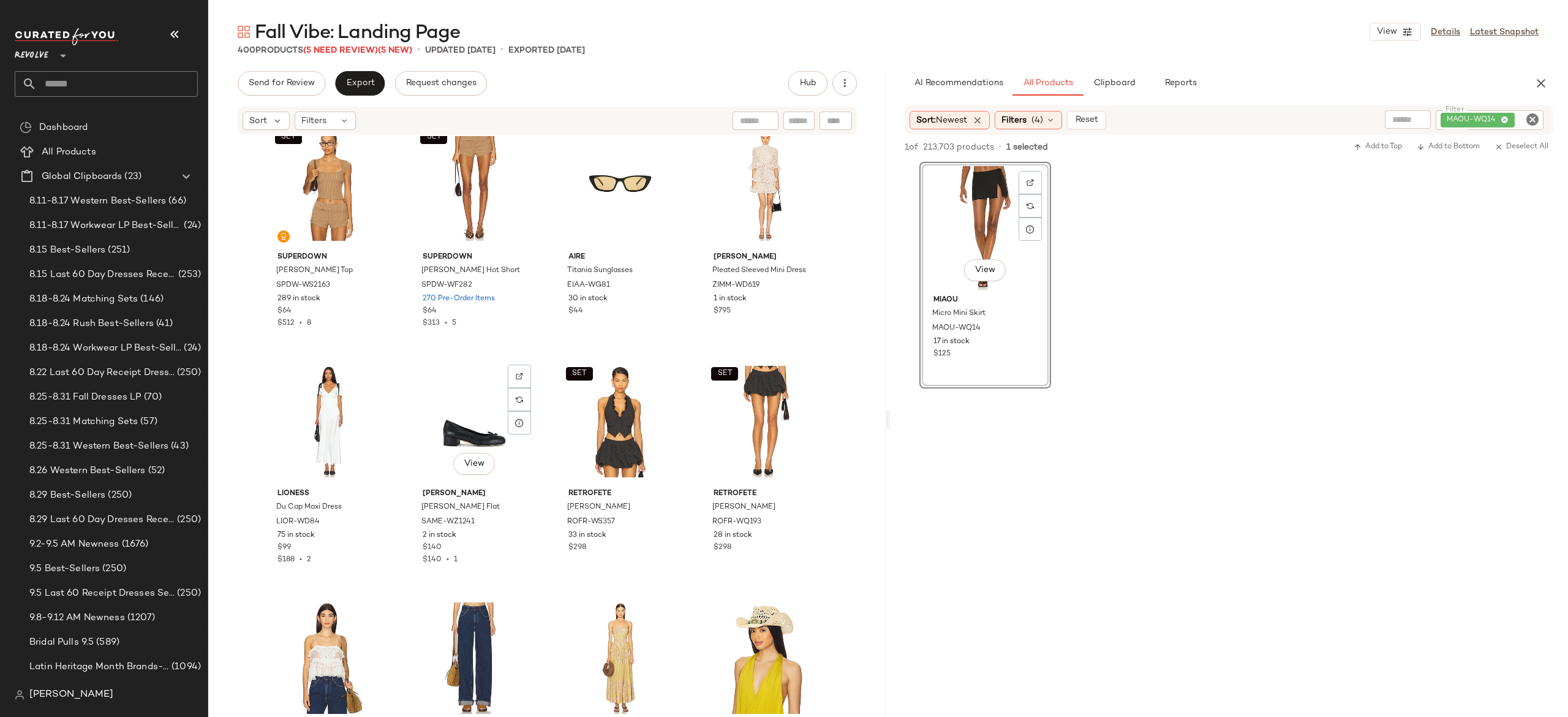
scroll to position [16122, 0]
click at [367, 81] on span "Export" at bounding box center [360, 83] width 29 height 10
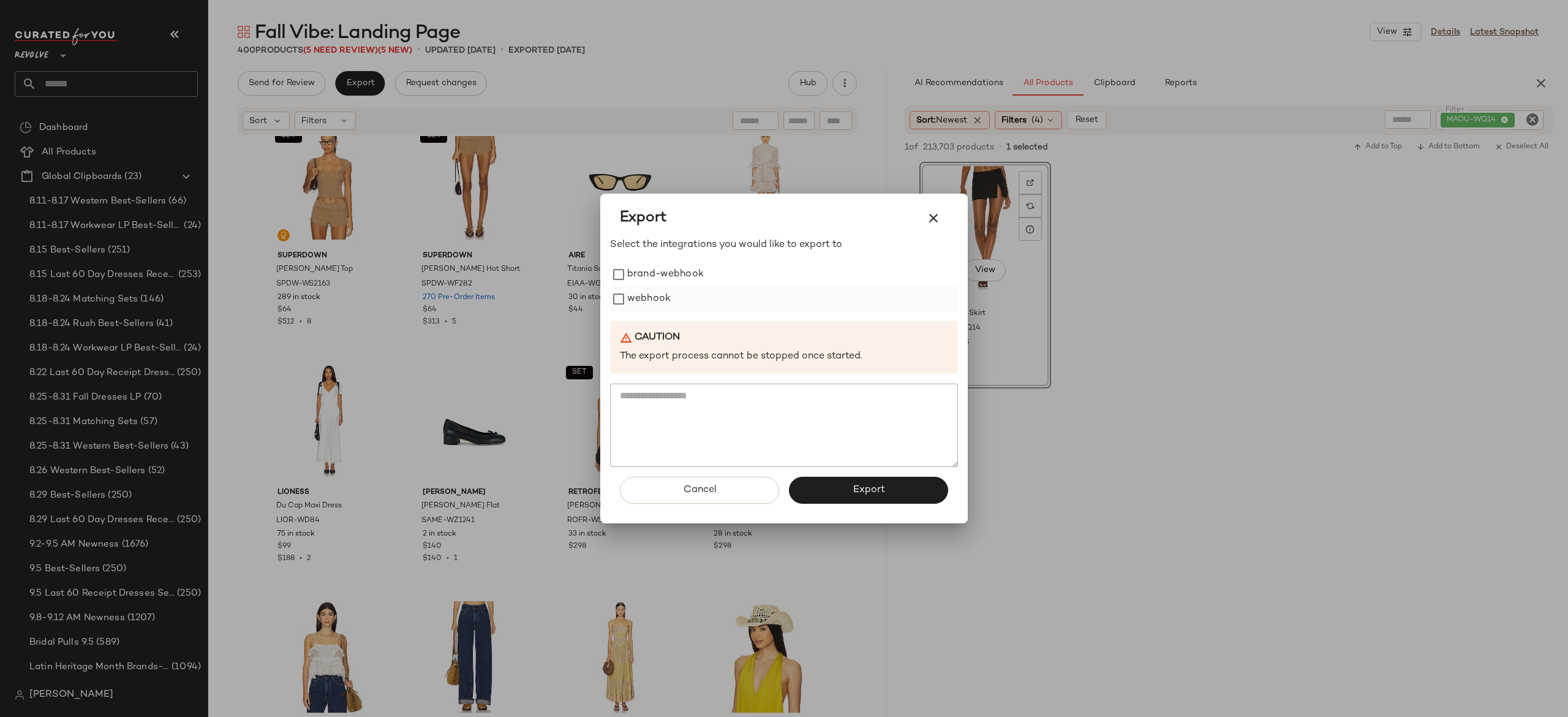
click at [658, 301] on label "webhook" at bounding box center [649, 299] width 44 height 24
click at [838, 495] on button "Export" at bounding box center [868, 490] width 159 height 27
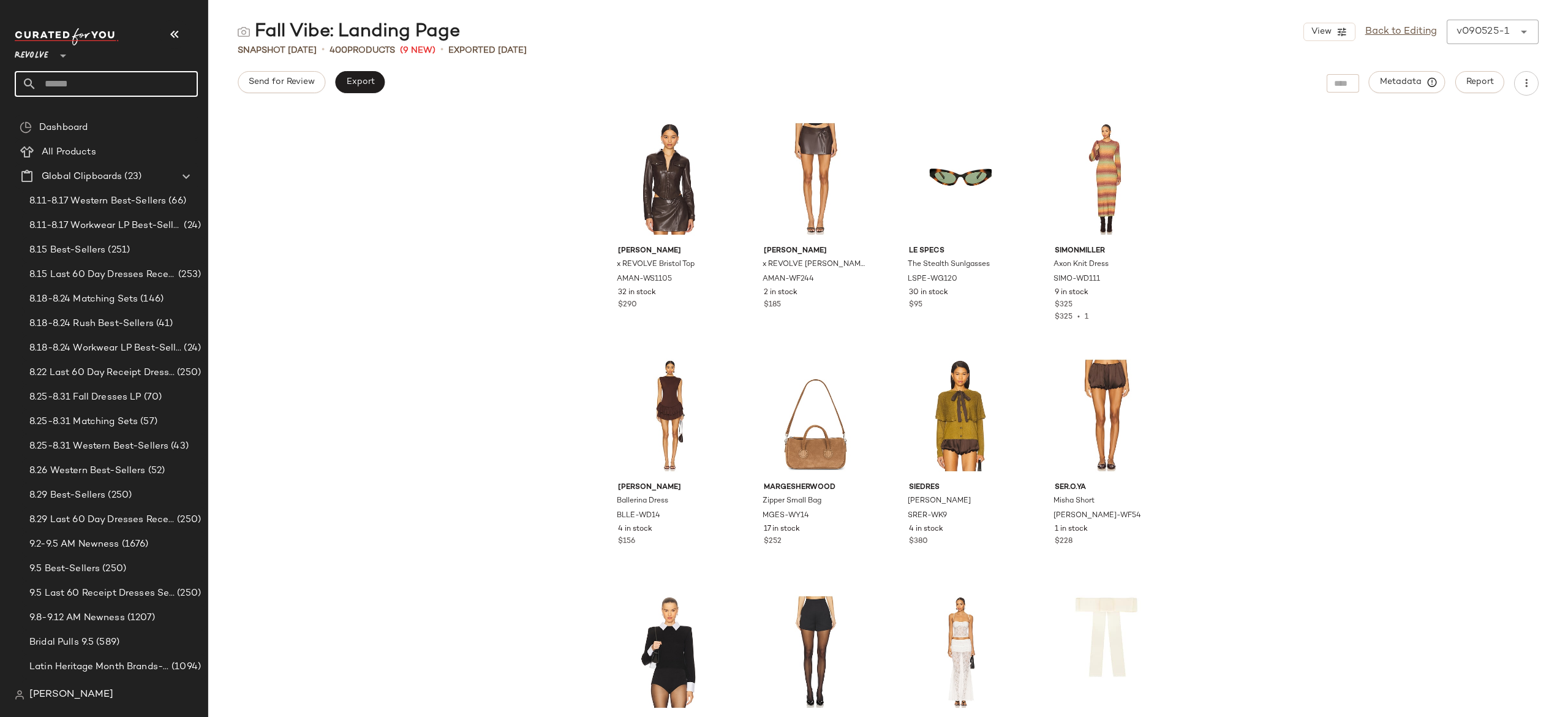
click at [174, 82] on input "text" at bounding box center [117, 85] width 161 height 26
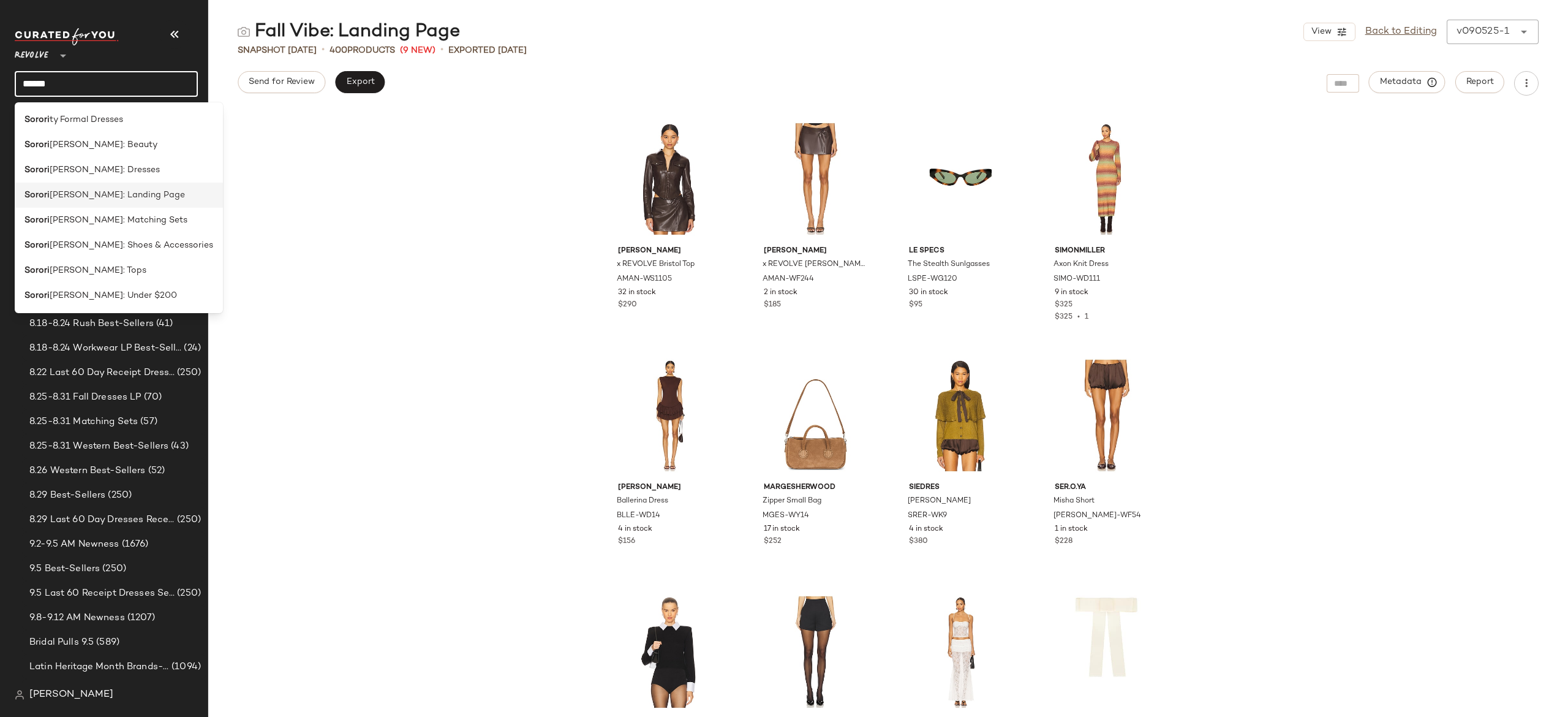
type input "******"
click at [117, 200] on span "ty Rush: Landing Page" at bounding box center [118, 195] width 136 height 13
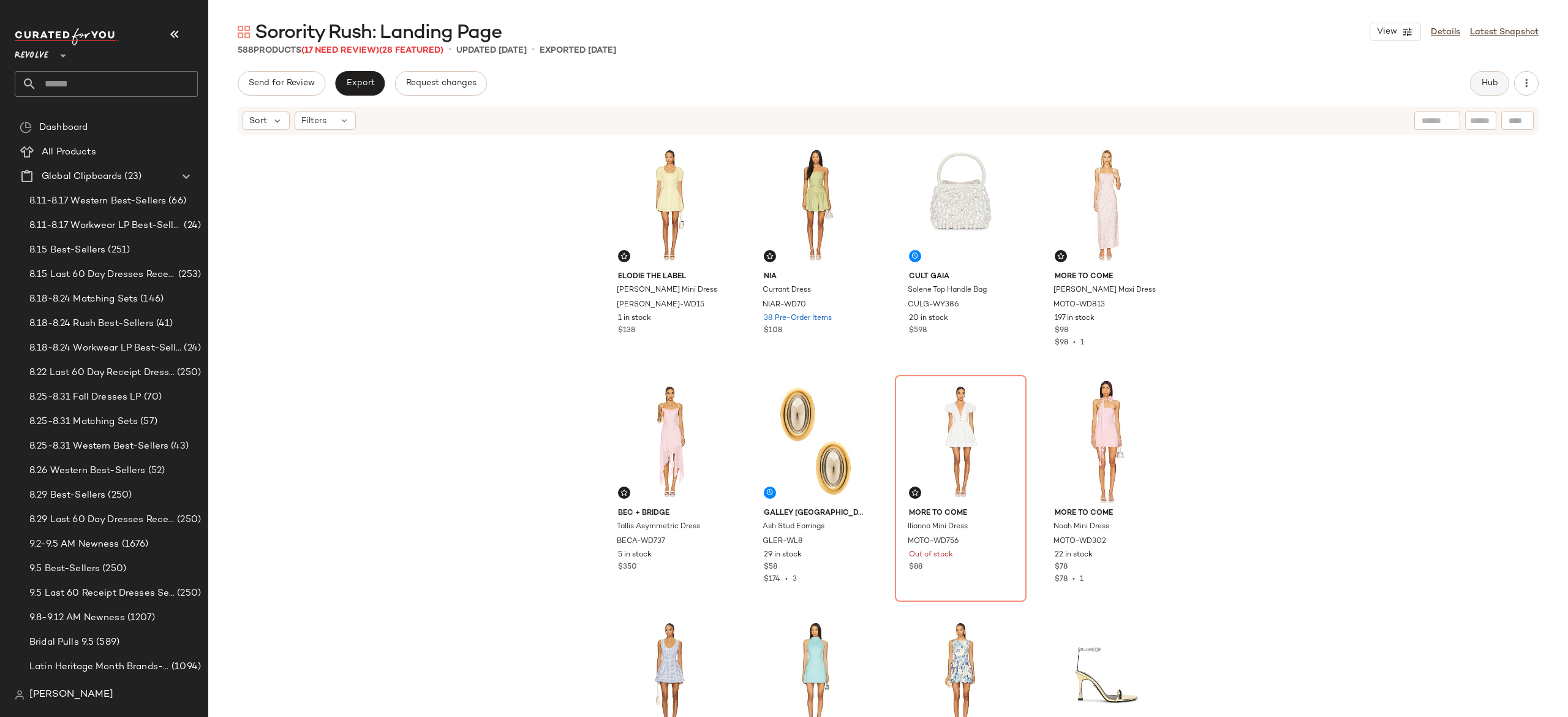
click at [1491, 76] on button "Hub" at bounding box center [1490, 84] width 39 height 24
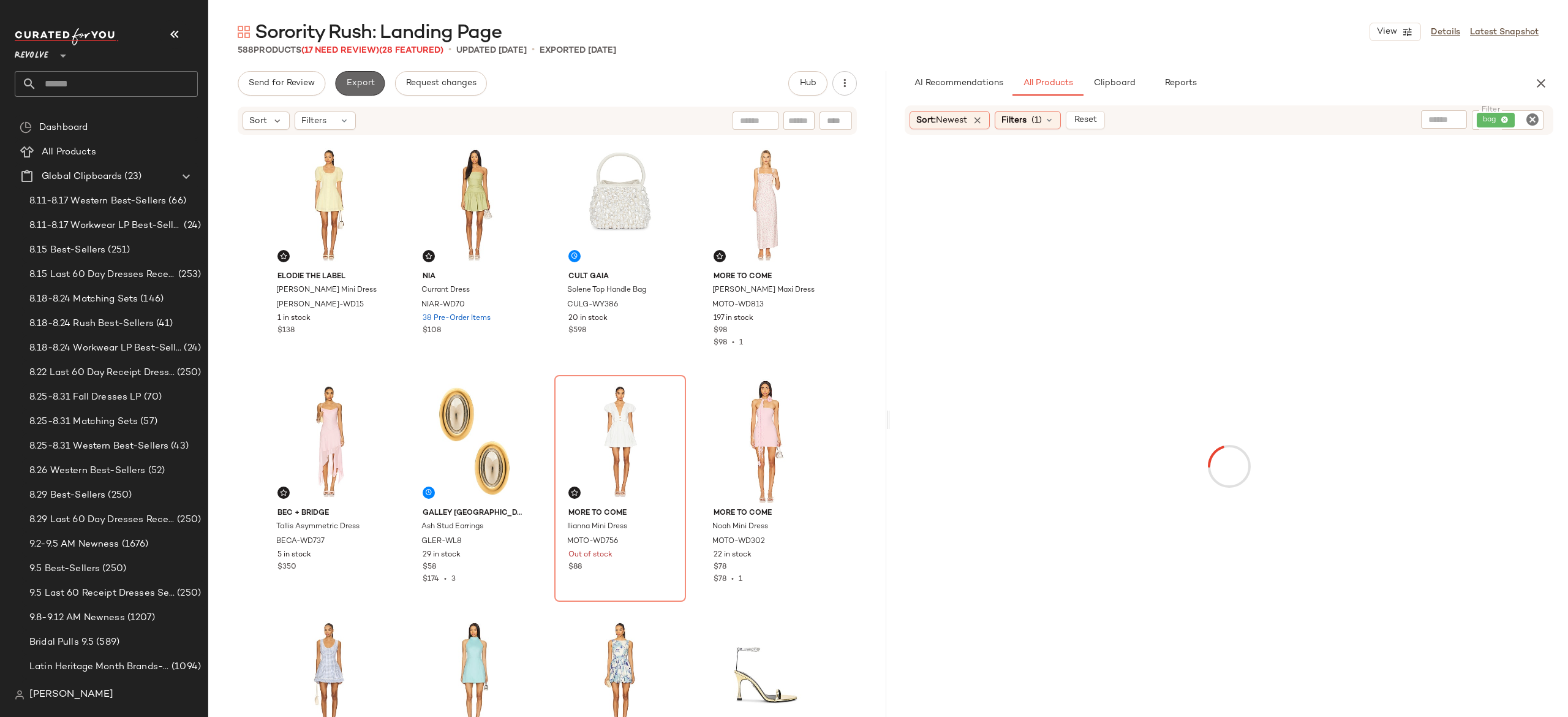
click at [359, 81] on span "Export" at bounding box center [360, 83] width 29 height 10
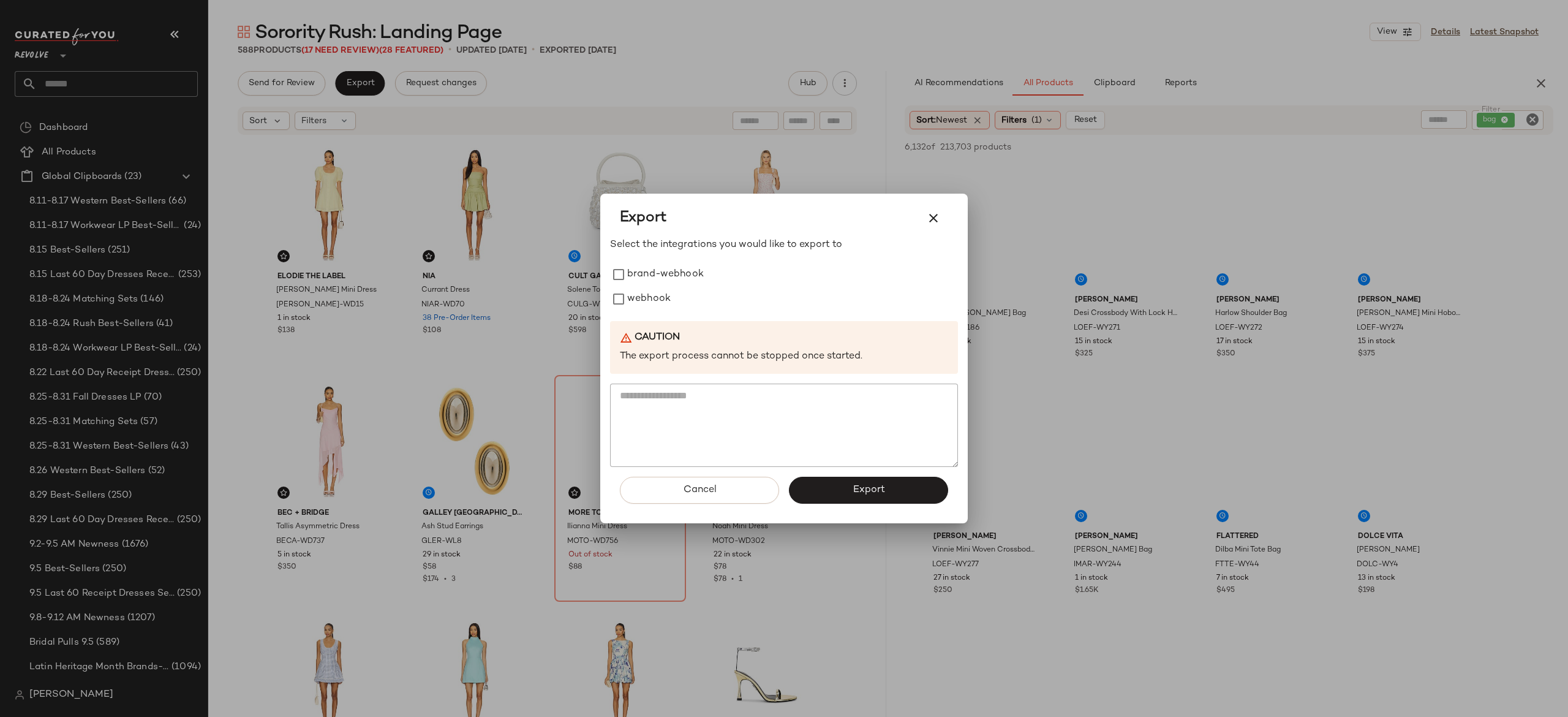
click at [538, 201] on div at bounding box center [784, 358] width 1568 height 717
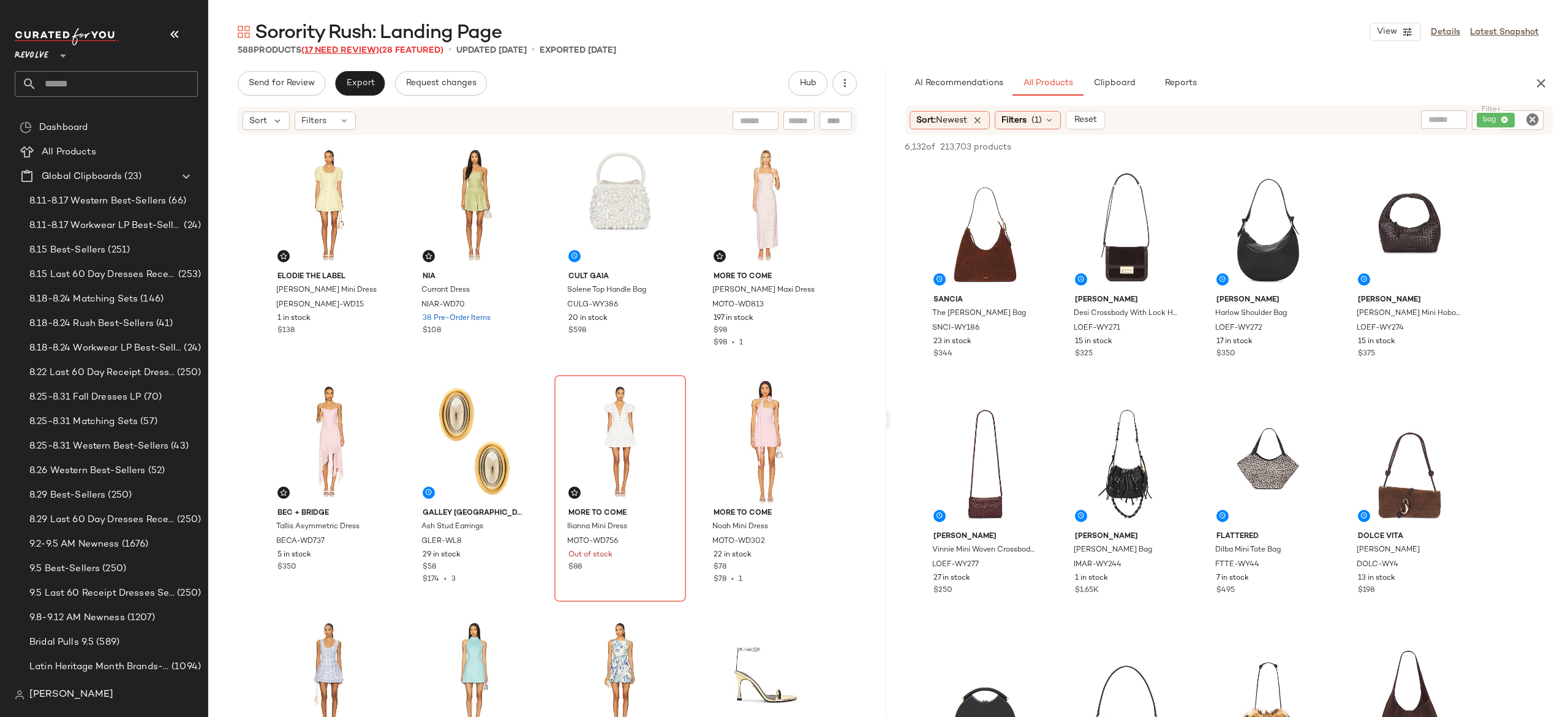
click at [370, 49] on span "(17 Need Review)" at bounding box center [340, 51] width 77 height 10
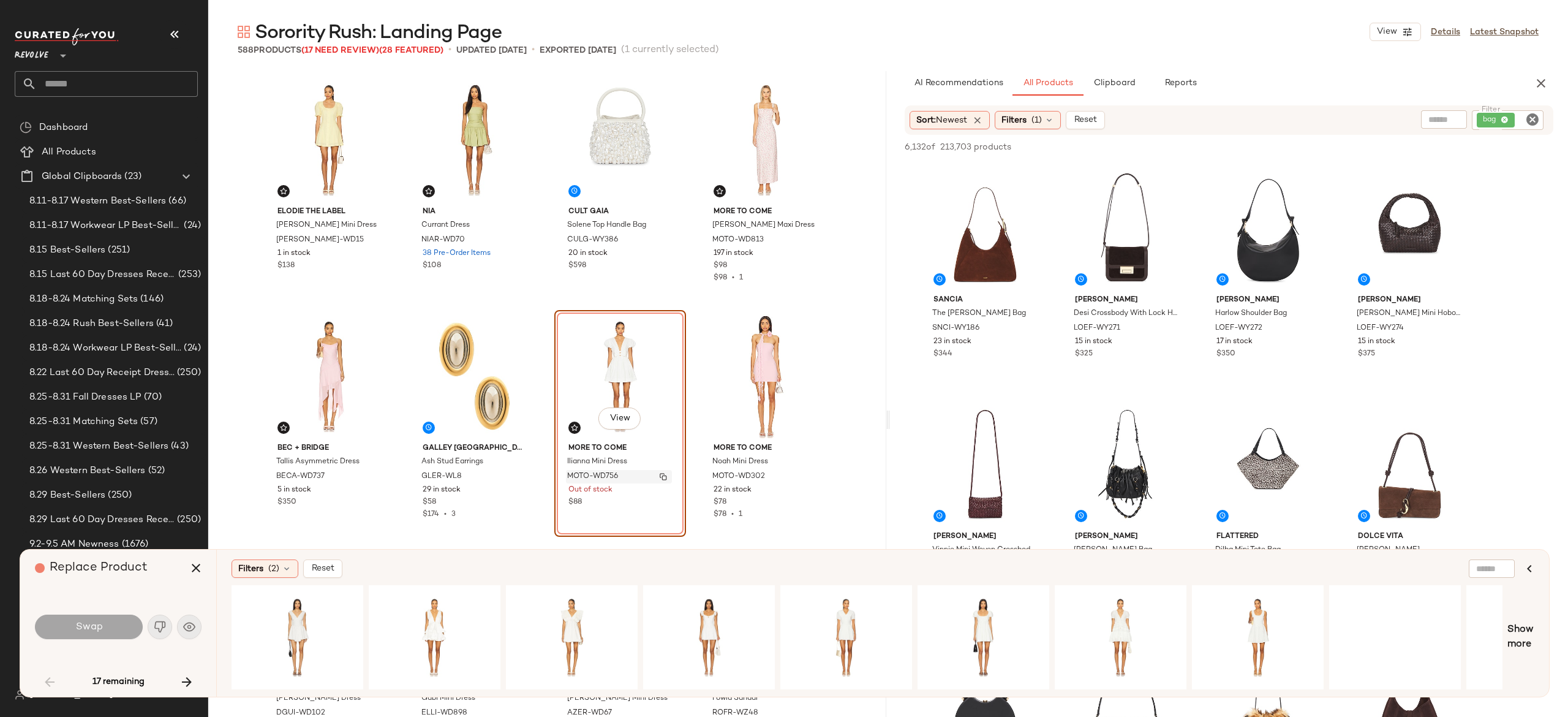
click at [663, 476] on img "button" at bounding box center [663, 477] width 7 height 7
click at [186, 681] on icon "button" at bounding box center [186, 682] width 15 height 15
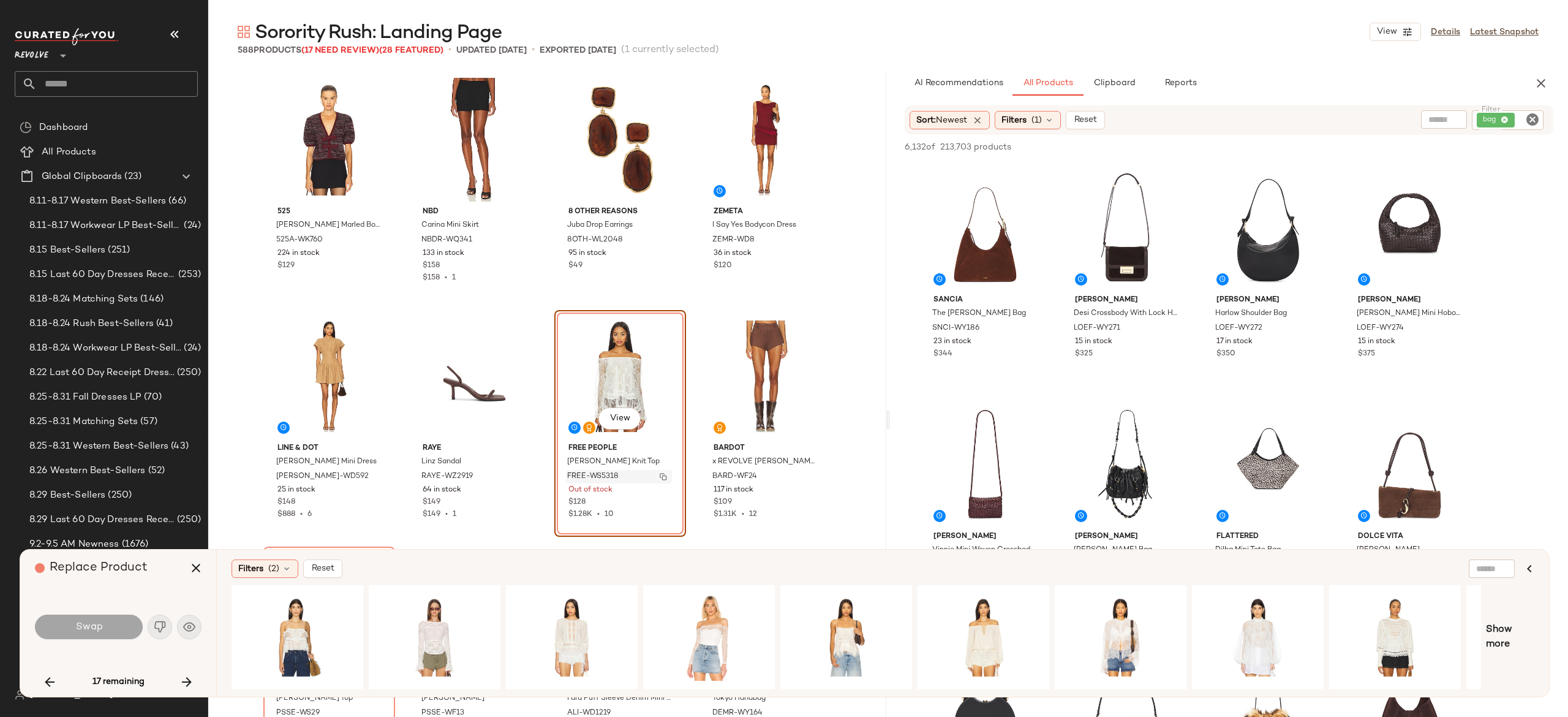
click at [664, 477] on button "button" at bounding box center [663, 477] width 17 height 11
click at [1504, 112] on div "bag" at bounding box center [1466, 120] width 154 height 20
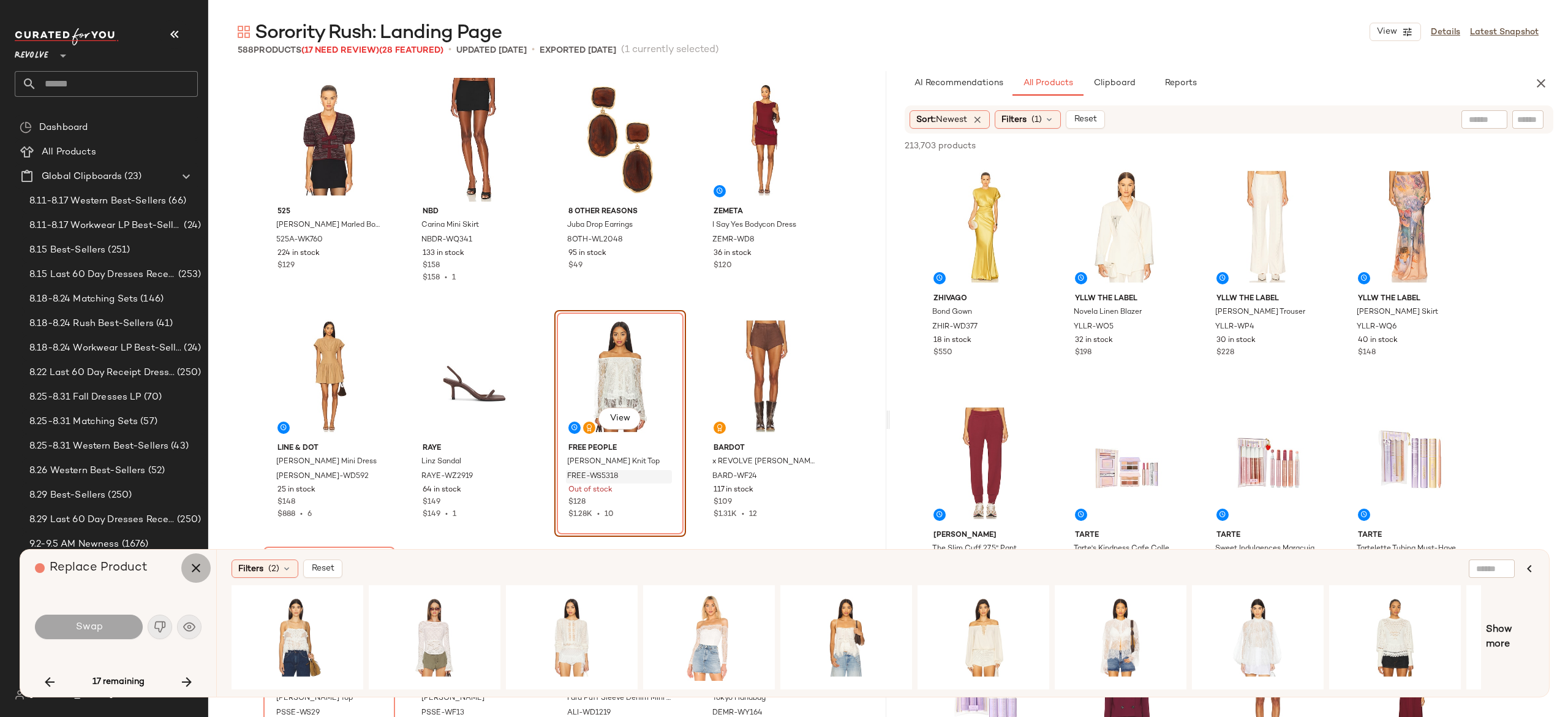
click at [192, 569] on icon "button" at bounding box center [196, 568] width 15 height 15
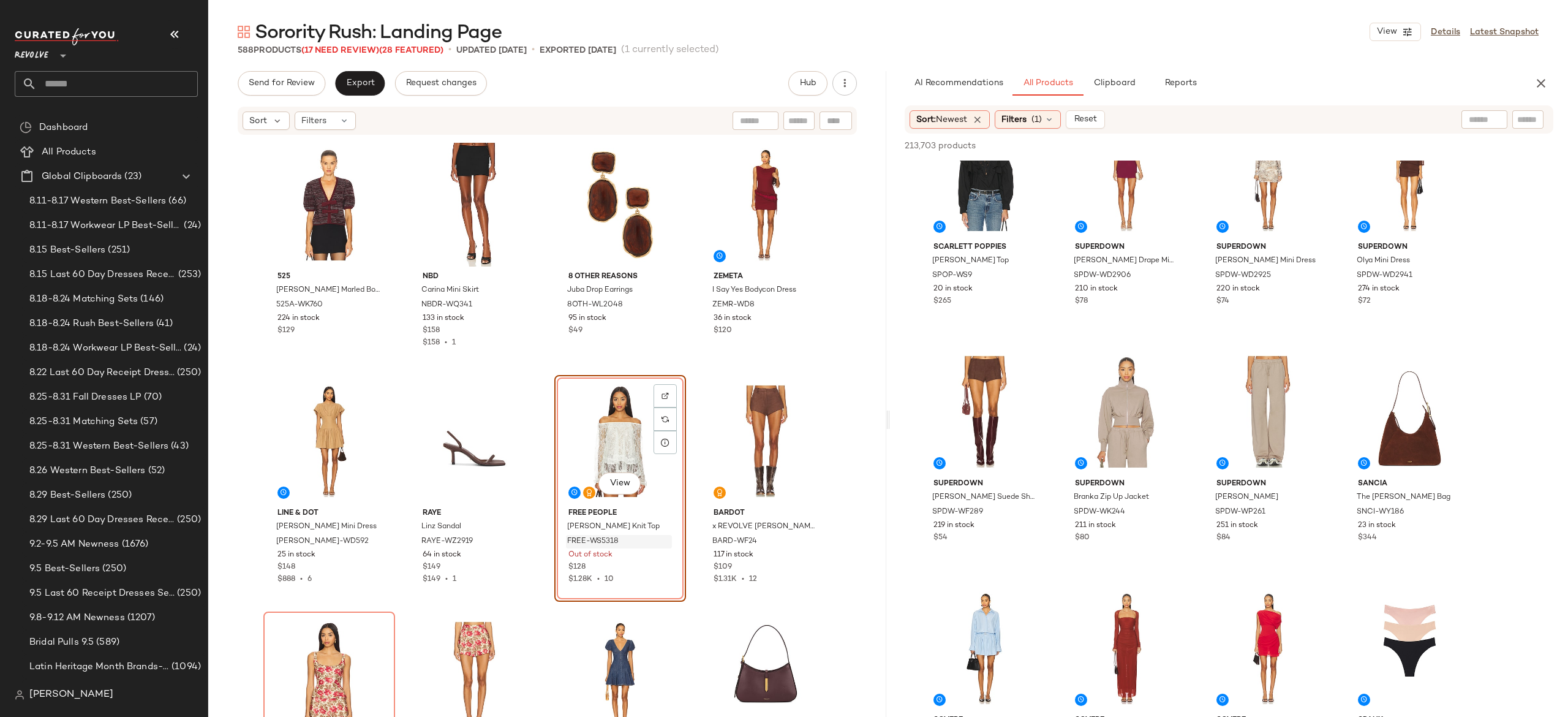
scroll to position [2039, 0]
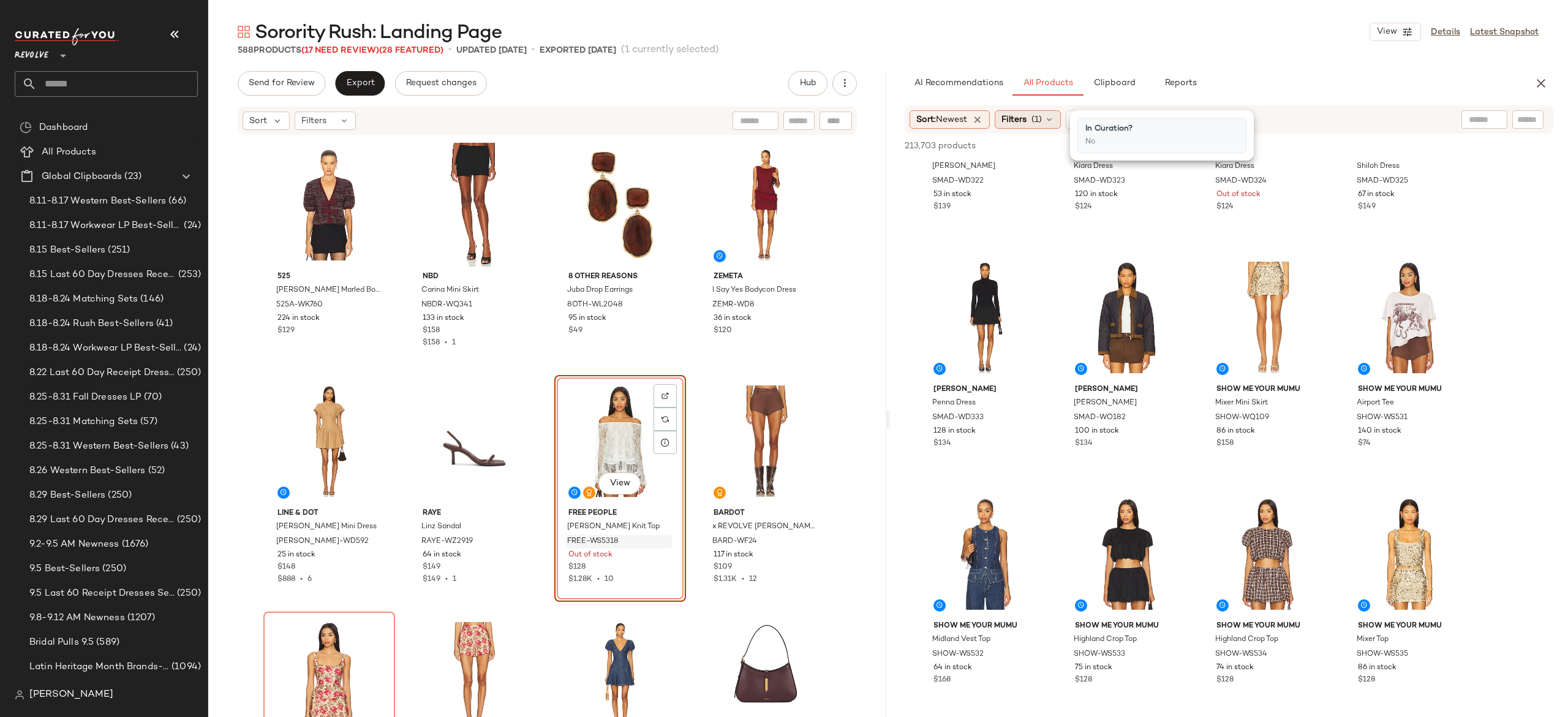
click at [1053, 121] on icon at bounding box center [1049, 119] width 10 height 10
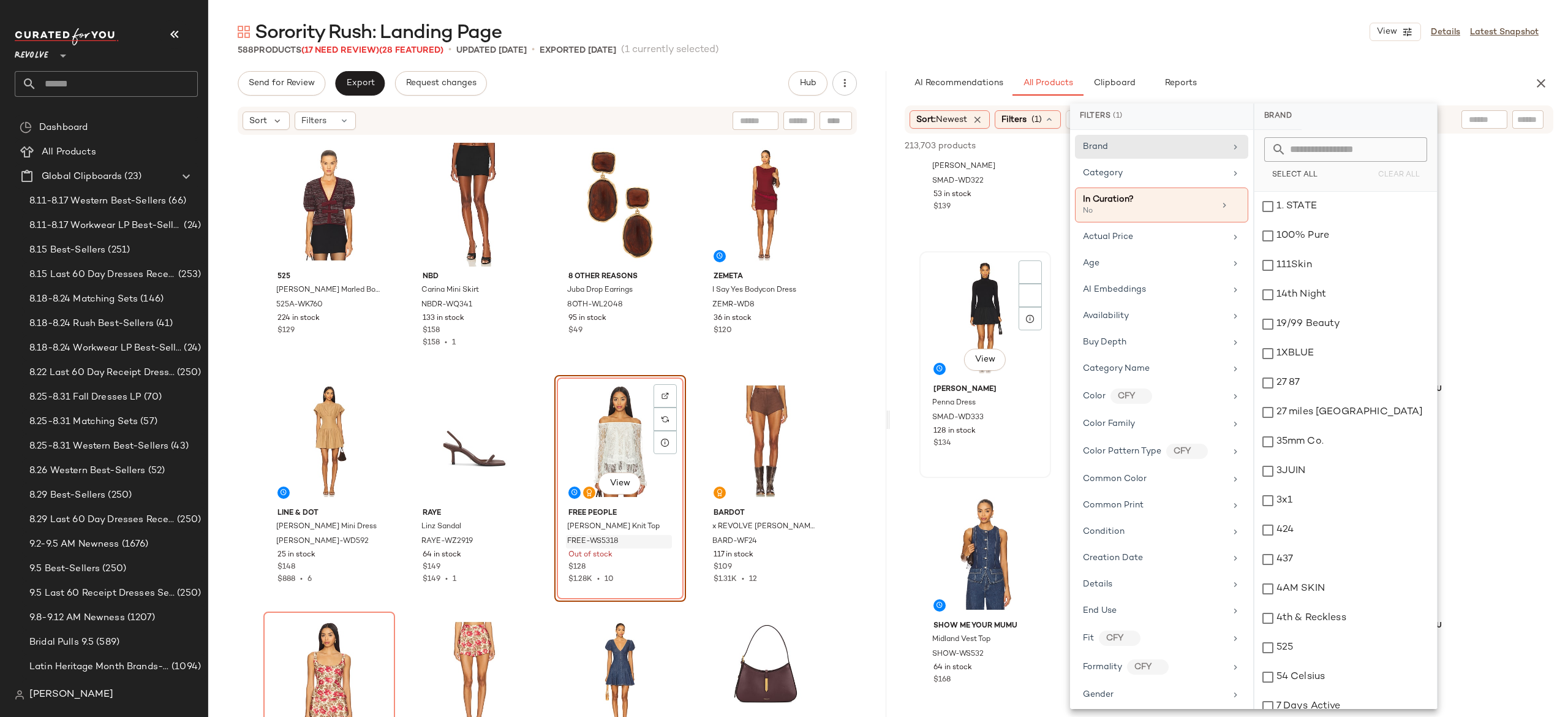
click at [1039, 255] on div "View" at bounding box center [985, 317] width 123 height 124
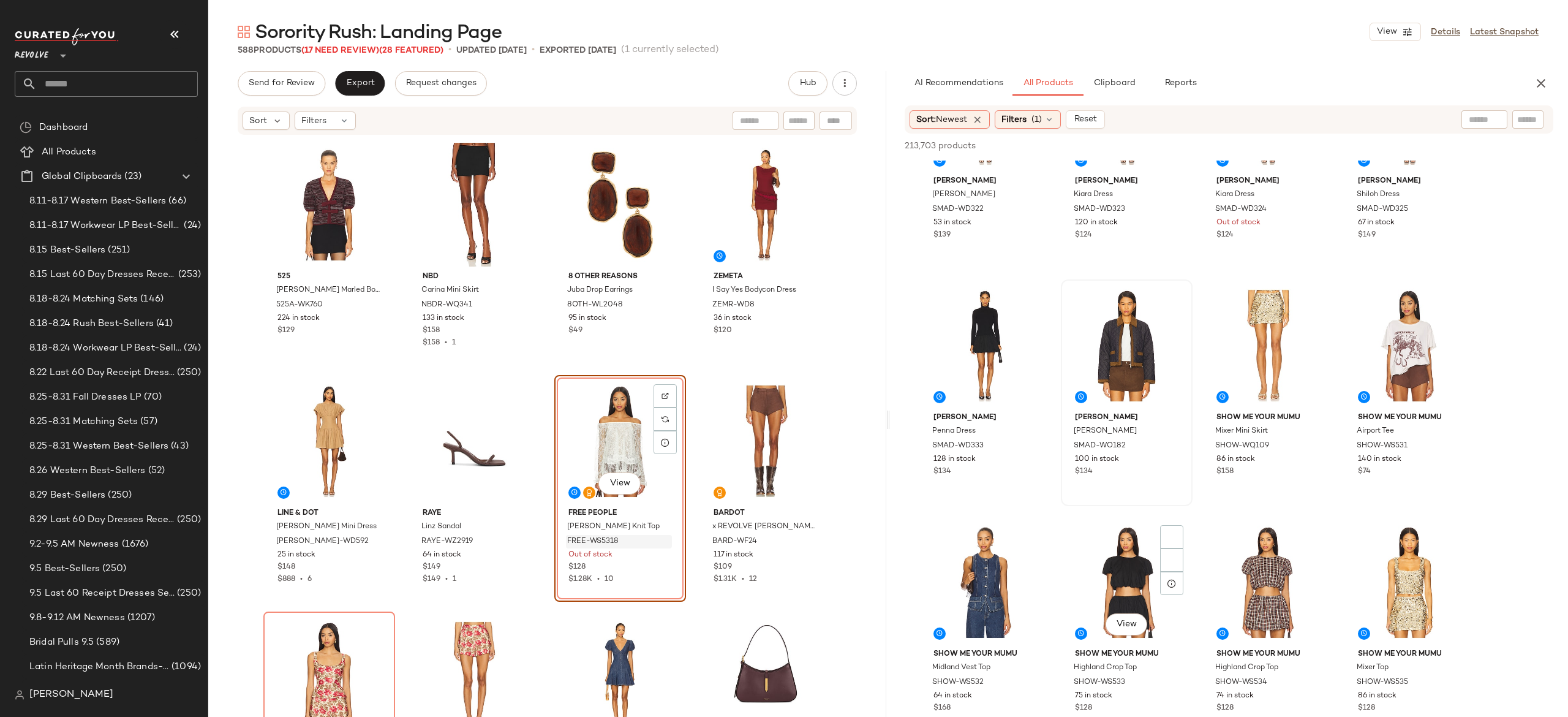
scroll to position [2173, 0]
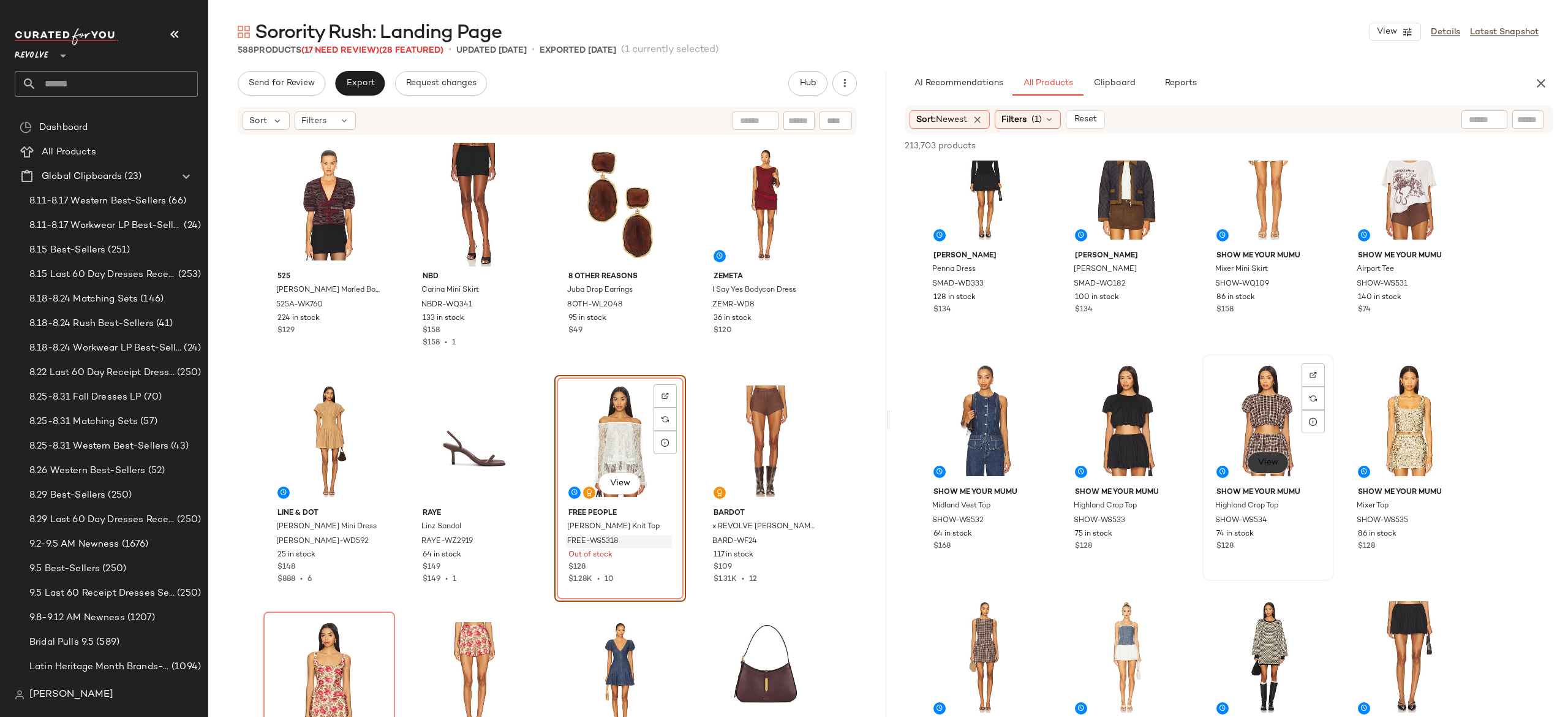
click at [1276, 460] on span "View" at bounding box center [1269, 463] width 21 height 10
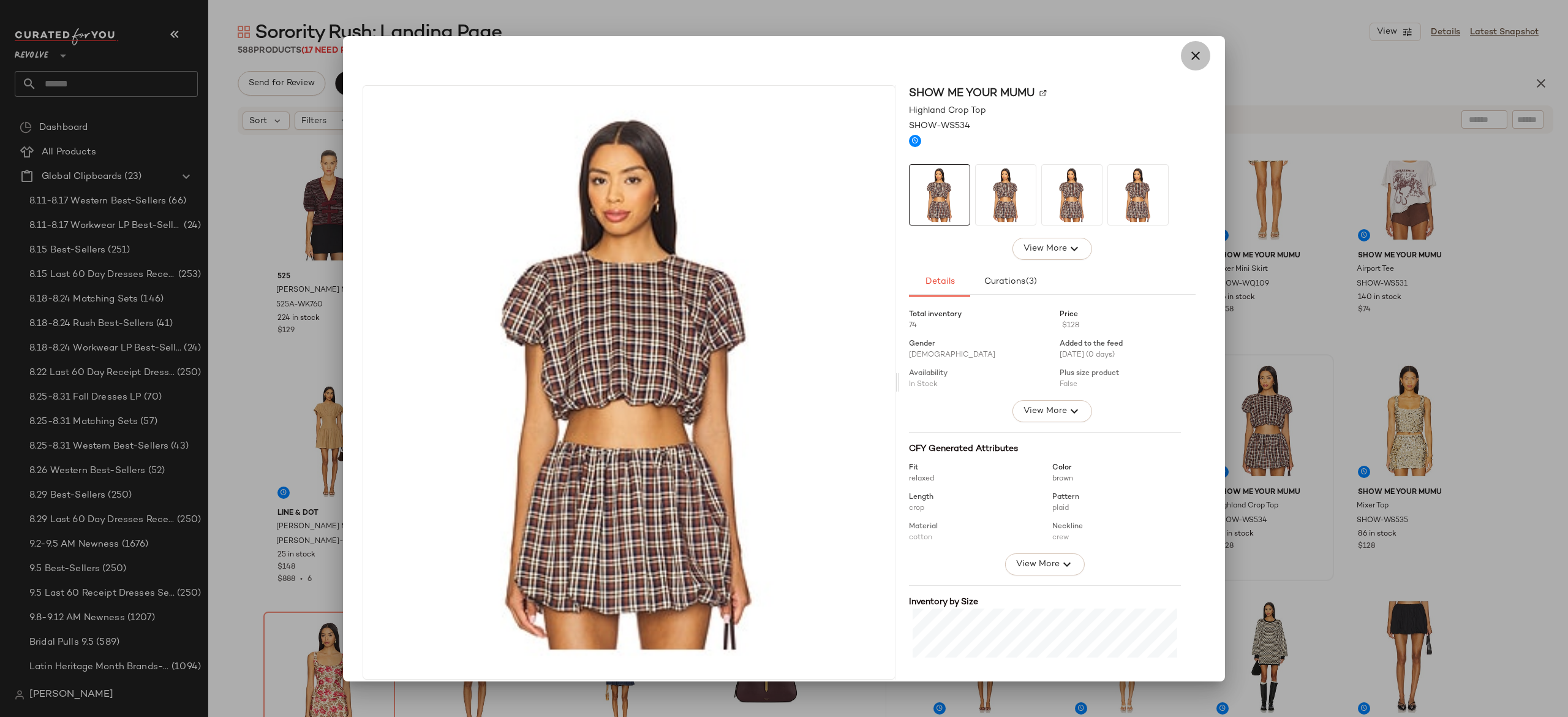
click at [1188, 58] on icon "button" at bounding box center [1195, 56] width 15 height 15
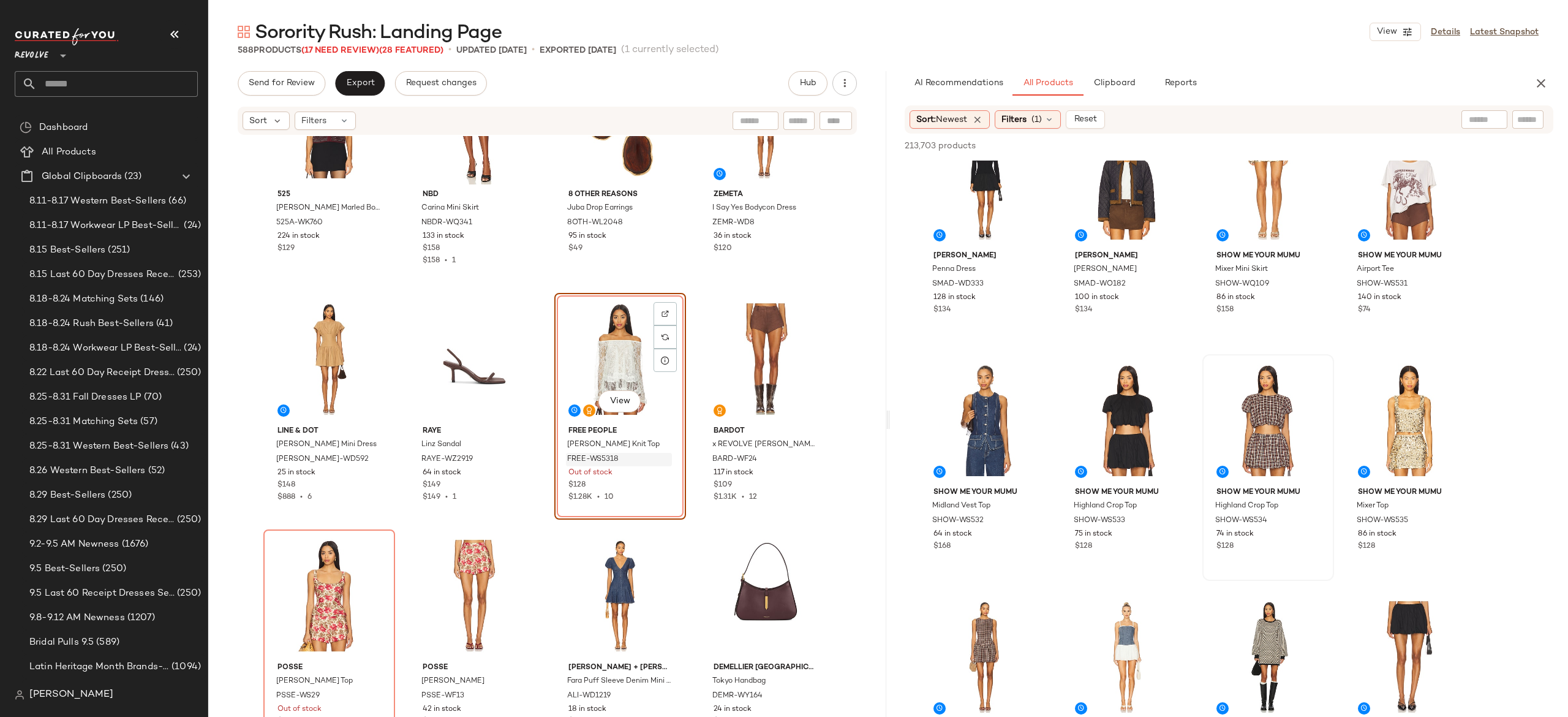
scroll to position [1033, 0]
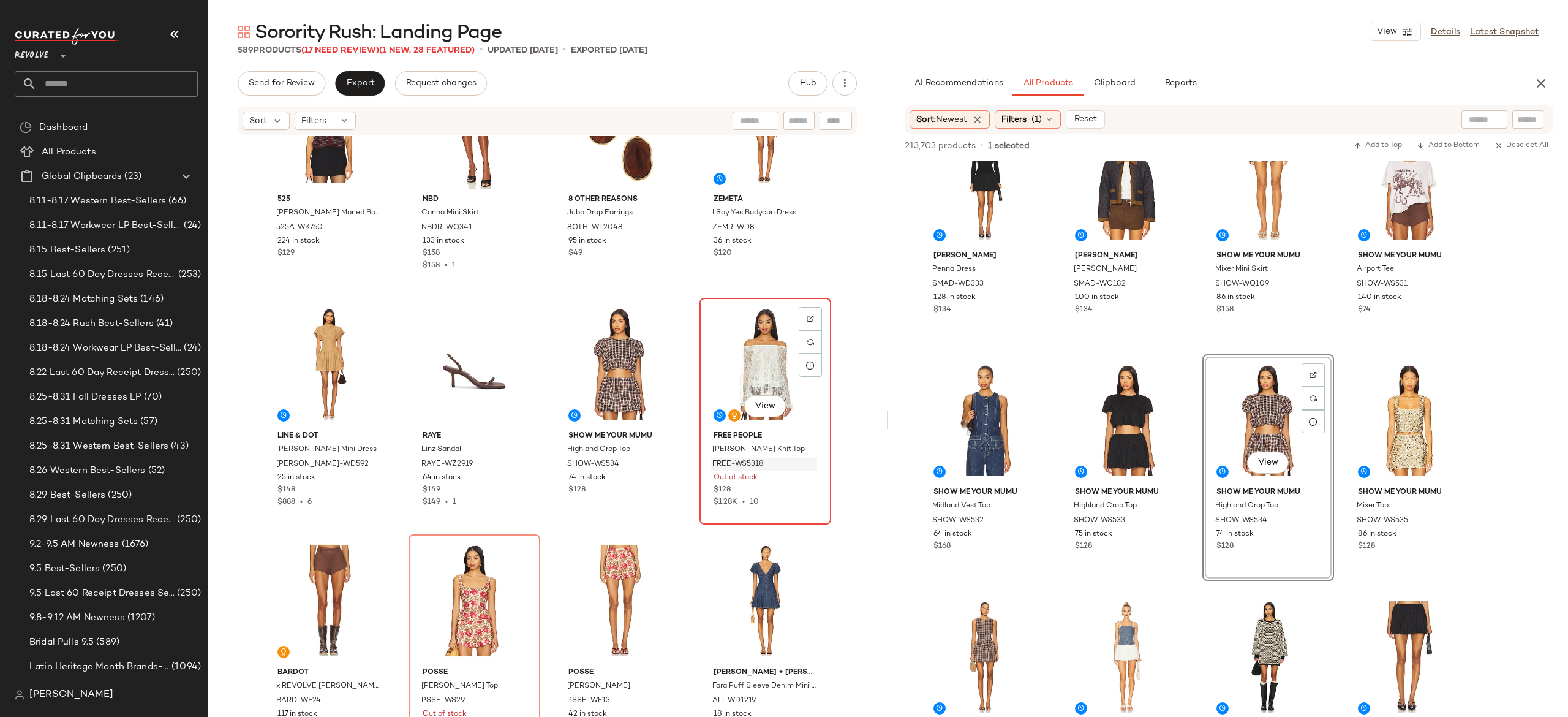
click at [747, 353] on div "View" at bounding box center [765, 364] width 123 height 124
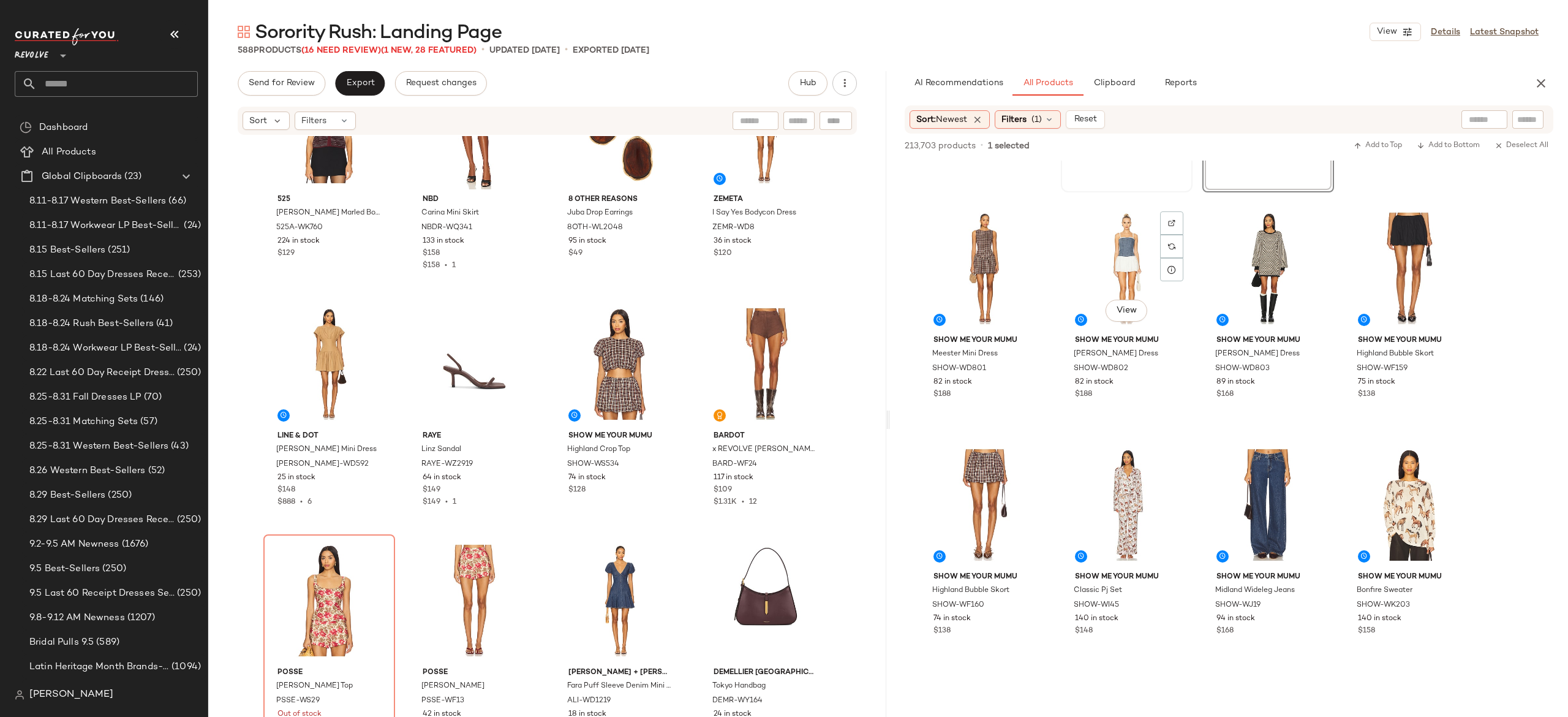
scroll to position [2580, 0]
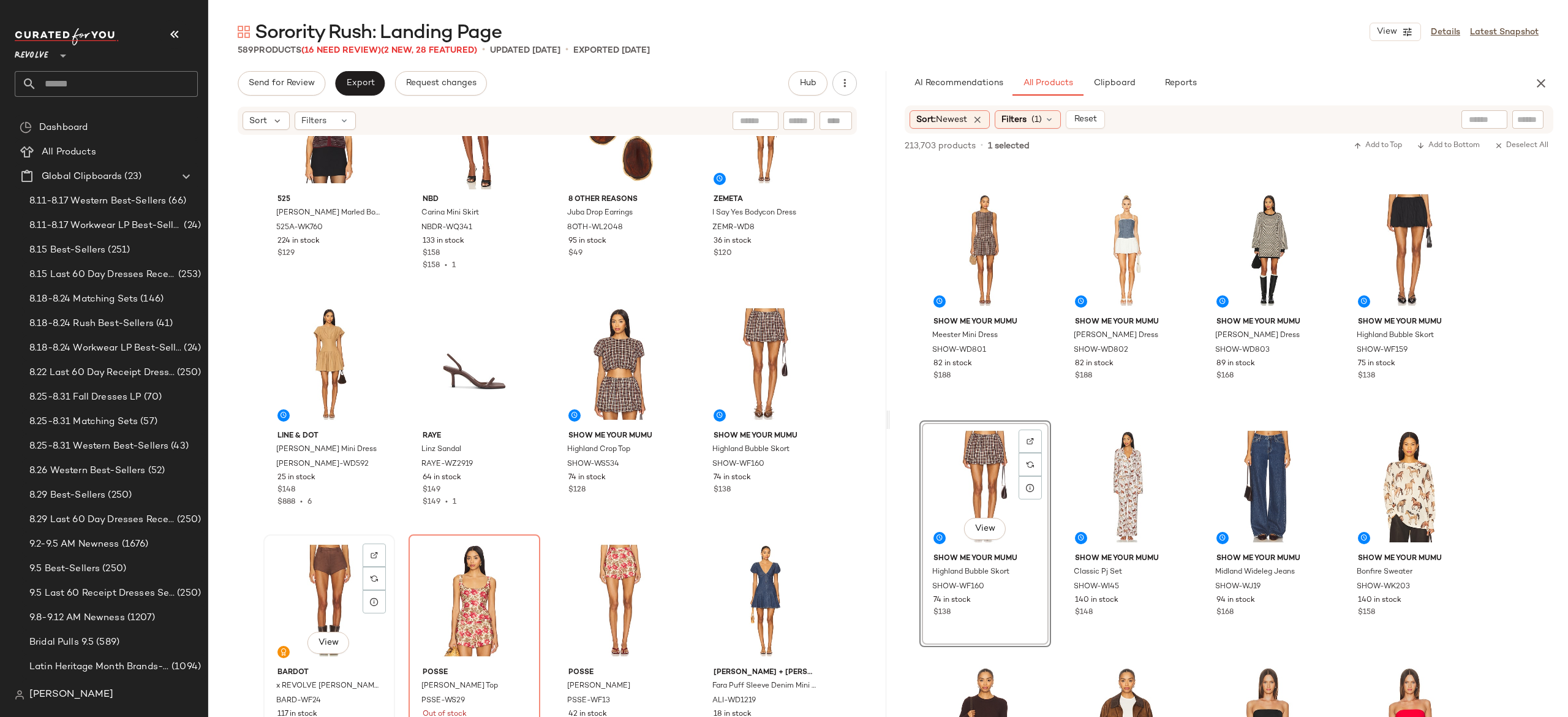
click at [320, 592] on div "View" at bounding box center [329, 601] width 123 height 124
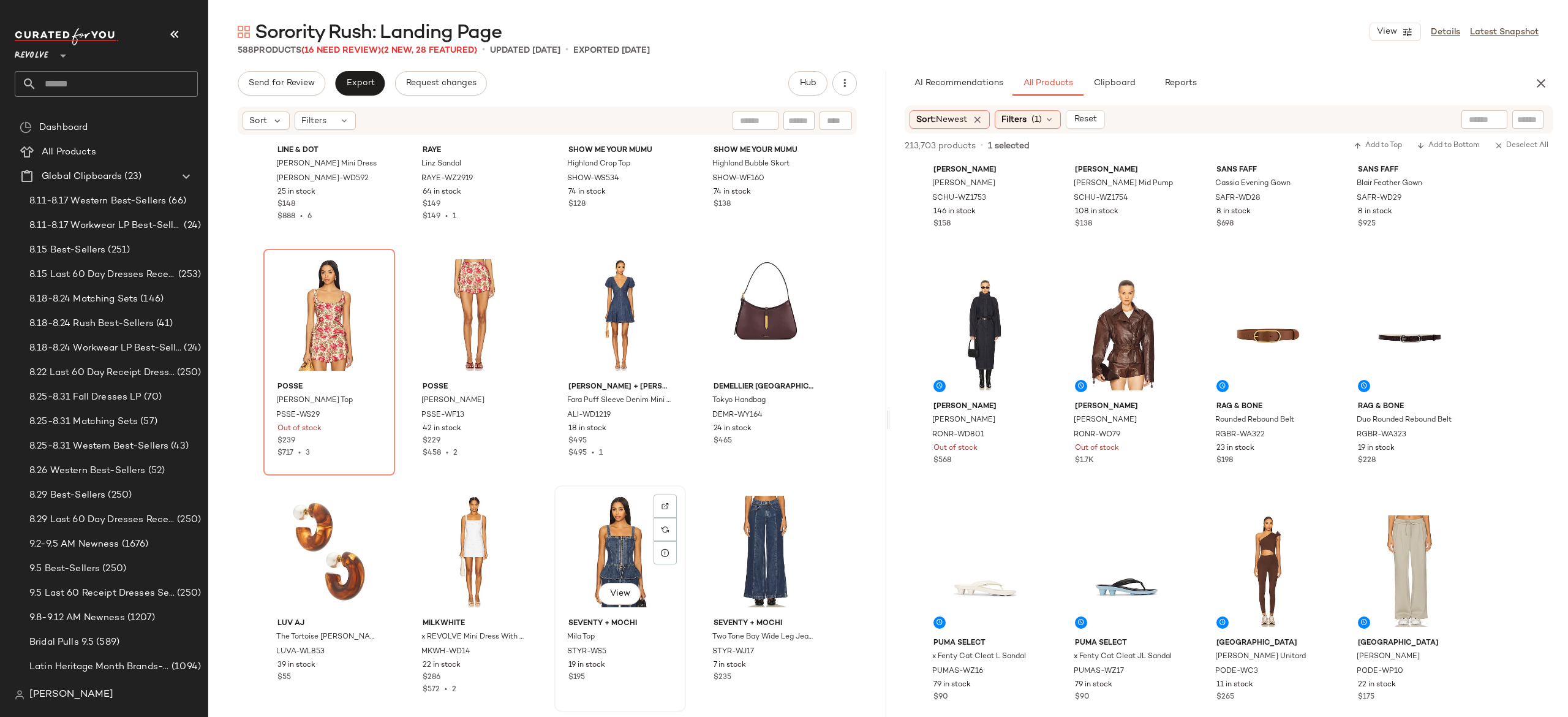
scroll to position [1312, 0]
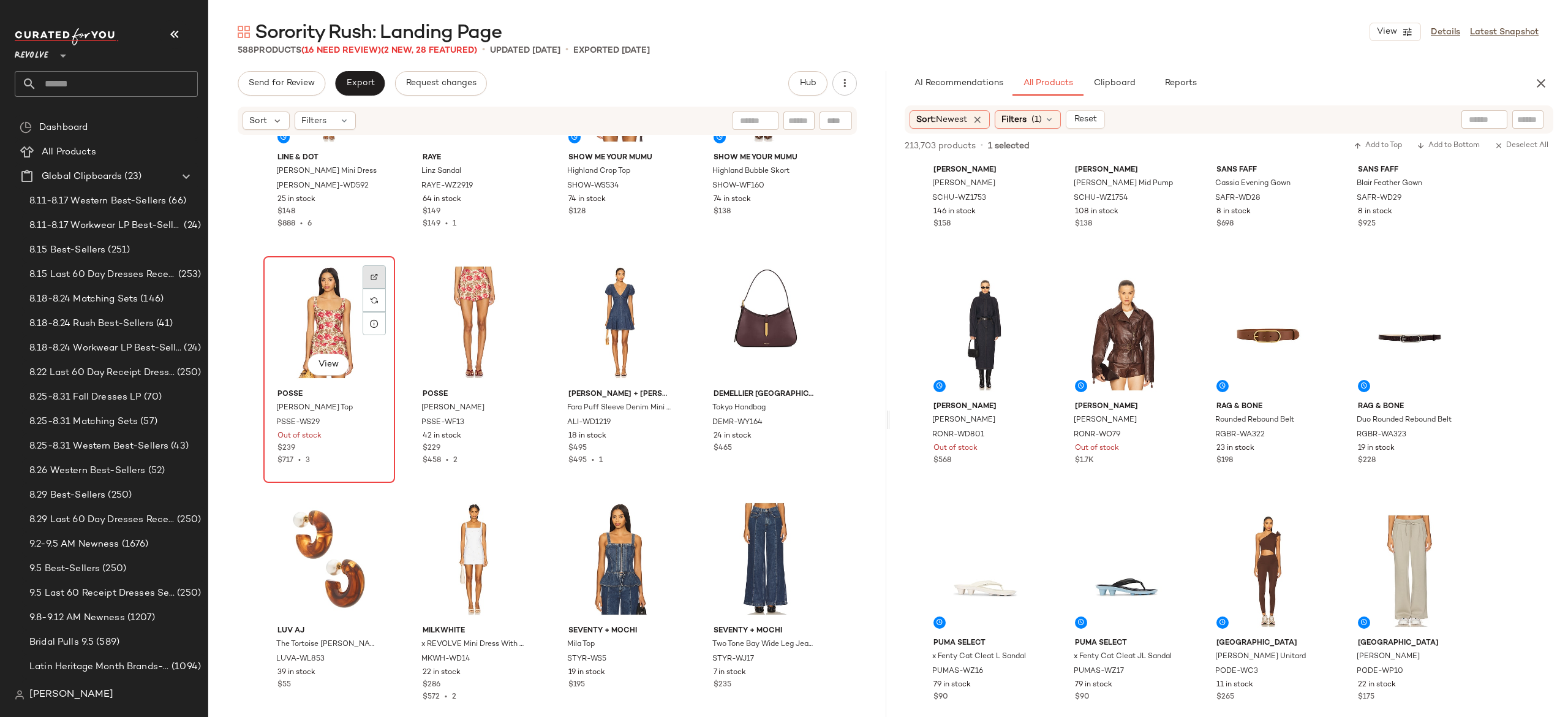
click at [371, 279] on img at bounding box center [374, 277] width 7 height 7
click at [363, 49] on span "(16 Need Review)" at bounding box center [340, 51] width 79 height 10
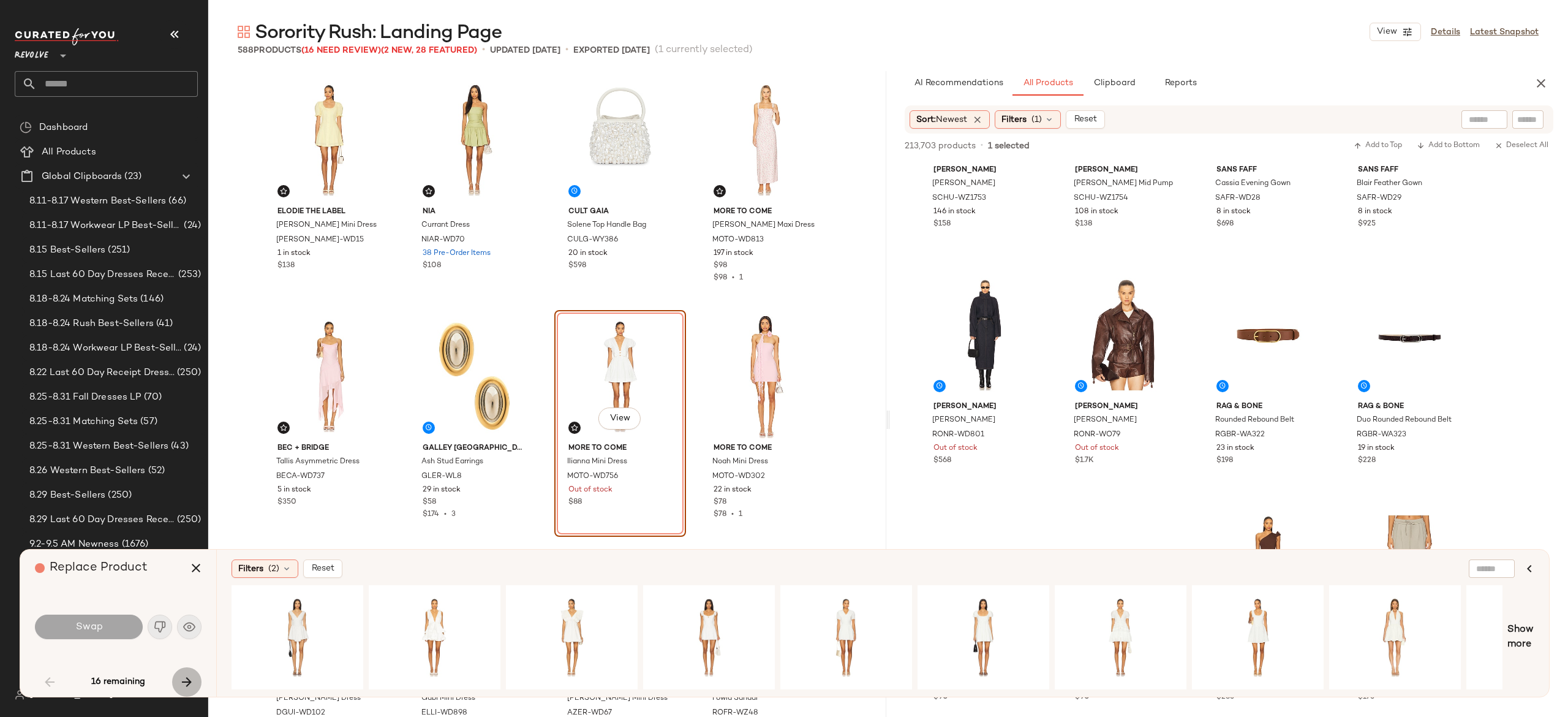
click at [184, 680] on icon "button" at bounding box center [186, 682] width 15 height 15
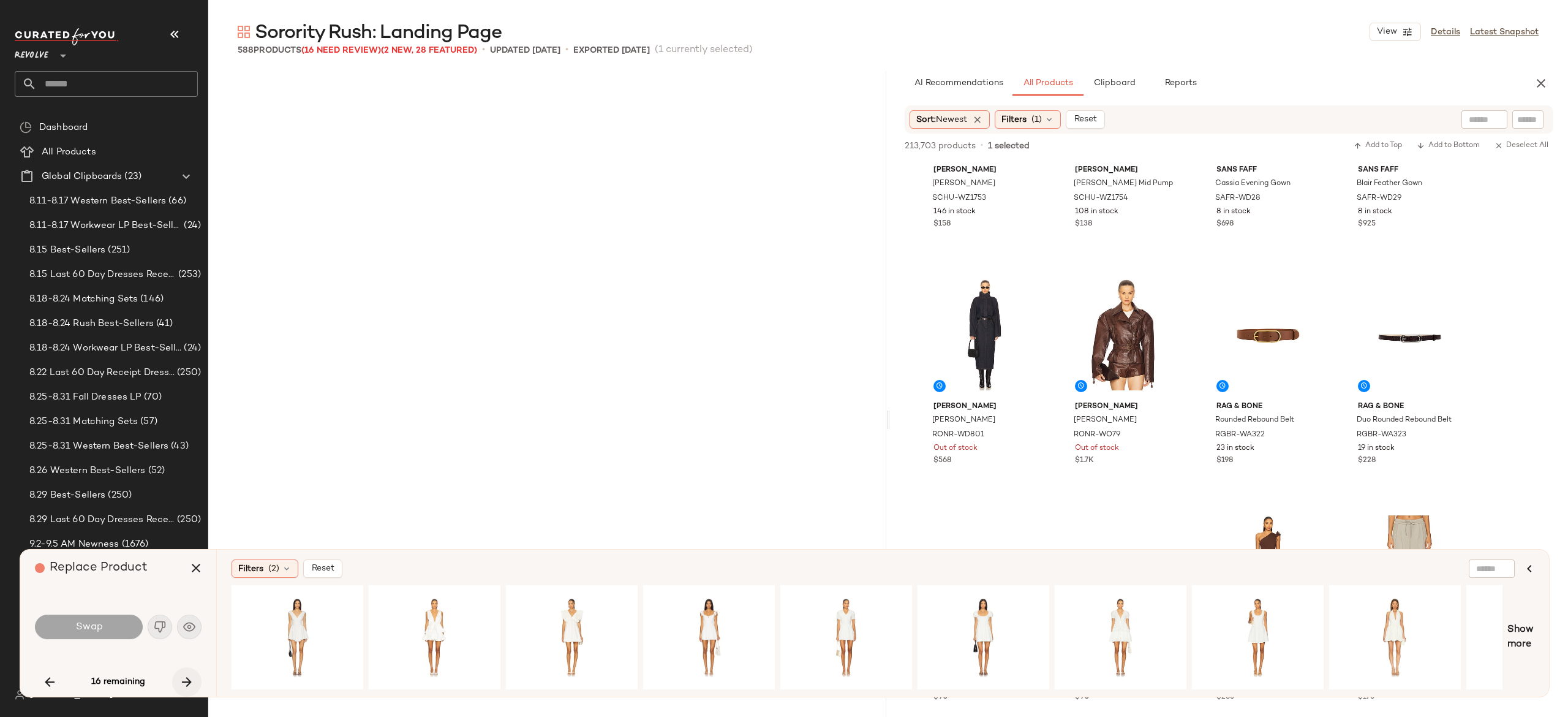
scroll to position [1183, 0]
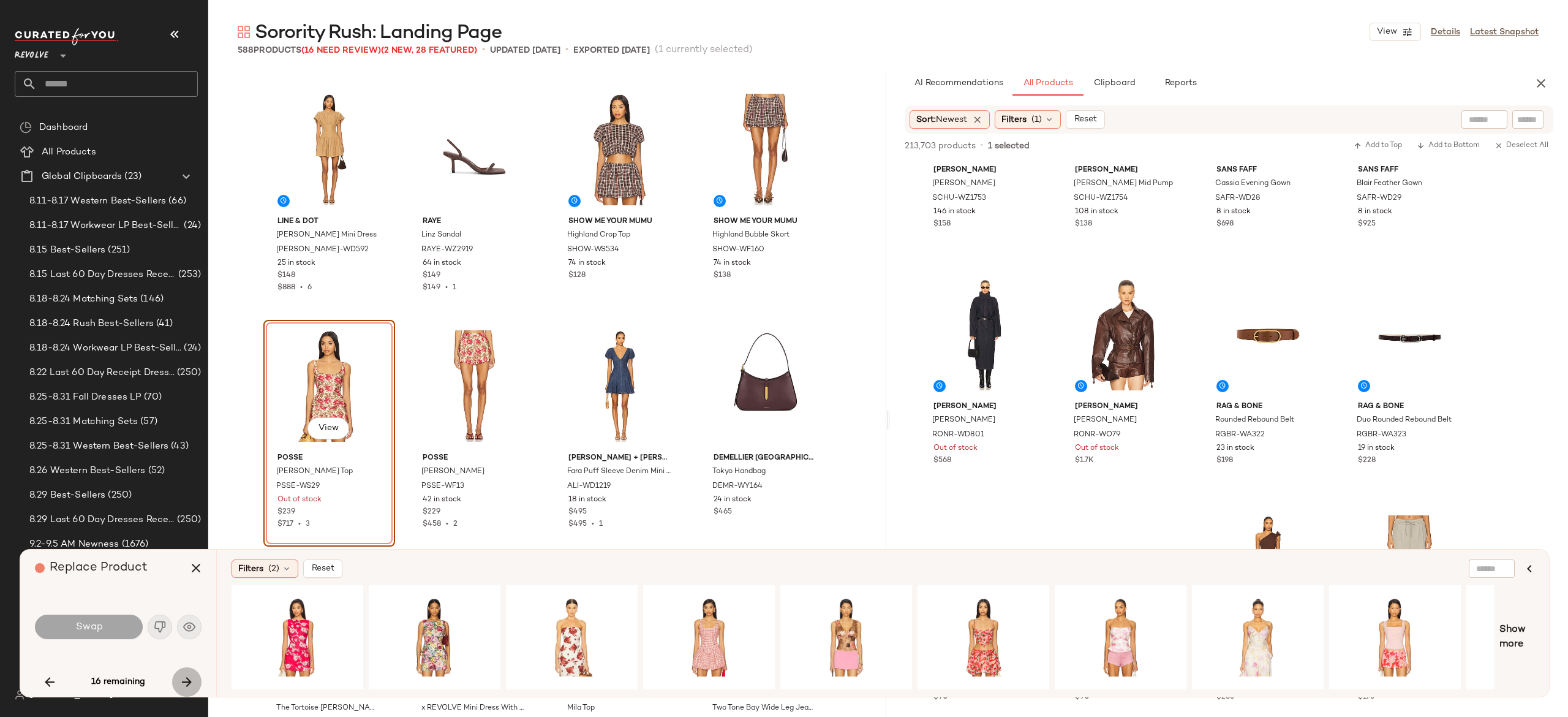
click at [185, 671] on button "button" at bounding box center [187, 682] width 30 height 30
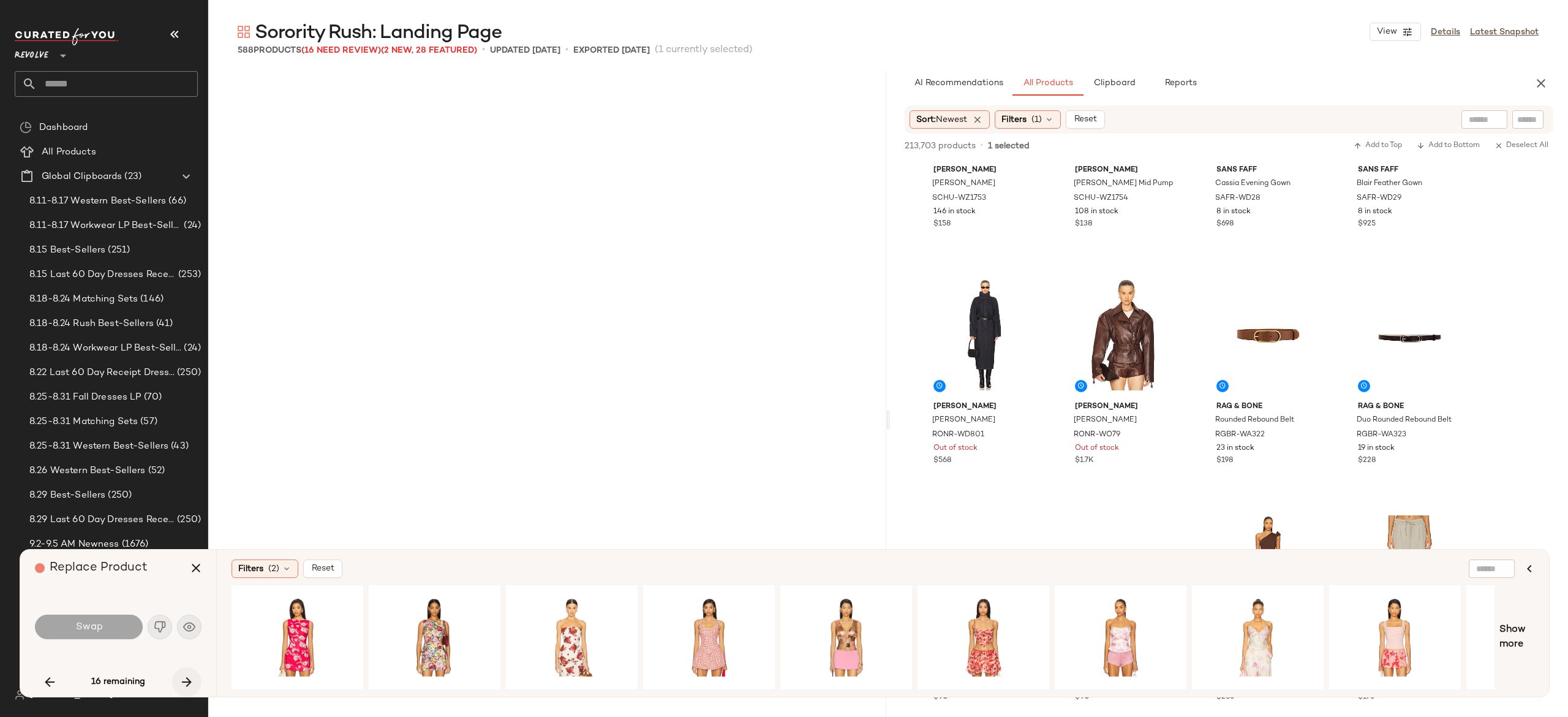
scroll to position [6389, 0]
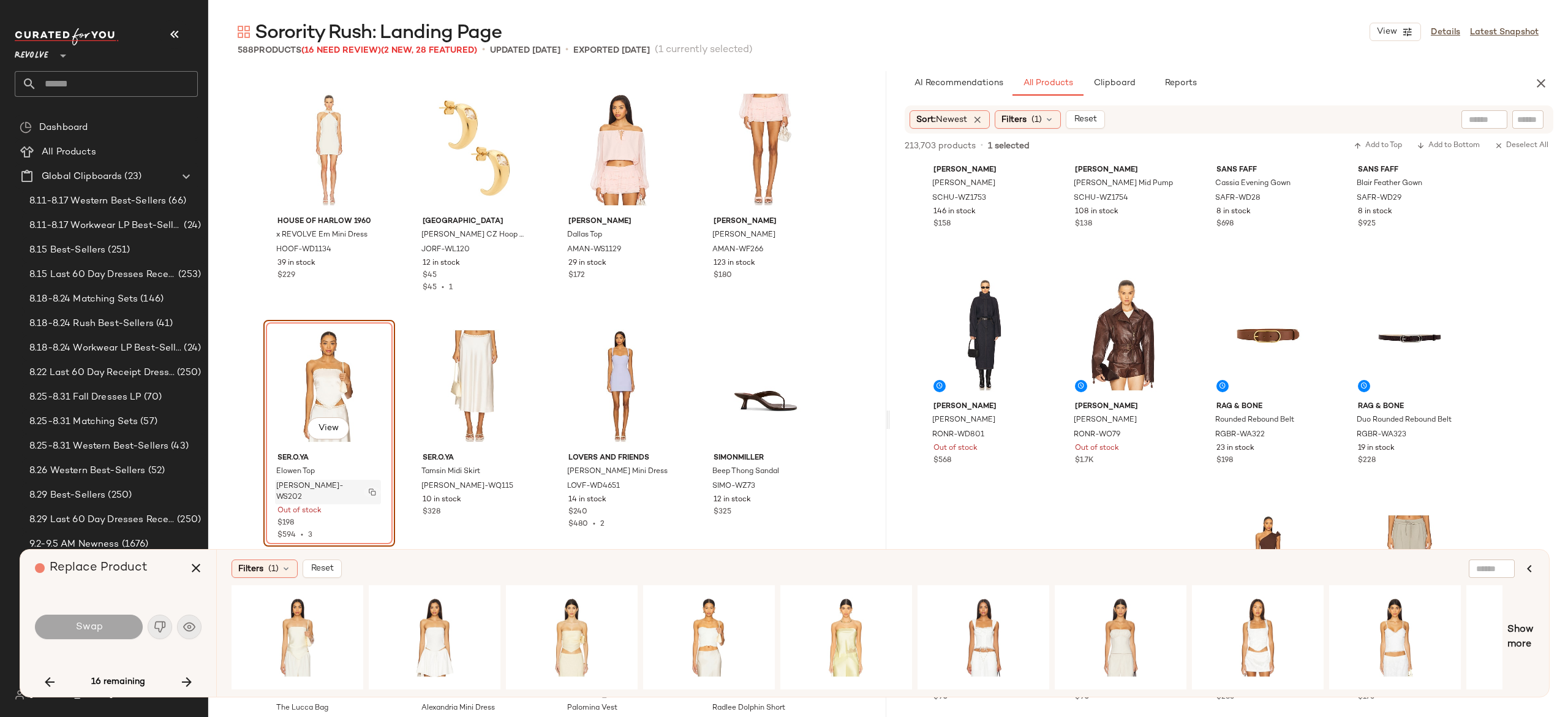
click at [369, 489] on img "button" at bounding box center [373, 492] width 7 height 7
click at [189, 673] on button "button" at bounding box center [187, 682] width 30 height 30
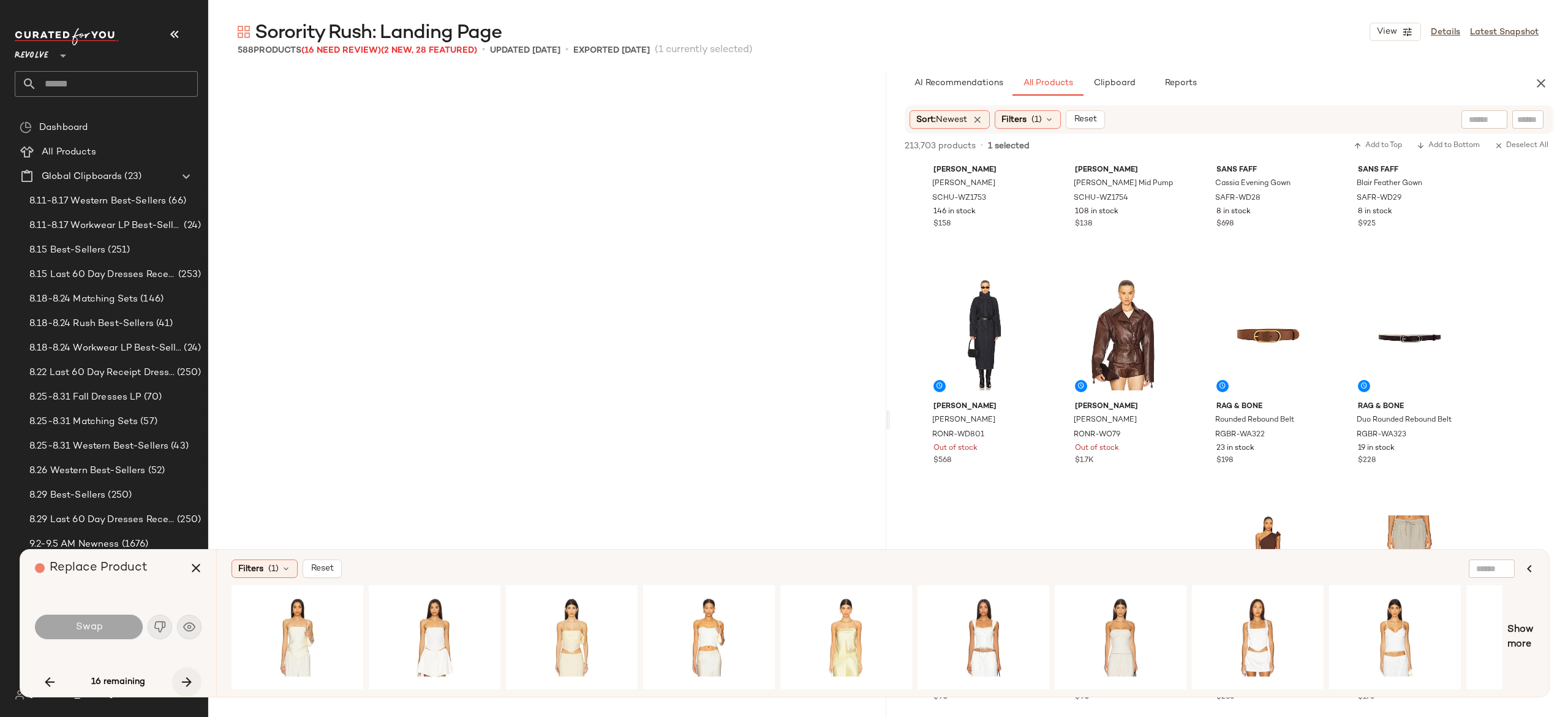
scroll to position [7099, 0]
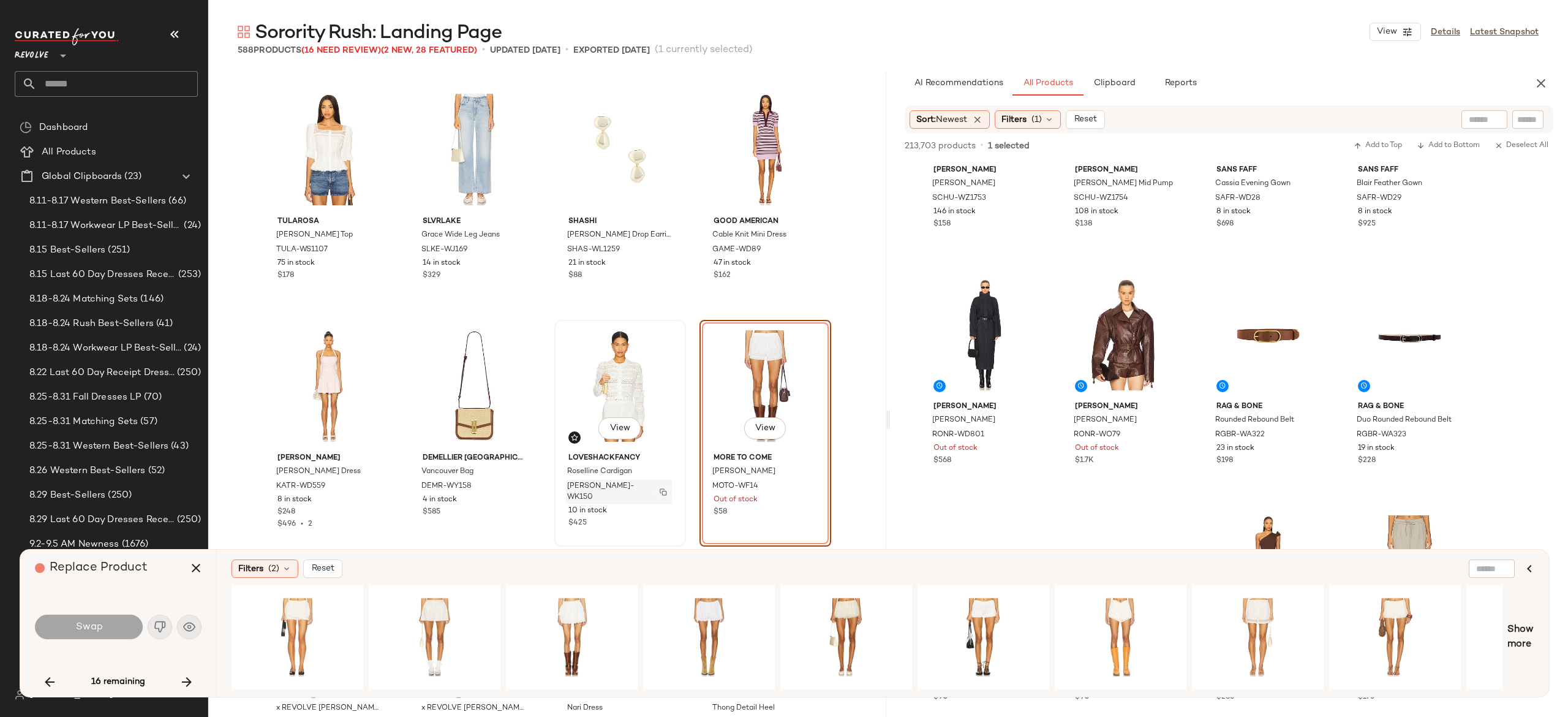
click at [660, 489] on img "button" at bounding box center [663, 492] width 7 height 7
click at [195, 570] on icon "button" at bounding box center [196, 568] width 15 height 15
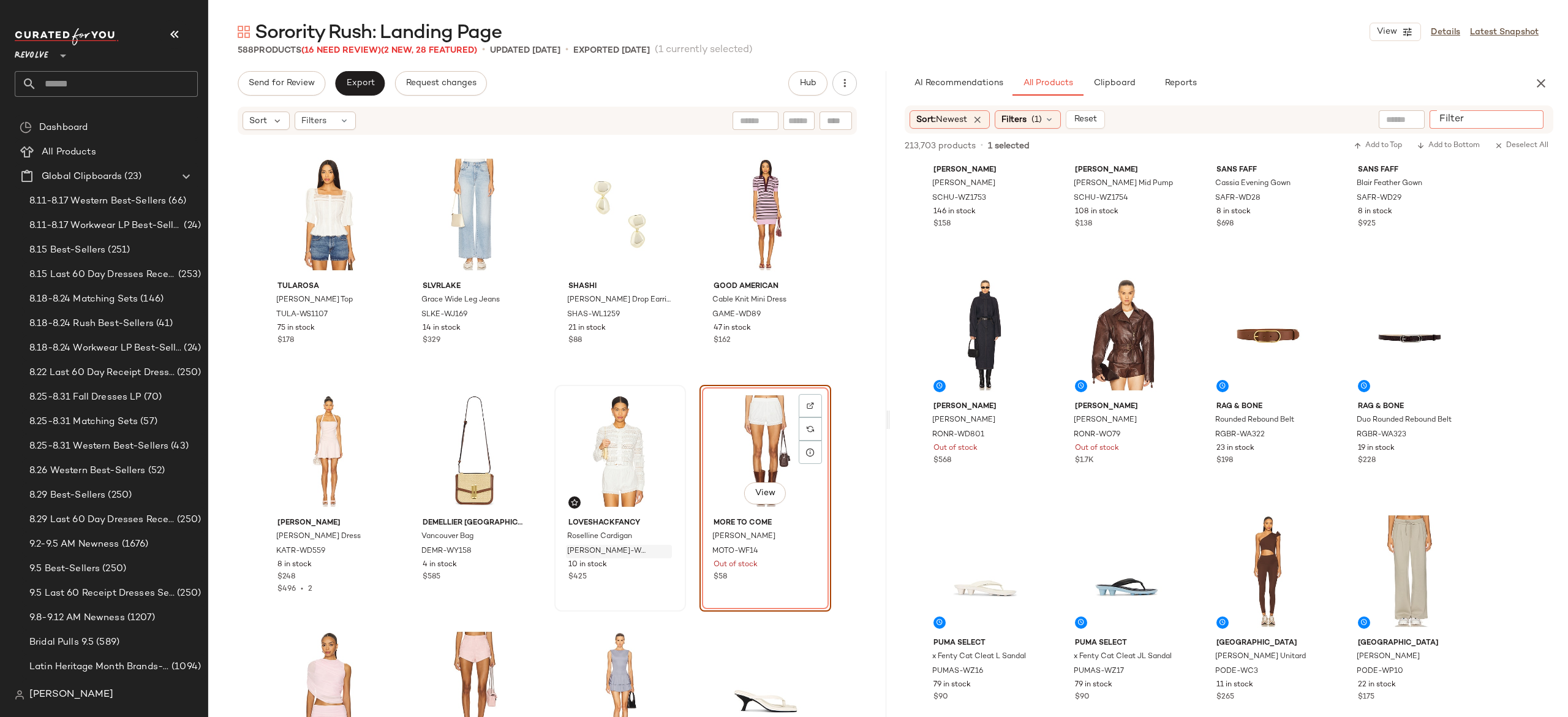
click at [1530, 115] on input "Filter" at bounding box center [1487, 119] width 104 height 13
paste input "*********"
type input "*********"
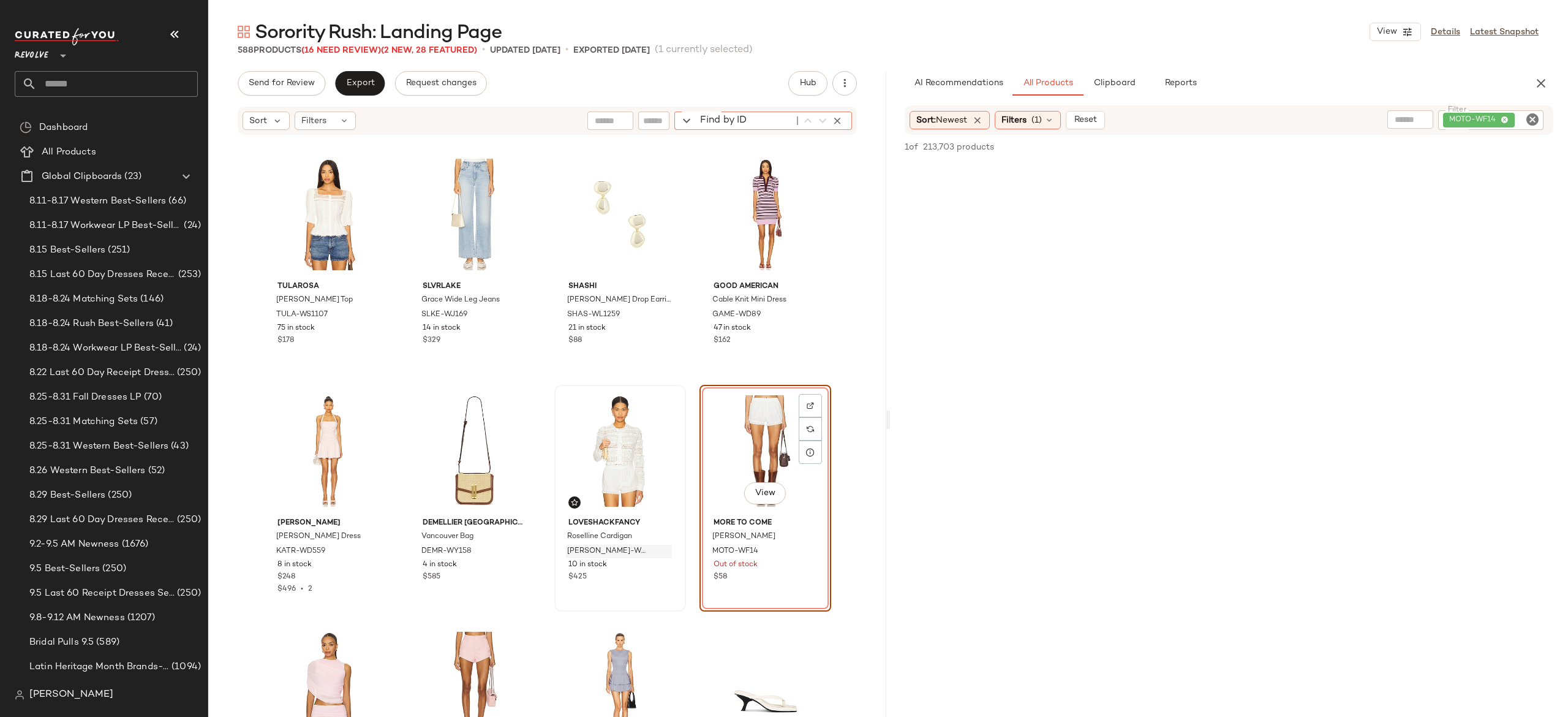
click at [844, 129] on div "Find by ID Find by ID" at bounding box center [764, 120] width 178 height 18
paste input "*********"
type input "*********"
click at [842, 121] on icon "button" at bounding box center [838, 120] width 11 height 11
click at [1081, 125] on button "Reset" at bounding box center [1085, 119] width 39 height 18
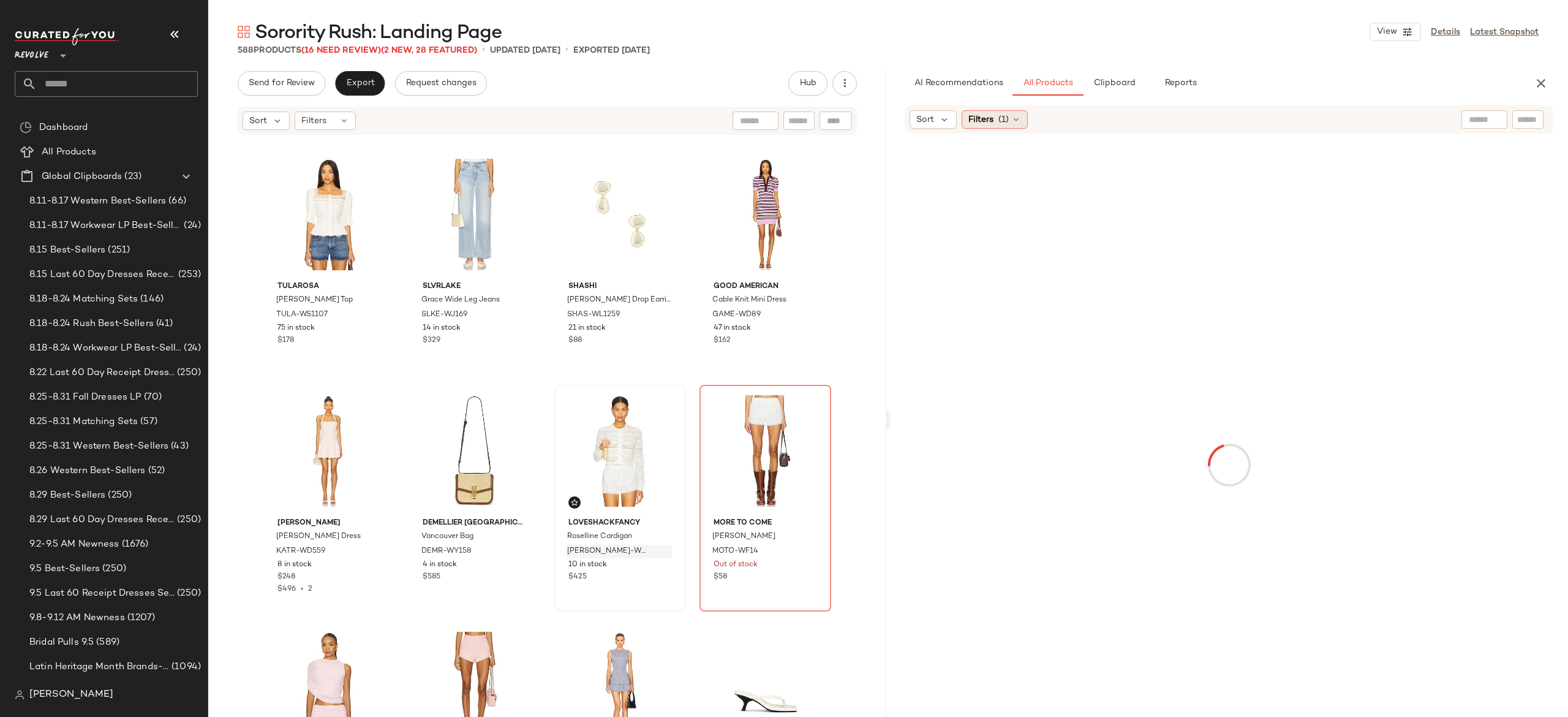
click at [1007, 122] on span "(1)" at bounding box center [1004, 119] width 10 height 13
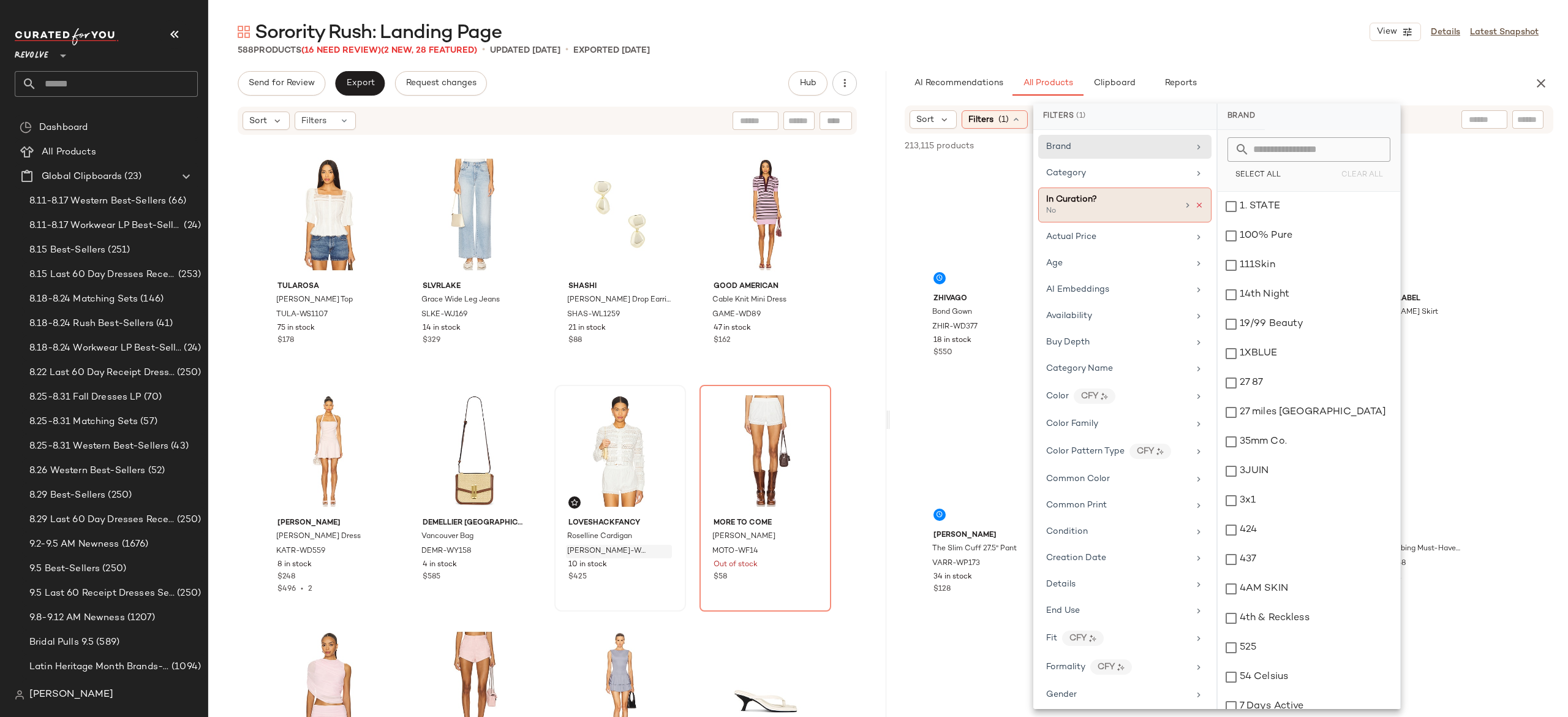
click at [1195, 205] on icon at bounding box center [1200, 206] width 9 height 9
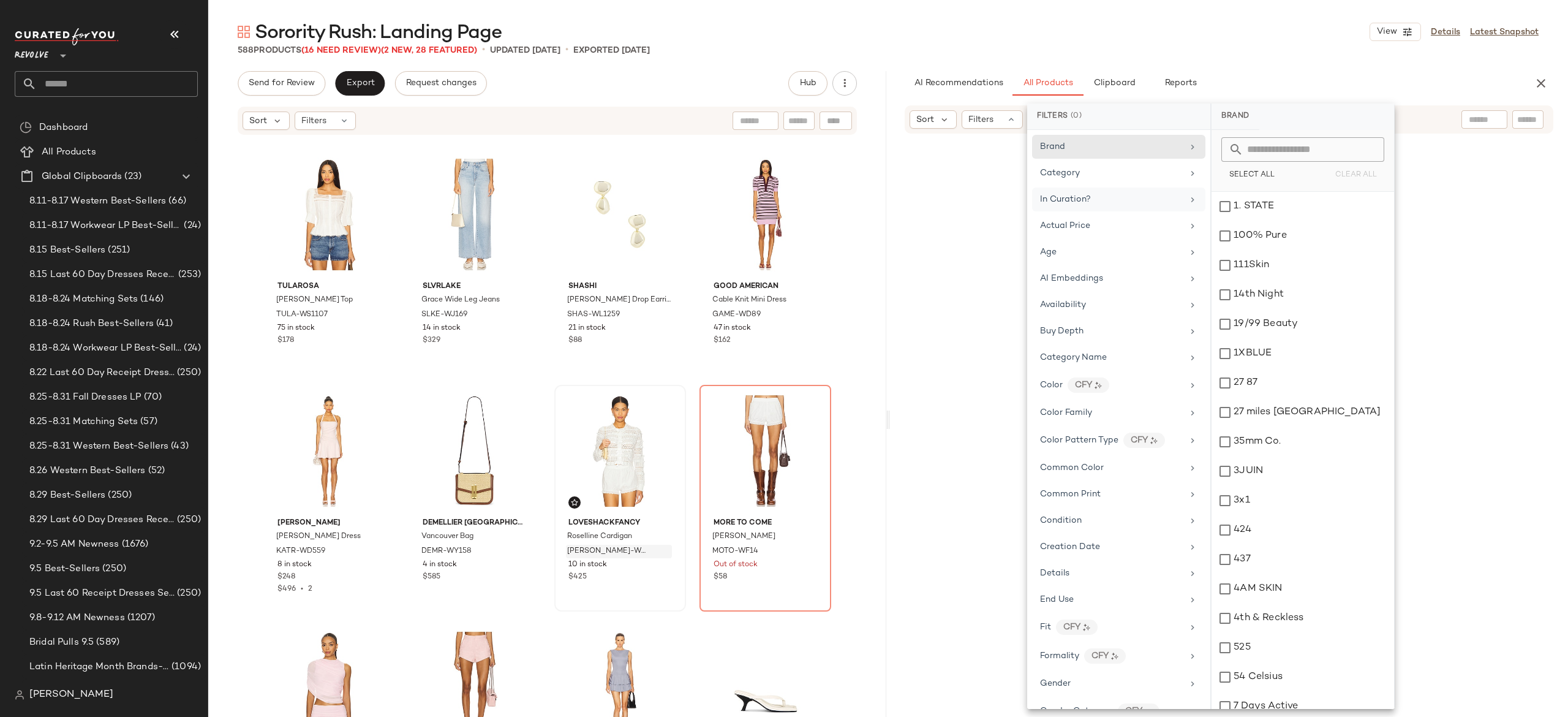
click at [1358, 76] on div "AI Recommendations All Products Clipboard Reports" at bounding box center [1209, 84] width 609 height 24
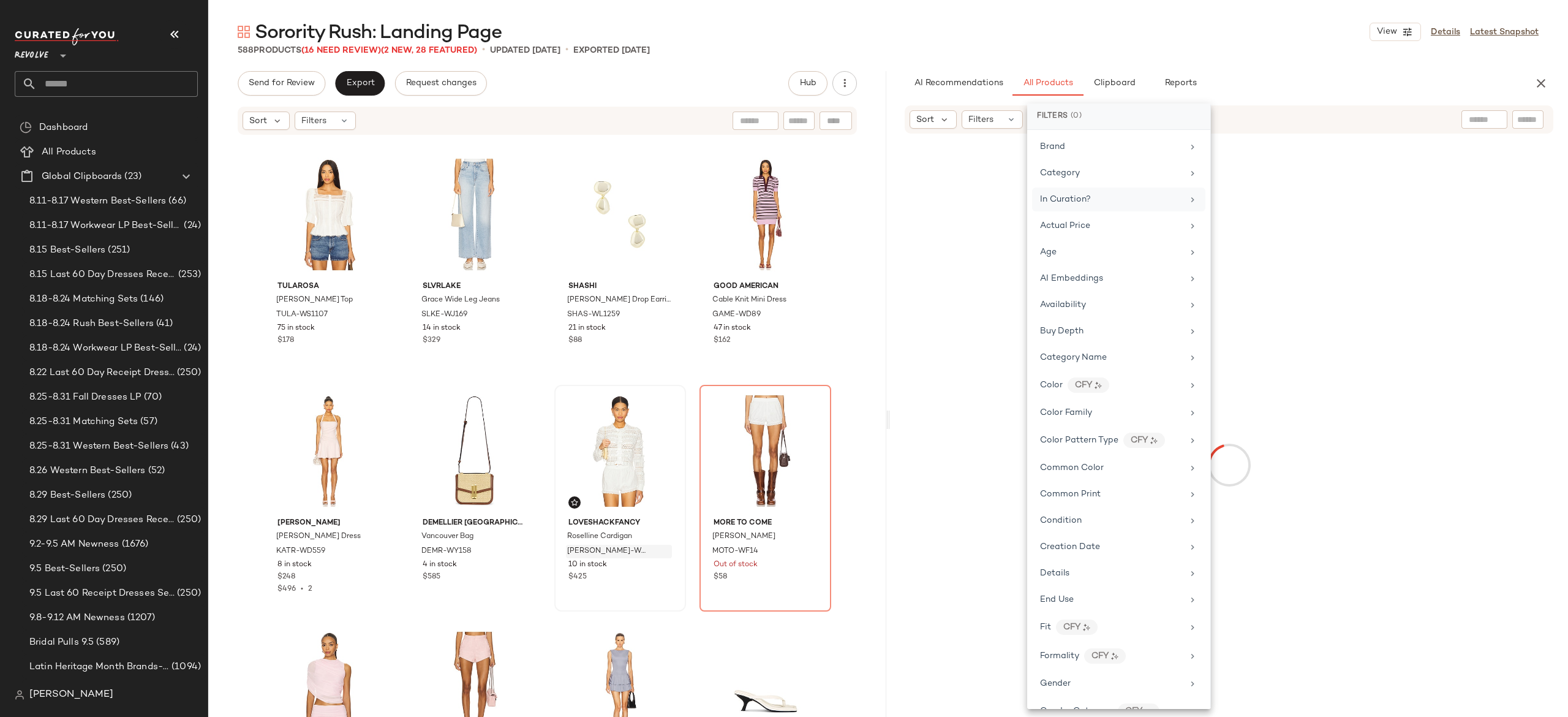
click at [1522, 112] on div at bounding box center [1528, 119] width 31 height 18
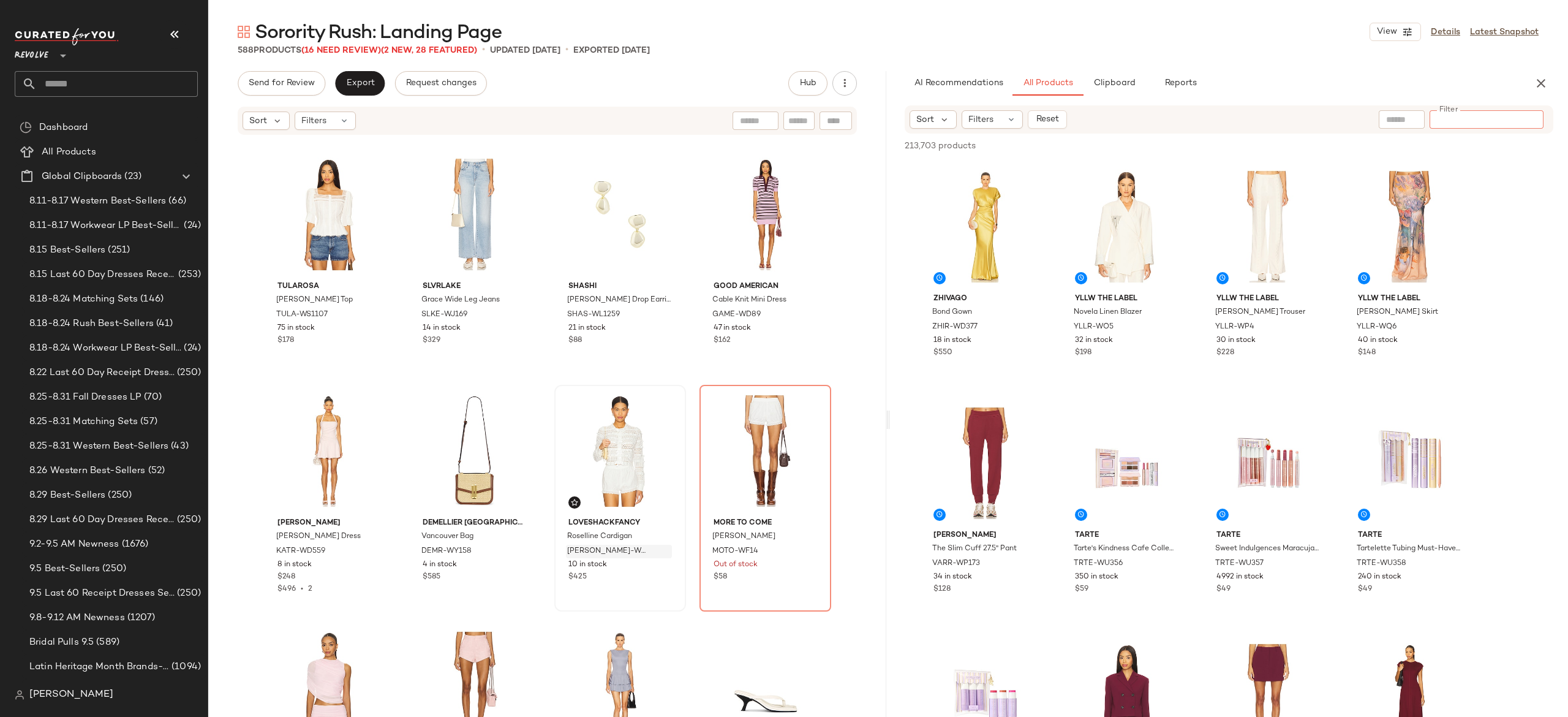
click at [1529, 118] on input "Filter" at bounding box center [1487, 119] width 104 height 13
paste input "*********"
type input "*********"
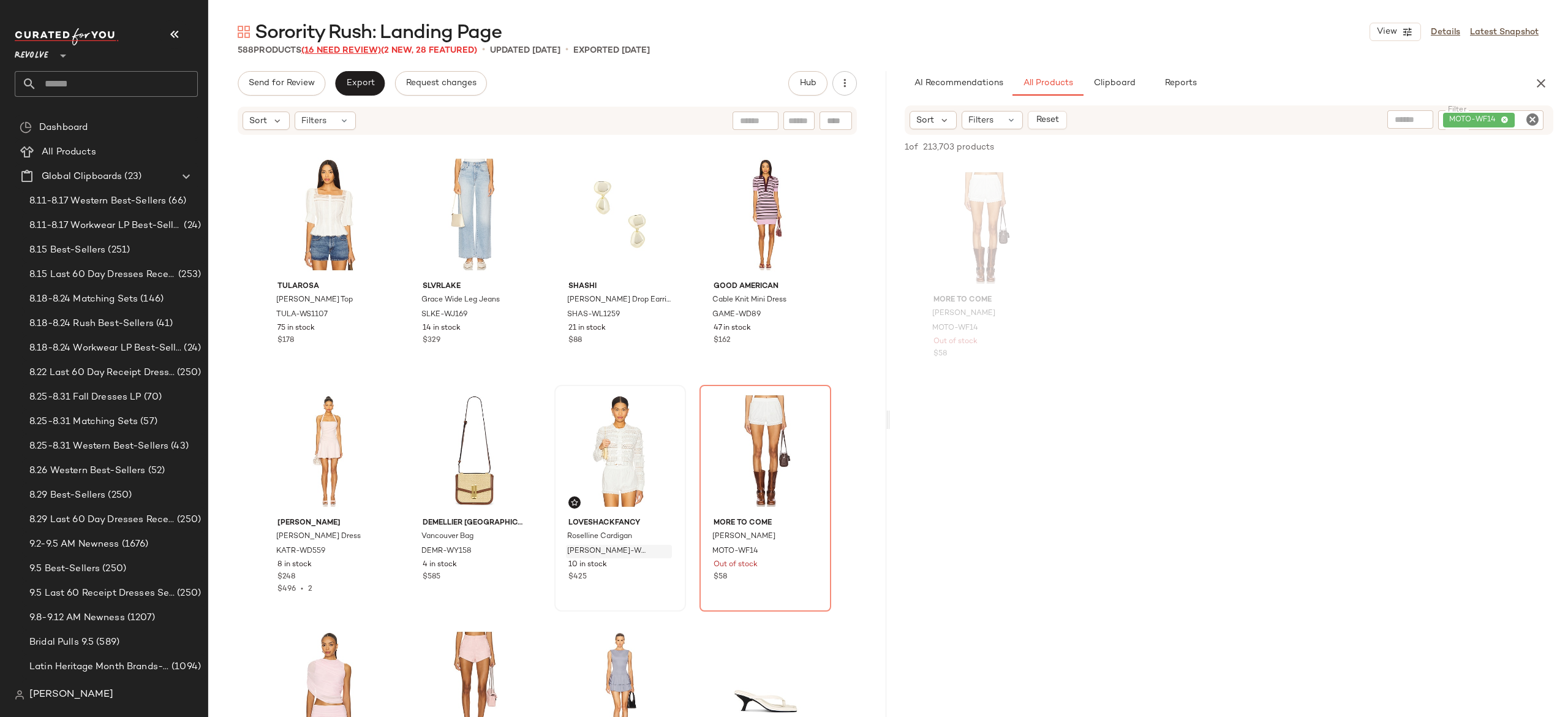
click at [373, 49] on span "(16 Need Review)" at bounding box center [340, 51] width 79 height 10
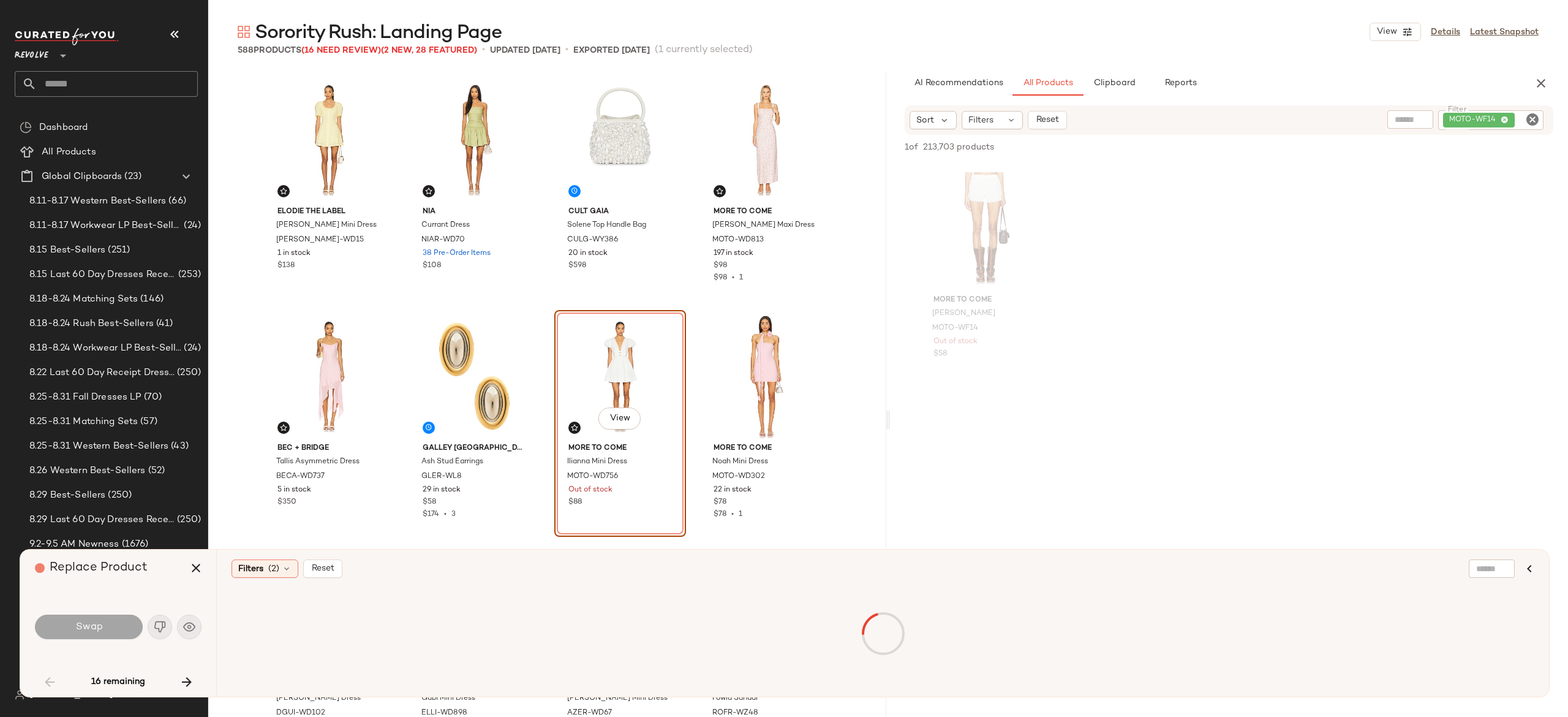
click at [1535, 119] on icon "Clear Filter" at bounding box center [1532, 119] width 15 height 15
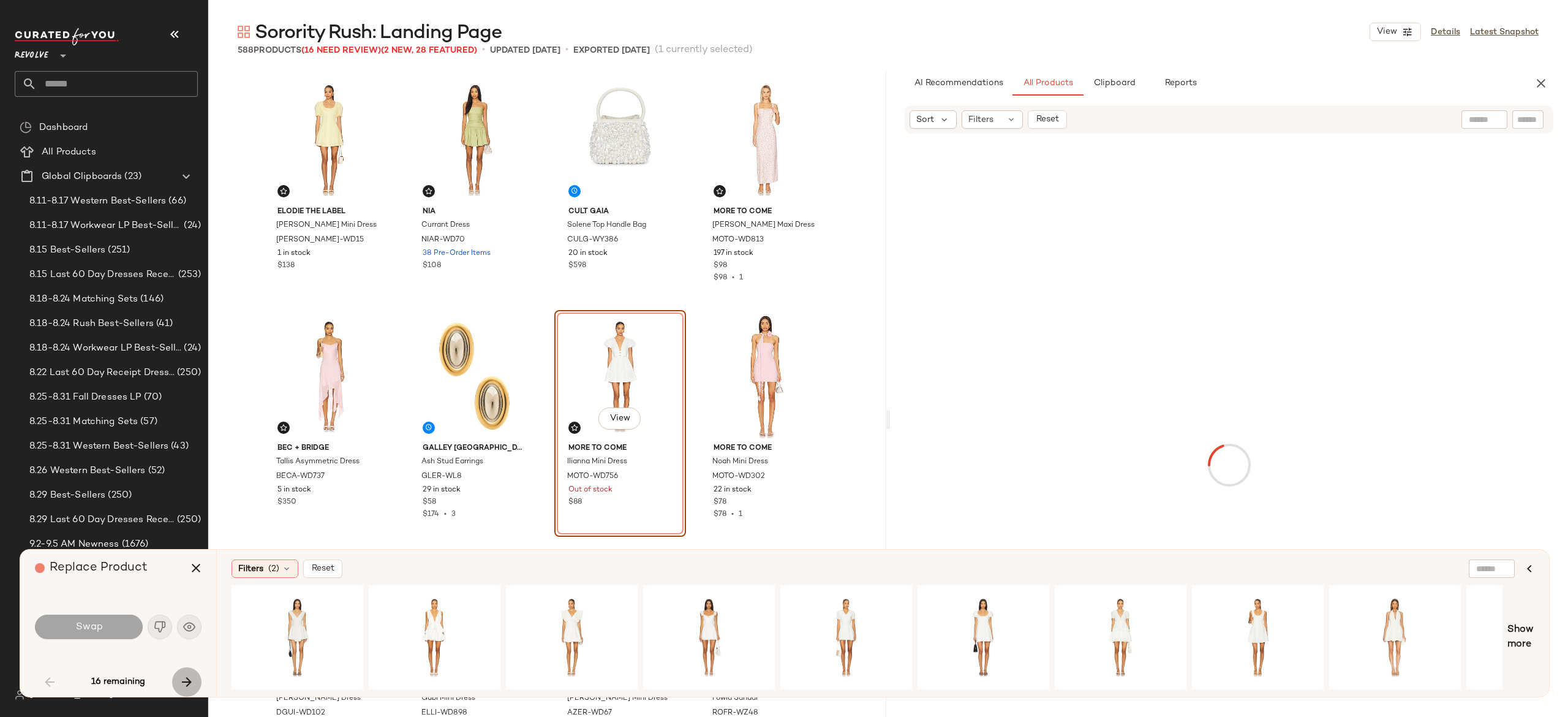
click at [183, 680] on icon "button" at bounding box center [186, 682] width 15 height 15
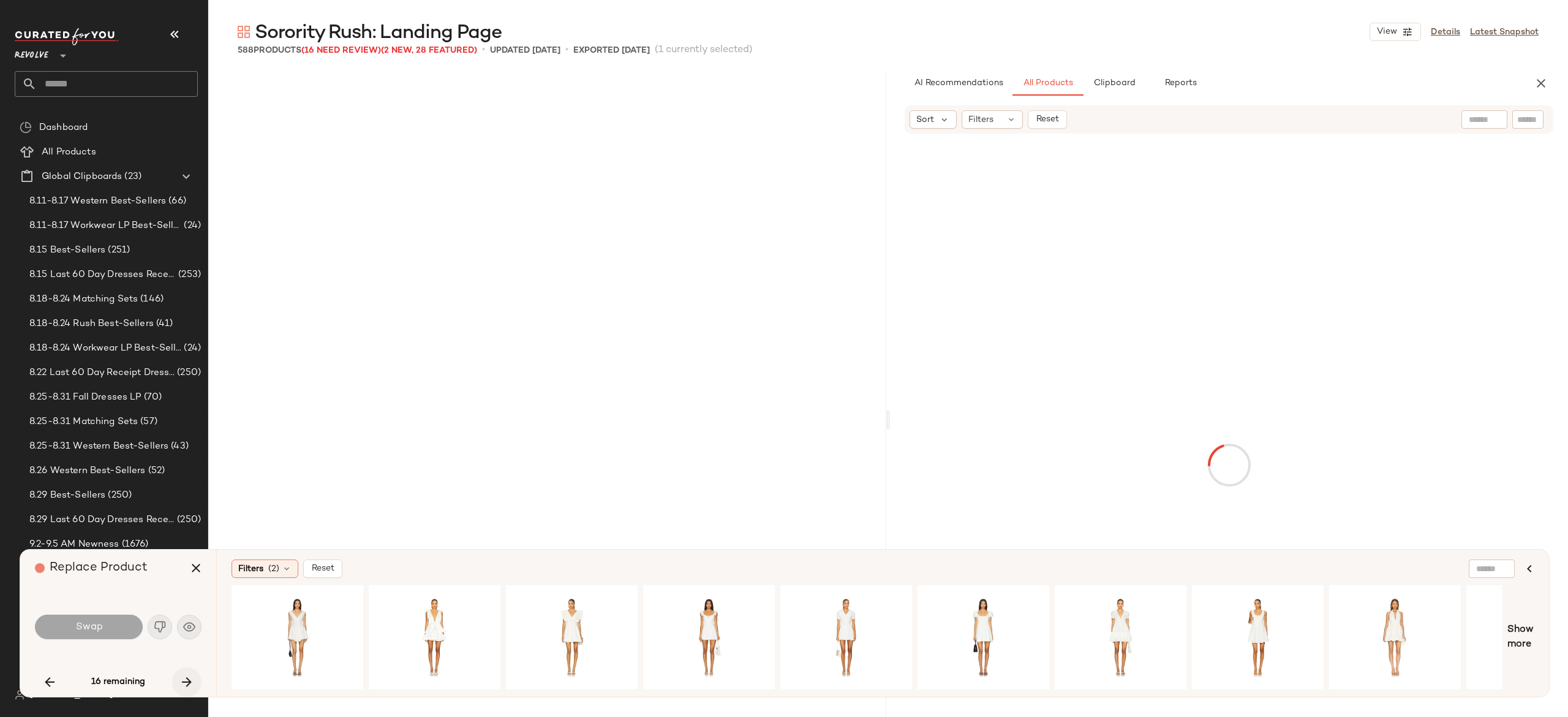
scroll to position [1183, 0]
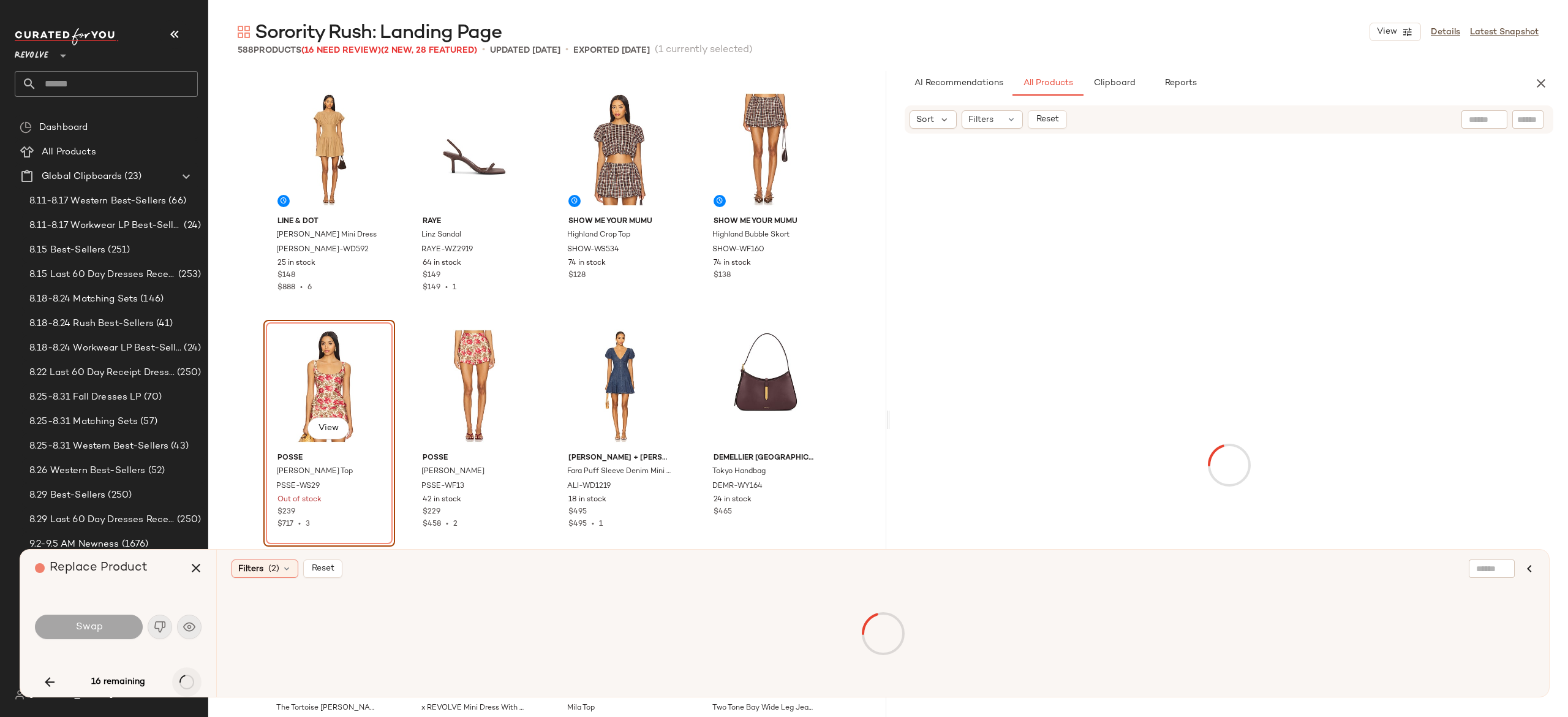
click at [183, 680] on div "16 remaining" at bounding box center [118, 682] width 166 height 30
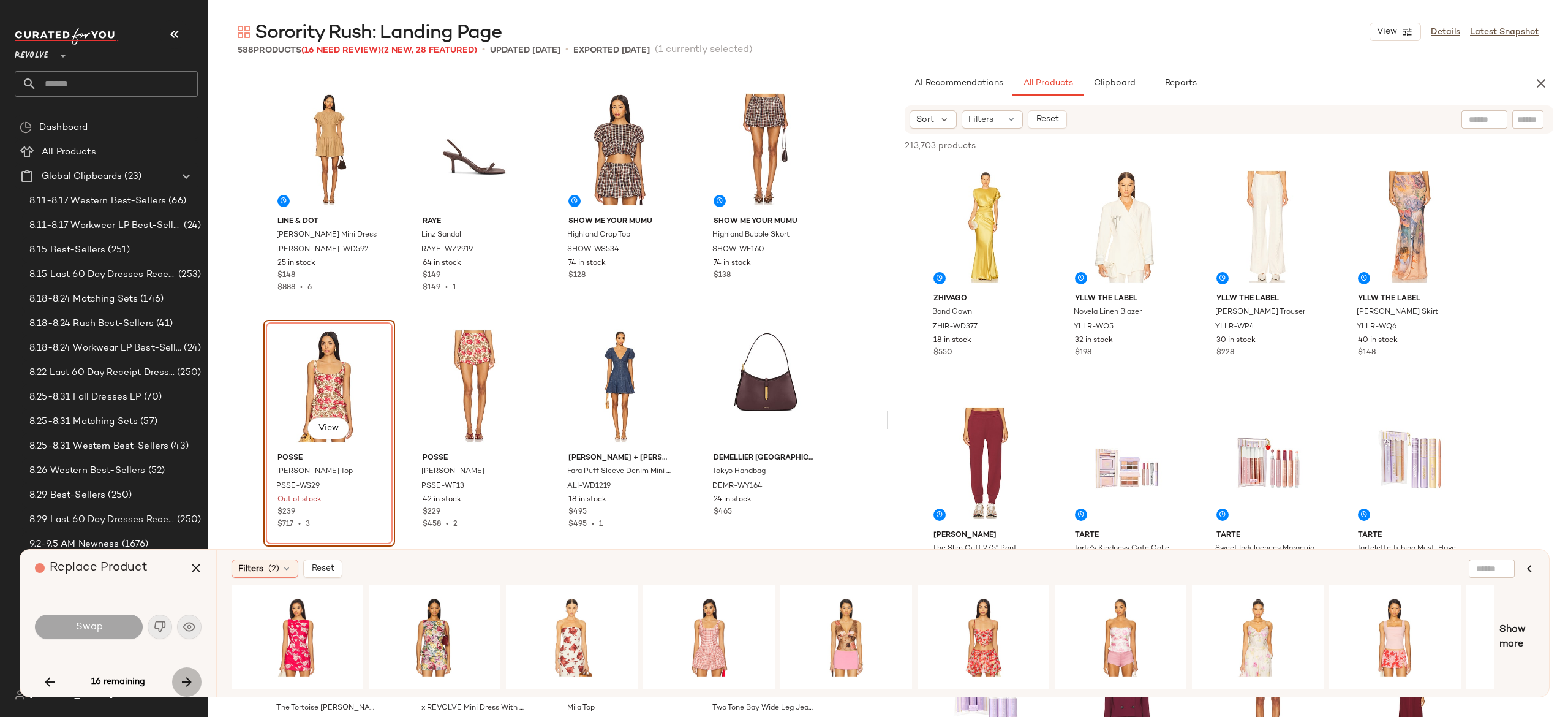
click at [183, 680] on icon "button" at bounding box center [186, 682] width 15 height 15
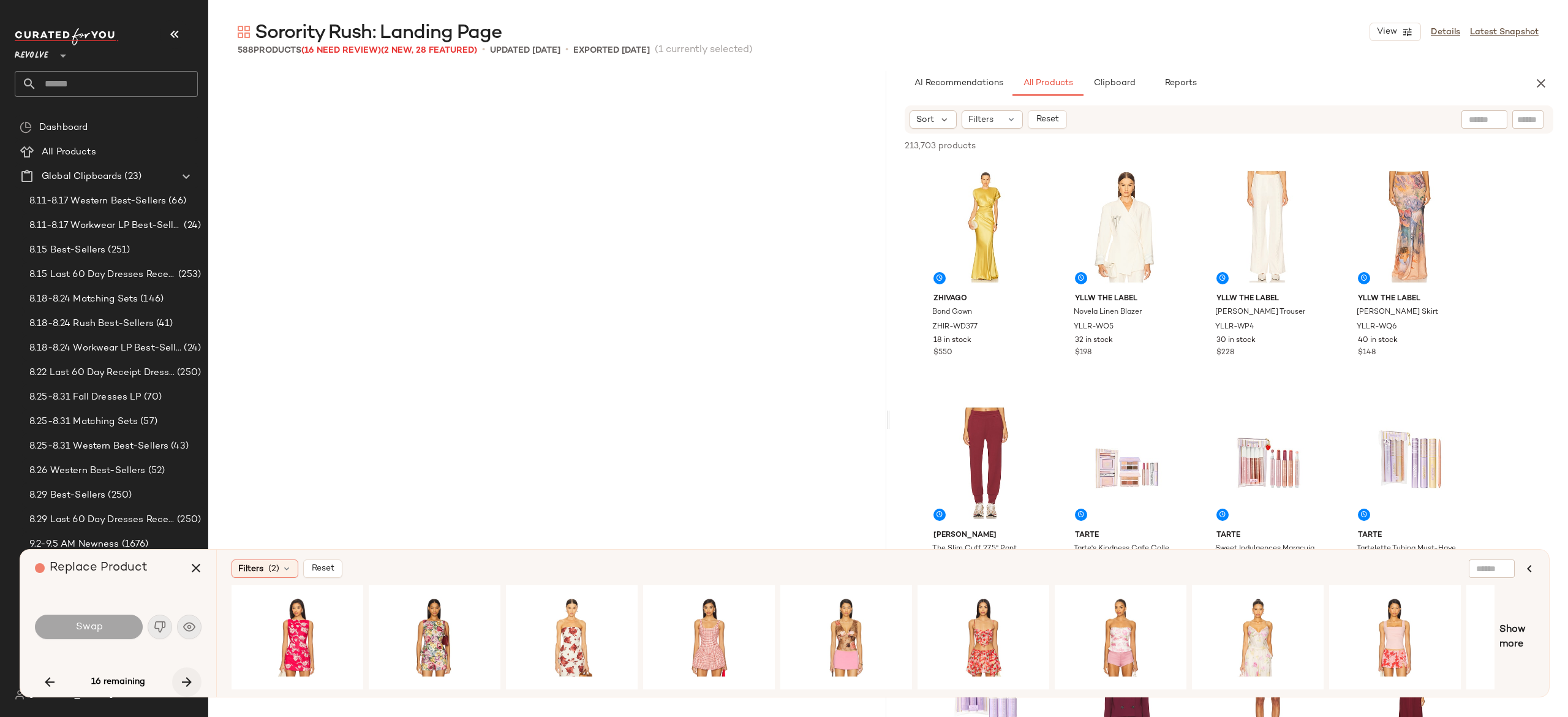
scroll to position [6389, 0]
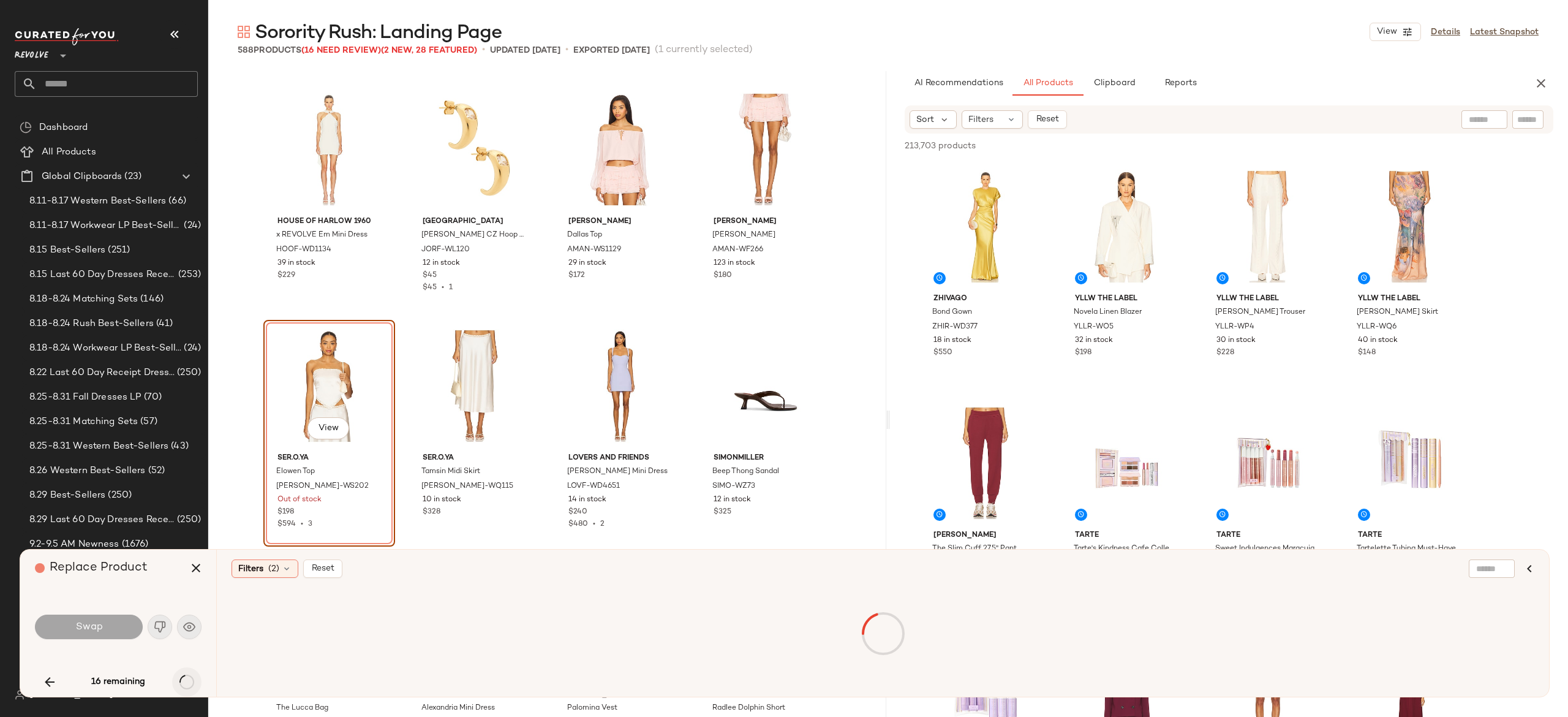
click at [183, 680] on div "16 remaining" at bounding box center [118, 682] width 166 height 30
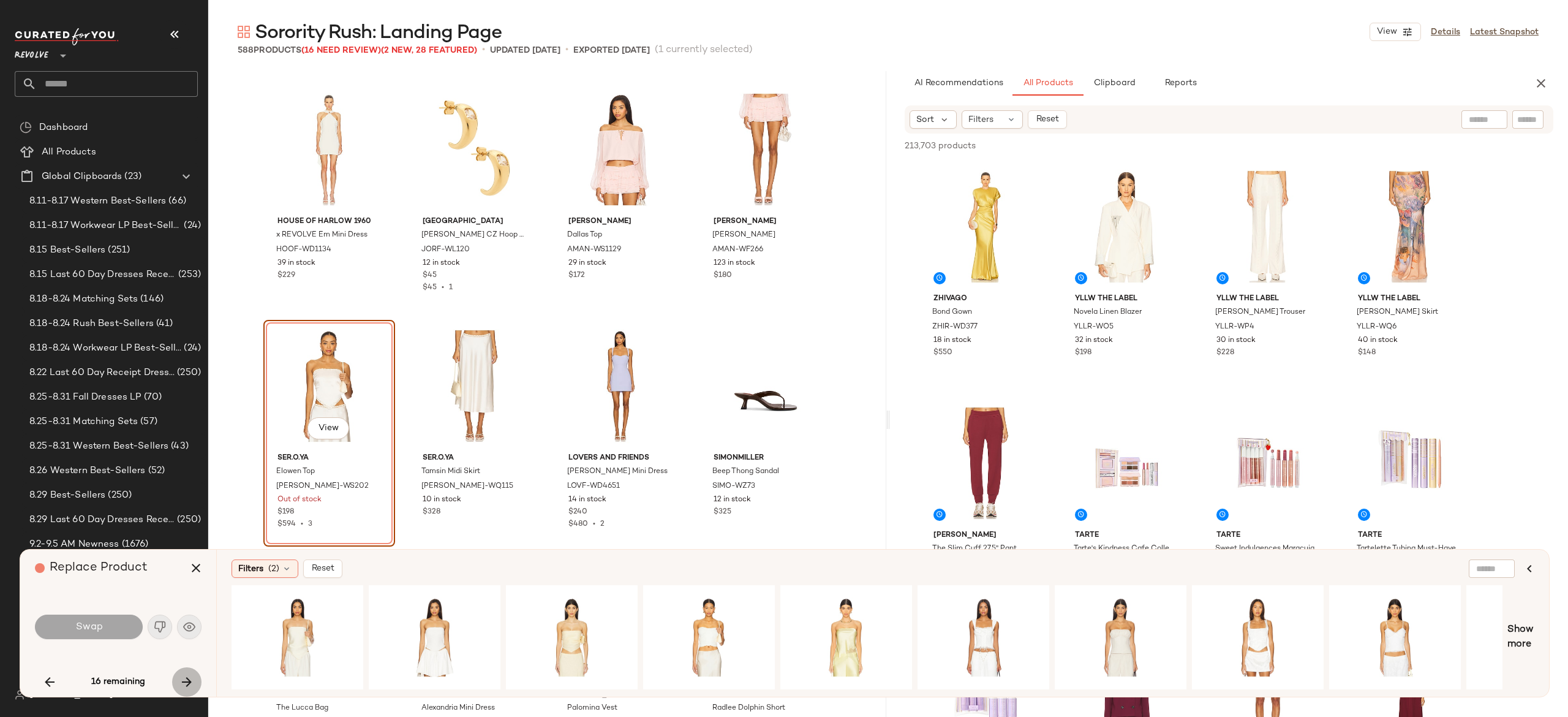
click at [183, 680] on icon "button" at bounding box center [186, 682] width 15 height 15
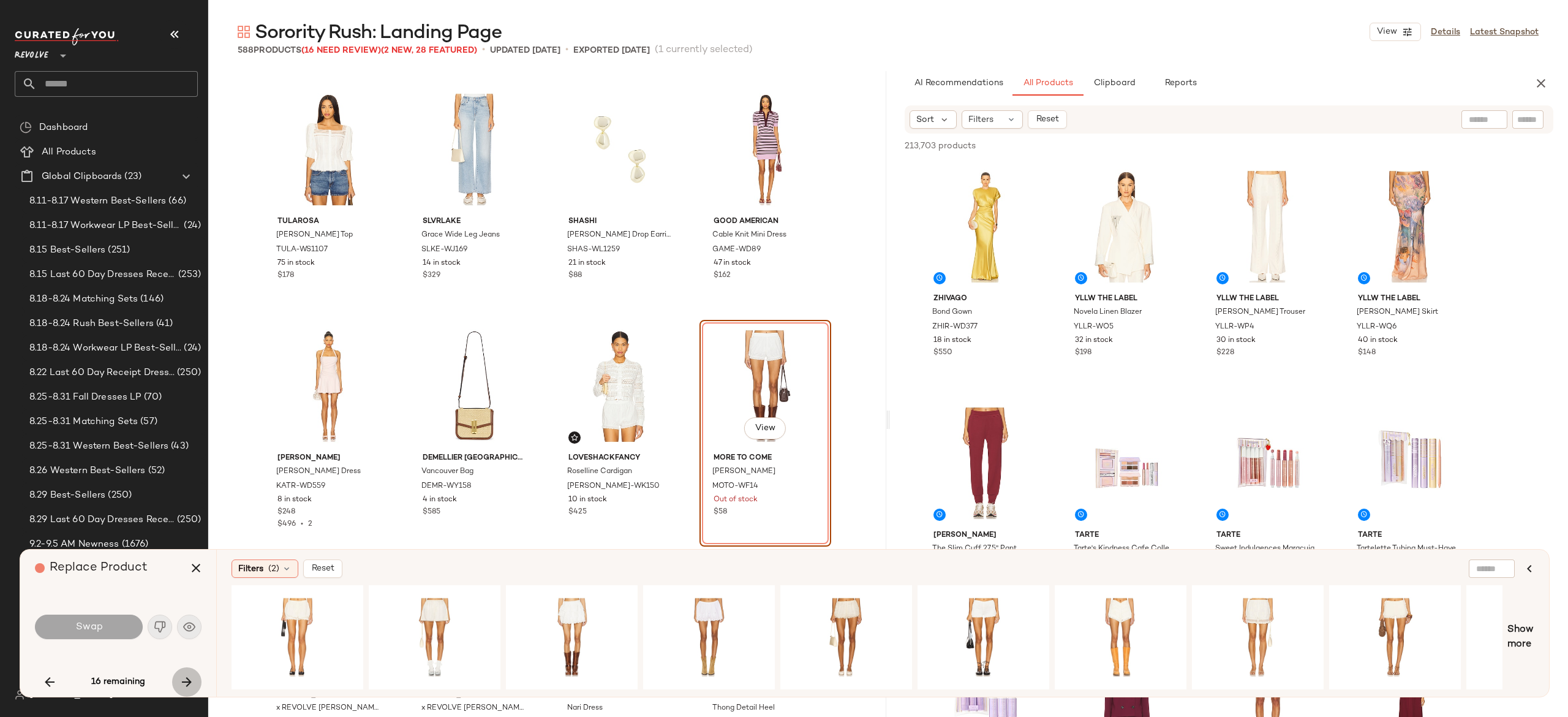
click at [183, 680] on icon "button" at bounding box center [186, 682] width 15 height 15
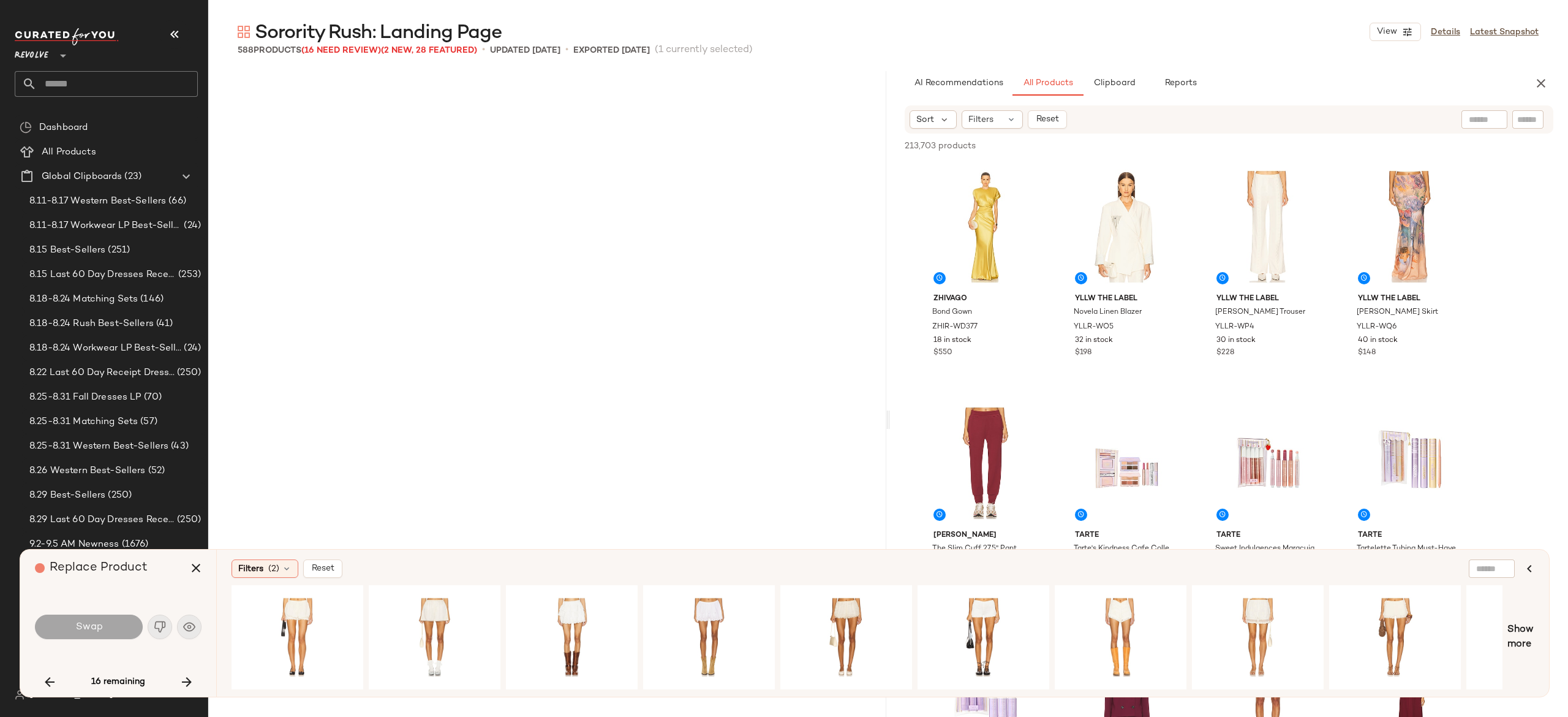
scroll to position [9939, 0]
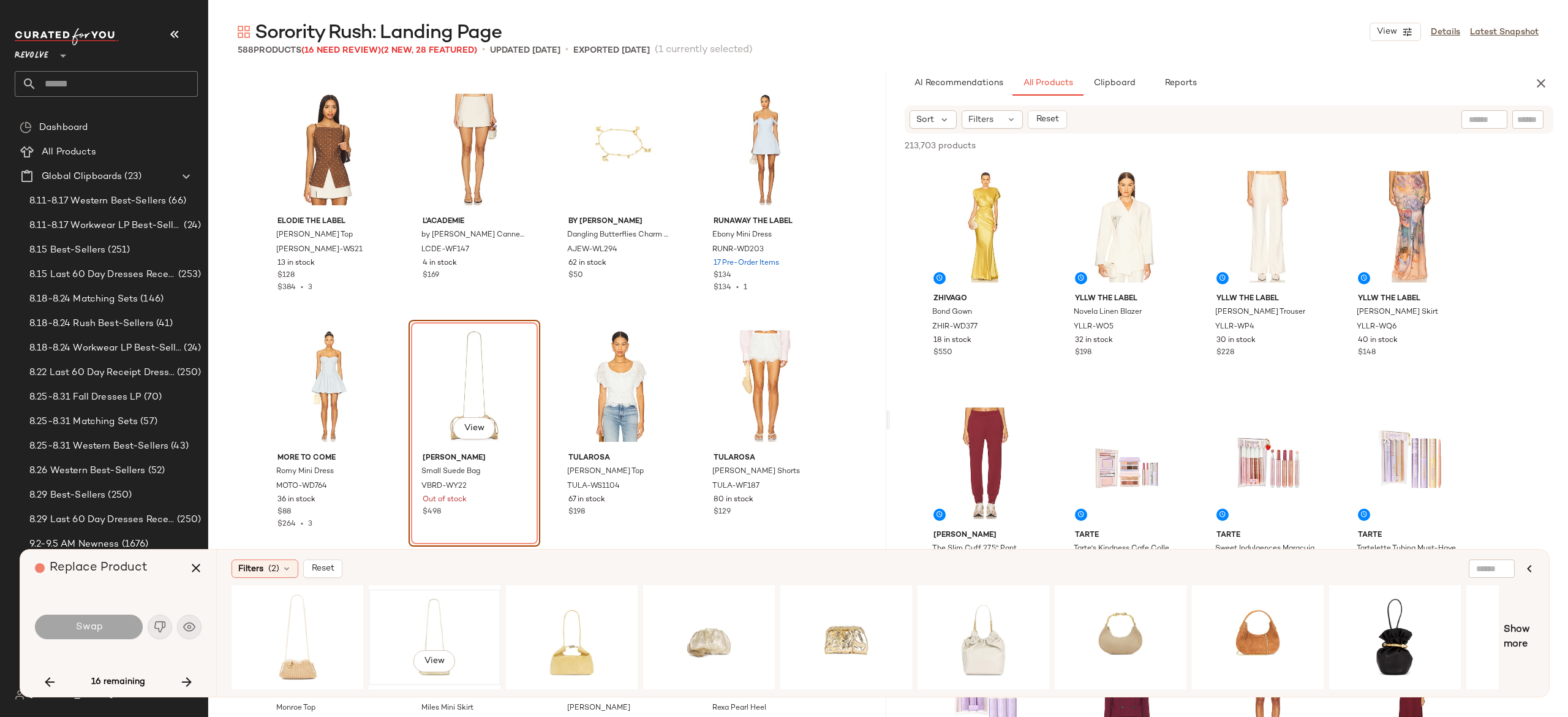
click at [429, 617] on div "View" at bounding box center [434, 638] width 123 height 87
click at [119, 619] on button "Swap" at bounding box center [89, 627] width 108 height 24
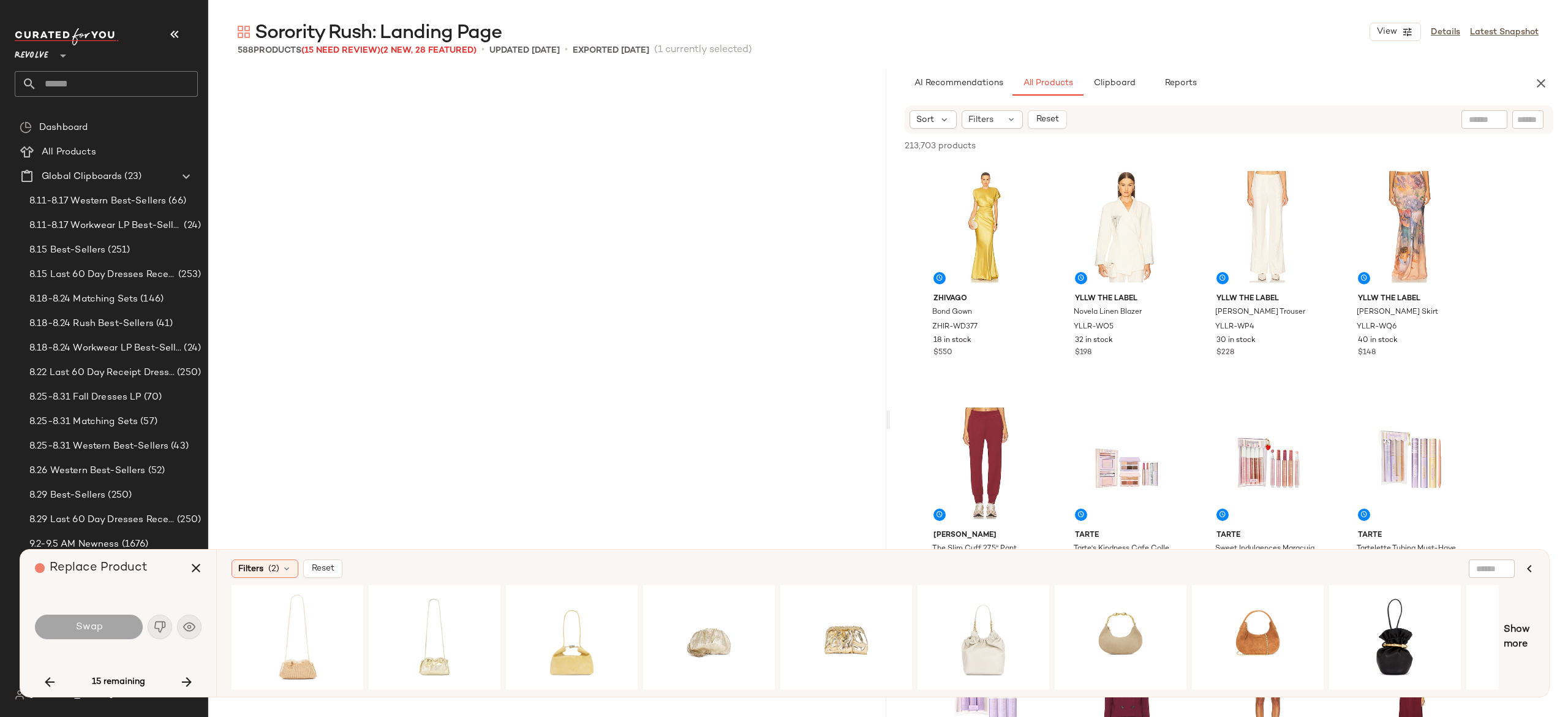
scroll to position [11595, 0]
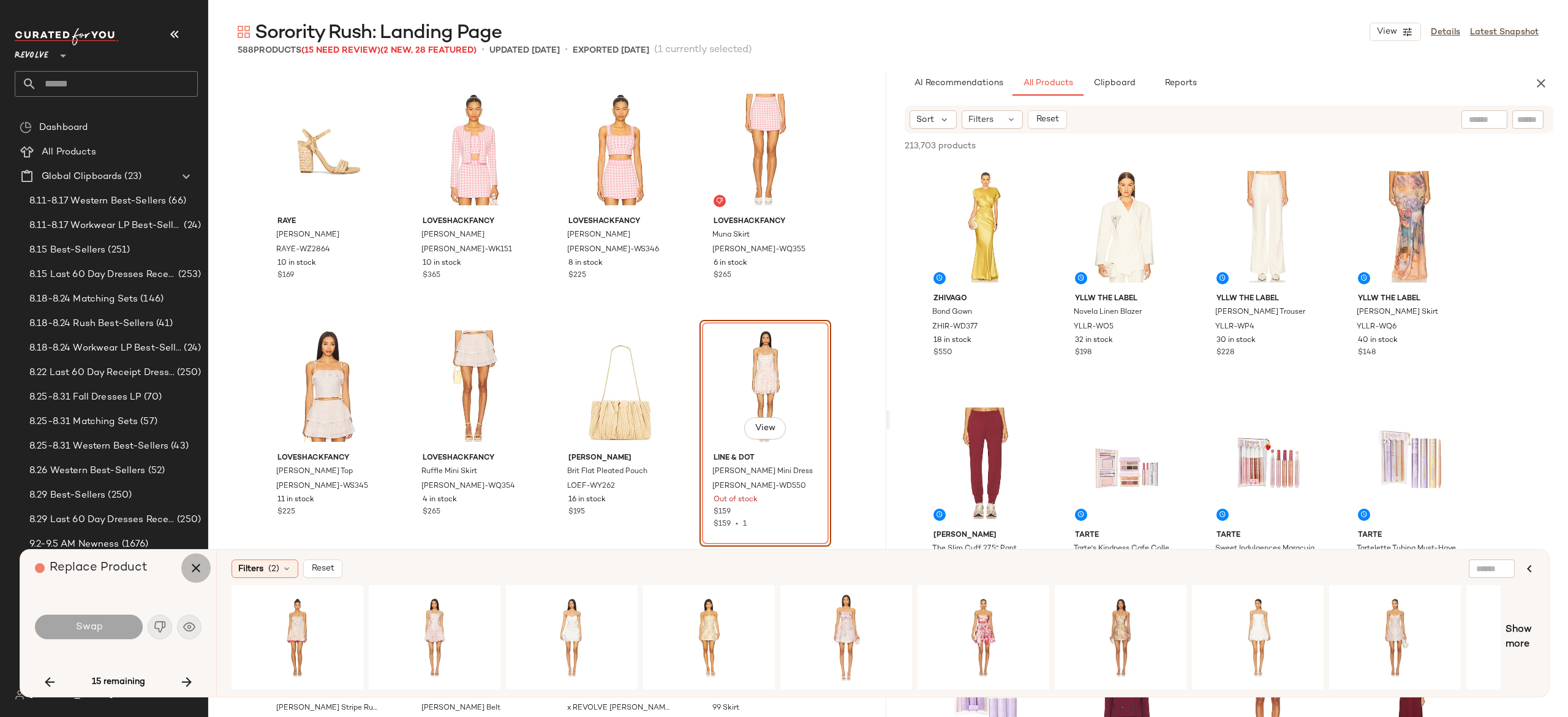
click at [193, 558] on button "button" at bounding box center [196, 568] width 30 height 30
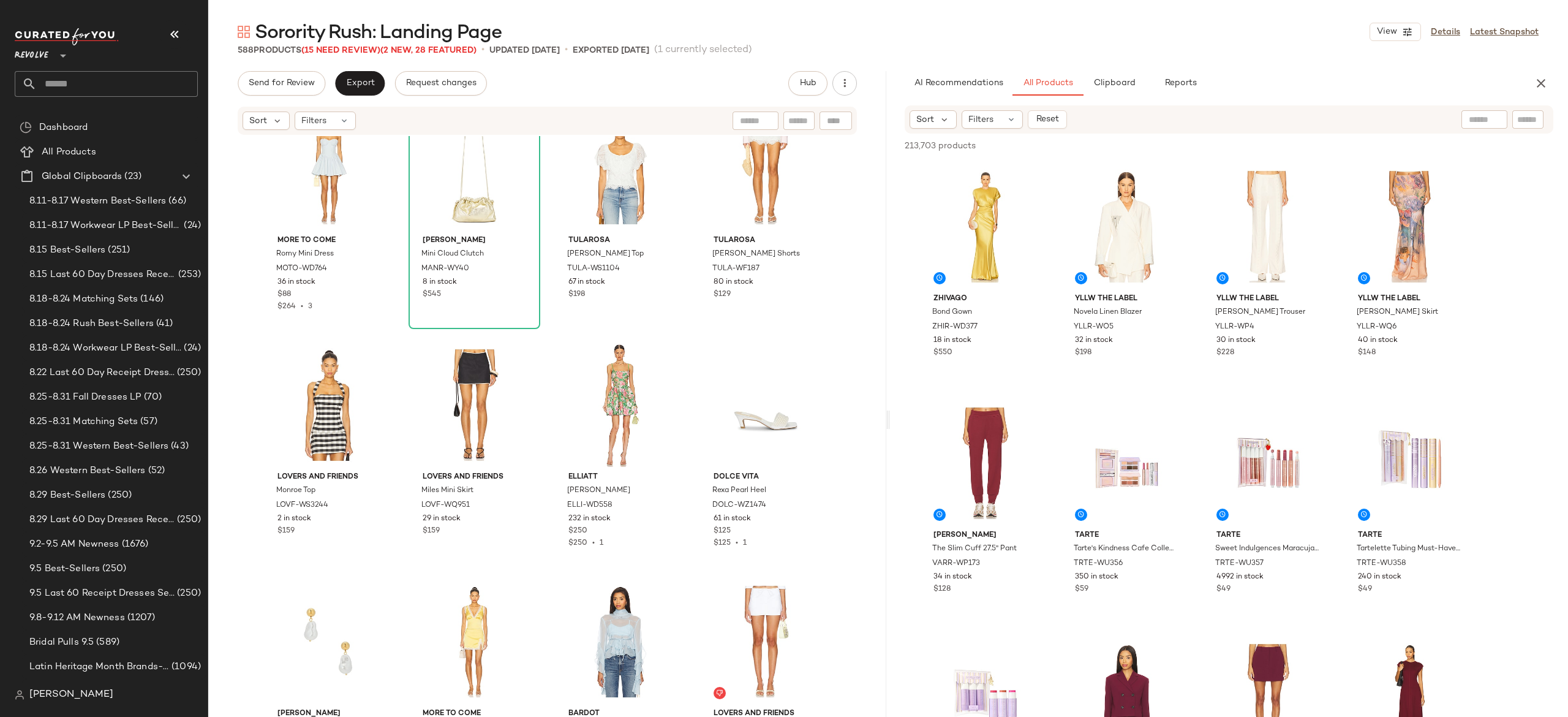
scroll to position [10219, 0]
click at [371, 504] on img "button" at bounding box center [373, 507] width 7 height 7
click at [1525, 118] on input "Filter" at bounding box center [1487, 119] width 104 height 13
paste input "**********"
type input "**********"
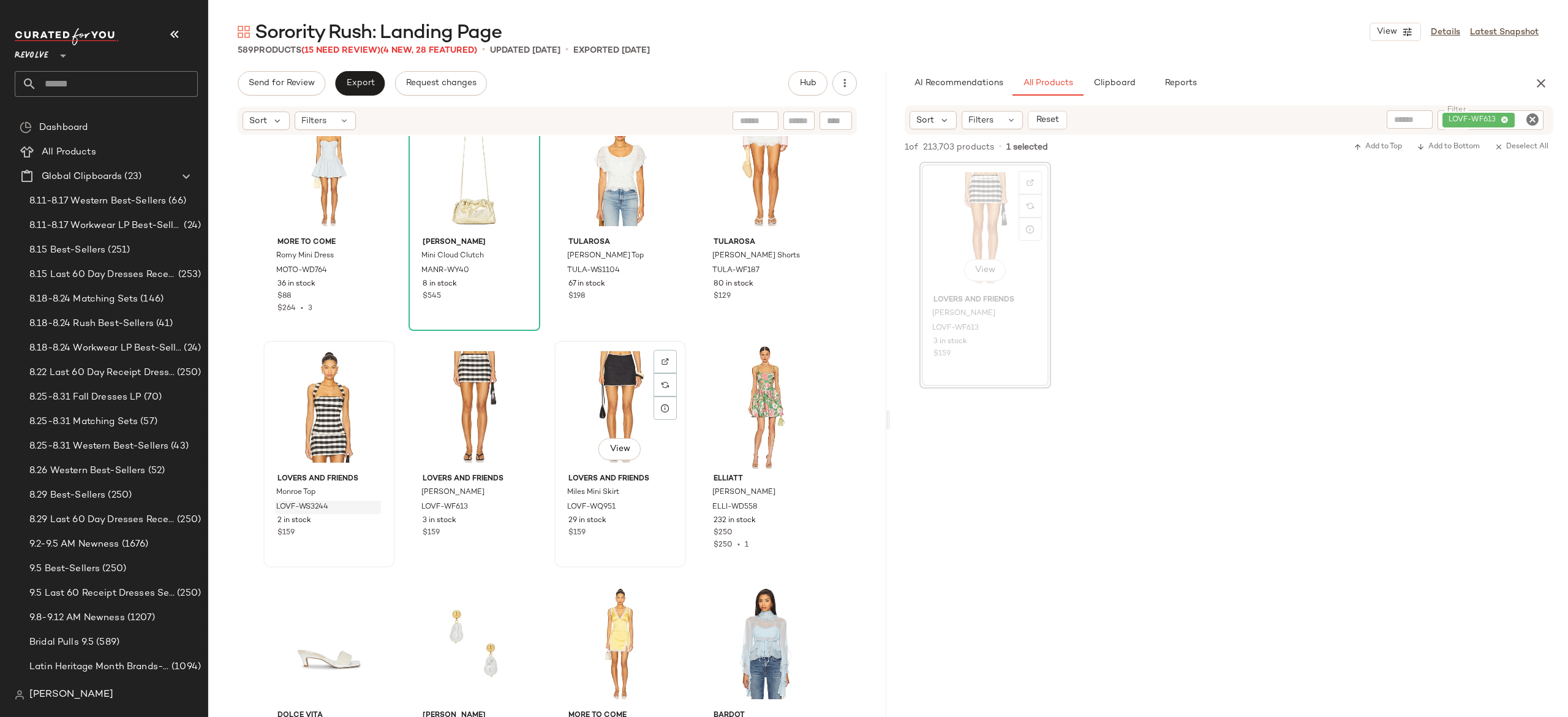
click at [593, 388] on div "View" at bounding box center [620, 407] width 123 height 124
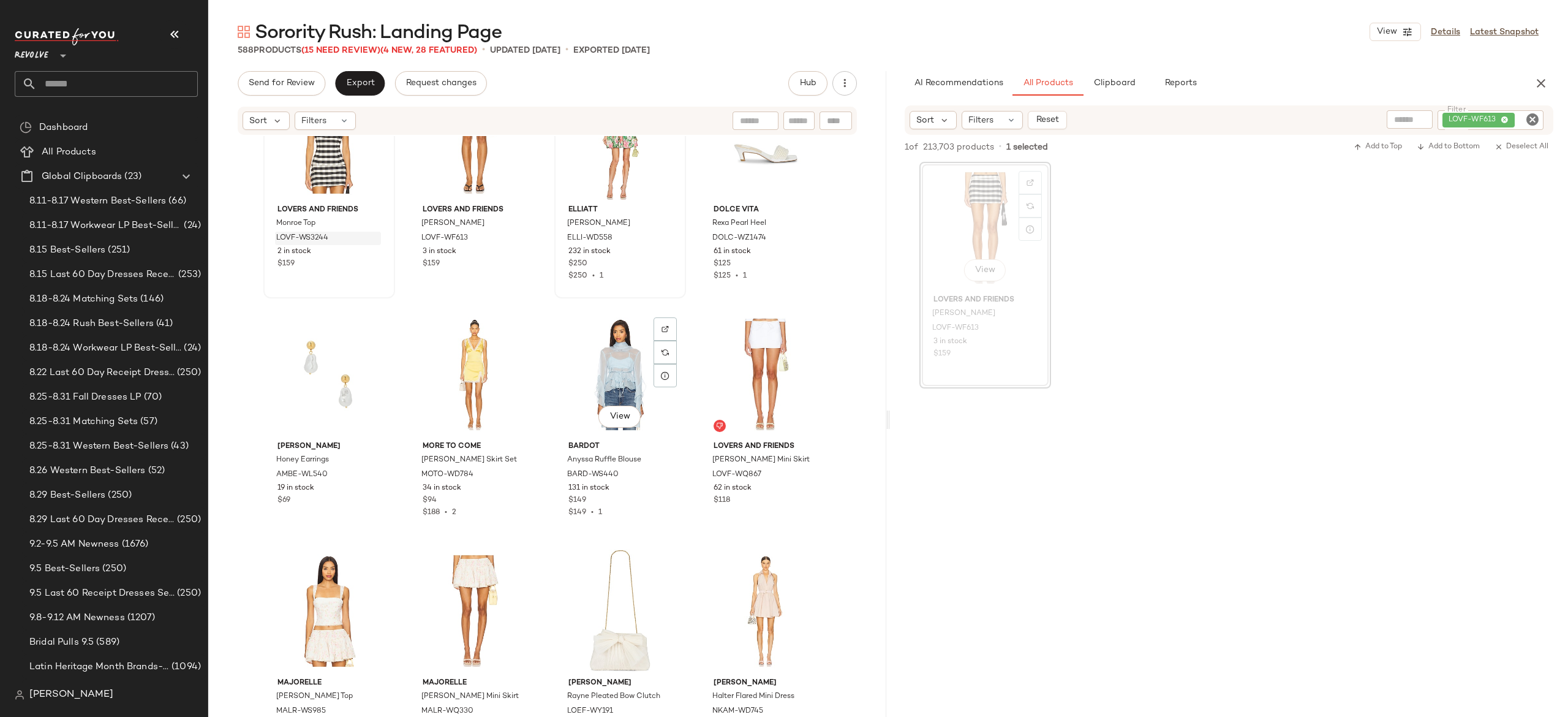
scroll to position [10489, 0]
click at [661, 473] on img "button" at bounding box center [663, 474] width 7 height 7
click at [1458, 118] on div "LOVF-WF613" at bounding box center [1450, 120] width 189 height 20
paste input "**********"
type input "**********"
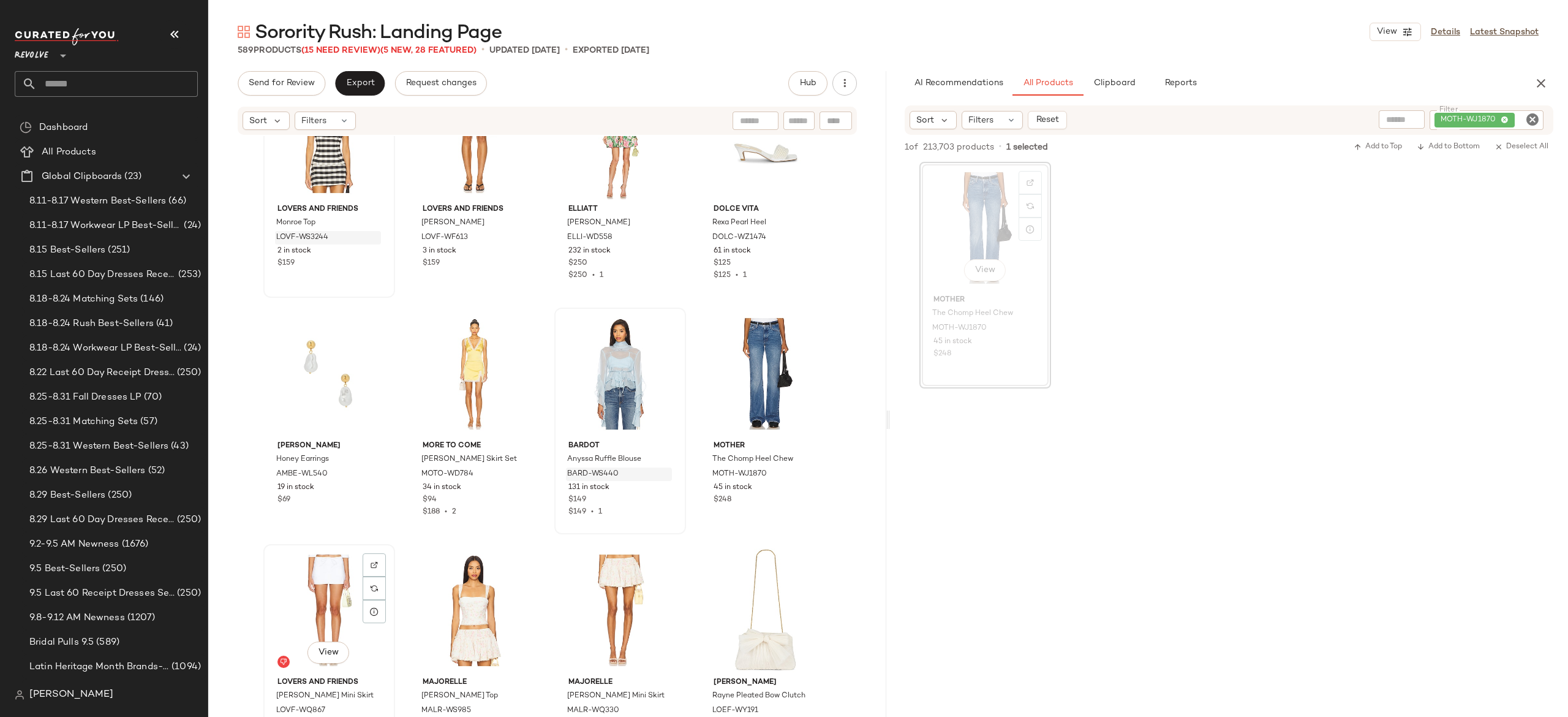
click at [315, 584] on div "View" at bounding box center [329, 611] width 123 height 124
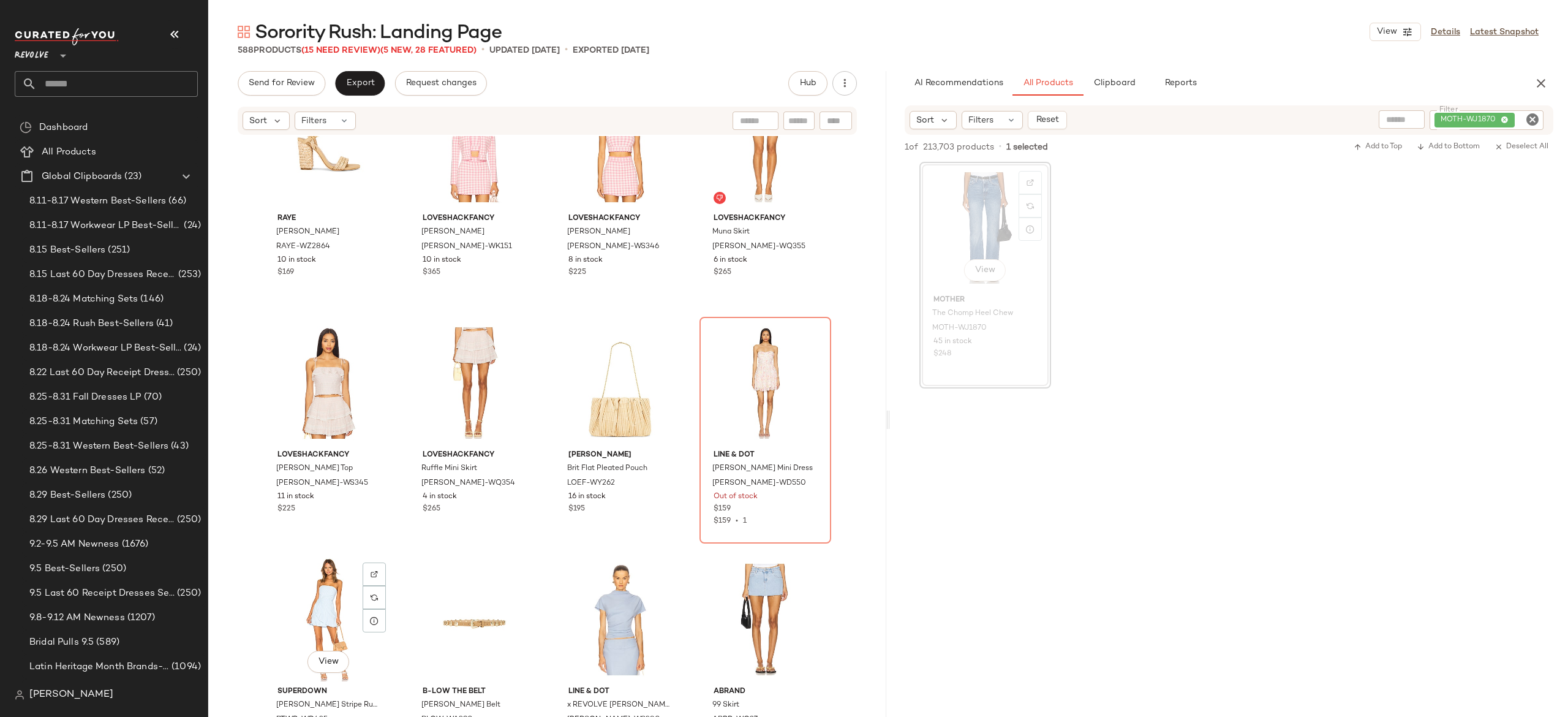
scroll to position [11723, 0]
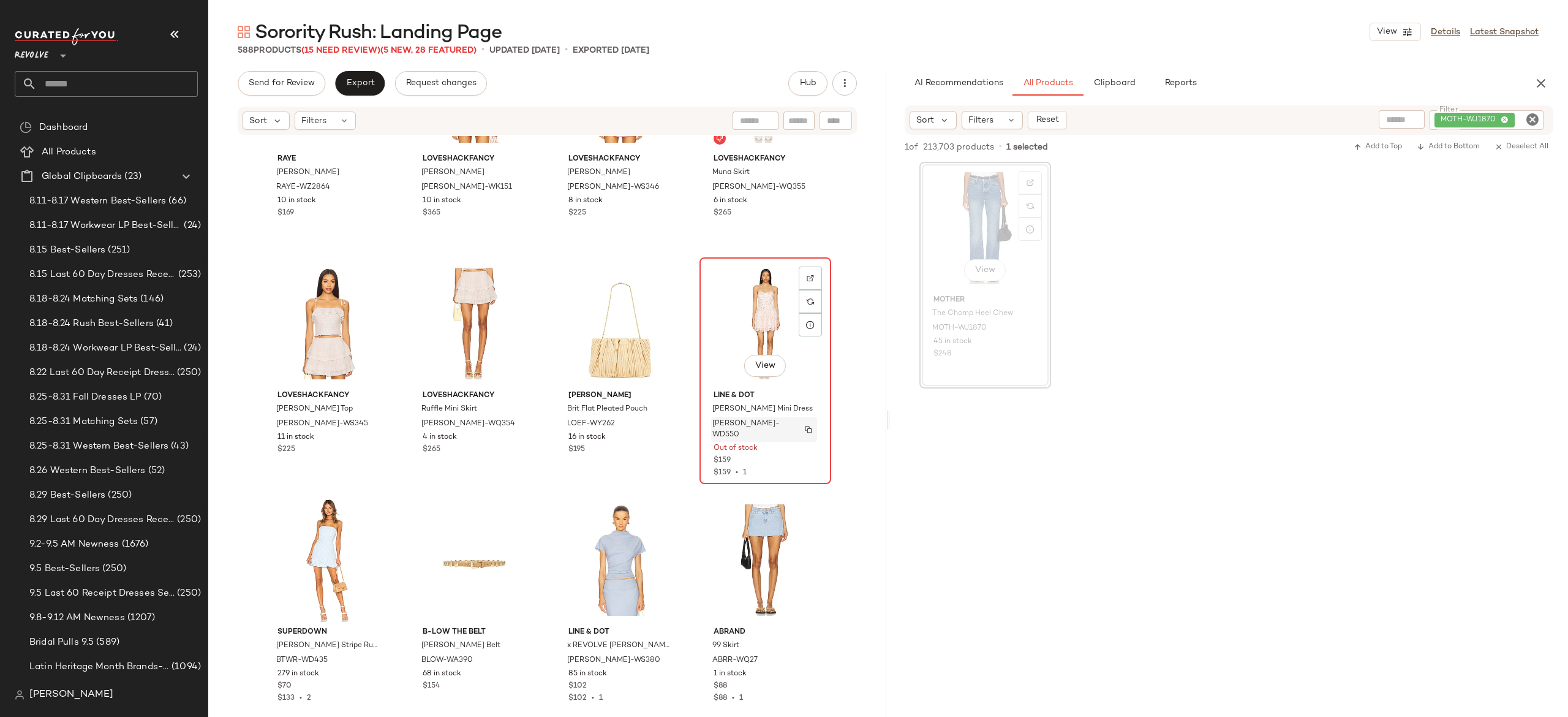
click at [805, 426] on img "button" at bounding box center [809, 430] width 7 height 7
click at [334, 49] on span "(15 Need Review)" at bounding box center [340, 51] width 79 height 10
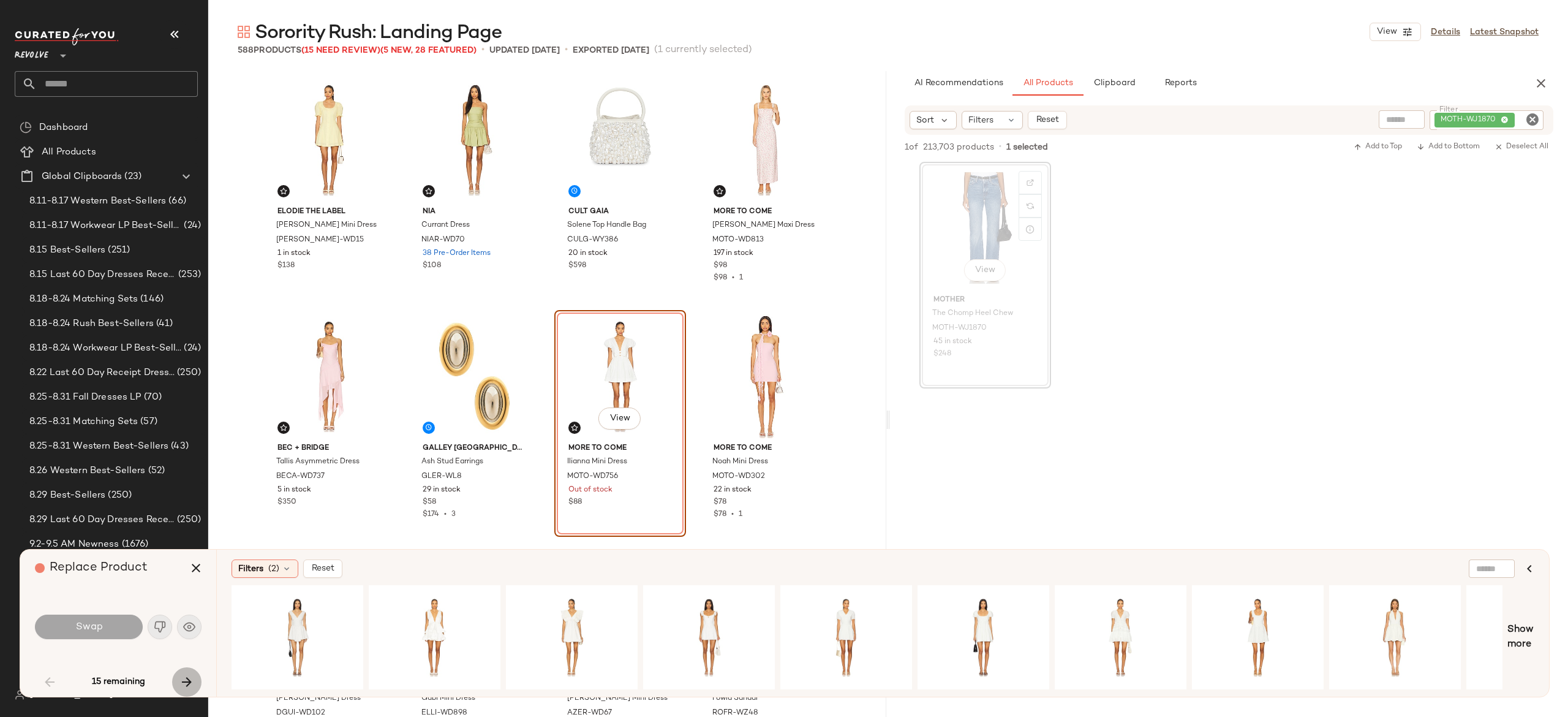
click at [187, 677] on icon "button" at bounding box center [186, 682] width 15 height 15
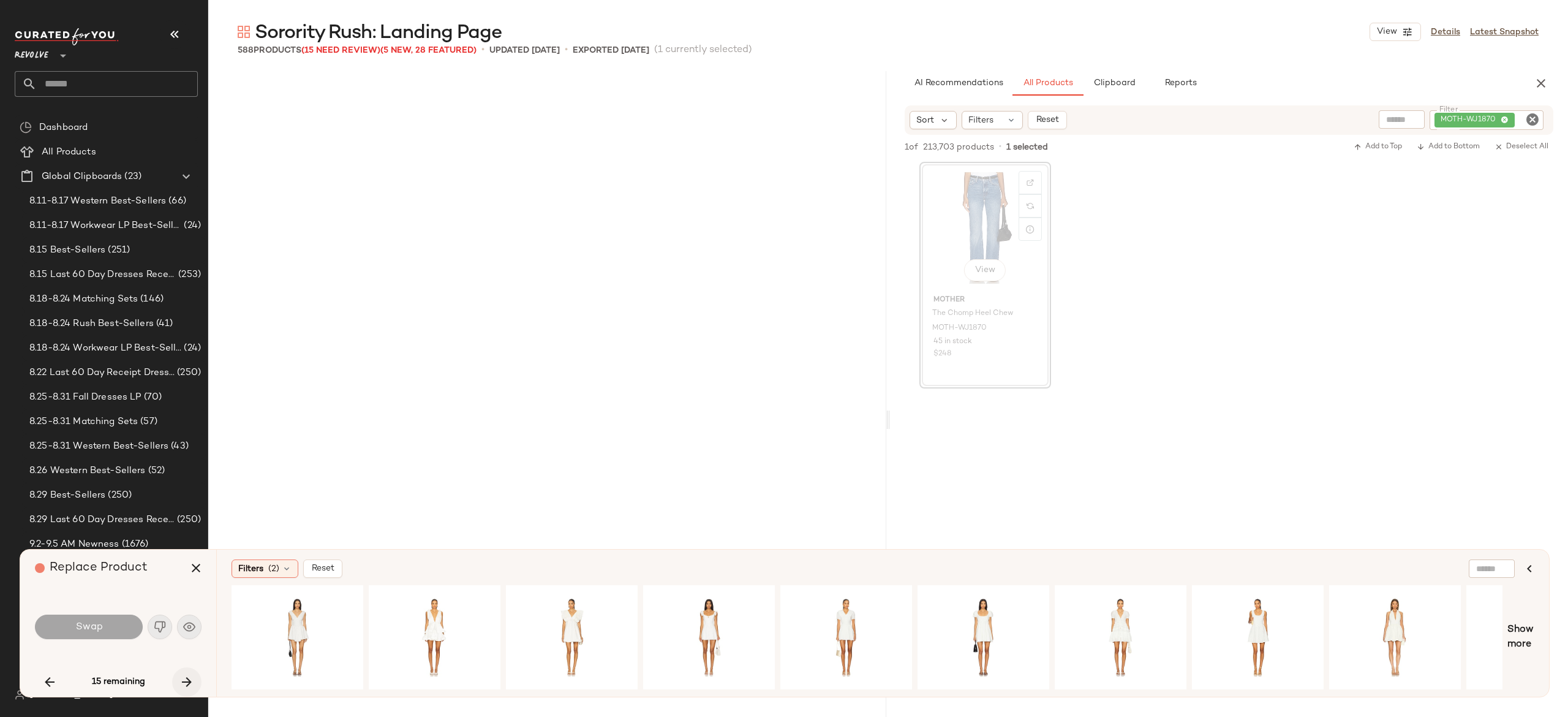
scroll to position [1183, 0]
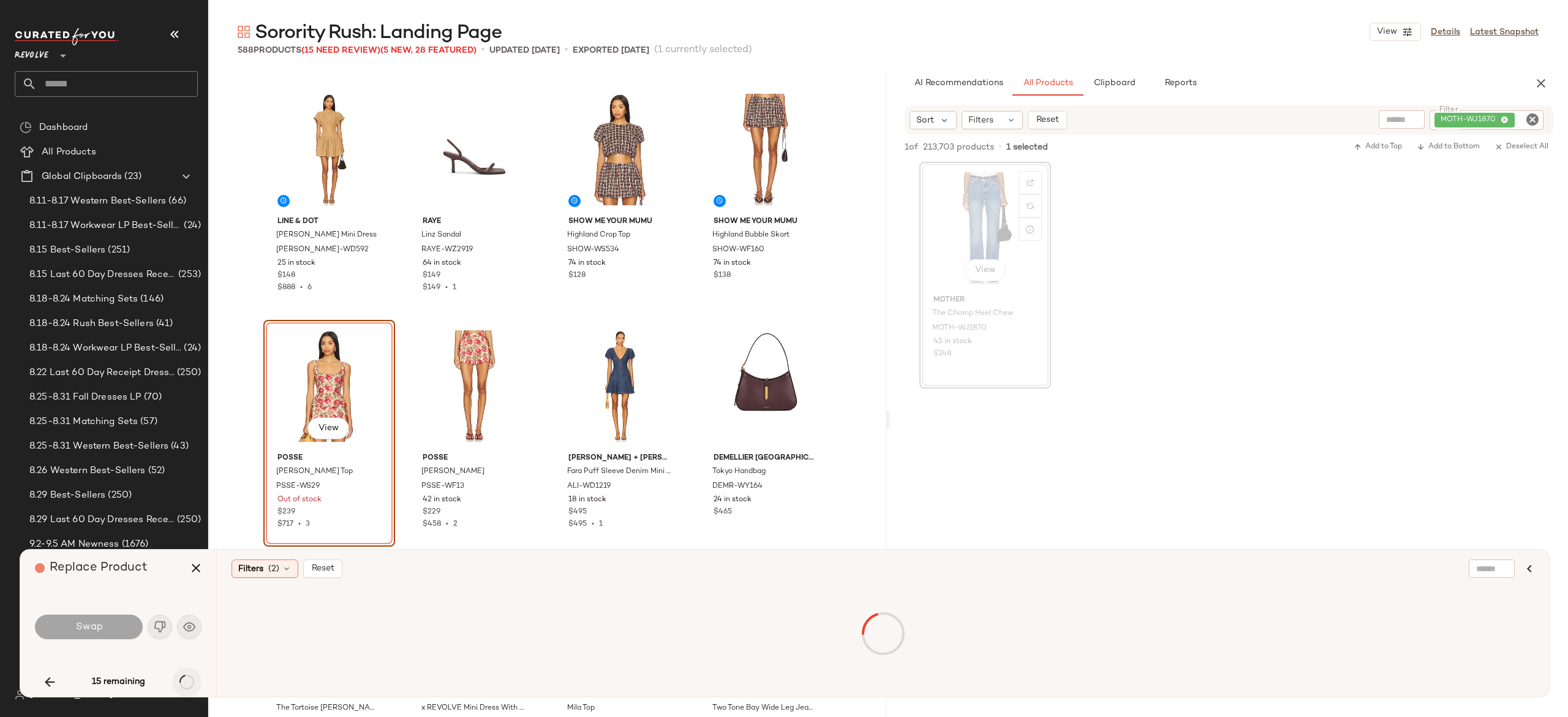
click at [187, 677] on div "15 remaining" at bounding box center [118, 682] width 166 height 30
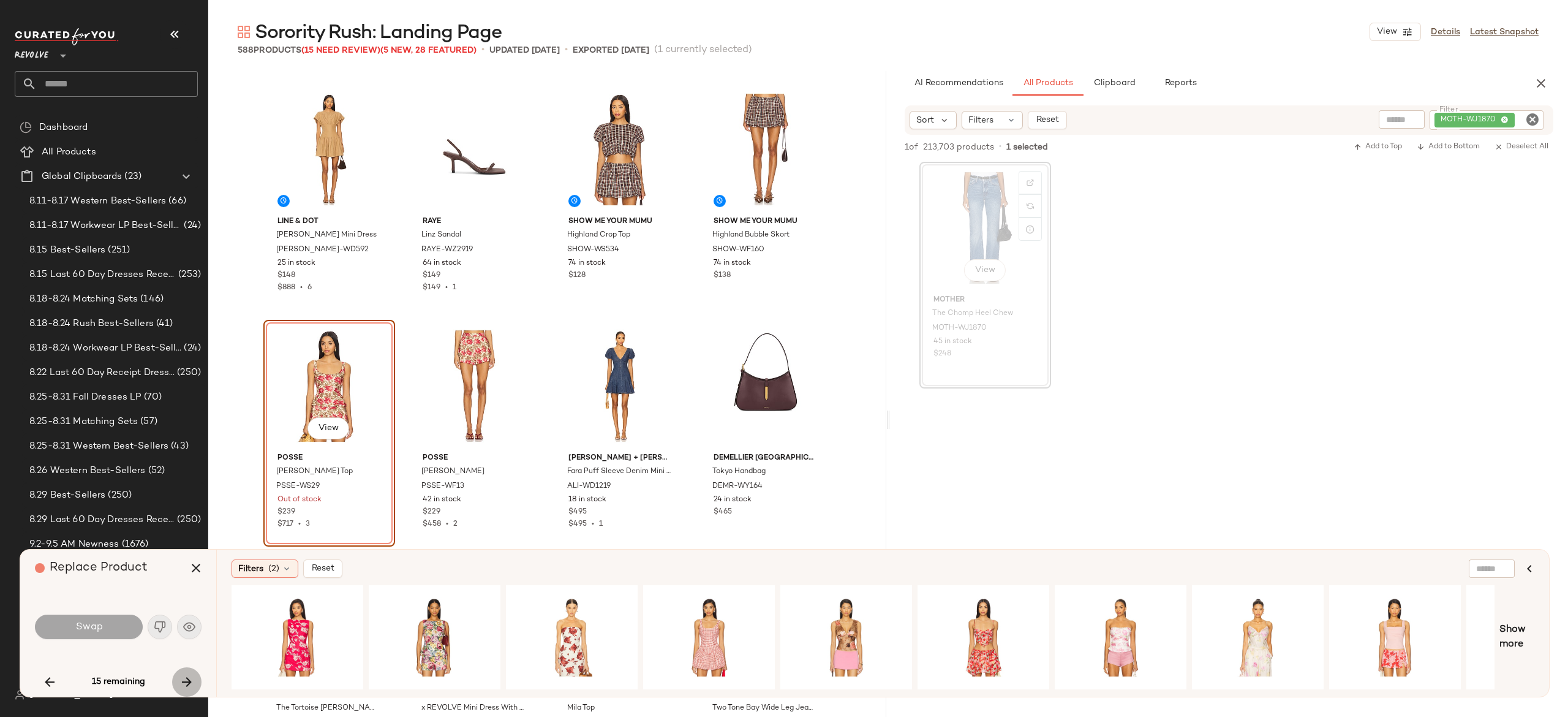
click at [187, 677] on icon "button" at bounding box center [186, 682] width 15 height 15
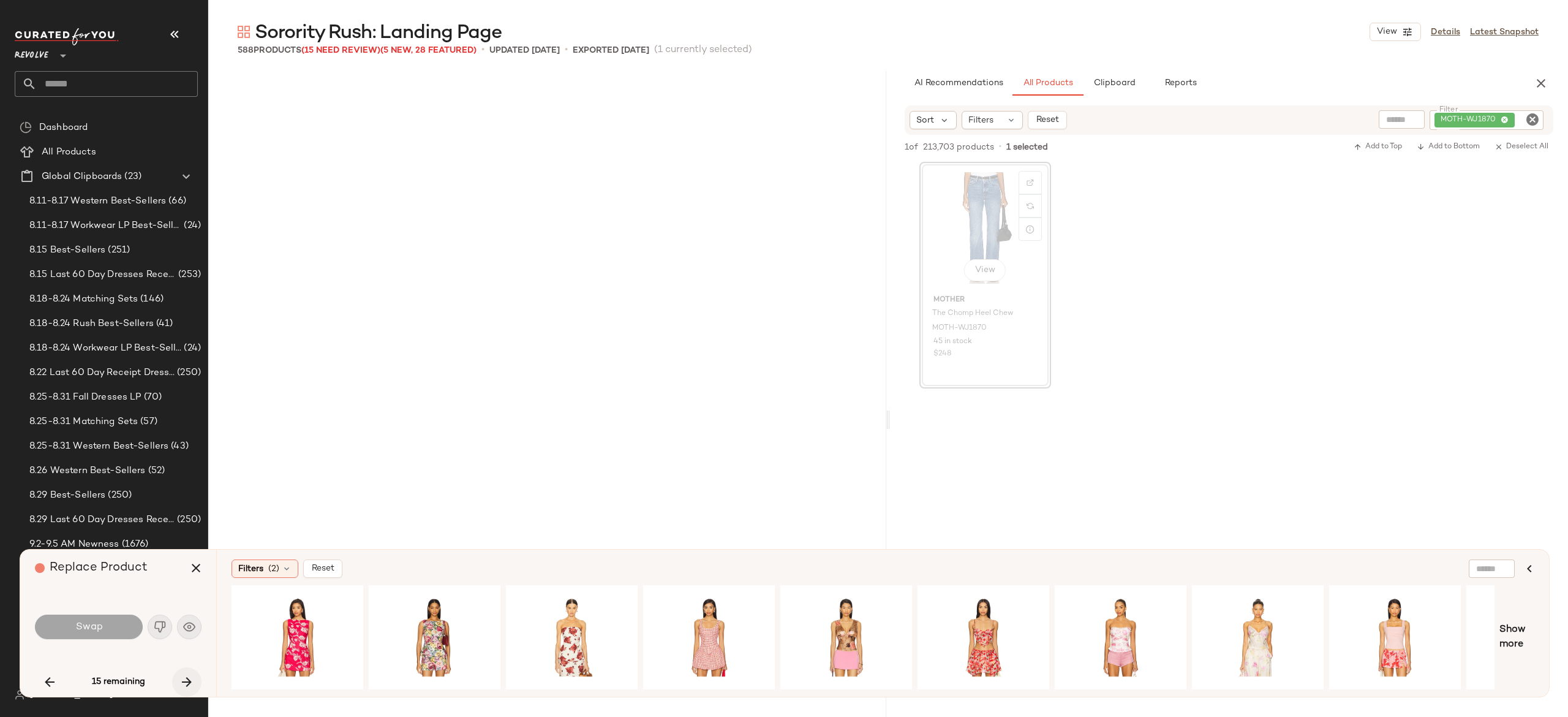
scroll to position [6389, 0]
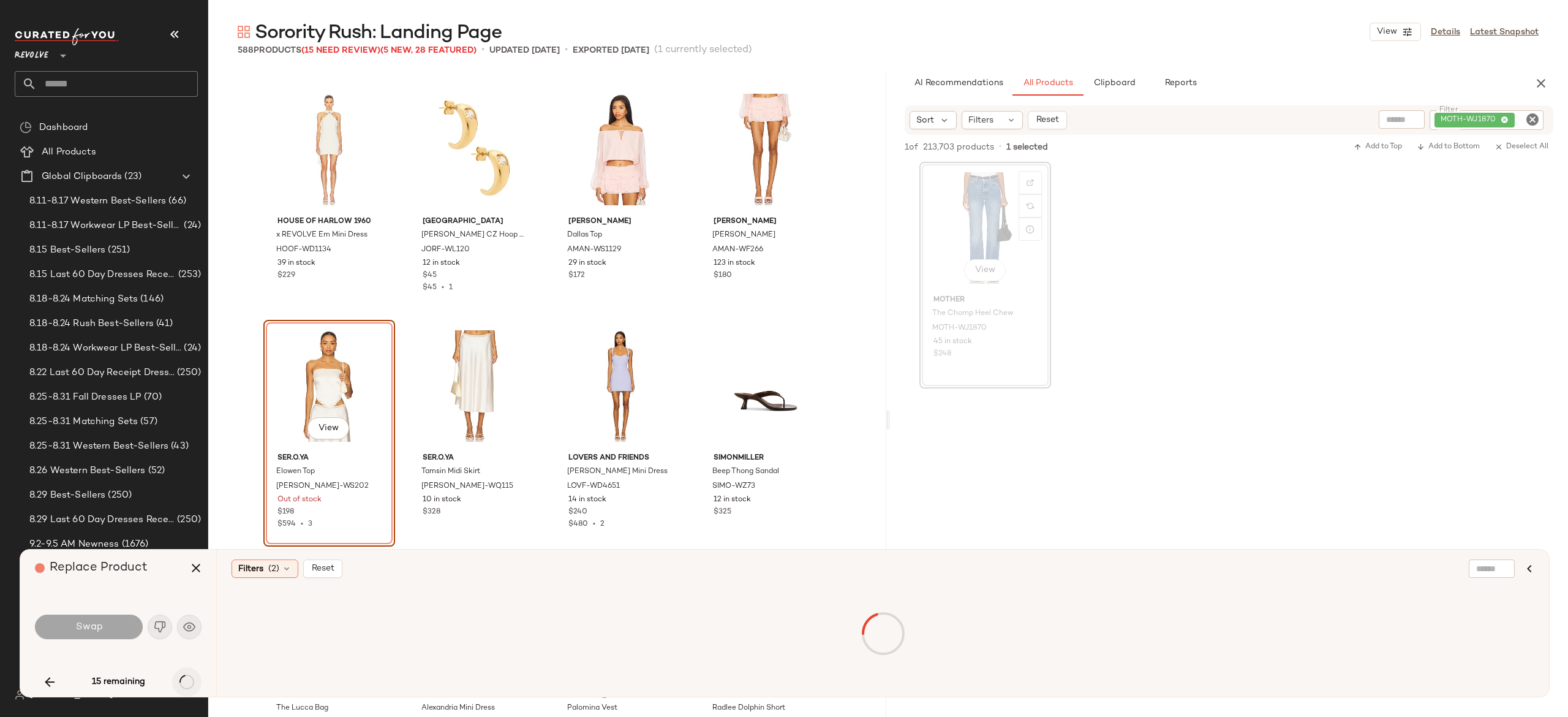
click at [187, 677] on div "15 remaining" at bounding box center [118, 682] width 166 height 30
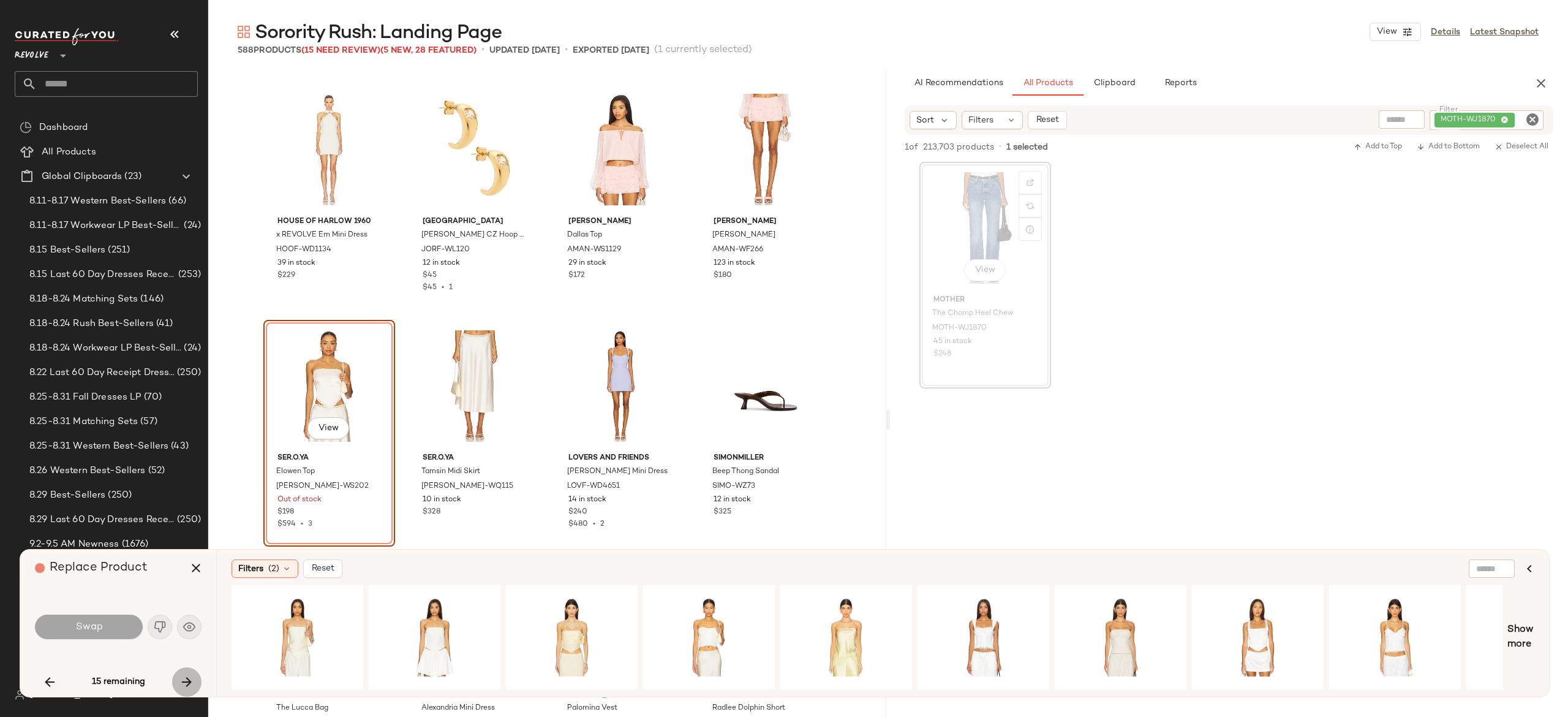
click at [187, 677] on icon "button" at bounding box center [186, 682] width 15 height 15
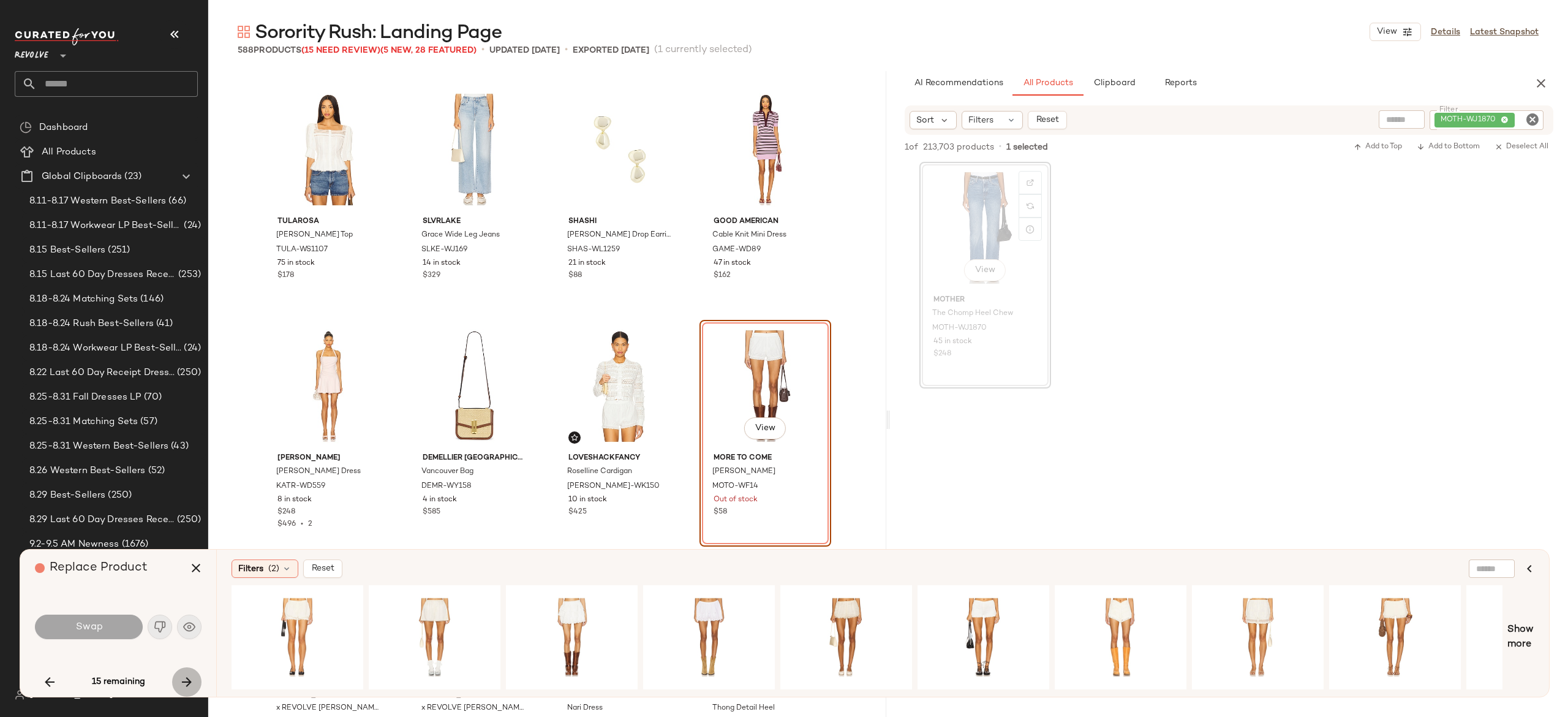
click at [187, 677] on icon "button" at bounding box center [186, 682] width 15 height 15
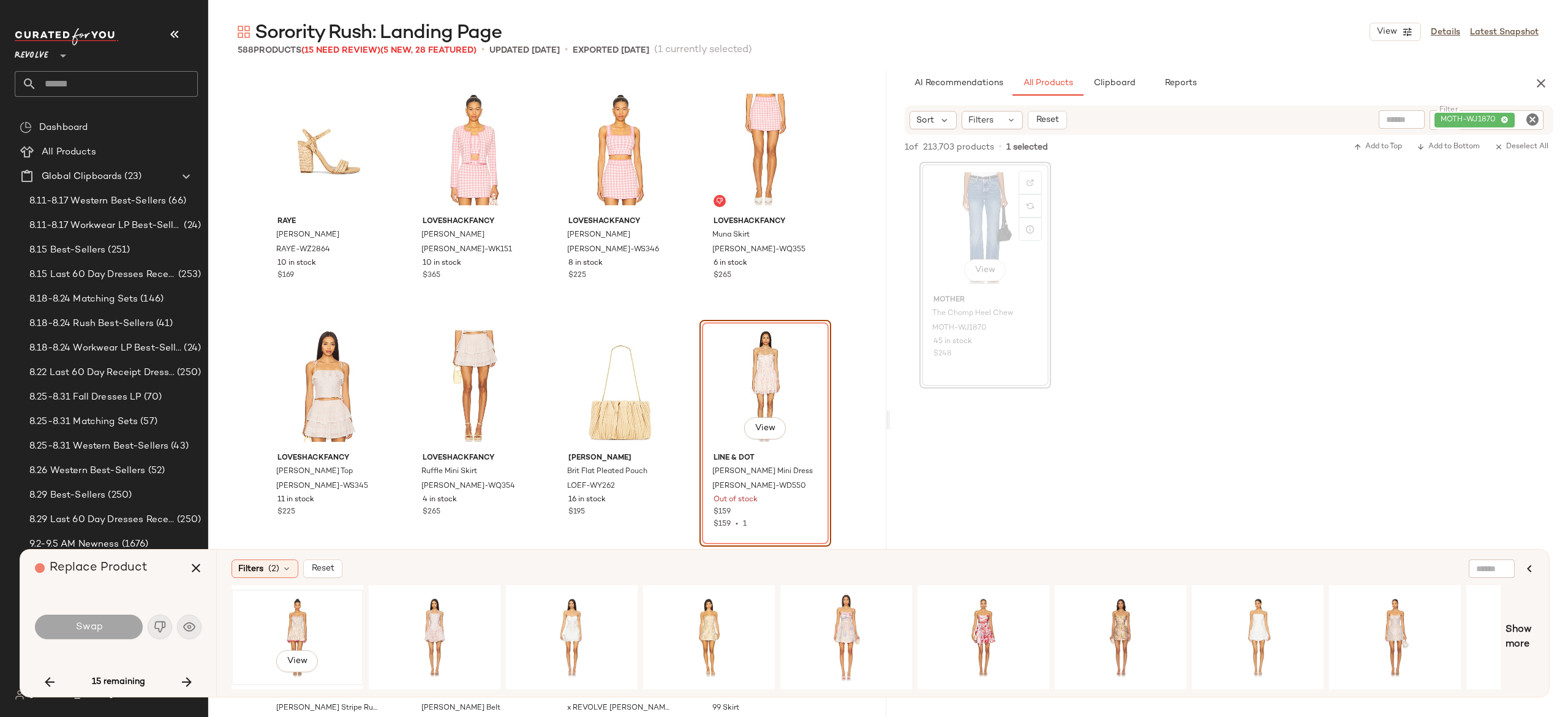
click at [298, 612] on div "View" at bounding box center [297, 638] width 123 height 87
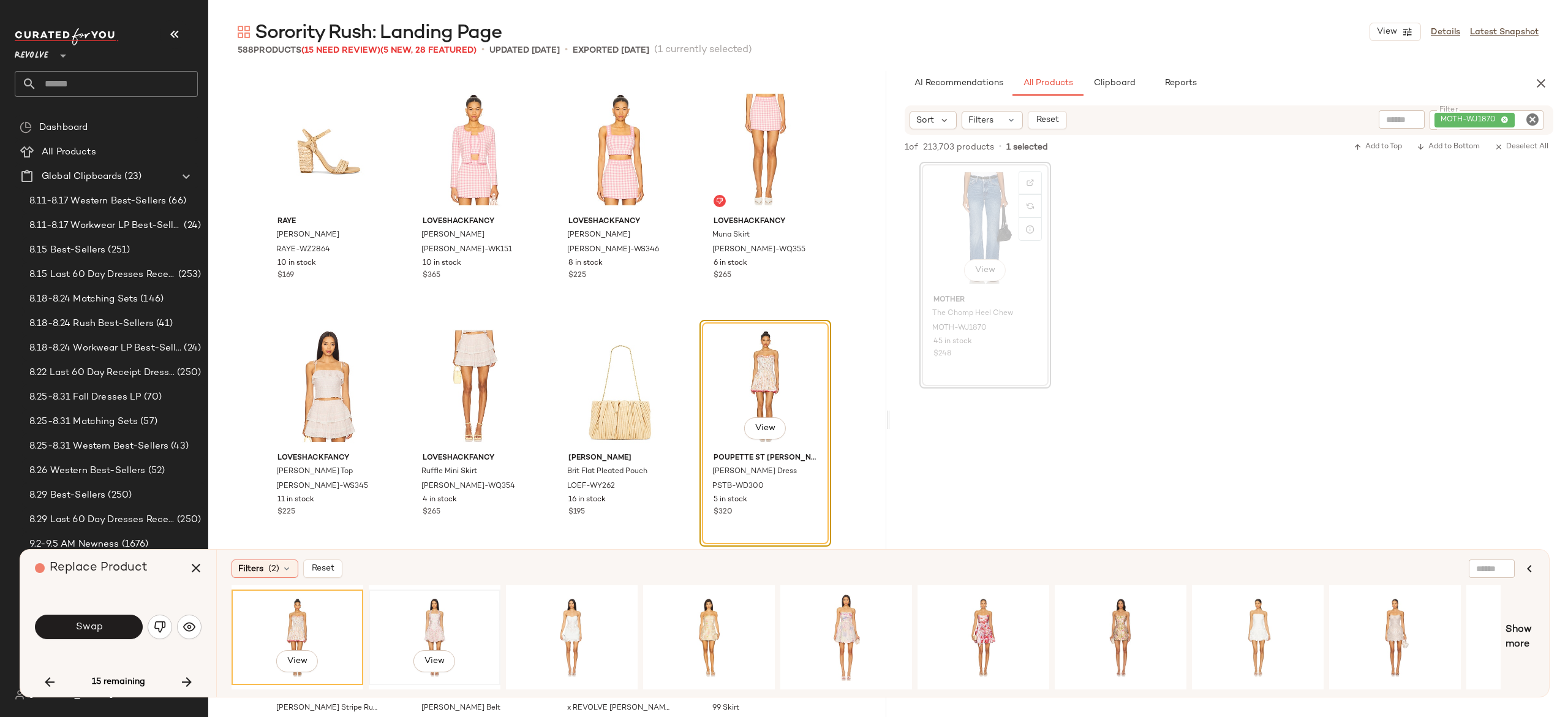
click at [429, 610] on div "View" at bounding box center [434, 638] width 123 height 87
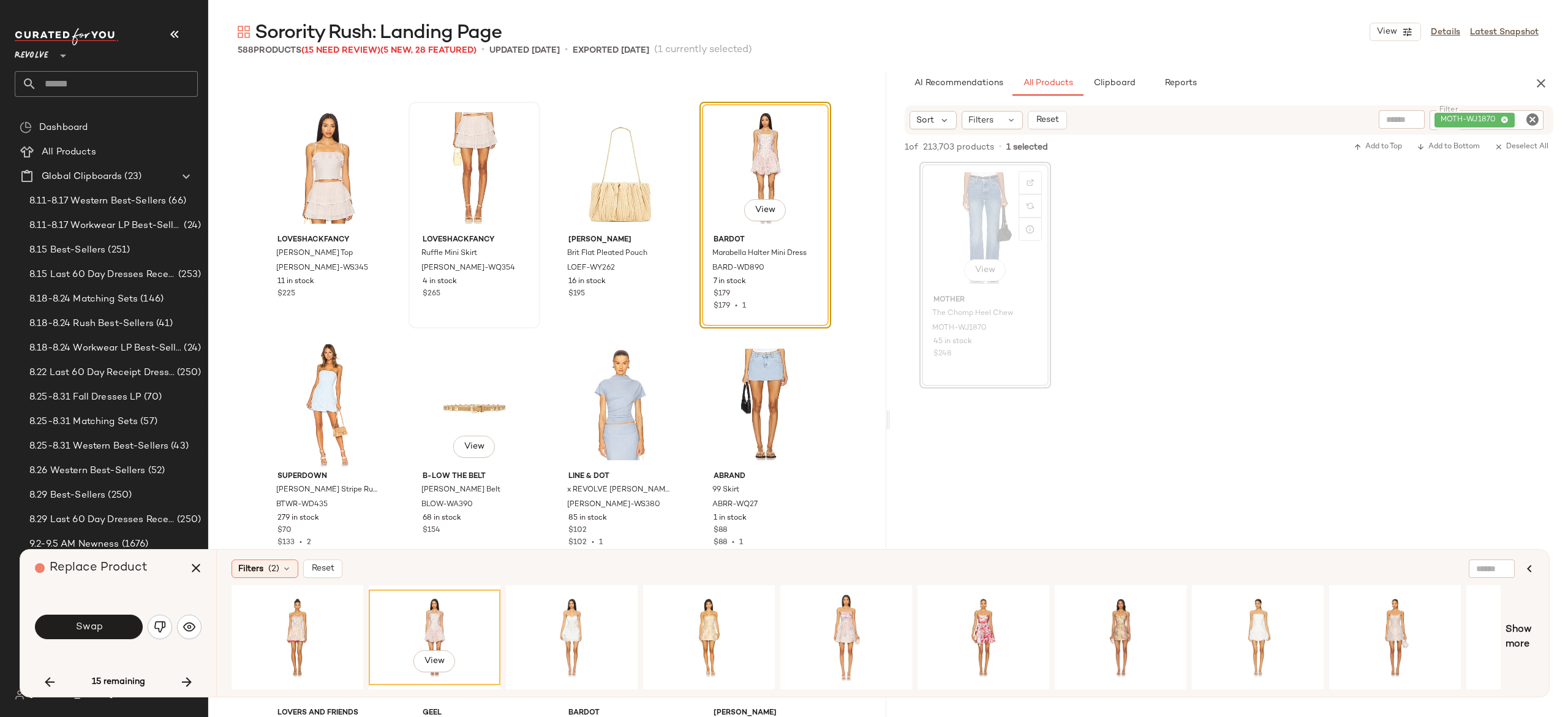
scroll to position [11820, 0]
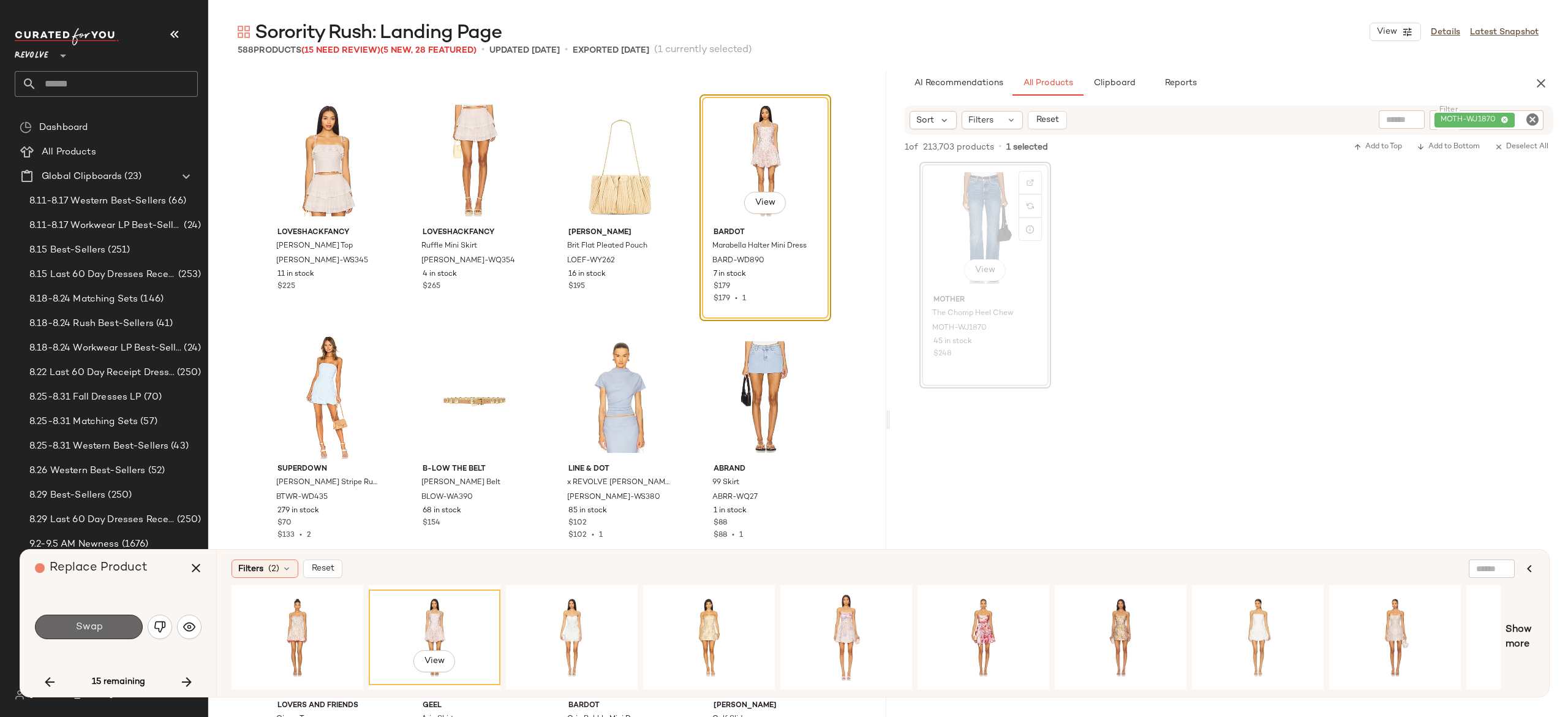
click at [126, 623] on button "Swap" at bounding box center [89, 627] width 108 height 24
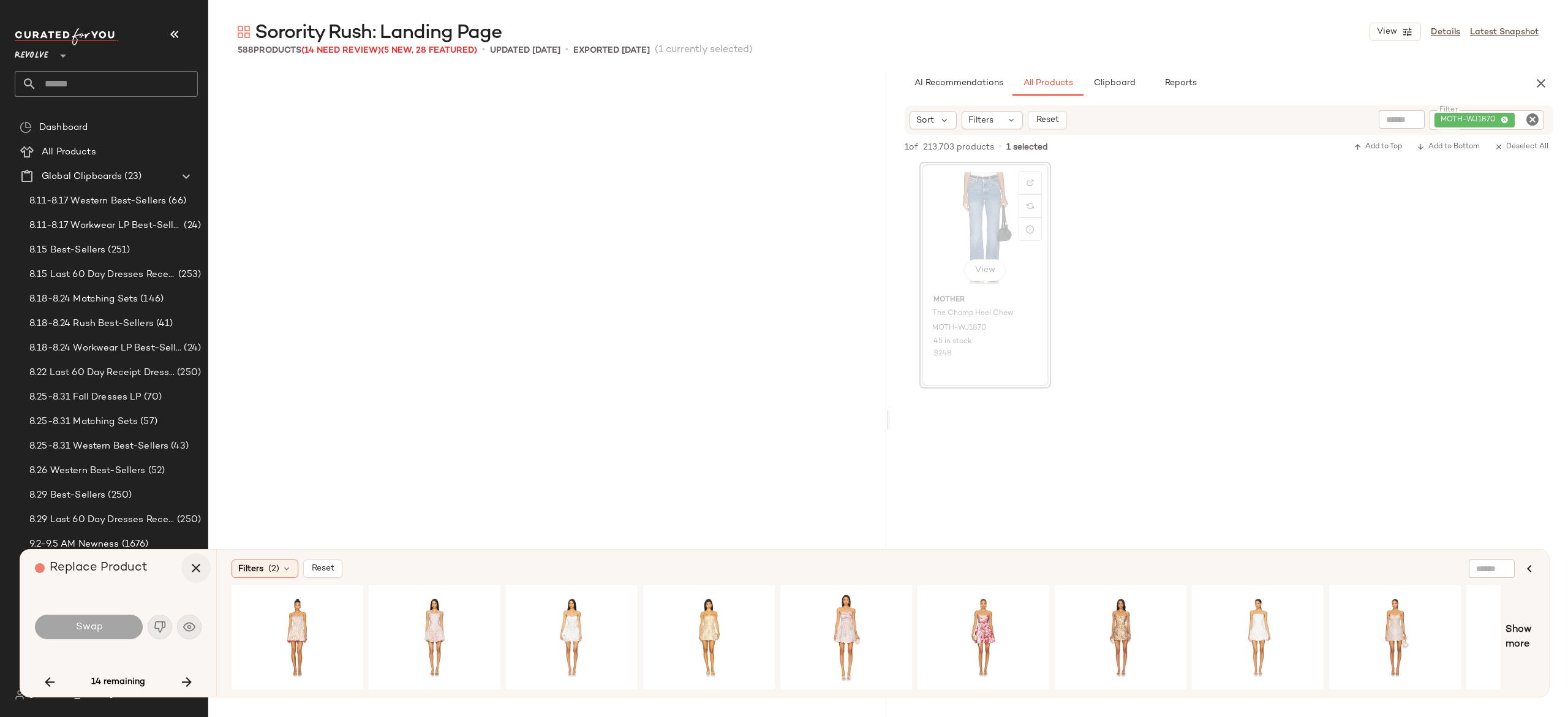
scroll to position [13252, 0]
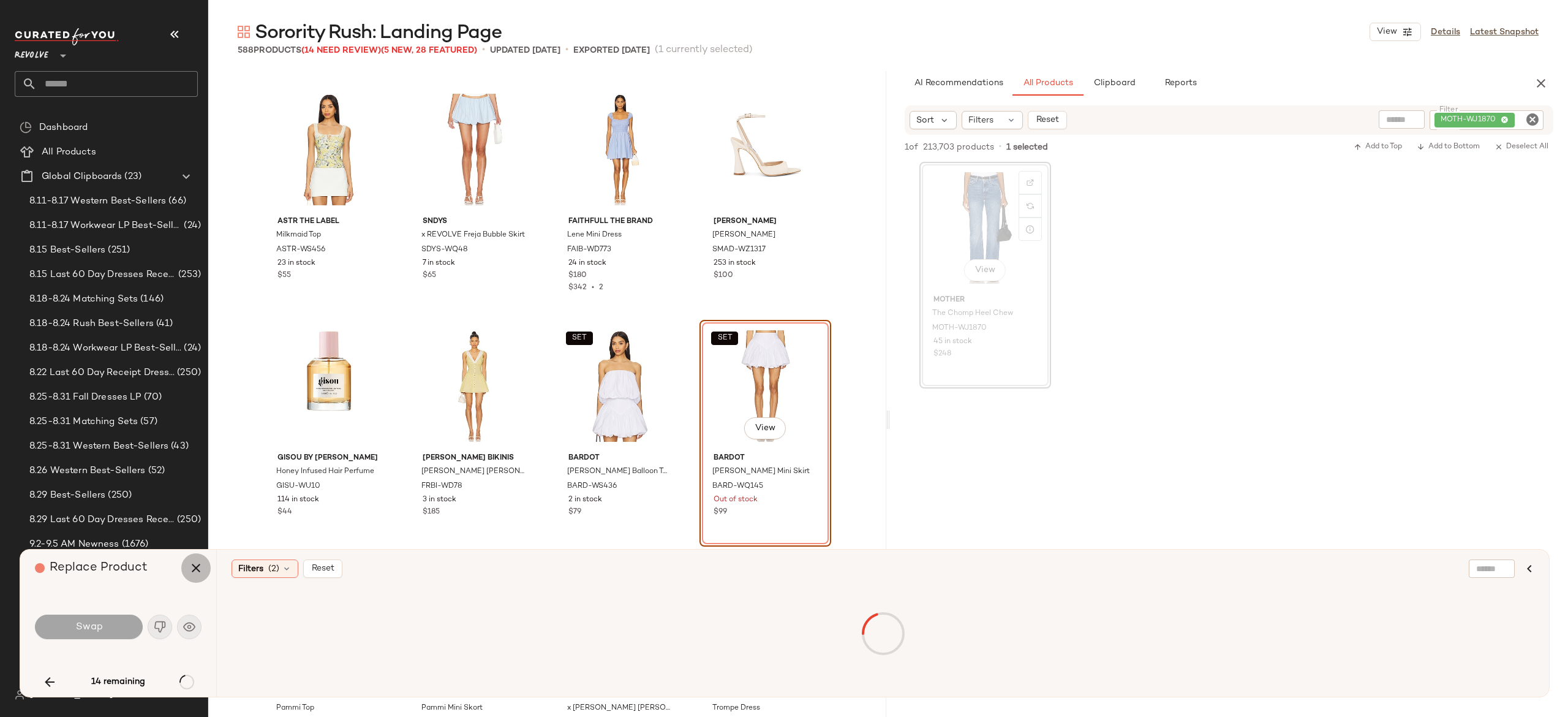
click at [193, 565] on icon "button" at bounding box center [196, 568] width 15 height 15
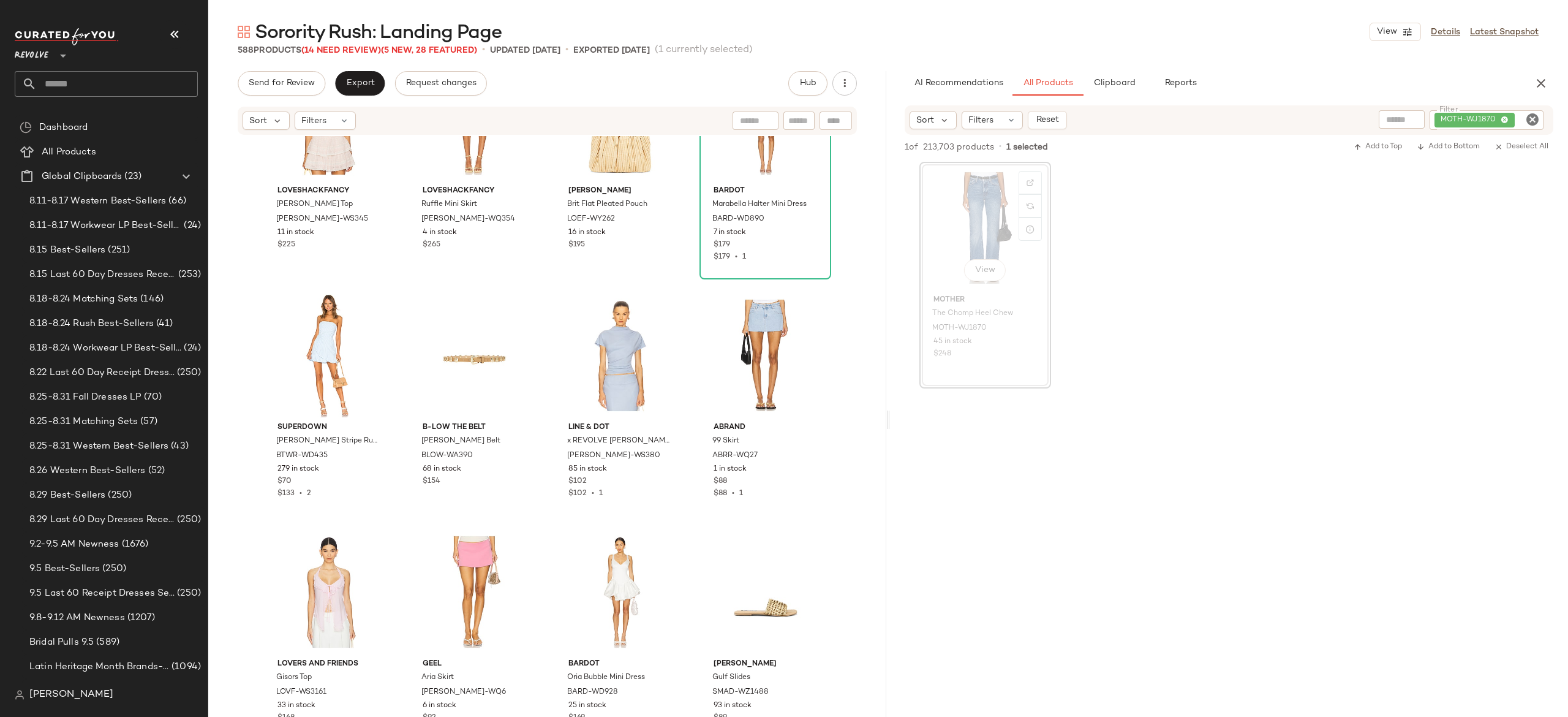
scroll to position [11922, 0]
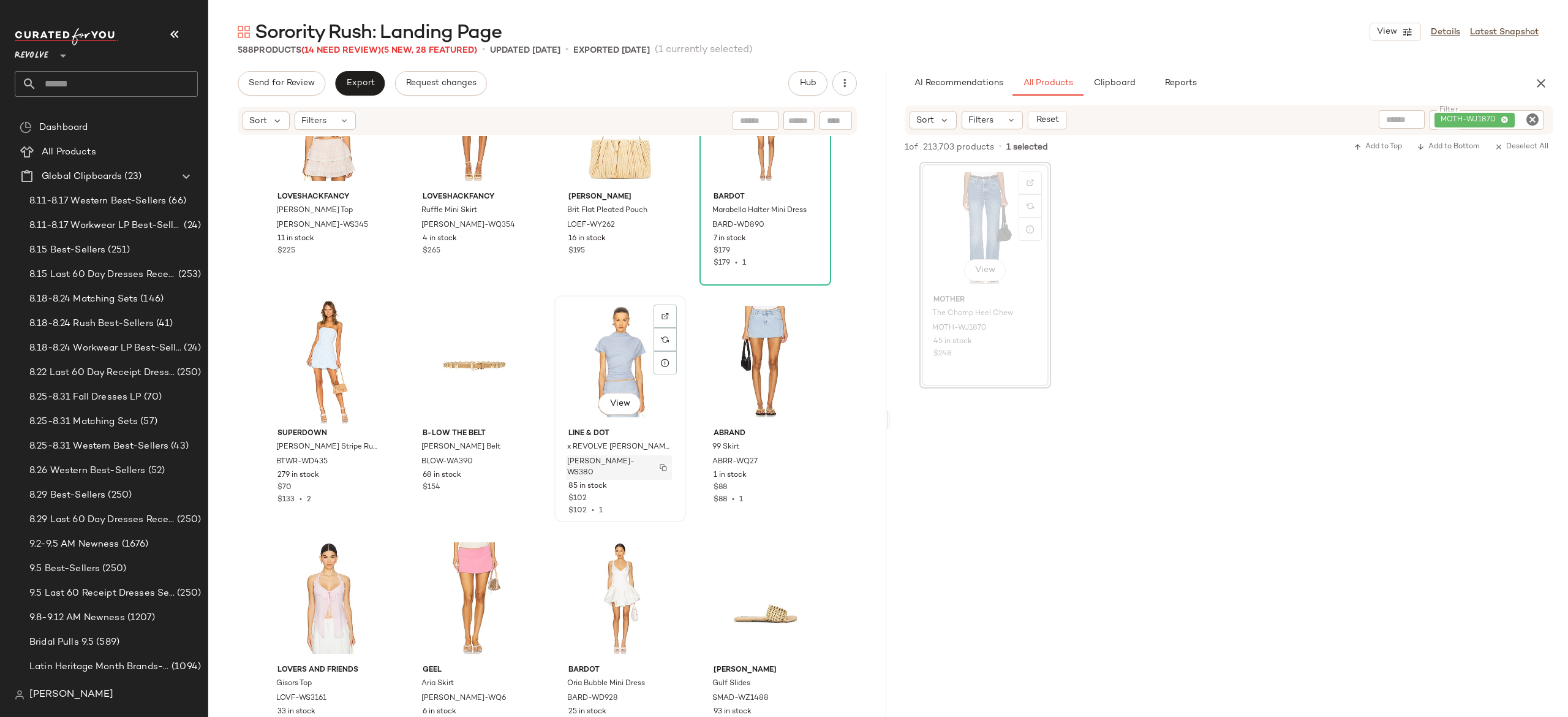
click at [660, 464] on img "button" at bounding box center [663, 468] width 7 height 7
click at [1484, 119] on div "MOTH-WJ1870" at bounding box center [1445, 120] width 197 height 20
paste input "**********"
type input "**********"
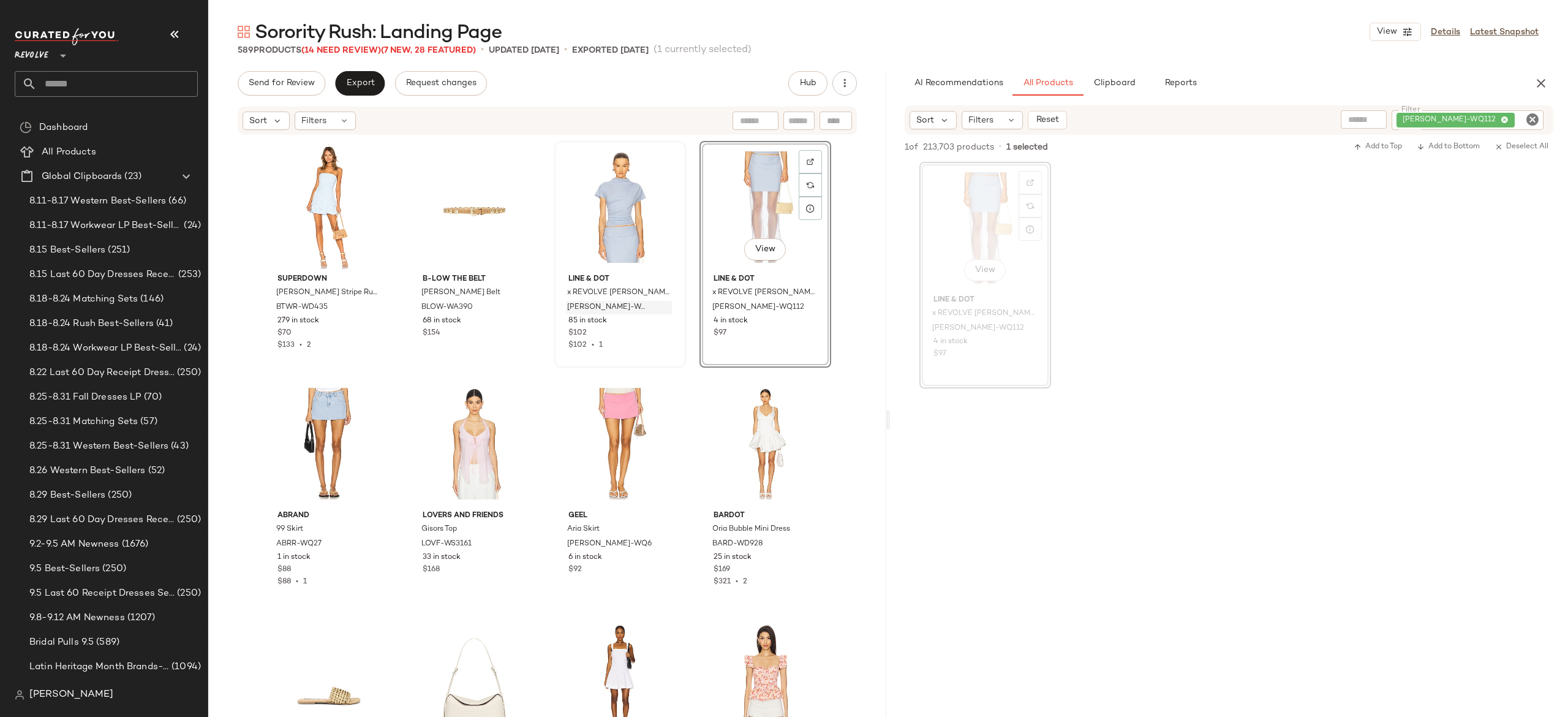
scroll to position [12077, 0]
click at [315, 440] on div "View" at bounding box center [329, 443] width 123 height 124
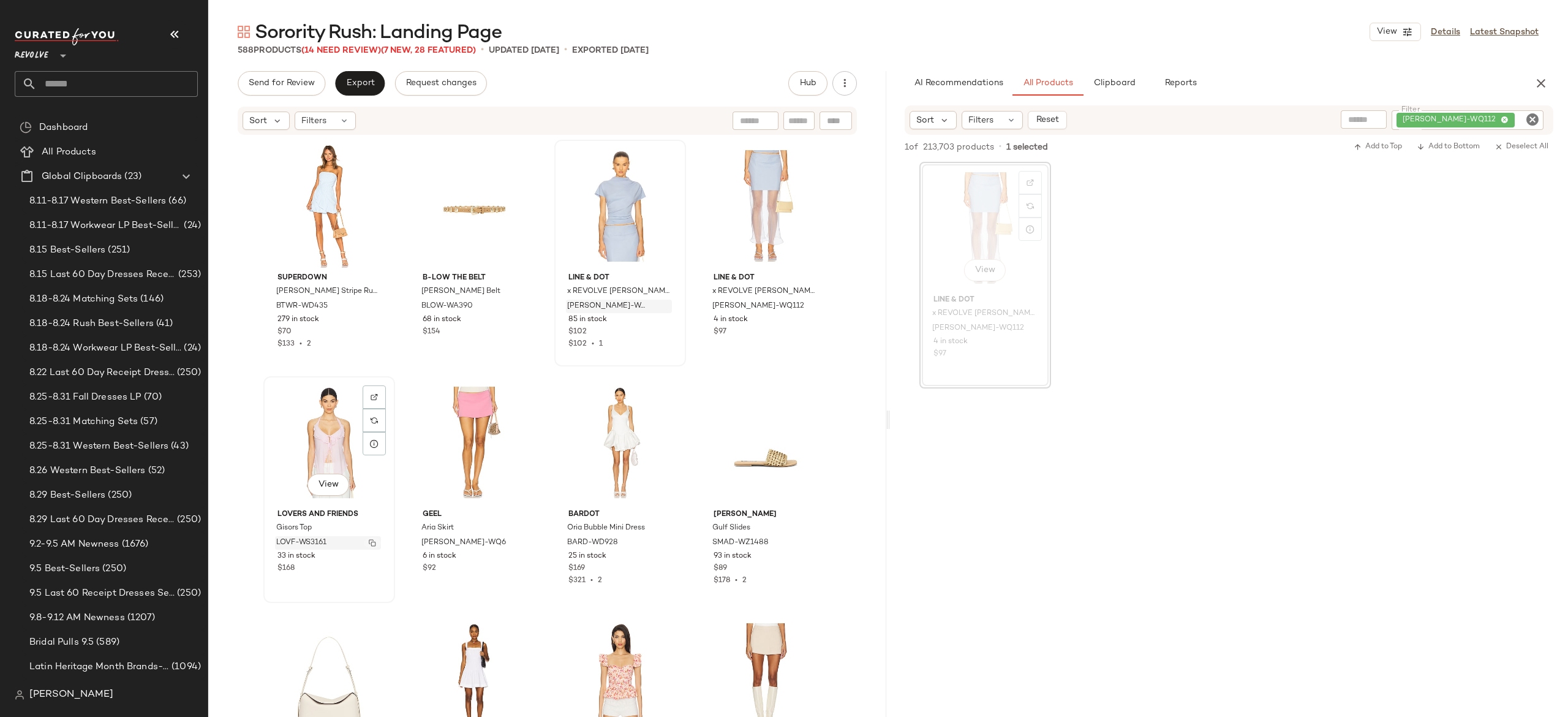
click at [373, 541] on img "button" at bounding box center [373, 543] width 7 height 7
click at [1473, 119] on div "LEAX-WQ112" at bounding box center [1427, 120] width 235 height 20
type input "*"
paste input "**********"
type input "**********"
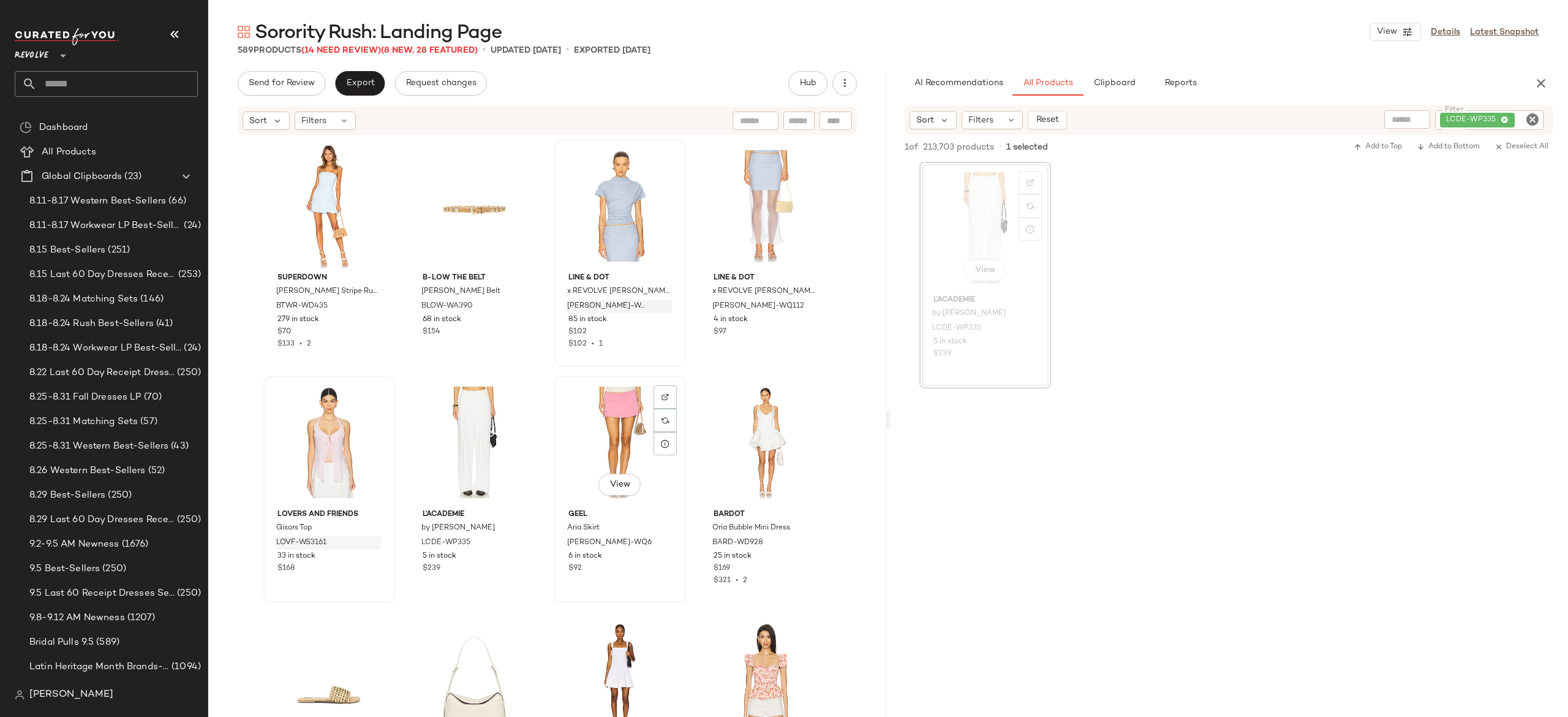
click at [602, 430] on div "View" at bounding box center [620, 443] width 123 height 124
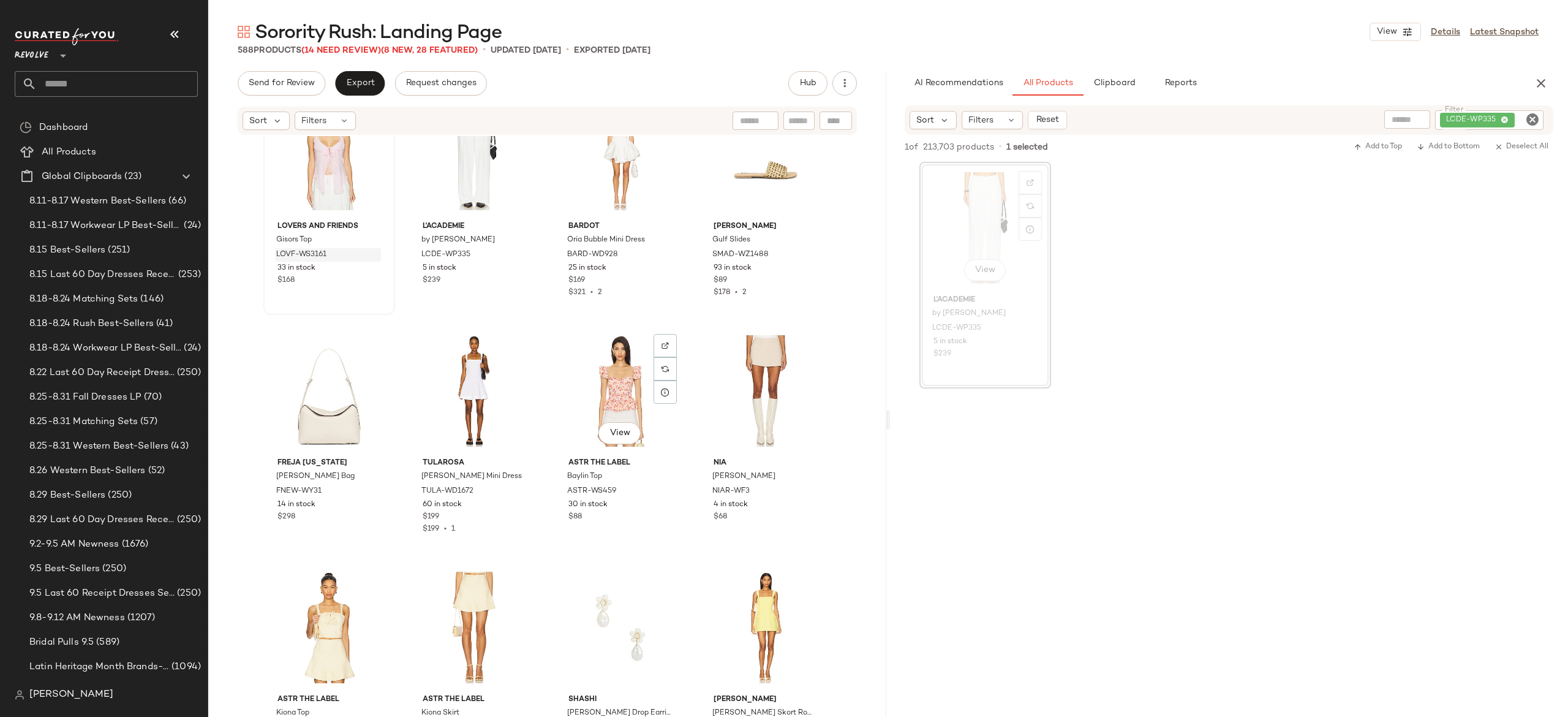
scroll to position [12367, 0]
click at [661, 494] on button "button" at bounding box center [663, 490] width 17 height 11
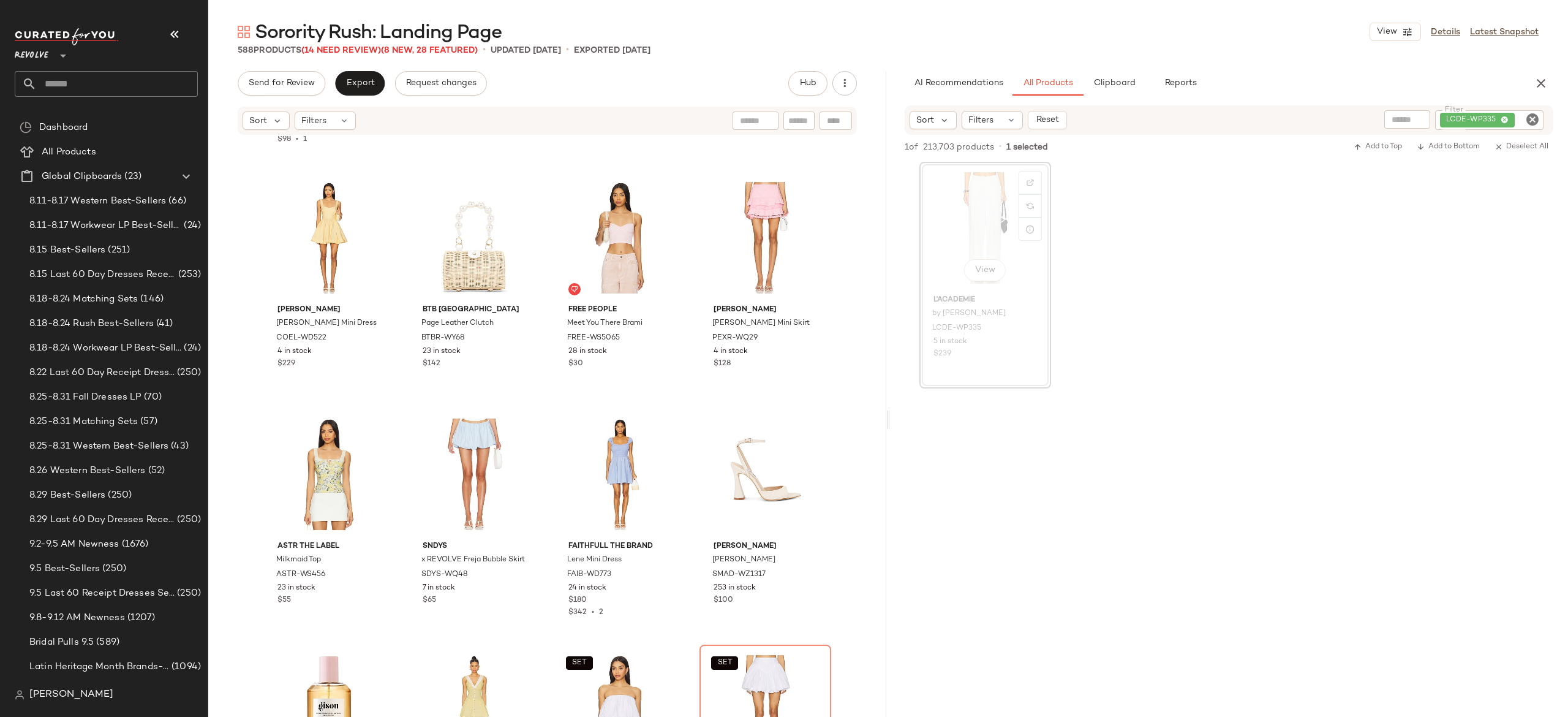
scroll to position [12993, 0]
click at [371, 574] on img "button" at bounding box center [373, 573] width 7 height 7
click at [1463, 112] on div "LCDE-WP335" at bounding box center [1449, 120] width 192 height 20
paste input "*********"
type input "*********"
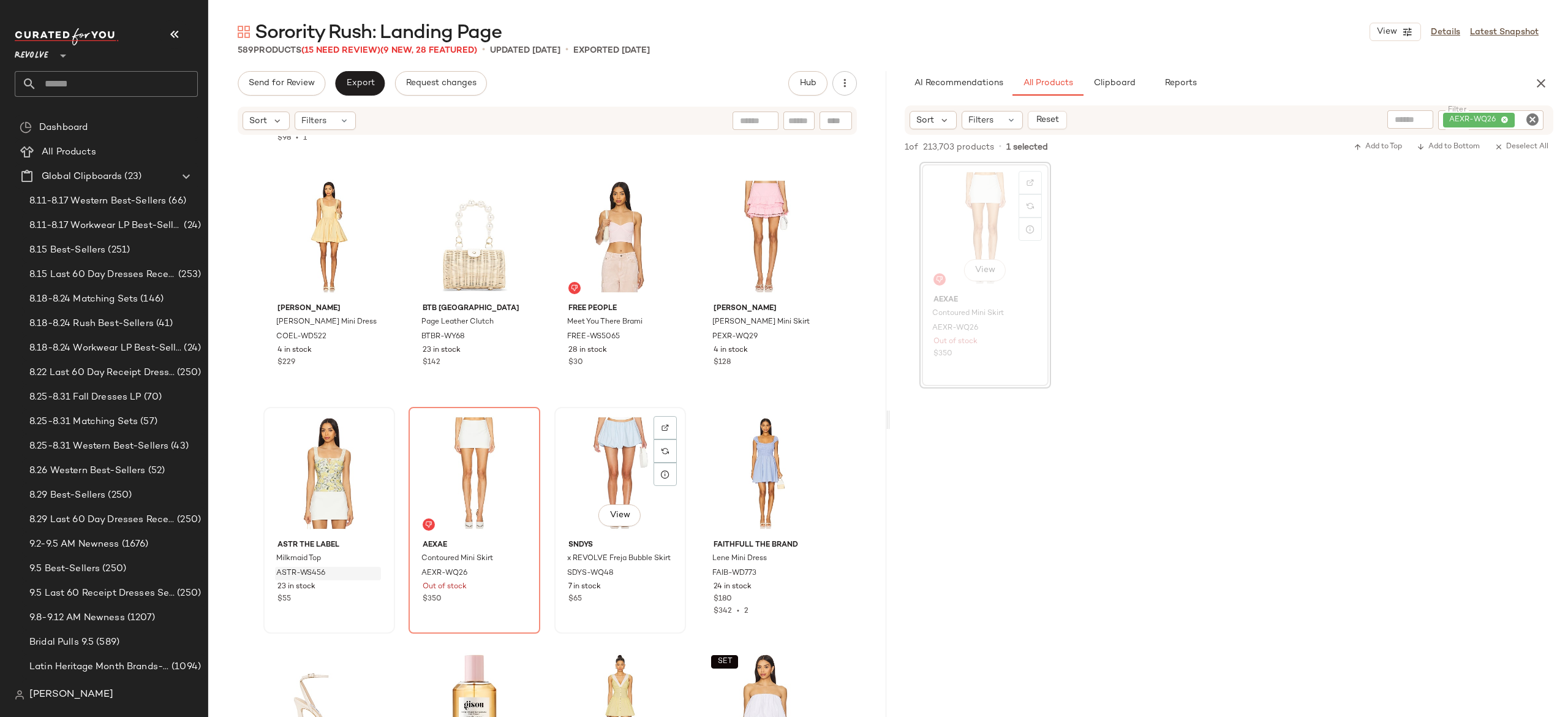
click at [601, 446] on div "View" at bounding box center [620, 473] width 123 height 124
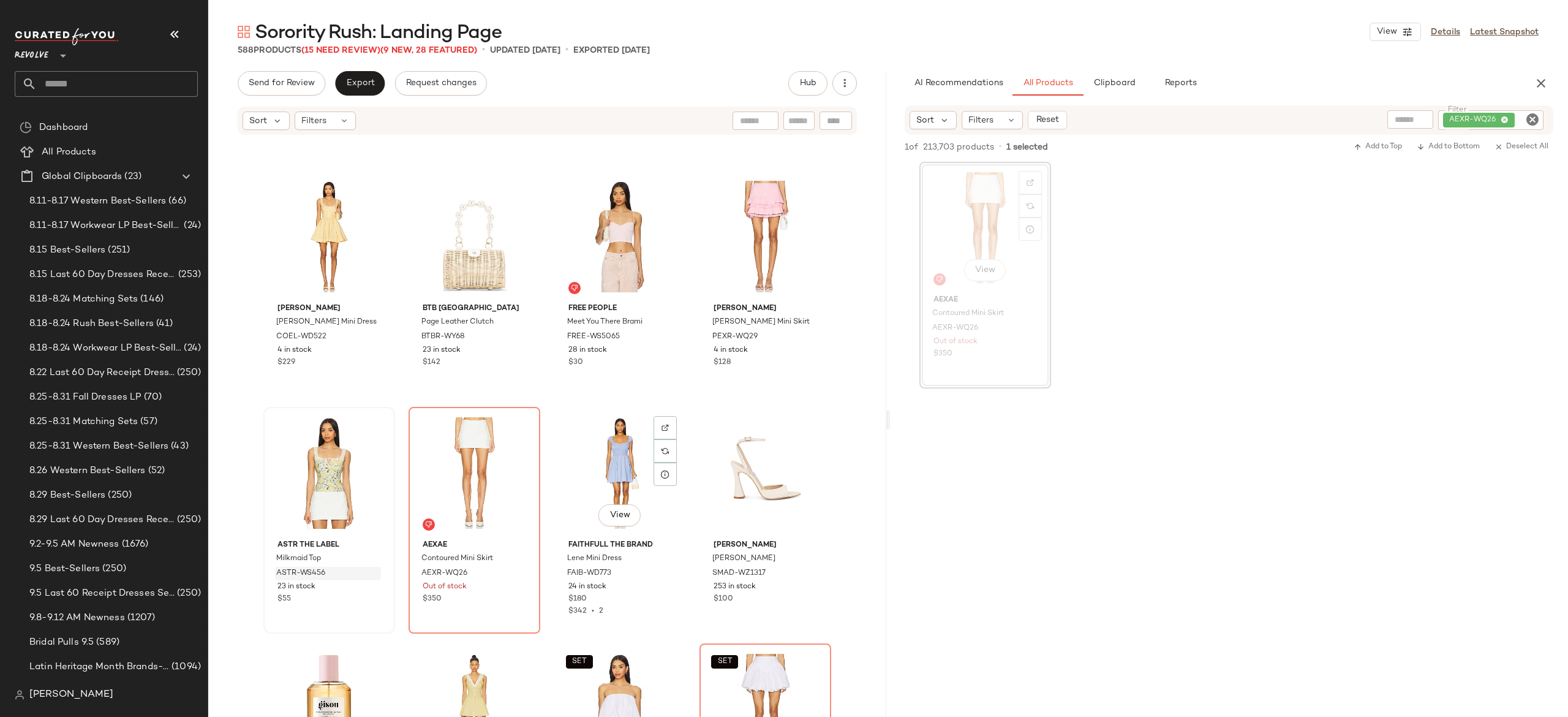
scroll to position [13343, 0]
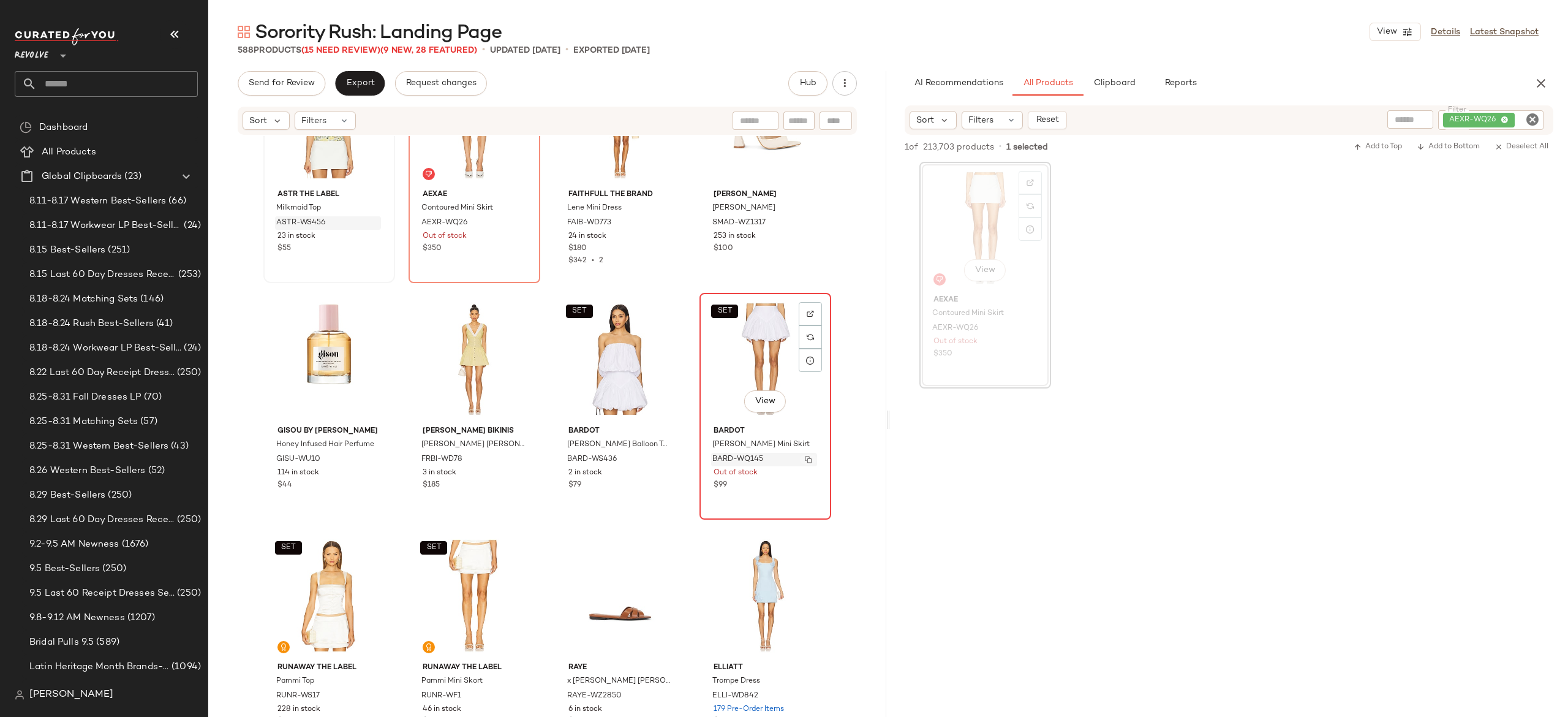
click at [809, 460] on img "button" at bounding box center [809, 460] width 7 height 7
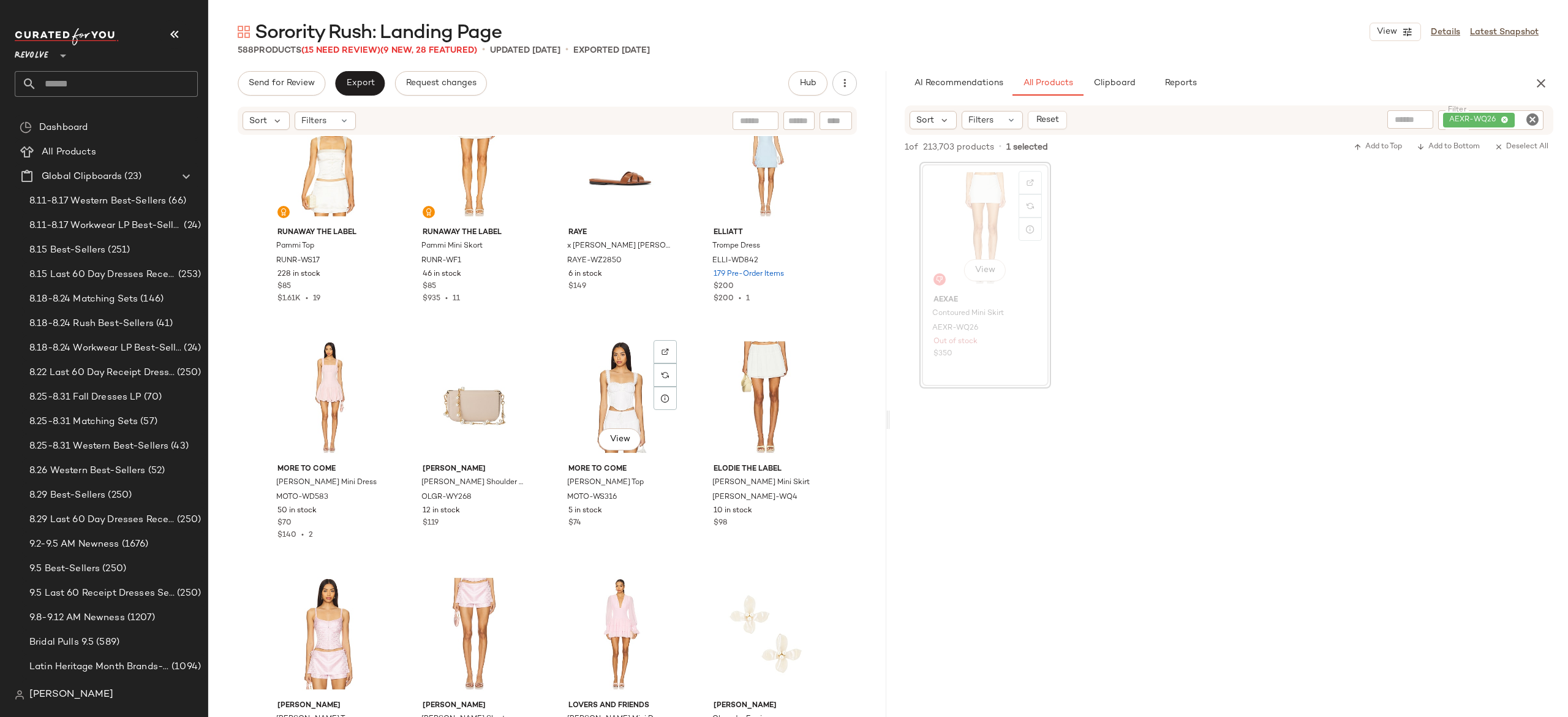
scroll to position [13782, 0]
click at [660, 496] on img "button" at bounding box center [663, 495] width 7 height 7
click at [1457, 117] on div "AEXR-WQ26" at bounding box center [1450, 120] width 188 height 20
paste input "*********"
type input "*********"
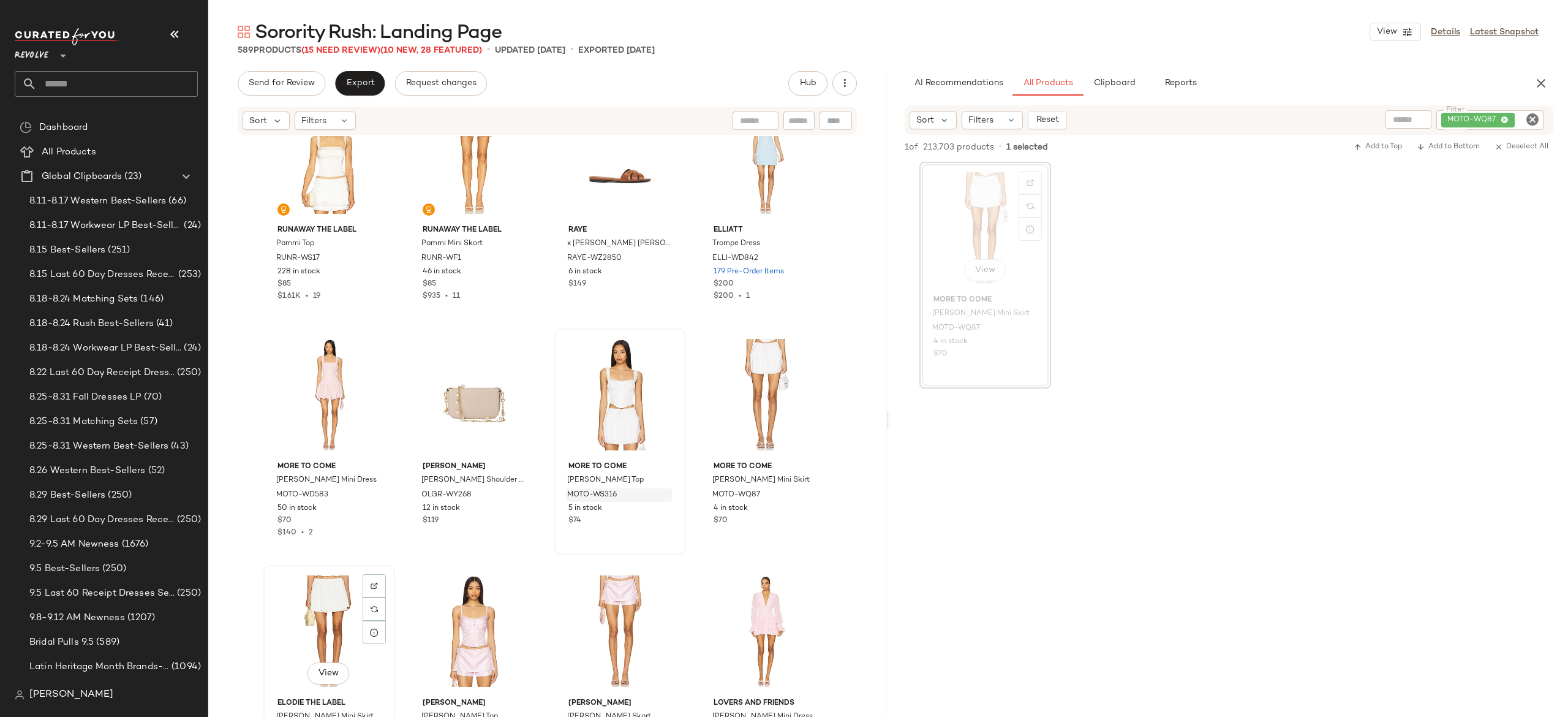
click at [327, 618] on div "View" at bounding box center [329, 632] width 123 height 124
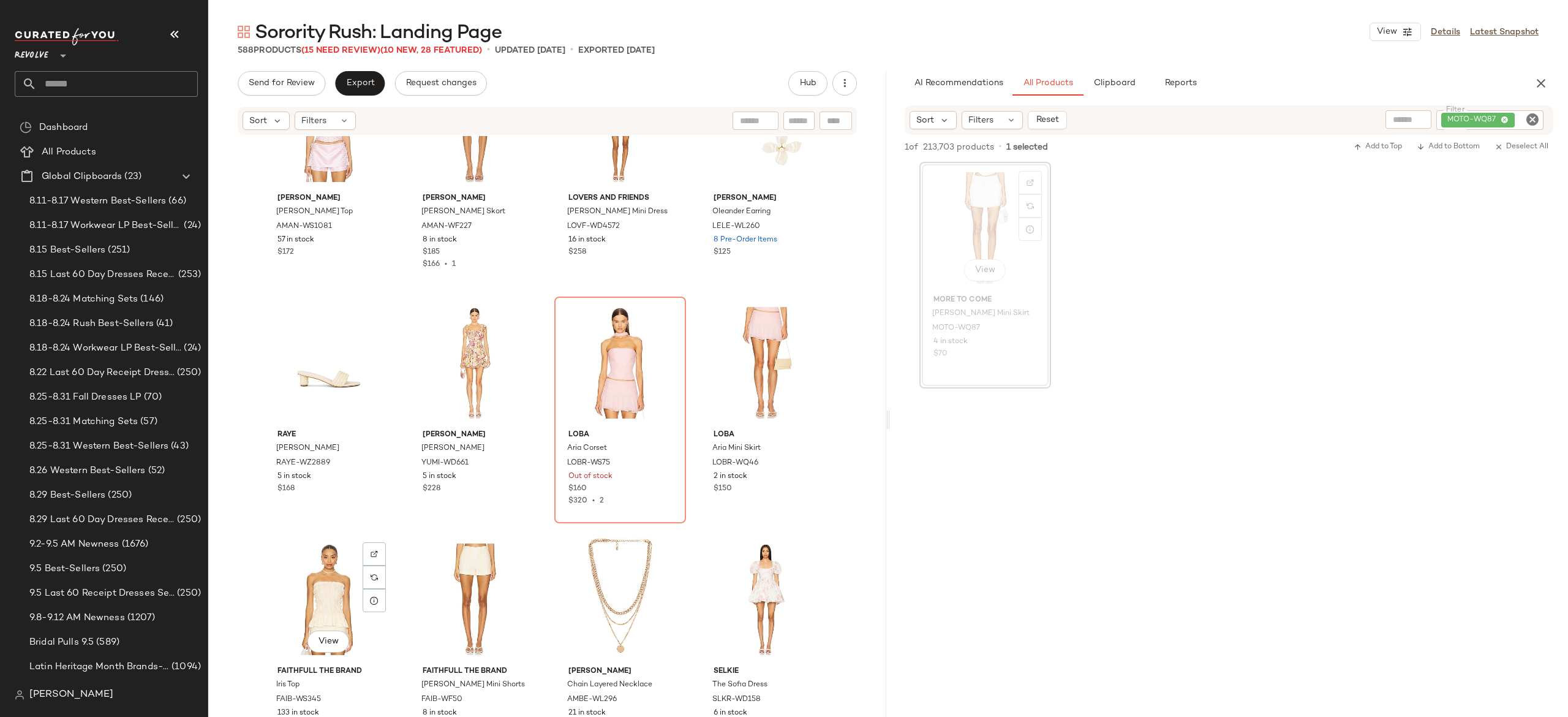
scroll to position [14288, 0]
click at [663, 460] on img "button" at bounding box center [663, 462] width 7 height 7
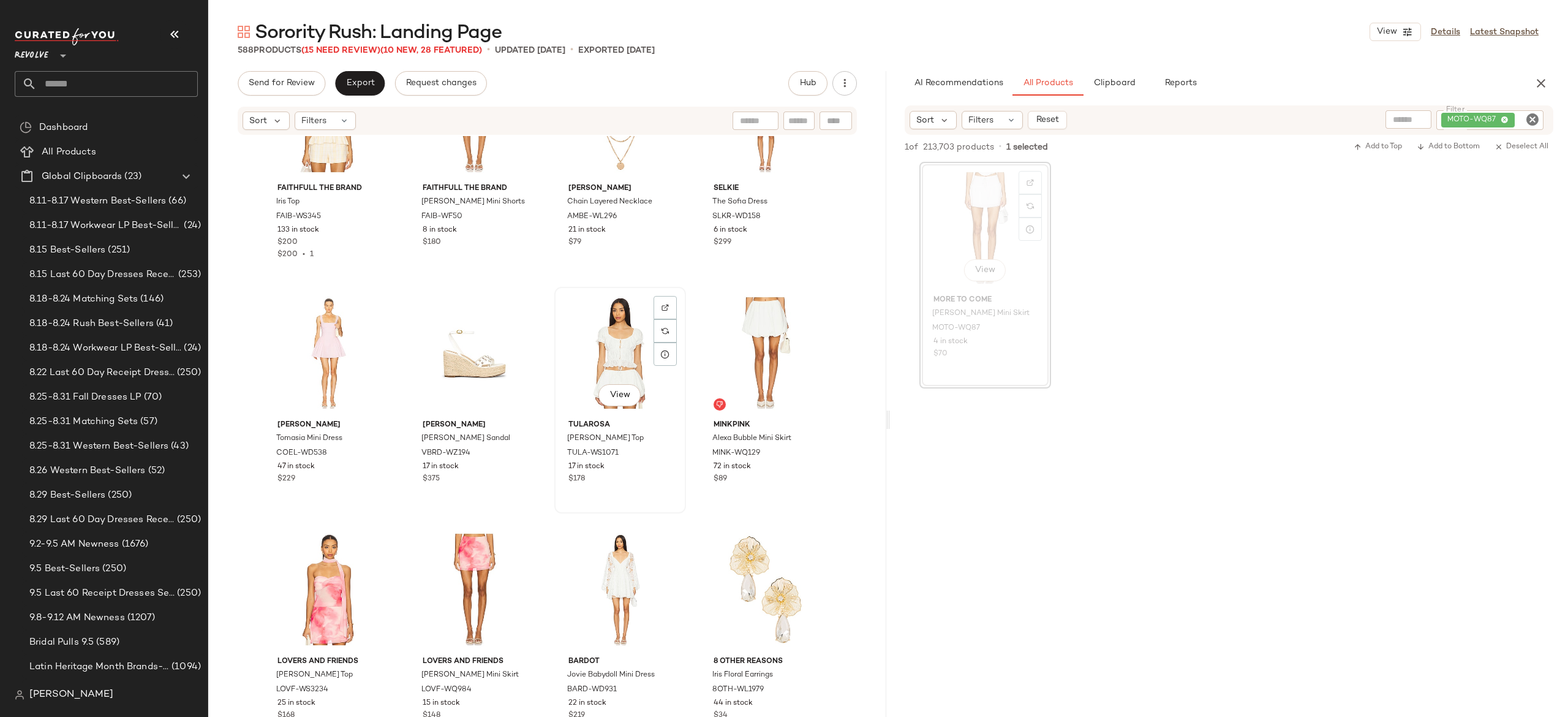
scroll to position [14778, 0]
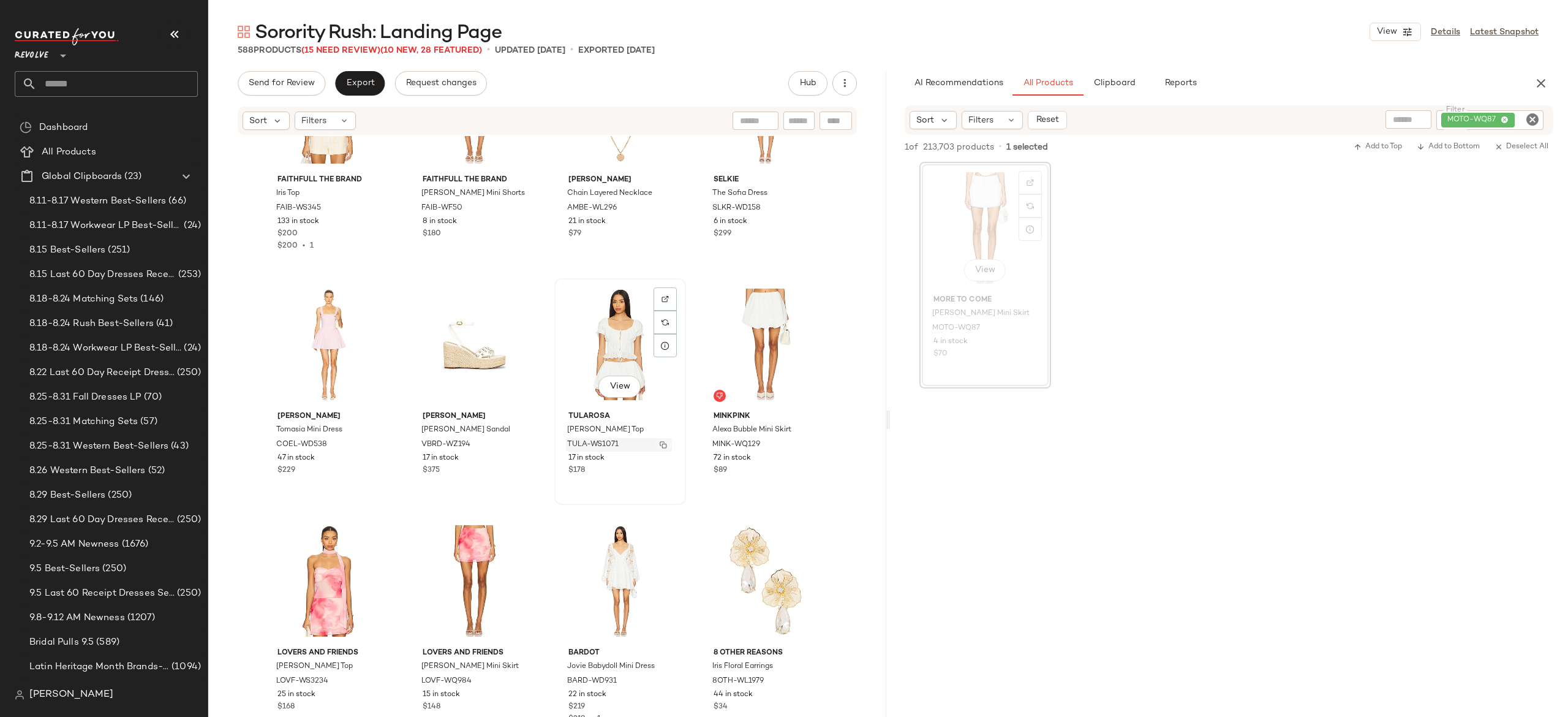
click at [662, 446] on img "button" at bounding box center [663, 445] width 7 height 7
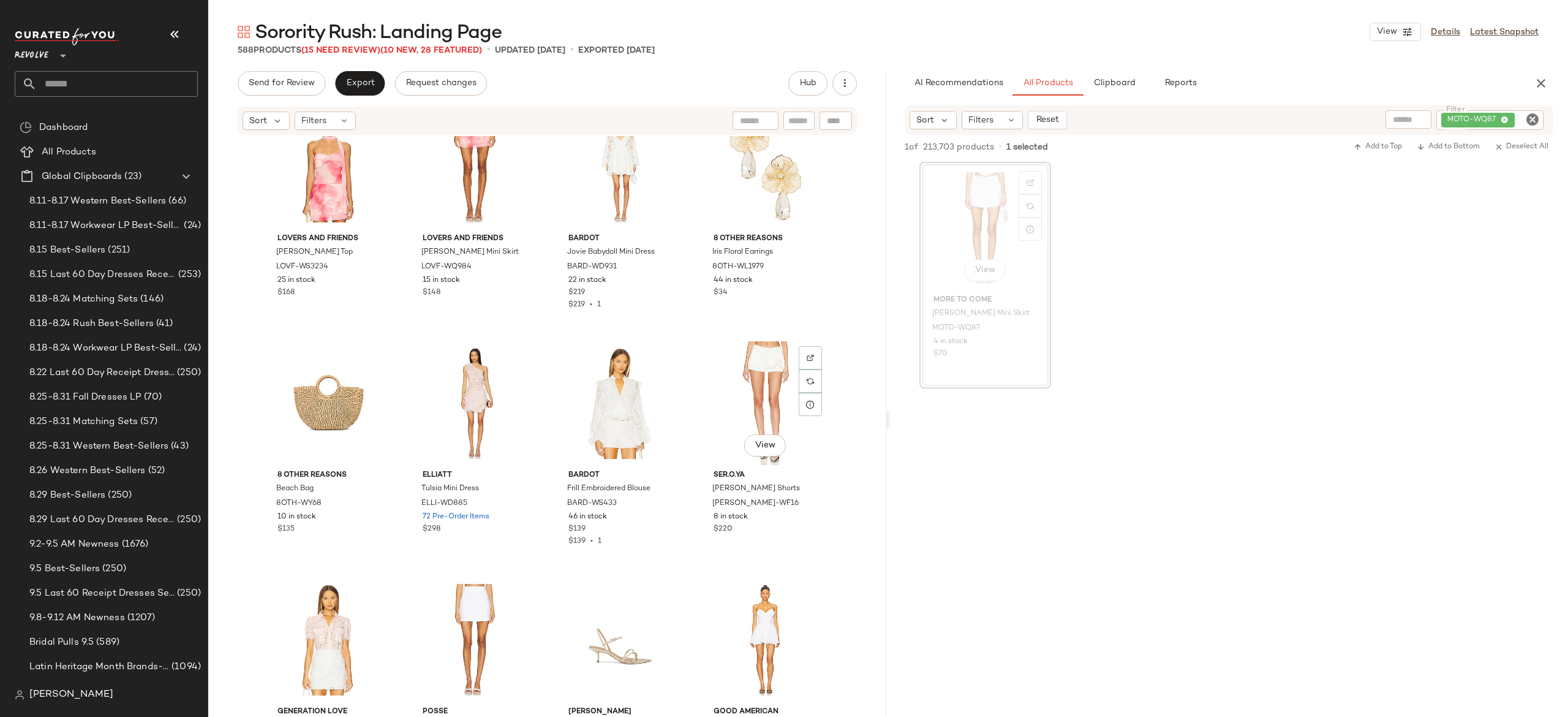
scroll to position [15195, 0]
click at [655, 497] on button "button" at bounding box center [663, 501] width 17 height 11
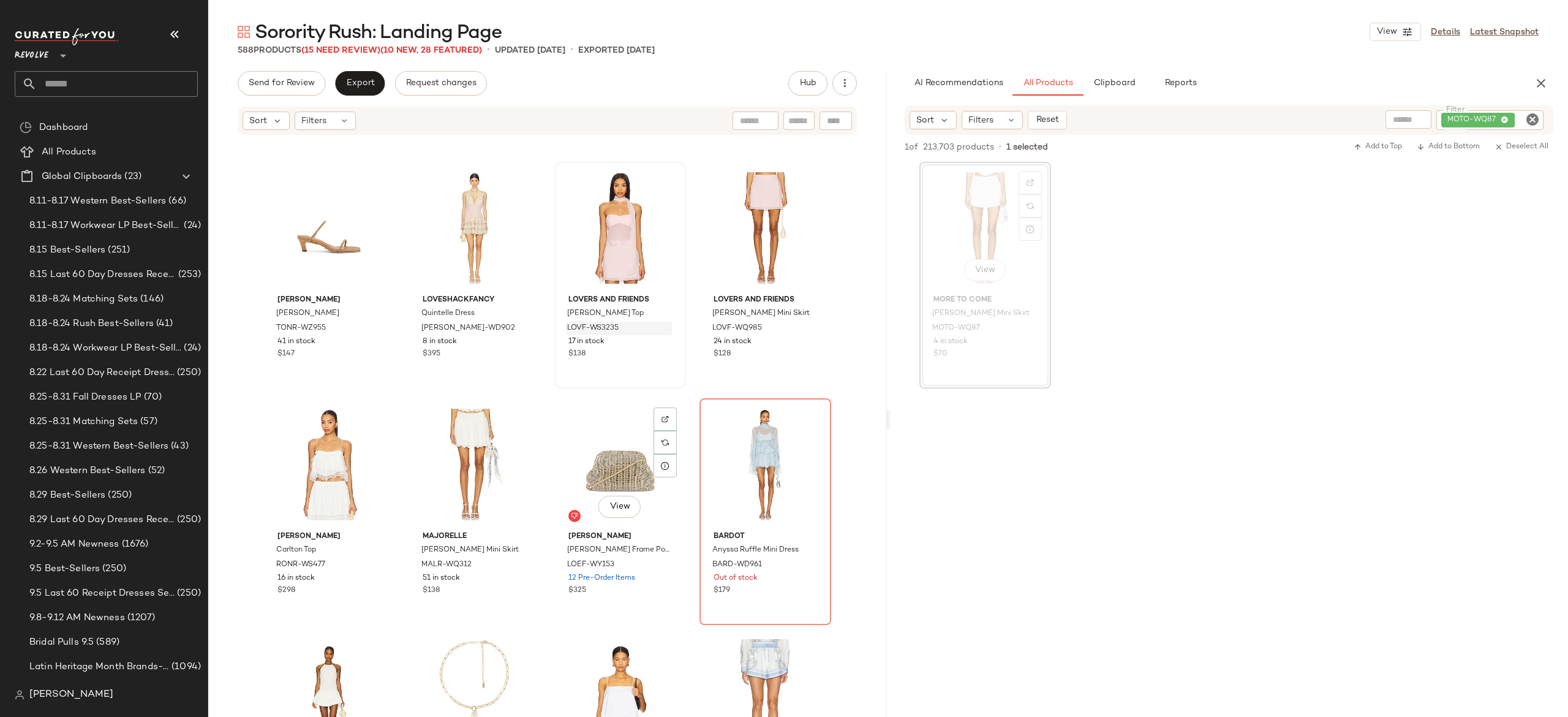
scroll to position [17262, 0]
click at [364, 564] on button "button" at bounding box center [373, 564] width 17 height 11
click at [1468, 112] on div "MOTO-WQ87" at bounding box center [1449, 120] width 190 height 20
paste input "**********"
type input "**********"
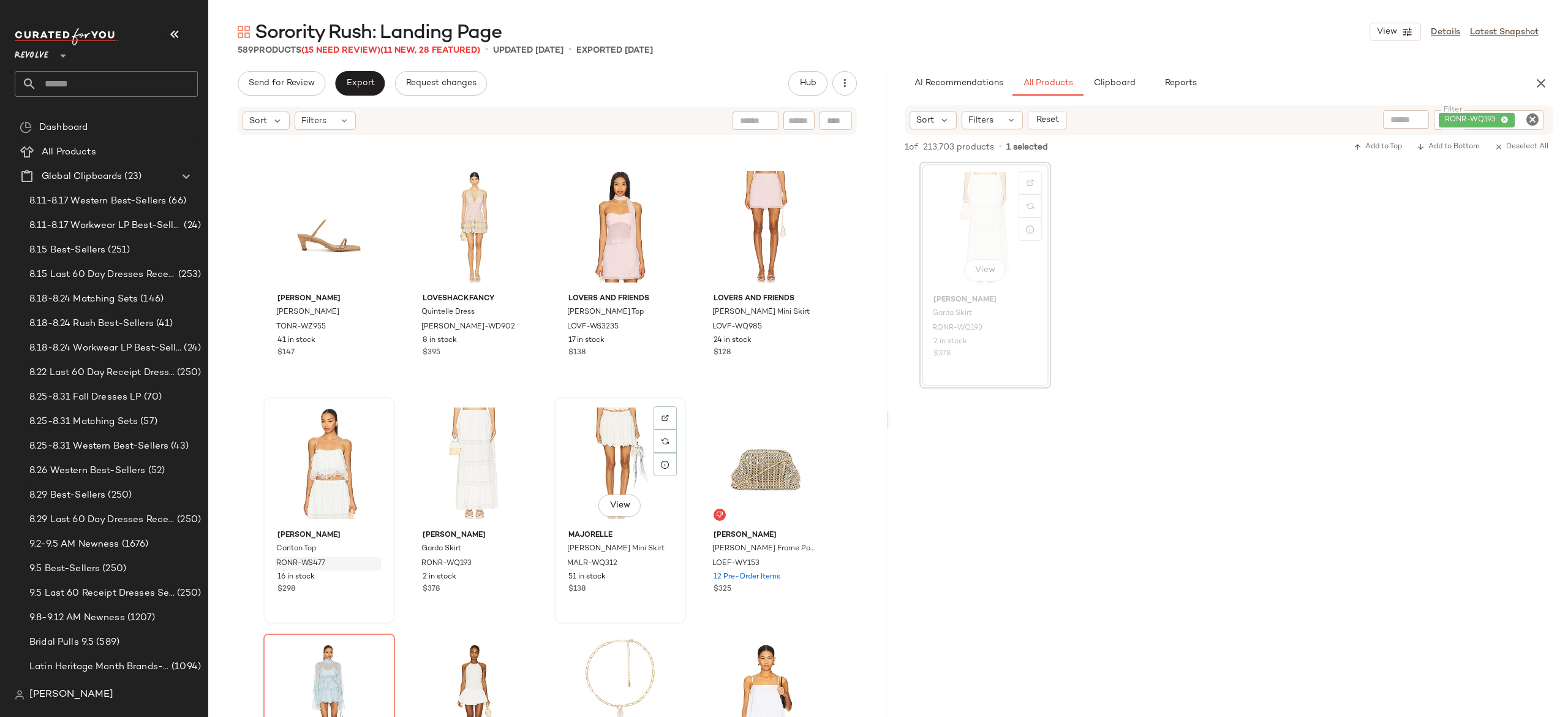
click at [593, 450] on div "View" at bounding box center [620, 463] width 123 height 124
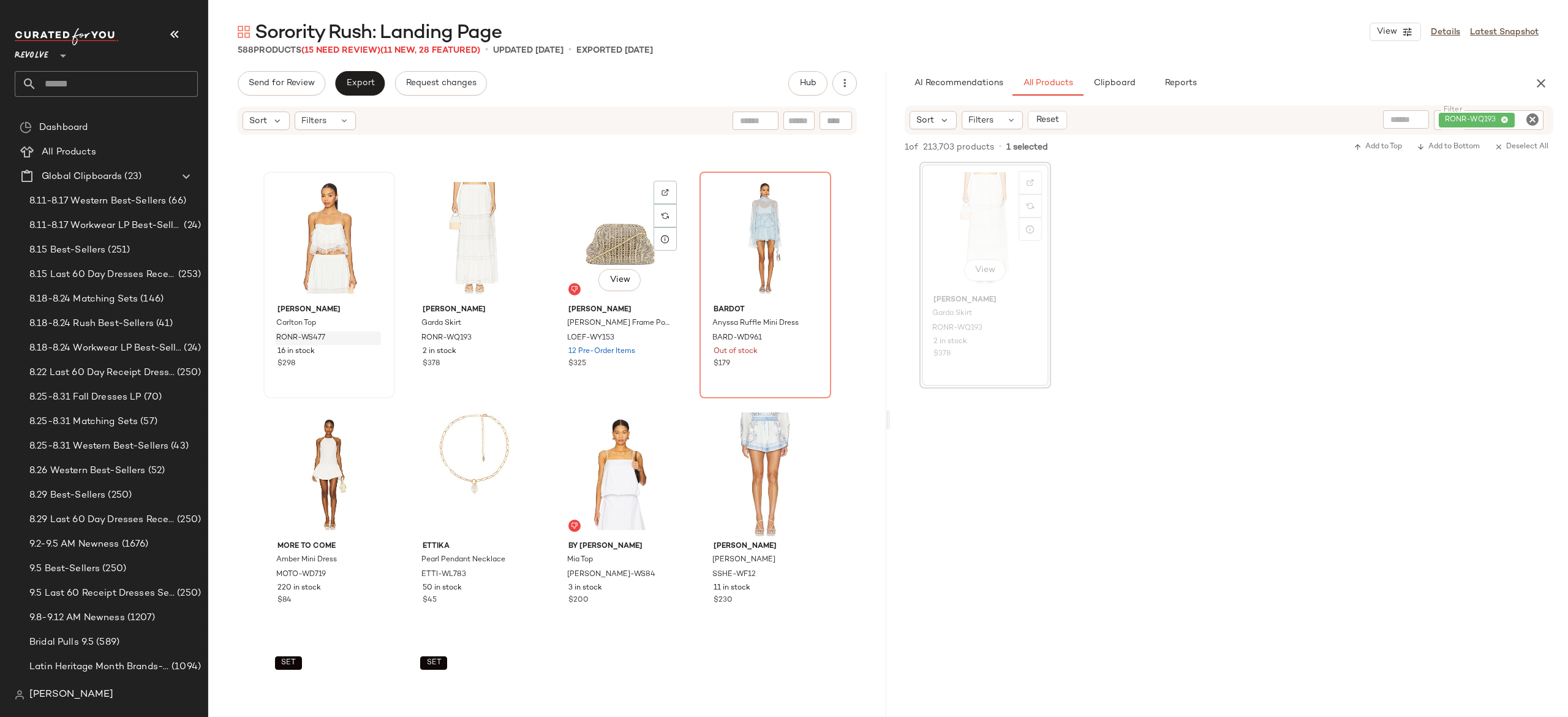
scroll to position [17499, 0]
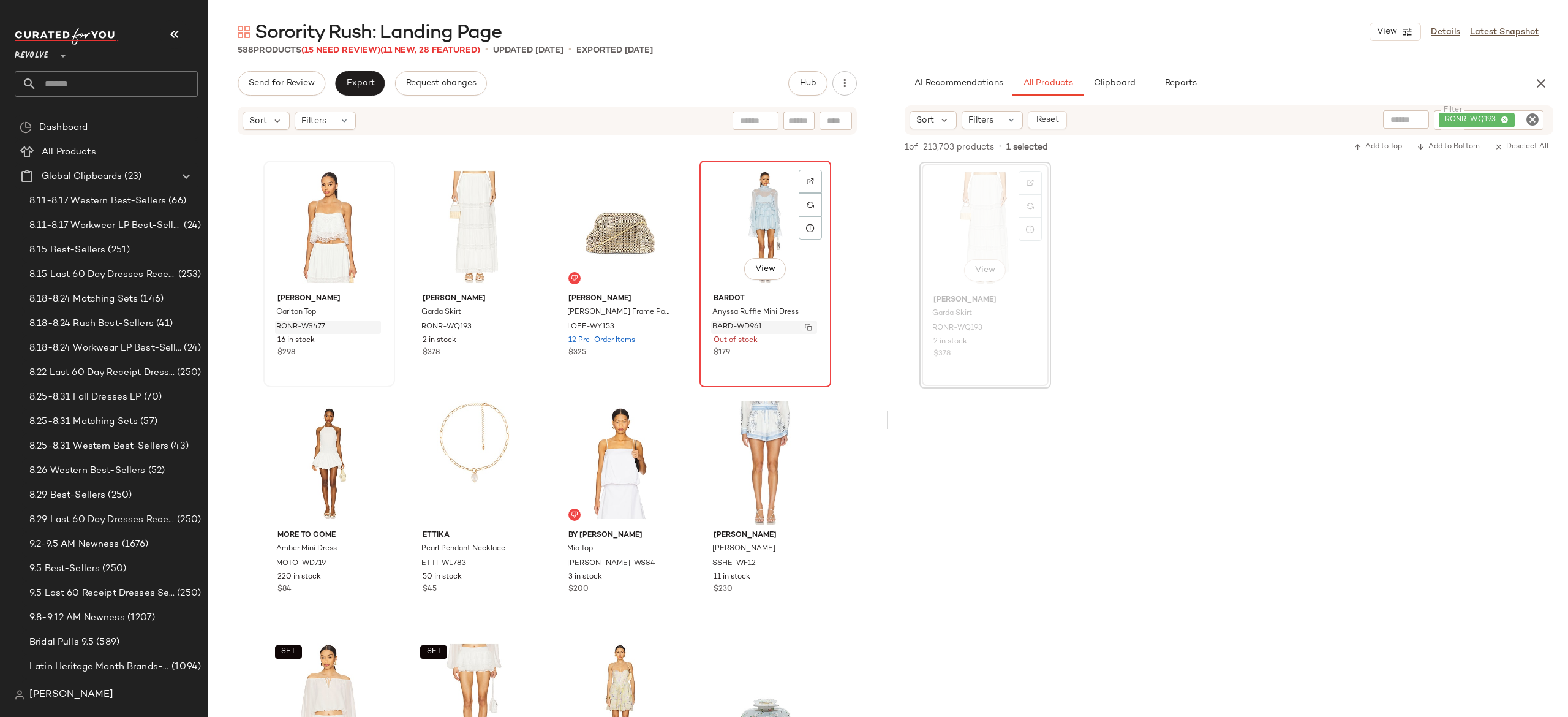
click at [805, 326] on img "button" at bounding box center [809, 328] width 7 height 7
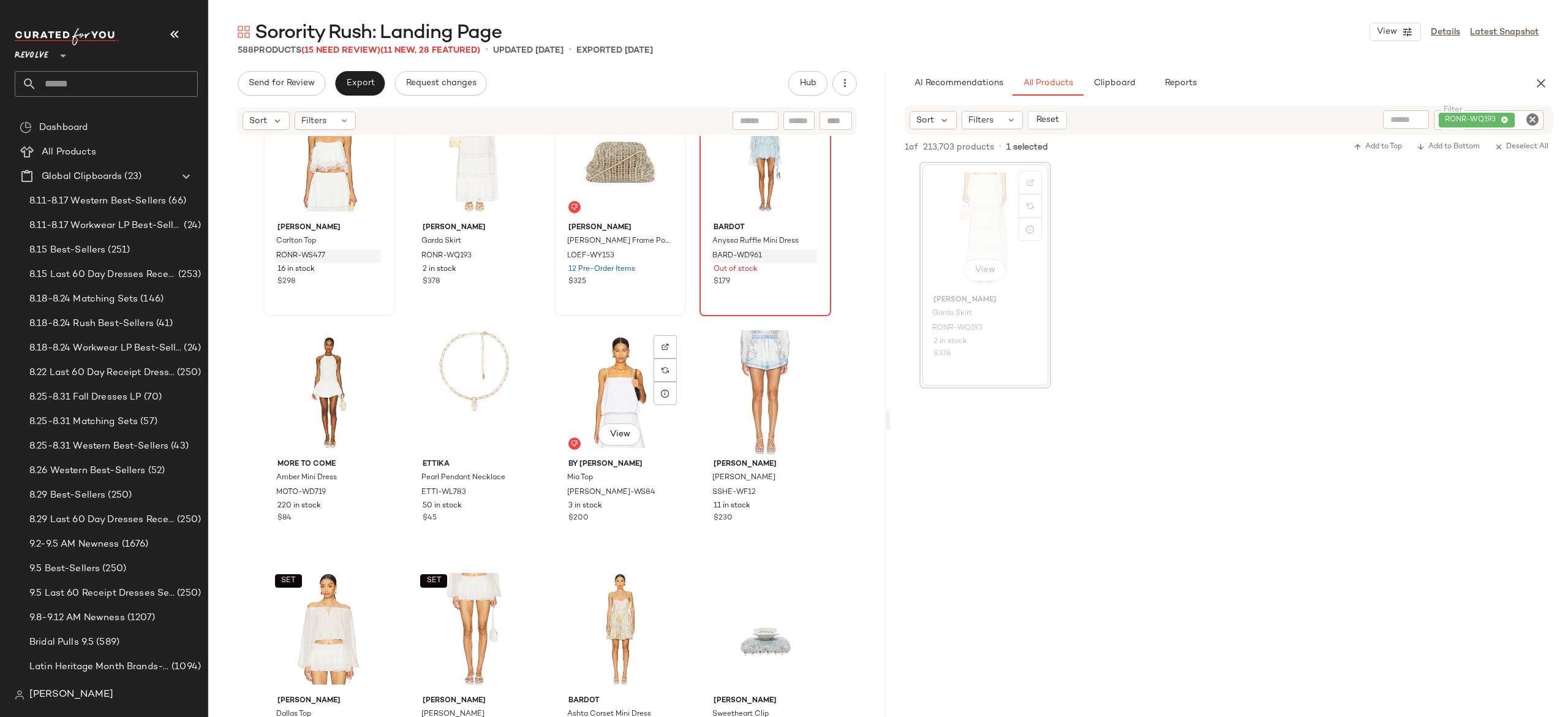
scroll to position [17572, 0]
click at [660, 492] on img "button" at bounding box center [663, 496] width 7 height 7
click at [1473, 117] on div "RONR-WQ193" at bounding box center [1447, 120] width 192 height 20
paste input "*********"
type input "*********"
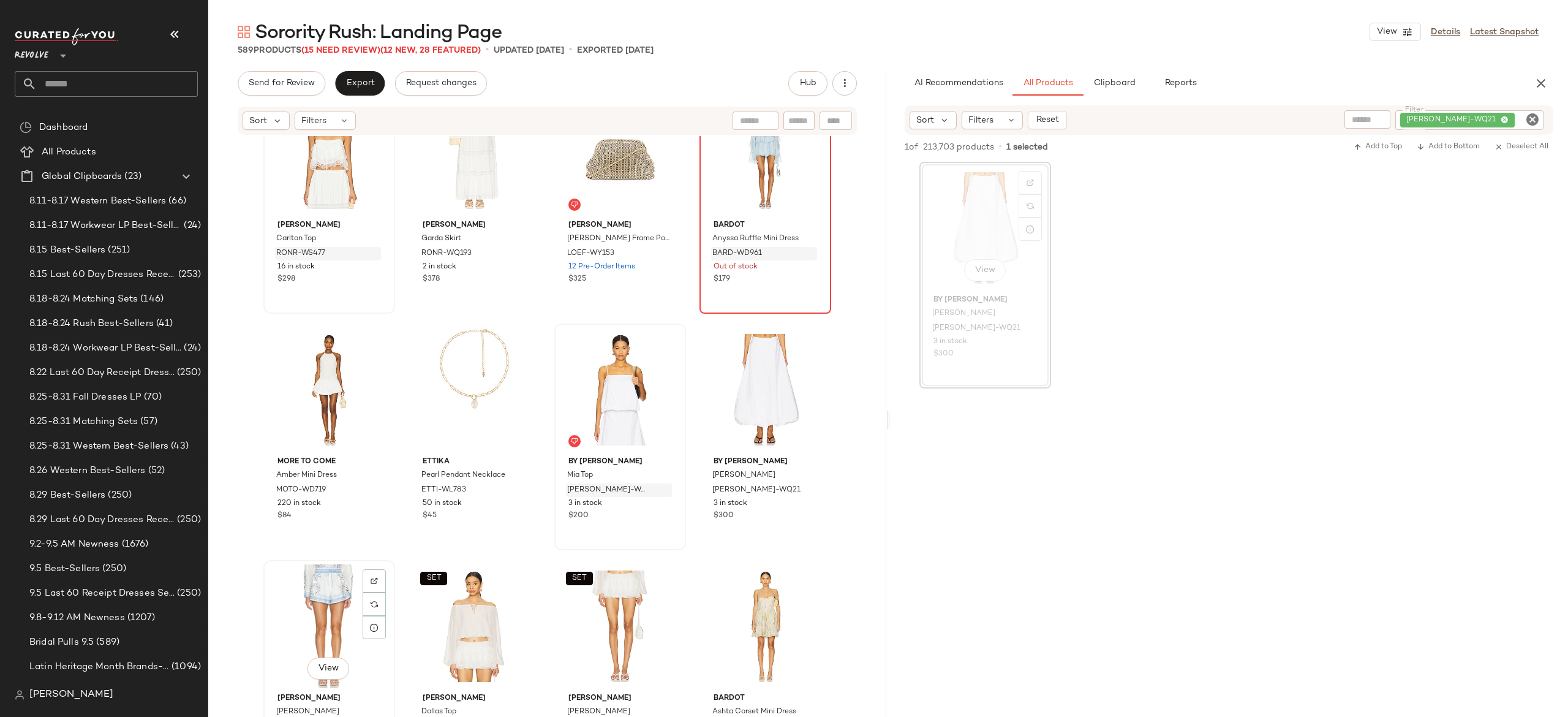
click at [302, 605] on div "View" at bounding box center [329, 626] width 123 height 124
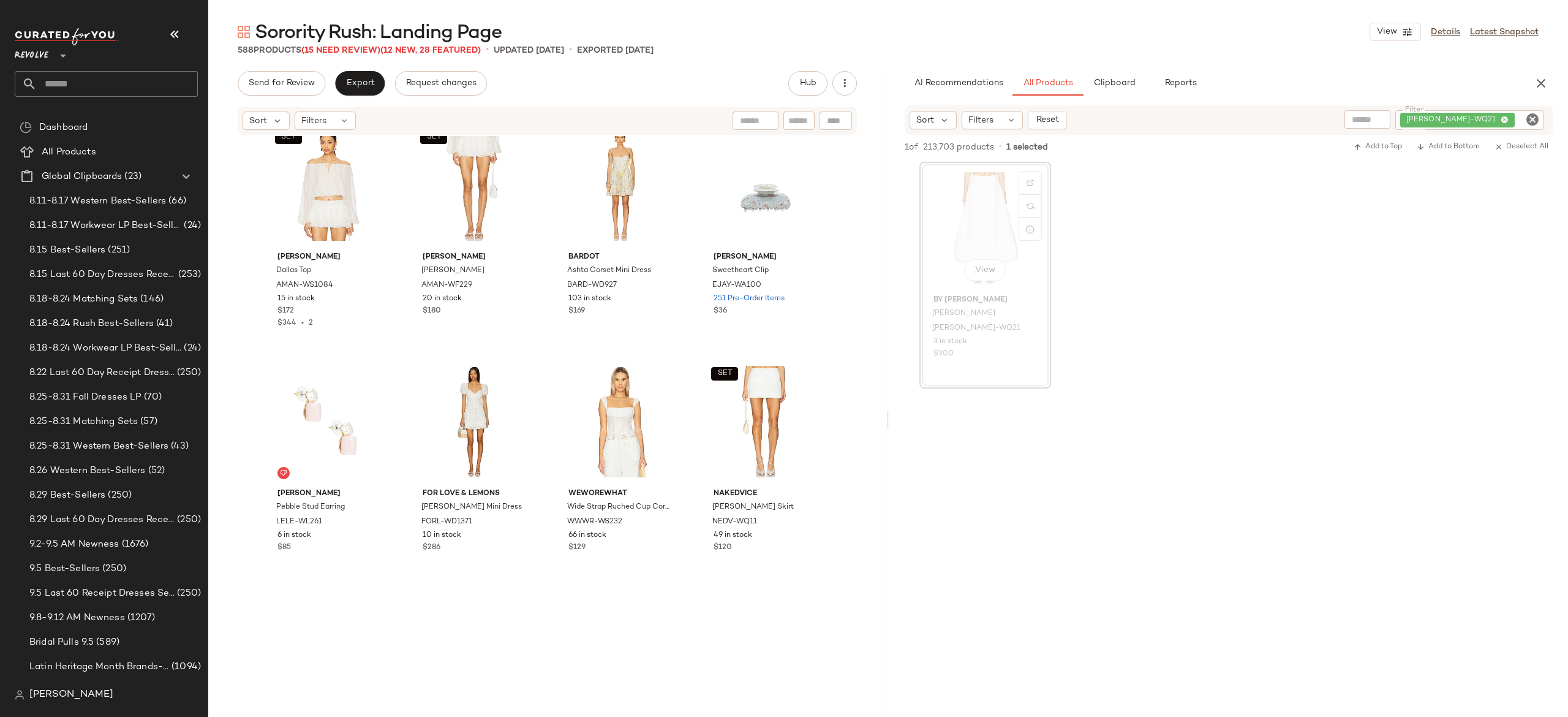
scroll to position [18047, 0]
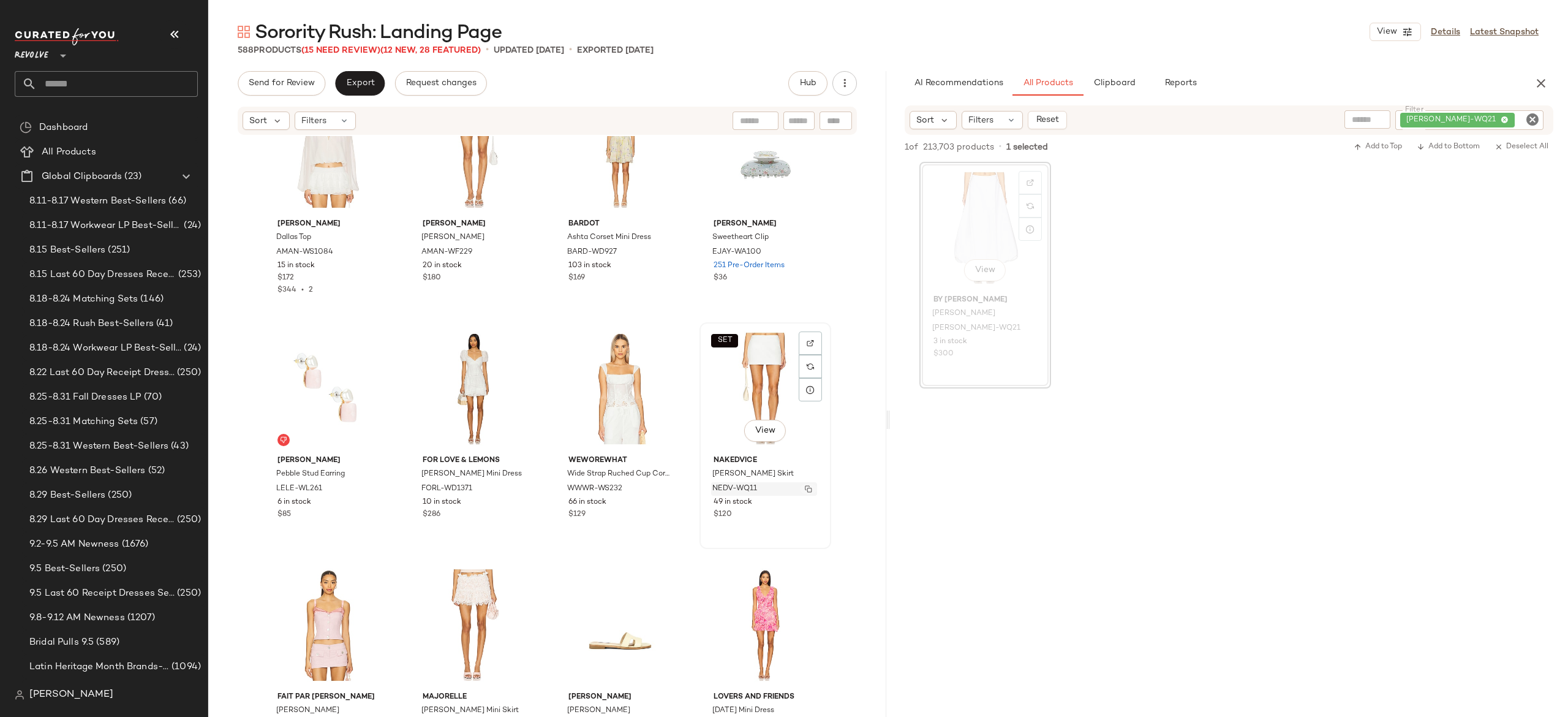
click at [805, 487] on img "button" at bounding box center [809, 489] width 7 height 7
click at [1475, 109] on div "Sort Filters Reset Filter BYMA-WQ21 Filter" at bounding box center [1228, 120] width 649 height 30
click at [1477, 112] on div "BYMA-WQ21" at bounding box center [1428, 120] width 231 height 20
paste input "*********"
type input "*********"
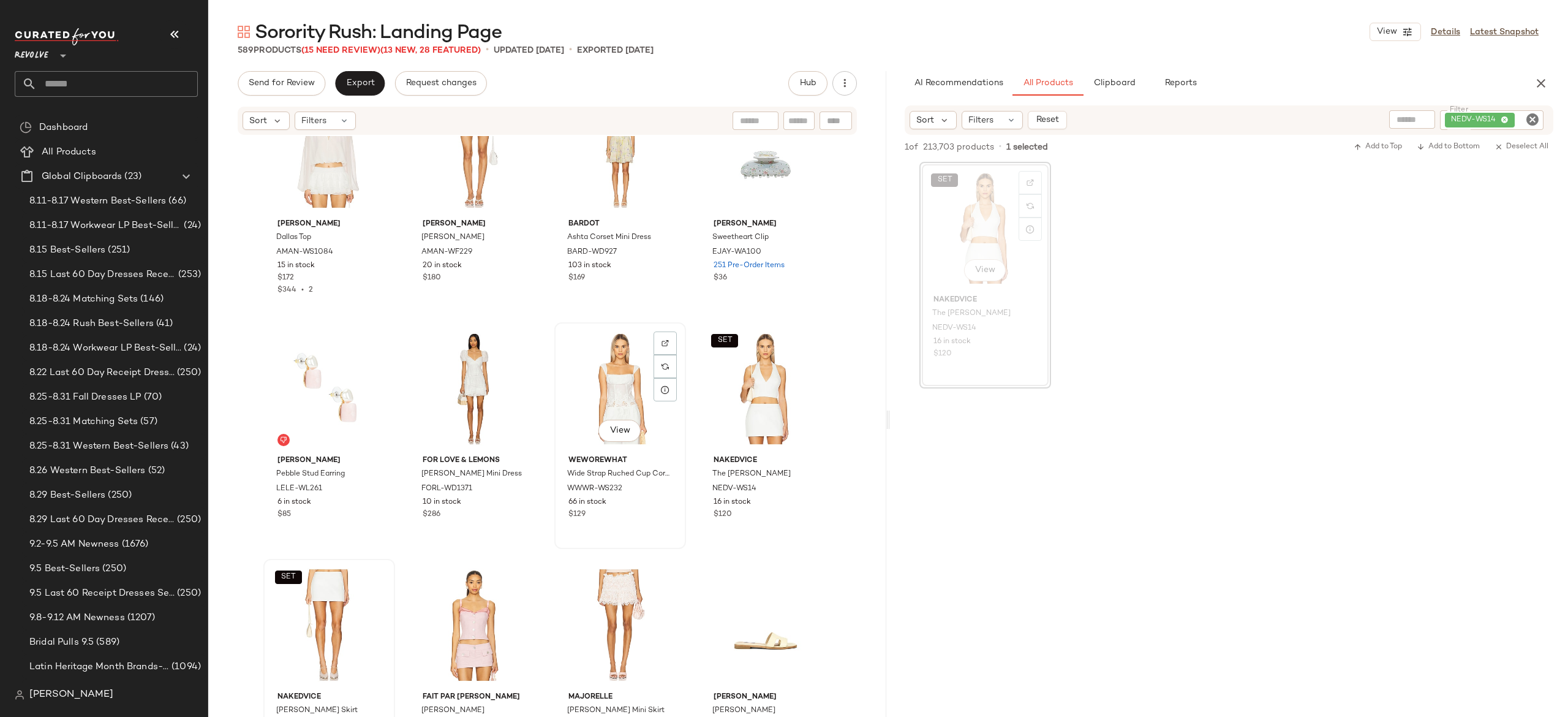
click at [628, 389] on div "View" at bounding box center [620, 389] width 123 height 124
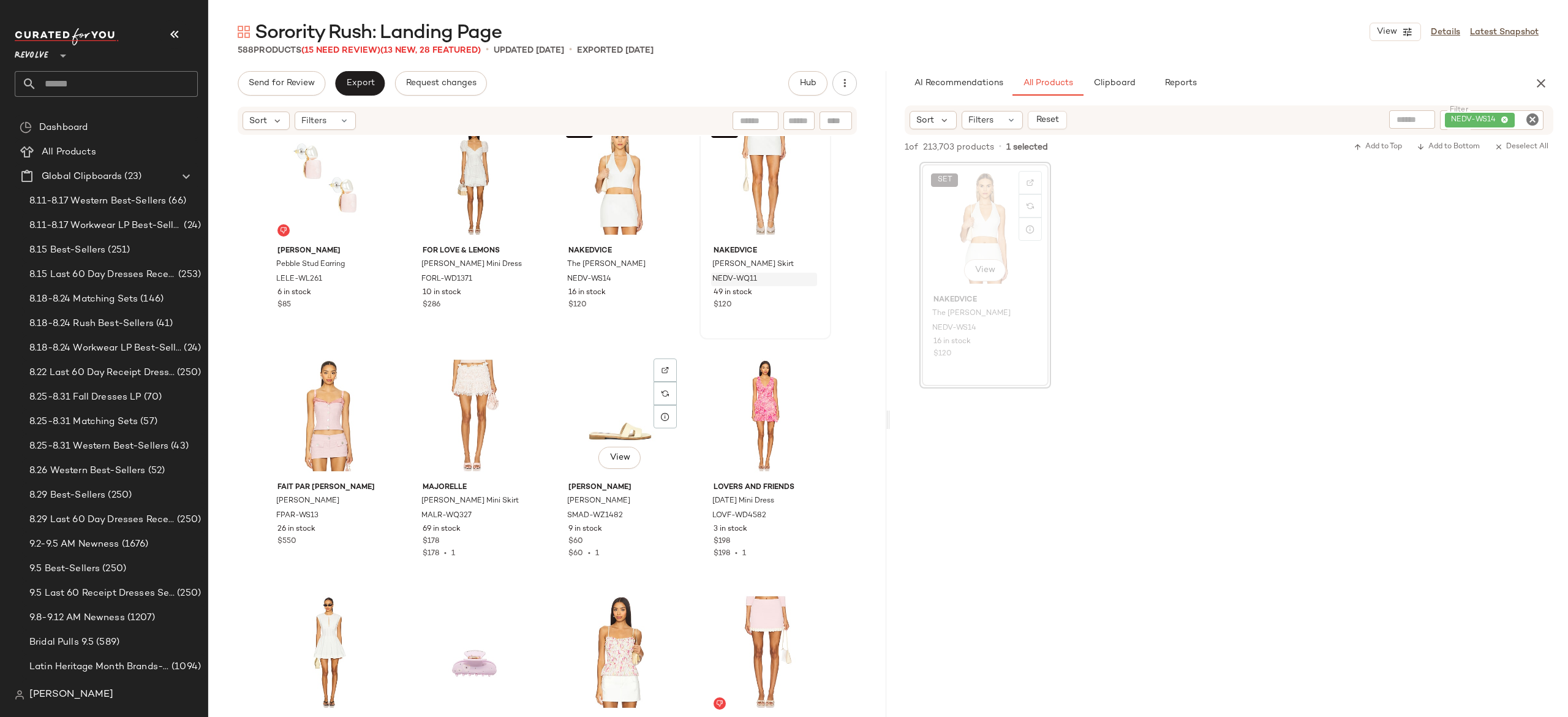
scroll to position [18258, 0]
click at [364, 515] on button "button" at bounding box center [373, 515] width 17 height 11
click at [1467, 115] on div "NEDV-WS14" at bounding box center [1450, 120] width 186 height 20
paste input "********"
type input "********"
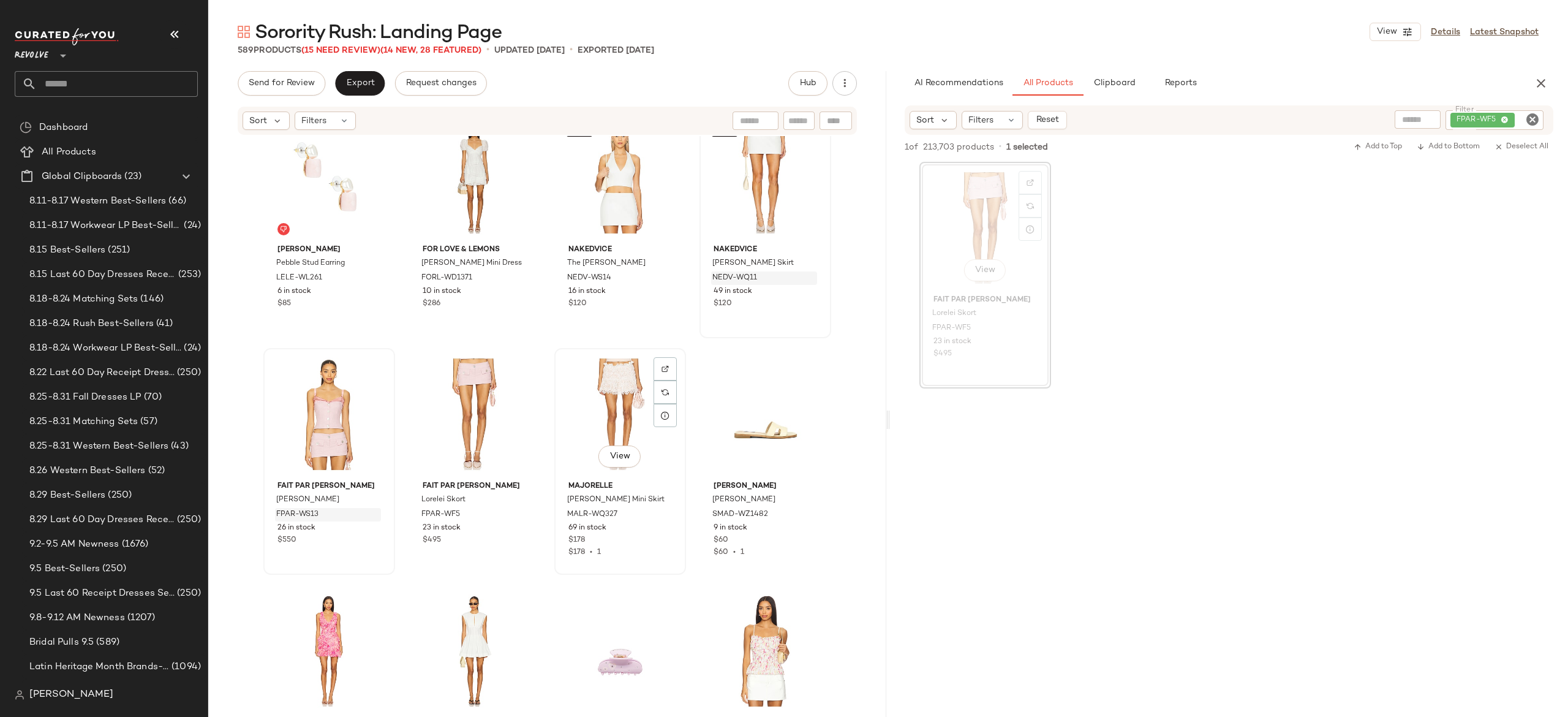
click at [596, 396] on div "View" at bounding box center [620, 415] width 123 height 124
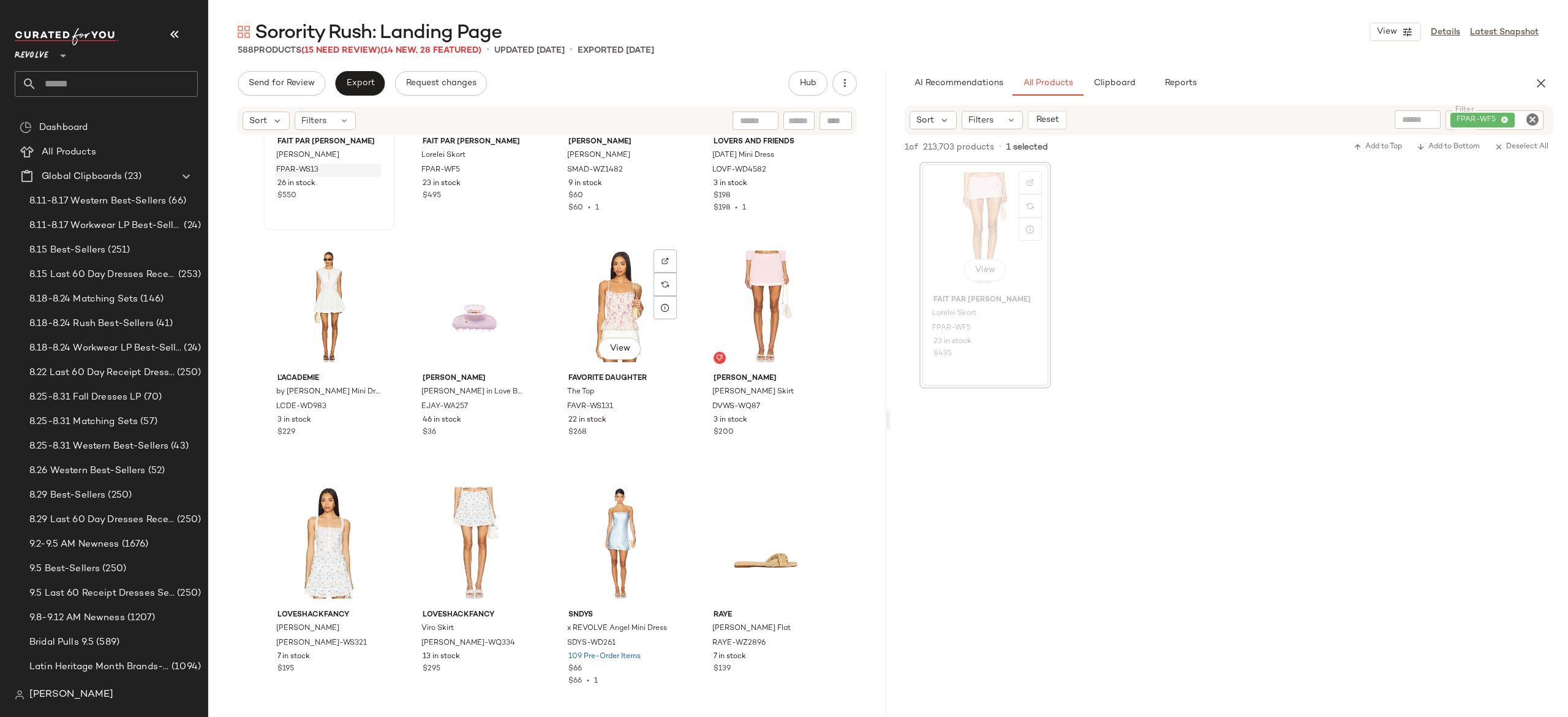
scroll to position [18617, 0]
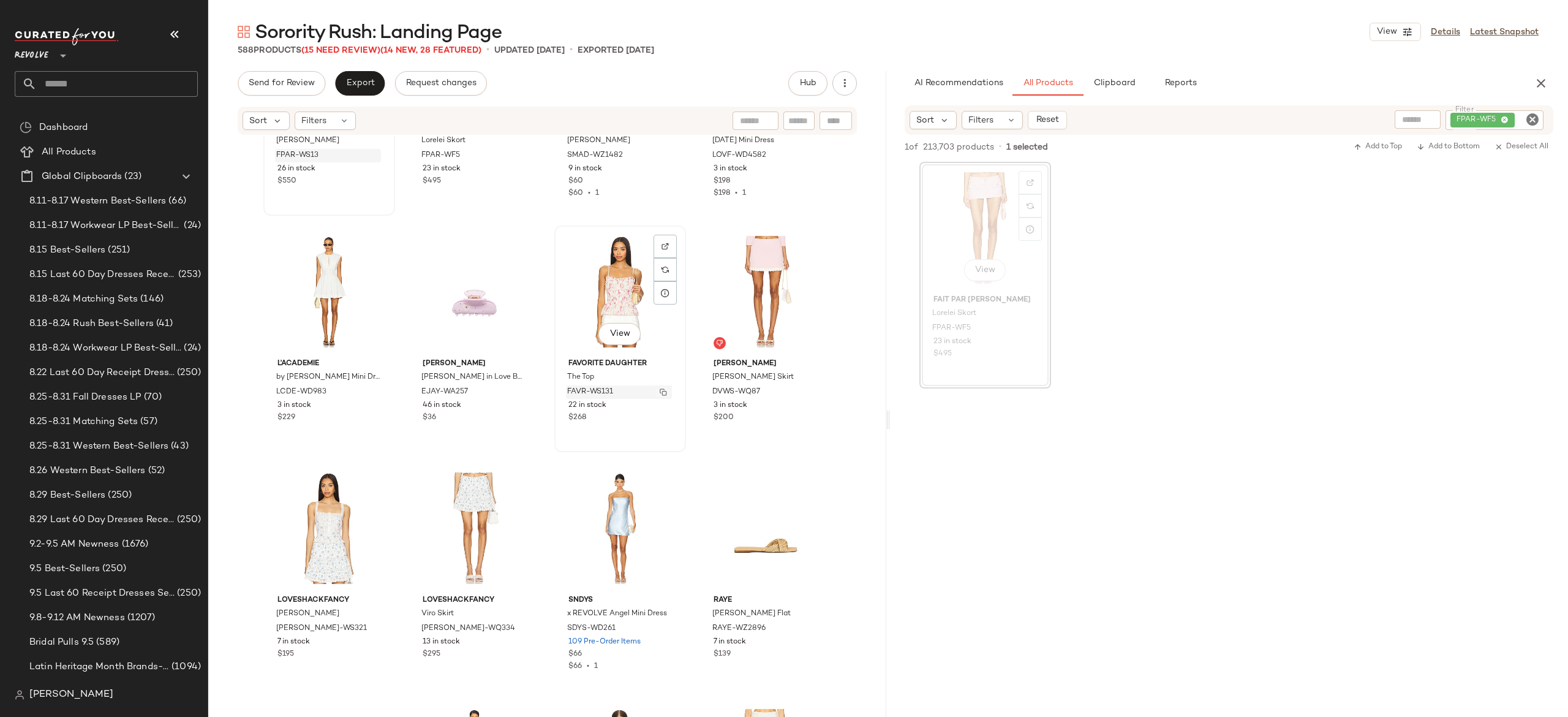
click at [662, 389] on img "button" at bounding box center [663, 392] width 7 height 7
click at [1465, 115] on div "FPAR-WF5" at bounding box center [1454, 120] width 181 height 20
paste input "*********"
type input "*********"
click at [806, 389] on img "button" at bounding box center [809, 392] width 7 height 7
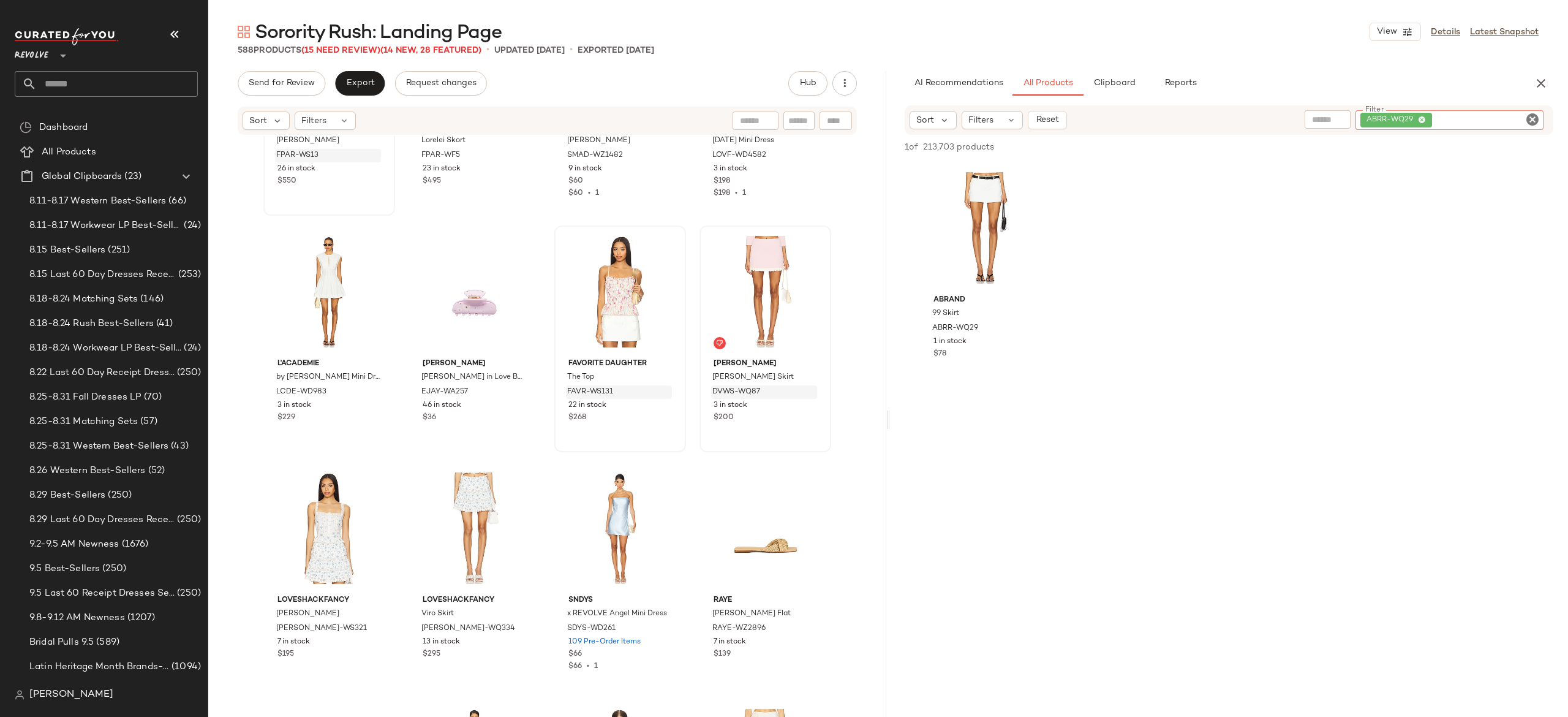
click at [1471, 112] on div "ABRR-WQ29" at bounding box center [1450, 120] width 188 height 20
paste input "*********"
type input "*********"
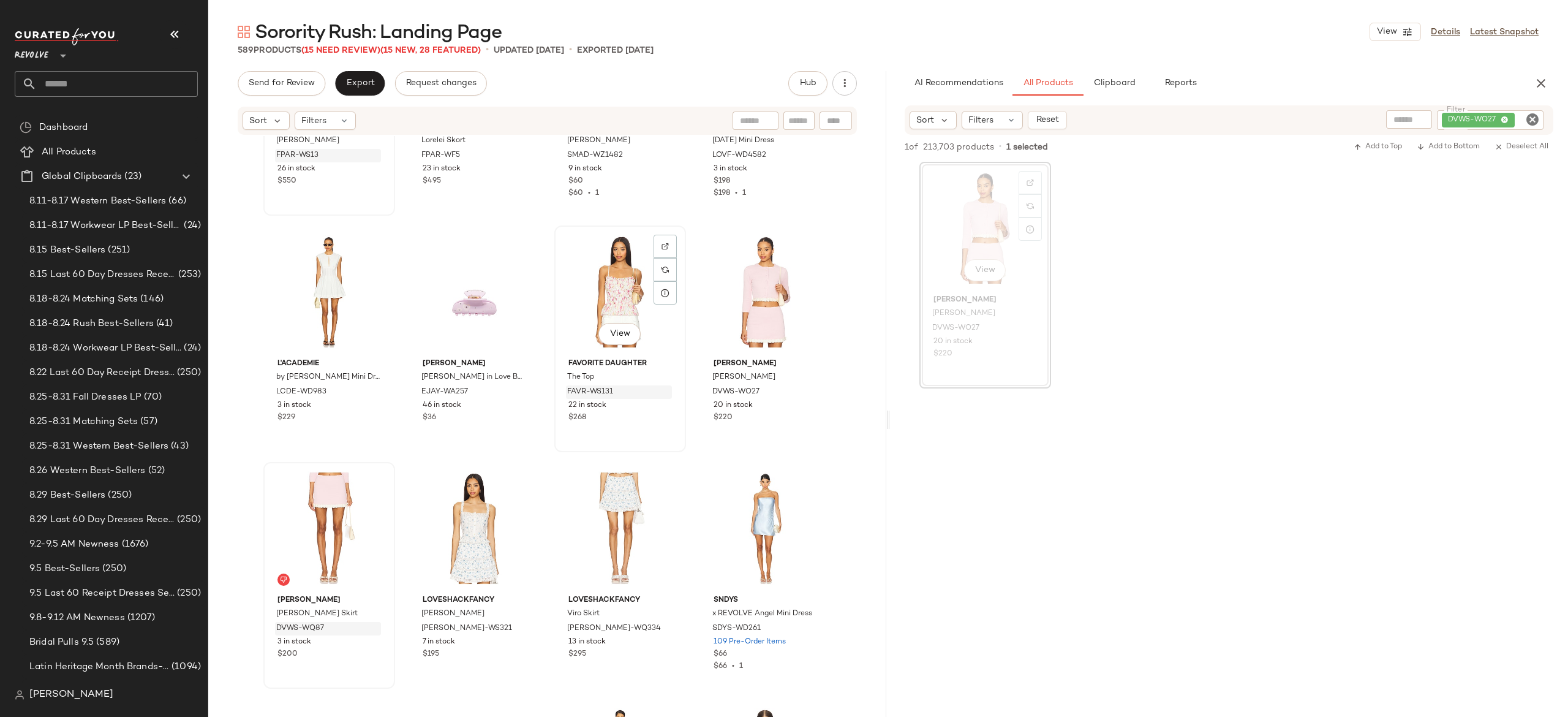
click at [609, 292] on div "View" at bounding box center [620, 292] width 123 height 124
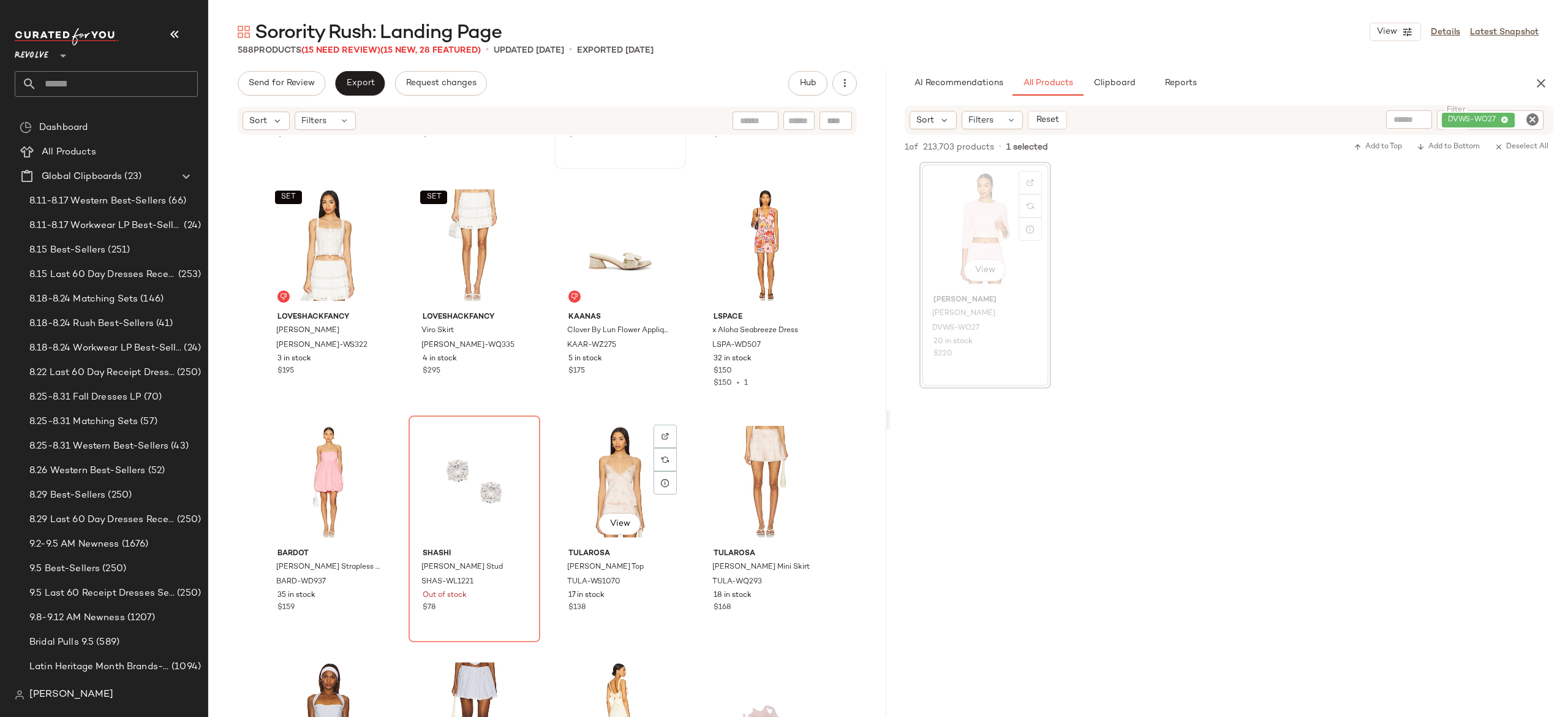
scroll to position [19410, 0]
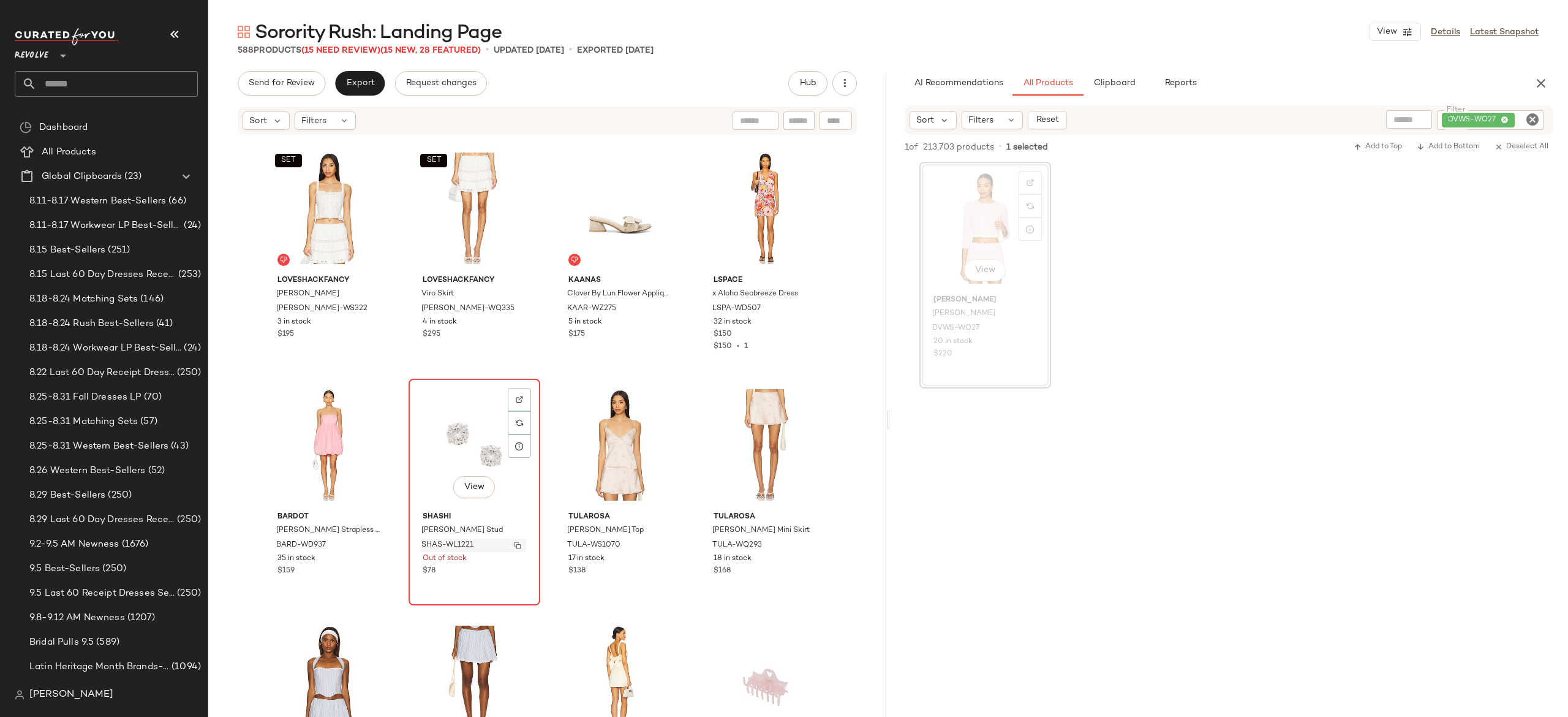
click at [513, 549] on button "button" at bounding box center [518, 545] width 17 height 11
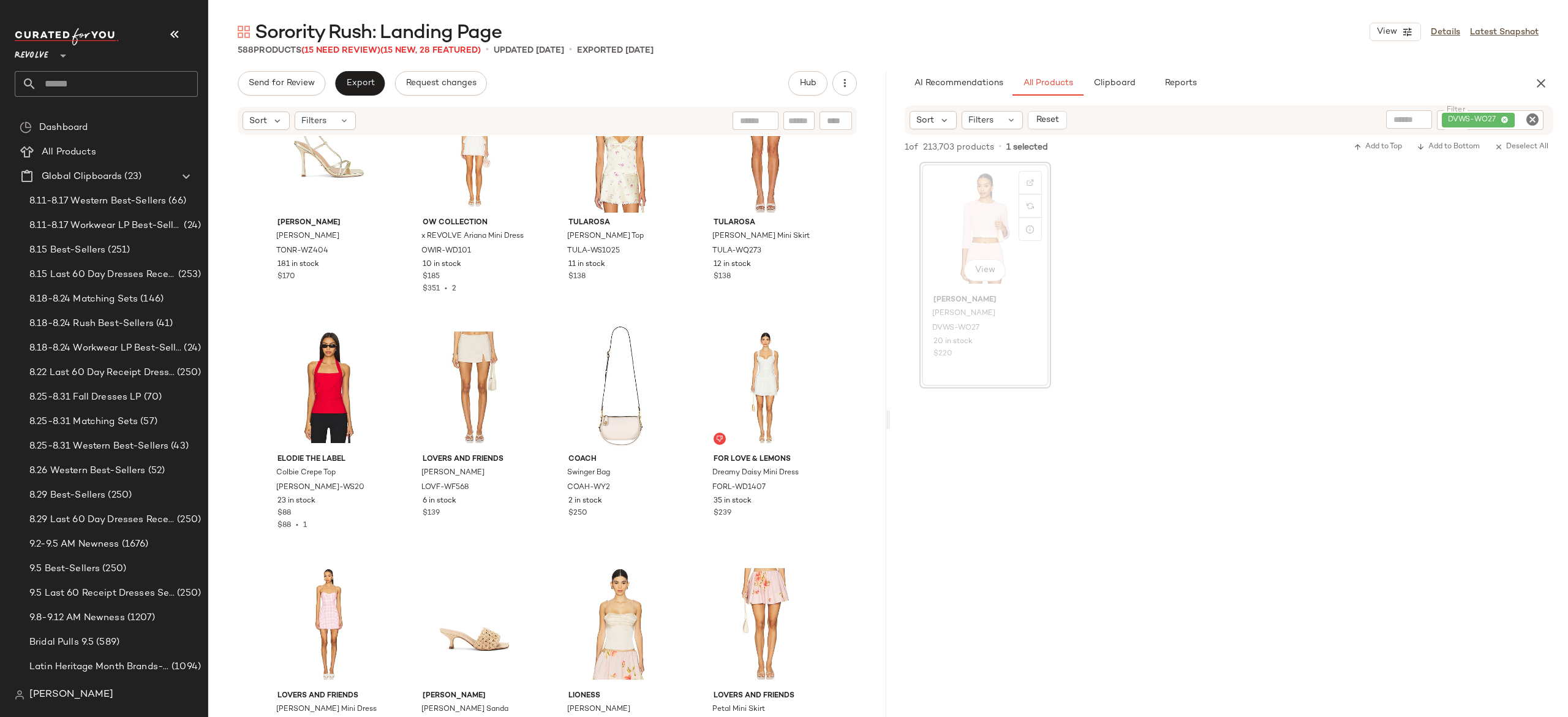
scroll to position [20182, 0]
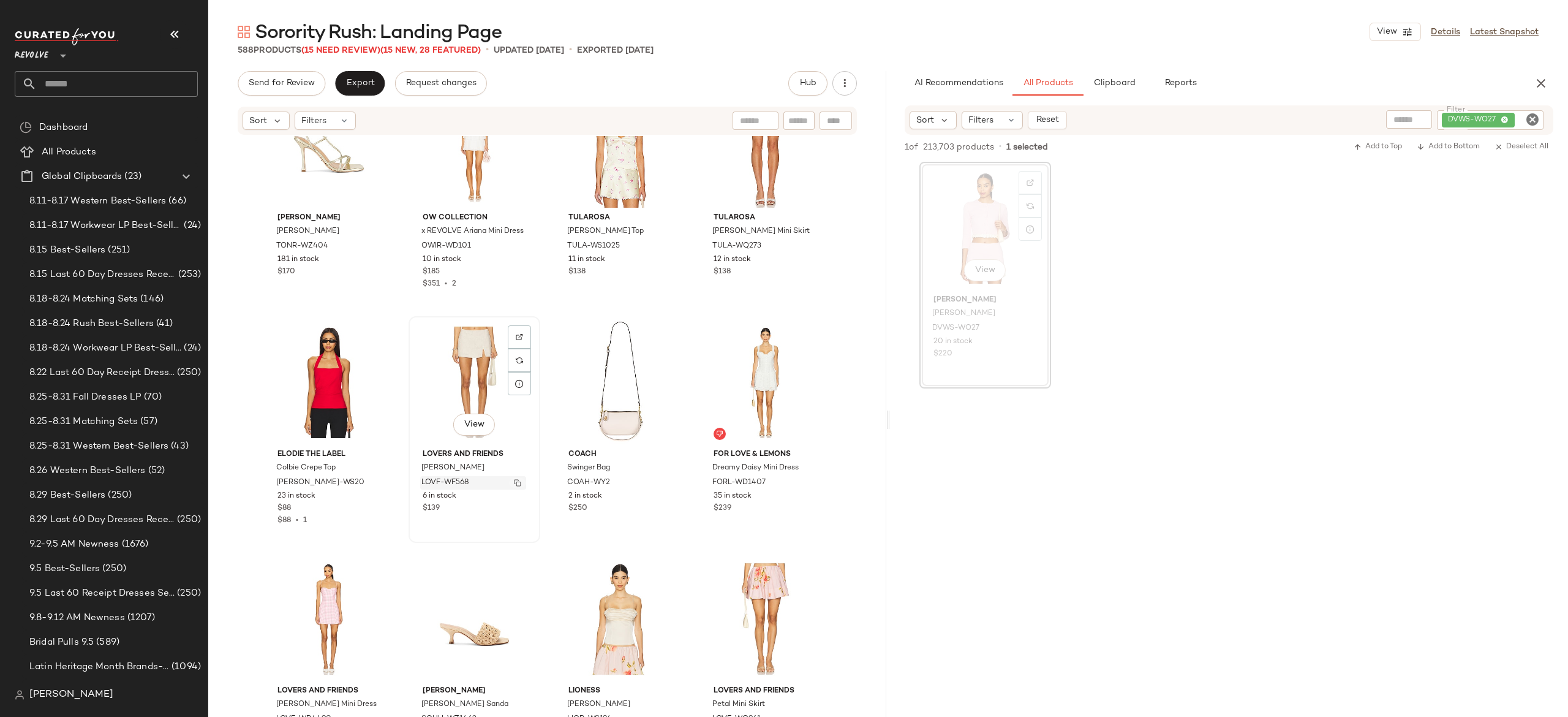
click at [514, 482] on img "button" at bounding box center [517, 483] width 7 height 7
click at [1462, 112] on div "DVWS-WO27" at bounding box center [1449, 120] width 189 height 20
paste input "**********"
type input "**********"
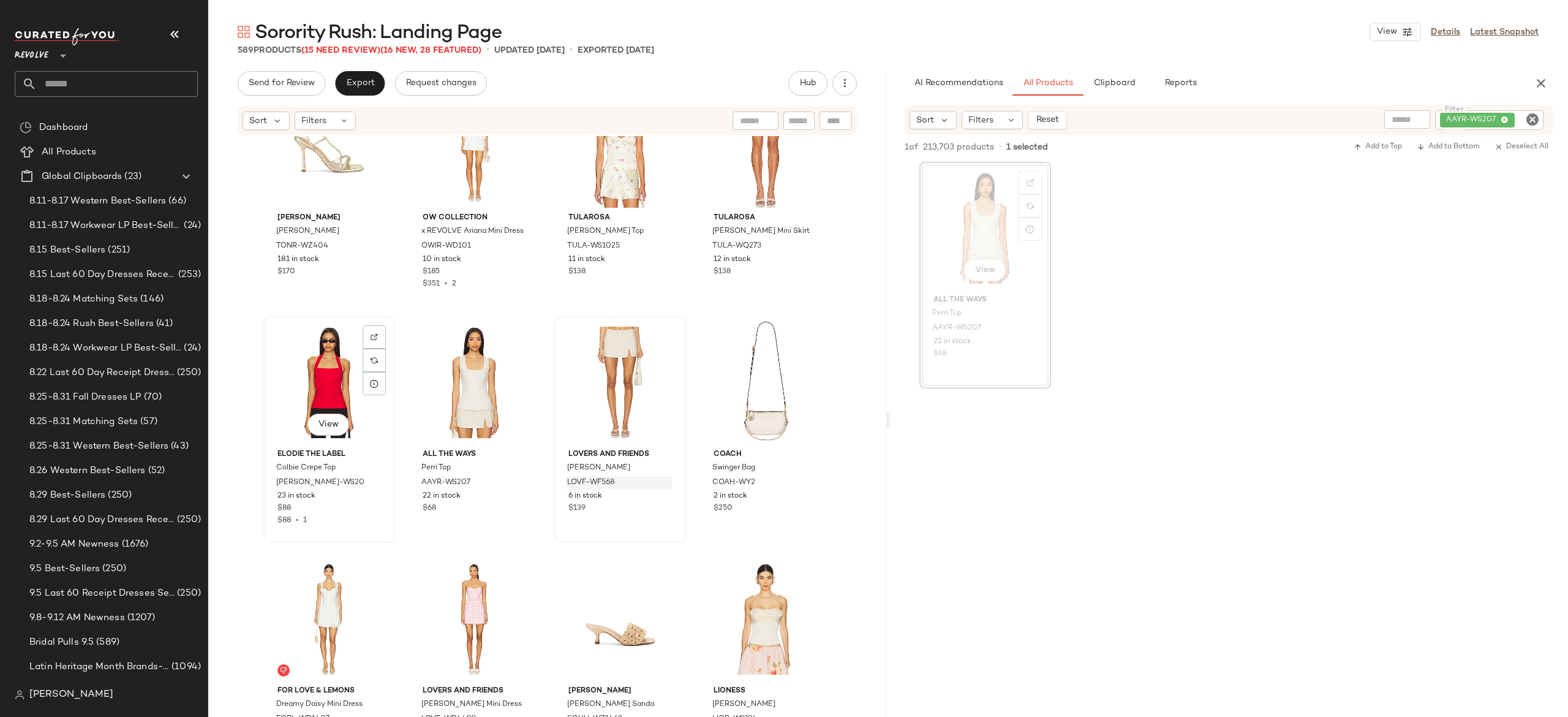
click at [333, 394] on div "View" at bounding box center [329, 382] width 123 height 124
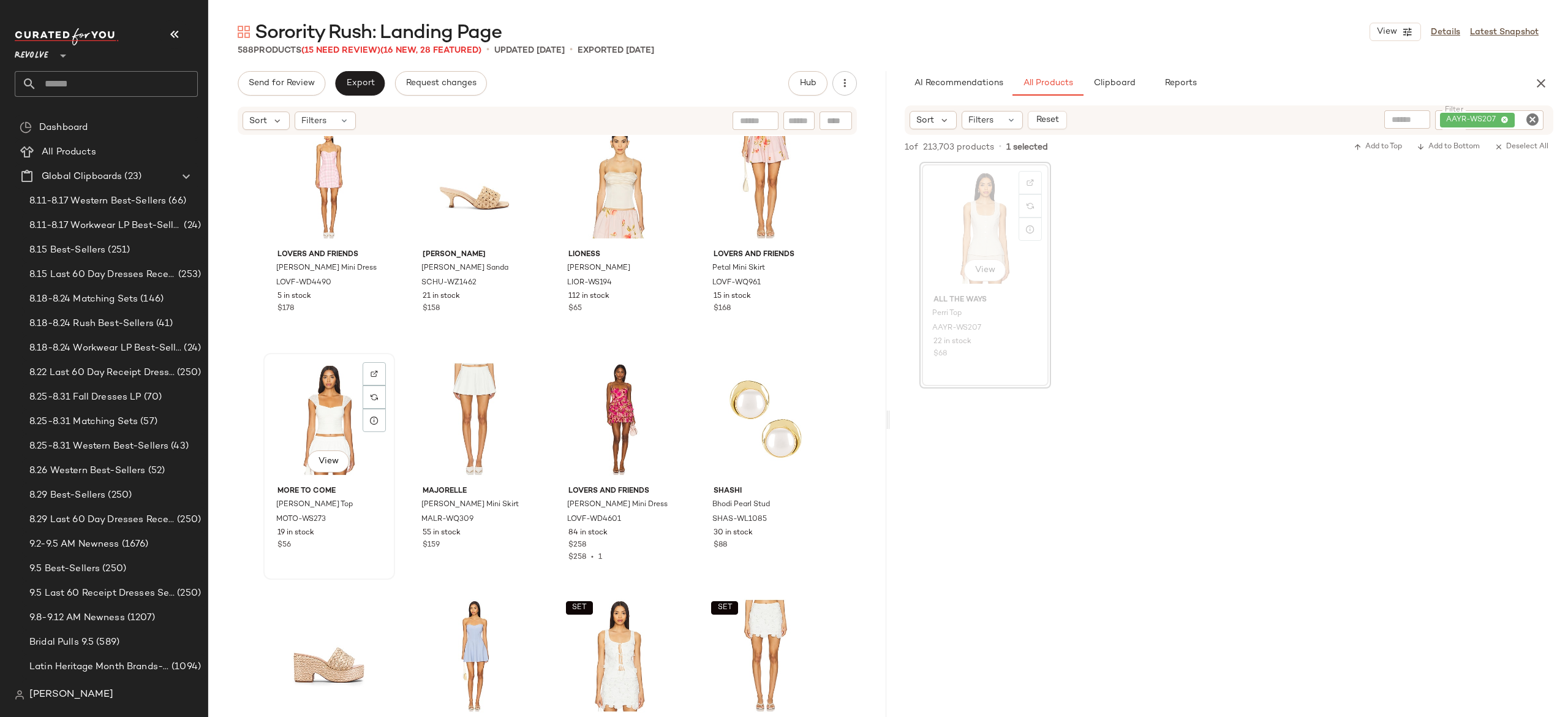
scroll to position [20650, 0]
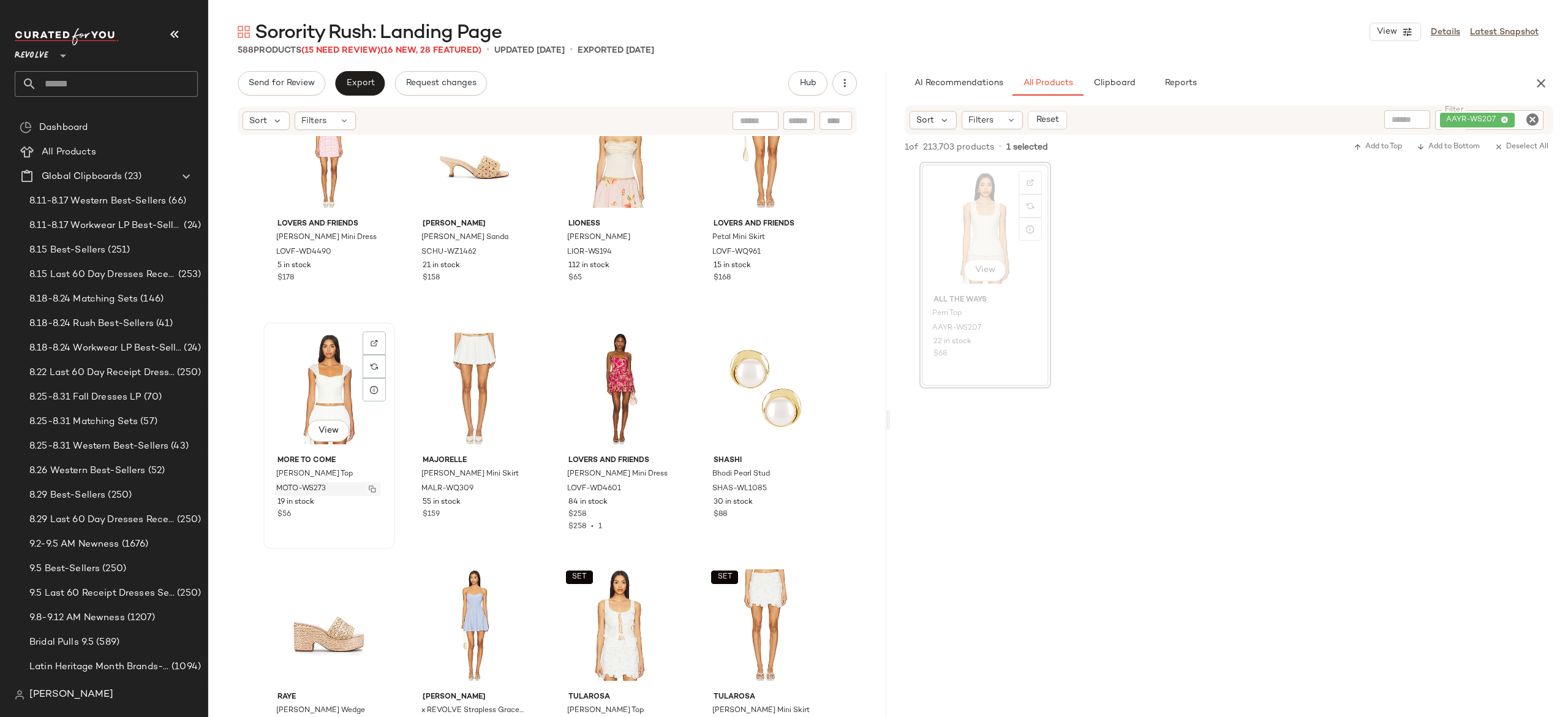
click at [369, 490] on img "button" at bounding box center [373, 489] width 7 height 7
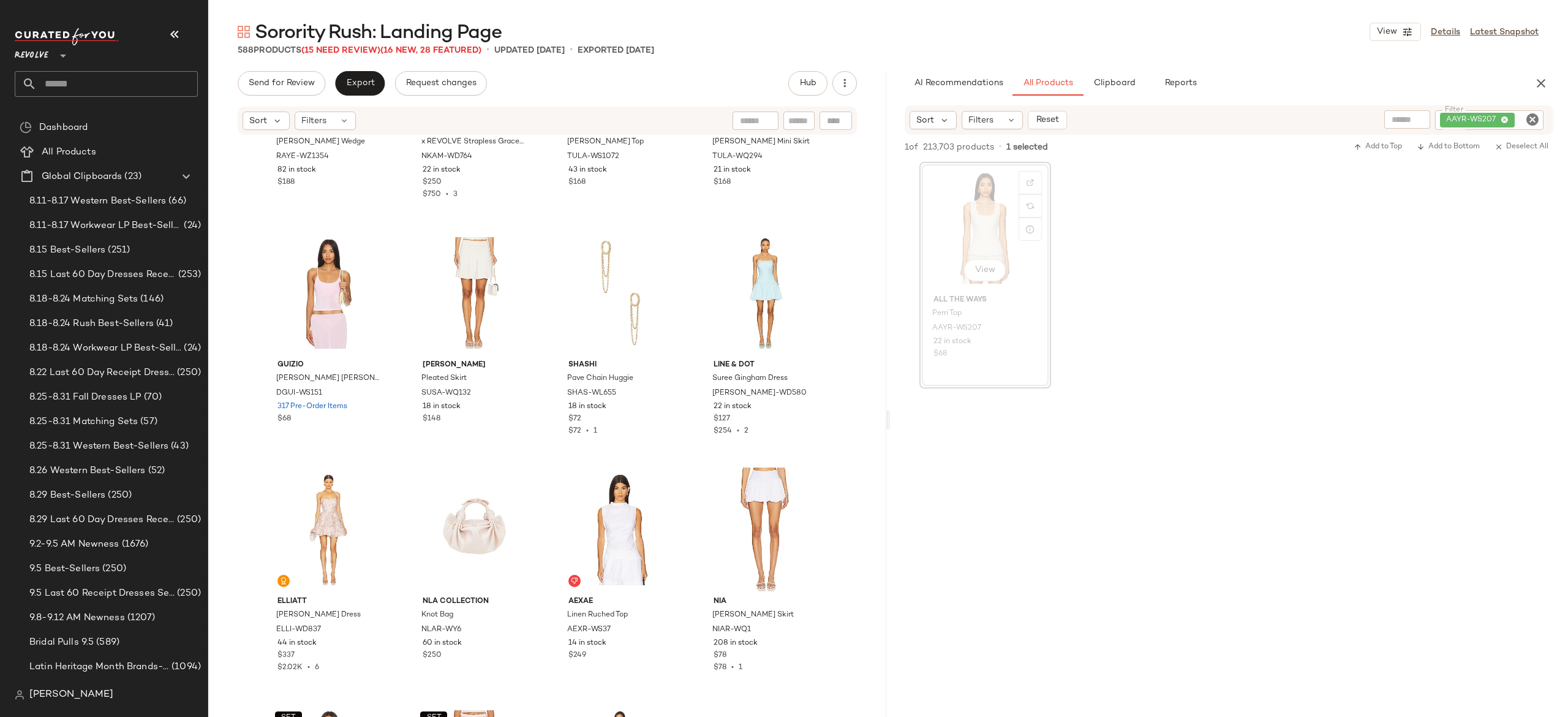
scroll to position [21341, 0]
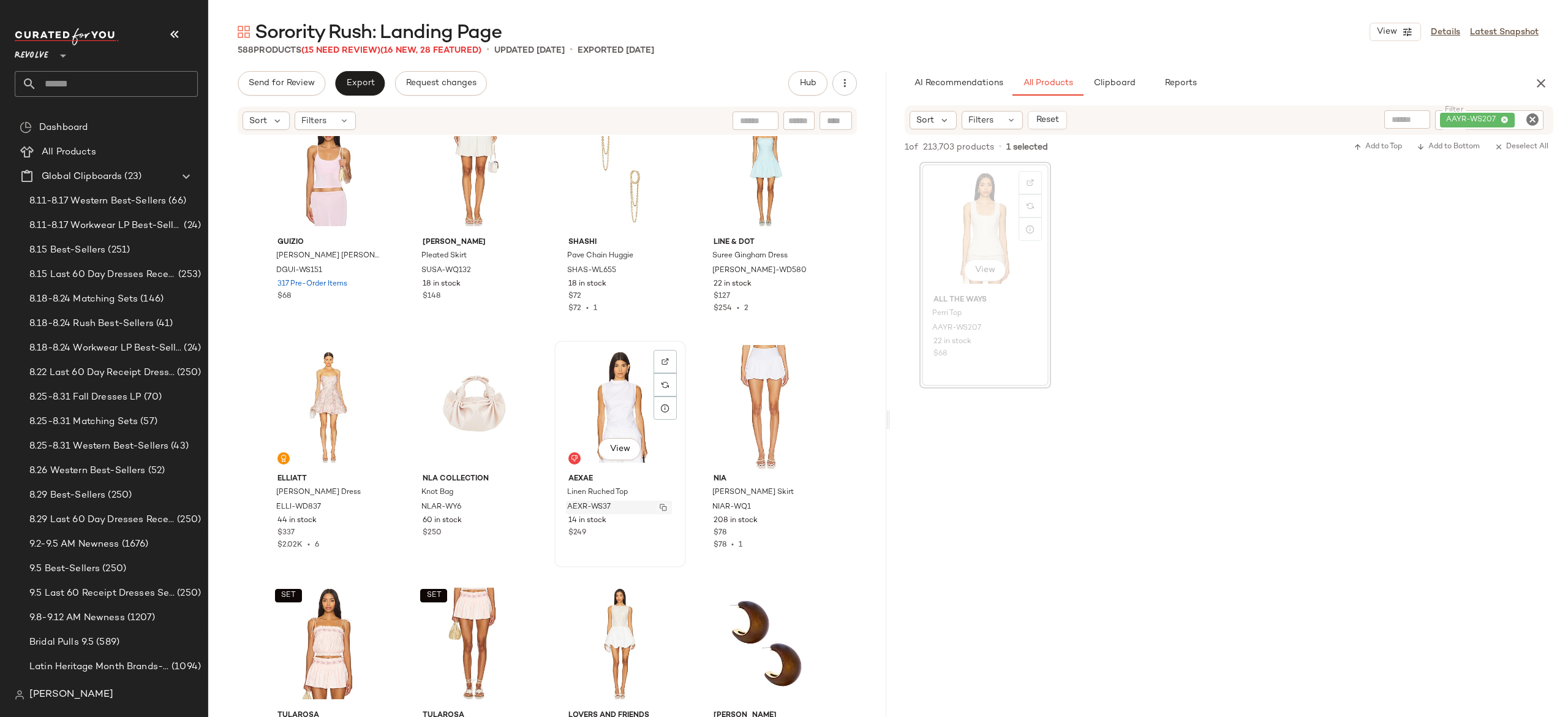
click at [660, 508] on img "button" at bounding box center [663, 507] width 7 height 7
click at [1484, 117] on div "AAYR-WS207" at bounding box center [1490, 120] width 109 height 20
paste input "********"
type input "********"
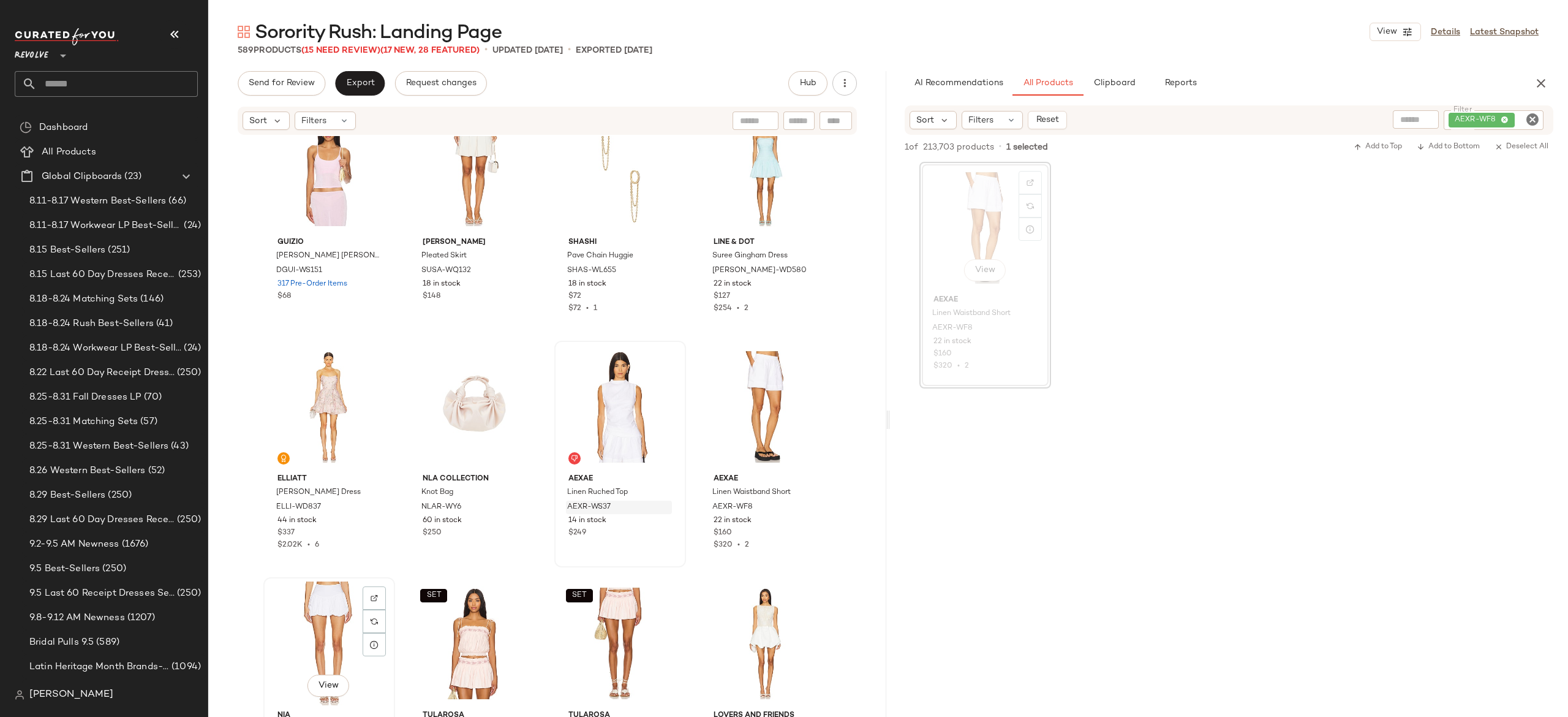
click at [307, 620] on div "View" at bounding box center [329, 644] width 123 height 124
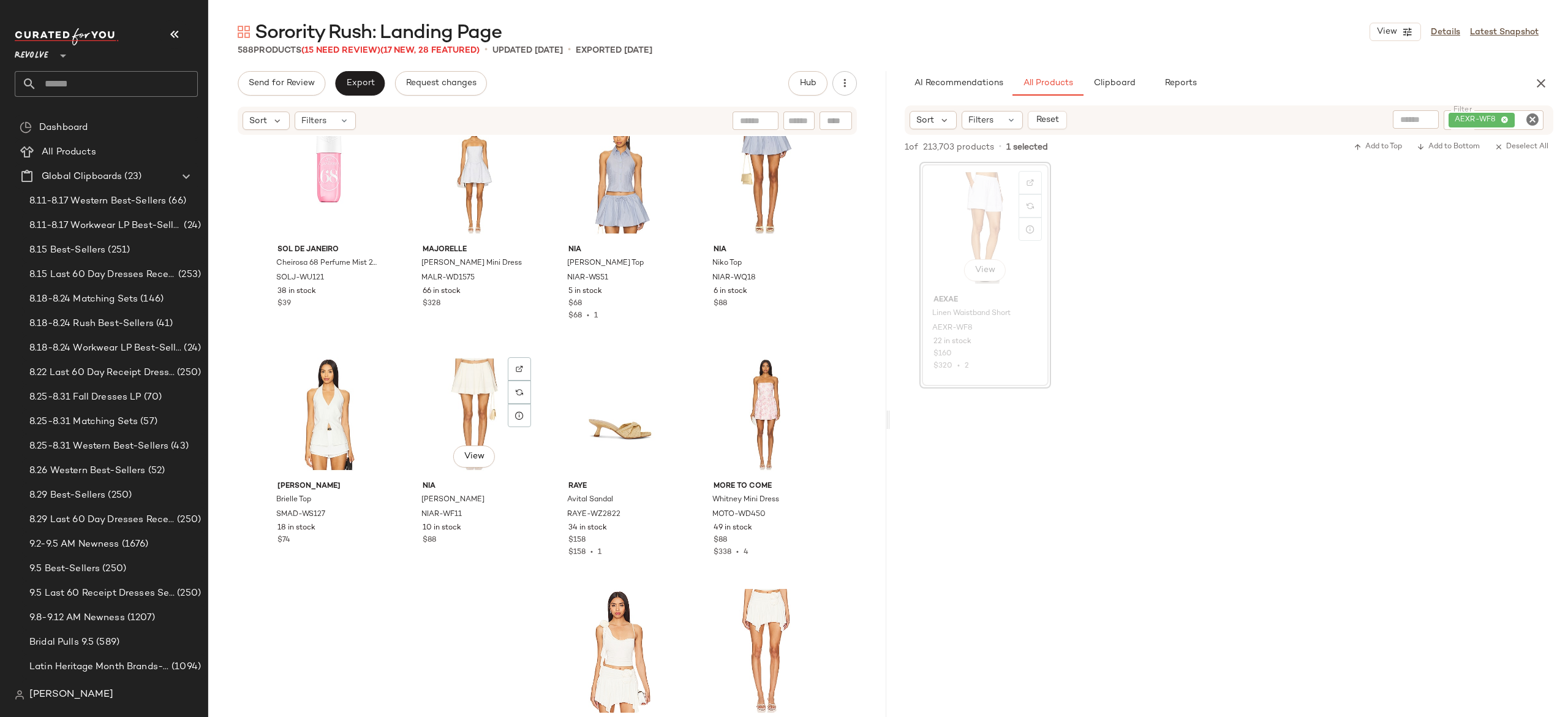
scroll to position [22045, 0]
click at [369, 514] on img "button" at bounding box center [373, 513] width 7 height 7
click at [1470, 115] on div "AEXR-WF8" at bounding box center [1494, 120] width 100 height 20
paste input "*********"
type input "*********"
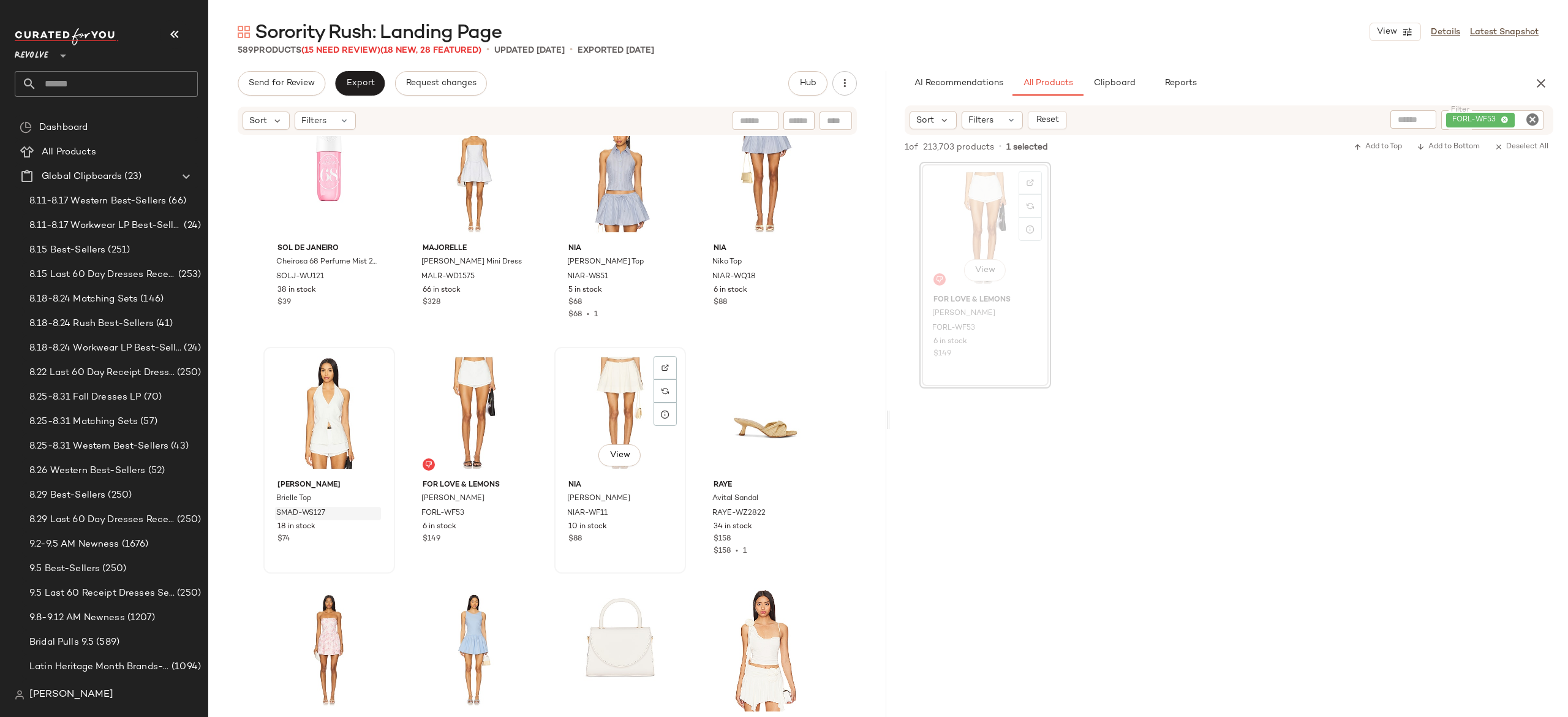
click at [601, 394] on div "View" at bounding box center [620, 413] width 123 height 124
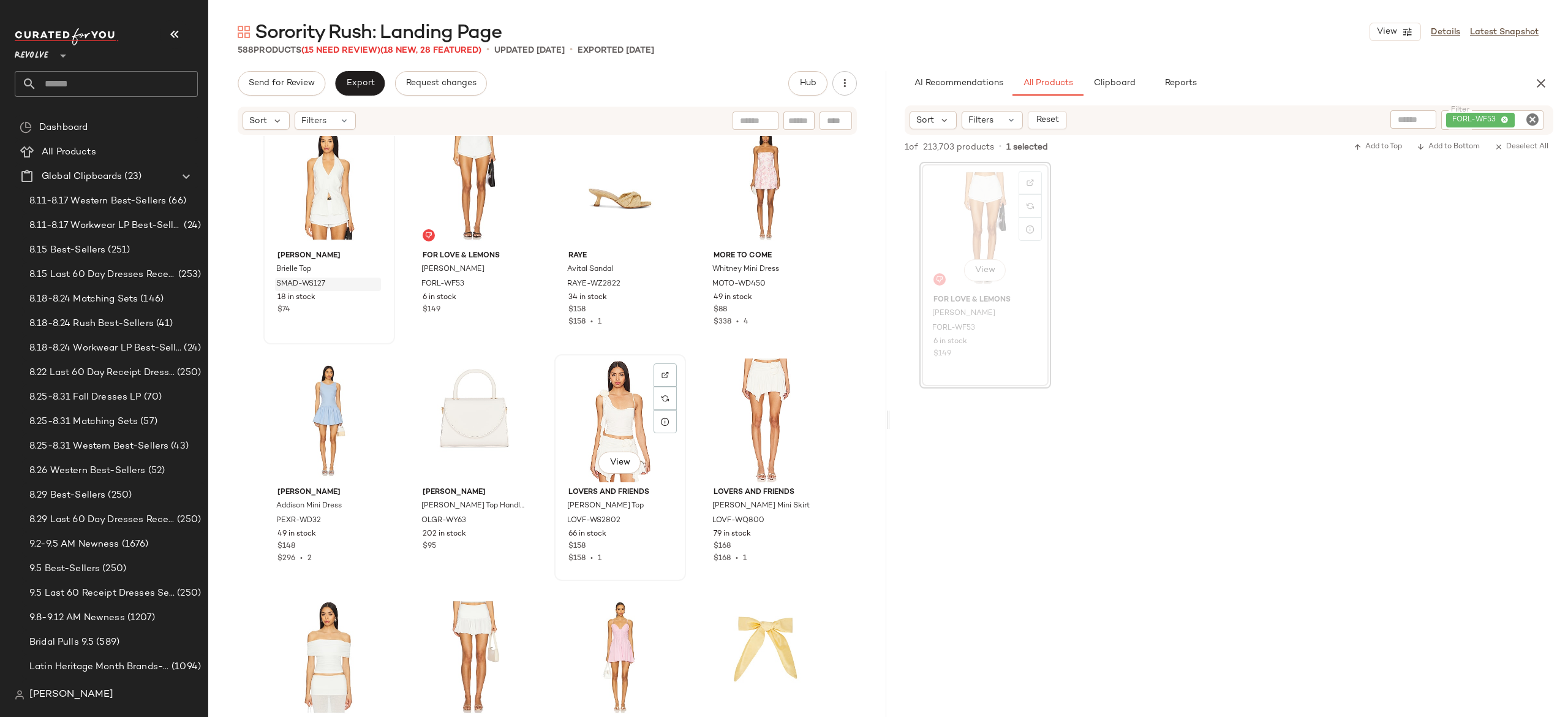
scroll to position [22508, 0]
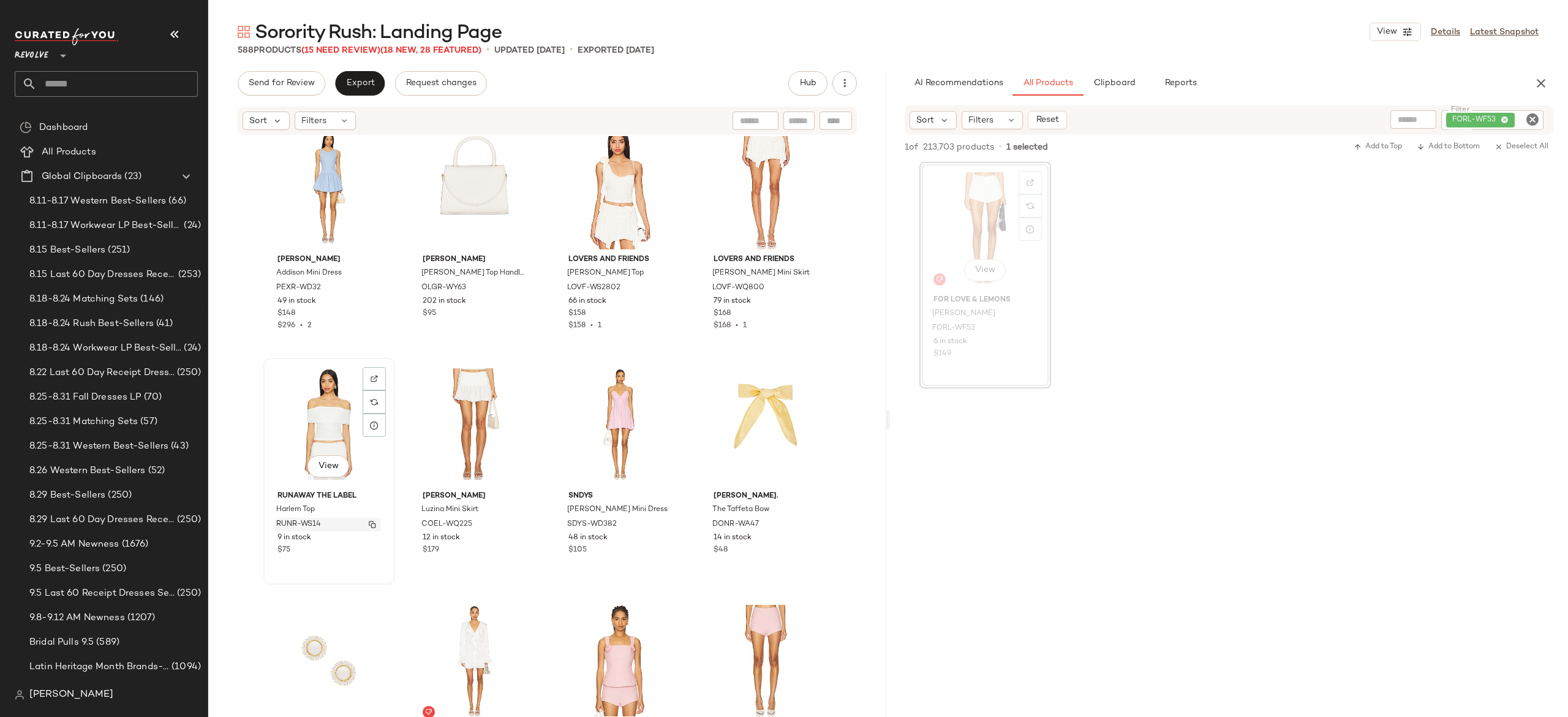
click at [364, 524] on button "button" at bounding box center [373, 524] width 17 height 11
click at [1484, 111] on div "FORL-WF53" at bounding box center [1451, 120] width 185 height 20
paste input "********"
type input "********"
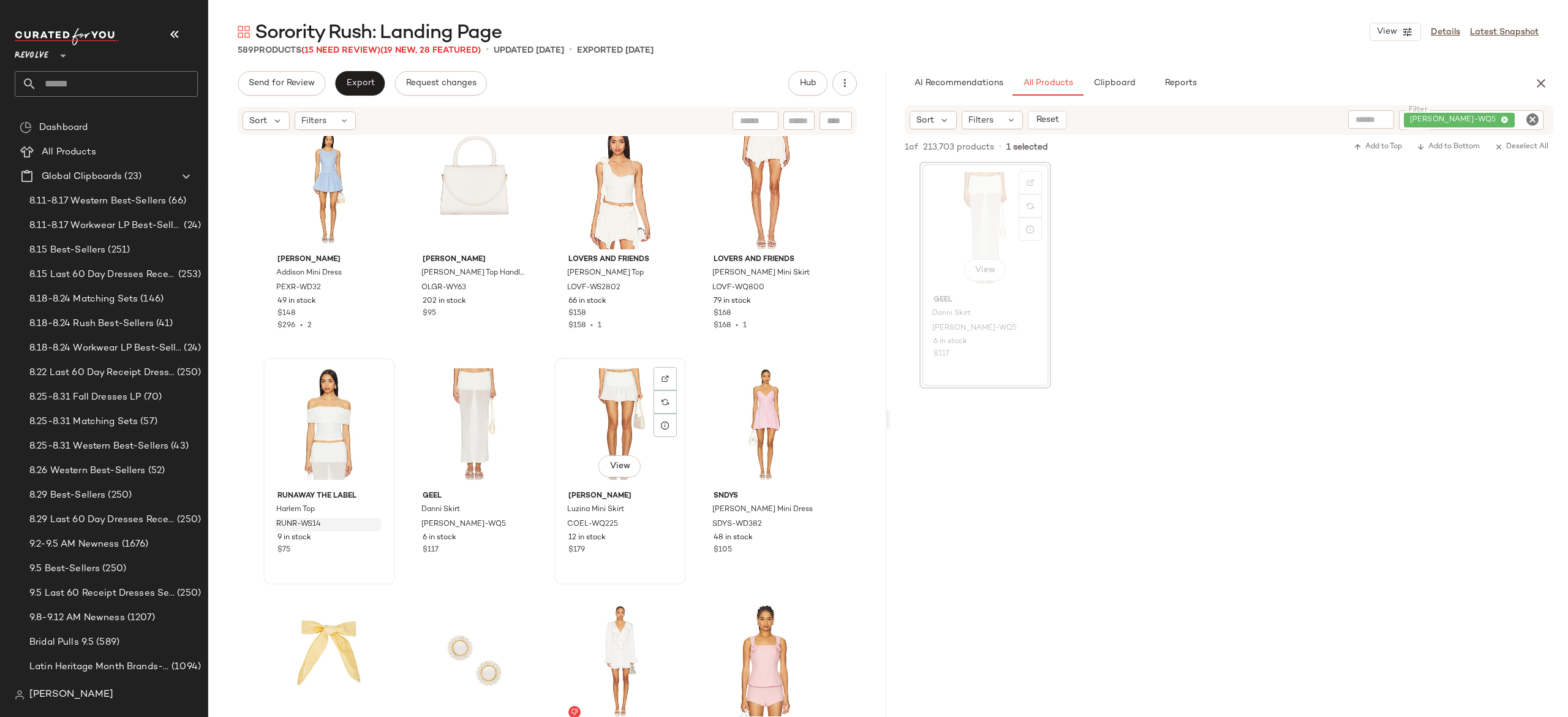
click at [609, 396] on div "View" at bounding box center [620, 424] width 123 height 124
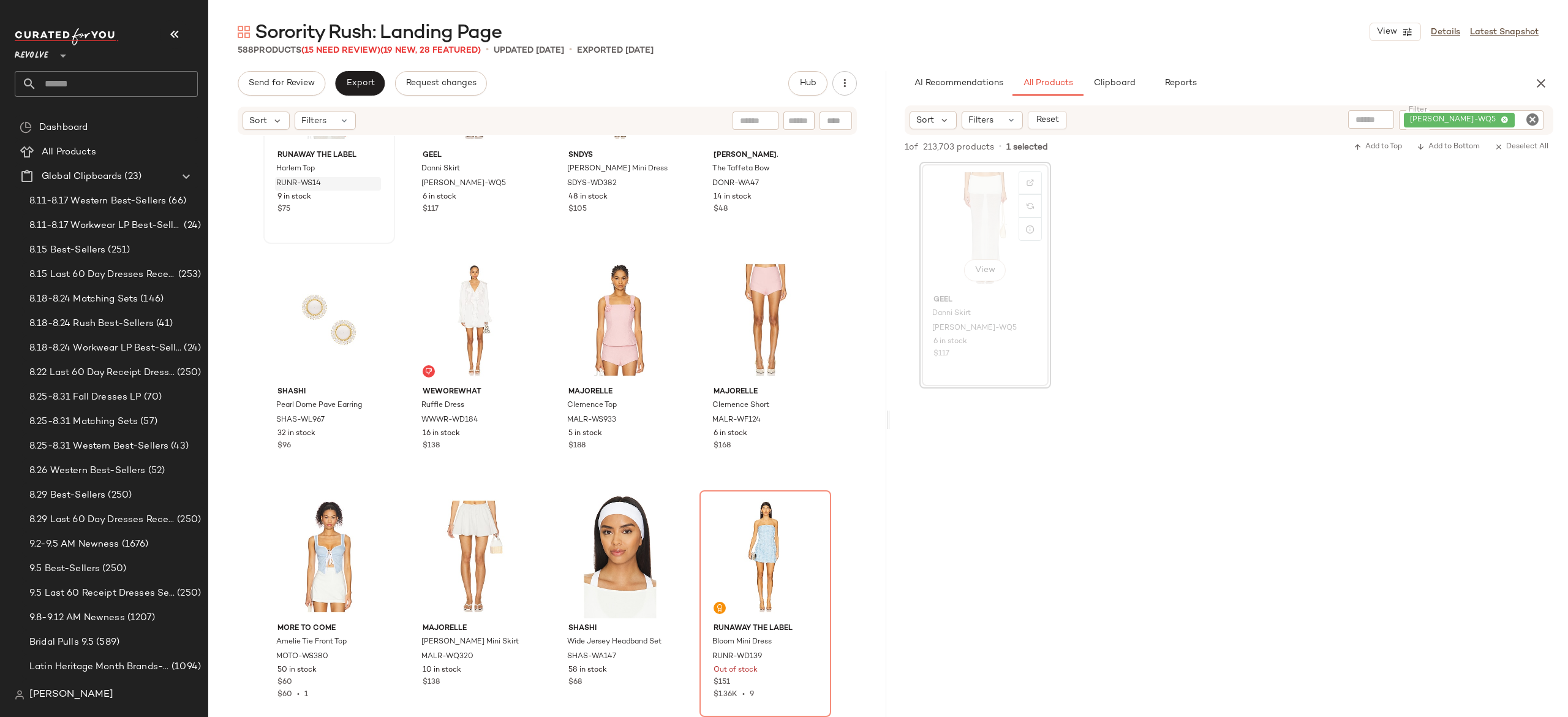
scroll to position [22923, 0]
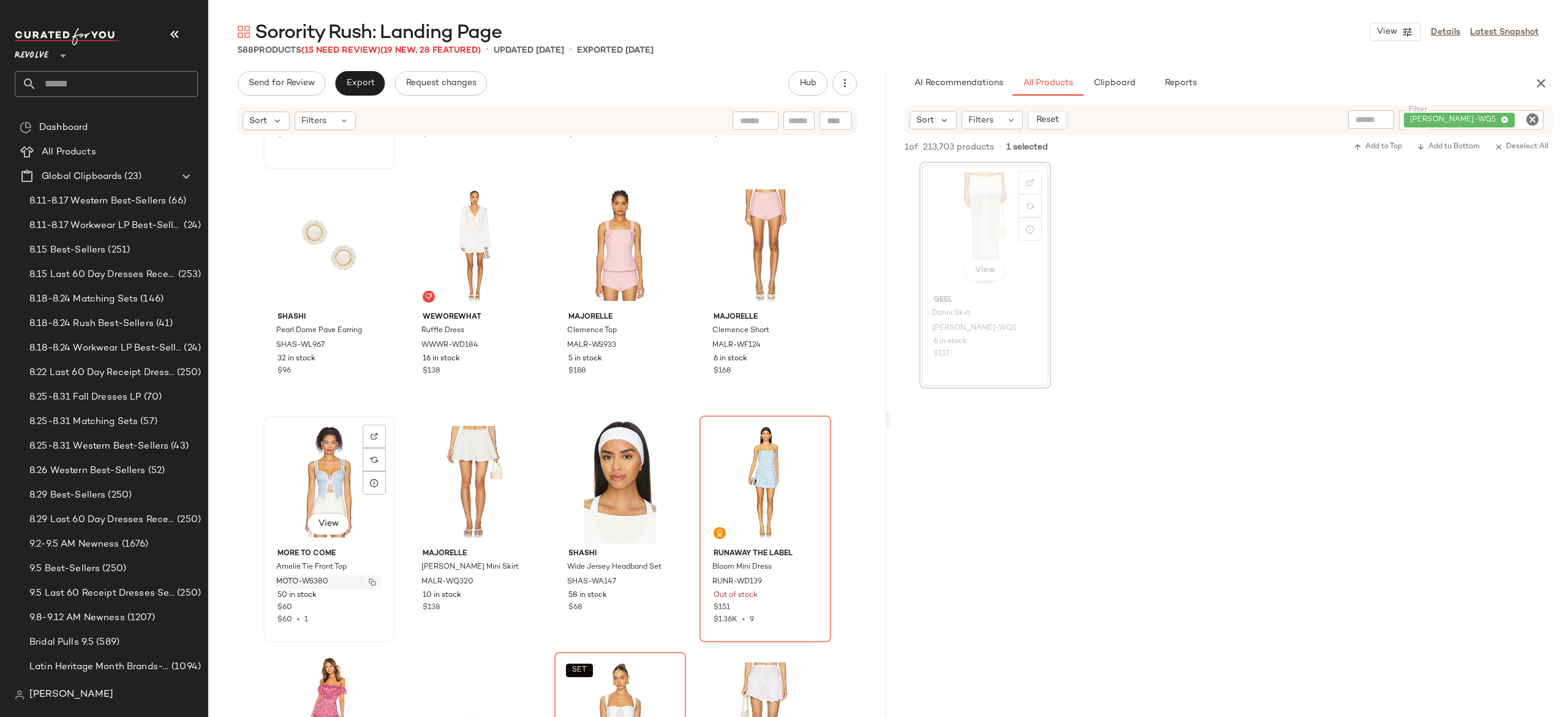
click at [370, 582] on img "button" at bounding box center [373, 582] width 7 height 7
click at [1464, 117] on div "GEER-WQ5" at bounding box center [1430, 120] width 227 height 20
paste input "**********"
type input "**********"
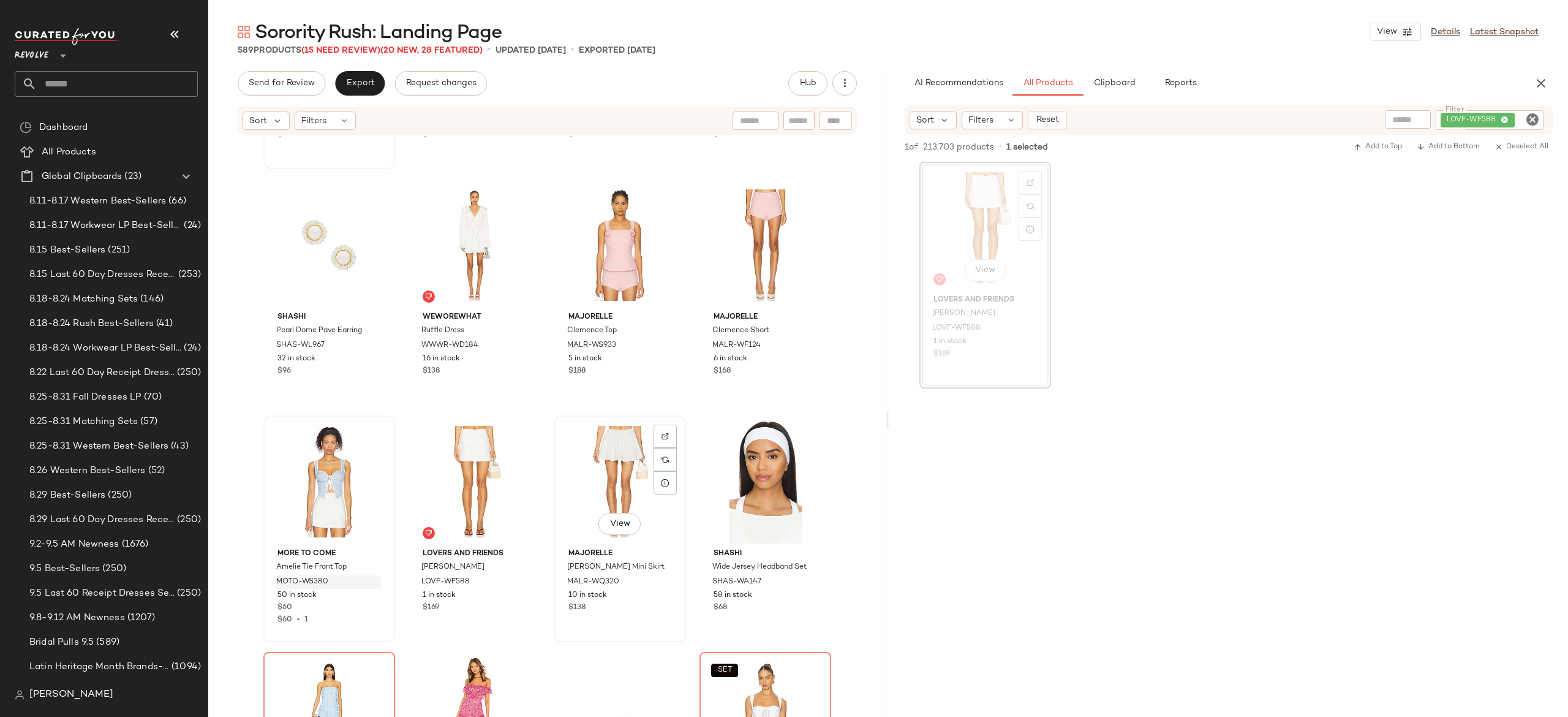
click at [604, 470] on div "View" at bounding box center [620, 482] width 123 height 124
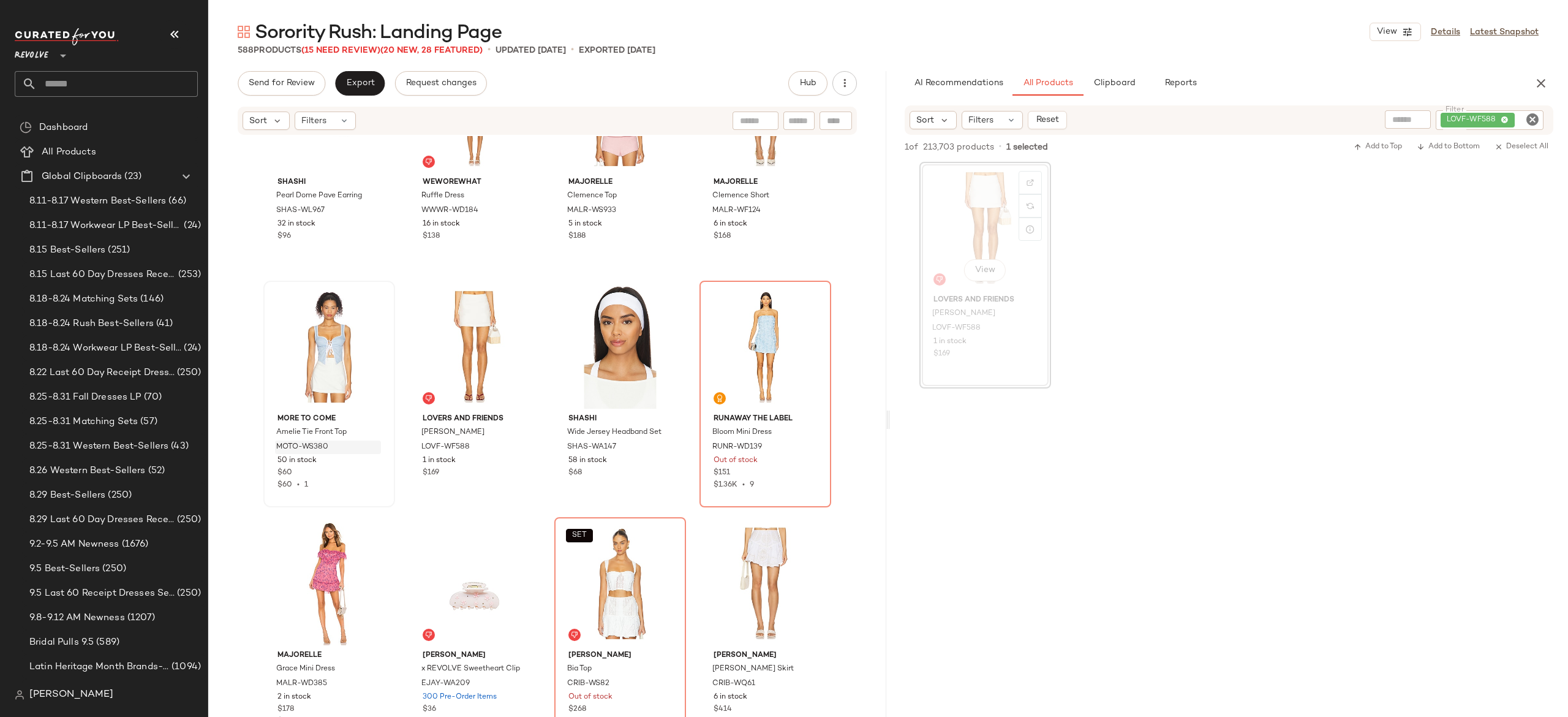
scroll to position [23062, 0]
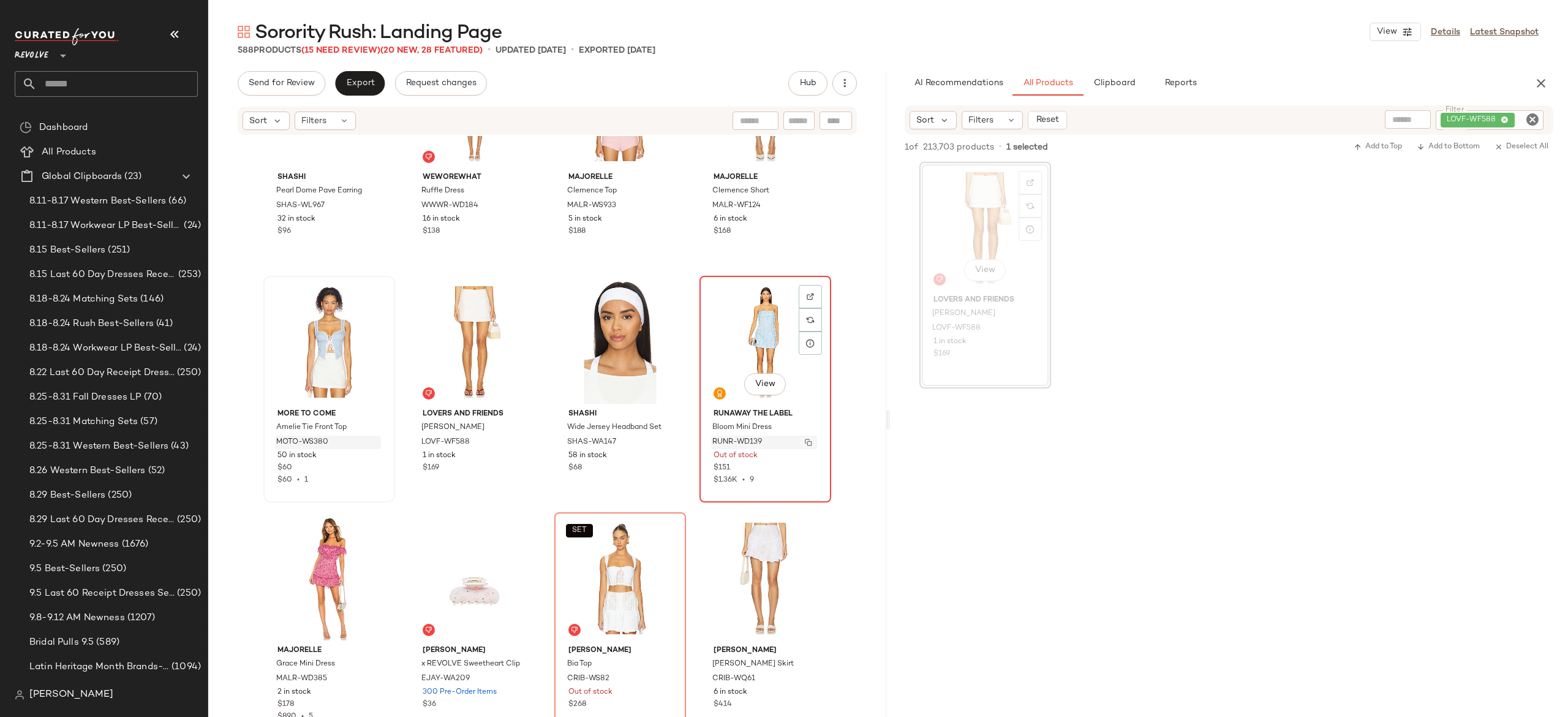
click at [811, 441] on button "button" at bounding box center [809, 443] width 17 height 11
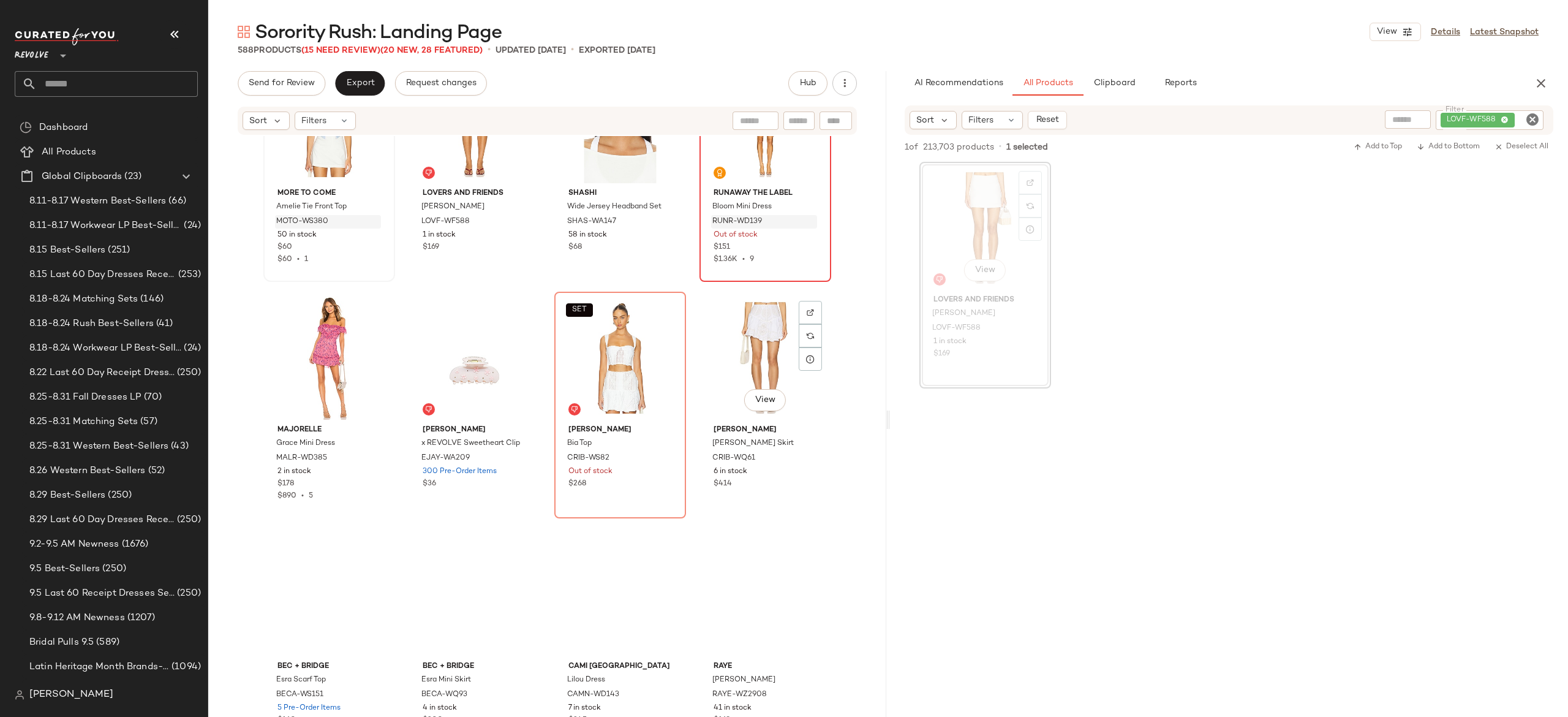
scroll to position [23313, 0]
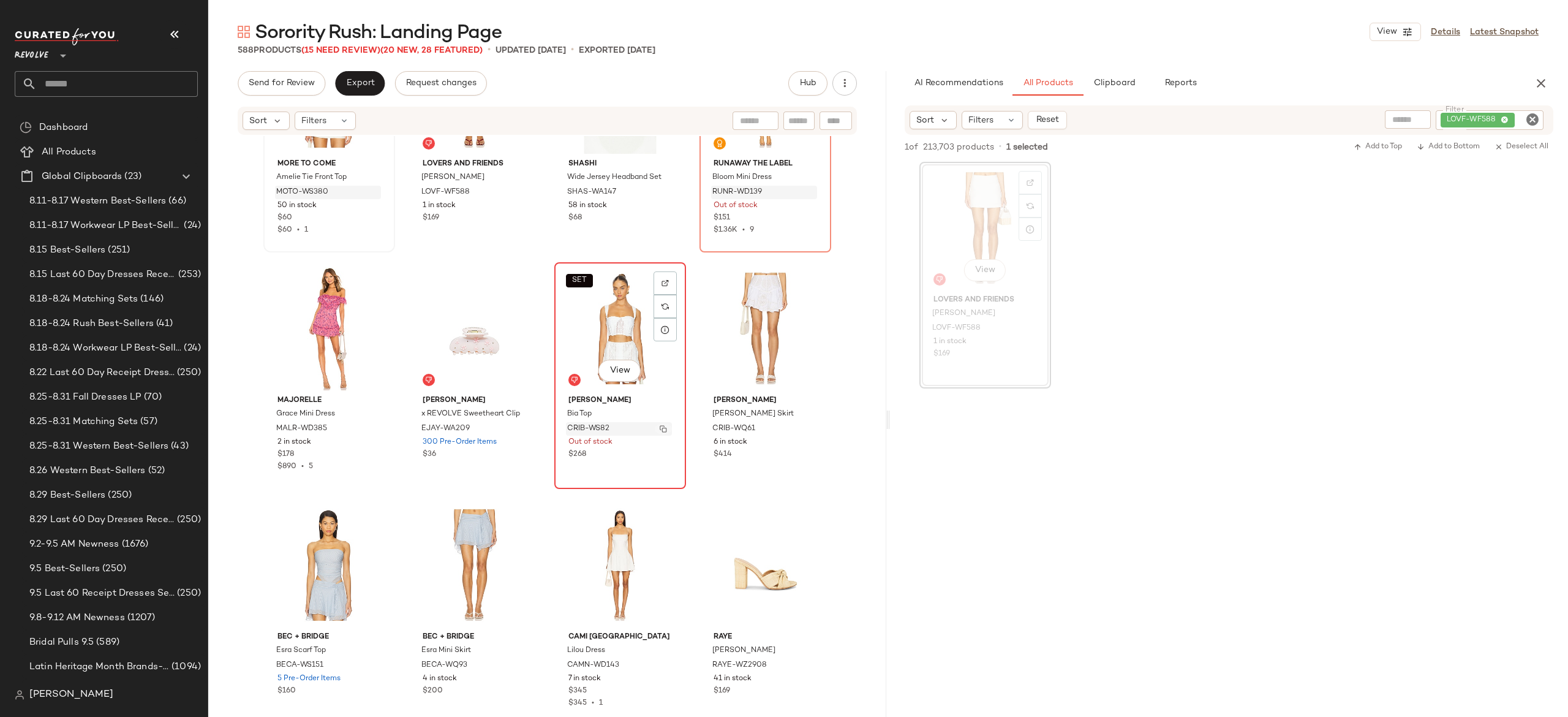
click at [655, 426] on button "button" at bounding box center [663, 429] width 17 height 11
click at [805, 429] on img "button" at bounding box center [809, 429] width 7 height 7
click at [1467, 119] on div "LOVF-WF588" at bounding box center [1448, 120] width 191 height 20
paste input "*********"
type input "*********"
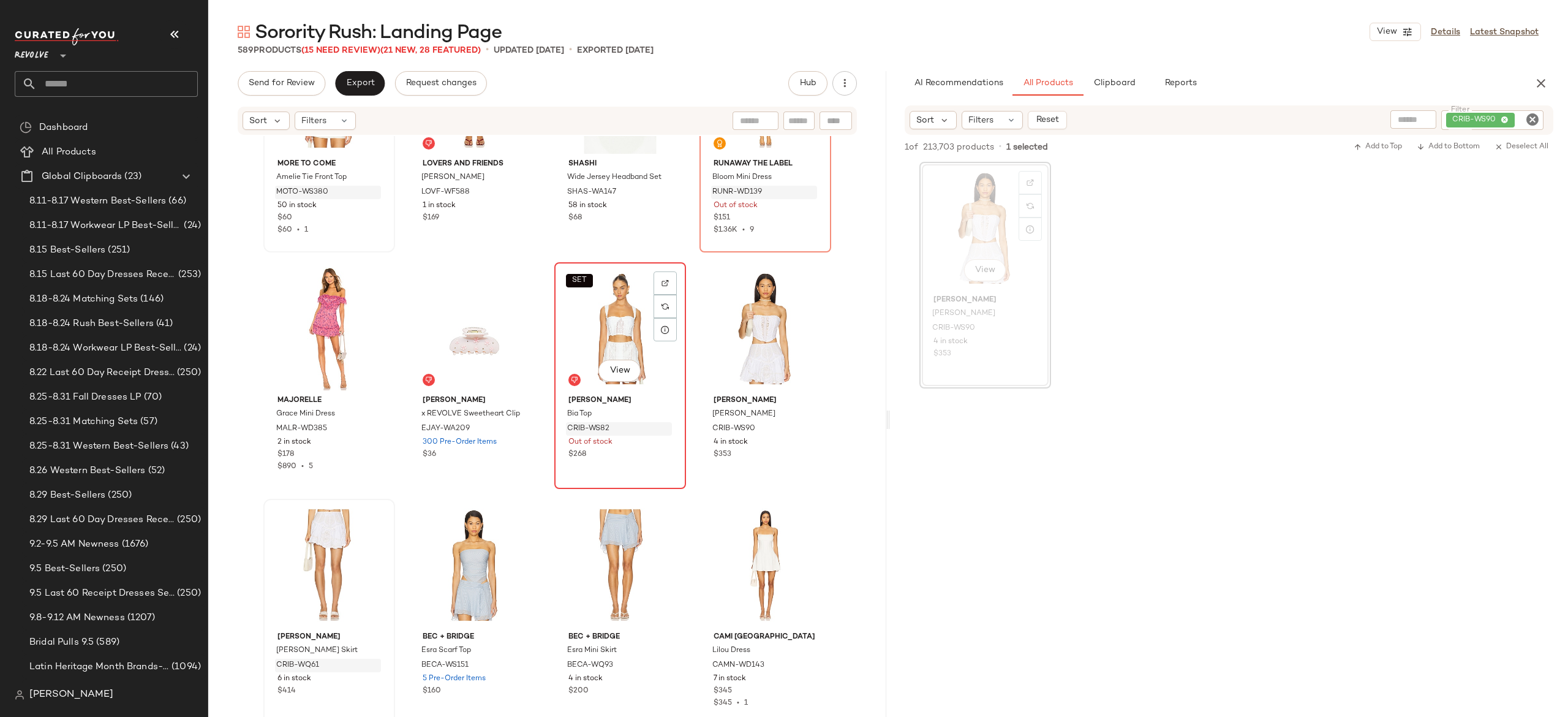
click at [625, 324] on div "SET View" at bounding box center [620, 328] width 123 height 124
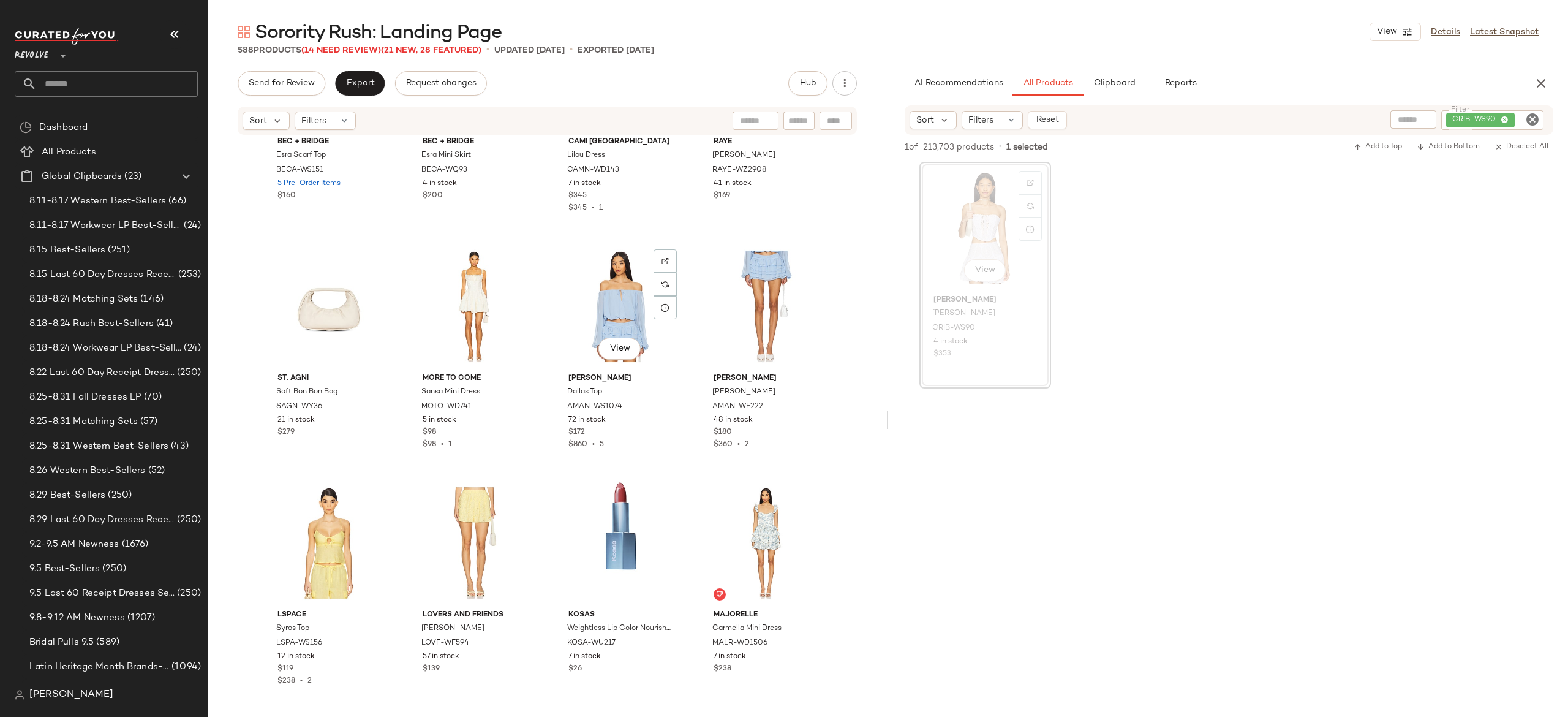
scroll to position [23887, 0]
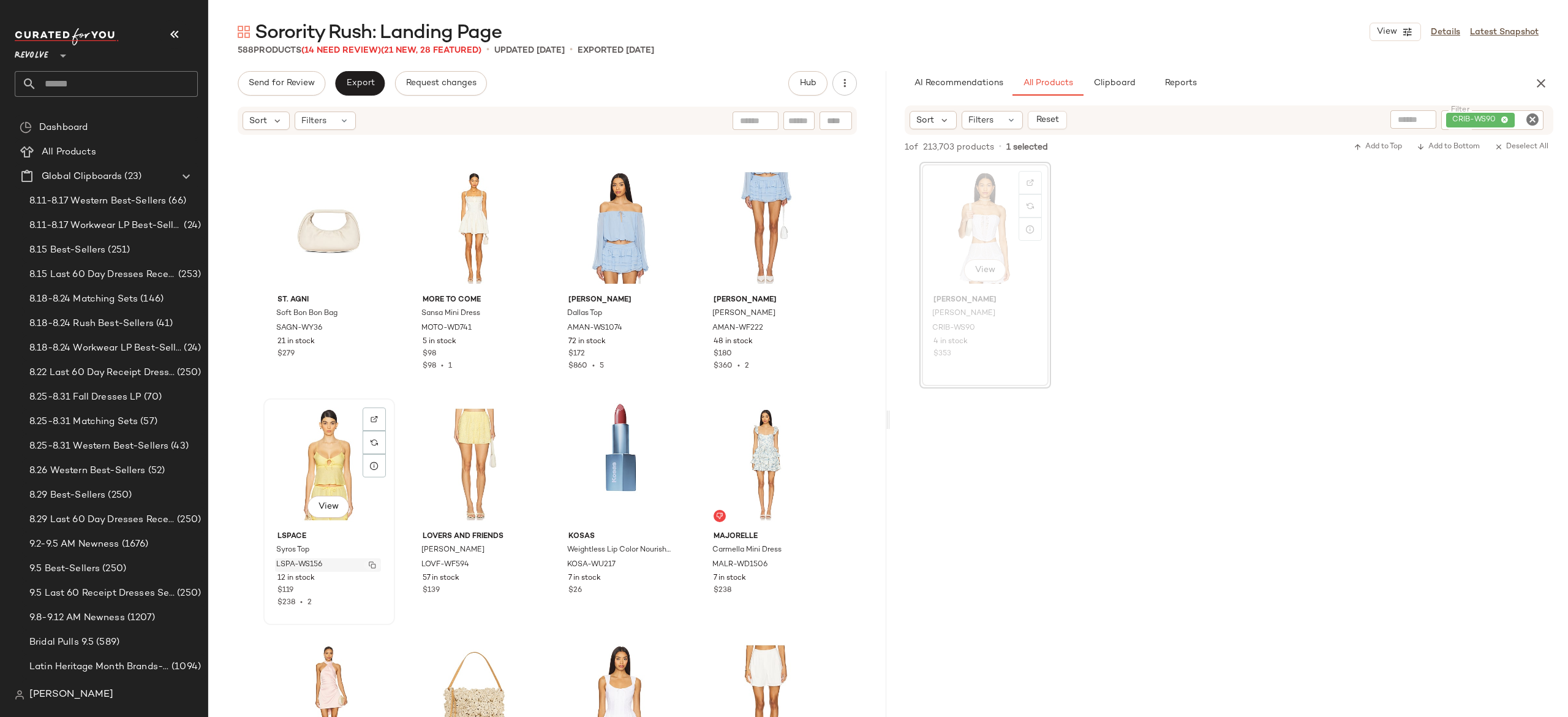
click at [369, 565] on img "button" at bounding box center [373, 565] width 7 height 7
click at [514, 564] on img "button" at bounding box center [517, 565] width 7 height 7
click at [1477, 121] on div "CRIB-WS90" at bounding box center [1451, 120] width 185 height 20
paste input "**********"
type input "**********"
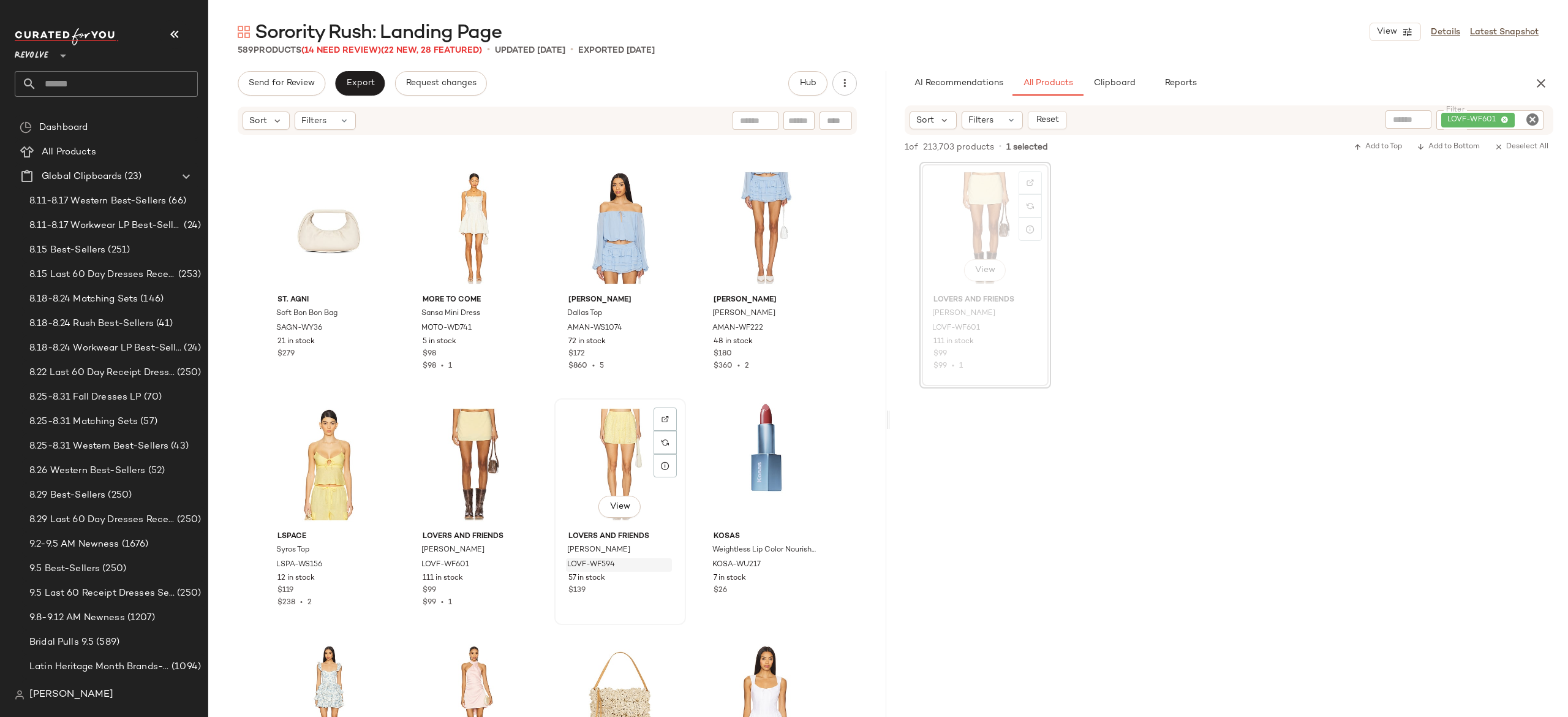
click at [608, 428] on div "View" at bounding box center [620, 464] width 123 height 124
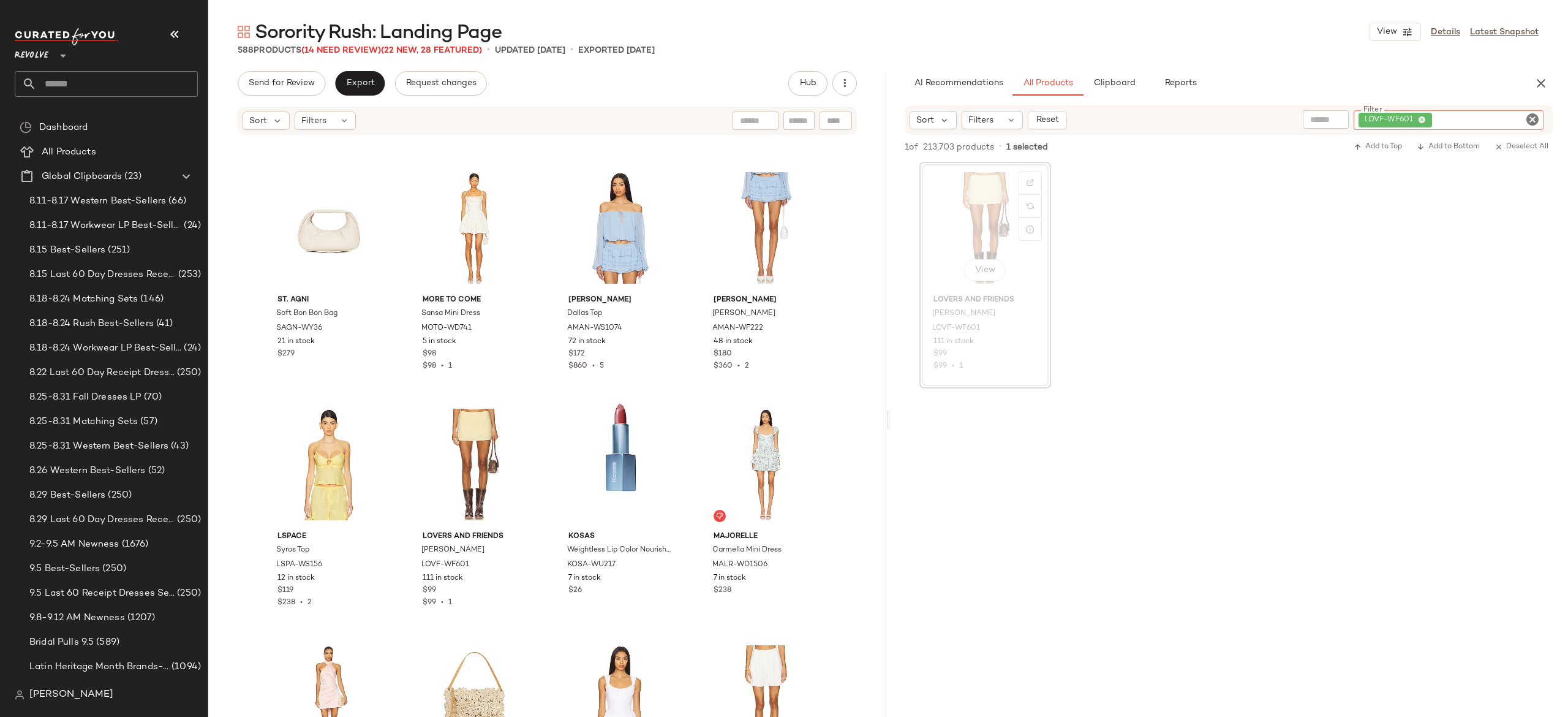
click at [1450, 124] on div "LOVF-WF601" at bounding box center [1449, 120] width 190 height 20
paste input "**********"
type input "**********"
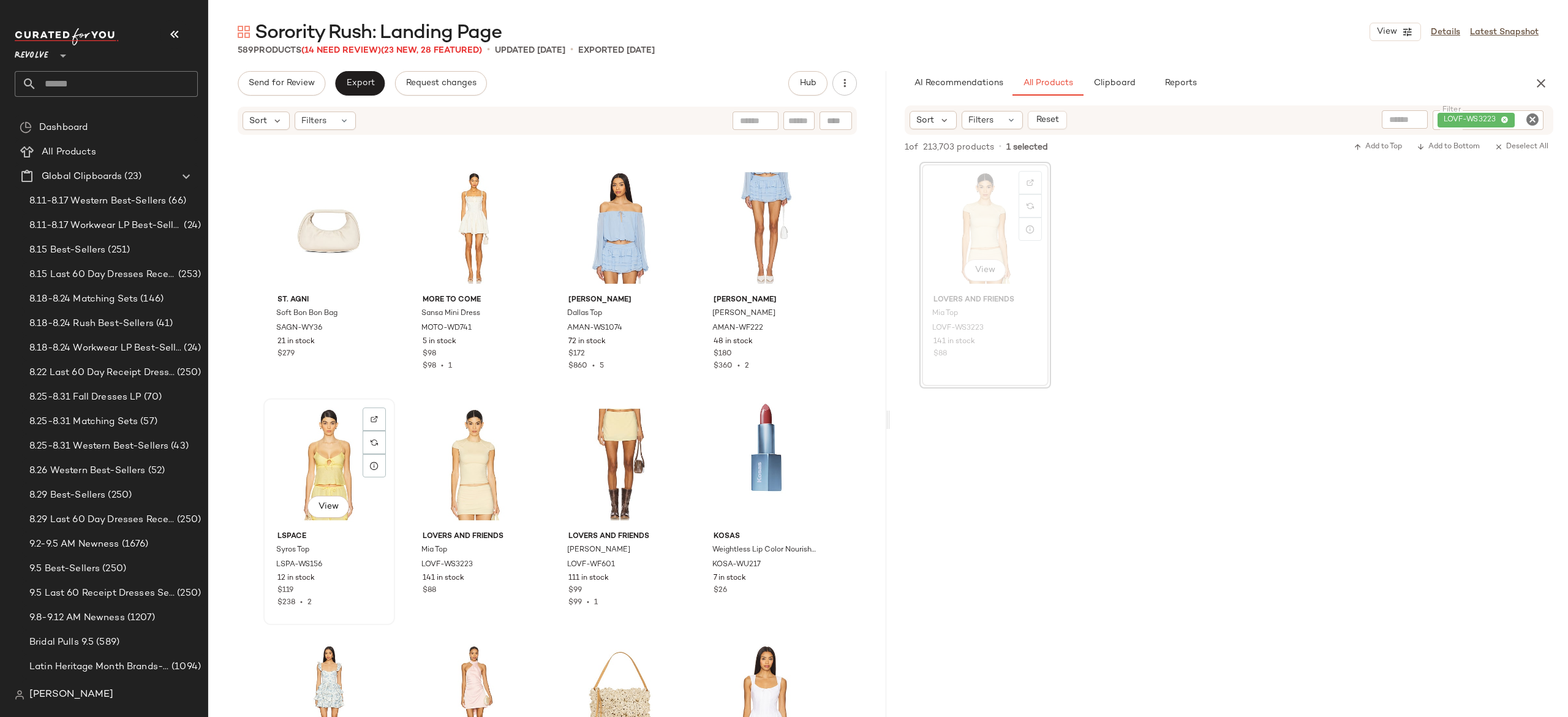
click at [336, 457] on div "View" at bounding box center [329, 464] width 123 height 124
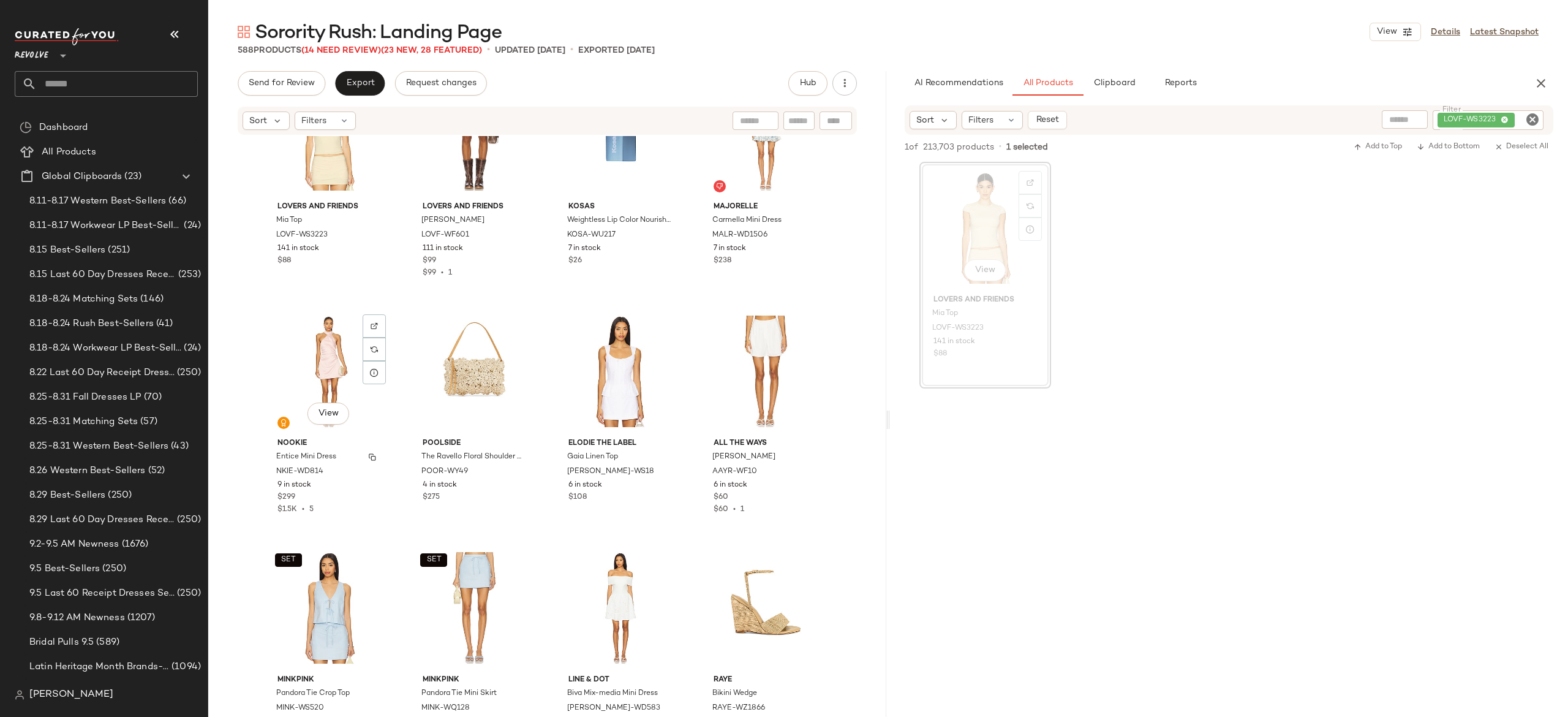
scroll to position [24218, 0]
click at [660, 473] on img "button" at bounding box center [663, 477] width 7 height 7
click at [1457, 124] on div "LOVF-WS3223" at bounding box center [1447, 120] width 193 height 20
paste input "********"
type input "********"
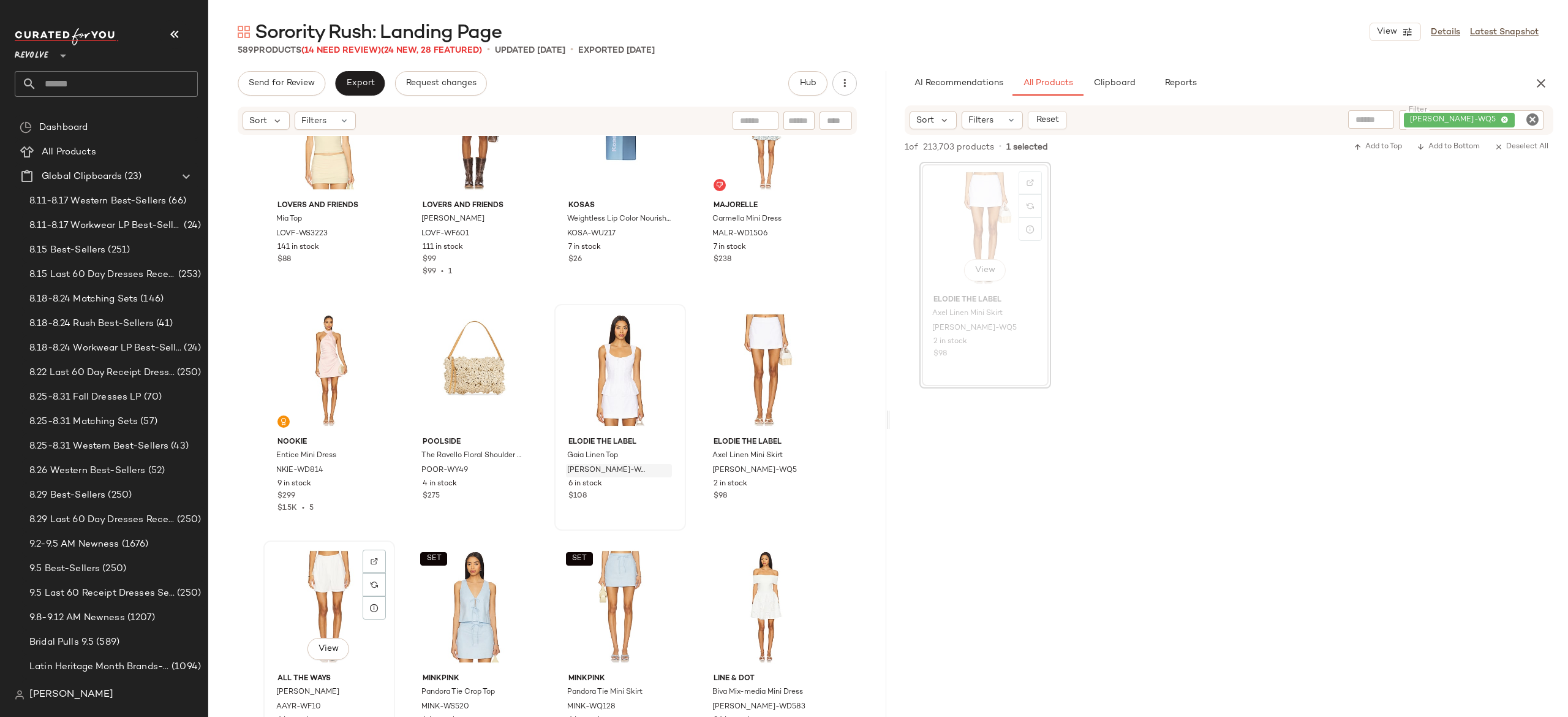
click at [320, 586] on div "View" at bounding box center [329, 607] width 123 height 124
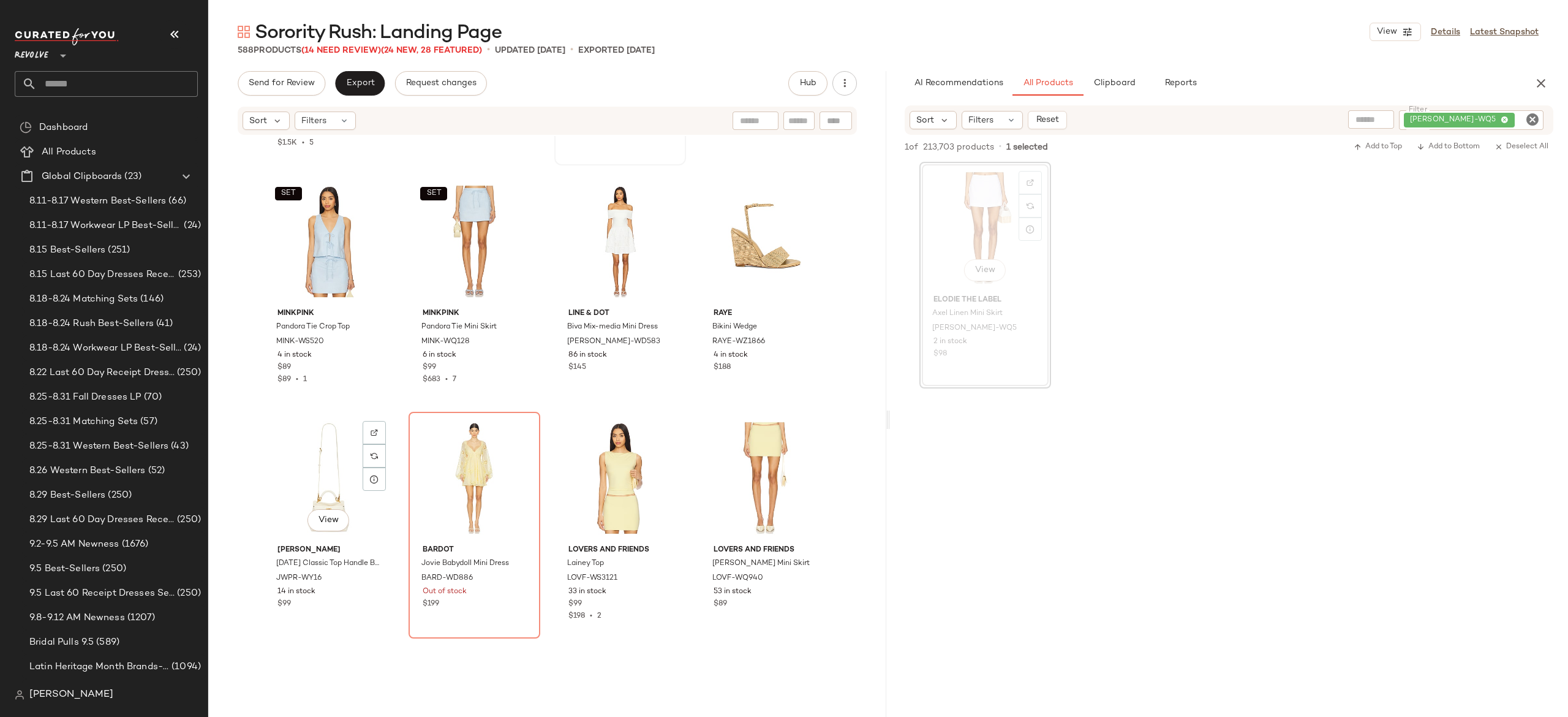
scroll to position [24588, 0]
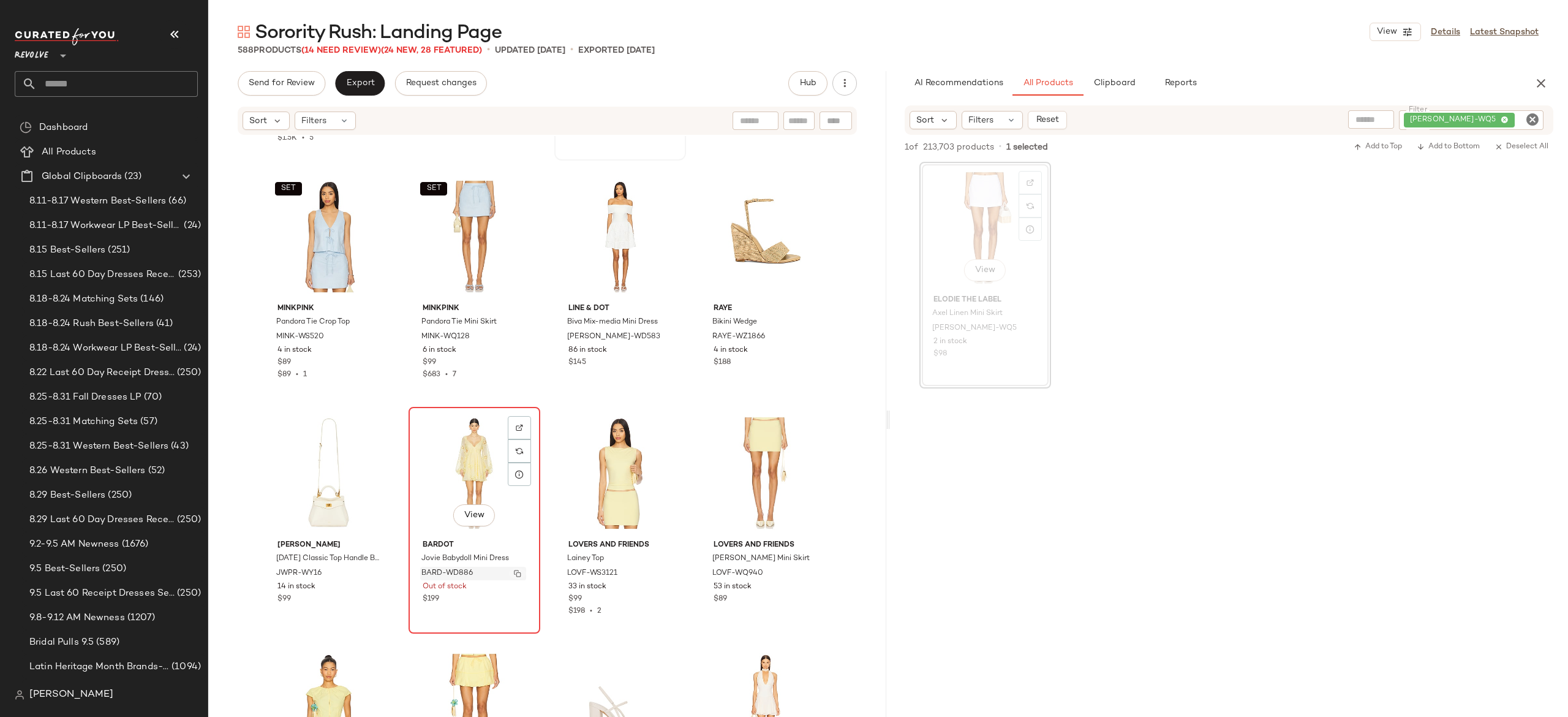
click at [514, 576] on img "button" at bounding box center [517, 573] width 7 height 7
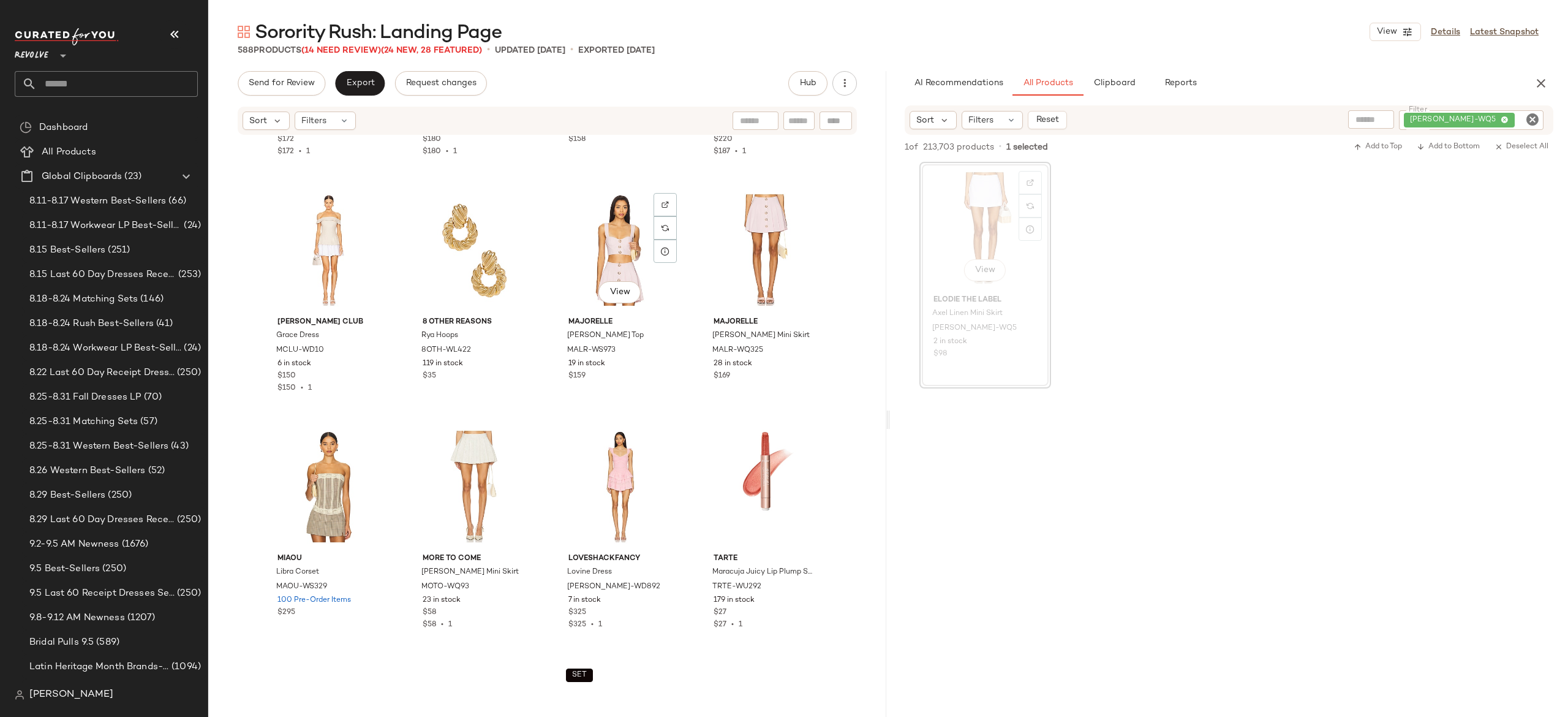
scroll to position [25291, 0]
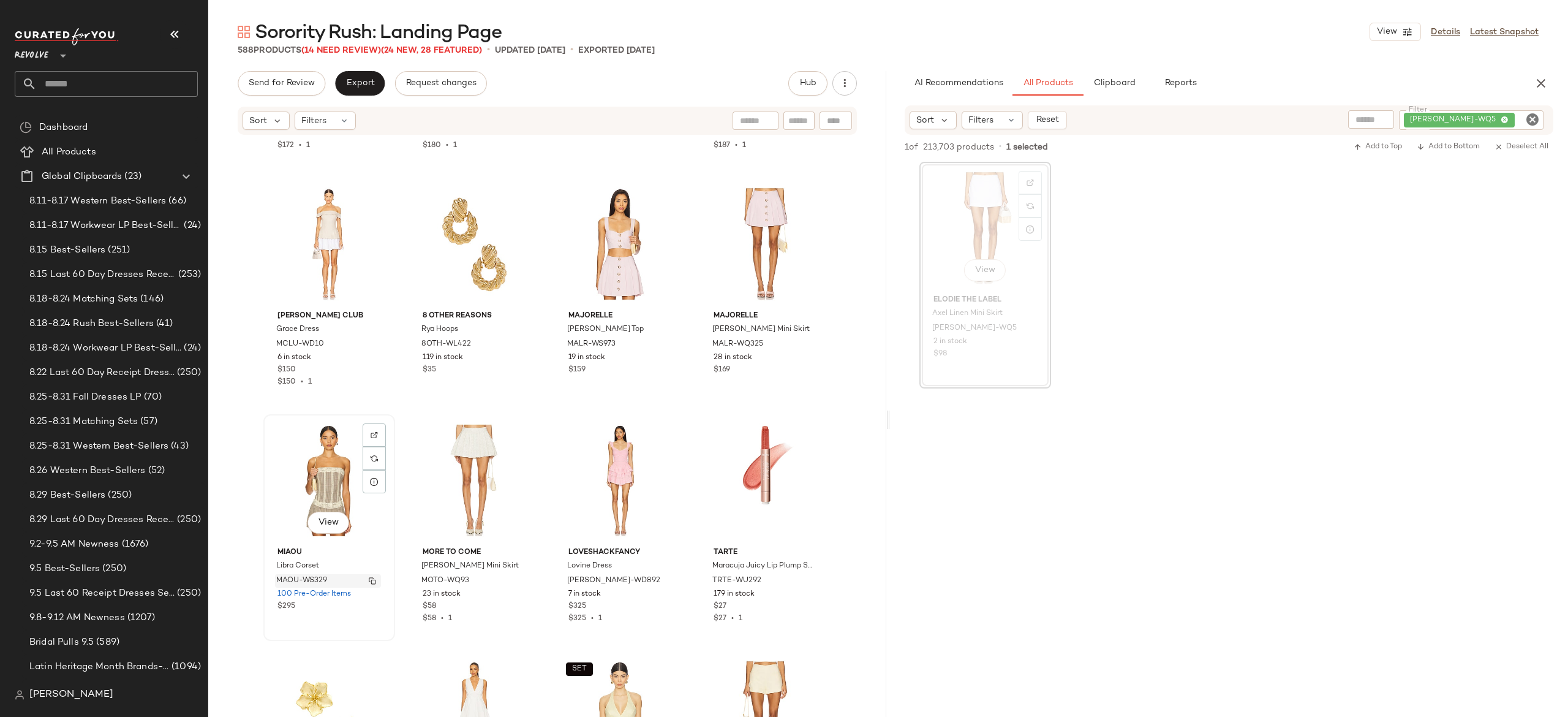
click at [364, 580] on button "button" at bounding box center [373, 581] width 17 height 11
click at [1494, 119] on div "EDIE-WQ5" at bounding box center [1471, 120] width 145 height 20
click at [1312, 132] on div "Sort Filters Reset" at bounding box center [1228, 119] width 649 height 28
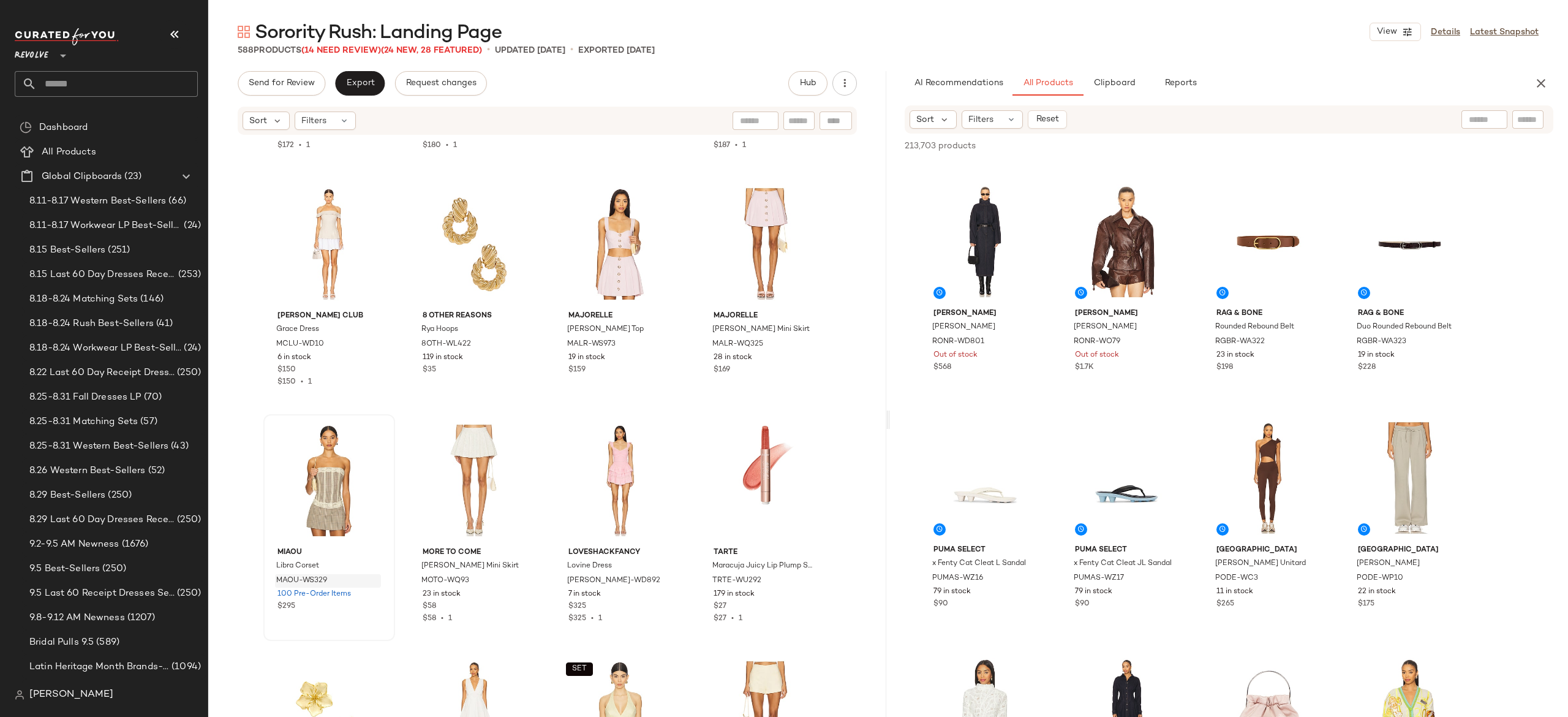
scroll to position [5432, 0]
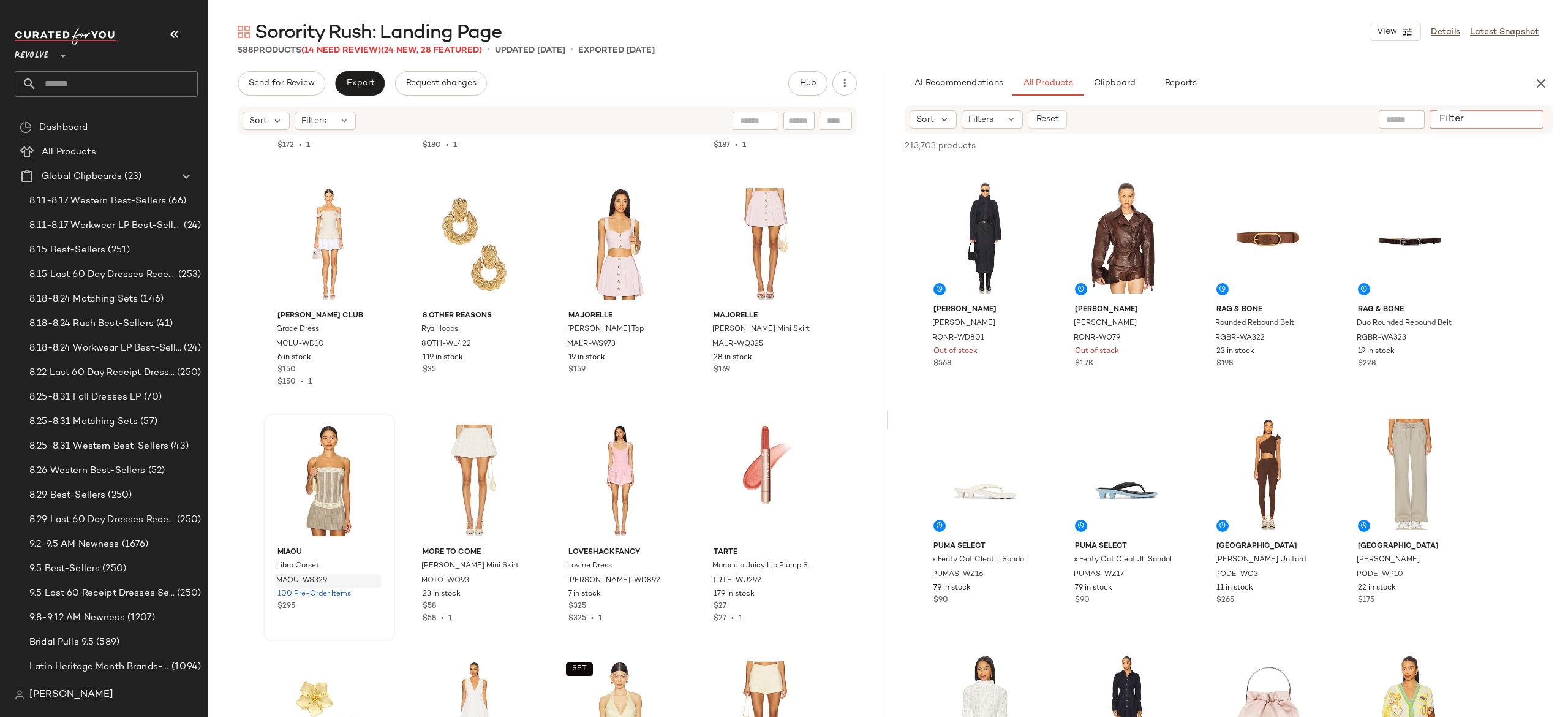
click at [1525, 119] on input "Filter" at bounding box center [1487, 119] width 104 height 13
type input "******"
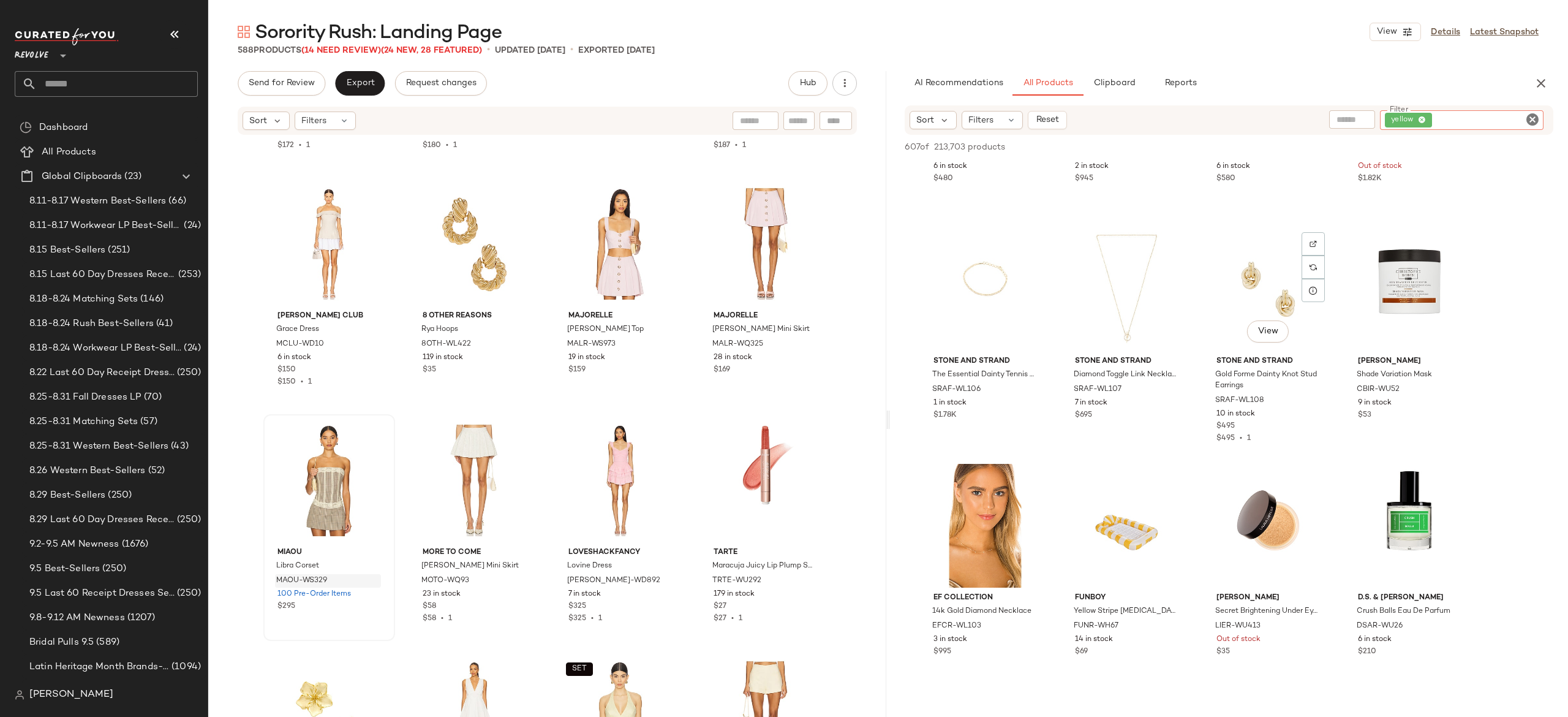
scroll to position [667, 0]
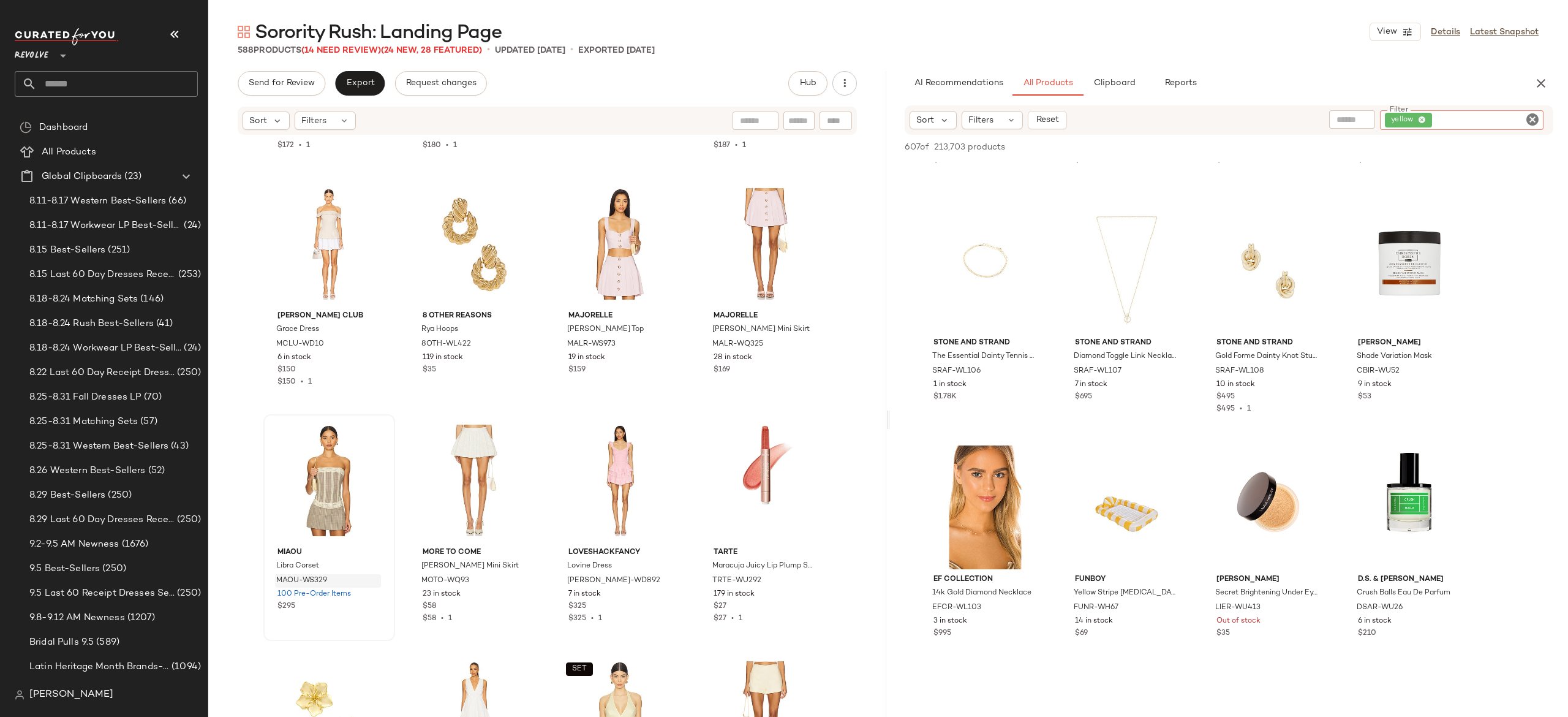
click at [1535, 125] on icon "Clear Filter" at bounding box center [1532, 119] width 15 height 15
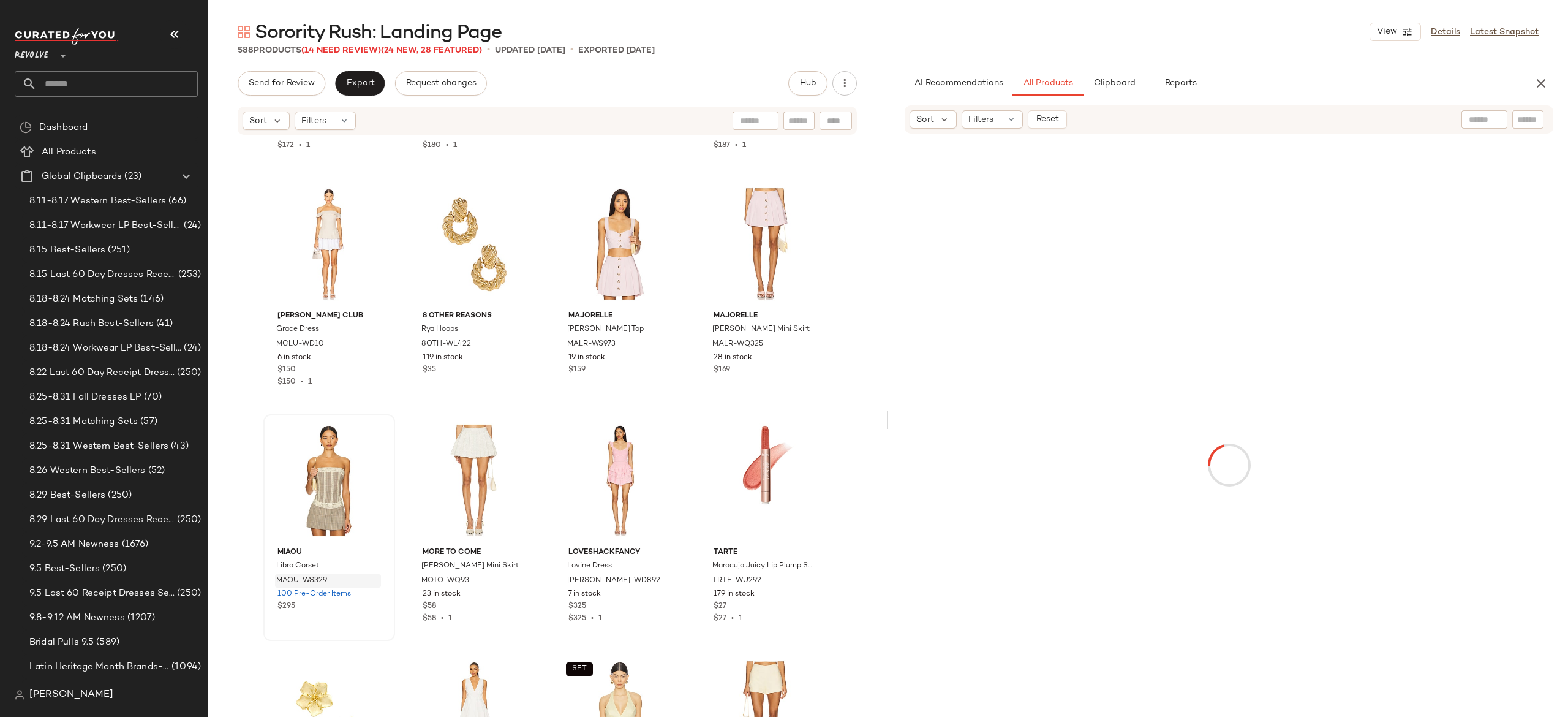
click at [1347, 122] on div "Sort Filters Reset" at bounding box center [1149, 119] width 480 height 18
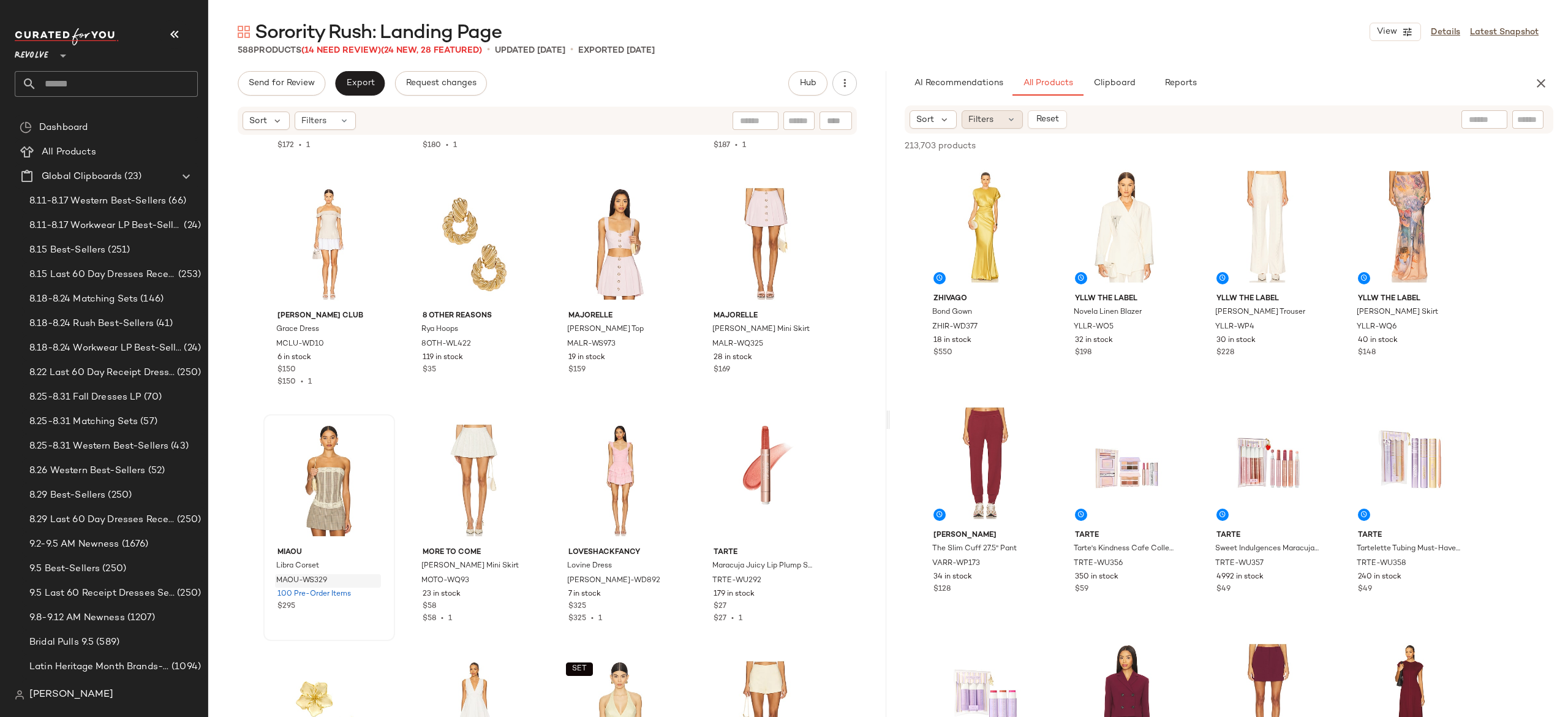
click at [1008, 117] on icon at bounding box center [1011, 119] width 10 height 10
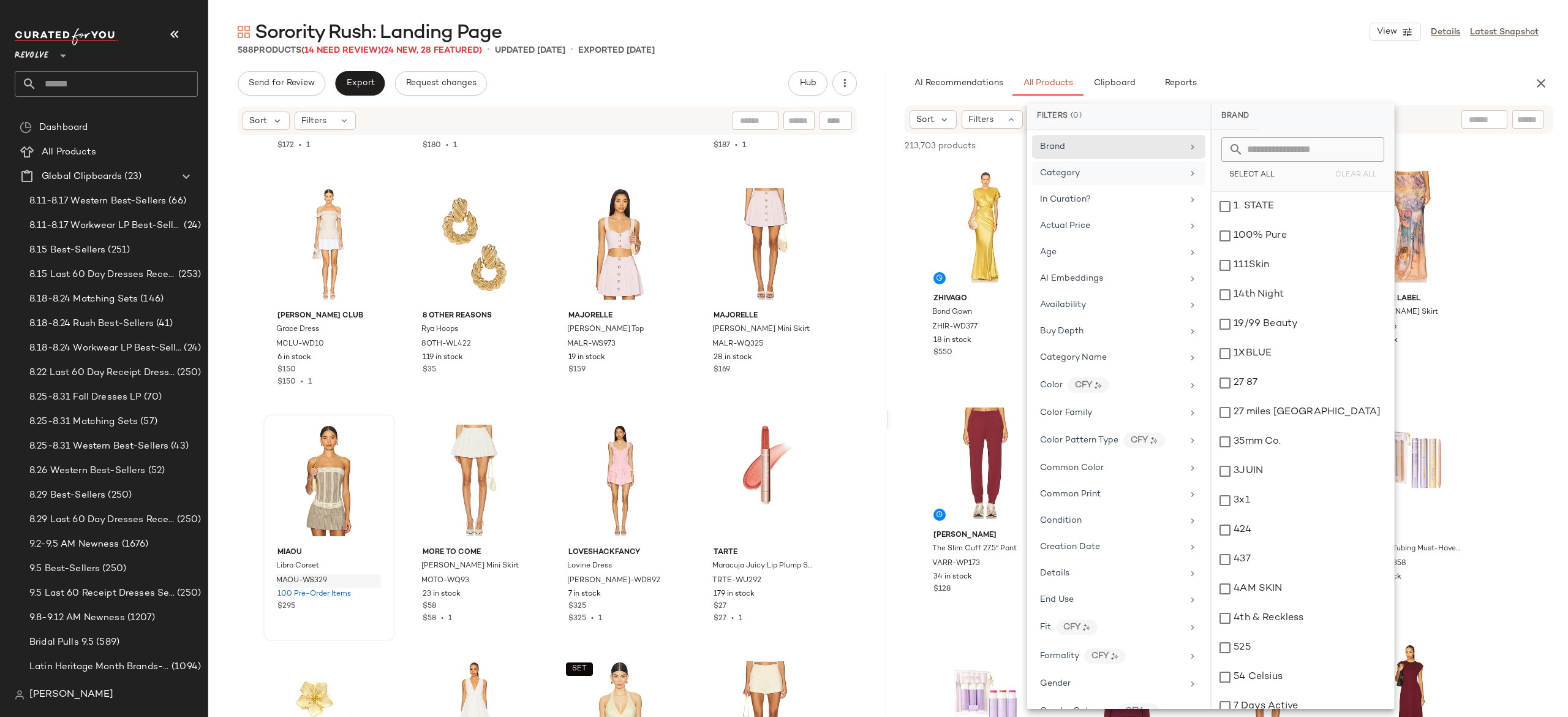
click at [1118, 179] on div "Category" at bounding box center [1112, 172] width 143 height 13
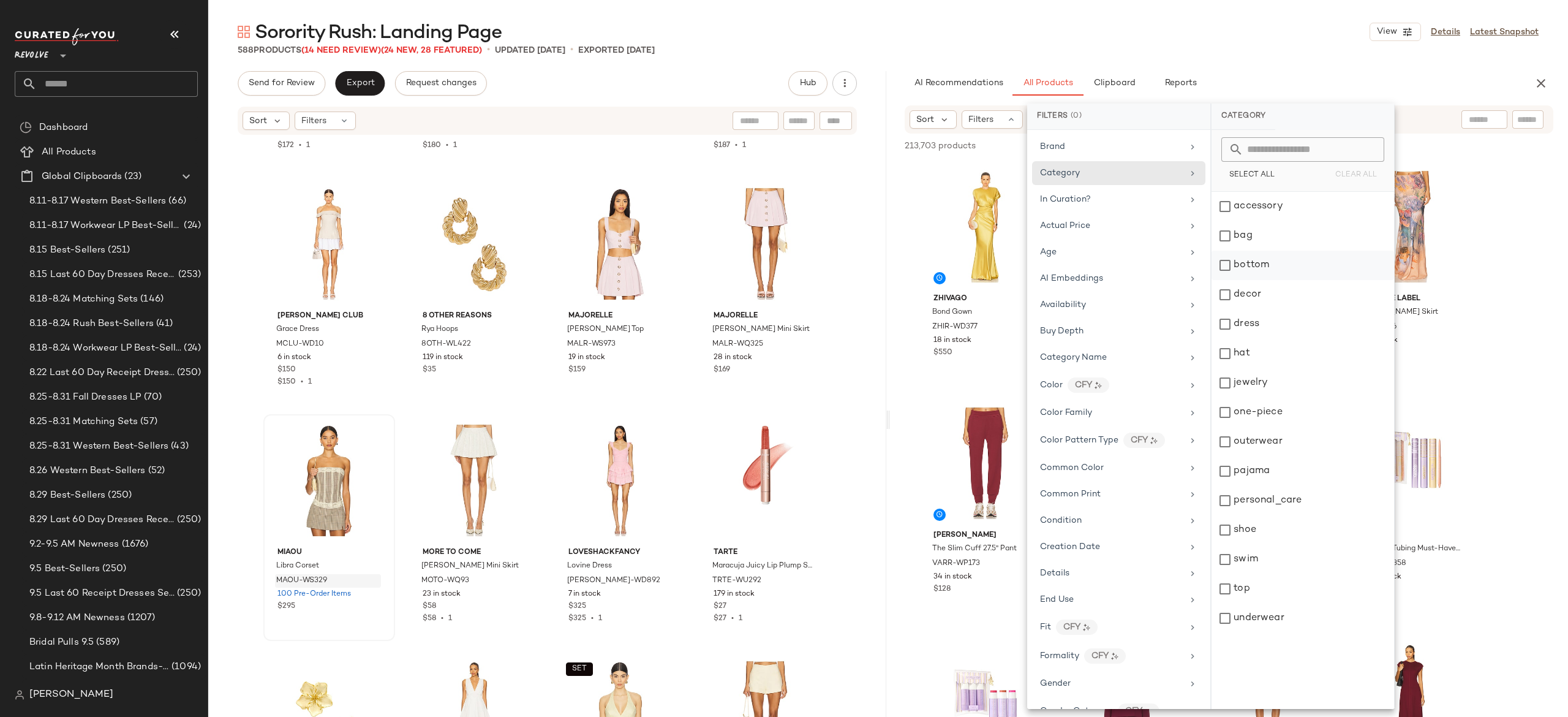
click at [1224, 264] on div "bottom" at bounding box center [1303, 266] width 183 height 30
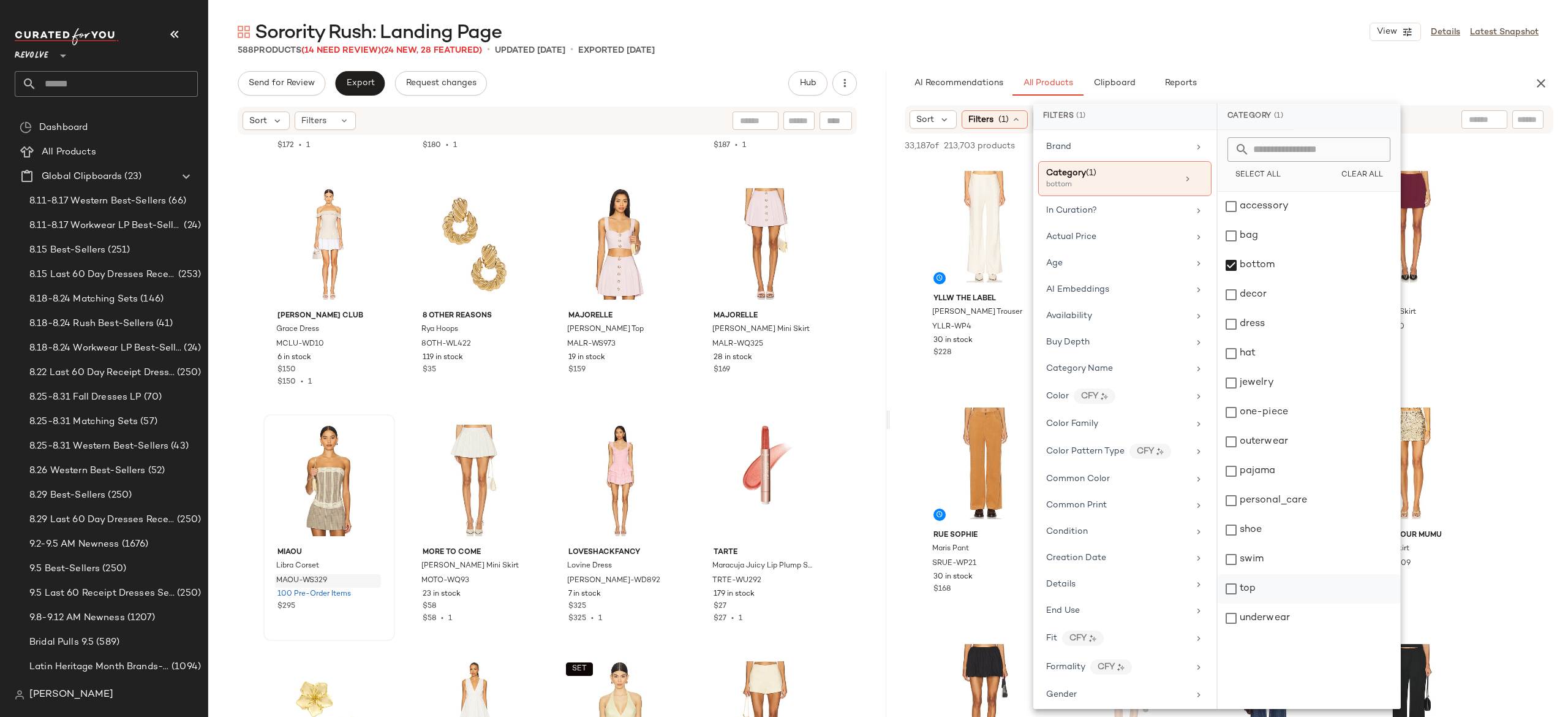
click at [1229, 586] on div "top" at bounding box center [1309, 589] width 183 height 30
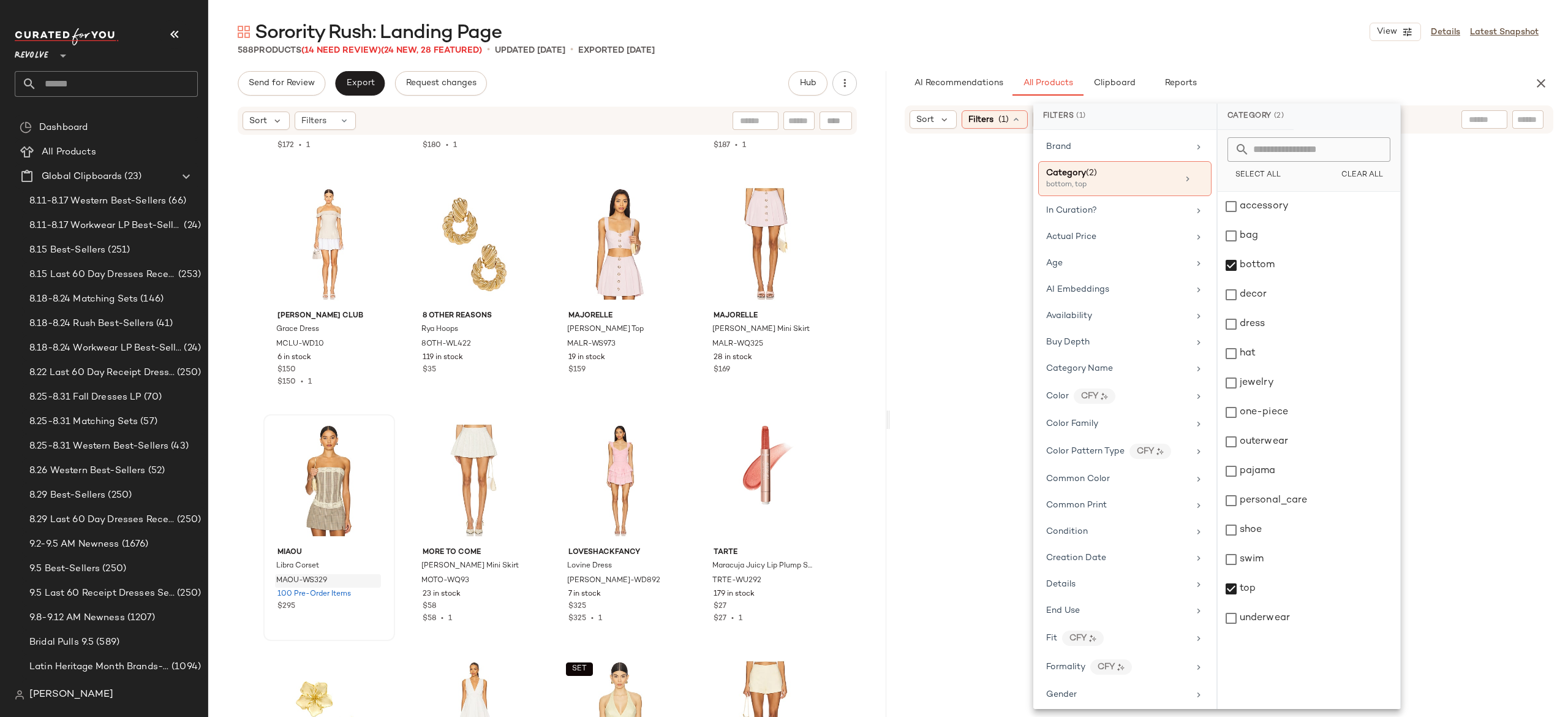
click at [1354, 88] on div "AI Recommendations All Products Clipboard Reports" at bounding box center [1209, 84] width 609 height 24
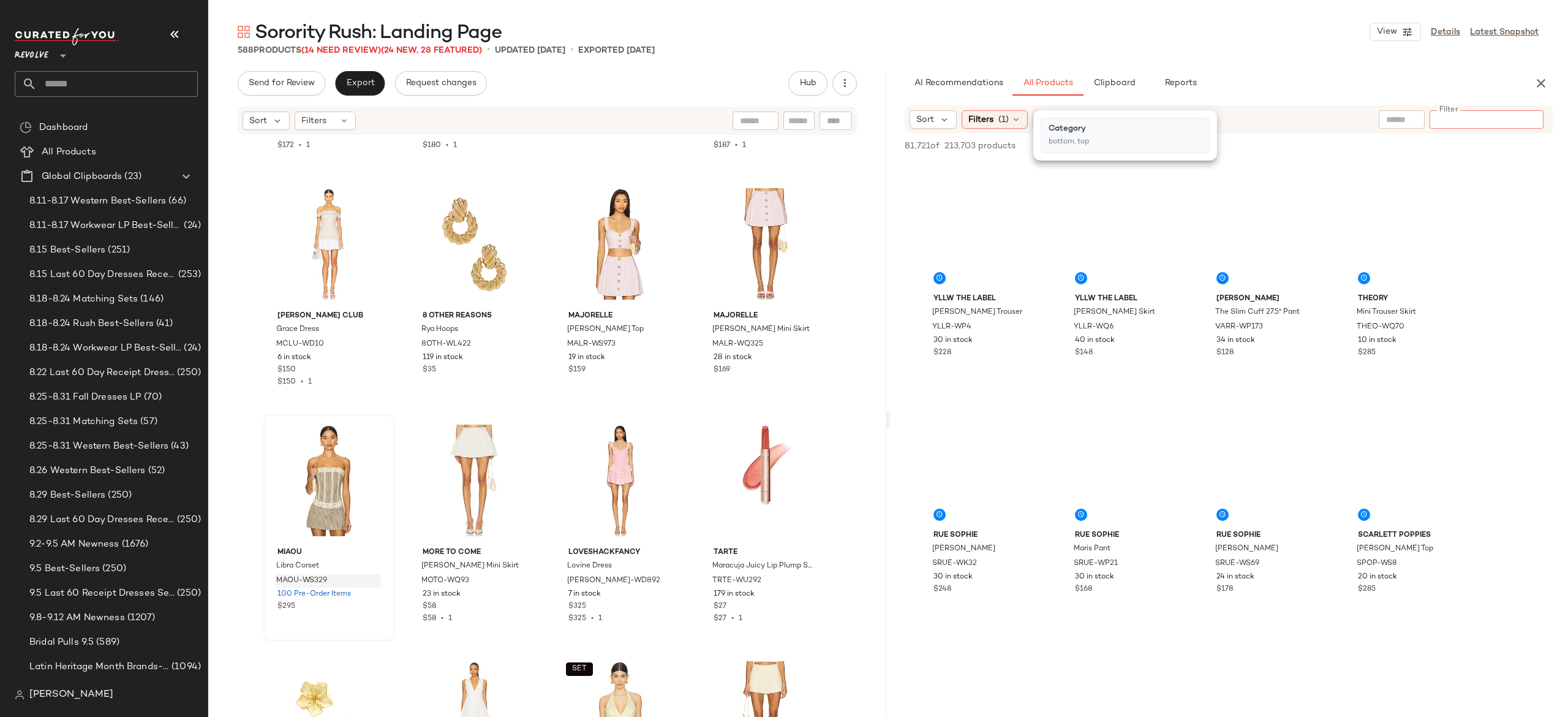
click at [1519, 119] on input "Filter" at bounding box center [1487, 119] width 104 height 13
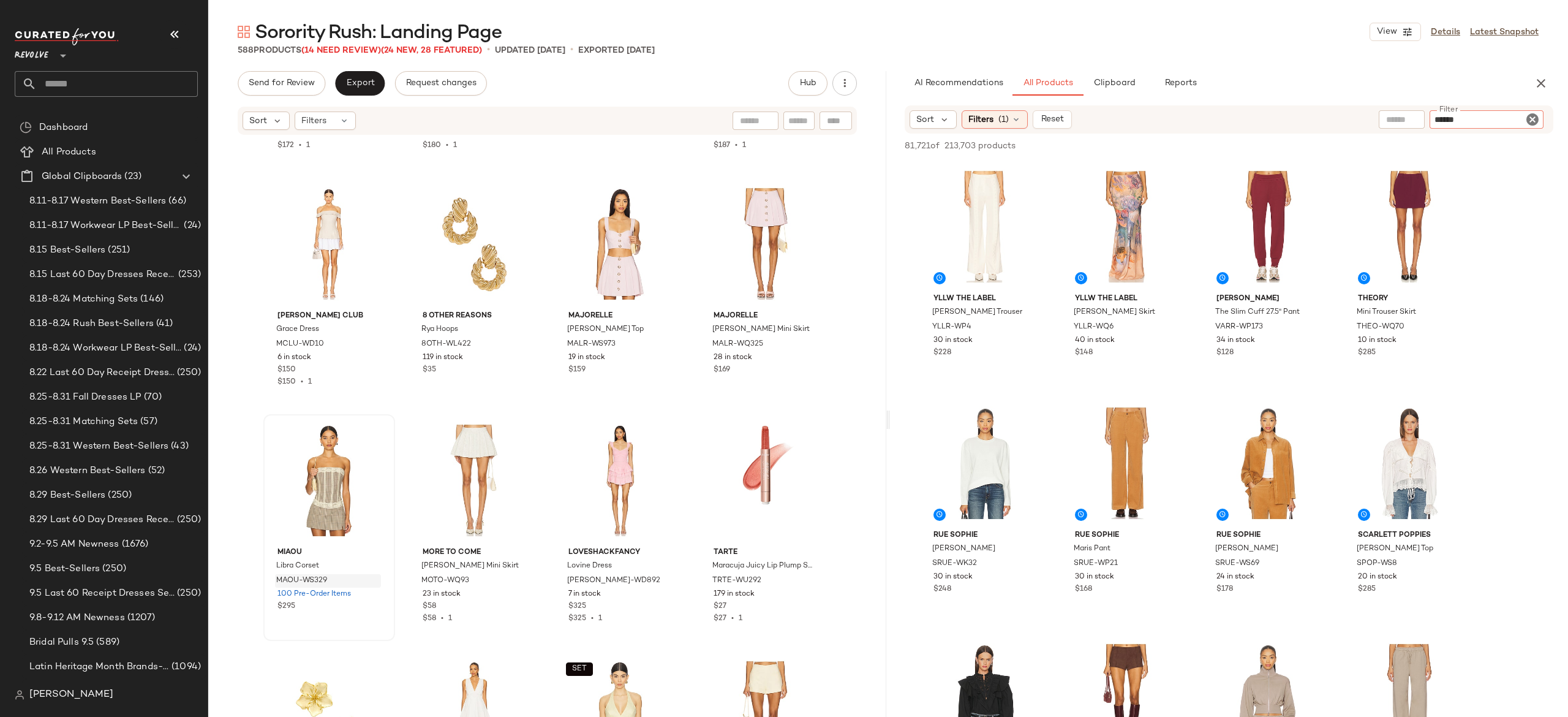
type input "******"
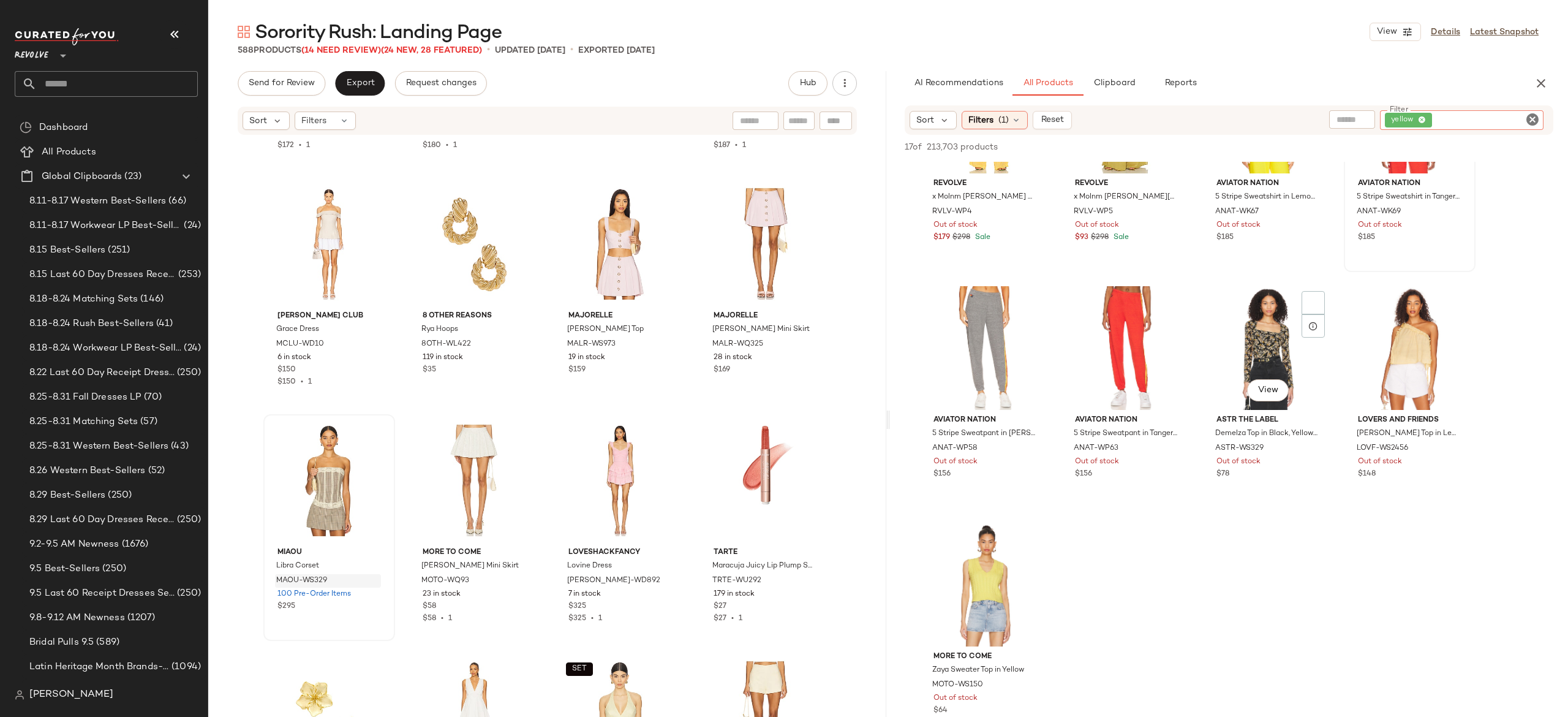
scroll to position [593, 0]
click at [1534, 115] on icon "Clear Filter" at bounding box center [1532, 119] width 15 height 15
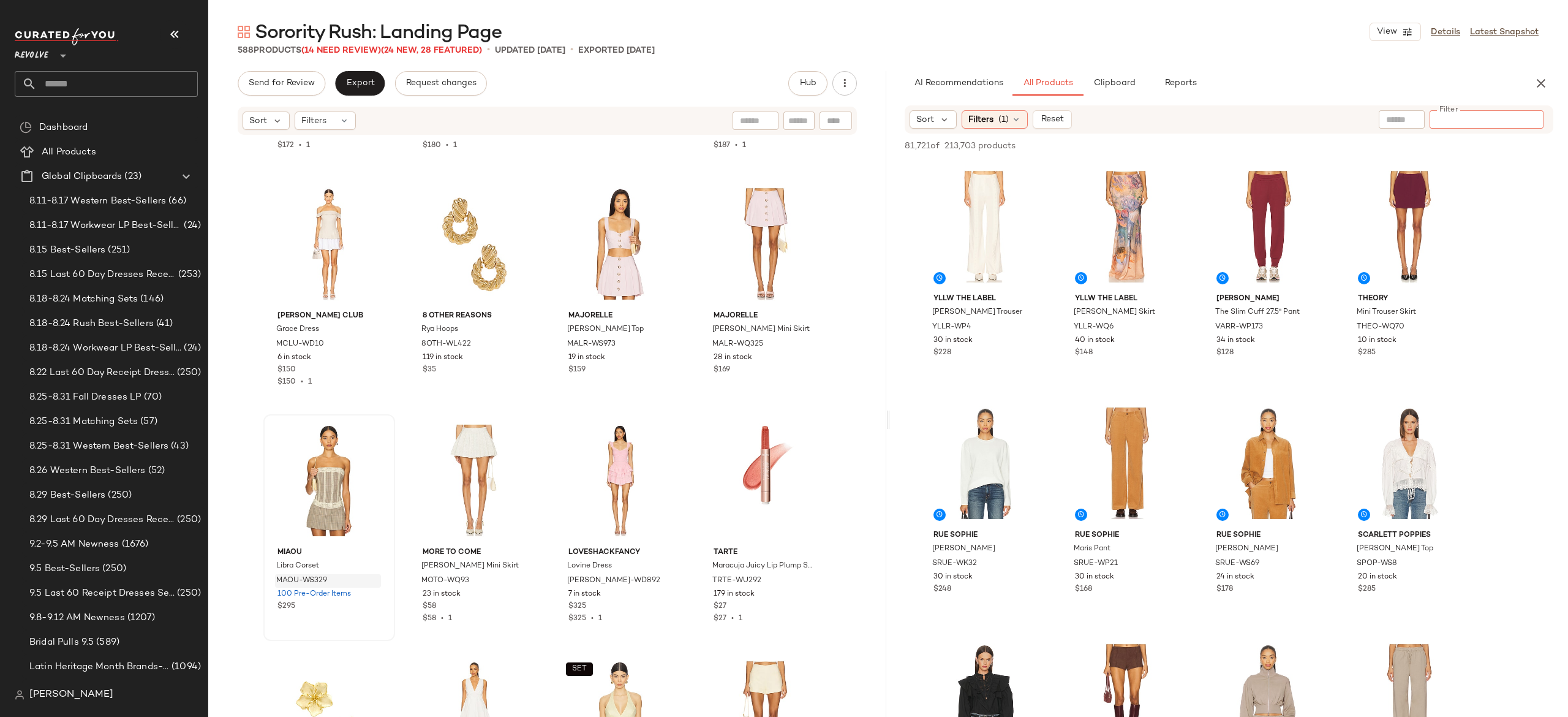
paste input "**********"
type input "**********"
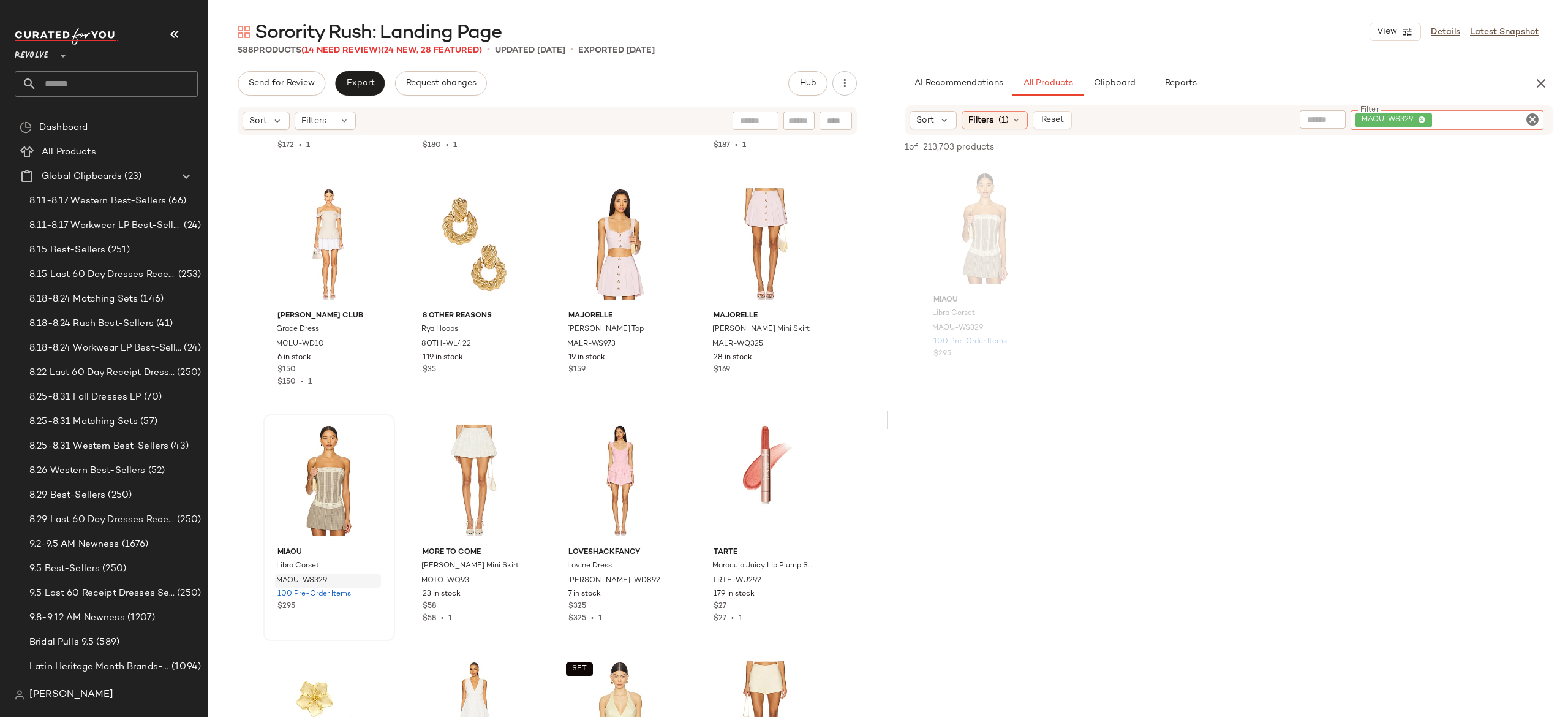
click at [1531, 119] on icon "Clear Filter" at bounding box center [1532, 119] width 15 height 15
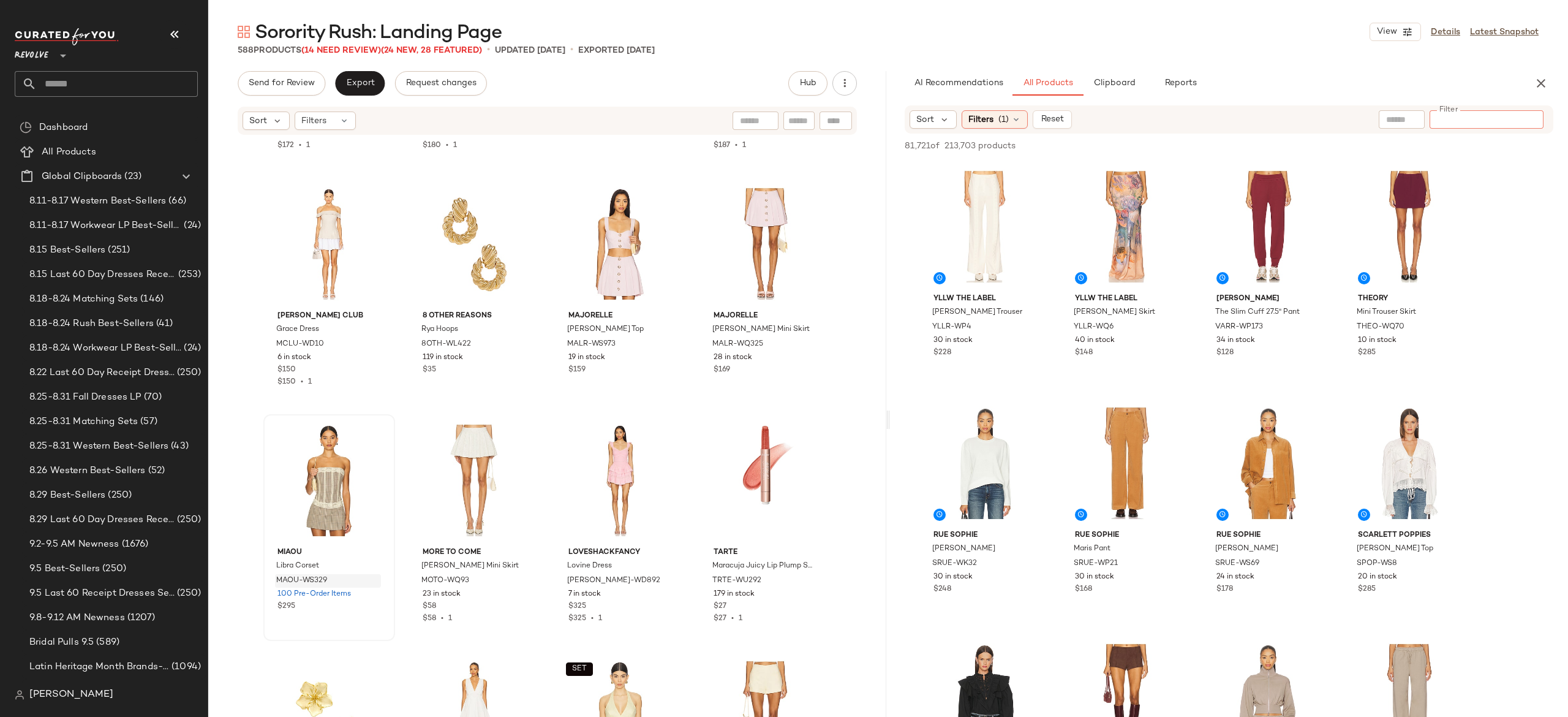
click at [1452, 111] on div at bounding box center [1486, 119] width 114 height 18
paste input "**********"
type input "**********"
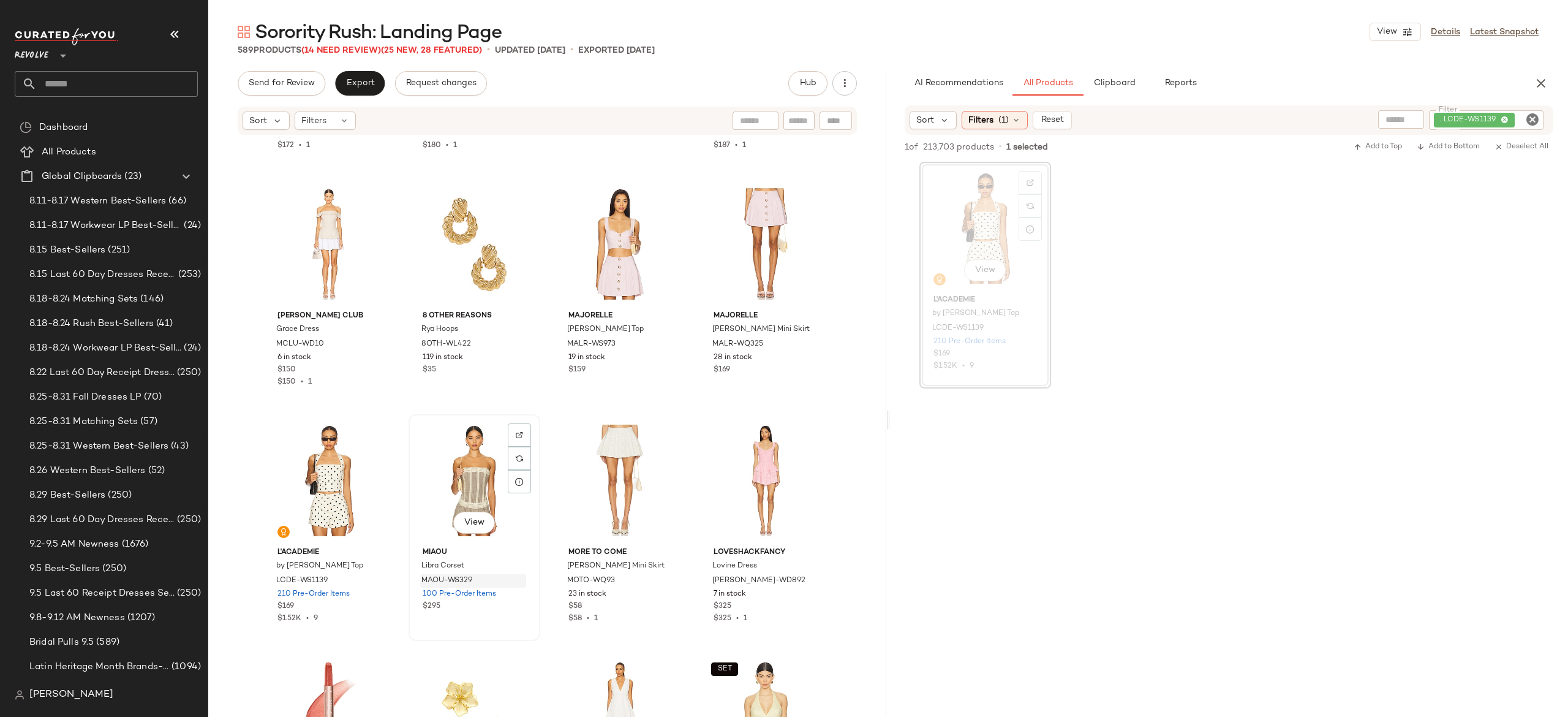
click at [485, 470] on div "View" at bounding box center [474, 481] width 123 height 124
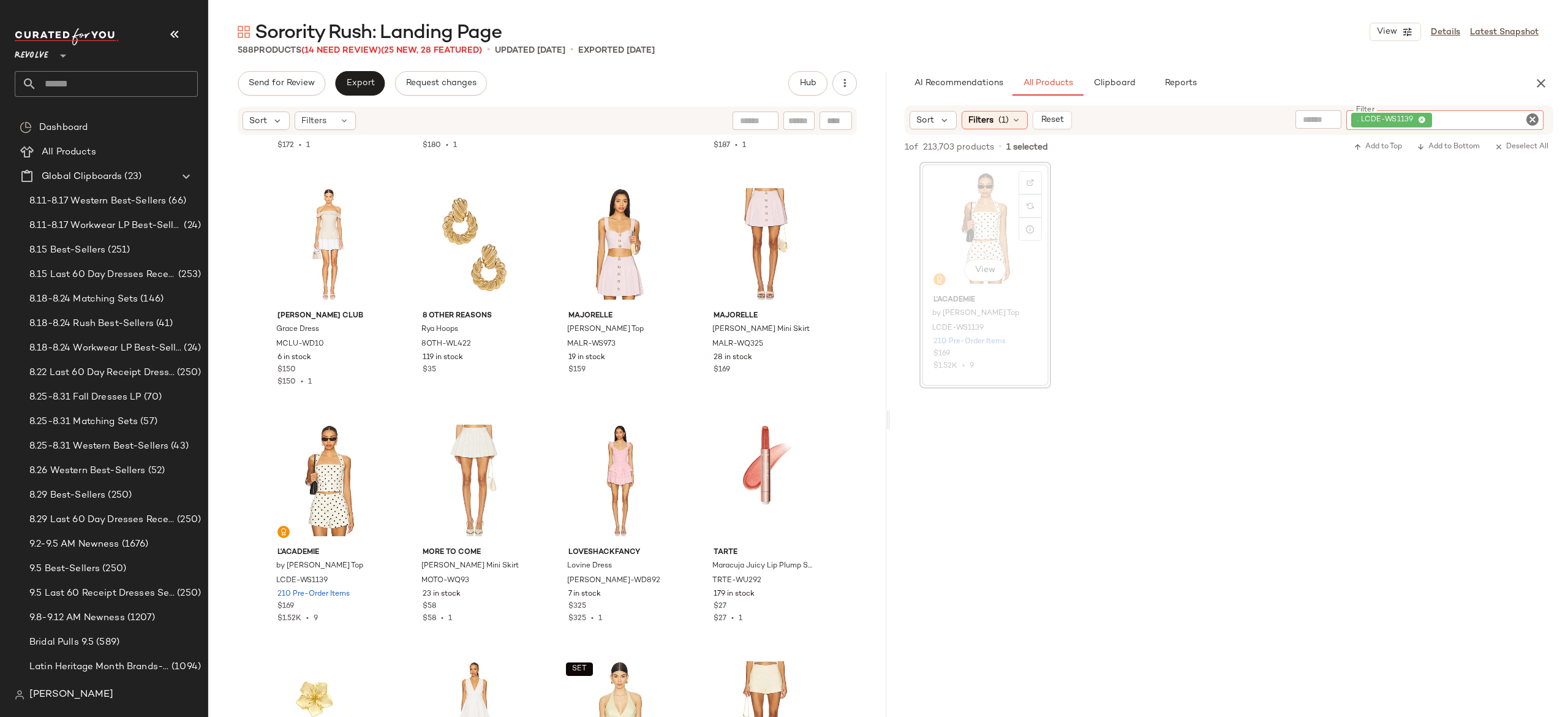
click at [1456, 114] on div ". LCDE-WS1139" at bounding box center [1445, 120] width 198 height 20
paste input "**********"
type input "**********"
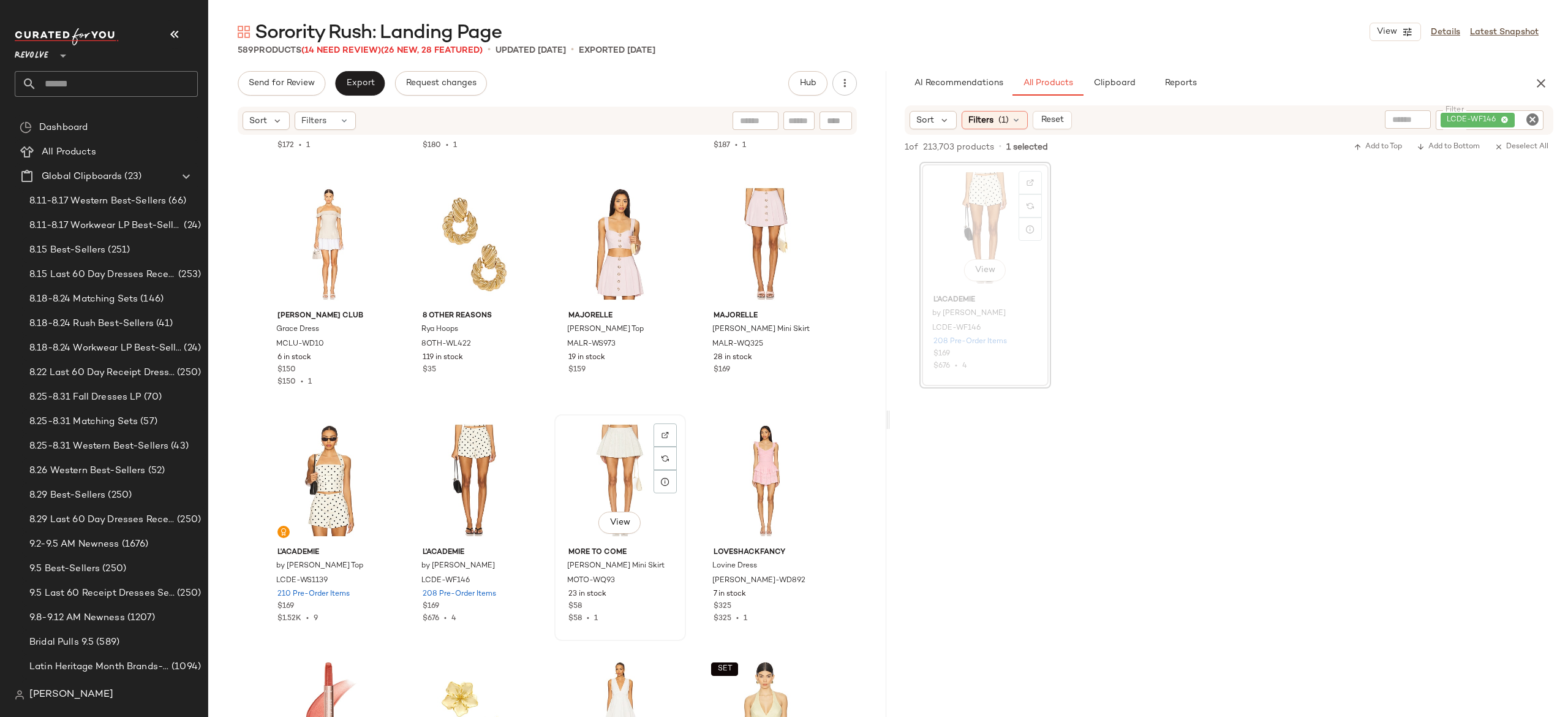
click at [609, 457] on div "View" at bounding box center [620, 481] width 123 height 124
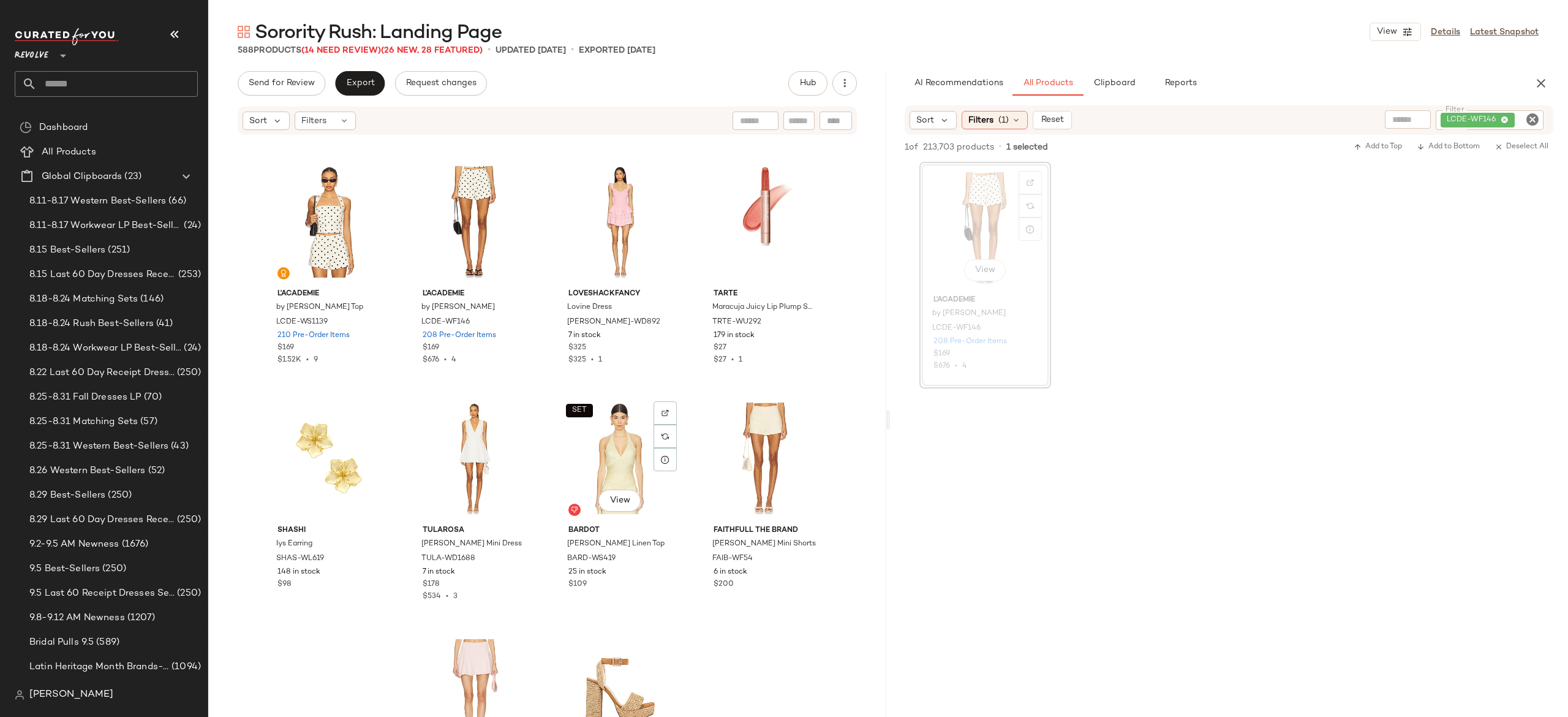
scroll to position [25551, 0]
click at [662, 557] on img "button" at bounding box center [663, 558] width 7 height 7
click at [805, 560] on img "button" at bounding box center [809, 558] width 7 height 7
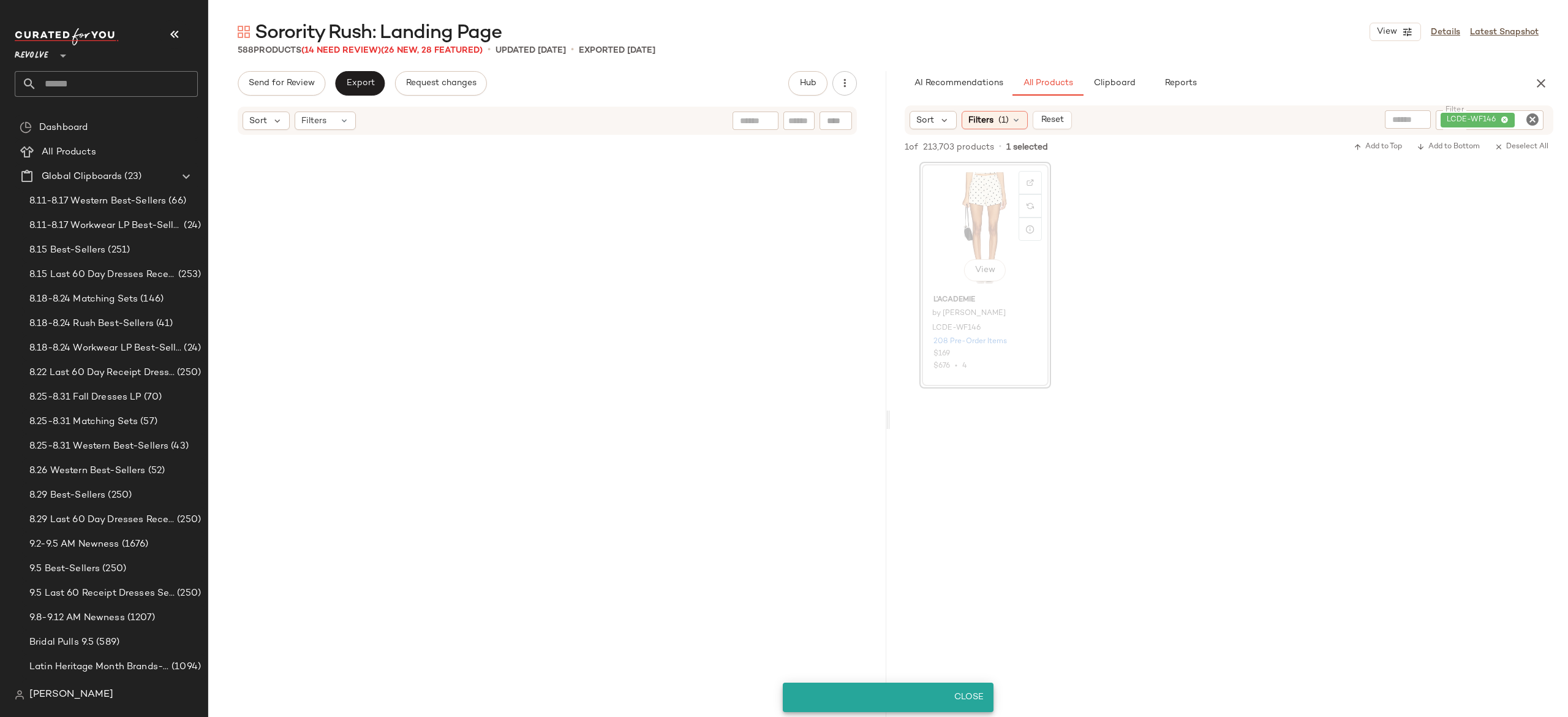
scroll to position [25551, 0]
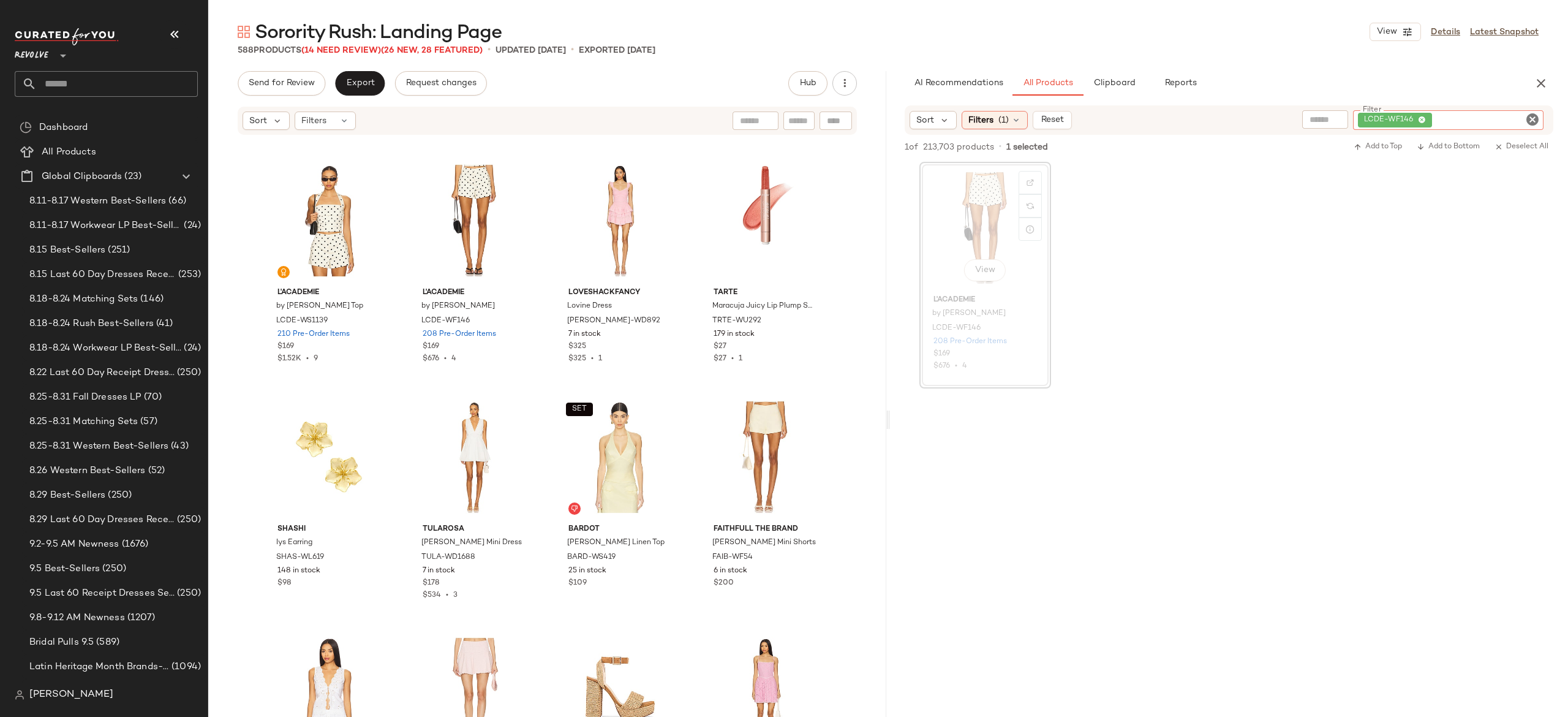
click at [1488, 122] on div "LCDE-WF146" at bounding box center [1448, 120] width 191 height 20
paste input "**********"
type input "**********"
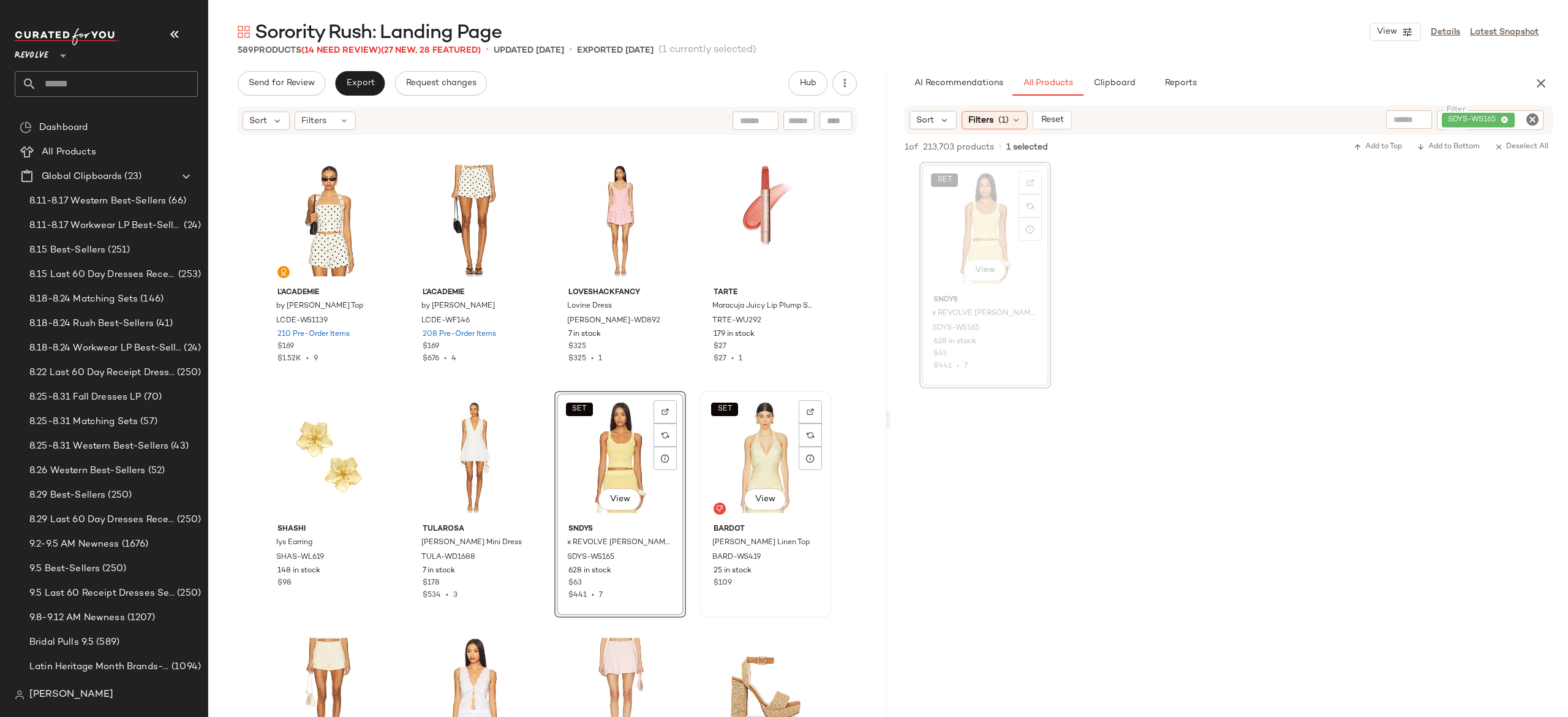
click at [737, 446] on div "SET View" at bounding box center [765, 457] width 123 height 124
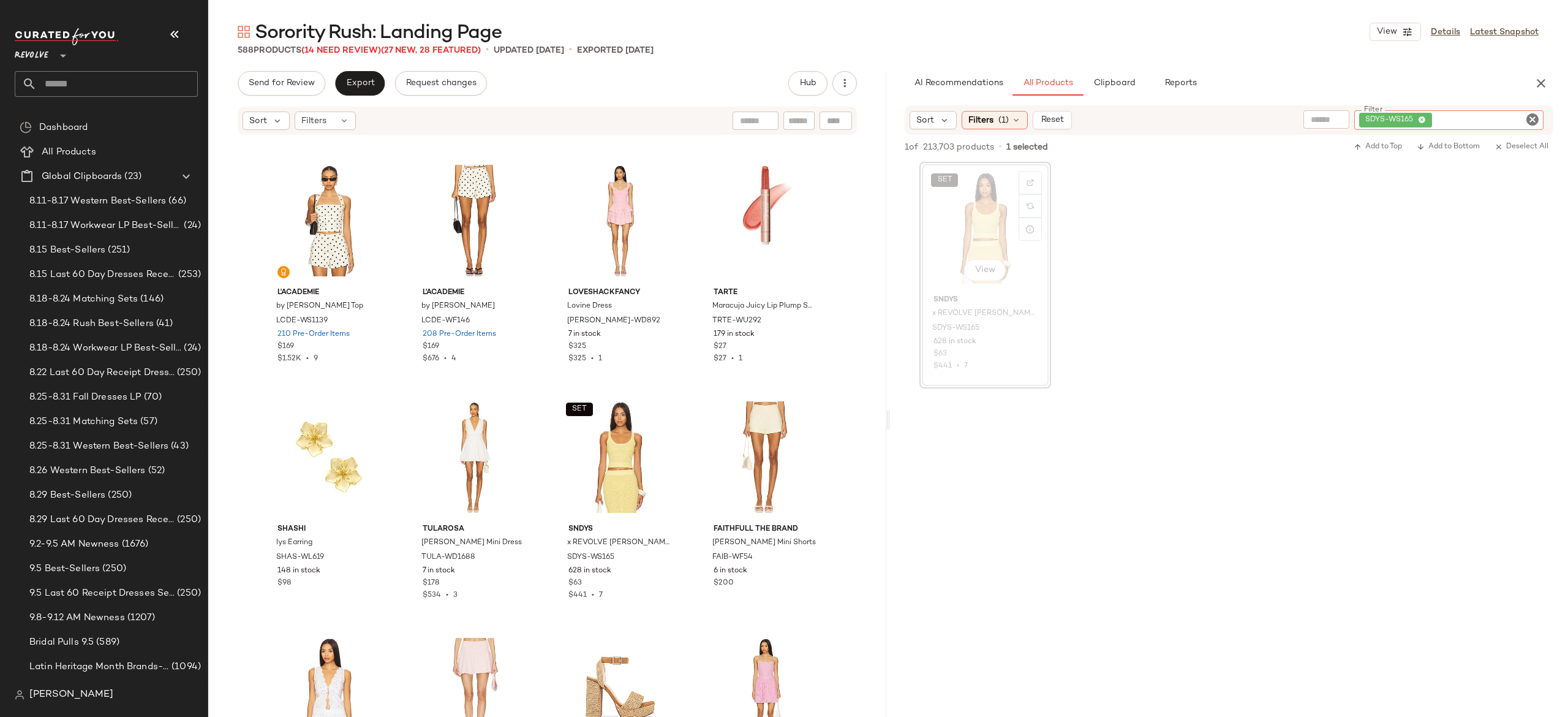
click at [1463, 115] on div "SDYS-WS165" at bounding box center [1449, 120] width 189 height 20
paste input "*********"
type input "*********"
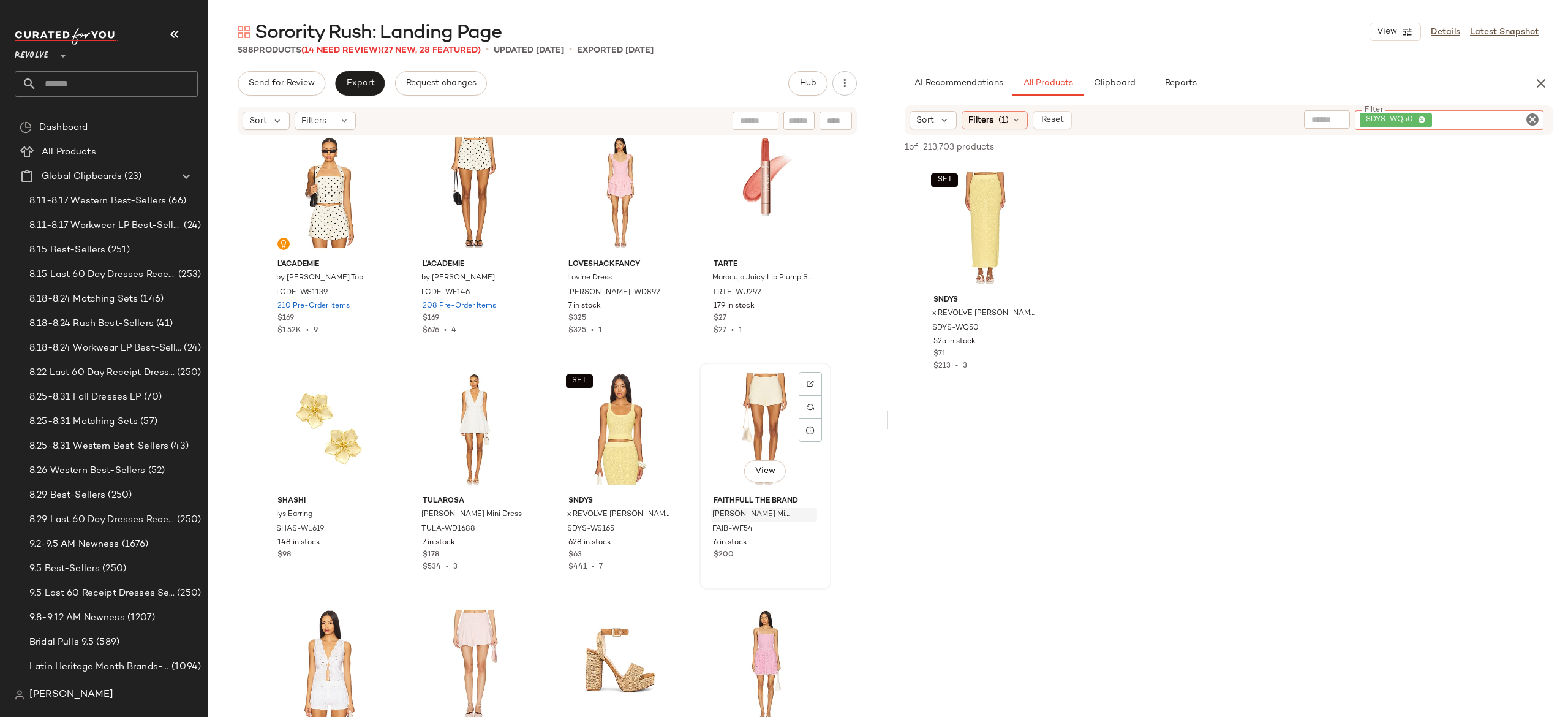
scroll to position [25576, 0]
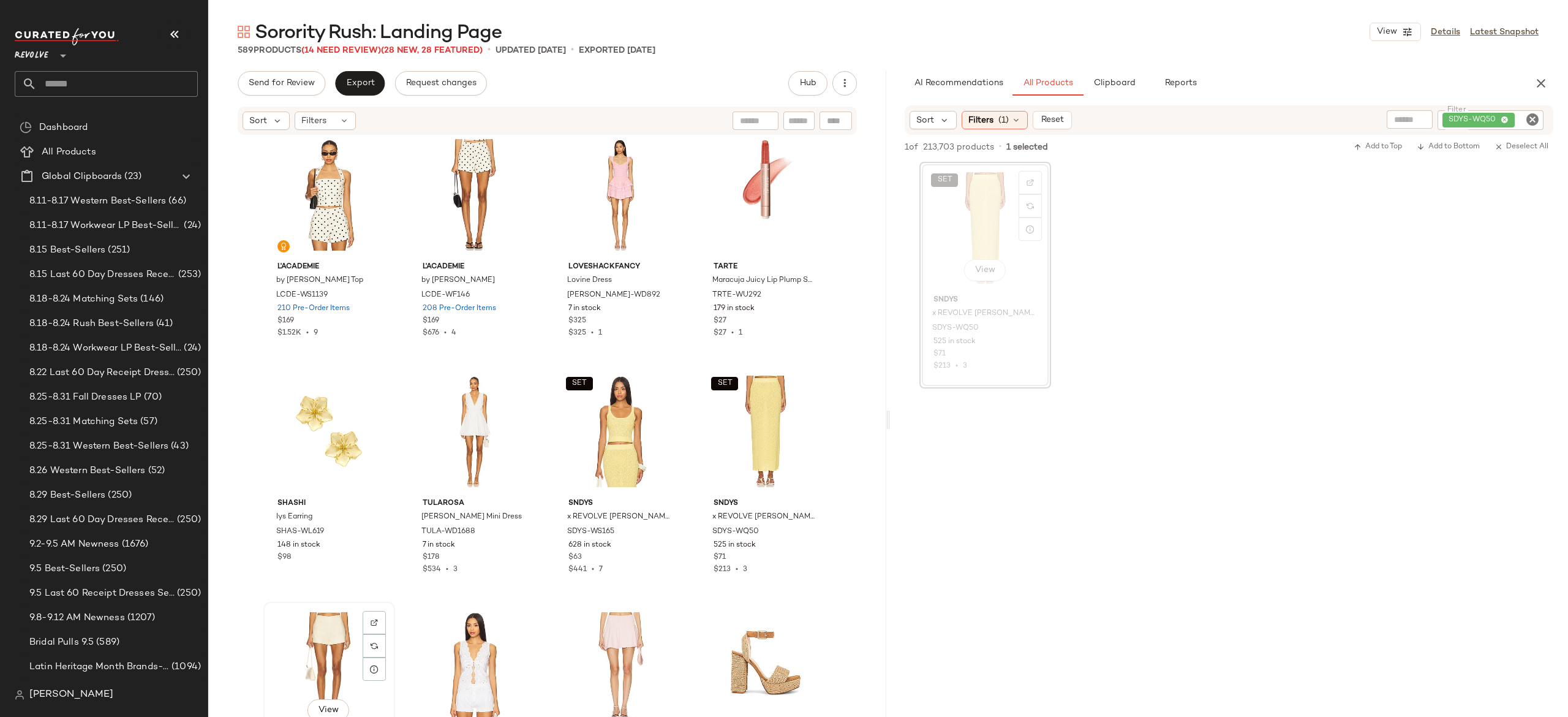
click at [316, 639] on div "View" at bounding box center [329, 668] width 123 height 124
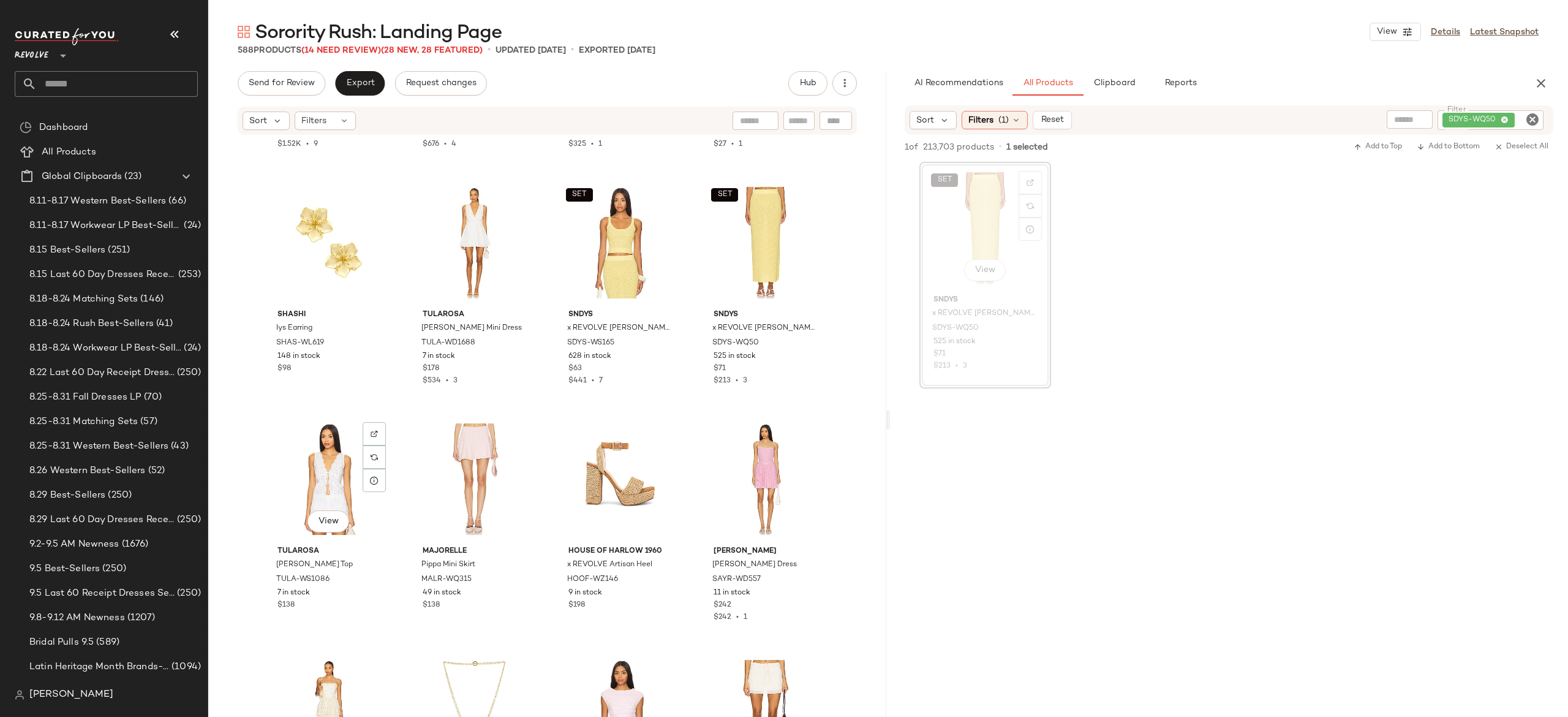
scroll to position [25775, 0]
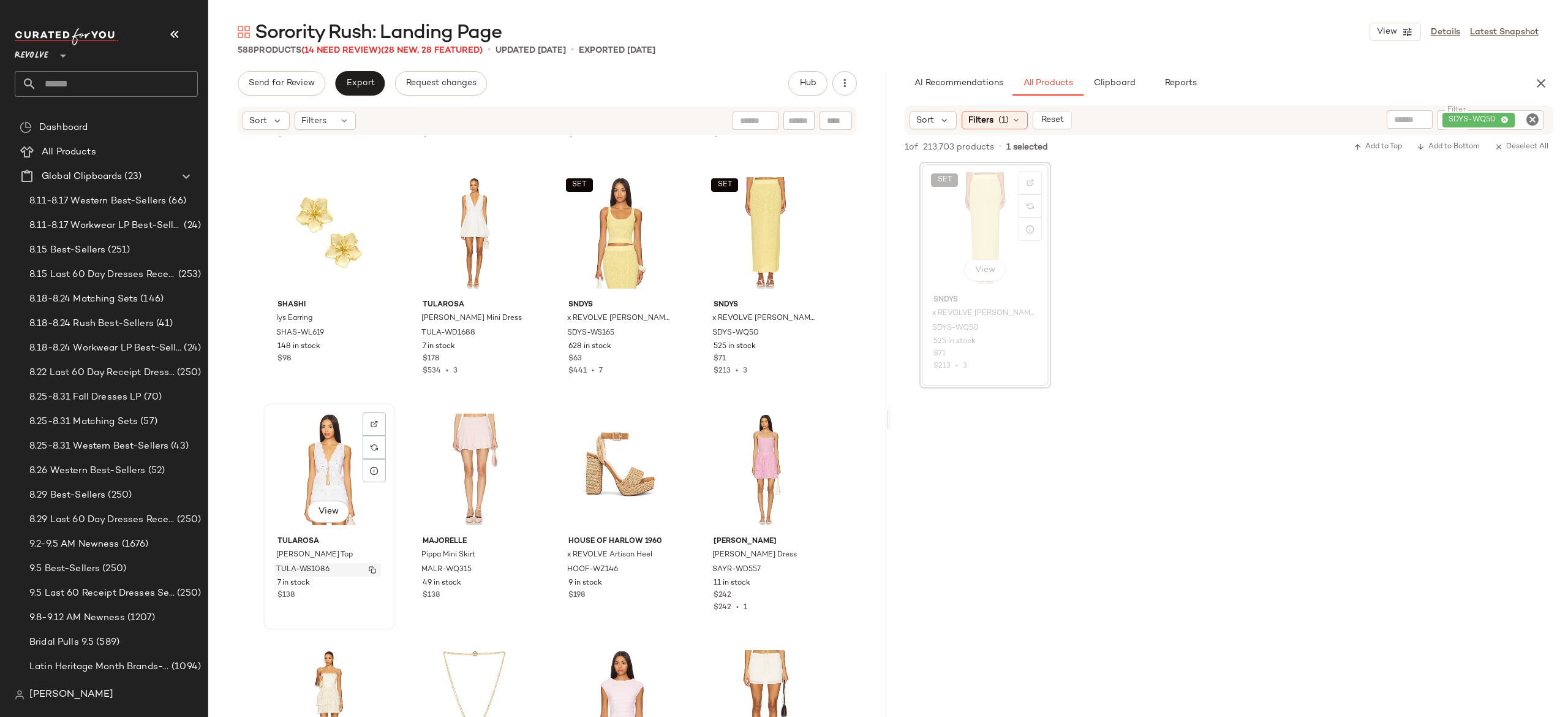
click at [369, 570] on img "button" at bounding box center [373, 570] width 7 height 7
click at [1461, 117] on div "SDYS-WQ50" at bounding box center [1491, 120] width 106 height 20
paste input "*********"
type input "*********"
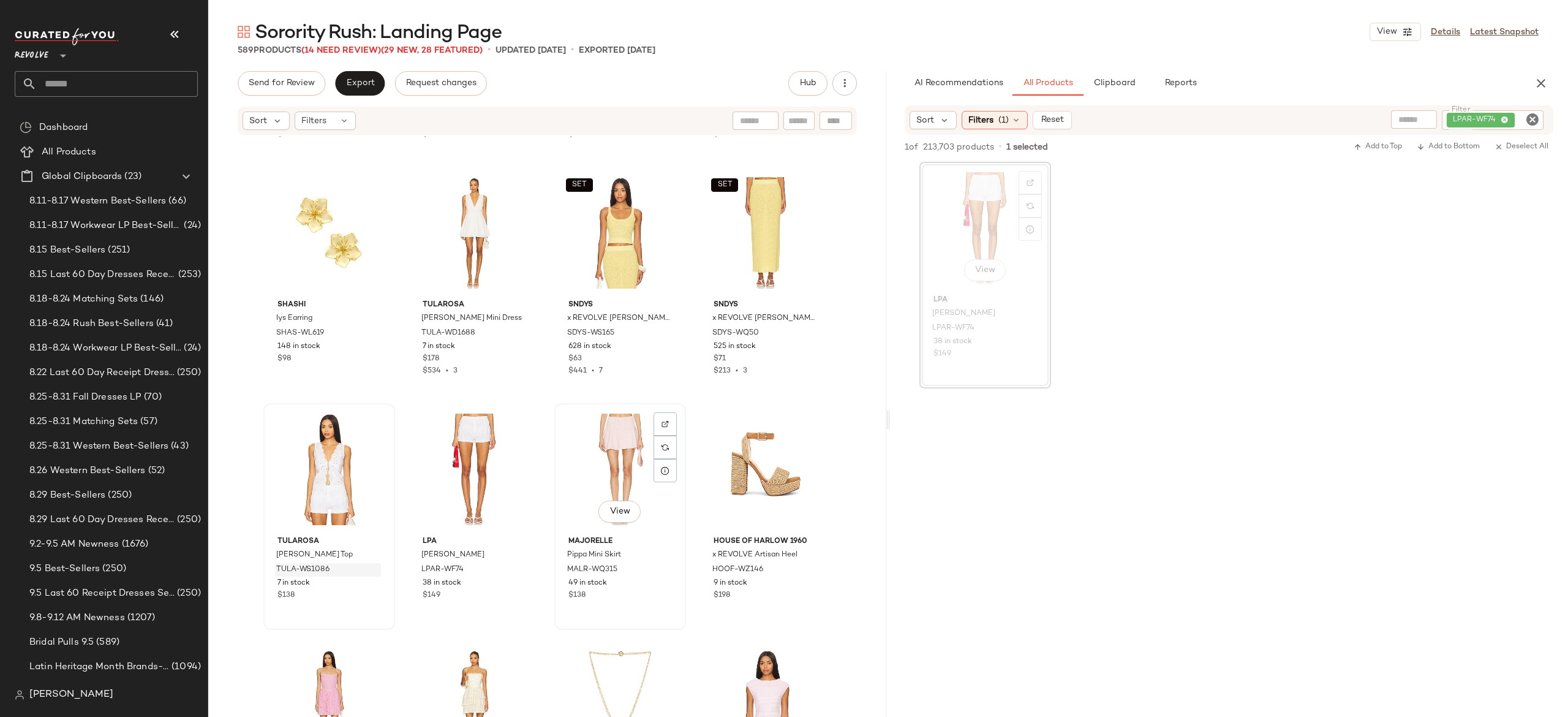
click at [615, 451] on div "View" at bounding box center [620, 470] width 123 height 124
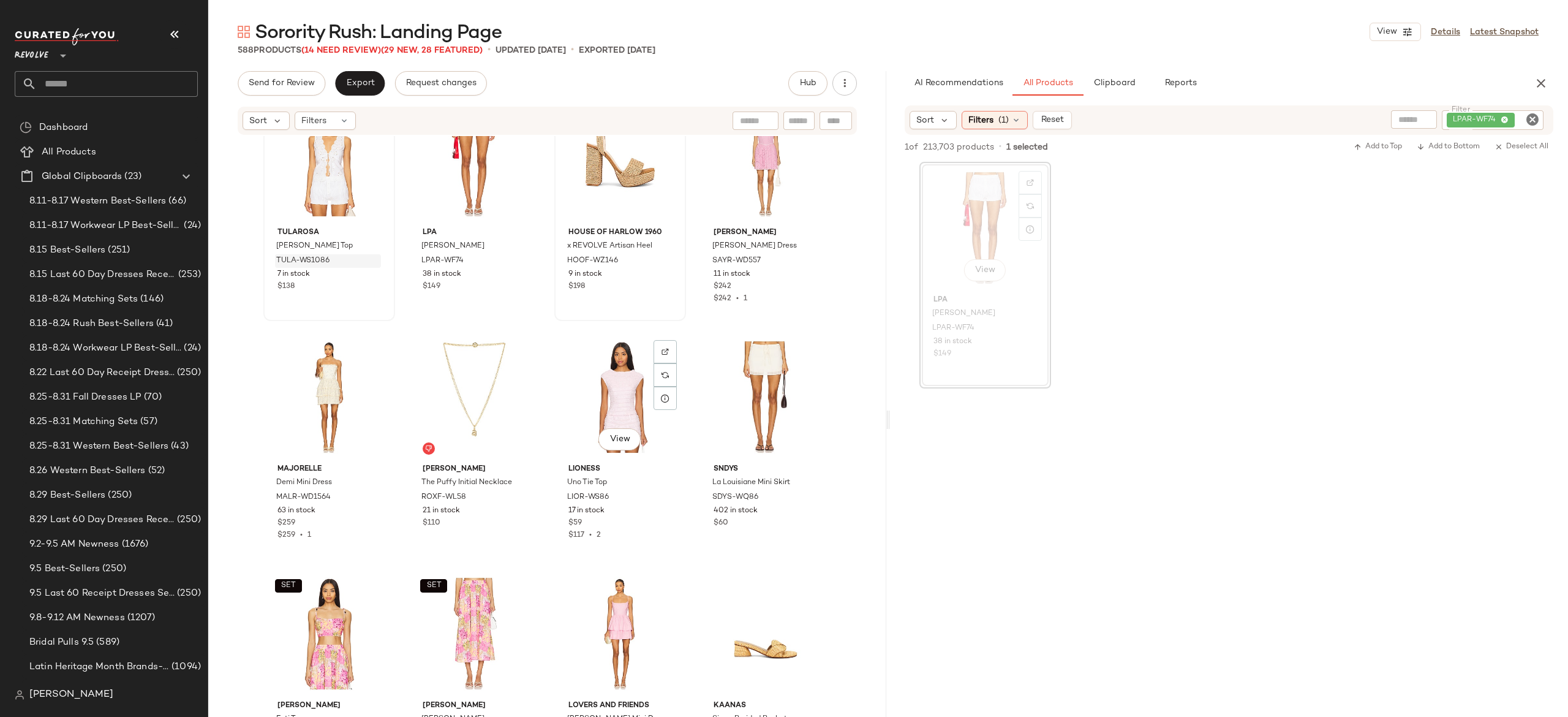
scroll to position [26085, 0]
click at [660, 494] on img "button" at bounding box center [663, 497] width 7 height 7
click at [1528, 115] on icon "Clear Filter" at bounding box center [1532, 119] width 15 height 15
click at [1302, 111] on div "Sort Filters (1) Reset" at bounding box center [1149, 119] width 480 height 18
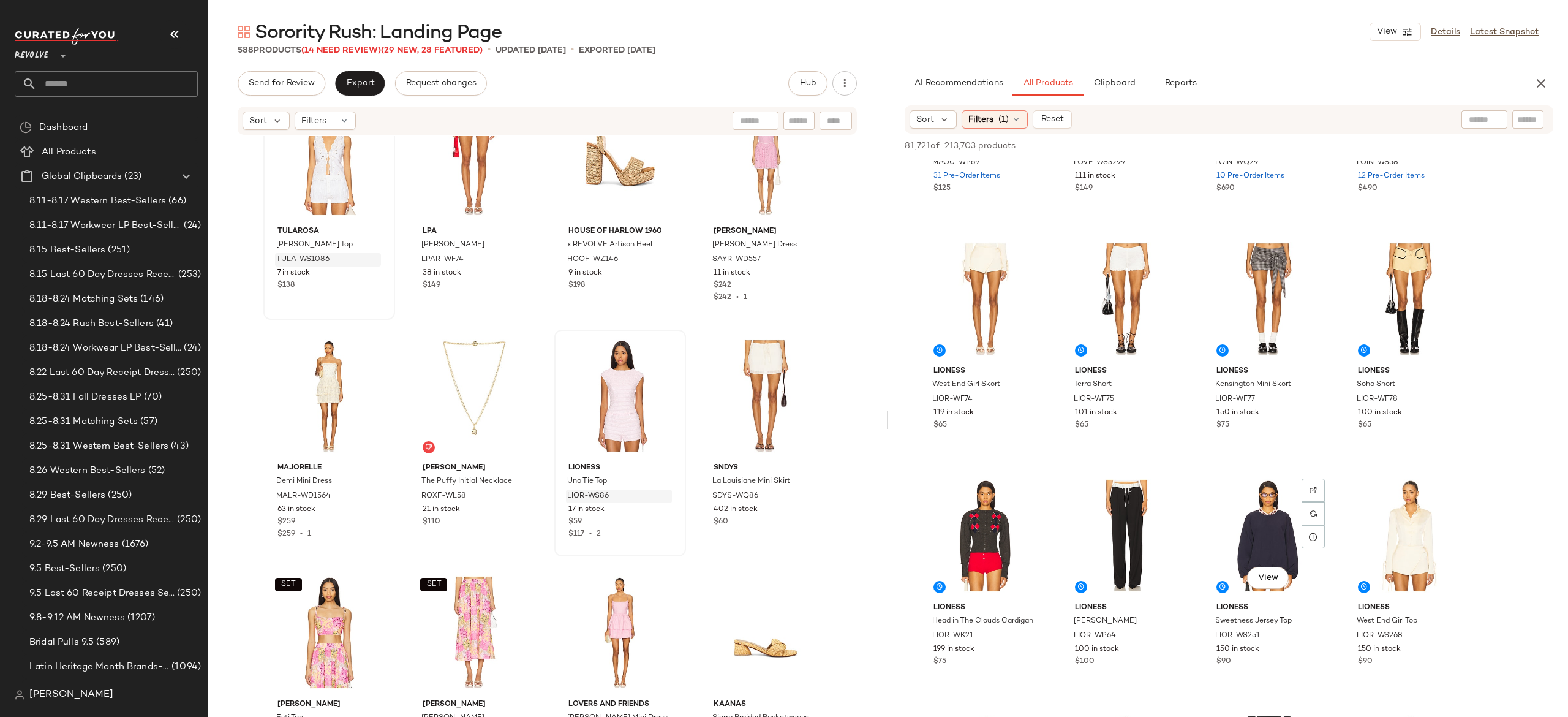
scroll to position [2529, 0]
click at [1453, 257] on img at bounding box center [1455, 255] width 7 height 7
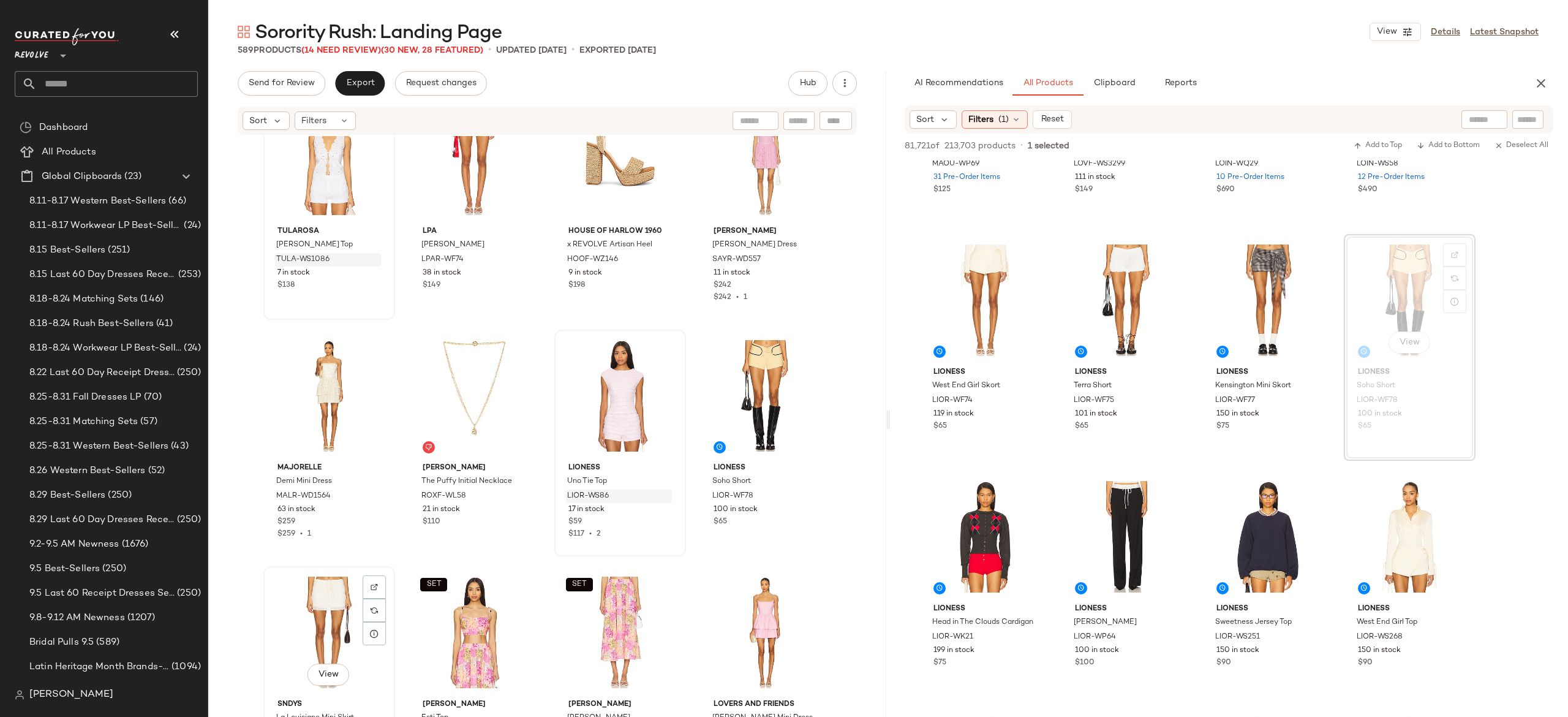
click at [310, 624] on div "View" at bounding box center [329, 632] width 123 height 124
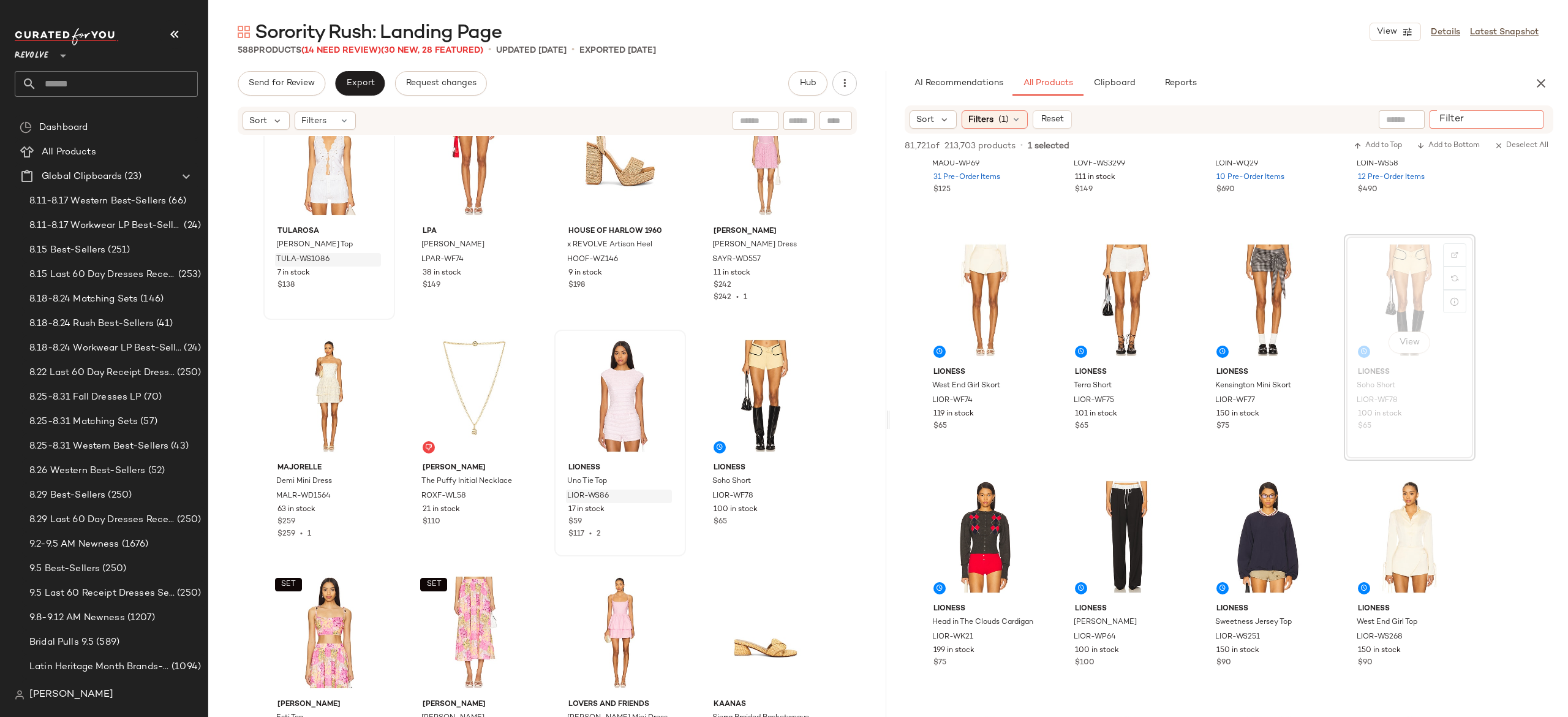
click at [1531, 115] on input "Filter" at bounding box center [1487, 119] width 104 height 13
paste input "*********"
type input "*********"
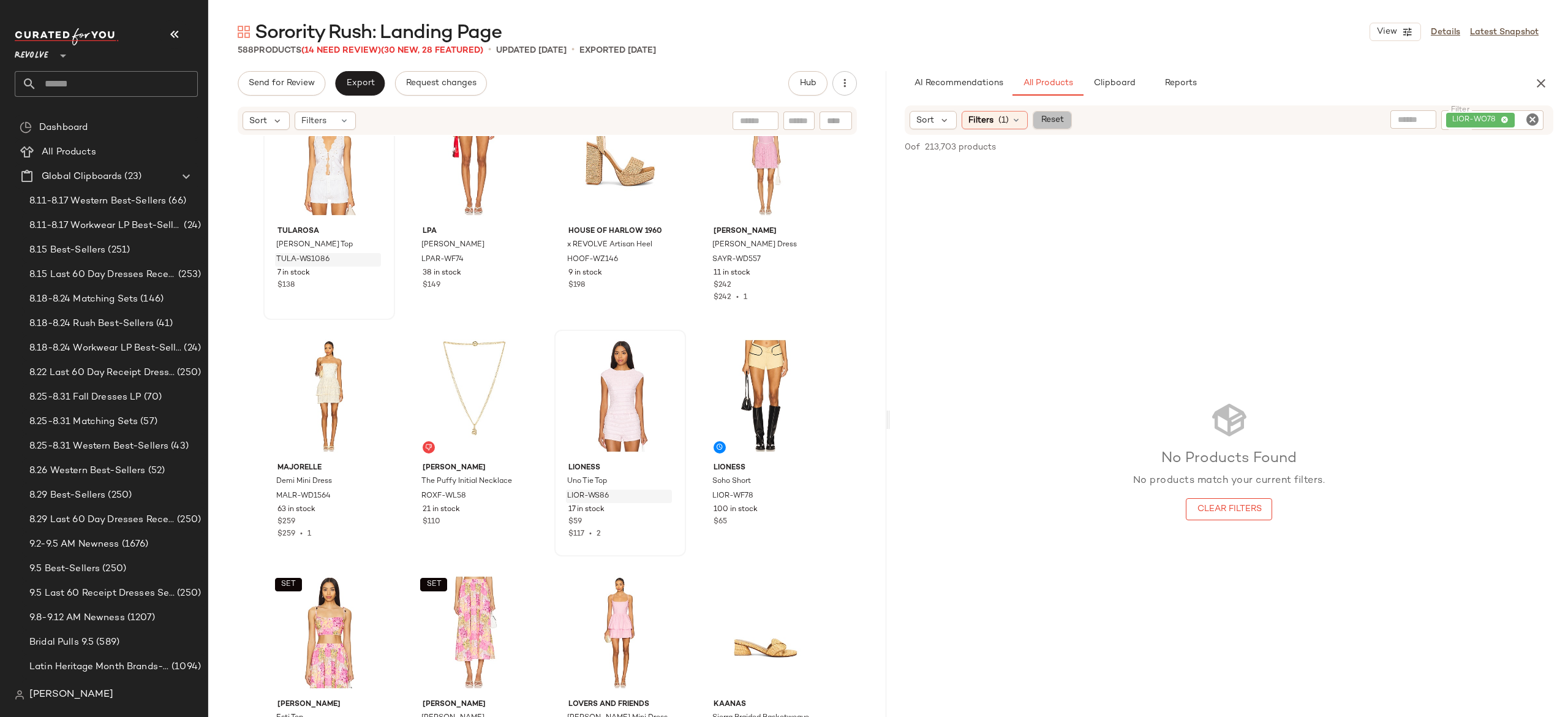
click at [1049, 112] on button "Reset" at bounding box center [1052, 119] width 39 height 18
click at [1521, 117] on input "text" at bounding box center [1528, 119] width 22 height 13
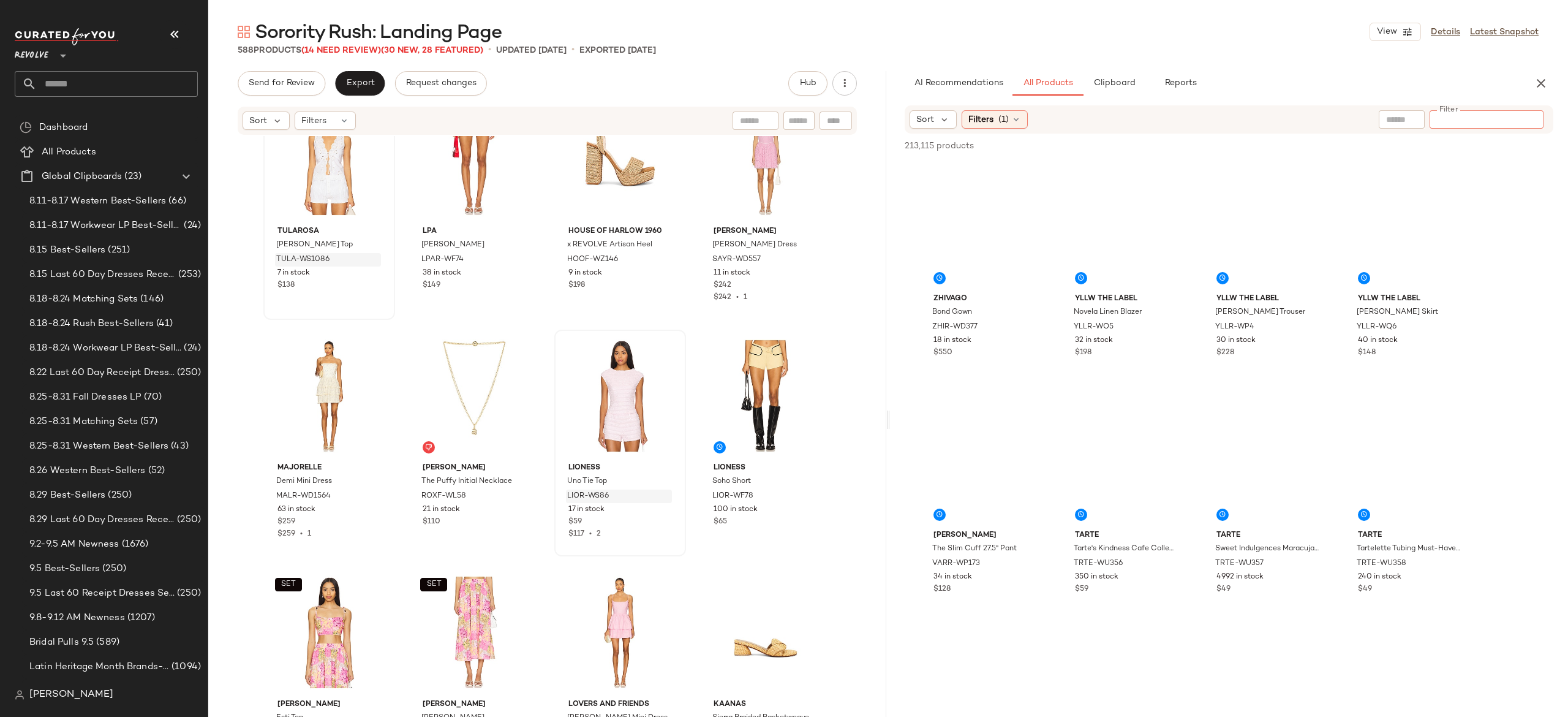
paste input "*********"
type input "*********"
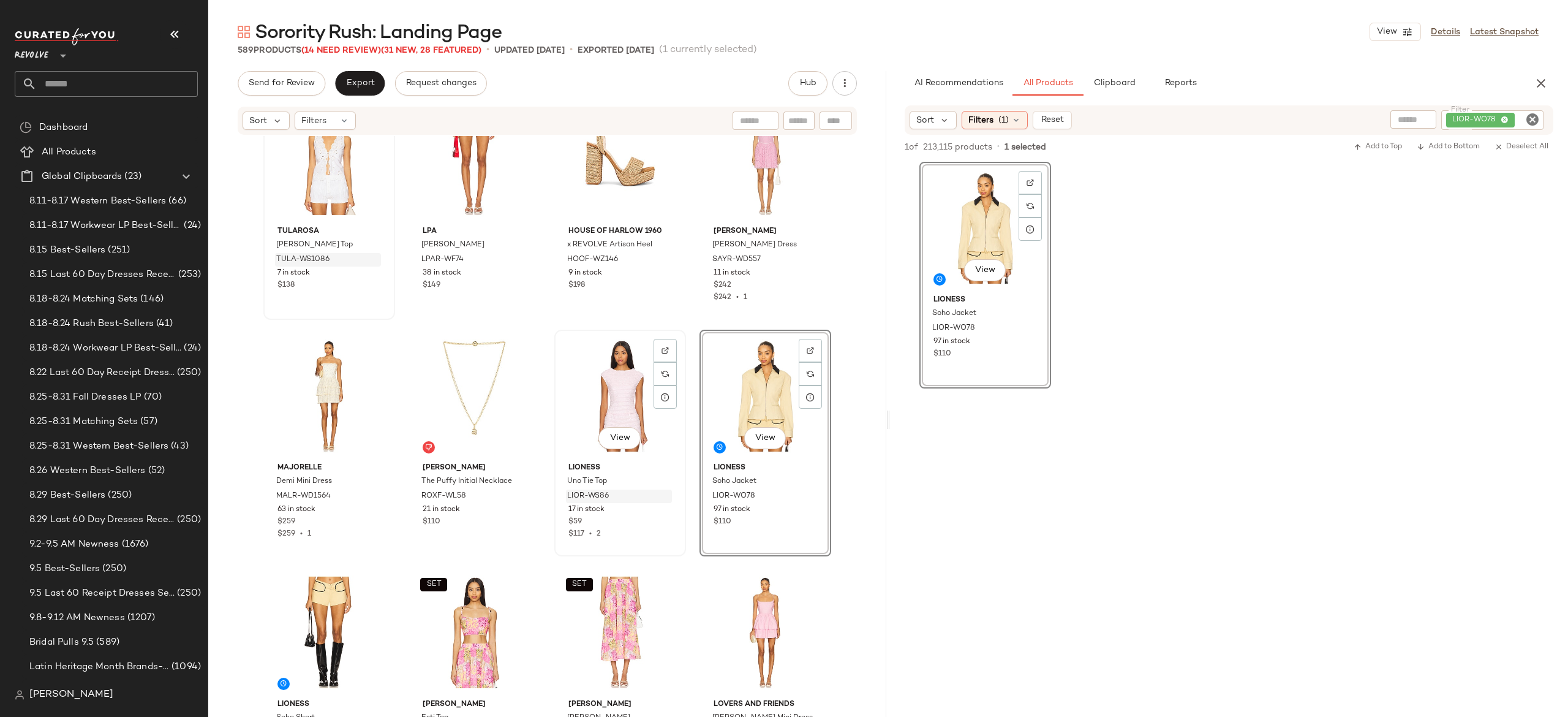
click at [605, 384] on div "View" at bounding box center [620, 396] width 123 height 124
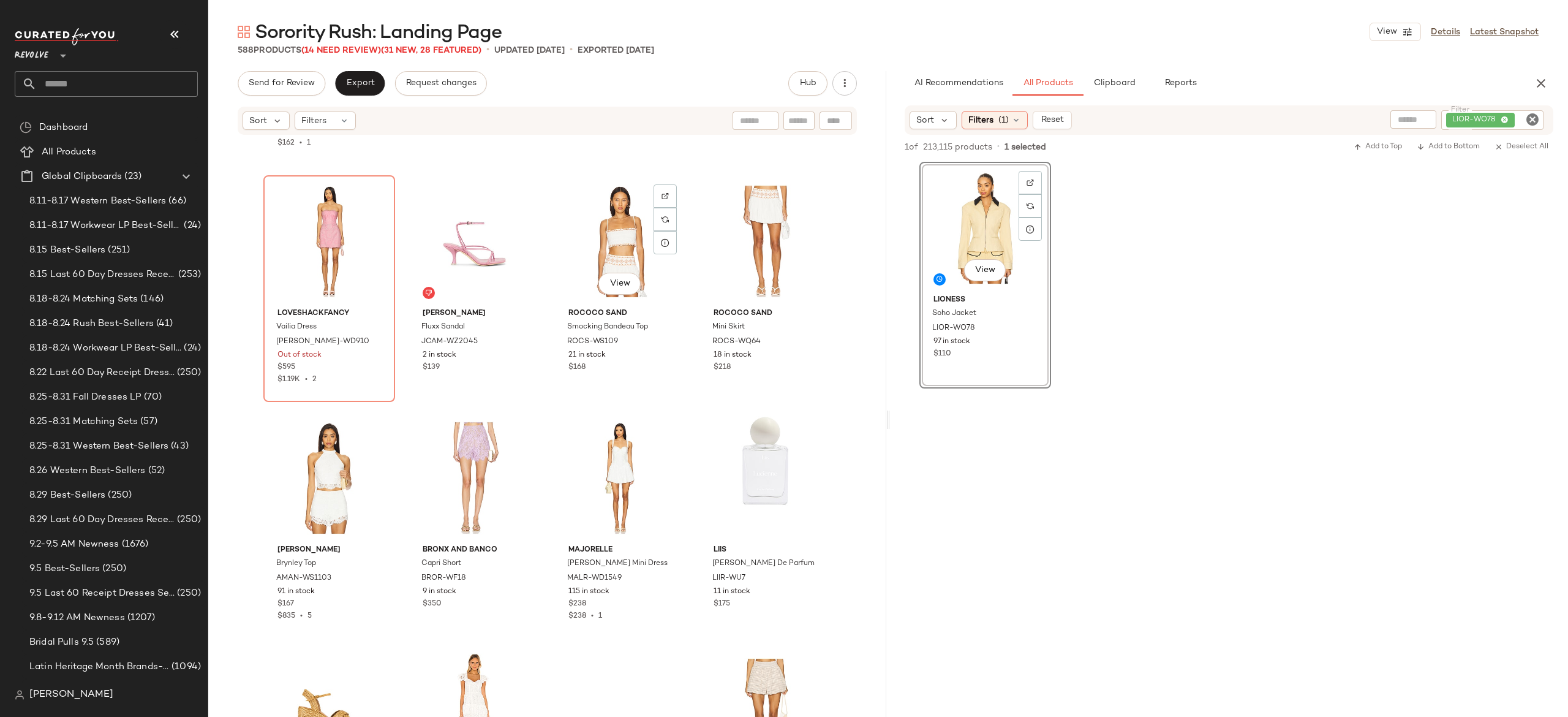
scroll to position [27204, 0]
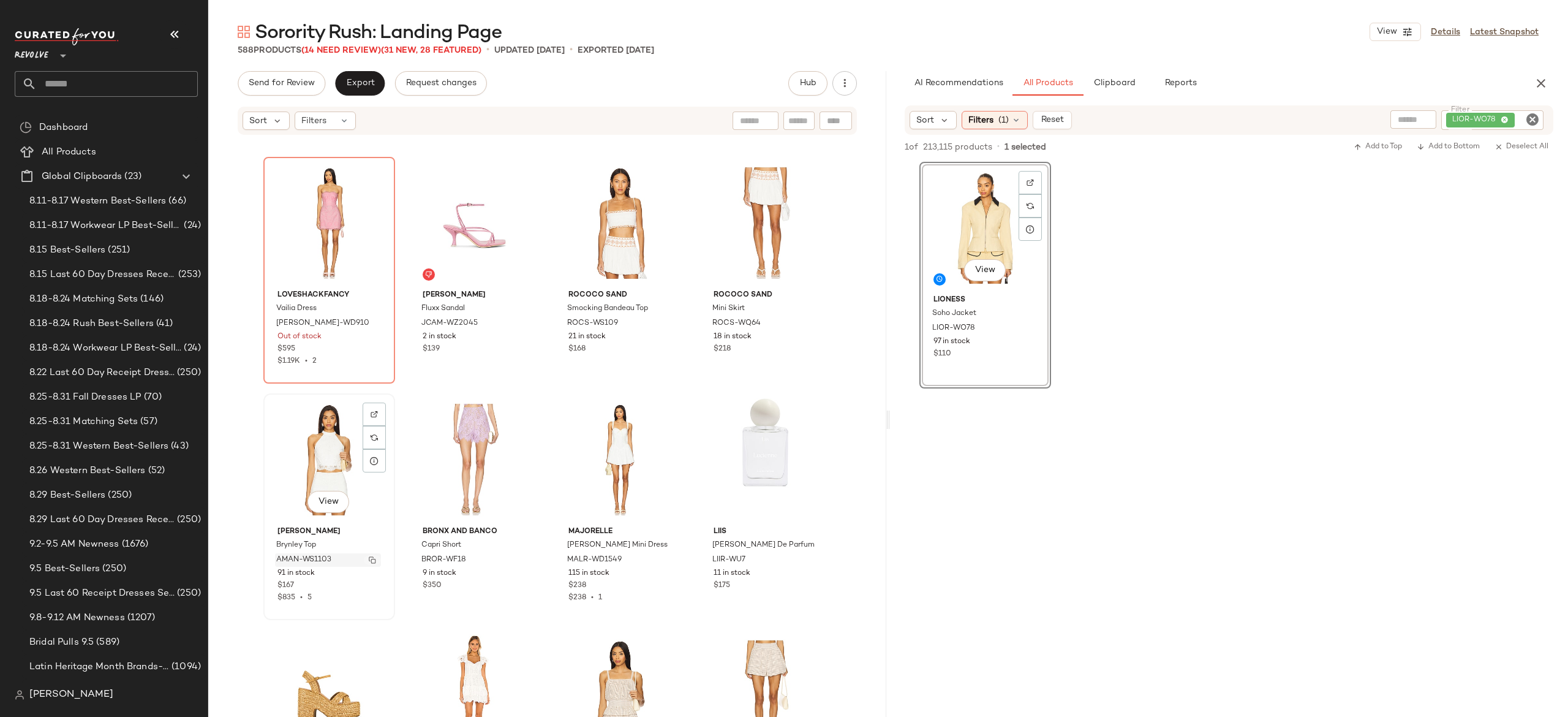
click at [364, 562] on button "button" at bounding box center [373, 560] width 17 height 11
click at [1481, 117] on div "LIOR-WO78" at bounding box center [1451, 120] width 185 height 20
paste input "**********"
type input "**********"
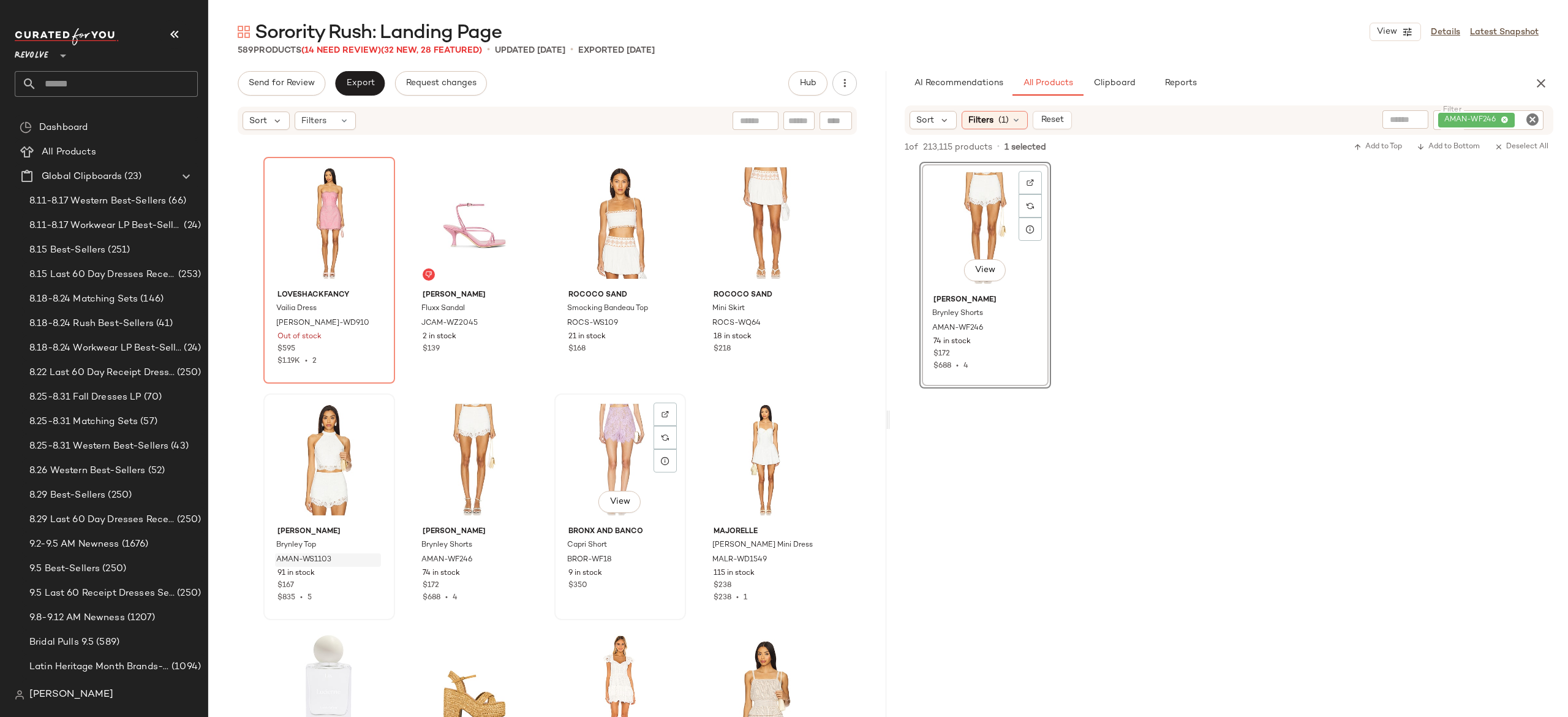
click at [586, 454] on div "View" at bounding box center [620, 460] width 123 height 124
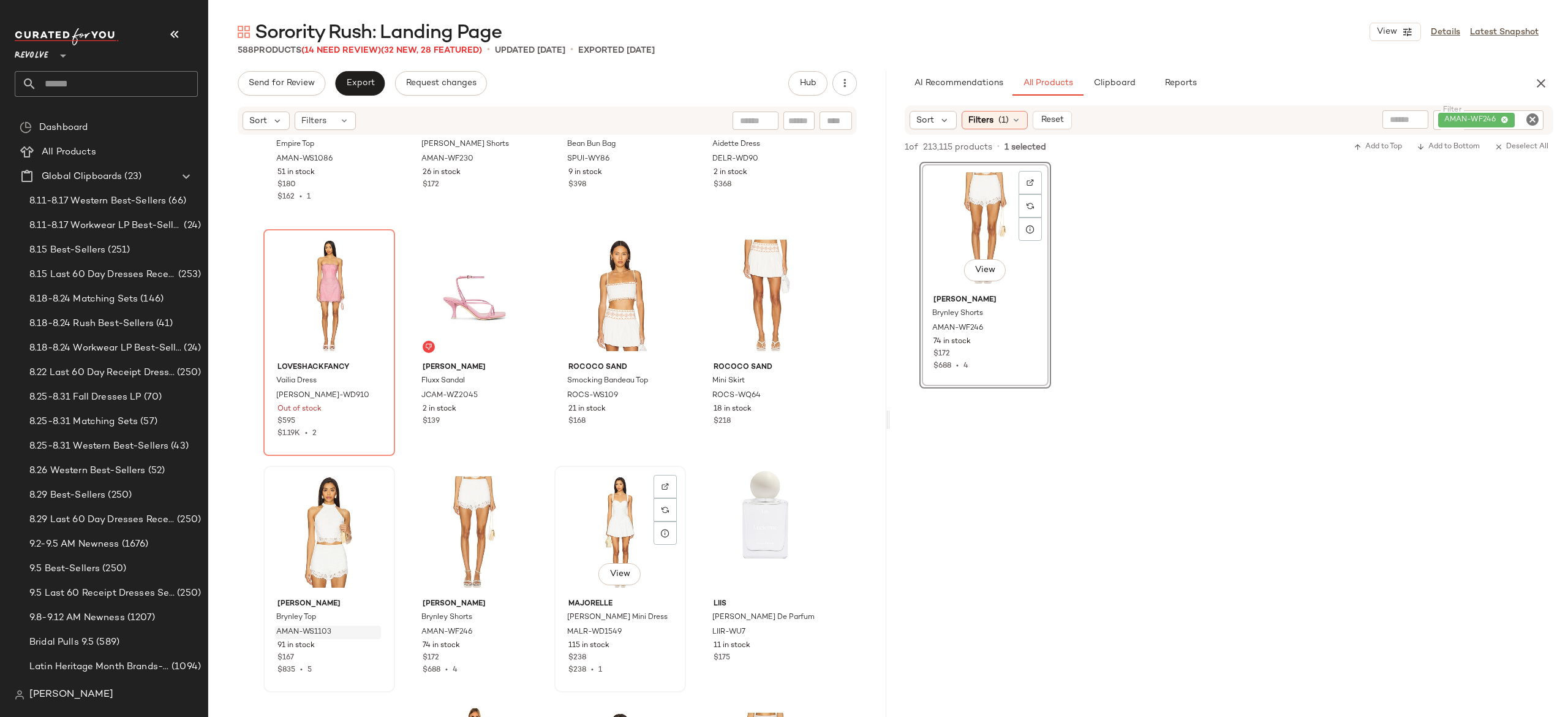
scroll to position [27131, 0]
click at [364, 397] on button "button" at bounding box center [373, 402] width 17 height 11
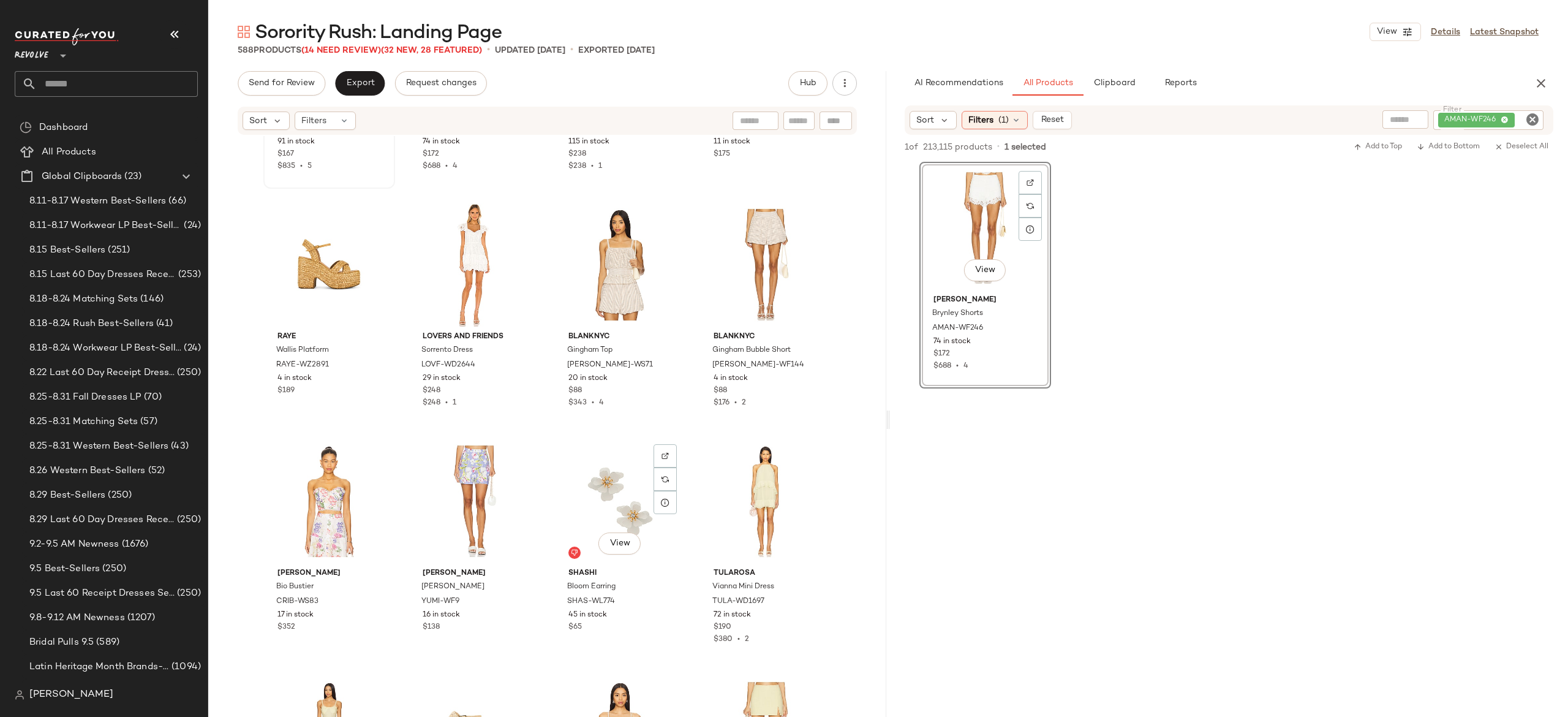
scroll to position [27697, 0]
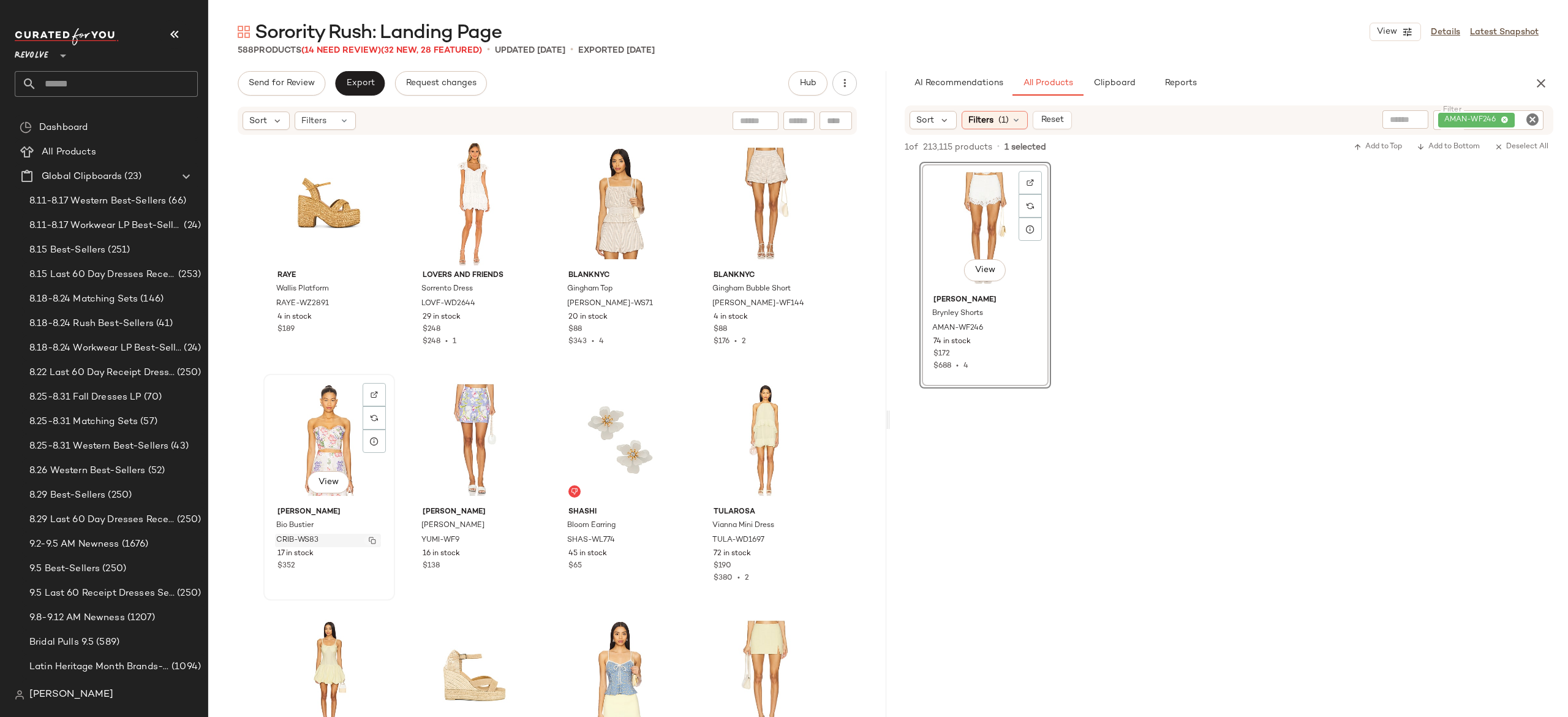
click at [369, 539] on img "button" at bounding box center [373, 540] width 7 height 7
click at [1464, 119] on div "AMAN-WF246" at bounding box center [1448, 120] width 193 height 20
type input "*"
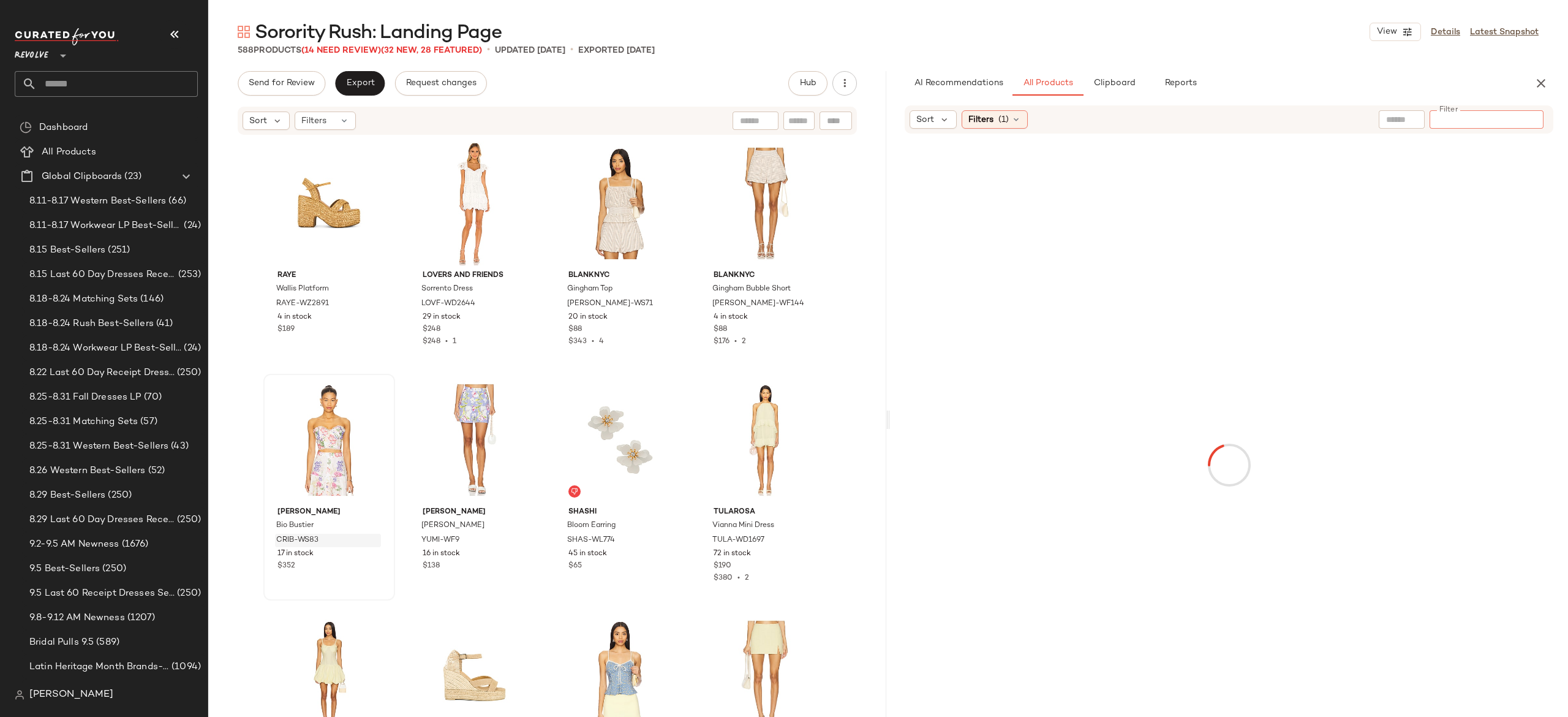
type input "*********"
click at [841, 117] on div "Find by ID Find by ID" at bounding box center [764, 120] width 178 height 18
paste input "*********"
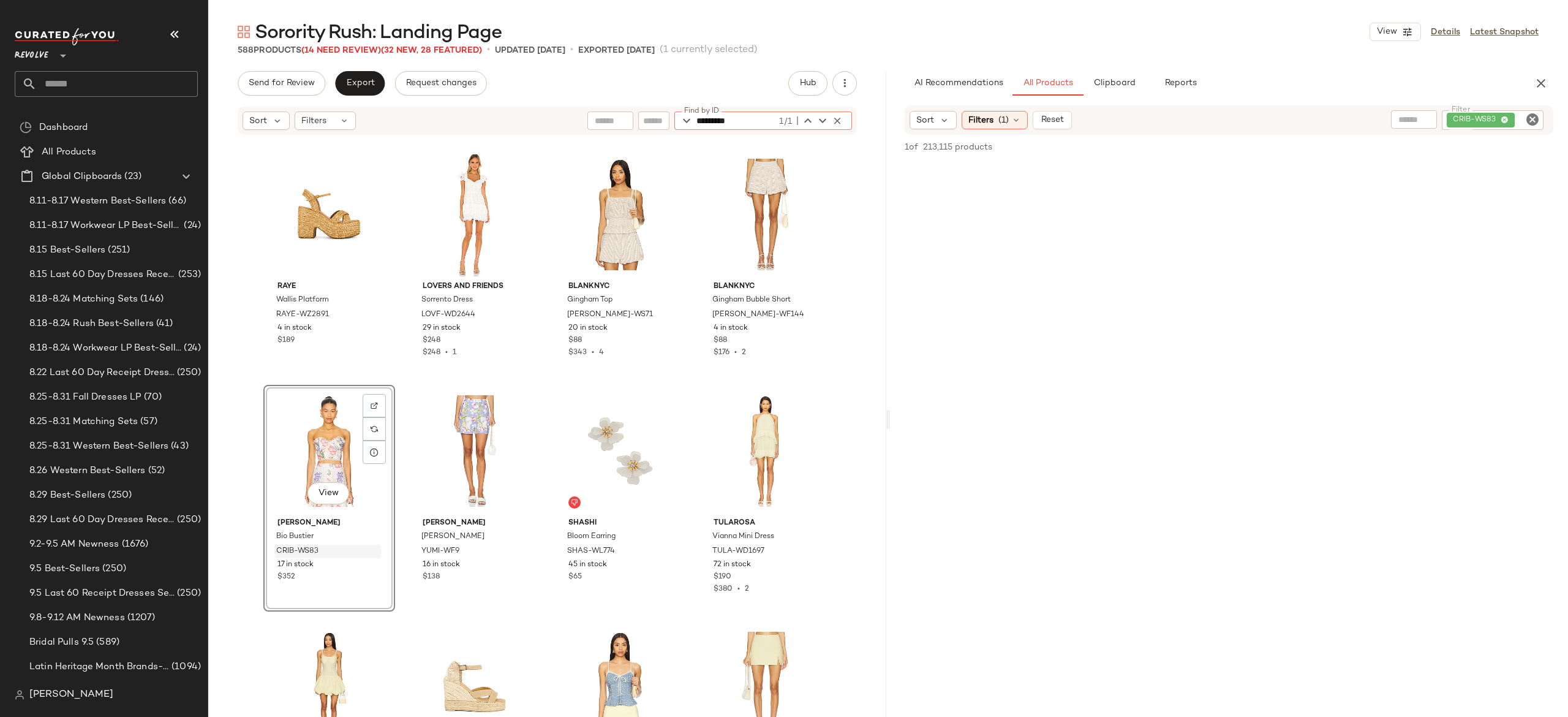
type input "*********"
click at [1458, 117] on div "CRIB-WS83" at bounding box center [1451, 120] width 185 height 20
type input "*"
paste input "**********"
type input "**********"
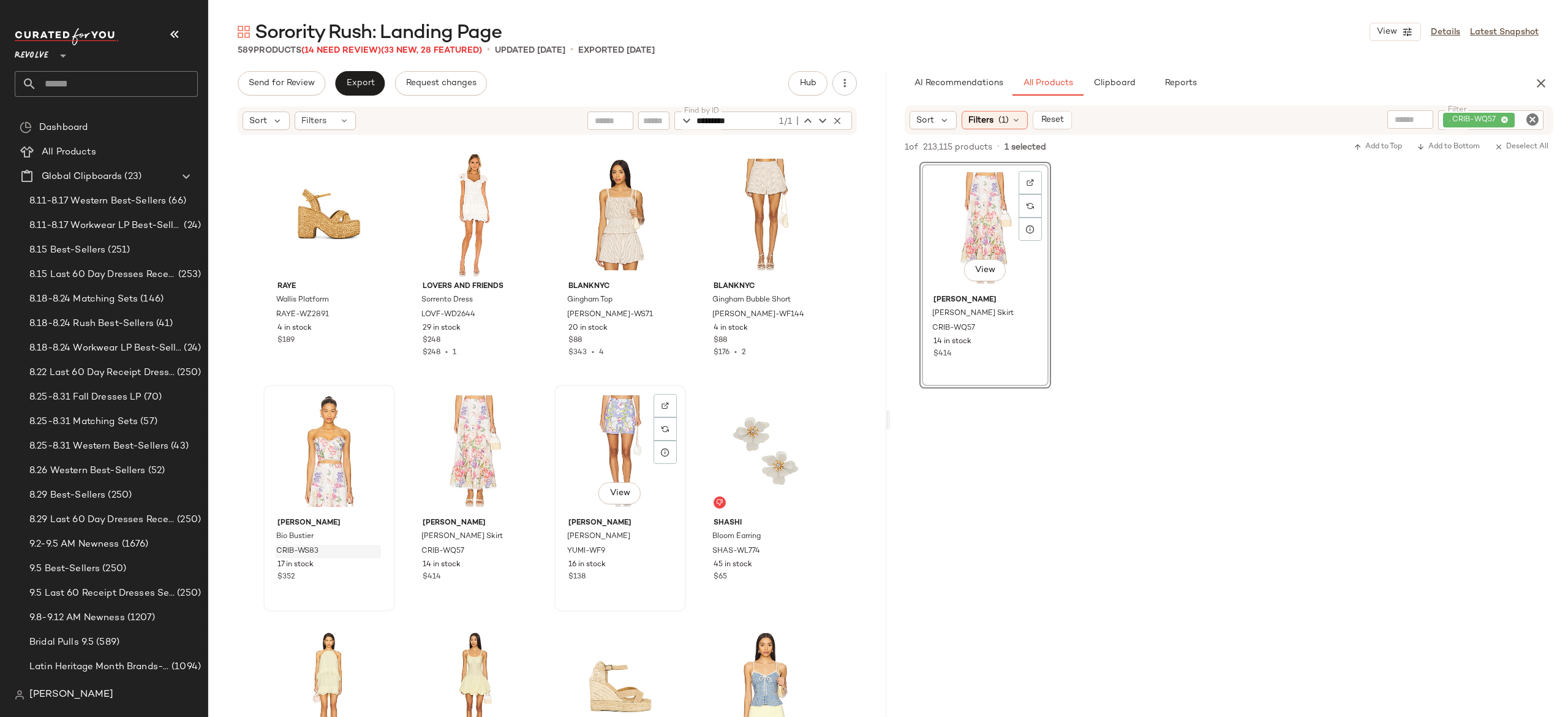
click at [614, 437] on div "View" at bounding box center [620, 451] width 123 height 124
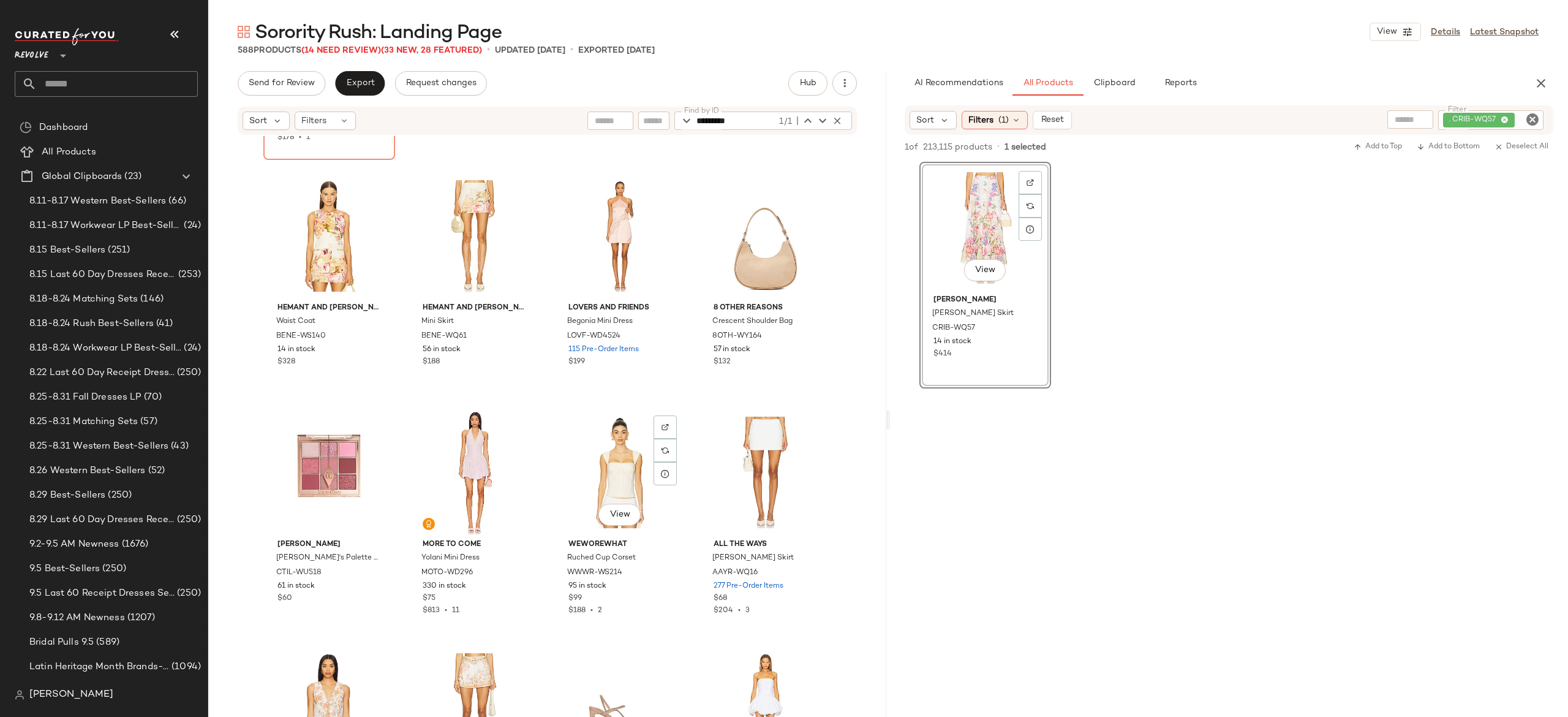
scroll to position [29361, 0]
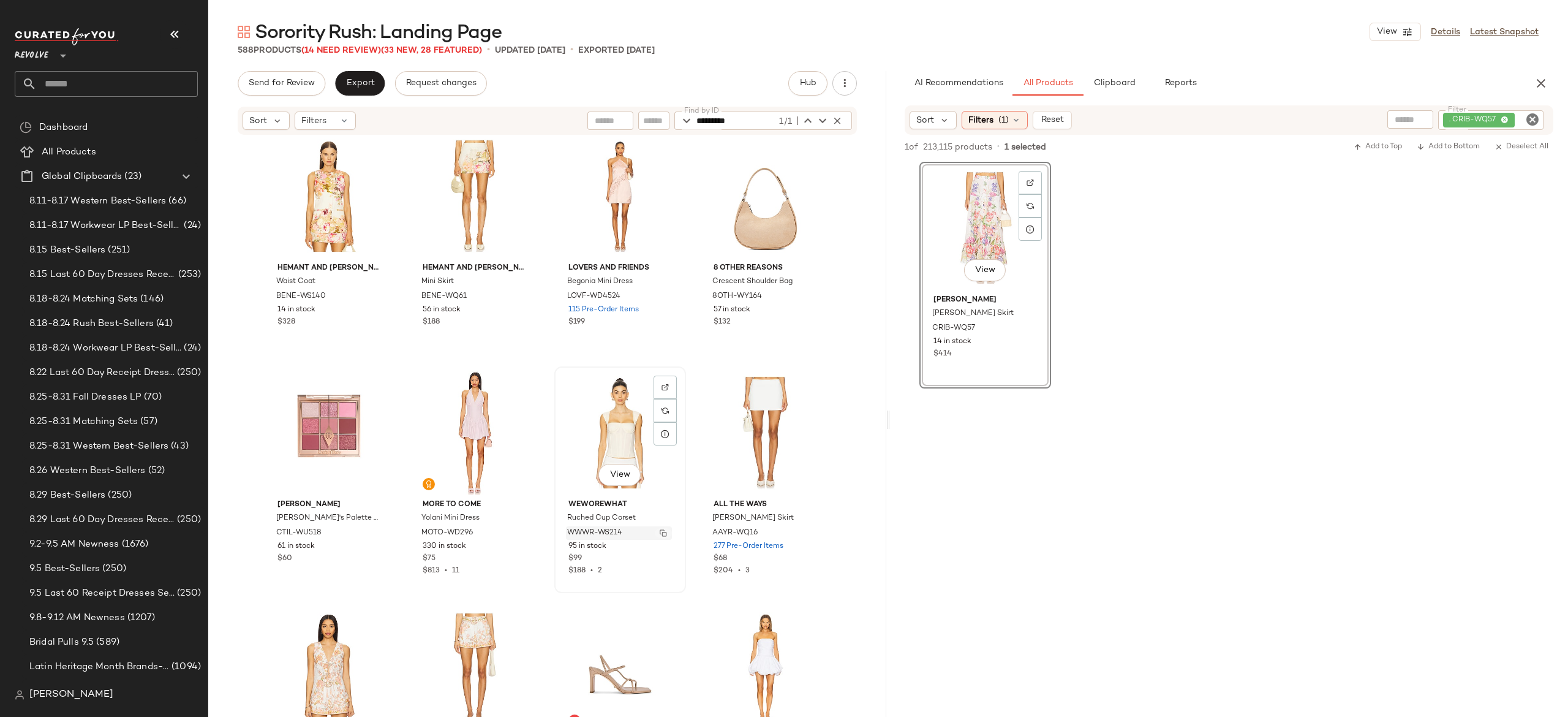
click at [660, 531] on img "button" at bounding box center [663, 533] width 7 height 7
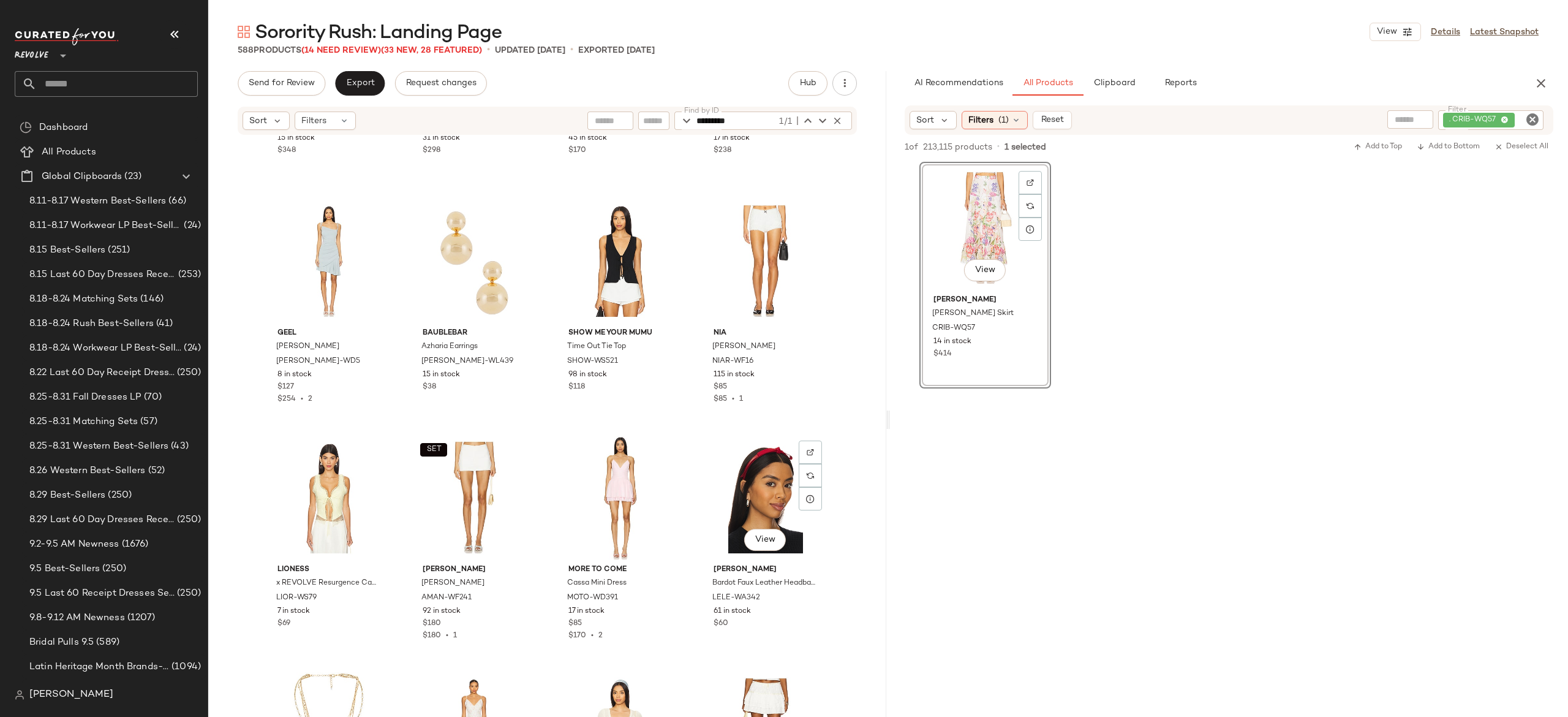
scroll to position [30008, 0]
click at [371, 599] on img "button" at bounding box center [373, 596] width 7 height 7
click at [1473, 117] on div ". CRIB-WQ57" at bounding box center [1450, 120] width 188 height 20
click at [1473, 117] on input "Filter" at bounding box center [1487, 119] width 104 height 13
type input "*"
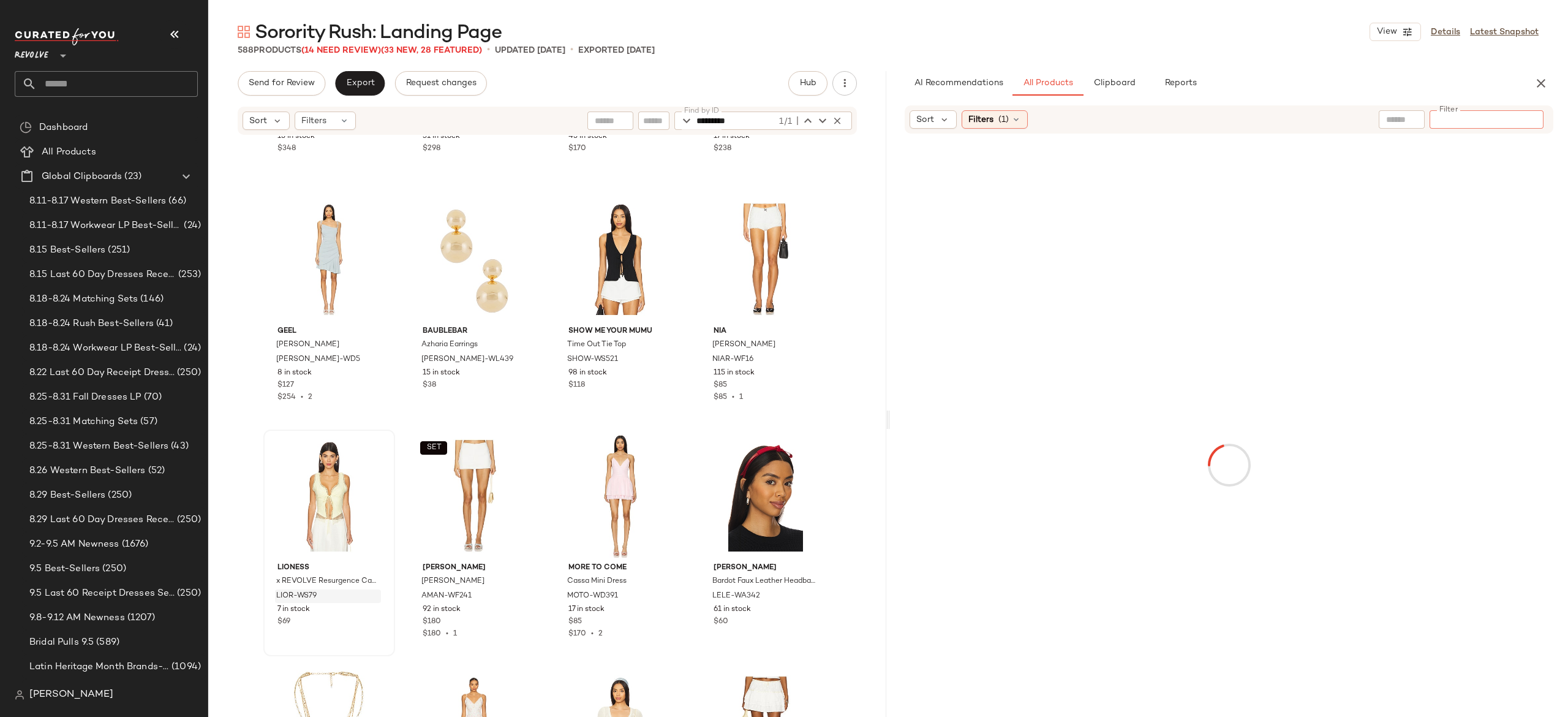
type input "**********"
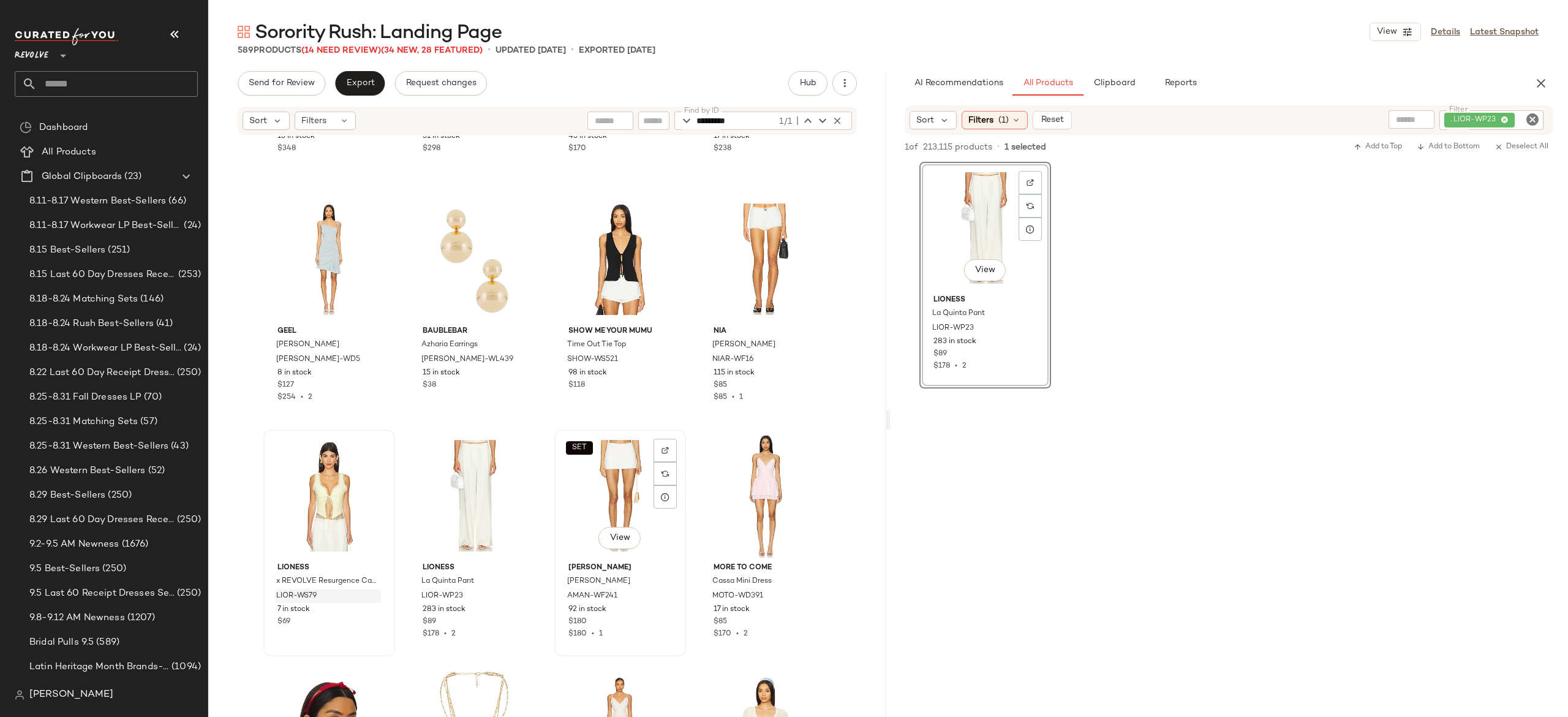
click at [616, 482] on div "SET View" at bounding box center [620, 496] width 123 height 124
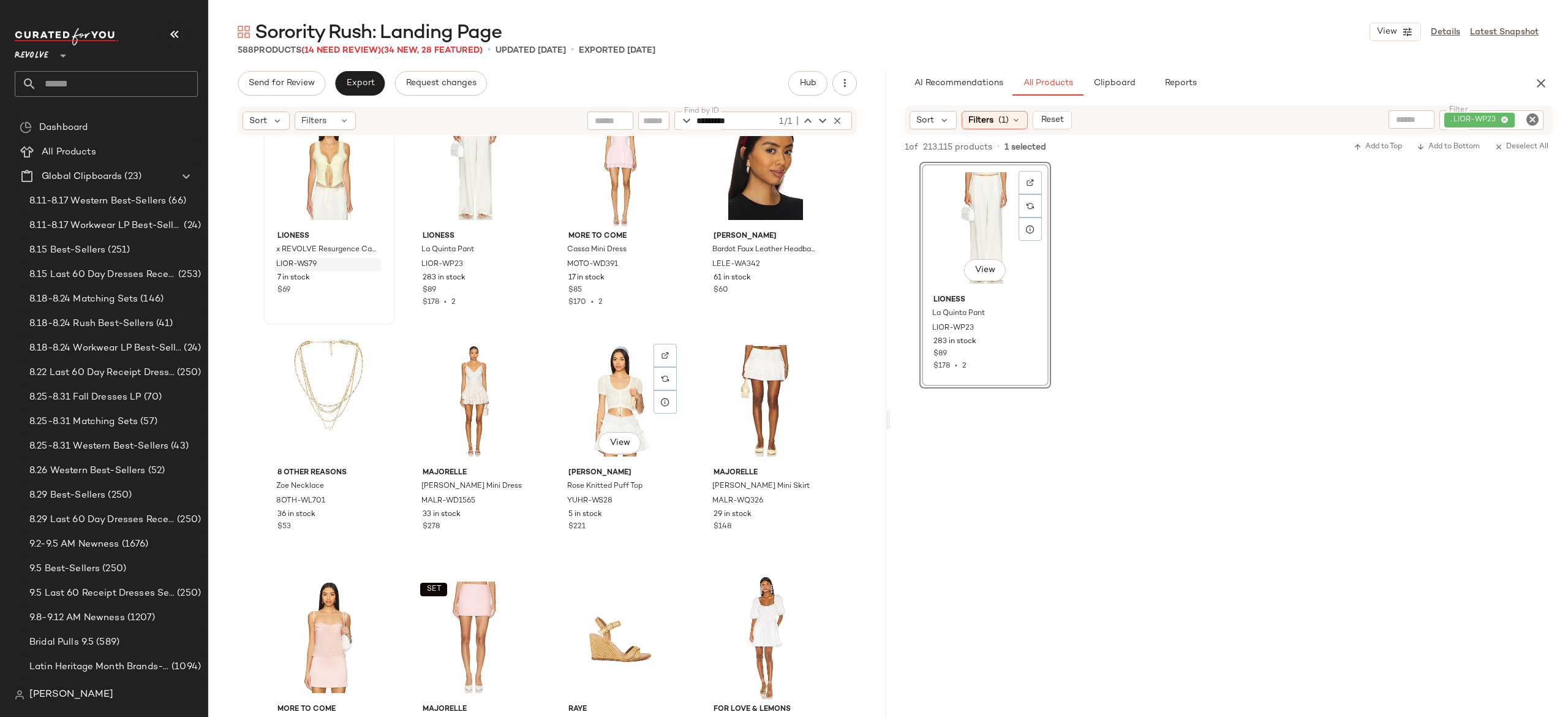
scroll to position [30341, 0]
click at [661, 497] on img "button" at bounding box center [663, 499] width 7 height 7
click at [1473, 115] on div ". LIOR-WP23" at bounding box center [1450, 120] width 187 height 20
paste input "*********"
type input "*********"
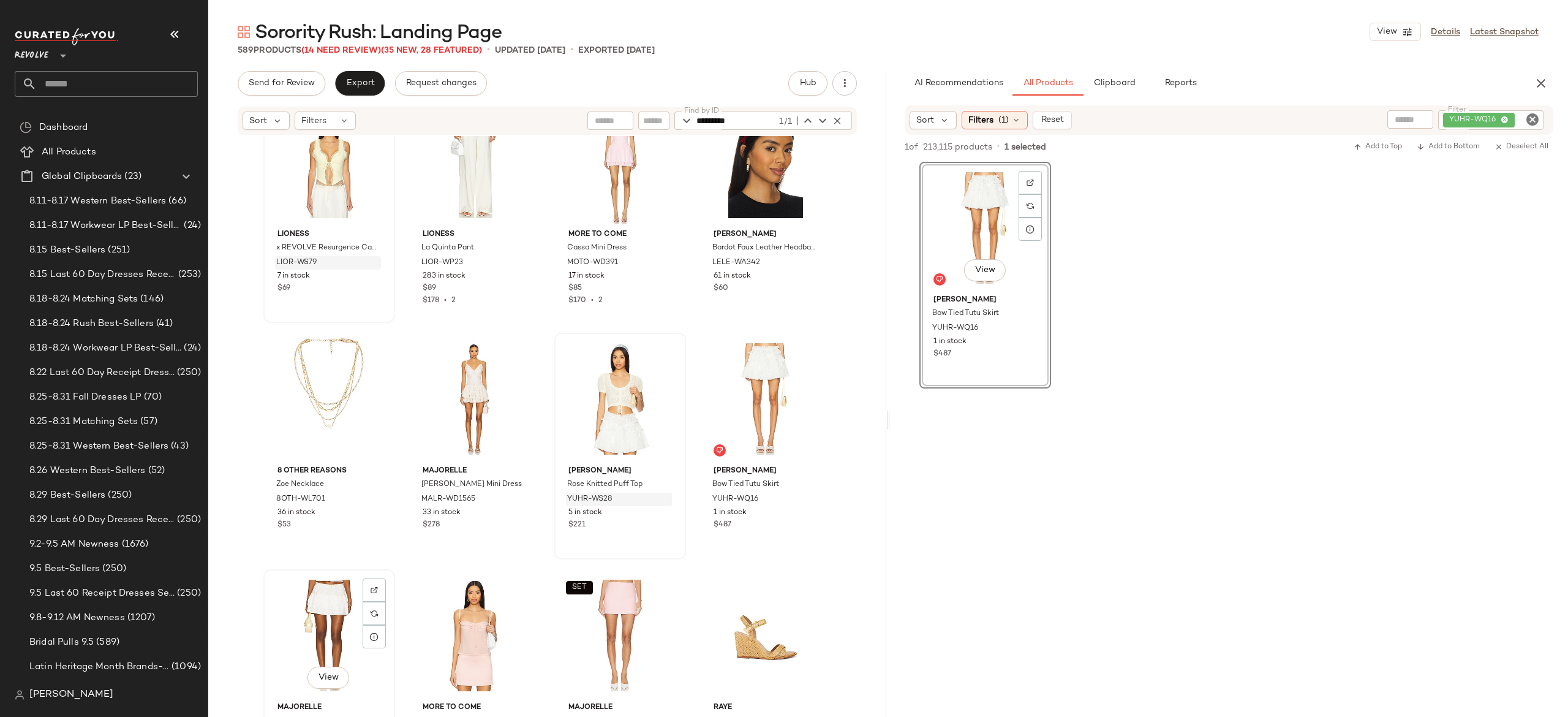
click at [329, 614] on div "View" at bounding box center [329, 636] width 123 height 124
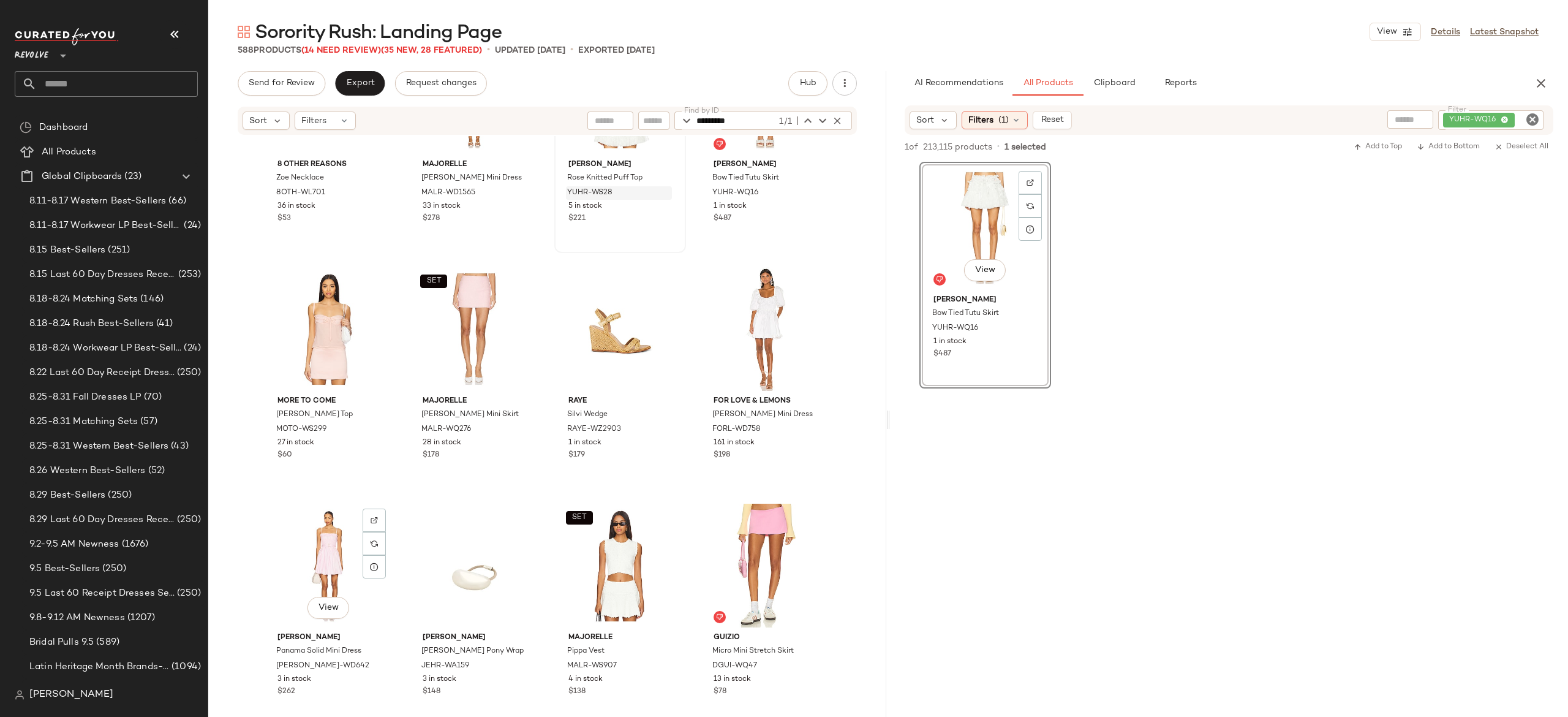
scroll to position [30668, 0]
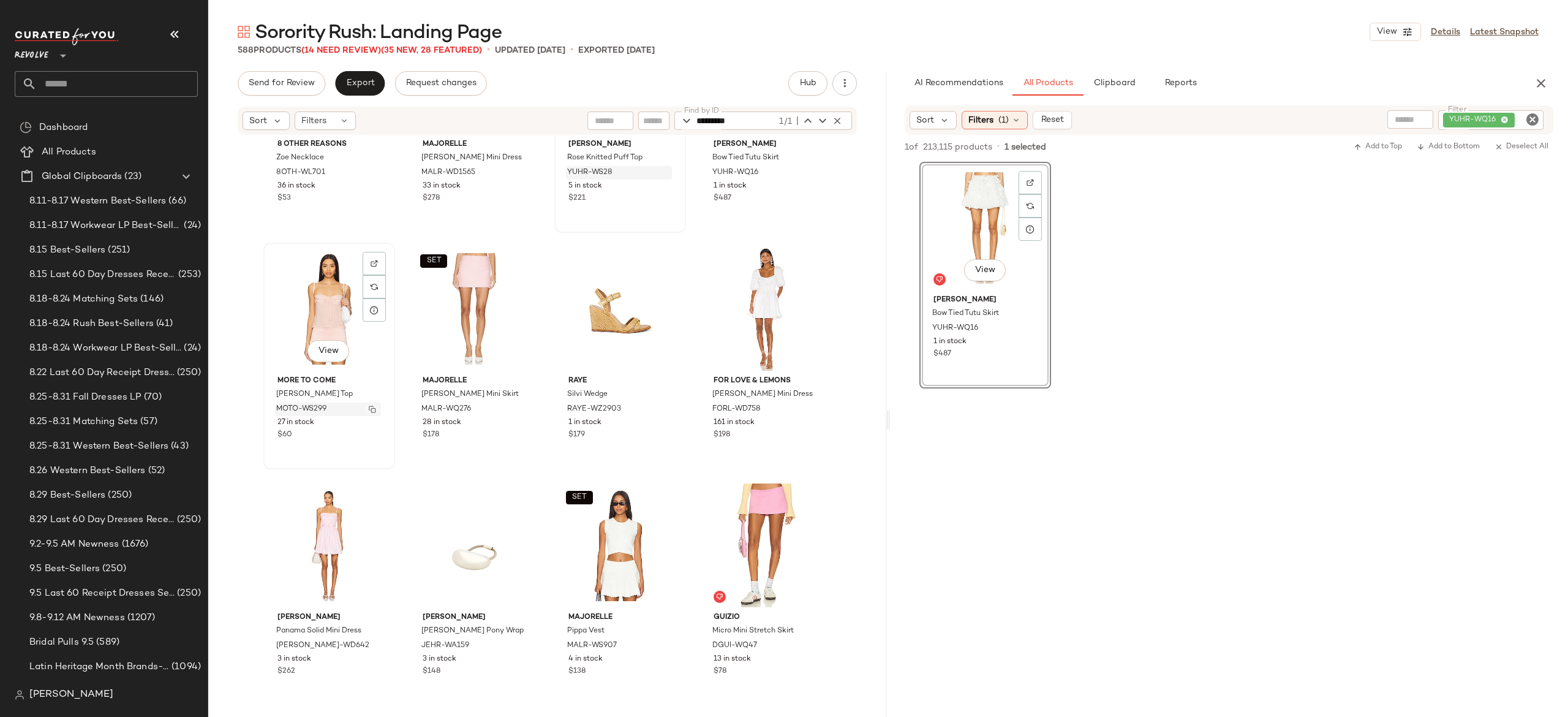
click at [369, 409] on img "button" at bounding box center [373, 409] width 7 height 7
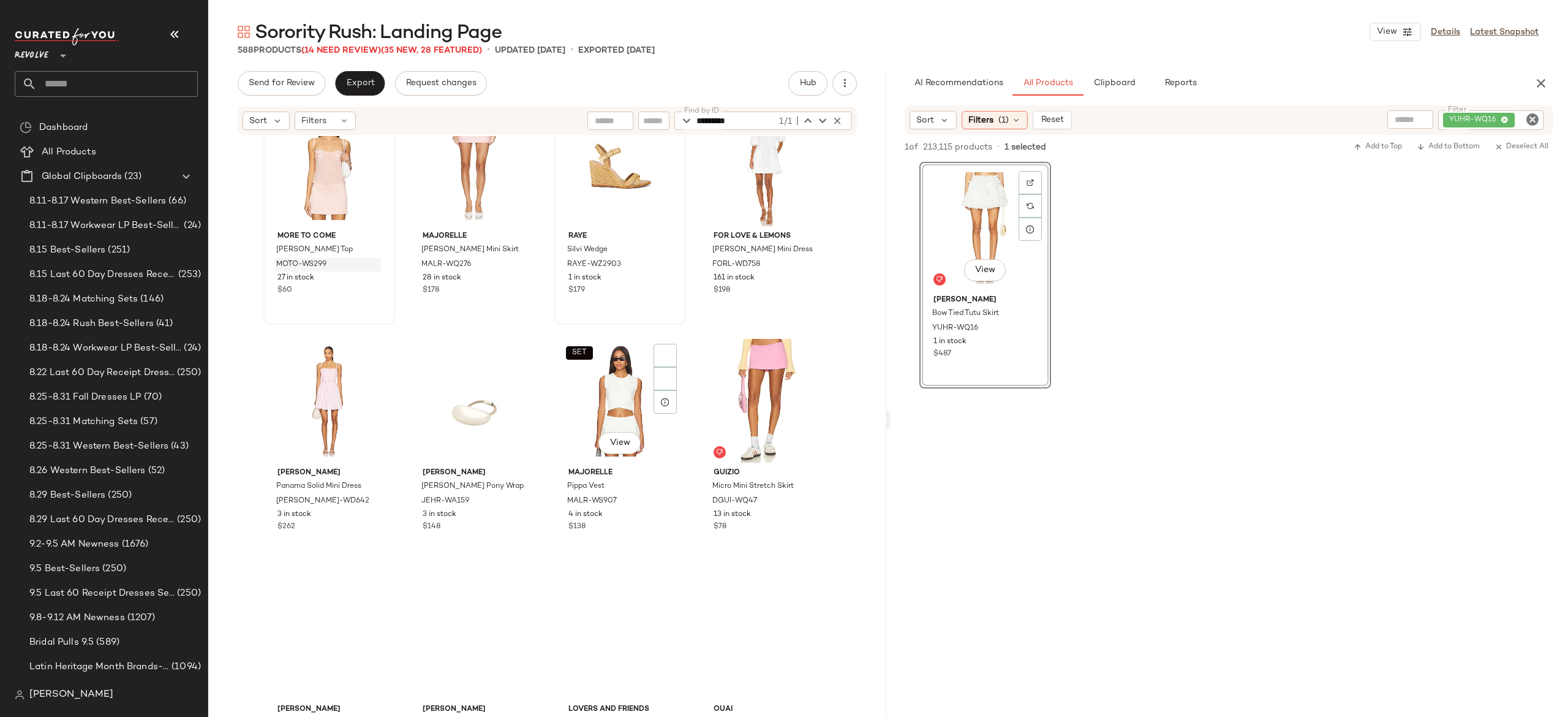
scroll to position [30821, 0]
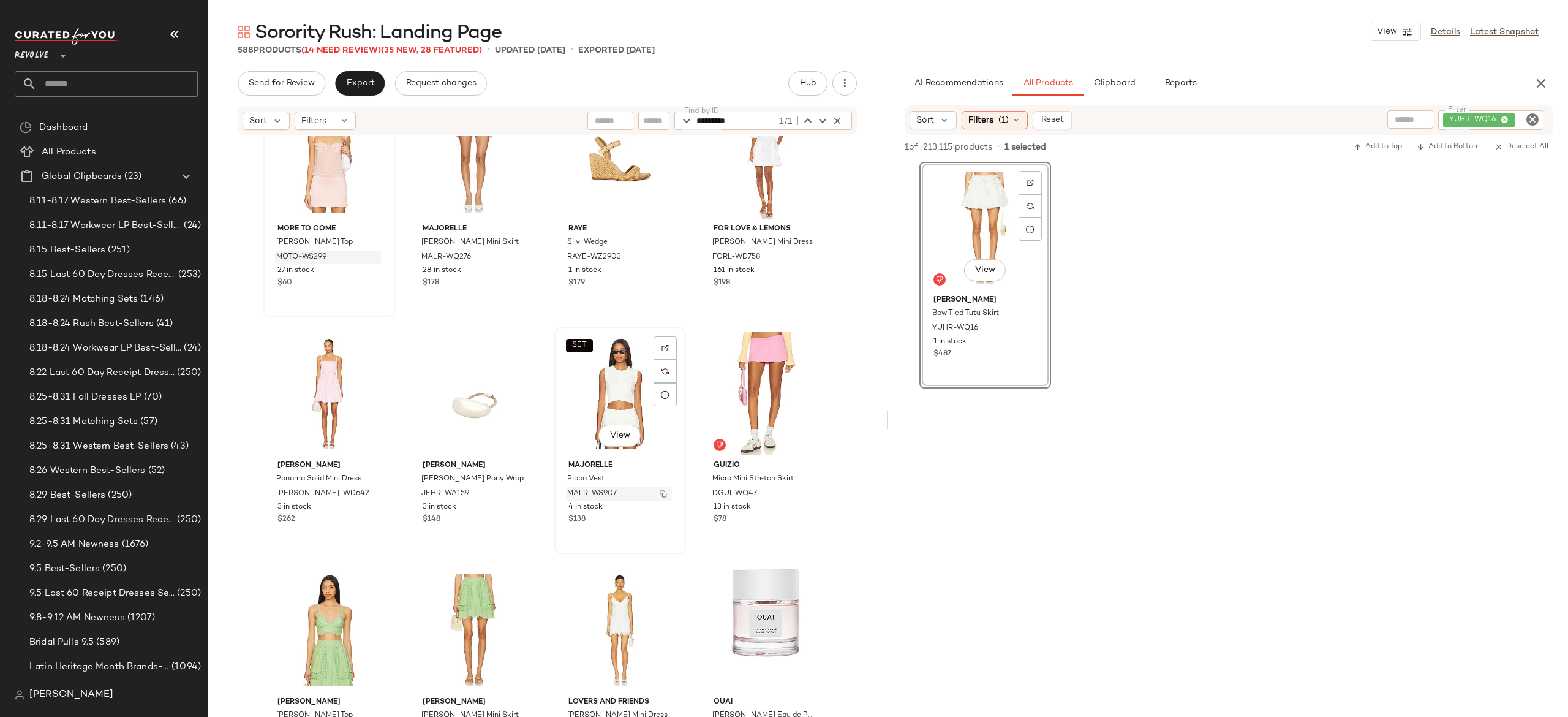
click at [655, 493] on button "button" at bounding box center [663, 494] width 17 height 11
click at [1463, 120] on div "YUHR-WQ16" at bounding box center [1450, 120] width 188 height 20
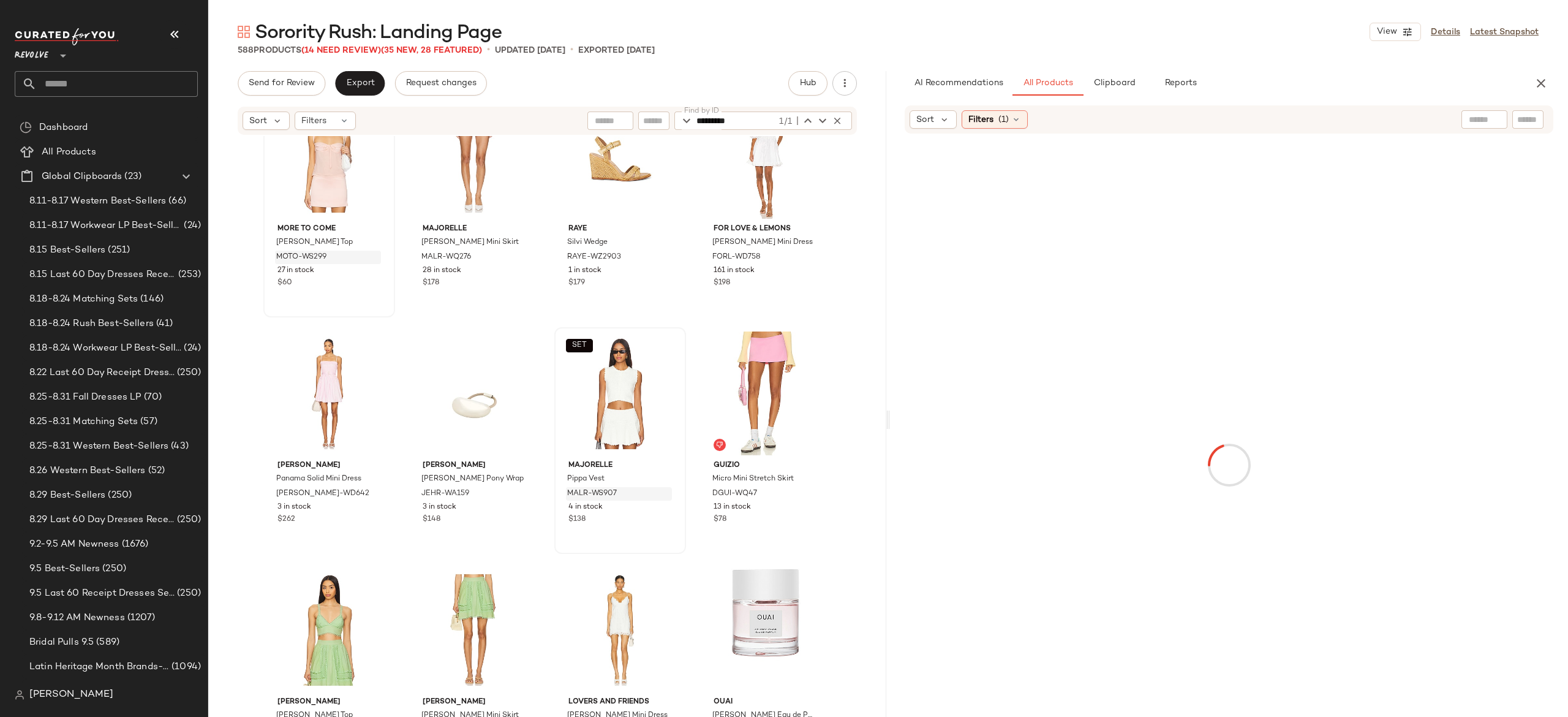
click at [1365, 121] on div "Sort Filters (1)" at bounding box center [1149, 119] width 480 height 18
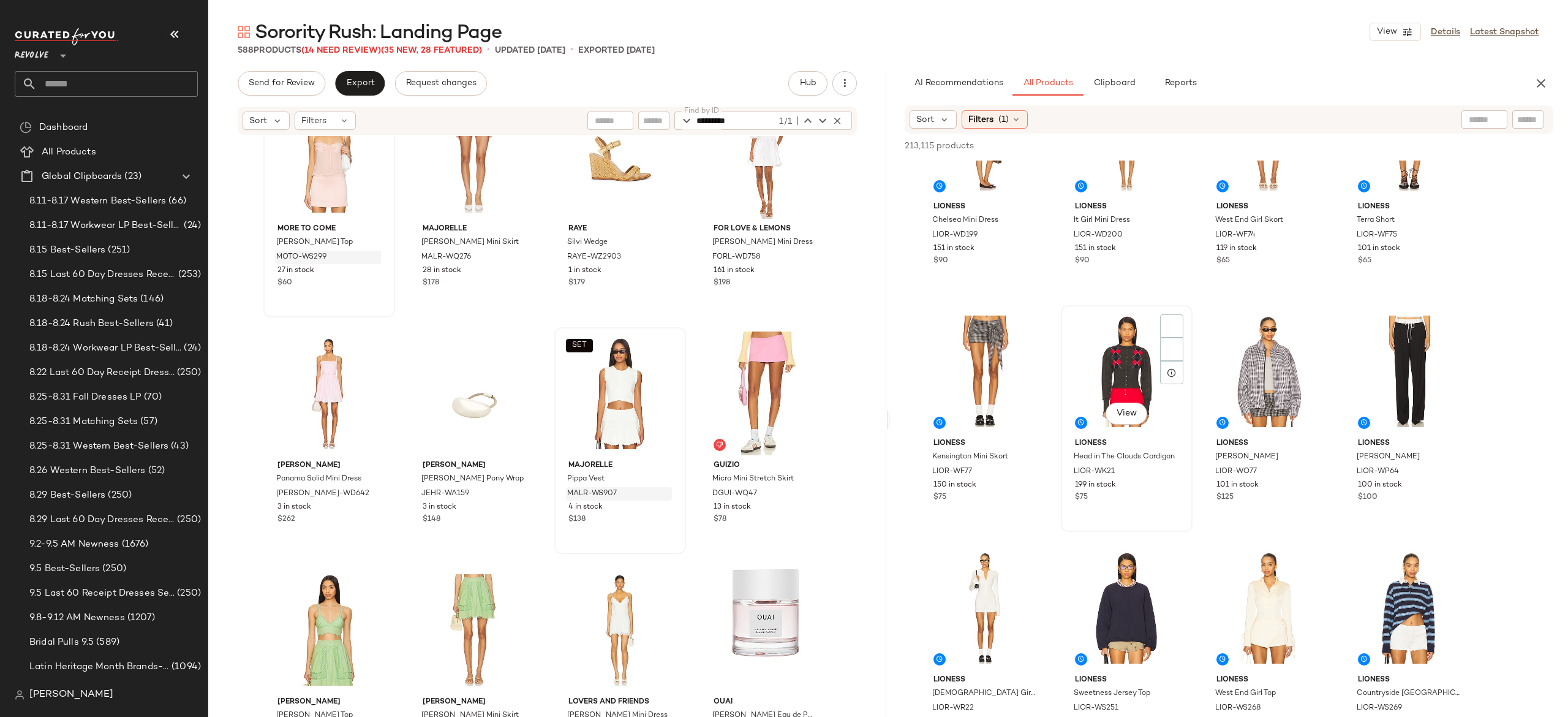
scroll to position [7426, 0]
click at [1027, 321] on div at bounding box center [1030, 327] width 24 height 24
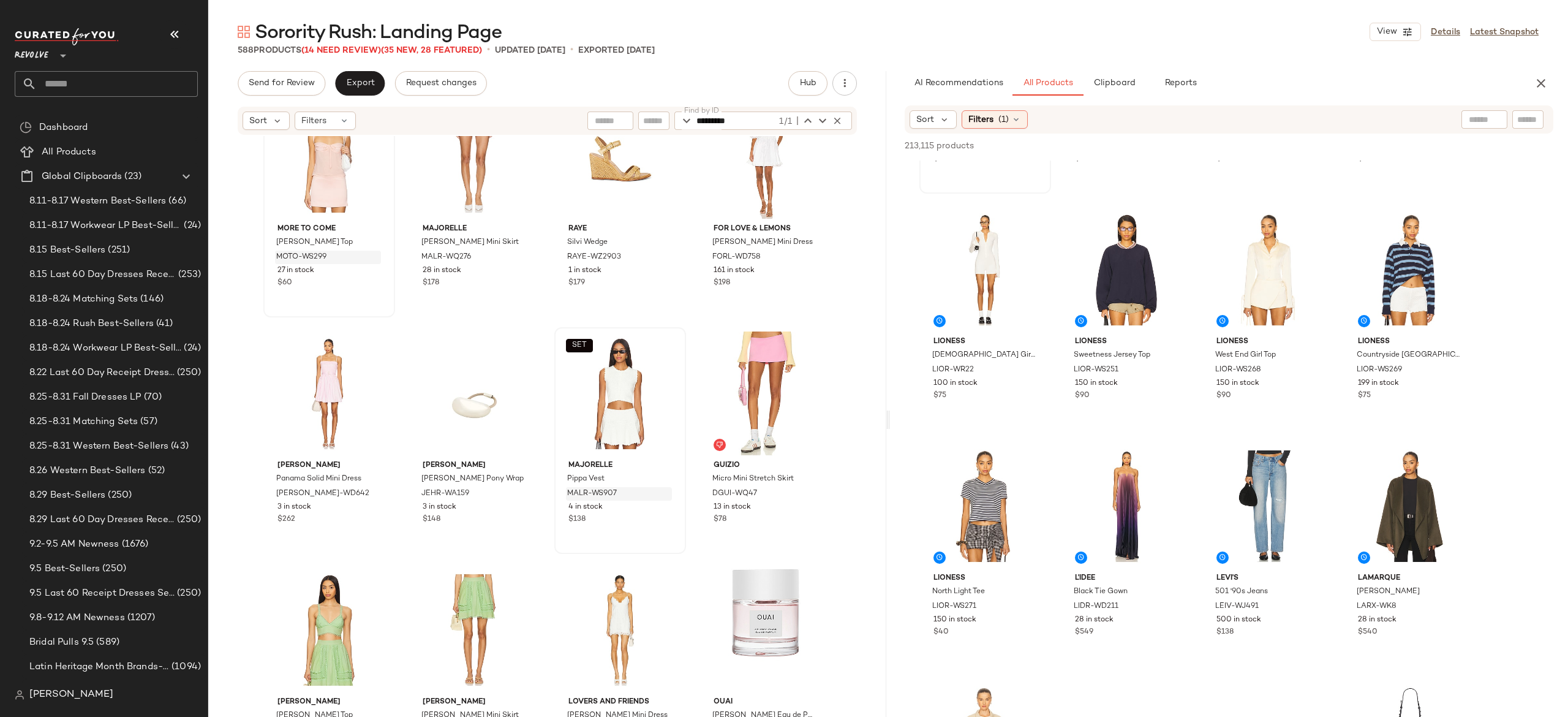
scroll to position [7769, 0]
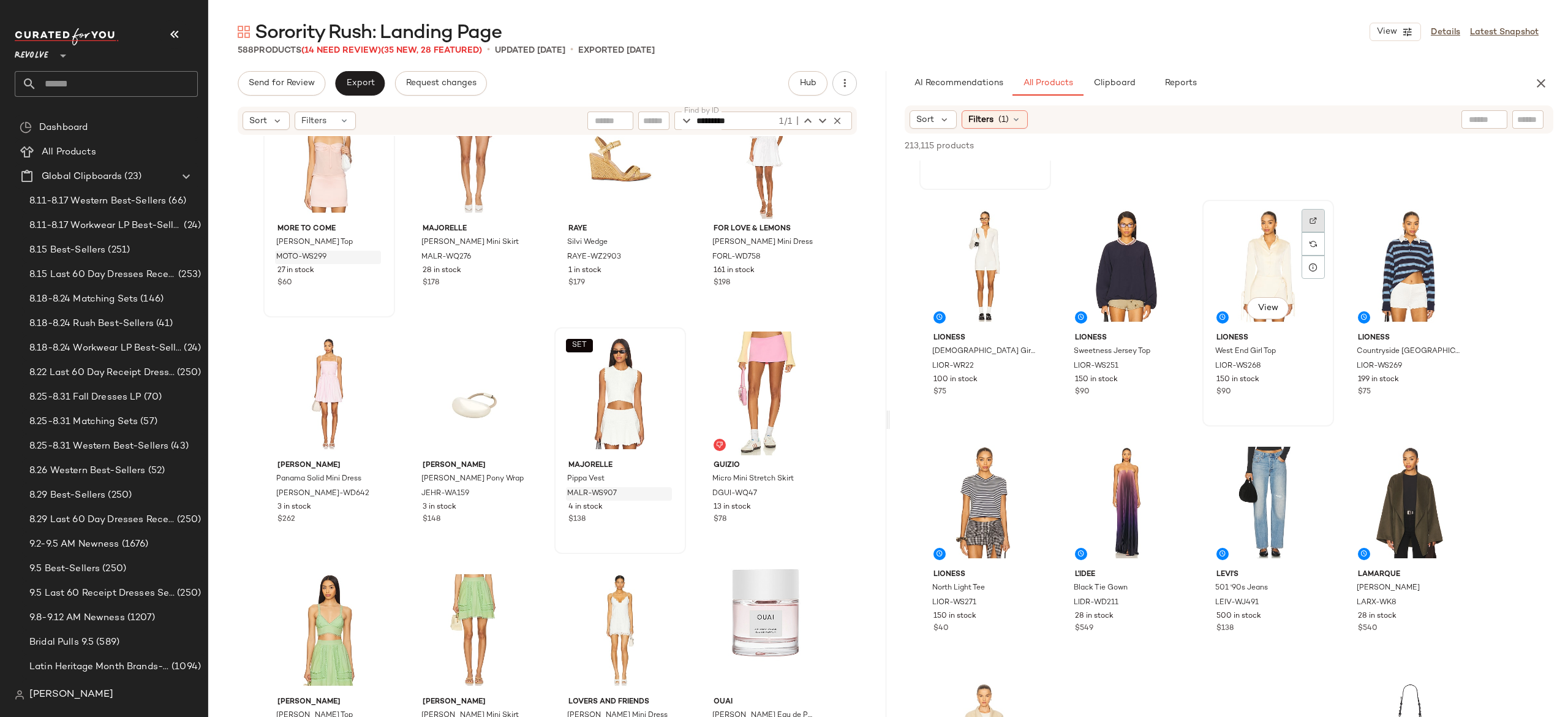
click at [1314, 225] on div at bounding box center [1313, 220] width 24 height 24
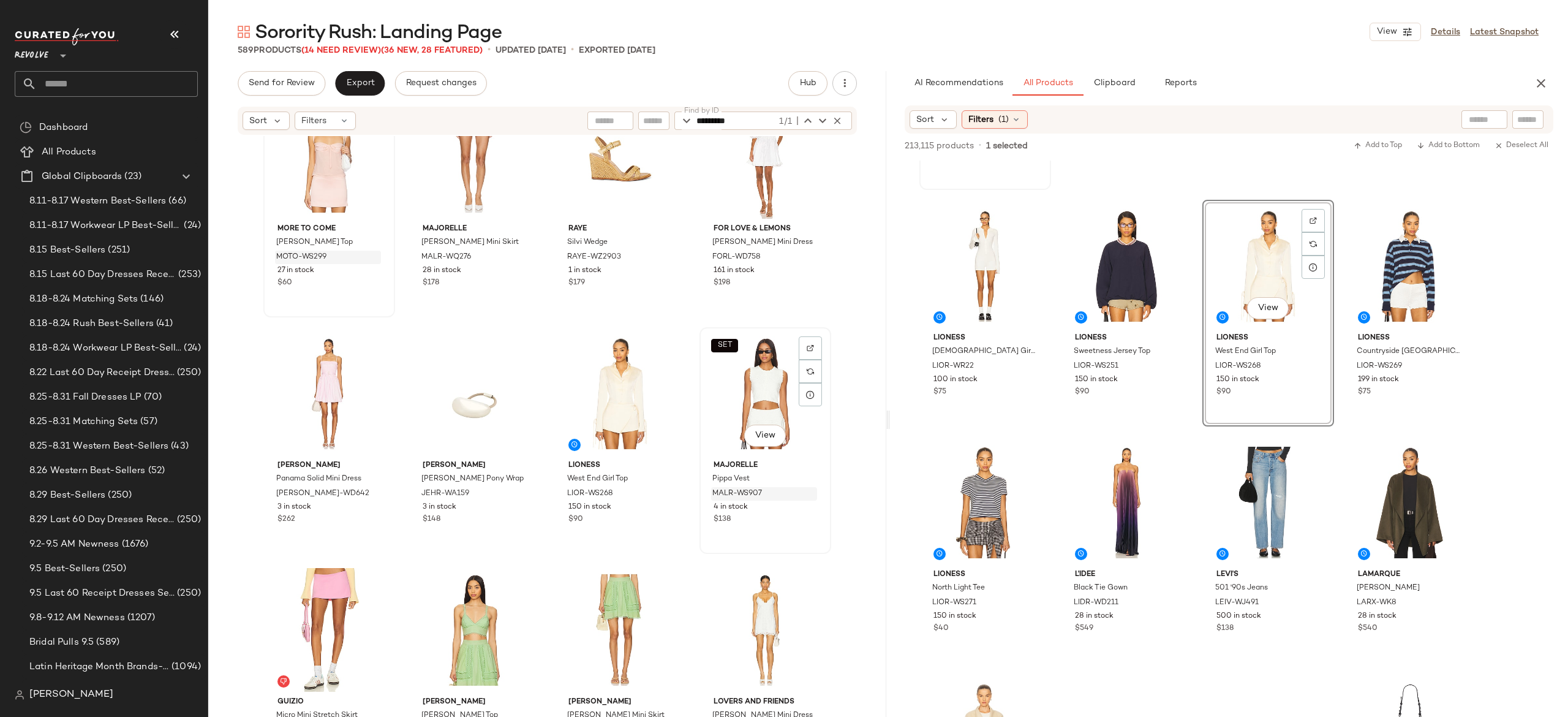
click at [764, 388] on div "SET View" at bounding box center [765, 394] width 123 height 124
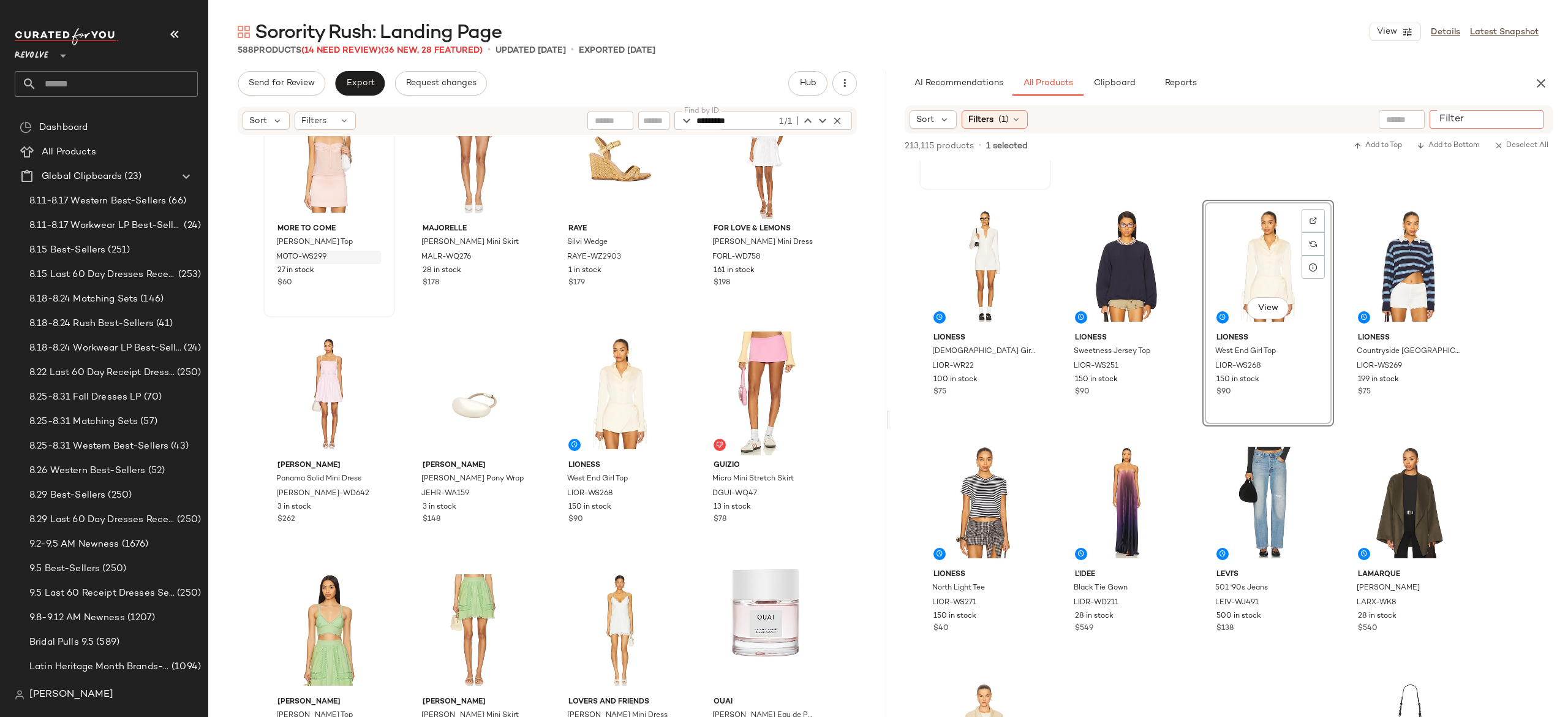
click at [1520, 112] on div at bounding box center [1486, 119] width 114 height 18
paste input "**********"
type input "**********"
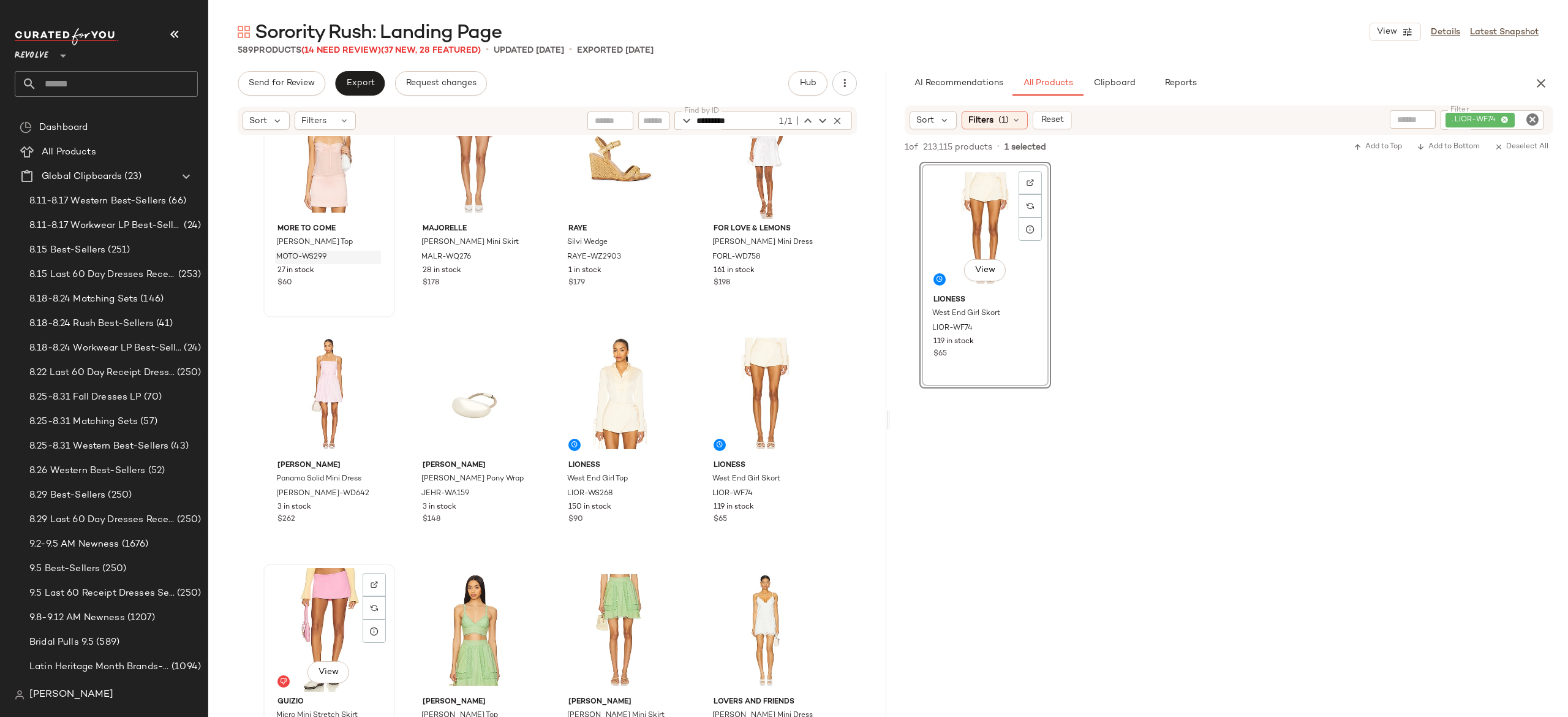
click at [304, 624] on div "View" at bounding box center [329, 630] width 123 height 124
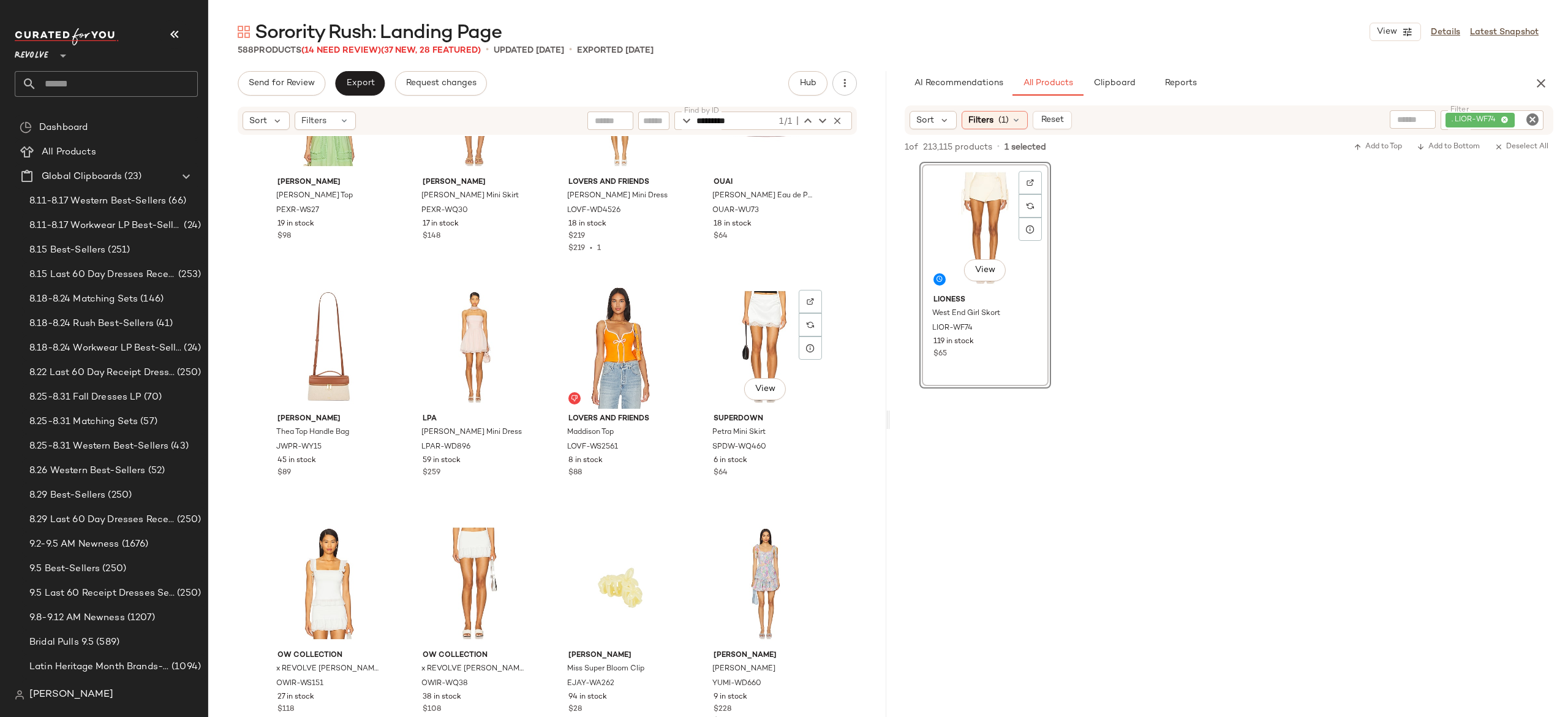
scroll to position [31322, 0]
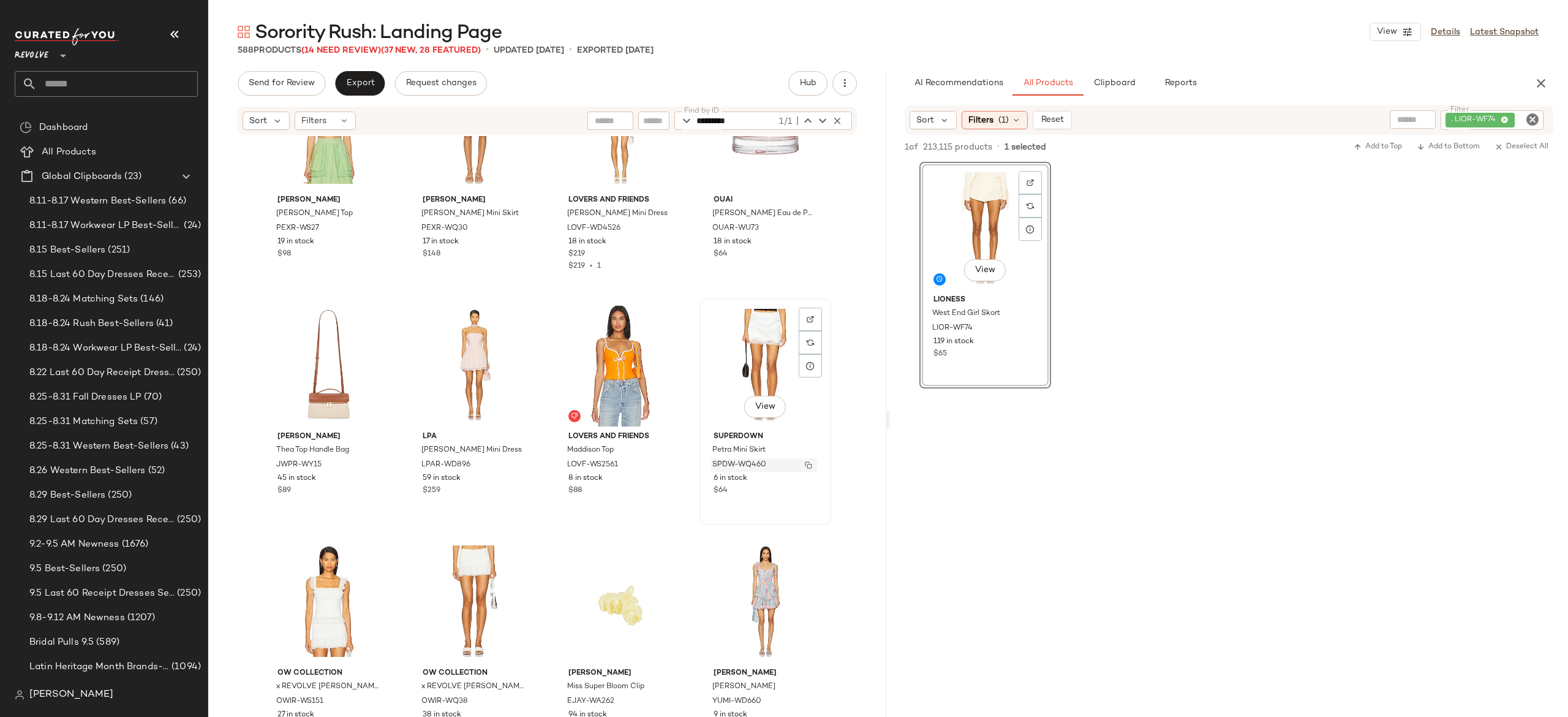
click at [805, 463] on img "button" at bounding box center [809, 465] width 7 height 7
click at [1533, 115] on icon "Clear Filter" at bounding box center [1532, 119] width 15 height 15
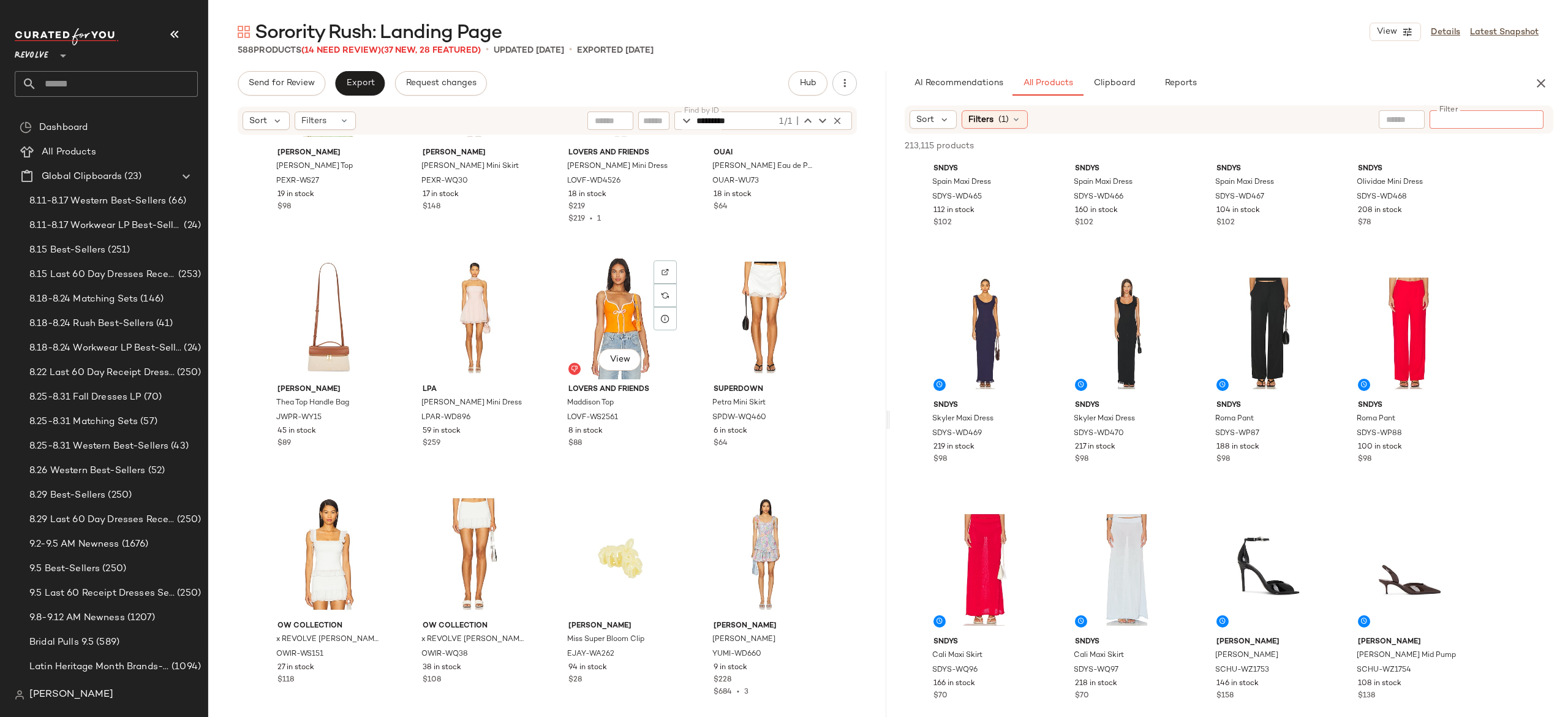
scroll to position [31315, 0]
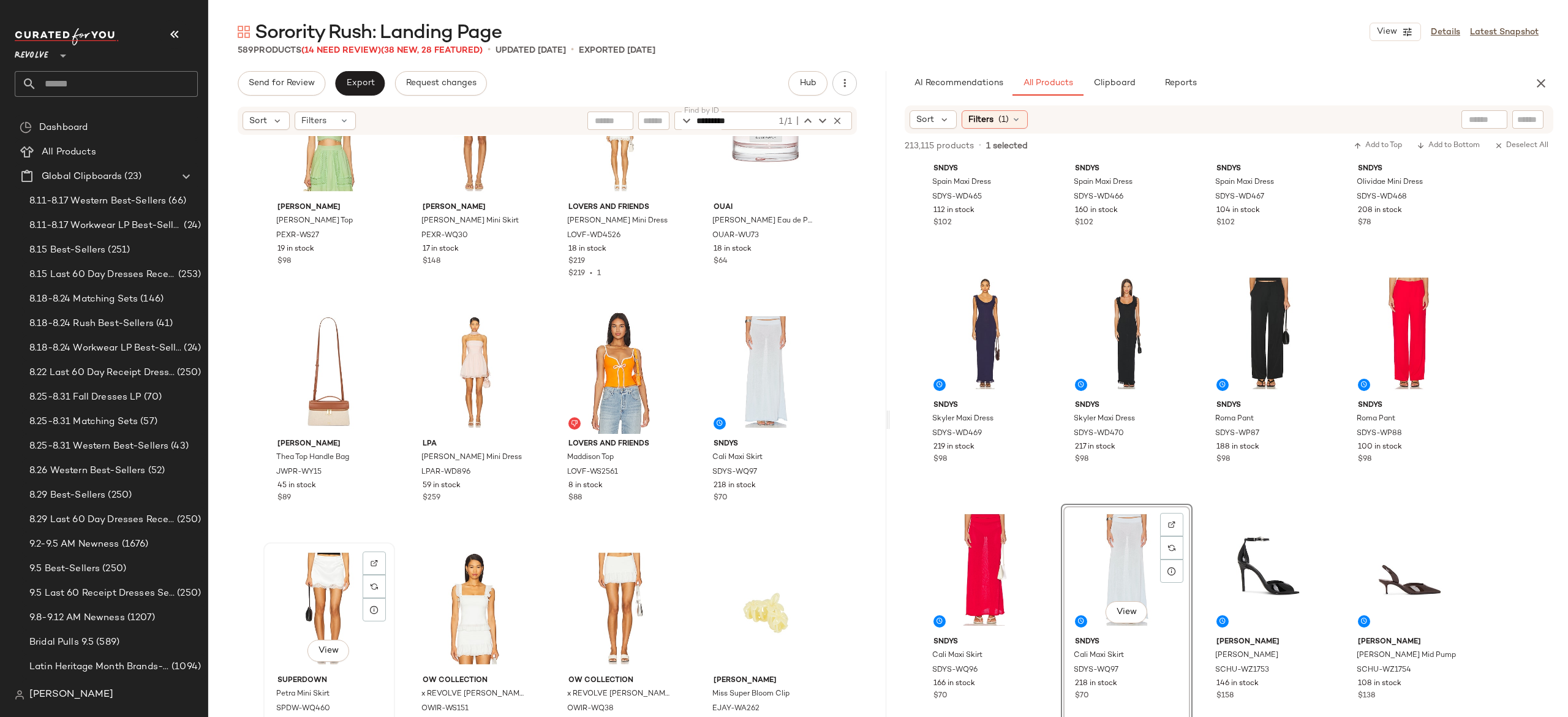
click at [324, 596] on div "View" at bounding box center [329, 609] width 123 height 124
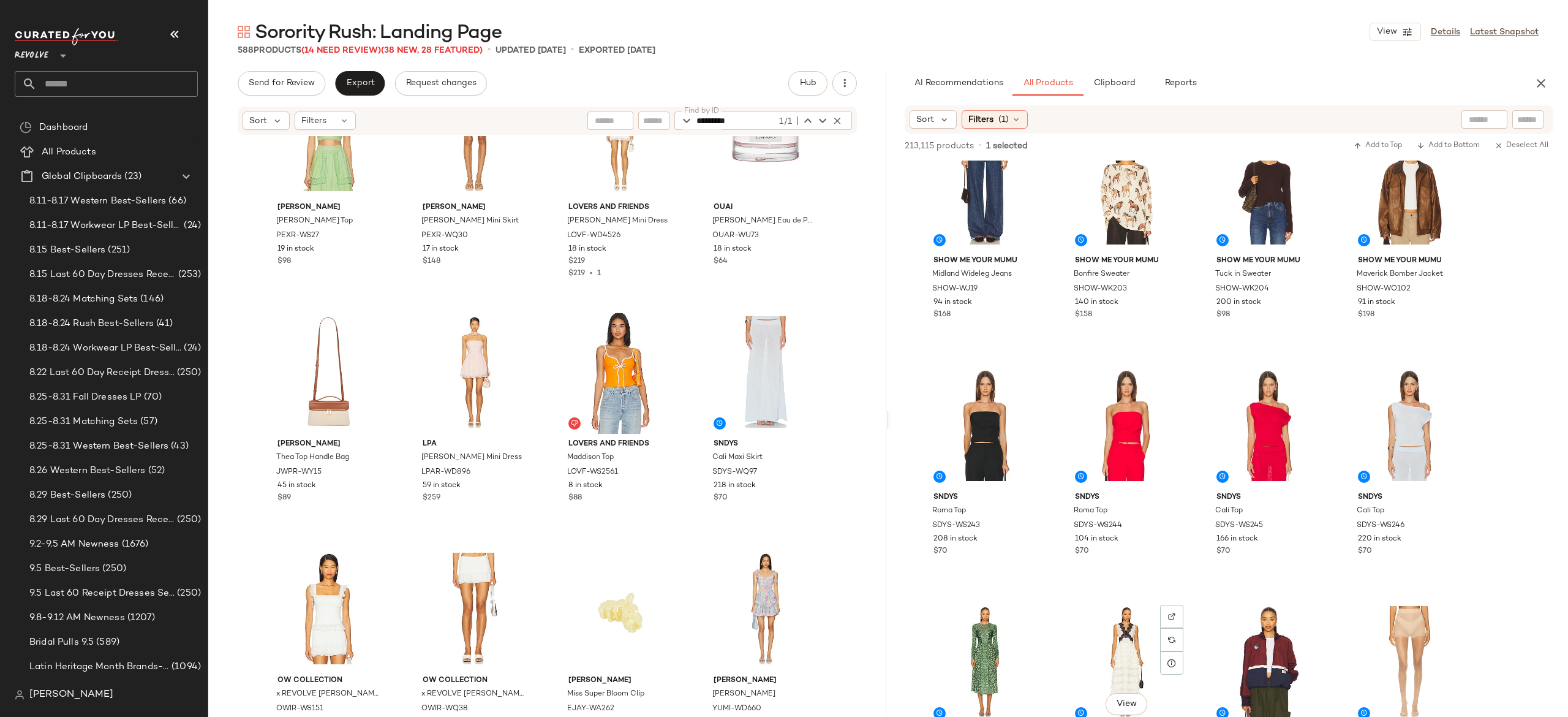
scroll to position [2871, 0]
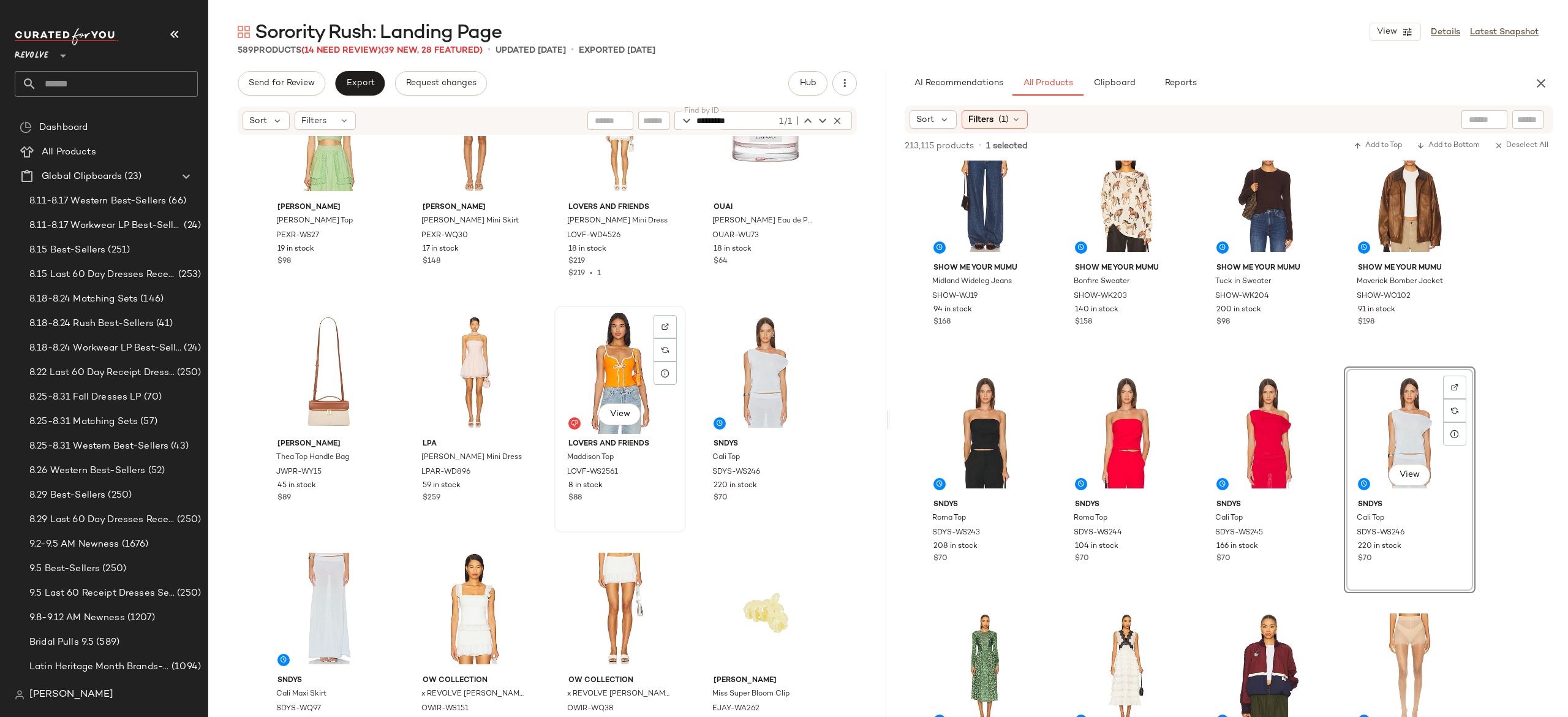
click at [619, 382] on div "View" at bounding box center [620, 372] width 123 height 124
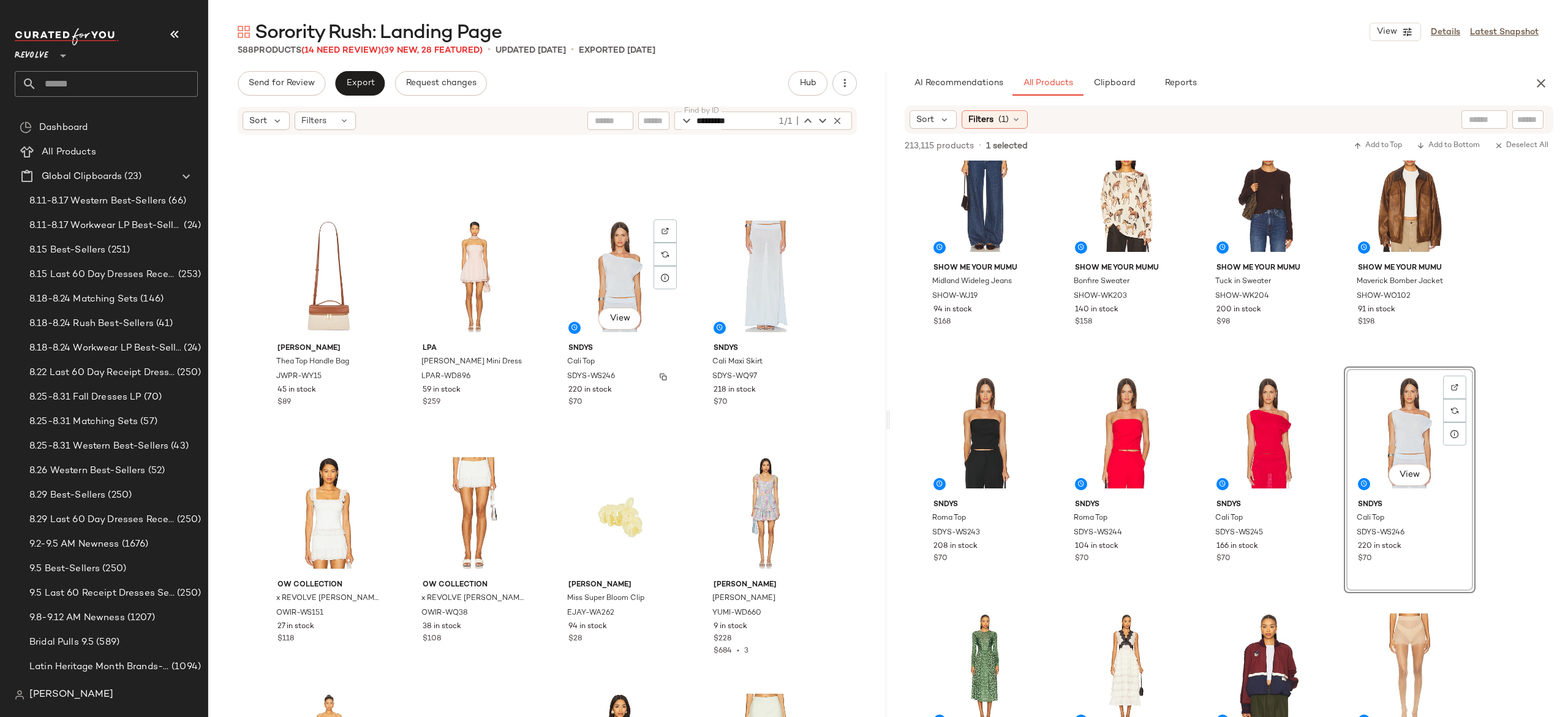
scroll to position [31599, 0]
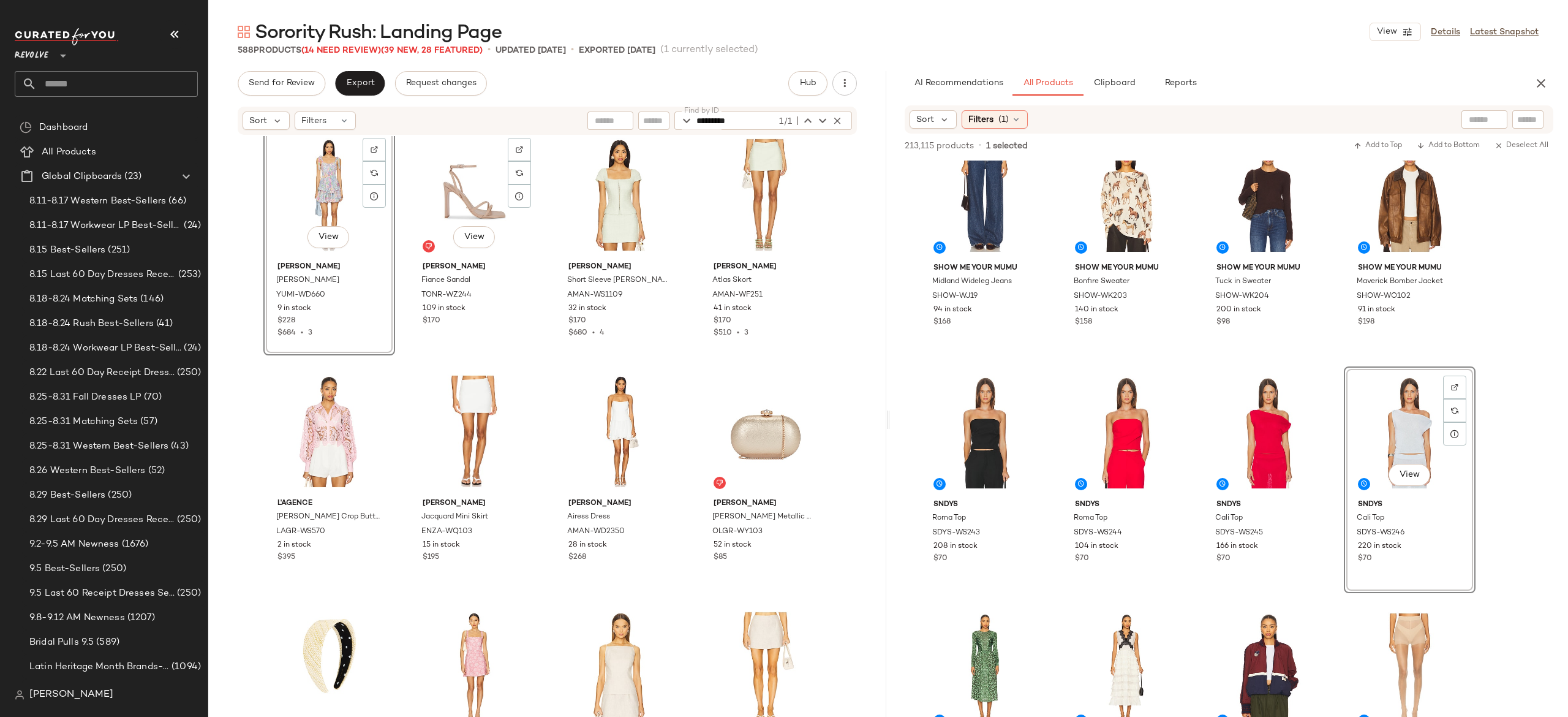
scroll to position [31967, 0]
click at [369, 531] on img "button" at bounding box center [373, 530] width 7 height 7
click at [1522, 115] on input "Filter" at bounding box center [1487, 119] width 104 height 13
paste input "*********"
click at [1522, 115] on input "Filter" at bounding box center [1487, 119] width 104 height 13
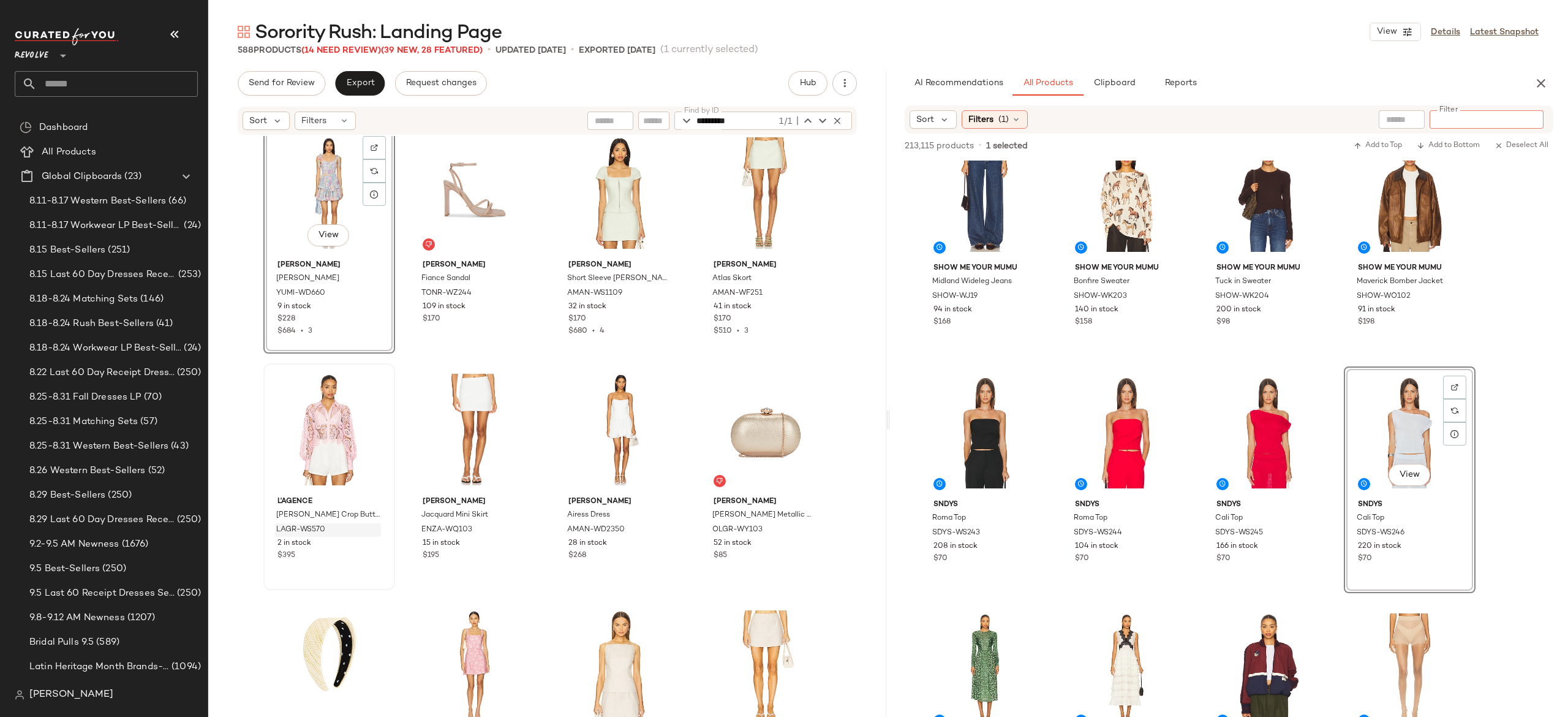
type input "*********"
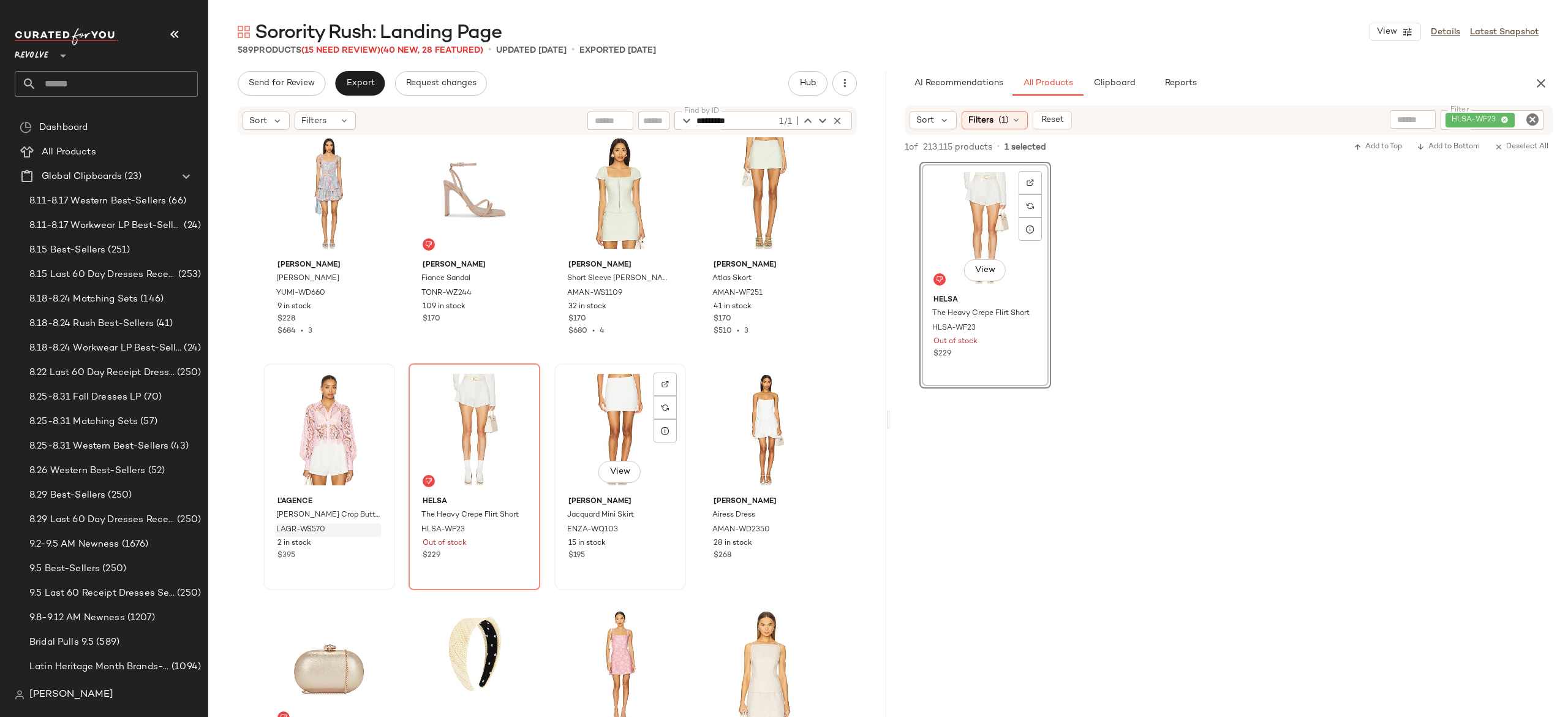
click at [596, 421] on div "View" at bounding box center [620, 430] width 123 height 124
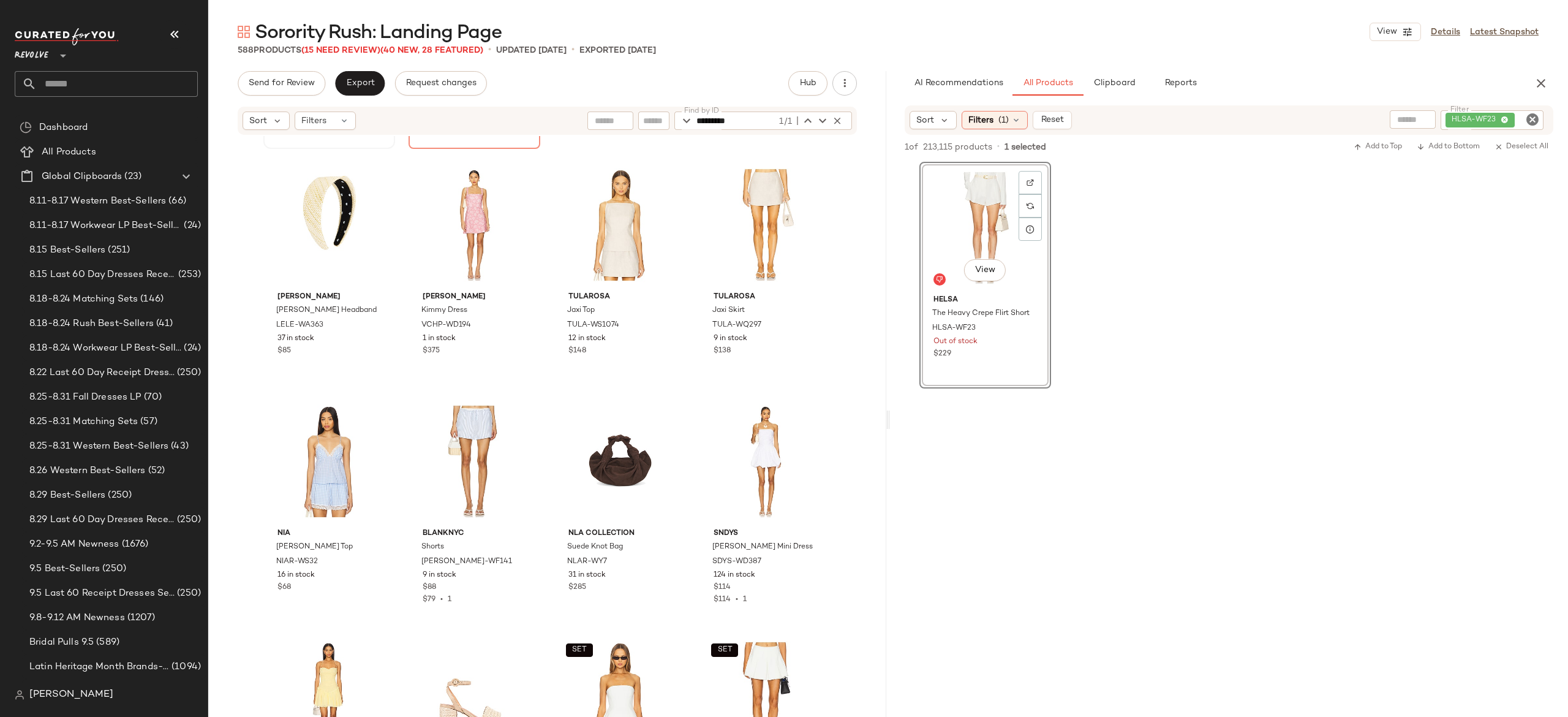
scroll to position [32410, 0]
click at [509, 562] on button "button" at bounding box center [518, 567] width 17 height 11
click at [370, 559] on img "button" at bounding box center [373, 561] width 7 height 7
click at [1461, 111] on div "HLSA-WF23" at bounding box center [1450, 120] width 185 height 20
paste input "*********"
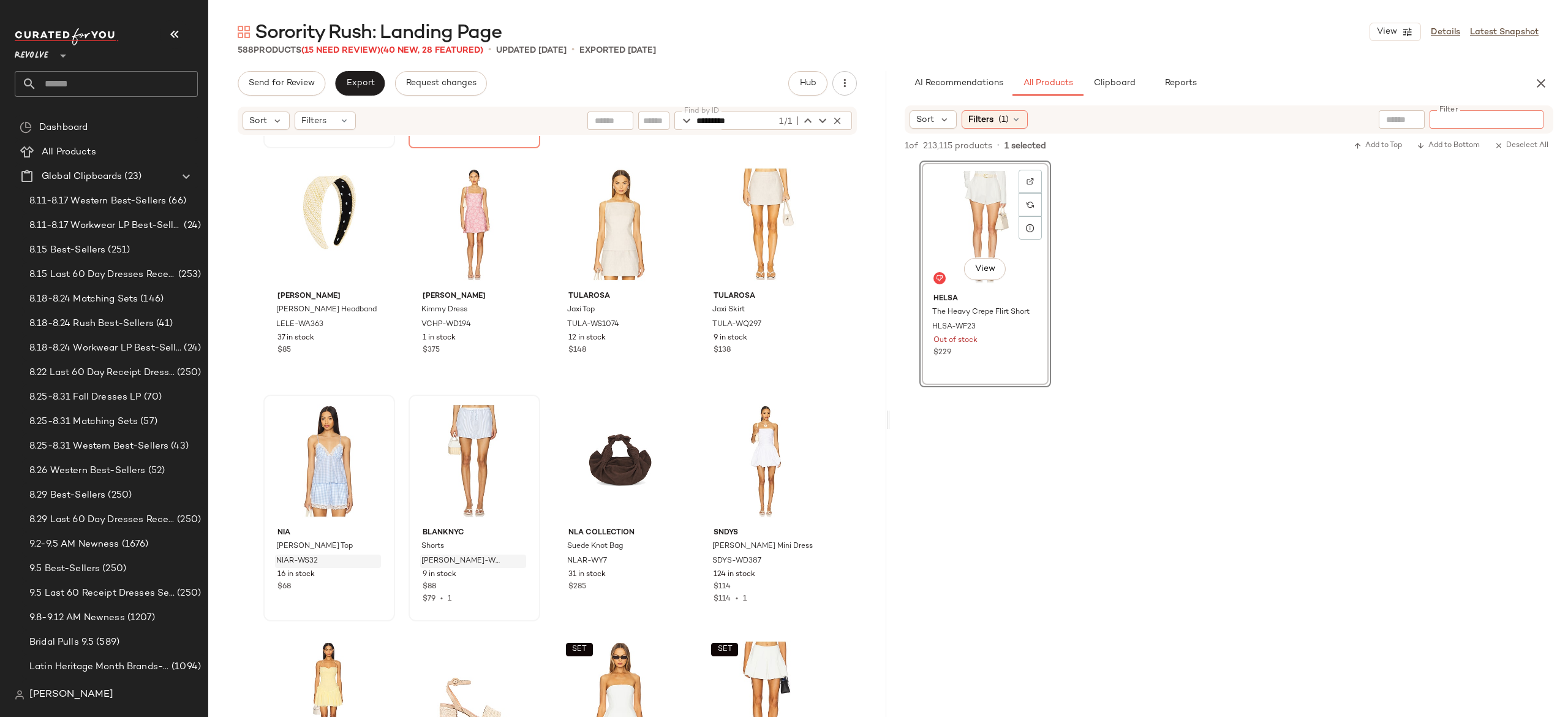
type input "*********"
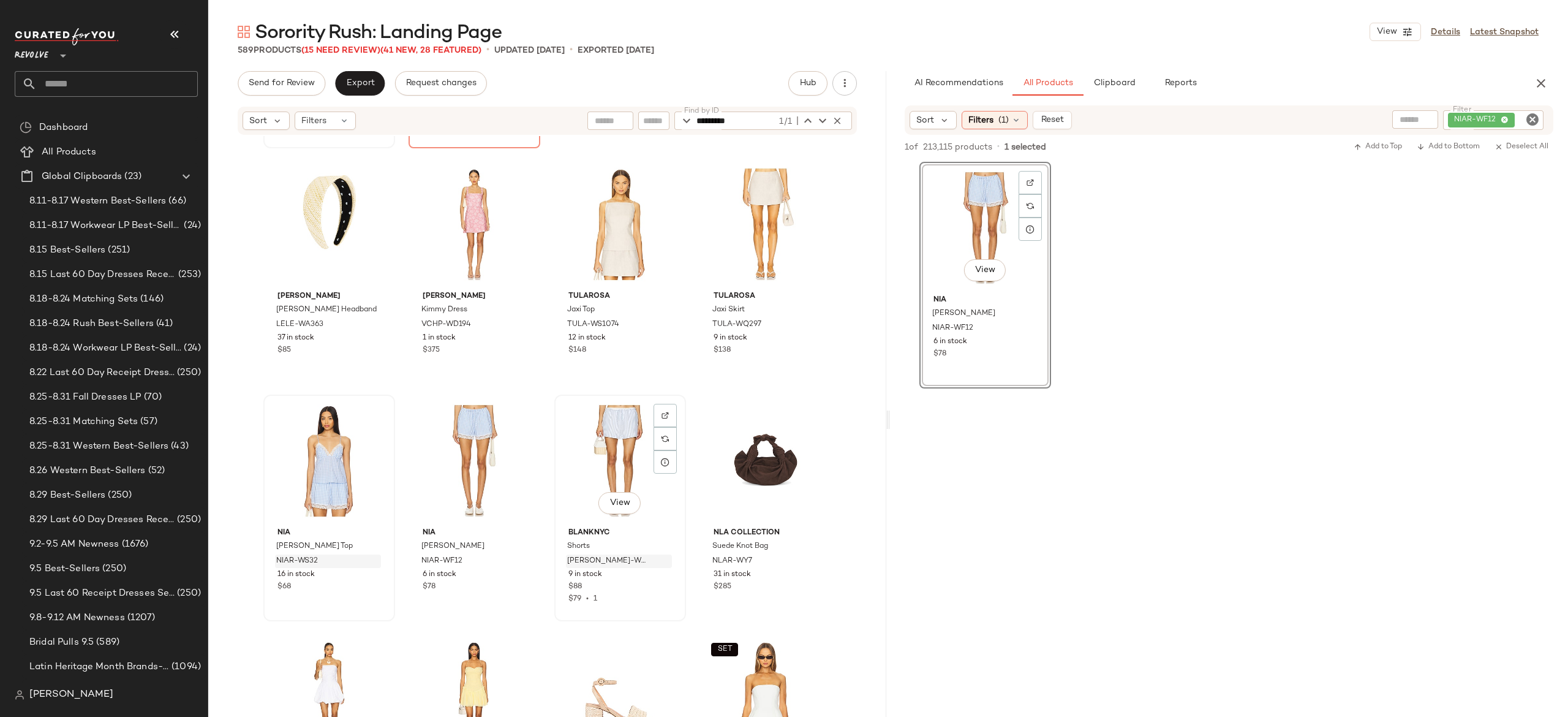
click at [610, 446] on div "View" at bounding box center [620, 461] width 123 height 124
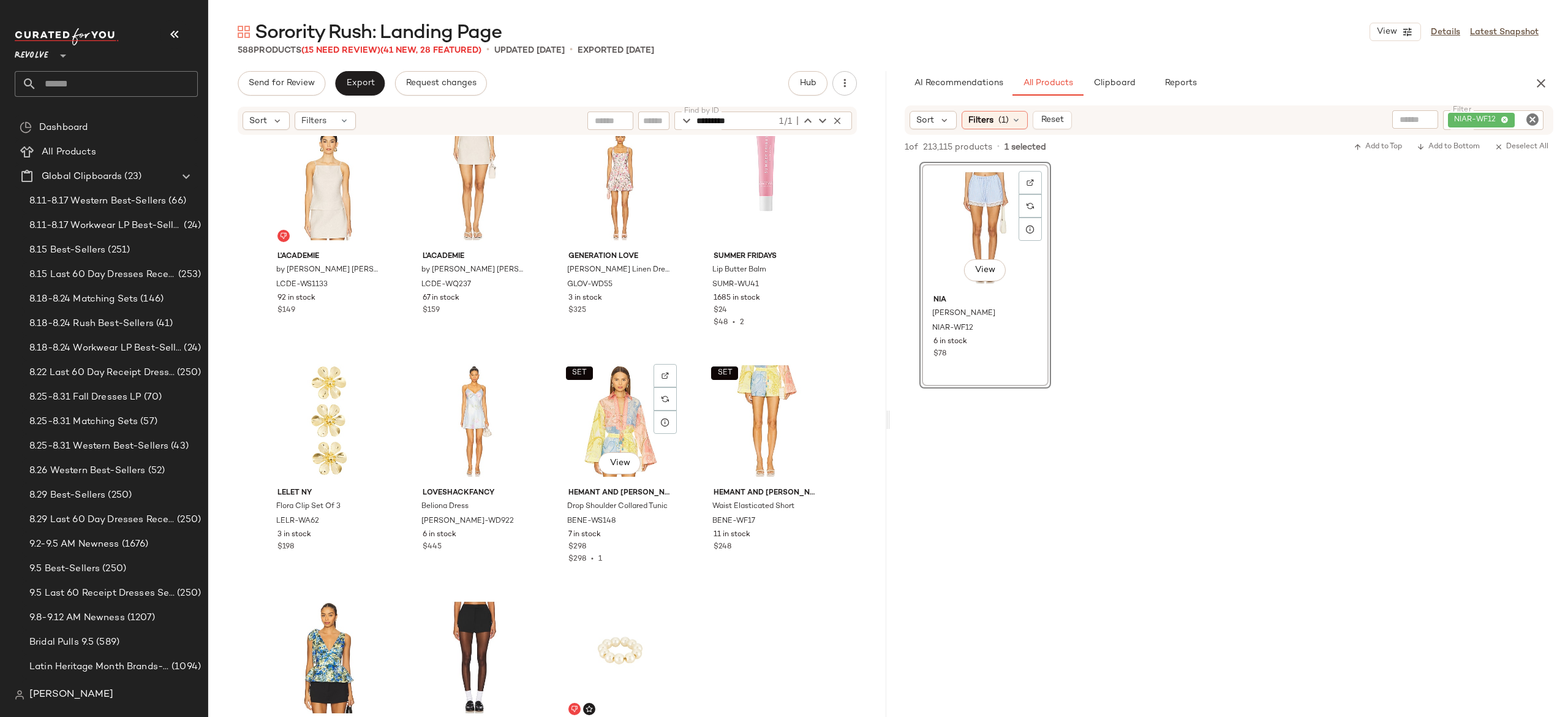
scroll to position [34169, 0]
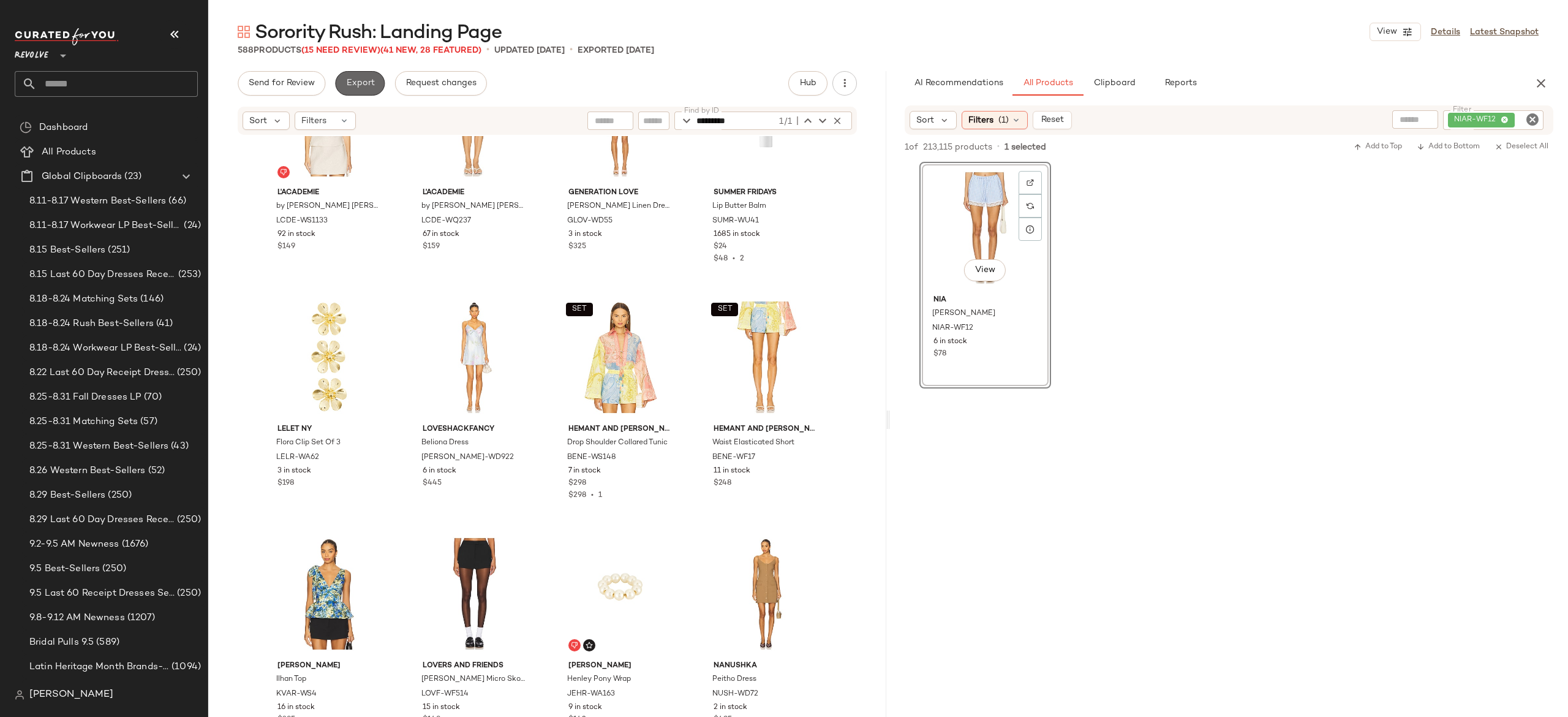
click at [366, 84] on span "Export" at bounding box center [360, 83] width 29 height 10
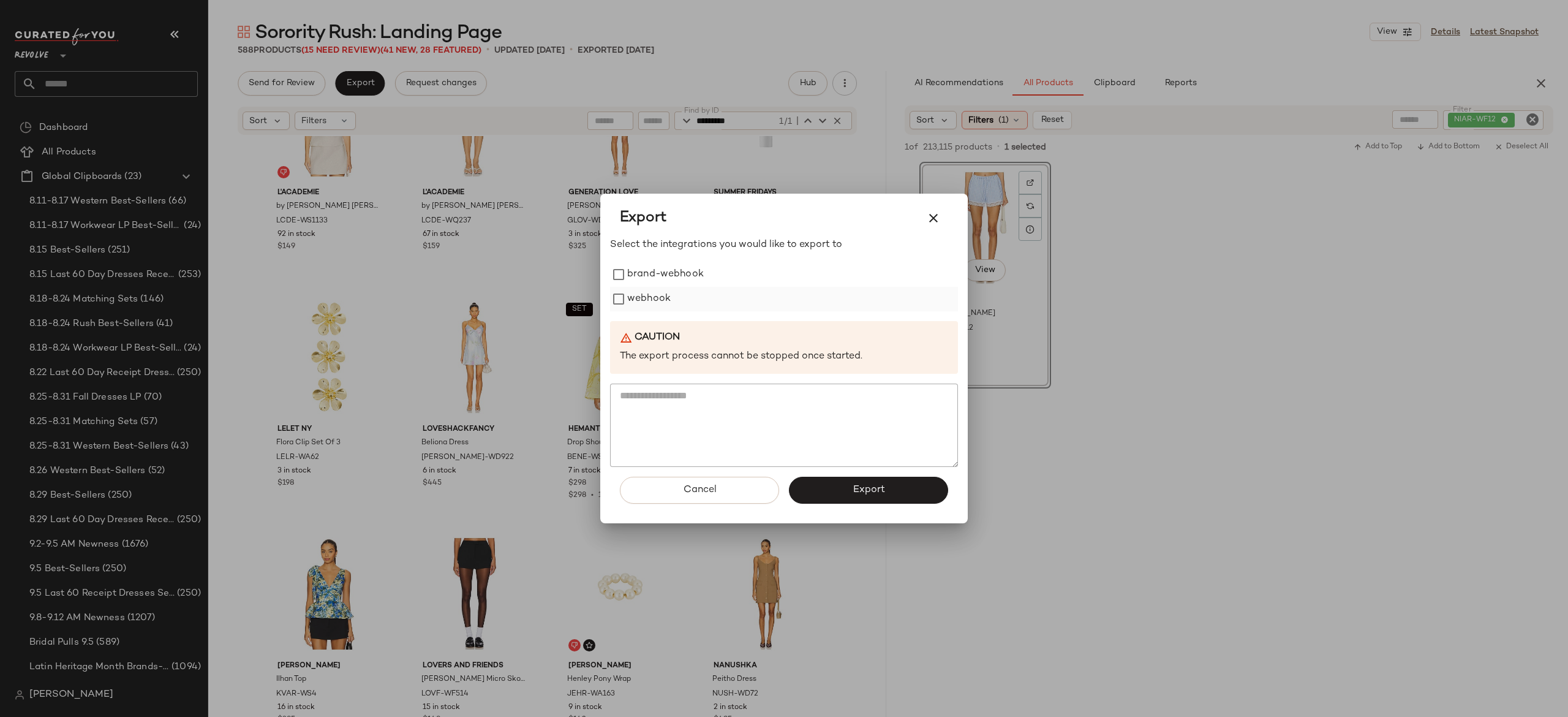
click at [656, 298] on label "webhook" at bounding box center [649, 299] width 44 height 24
click at [815, 493] on button "Export" at bounding box center [868, 490] width 159 height 27
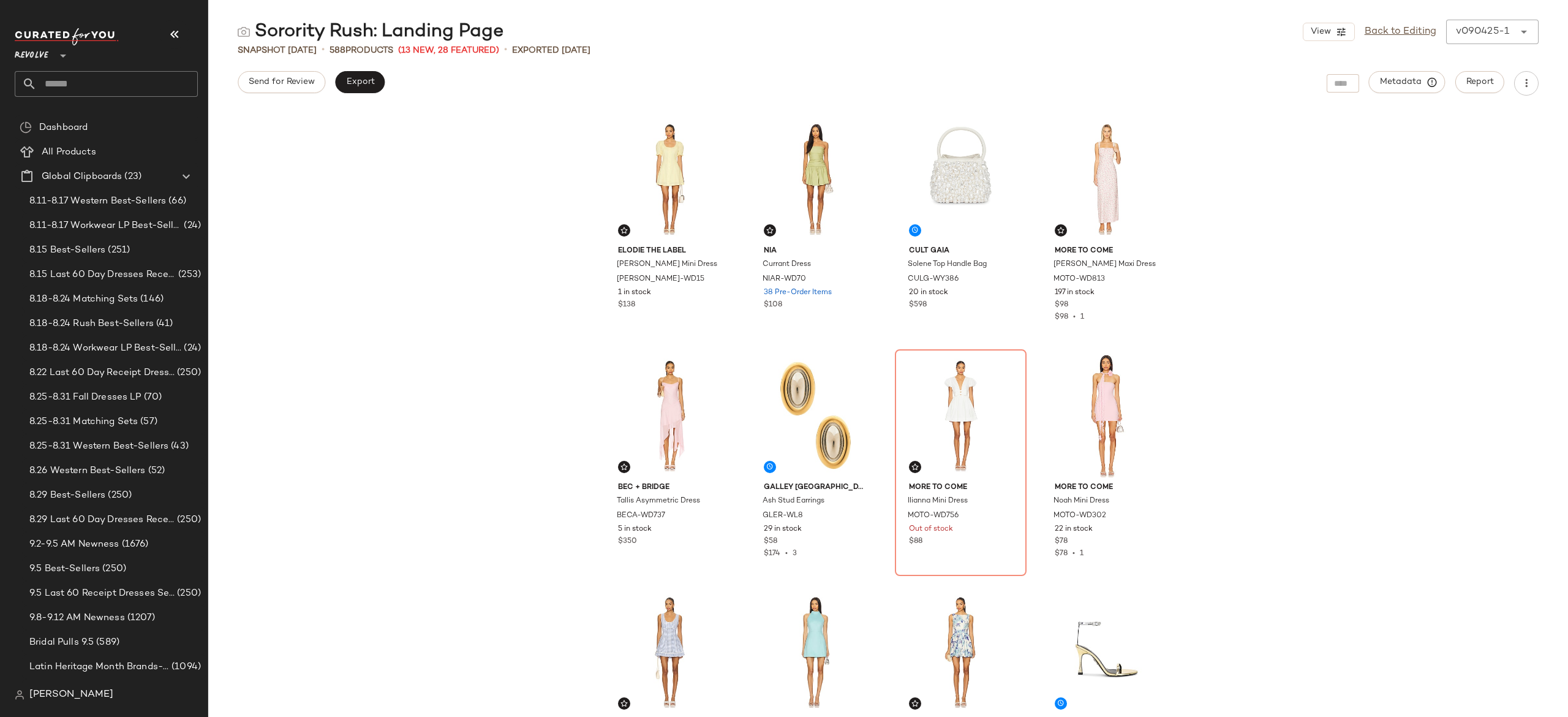
click at [187, 88] on input "text" at bounding box center [117, 85] width 161 height 26
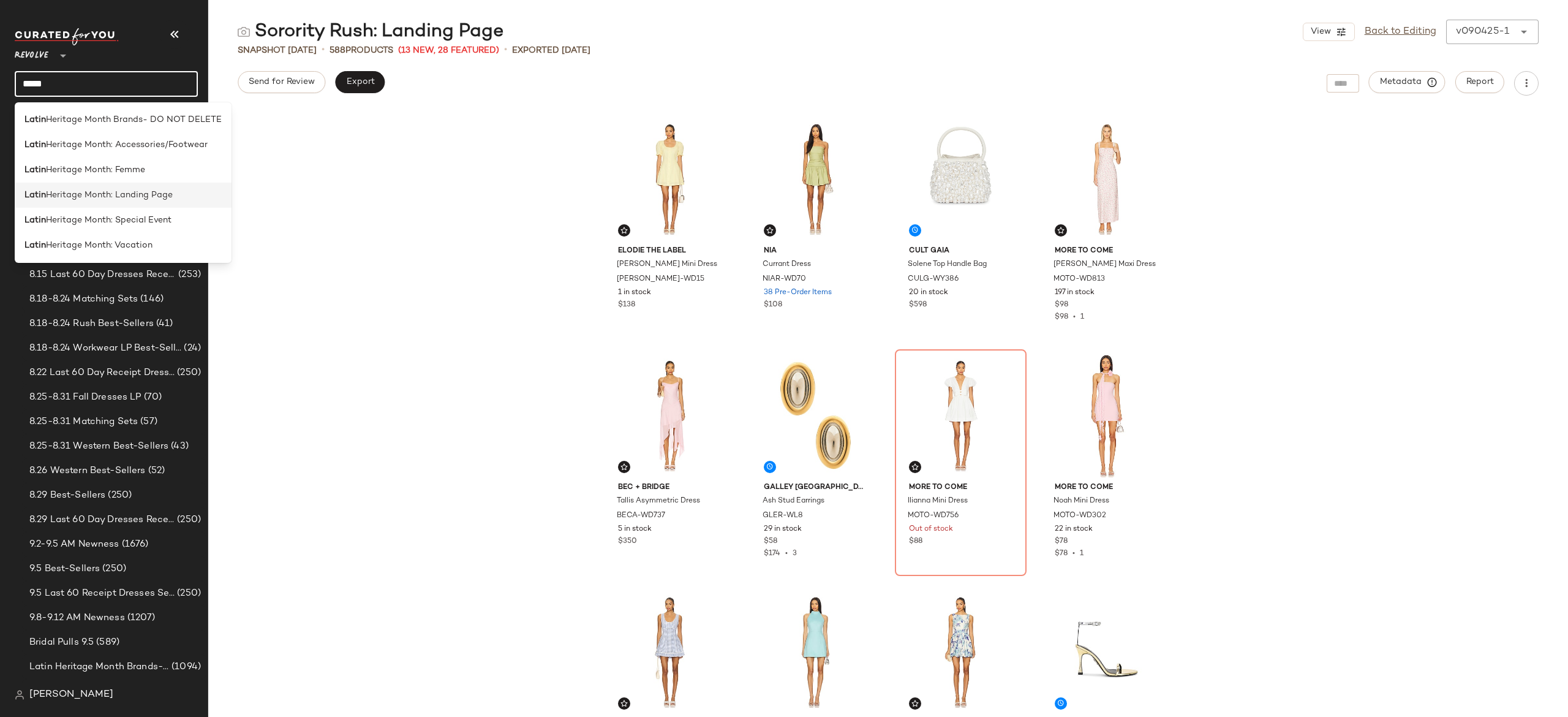
type input "*****"
click at [159, 193] on span "Heritage Month: Landing Page" at bounding box center [110, 195] width 127 height 13
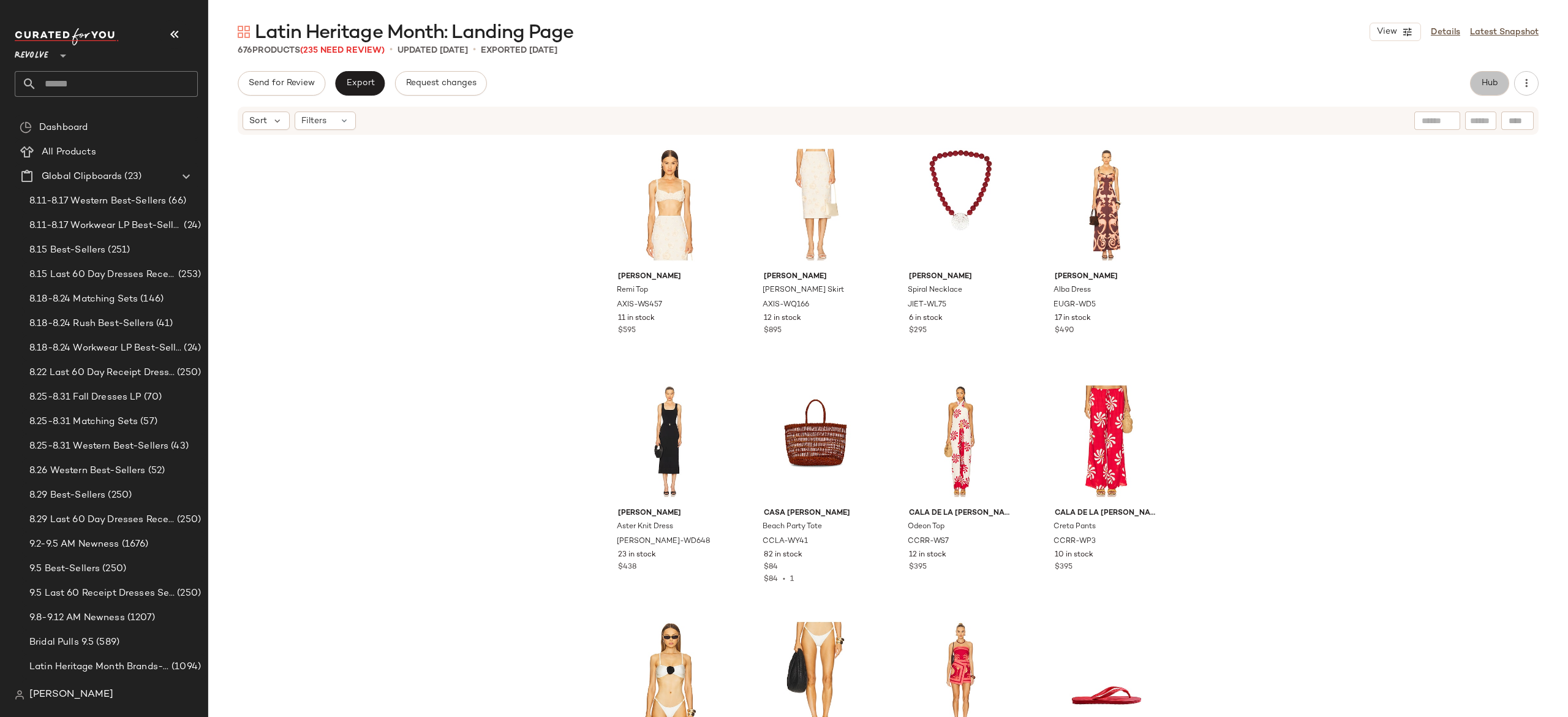
click at [1489, 85] on span "Hub" at bounding box center [1490, 83] width 17 height 10
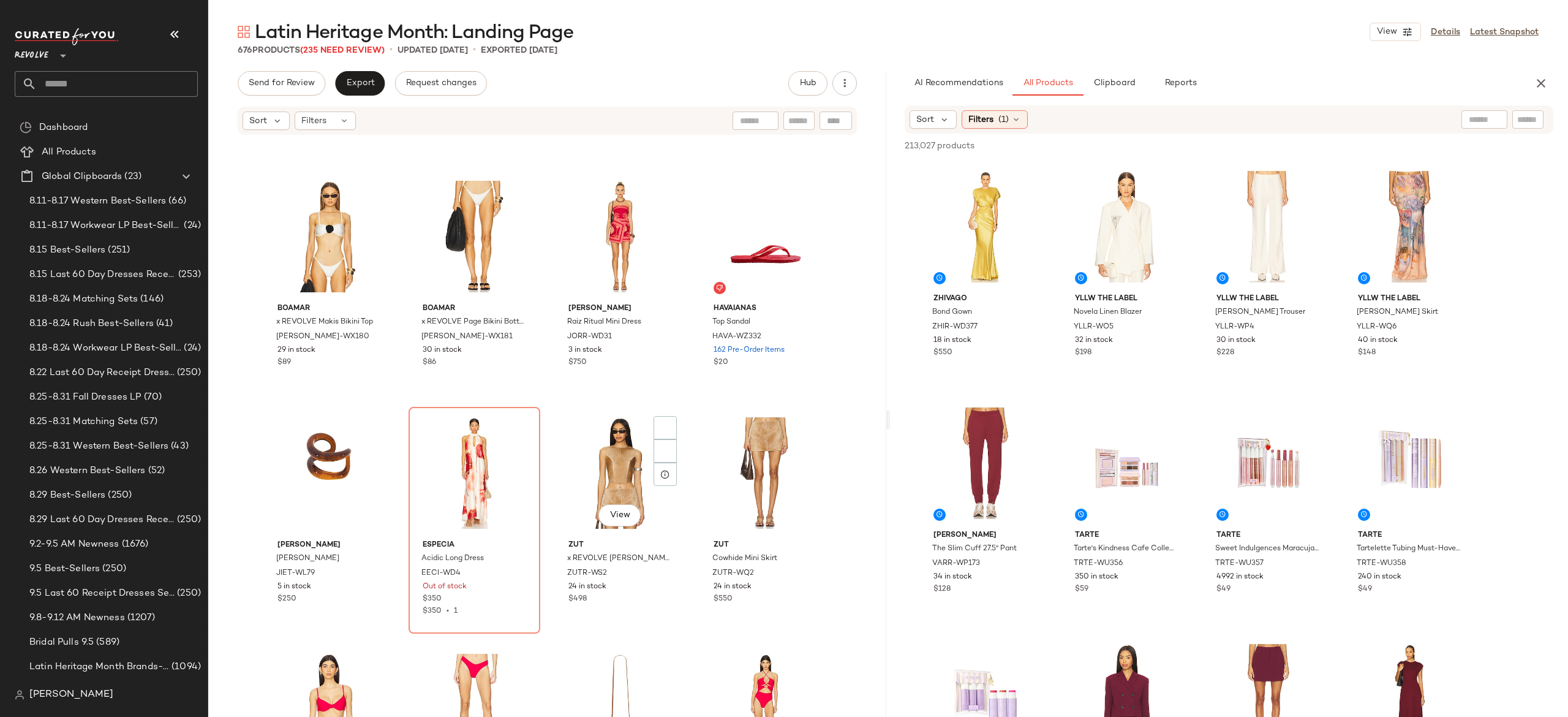
scroll to position [572, 0]
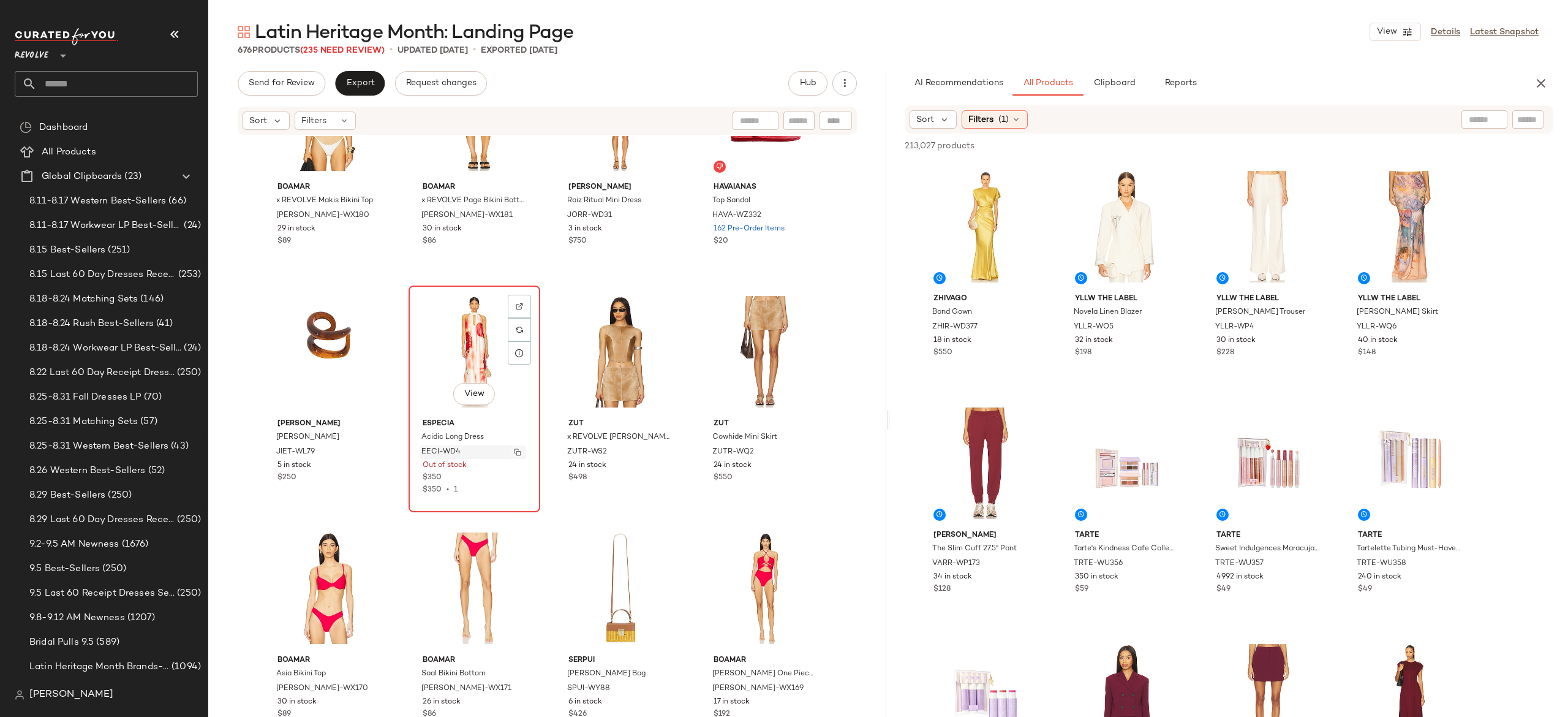
click at [520, 450] on button "button" at bounding box center [518, 452] width 17 height 11
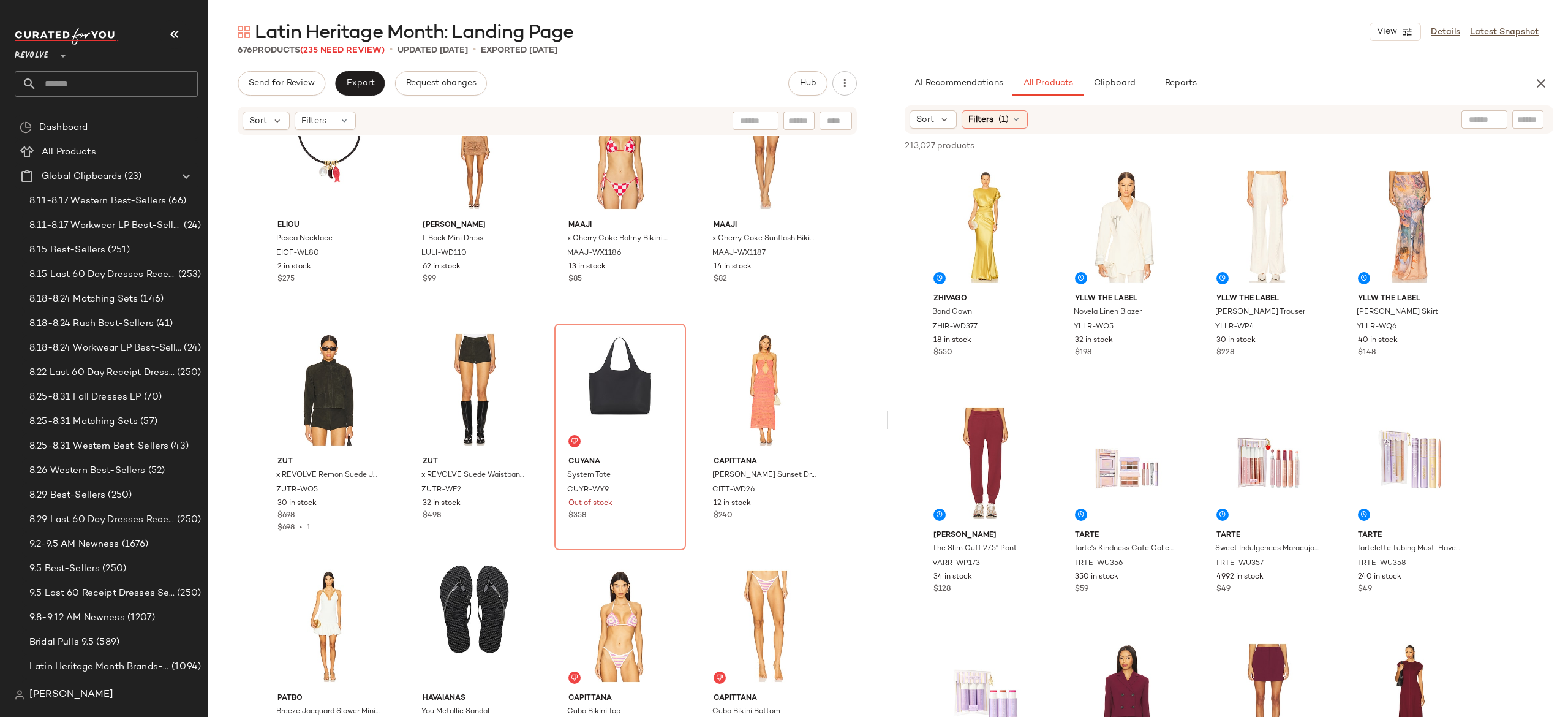
scroll to position [6452, 0]
click at [660, 488] on img "button" at bounding box center [663, 489] width 7 height 7
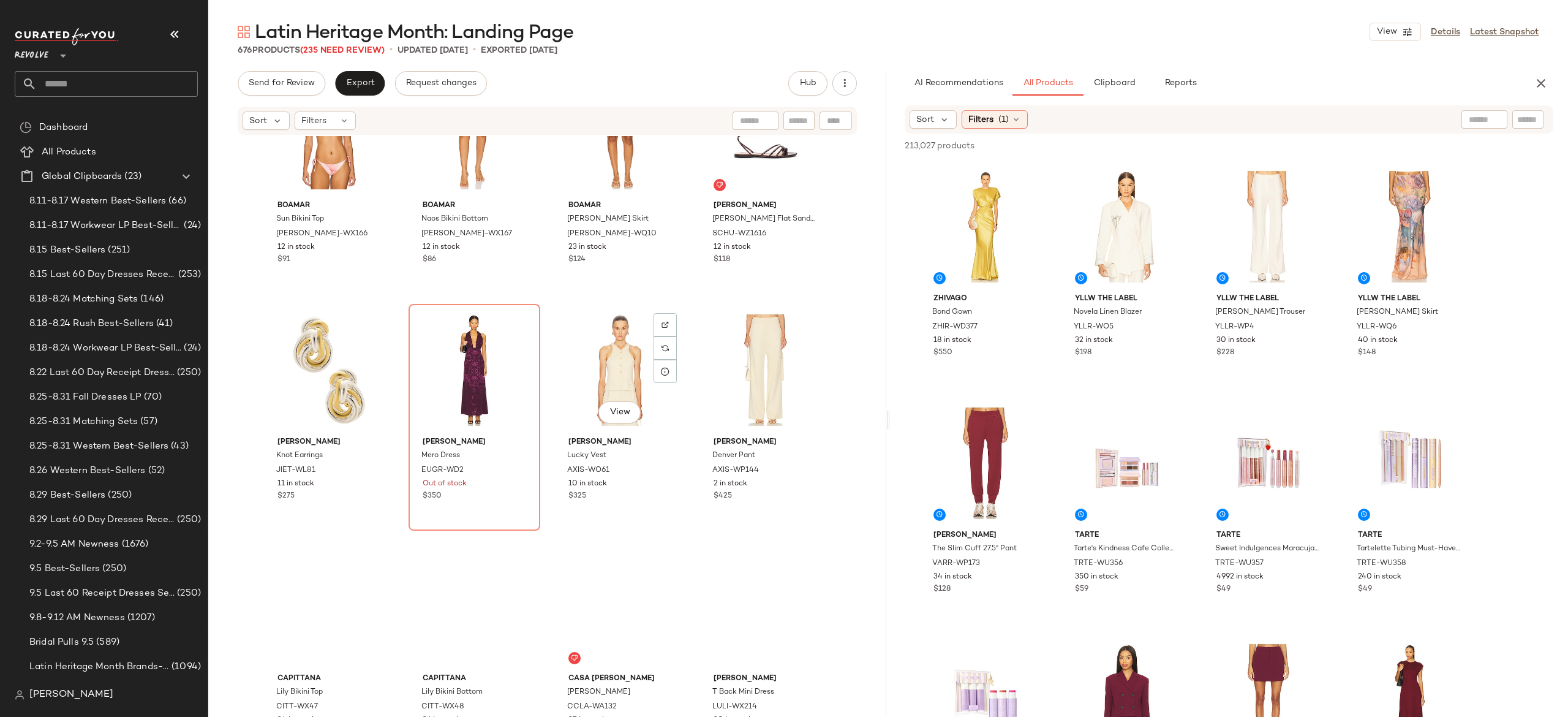
scroll to position [10968, 0]
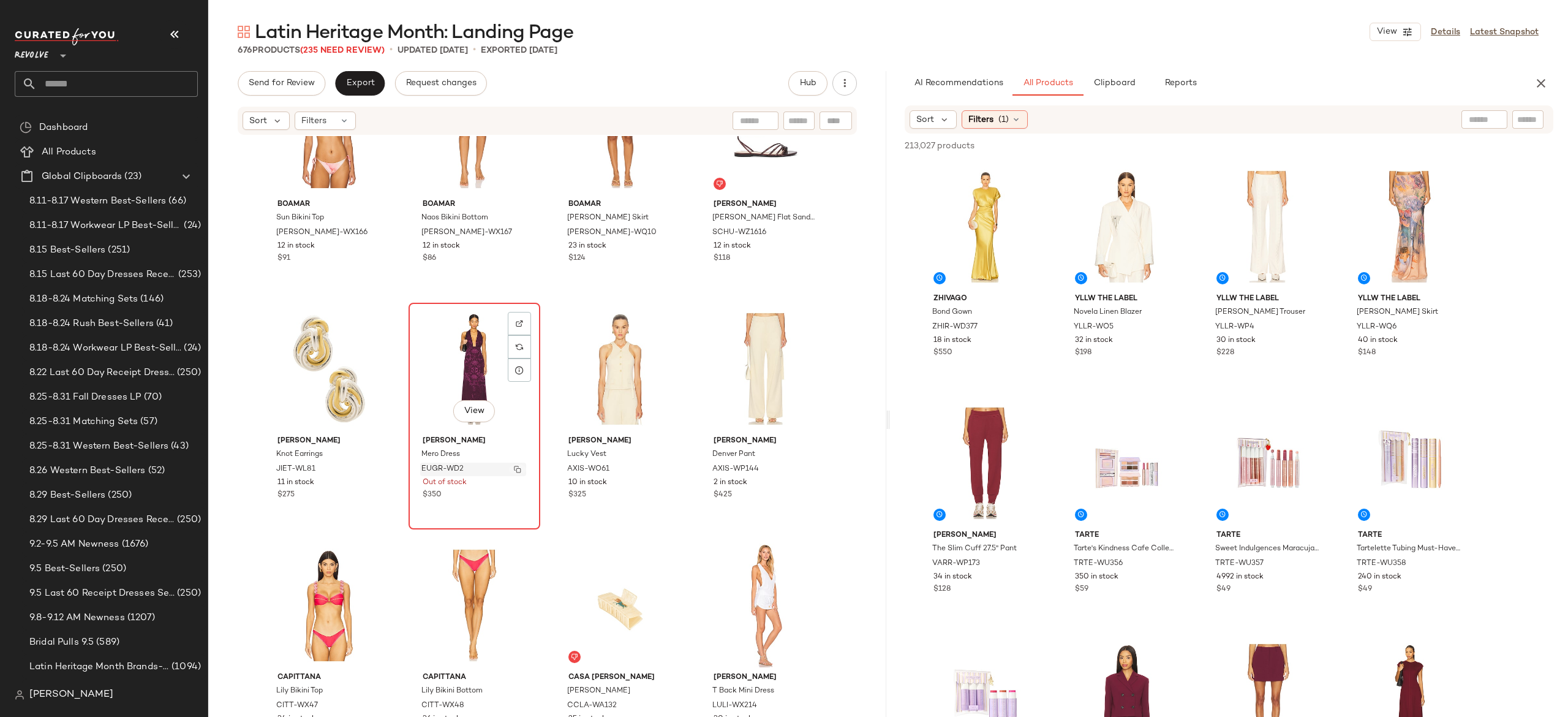
click at [514, 469] on img "button" at bounding box center [517, 470] width 7 height 7
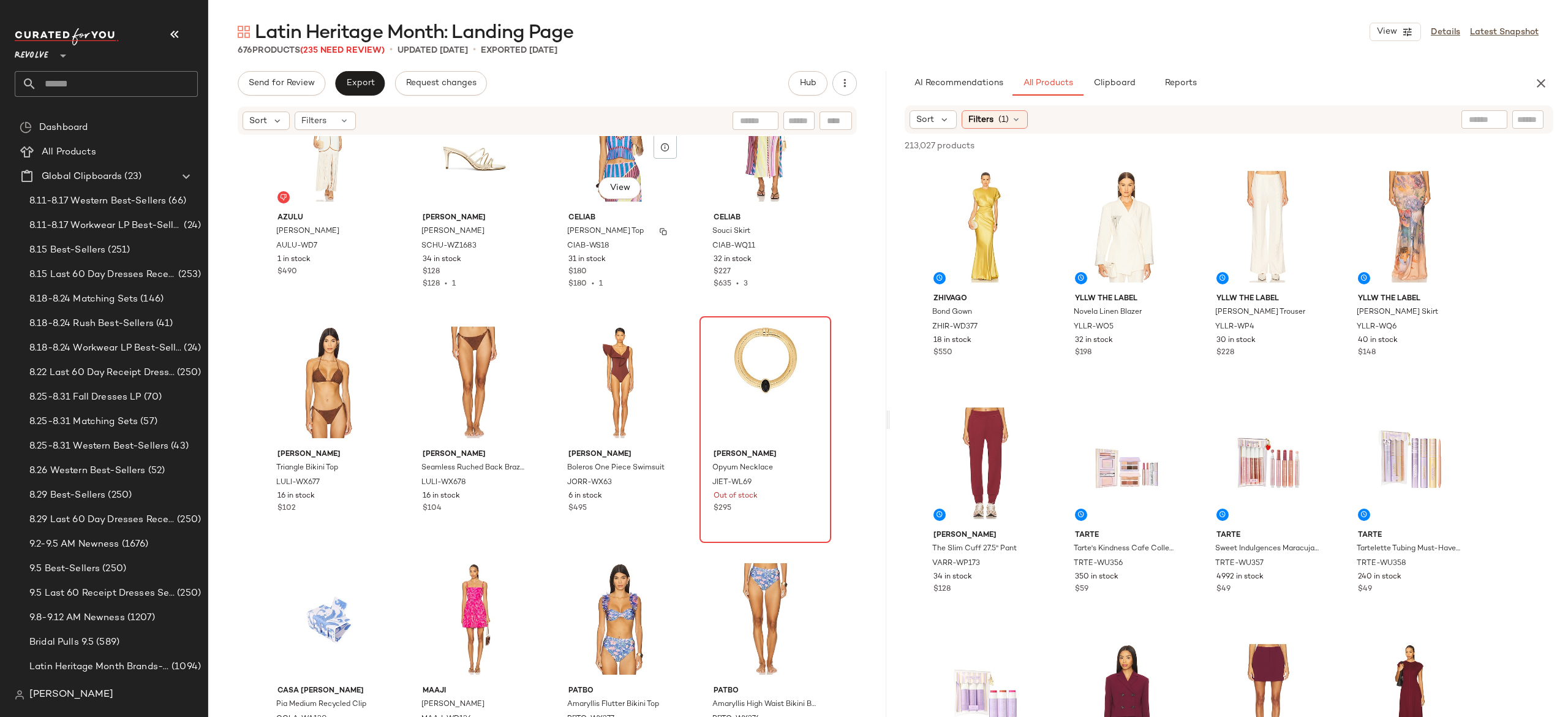
scroll to position [11665, 0]
click at [800, 483] on button "button" at bounding box center [809, 482] width 17 height 11
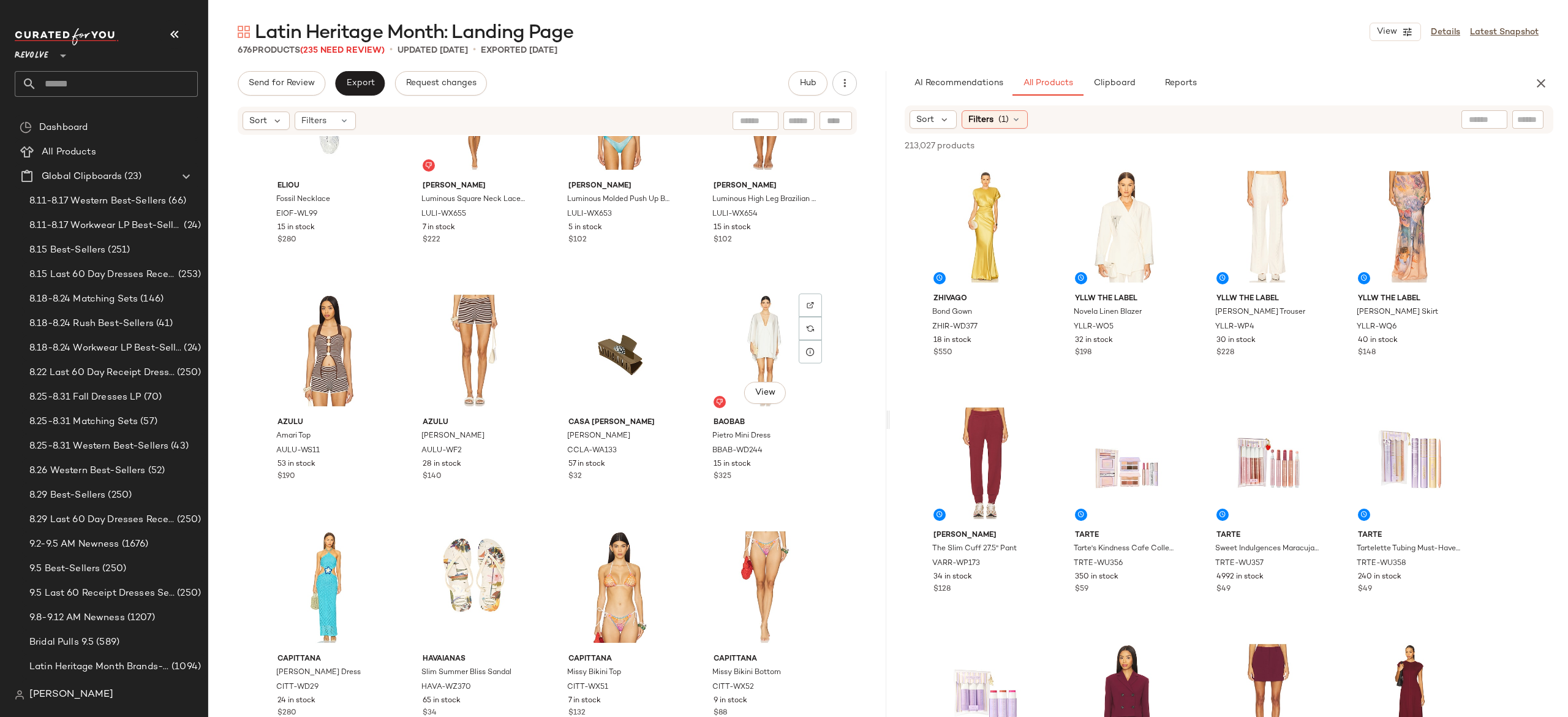
scroll to position [13354, 0]
